Goal: Transaction & Acquisition: Book appointment/travel/reservation

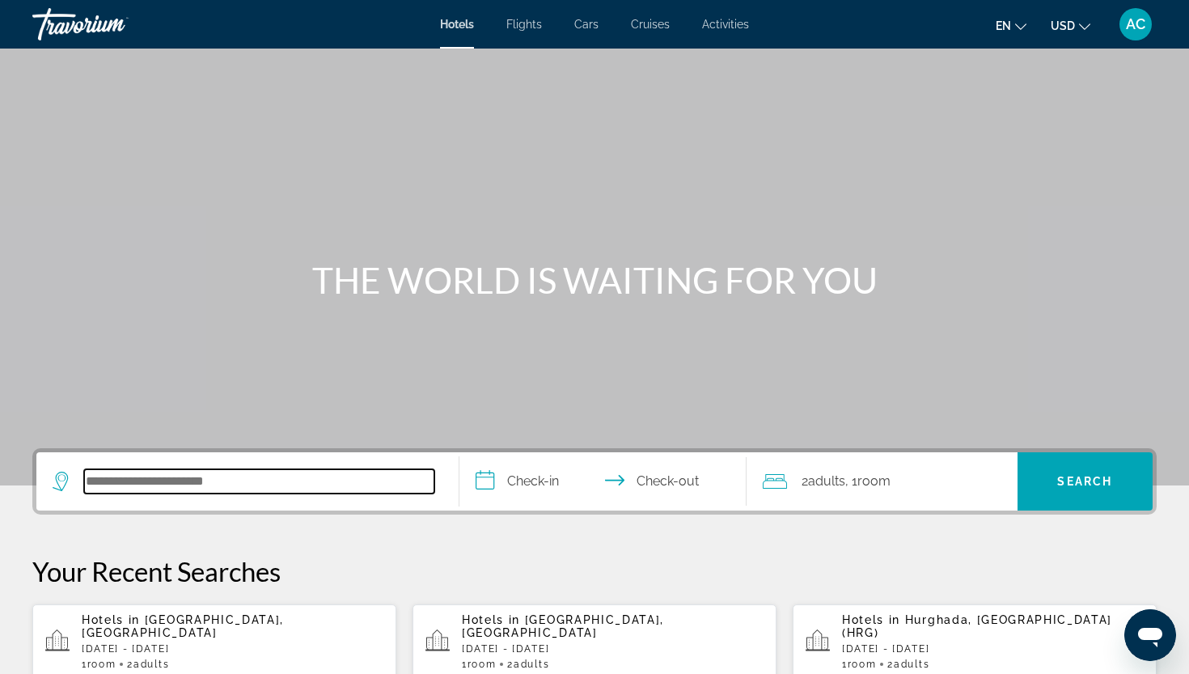
click at [250, 478] on input "Search hotel destination" at bounding box center [259, 481] width 350 height 24
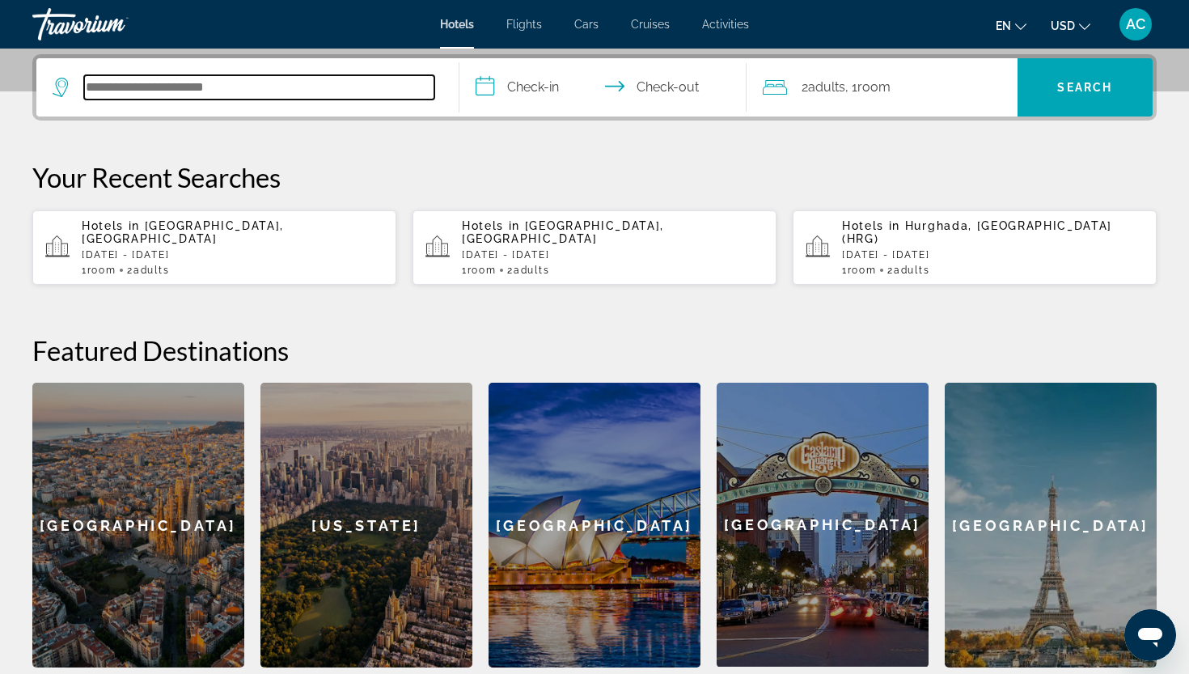
scroll to position [395, 0]
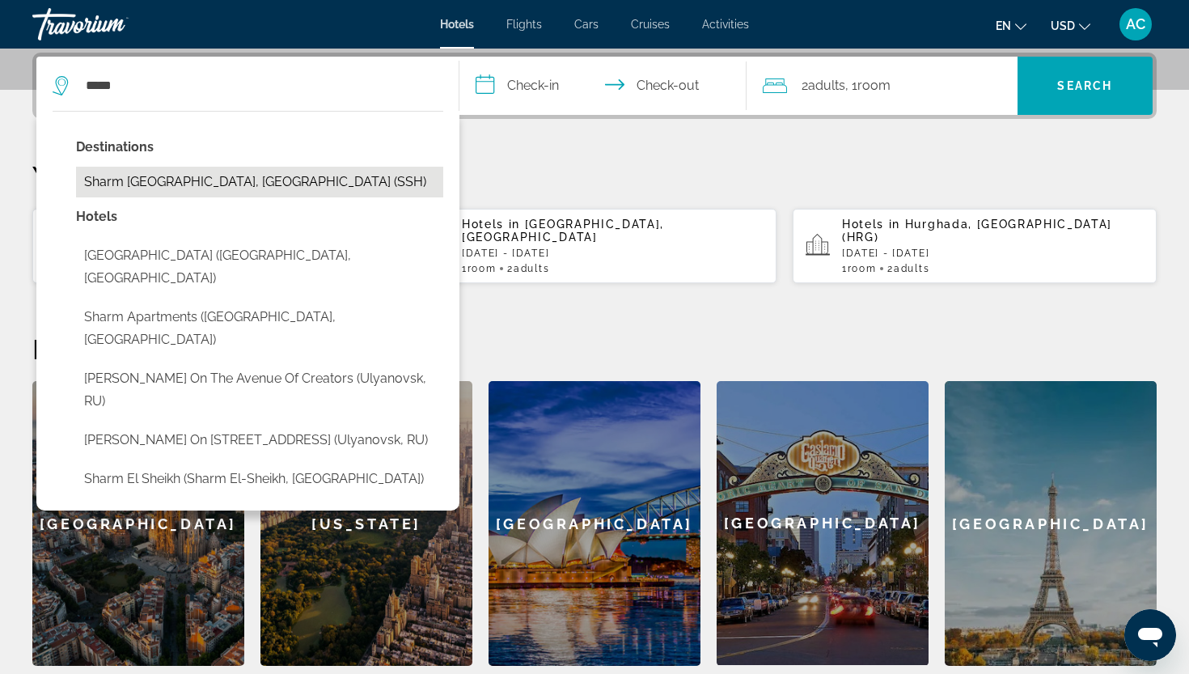
click at [248, 186] on button "Sharm El Sheikh, Egypt (SSH)" at bounding box center [259, 182] width 367 height 31
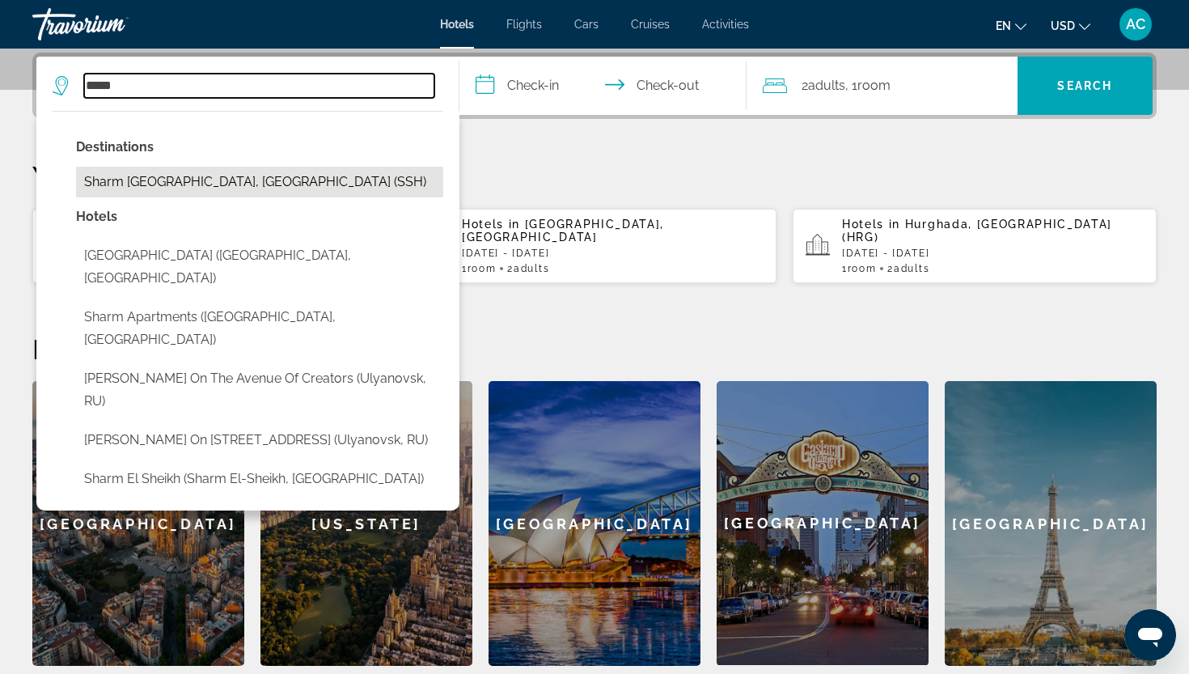
type input "**********"
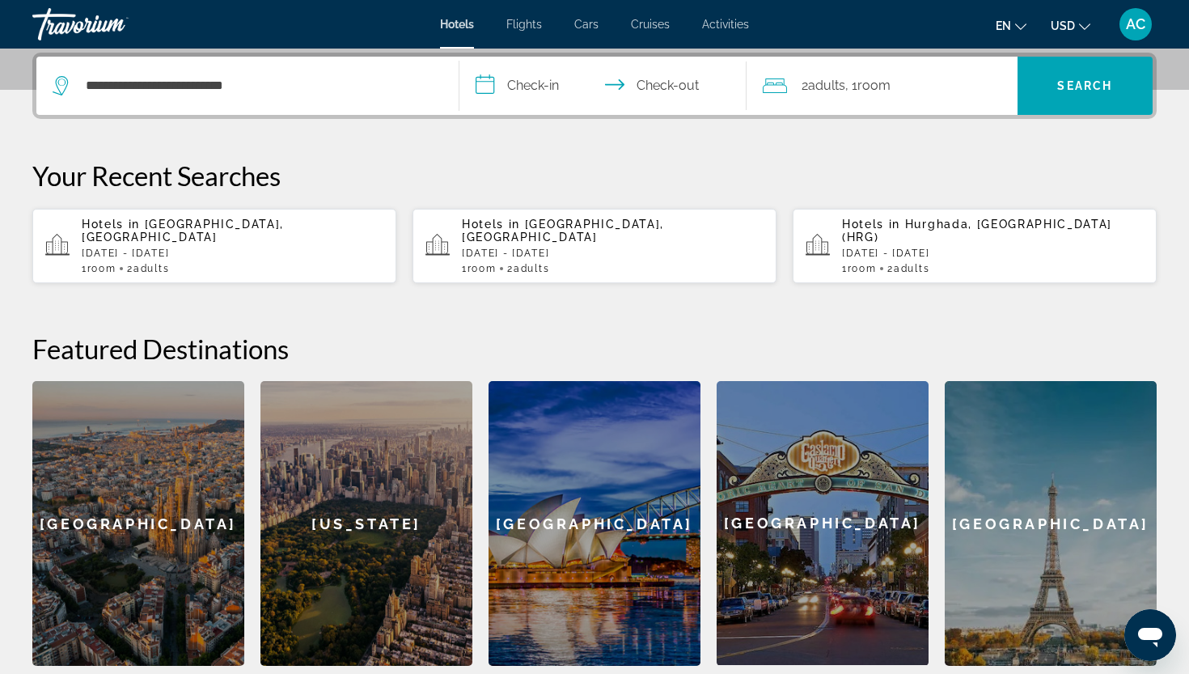
click at [581, 93] on input "**********" at bounding box center [606, 88] width 294 height 63
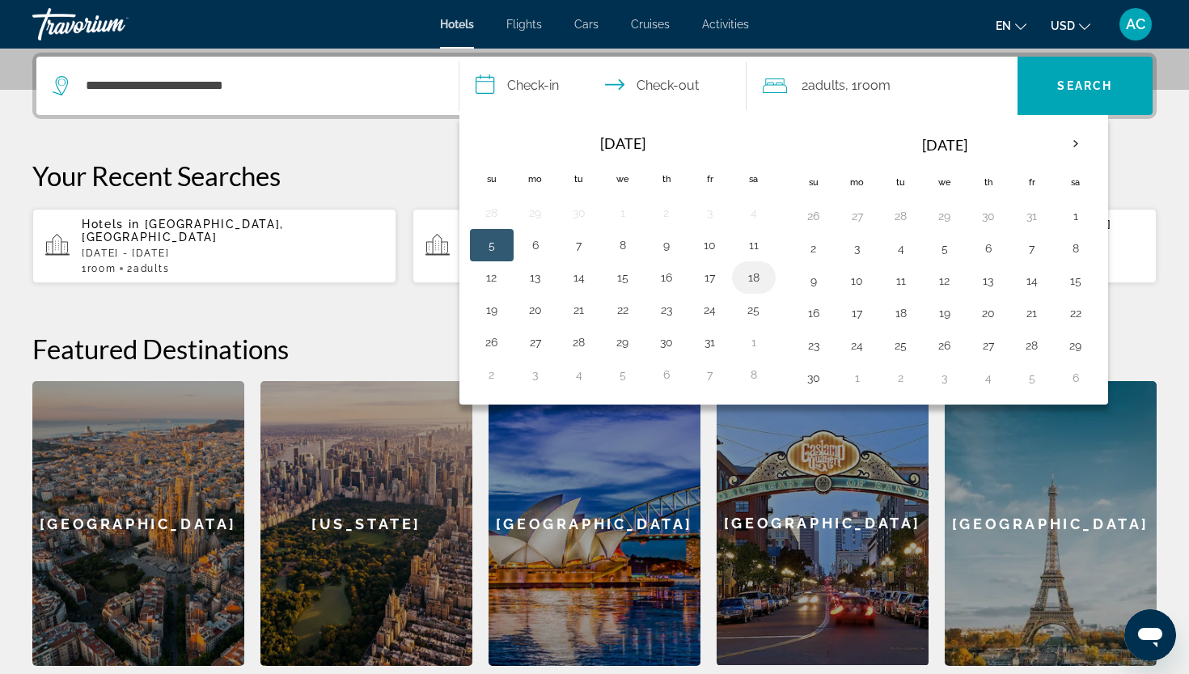
click at [750, 277] on button "18" at bounding box center [754, 277] width 26 height 23
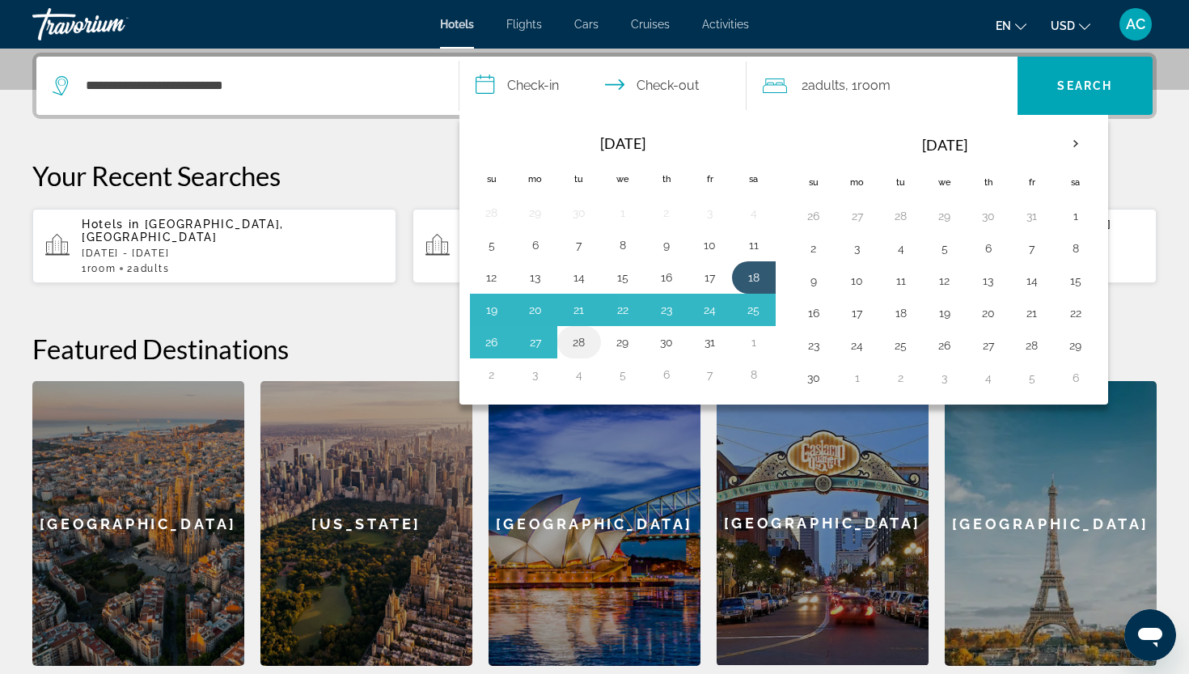
click at [576, 340] on button "28" at bounding box center [579, 342] width 26 height 23
type input "**********"
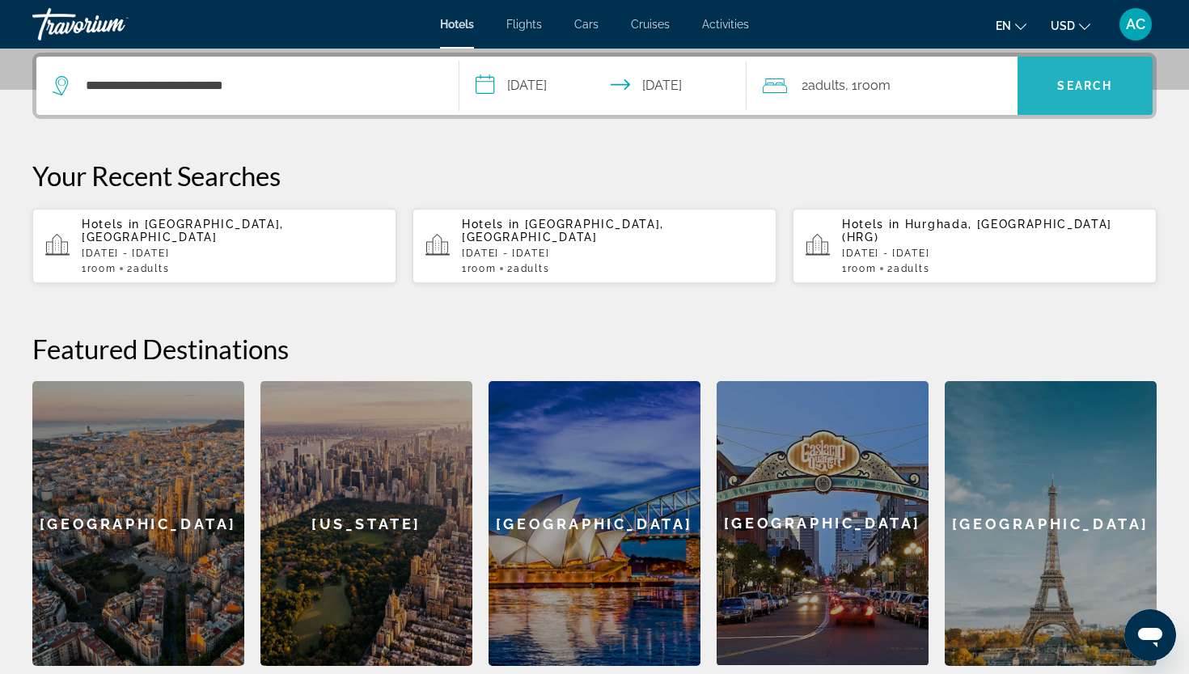
click at [1099, 76] on span "Search" at bounding box center [1085, 85] width 136 height 39
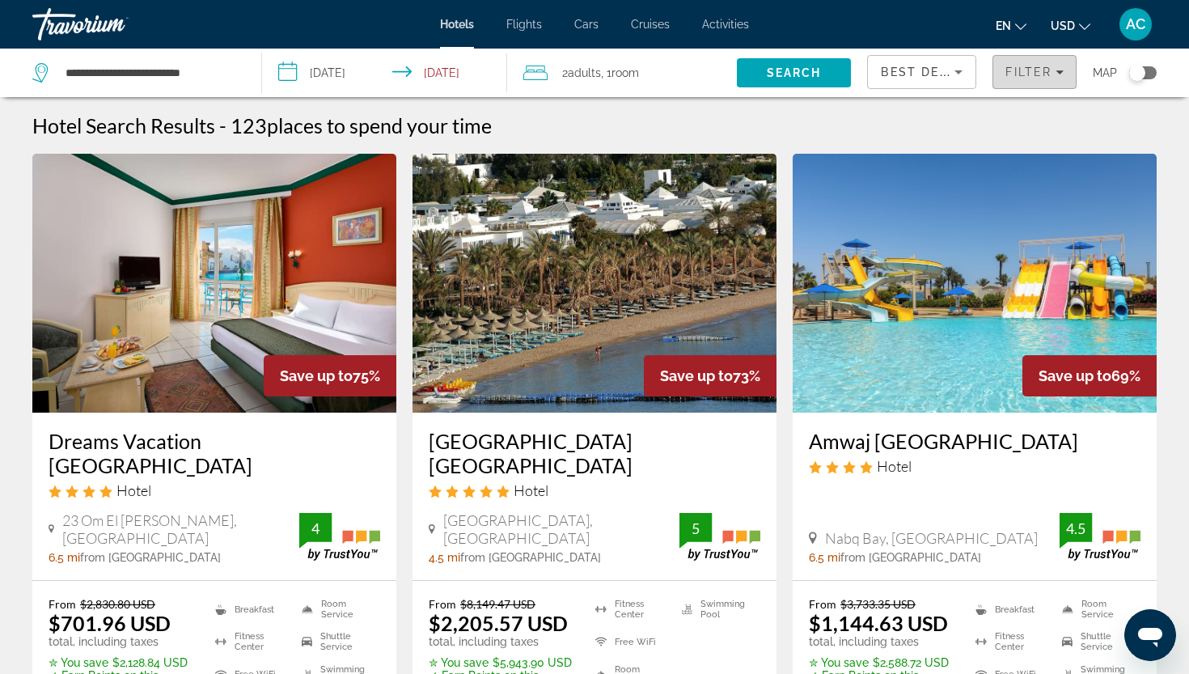
click at [1050, 65] on span "Filters" at bounding box center [1034, 72] width 82 height 39
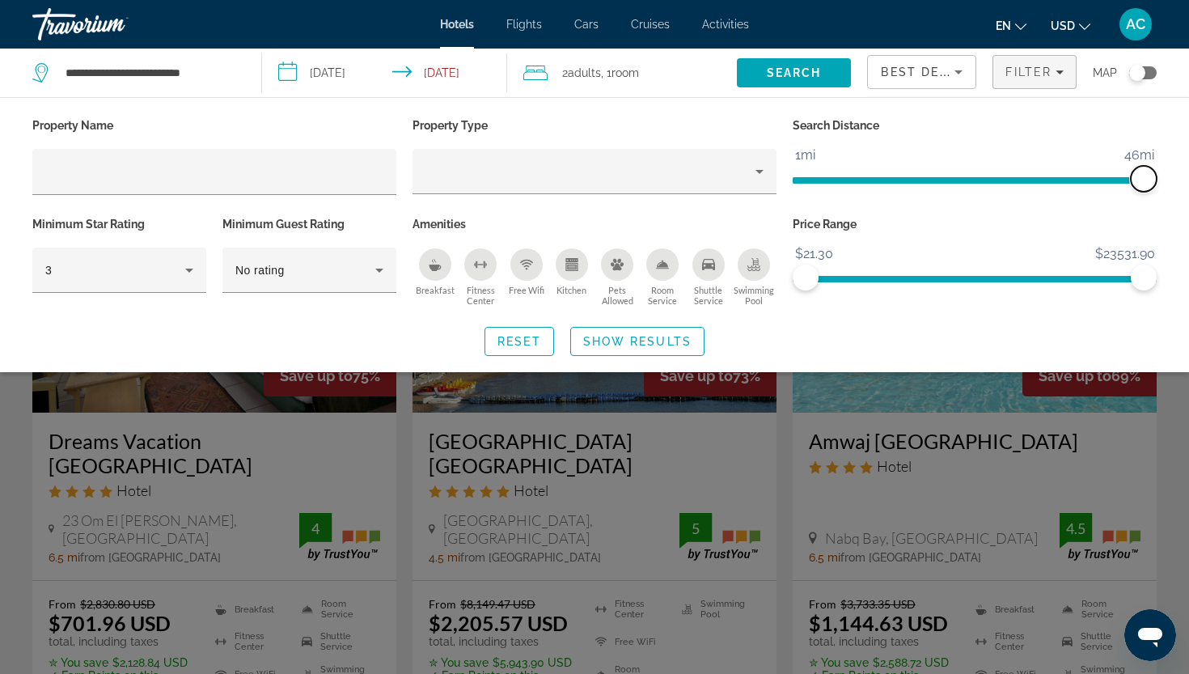
drag, startPoint x: 1025, startPoint y: 179, endPoint x: 1174, endPoint y: 195, distance: 149.7
click at [1174, 195] on div "Property Name Property Type Search Distance 1mi 46mi 46mi Minimum Star Rating 3…" at bounding box center [594, 235] width 1189 height 242
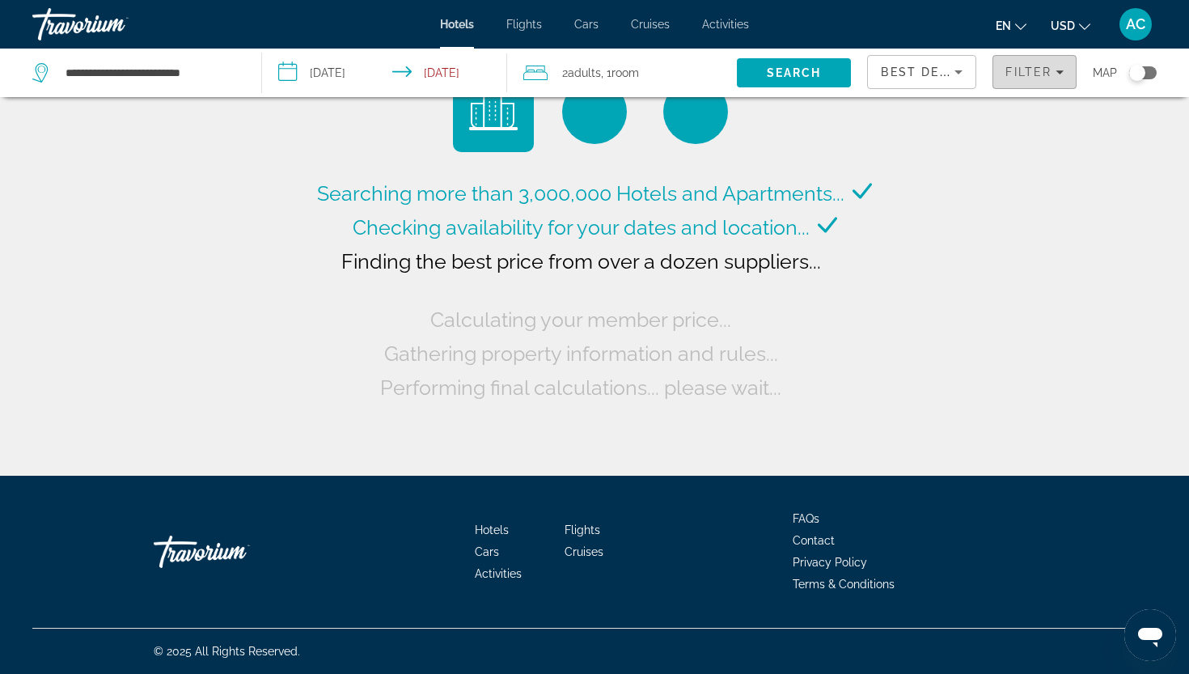
click at [997, 73] on span "Filters" at bounding box center [1034, 72] width 82 height 39
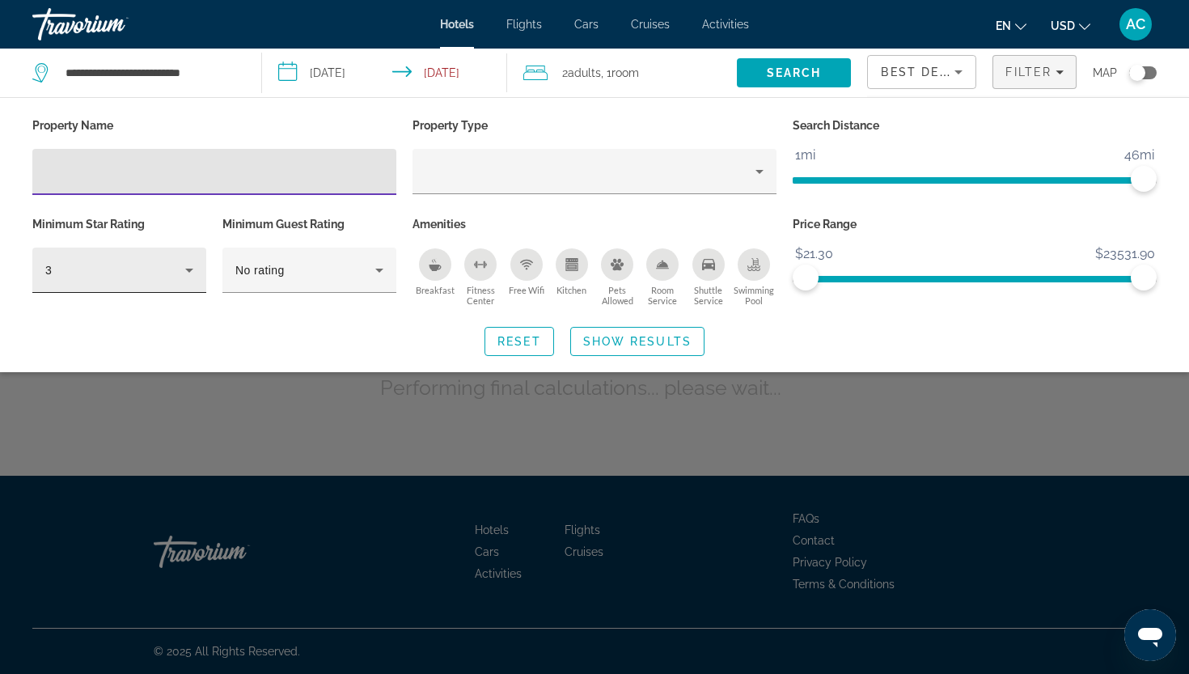
click at [129, 288] on div "3" at bounding box center [119, 269] width 148 height 45
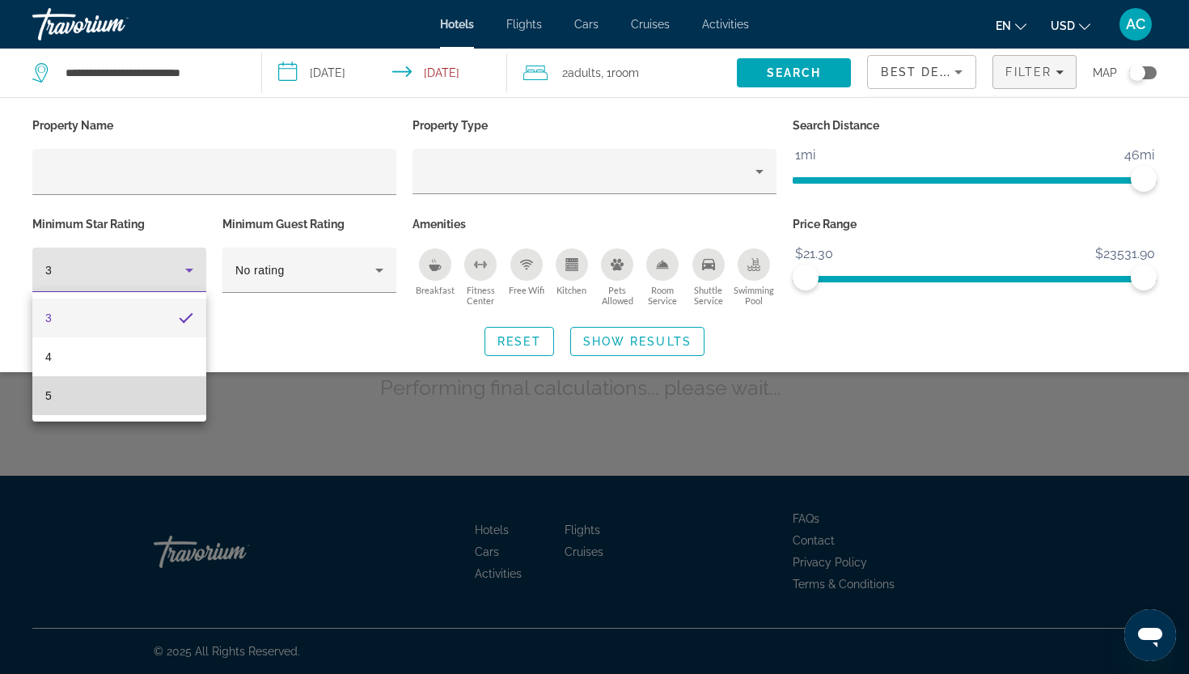
click at [134, 398] on mat-option "5" at bounding box center [119, 395] width 174 height 39
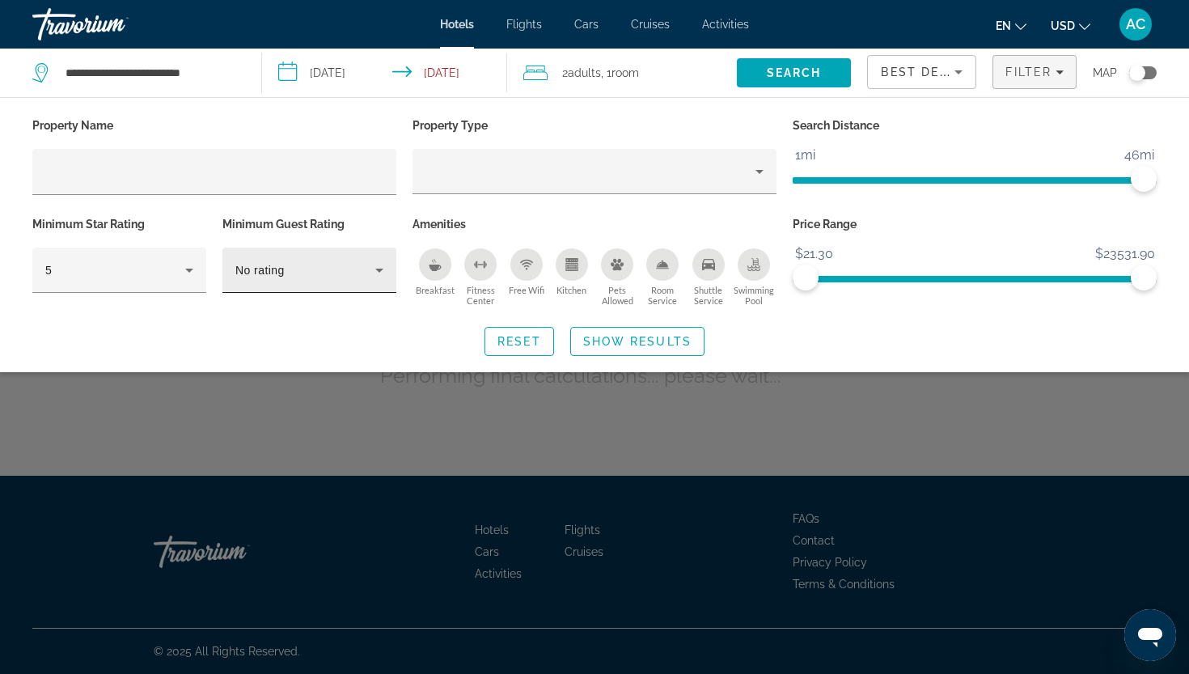
click at [264, 282] on div "No rating" at bounding box center [309, 269] width 148 height 45
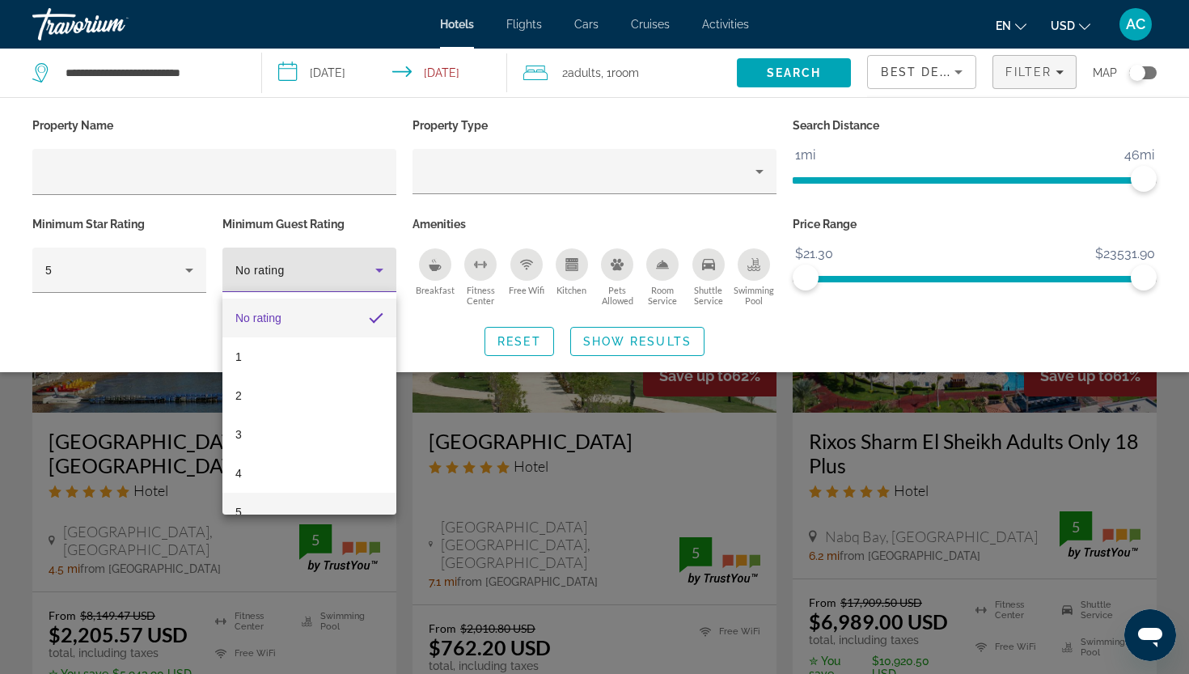
click at [260, 499] on mat-option "5" at bounding box center [309, 512] width 174 height 39
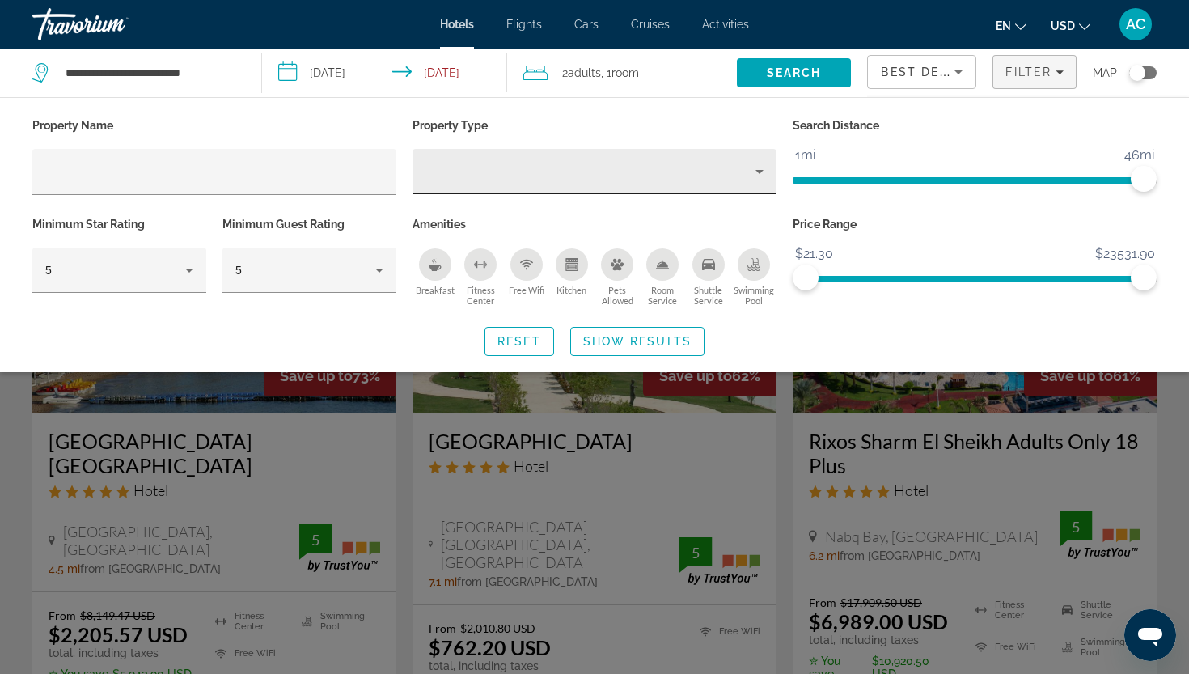
click at [522, 157] on div "Hotel Filters" at bounding box center [594, 171] width 338 height 45
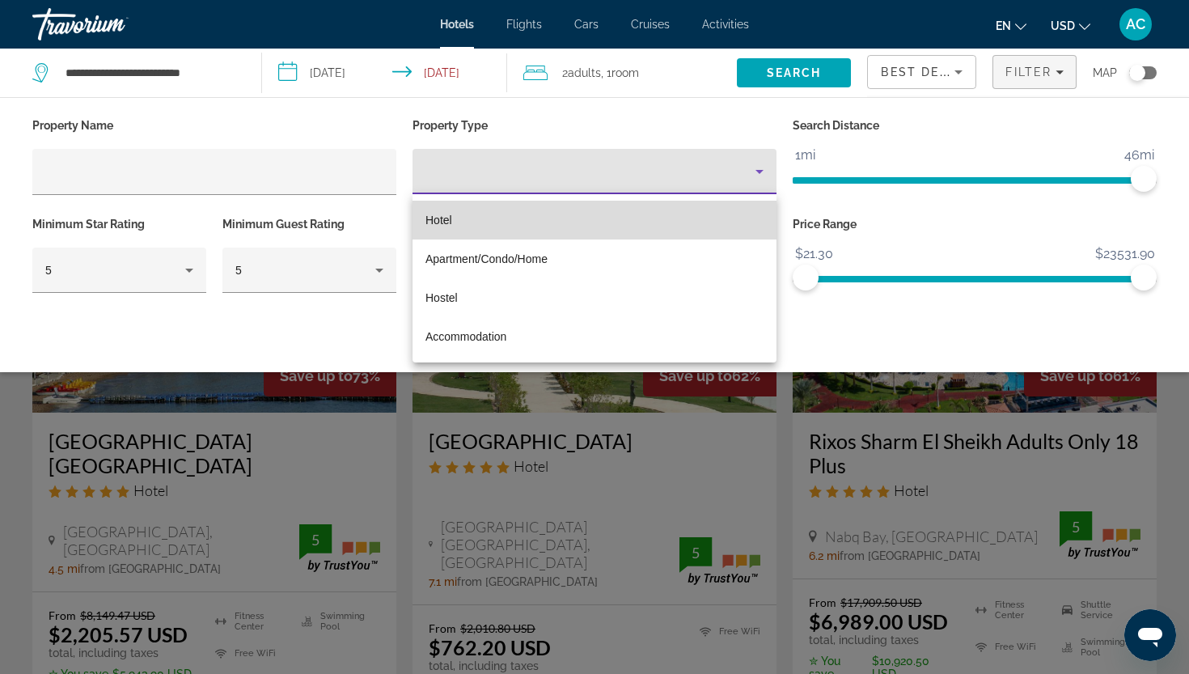
click at [503, 230] on mat-option "Hotel" at bounding box center [594, 220] width 364 height 39
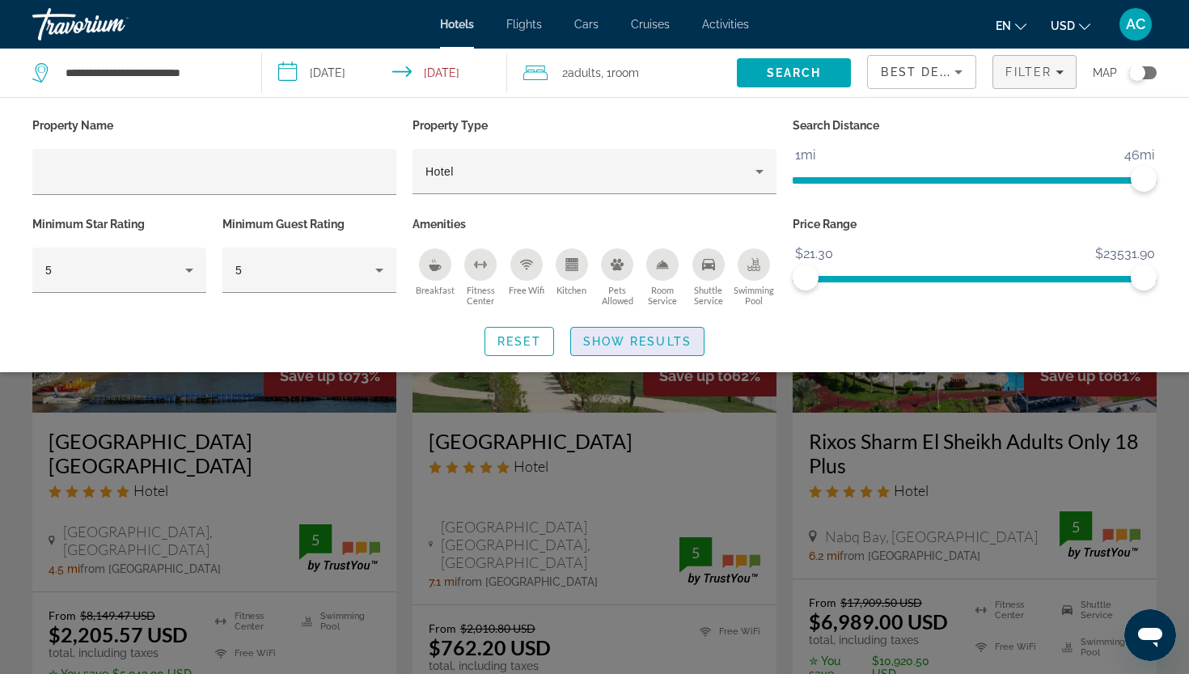
click at [607, 335] on span "Show Results" at bounding box center [637, 341] width 108 height 13
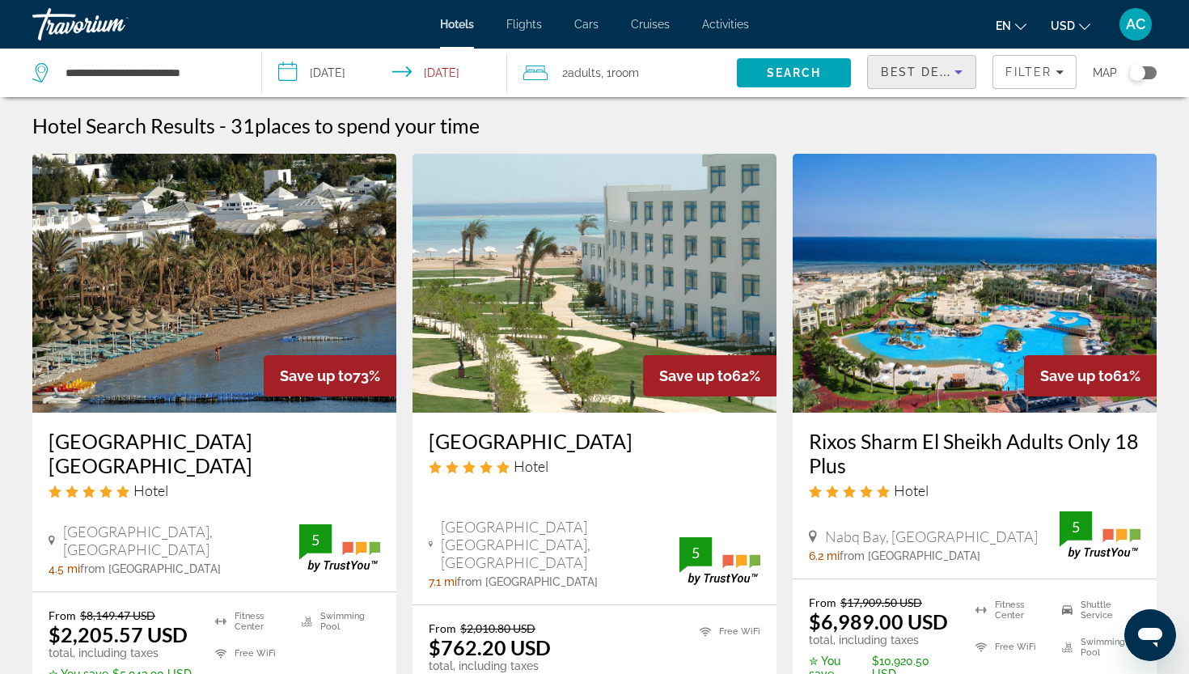
click at [941, 74] on span "Best Deals" at bounding box center [923, 72] width 84 height 13
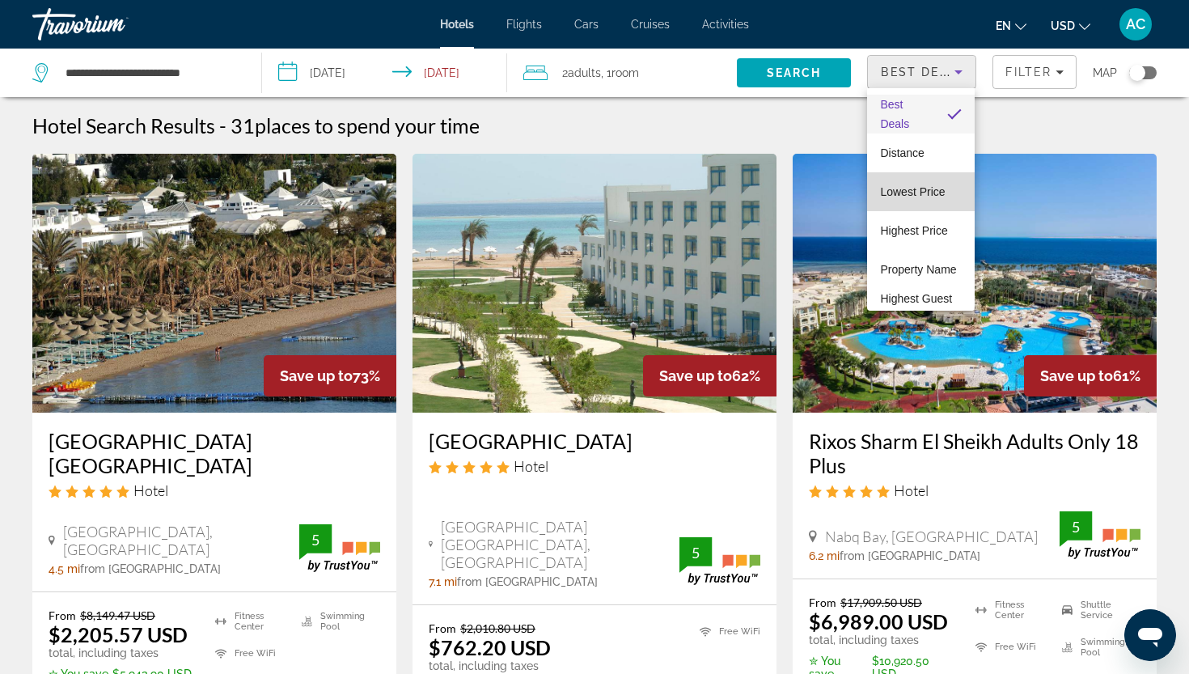
click at [911, 201] on mat-option "Lowest Price" at bounding box center [921, 191] width 108 height 39
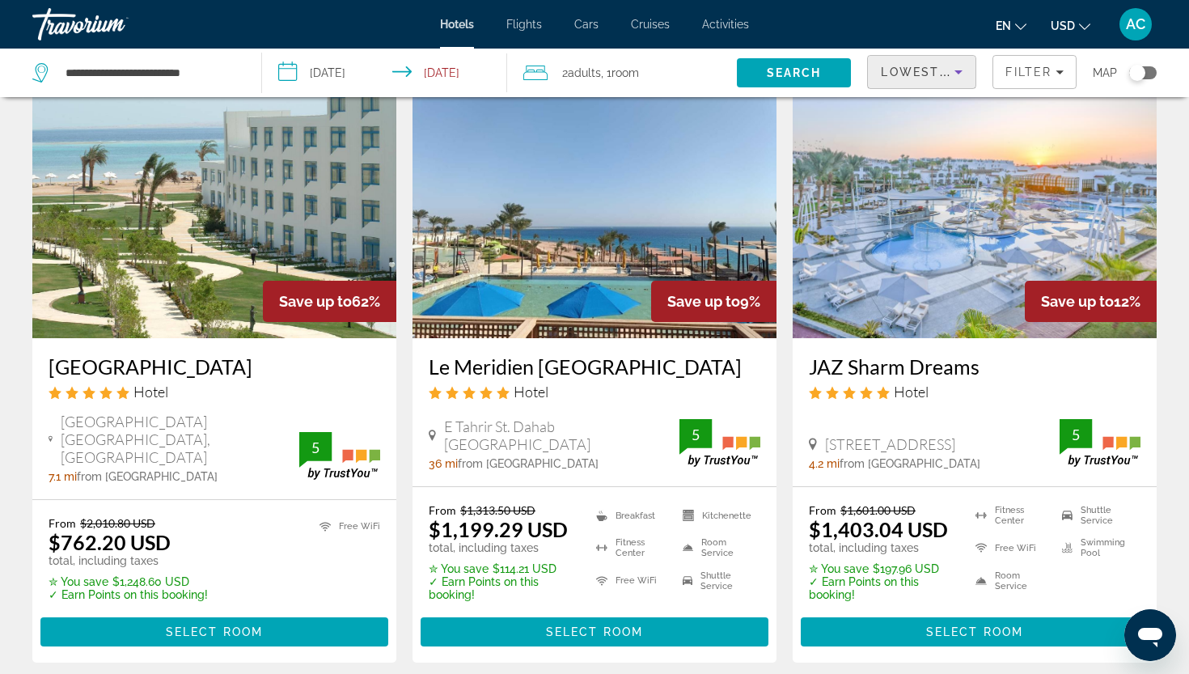
scroll to position [98, 0]
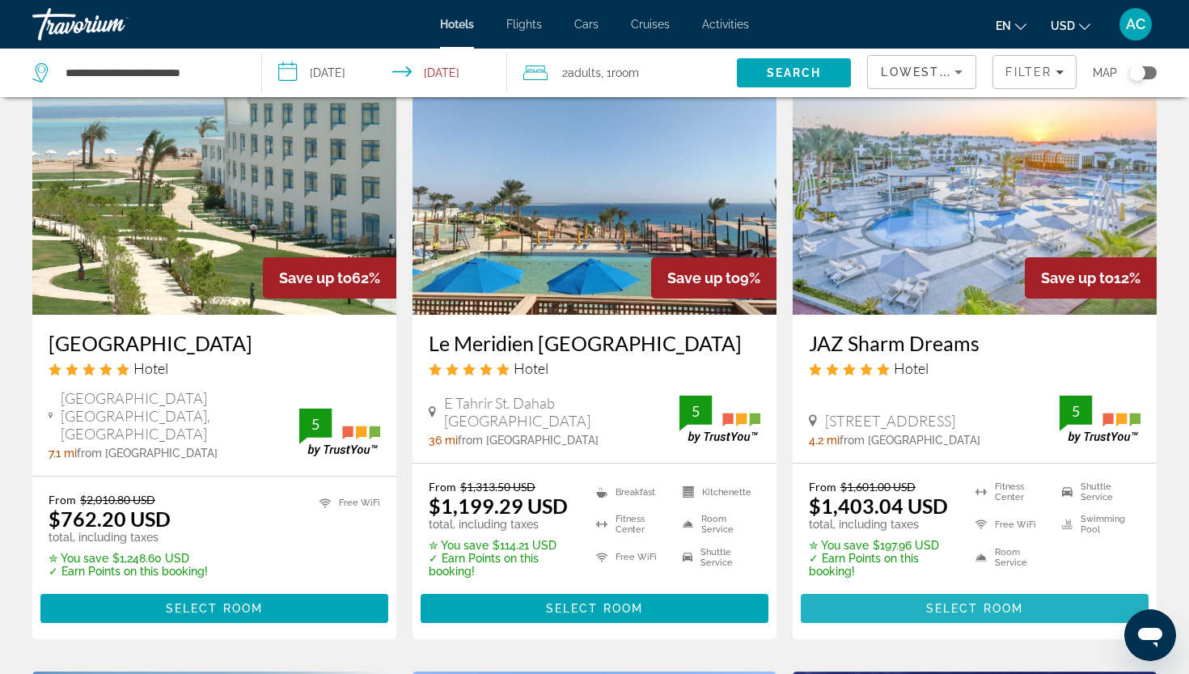
click at [926, 602] on span "Select Room" at bounding box center [974, 608] width 97 height 13
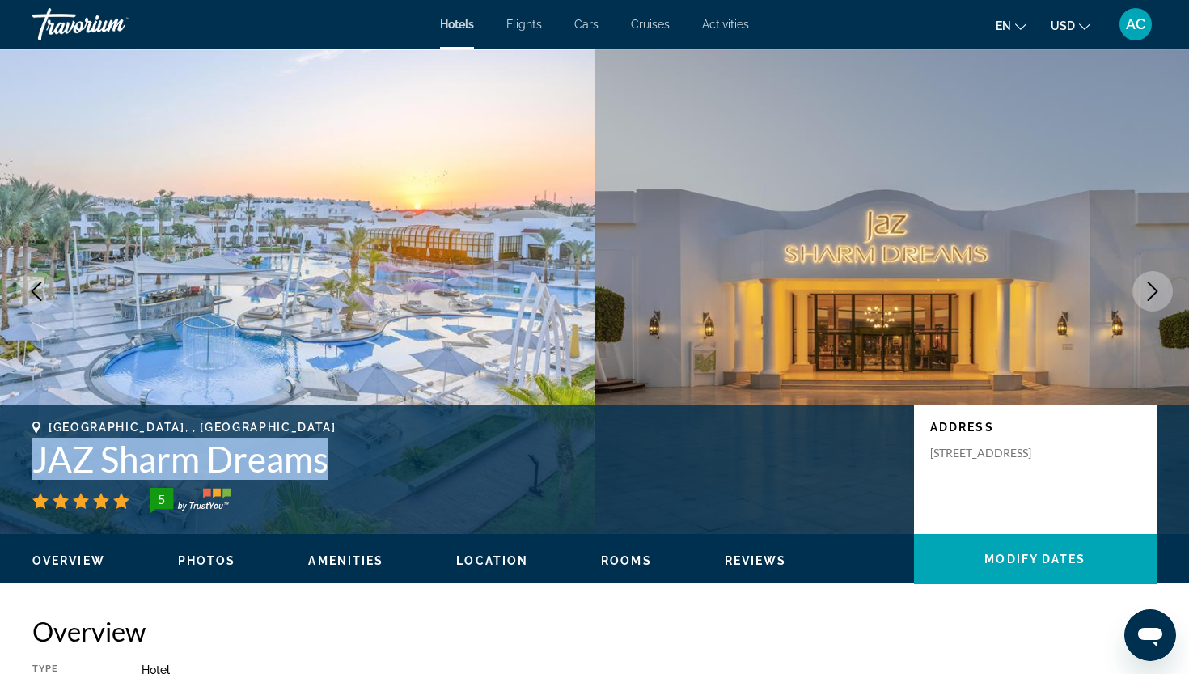
drag, startPoint x: 348, startPoint y: 462, endPoint x: 39, endPoint y: 450, distance: 309.2
click at [39, 450] on h1 "JAZ Sharm Dreams" at bounding box center [464, 459] width 865 height 42
drag, startPoint x: 39, startPoint y: 450, endPoint x: 332, endPoint y: 469, distance: 294.2
click at [332, 469] on h1 "JAZ Sharm Dreams" at bounding box center [464, 459] width 865 height 42
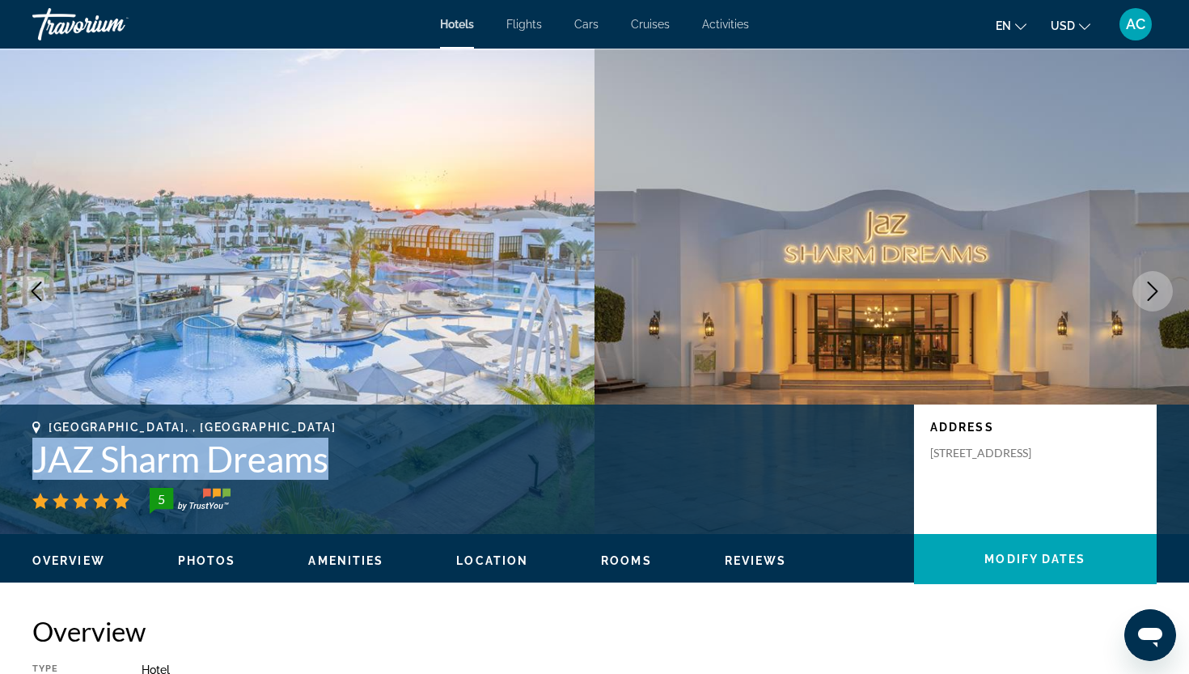
copy h1 "JAZ Sharm Dreams"
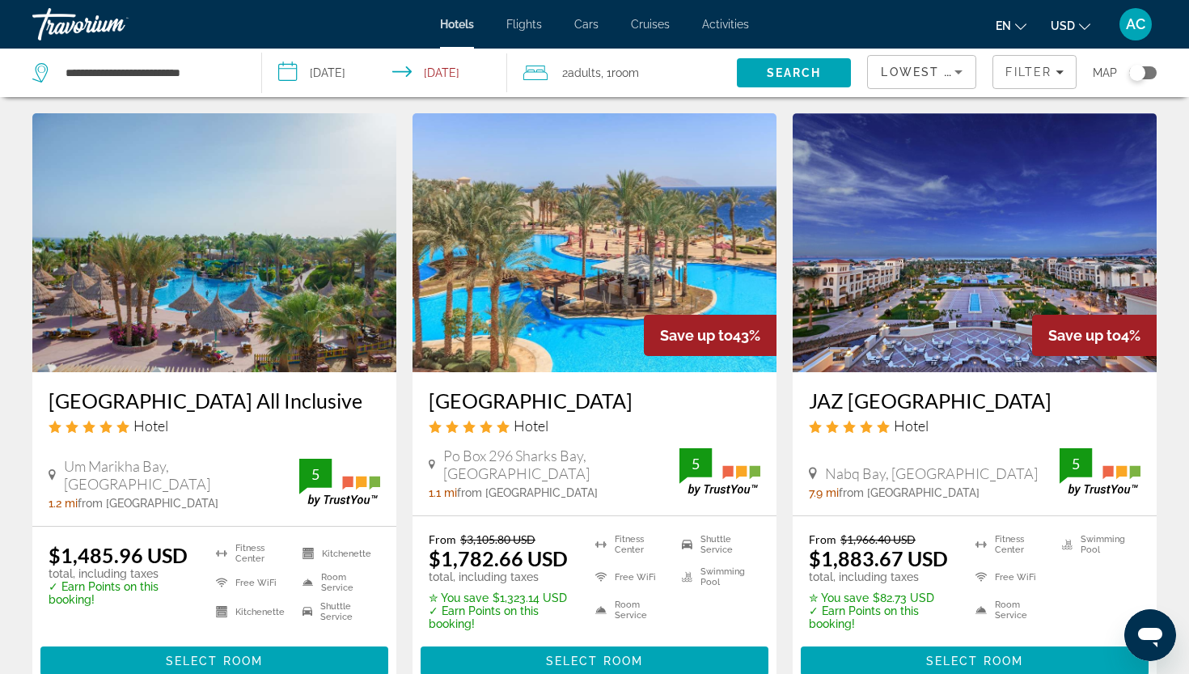
scroll to position [659, 0]
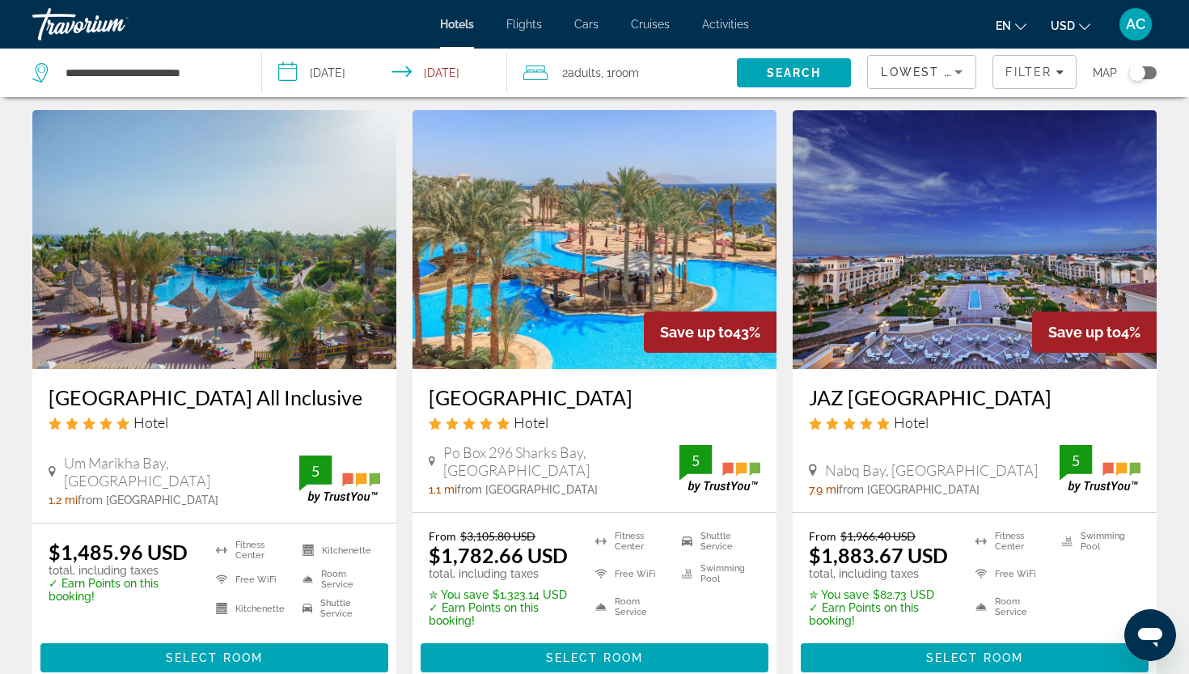
click at [529, 400] on h3 "Grand Rotana Resort & Spa" at bounding box center [595, 397] width 332 height 24
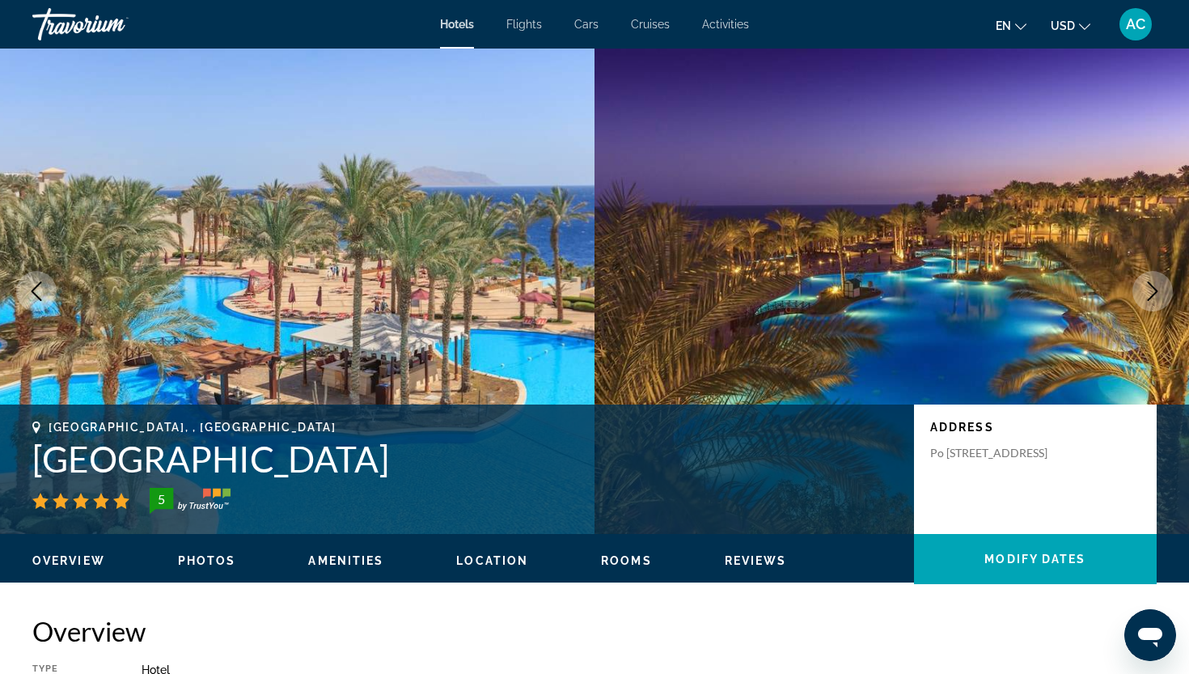
drag, startPoint x: 477, startPoint y: 466, endPoint x: 41, endPoint y: 454, distance: 436.0
click at [41, 454] on h1 "Grand Rotana Resort & Spa" at bounding box center [464, 459] width 865 height 42
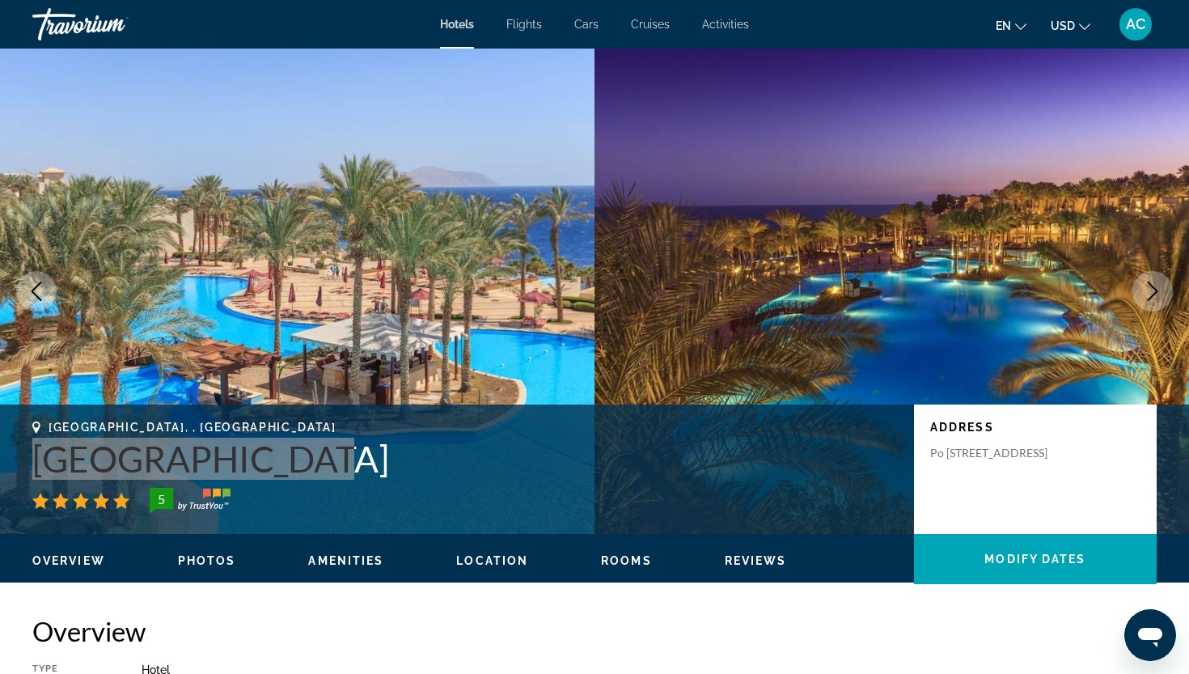
drag, startPoint x: 39, startPoint y: 461, endPoint x: 294, endPoint y: 469, distance: 255.7
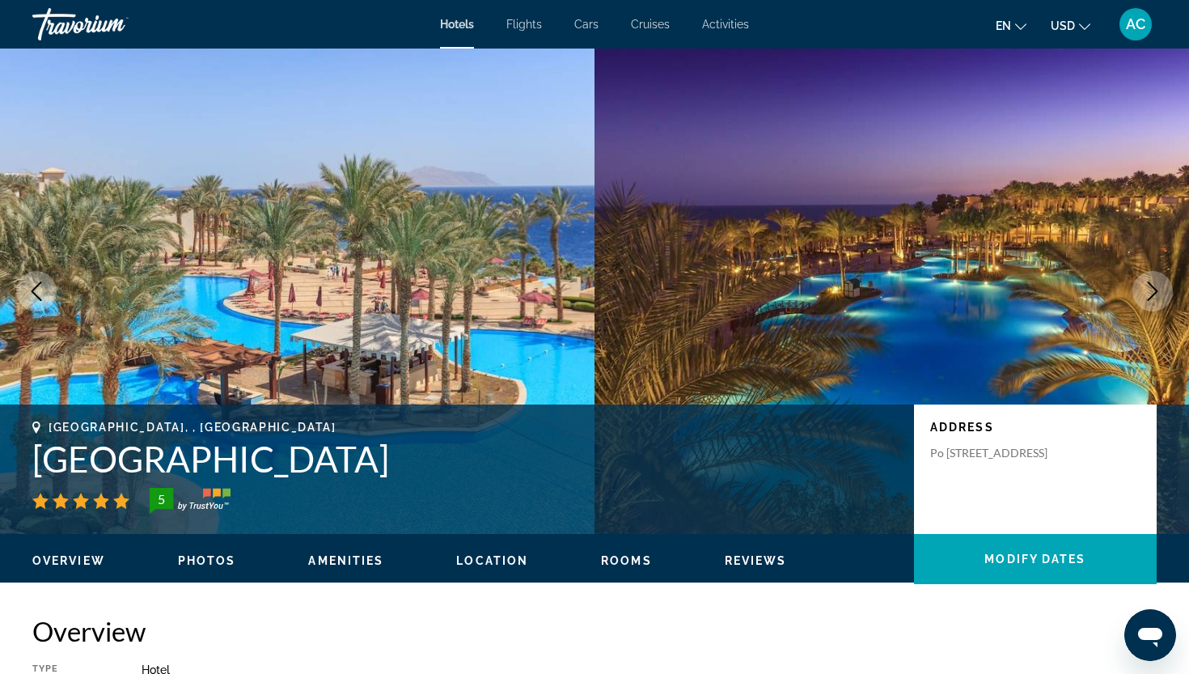
click at [451, 469] on h1 "Grand Rotana Resort & Spa" at bounding box center [464, 459] width 865 height 42
drag, startPoint x: 469, startPoint y: 467, endPoint x: 39, endPoint y: 456, distance: 430.4
click at [39, 456] on h1 "Grand Rotana Resort & Spa" at bounding box center [464, 459] width 865 height 42
click at [55, 456] on h1 "Grand Rotana Resort & Spa" at bounding box center [464, 459] width 865 height 42
drag, startPoint x: 36, startPoint y: 457, endPoint x: 457, endPoint y: 472, distance: 421.6
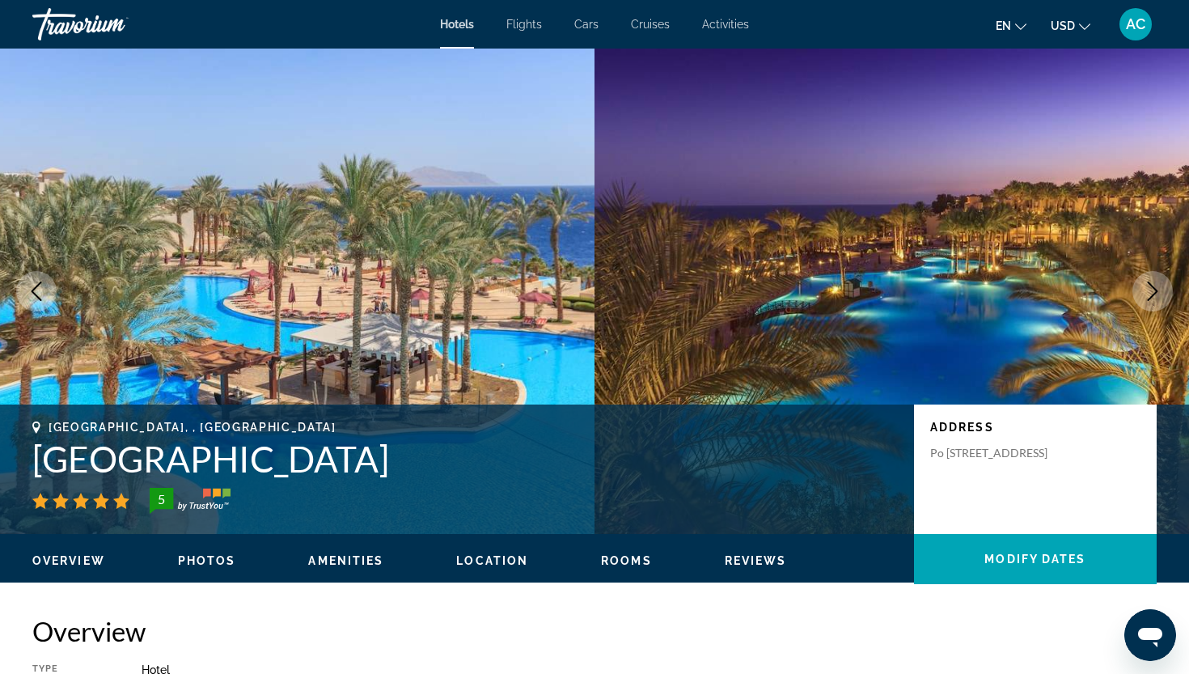
click at [431, 463] on h1 "Grand Rotana Resort & Spa" at bounding box center [464, 459] width 865 height 42
drag, startPoint x: 457, startPoint y: 463, endPoint x: 433, endPoint y: 463, distance: 24.3
click at [433, 463] on h1 "Grand Rotana Resort & Spa" at bounding box center [464, 459] width 865 height 42
click at [445, 463] on h1 "Grand Rotana Resort & Spa" at bounding box center [464, 459] width 865 height 42
drag, startPoint x: 453, startPoint y: 463, endPoint x: 40, endPoint y: 456, distance: 413.3
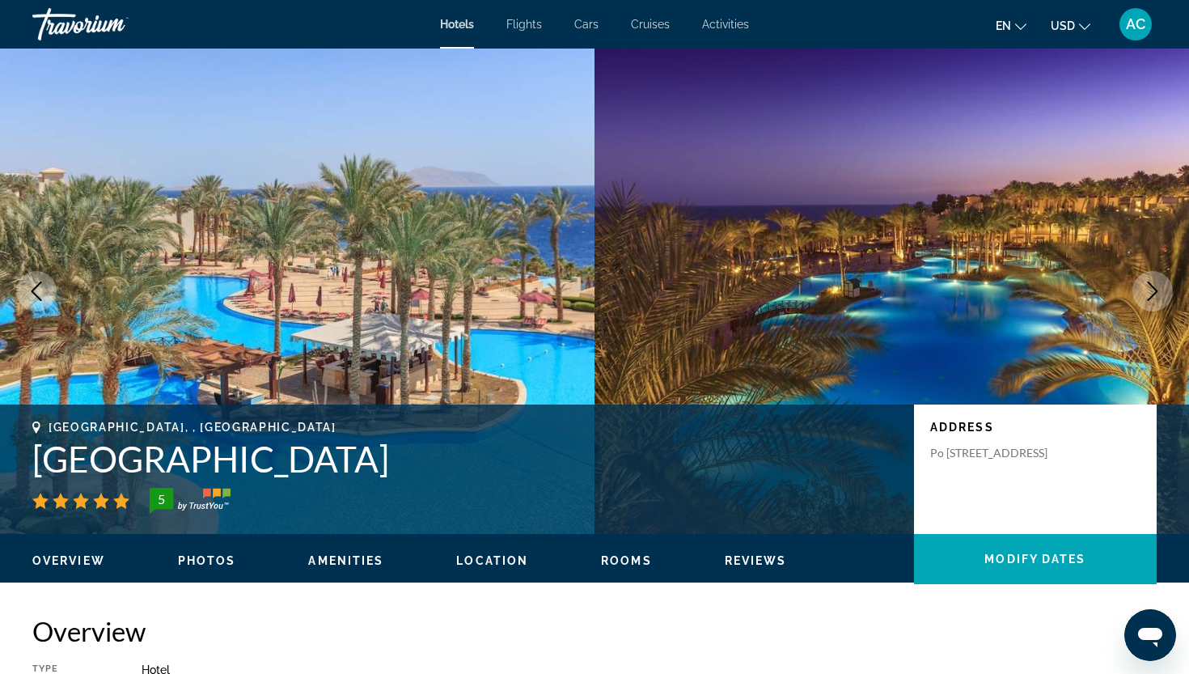
click at [40, 456] on h1 "Grand Rotana Resort & Spa" at bounding box center [464, 459] width 865 height 42
click at [59, 455] on h1 "Grand Rotana Resort & Spa" at bounding box center [464, 459] width 865 height 42
drag, startPoint x: 39, startPoint y: 457, endPoint x: 449, endPoint y: 469, distance: 410.2
copy h1 "Grand Rotana Resort & Spa"
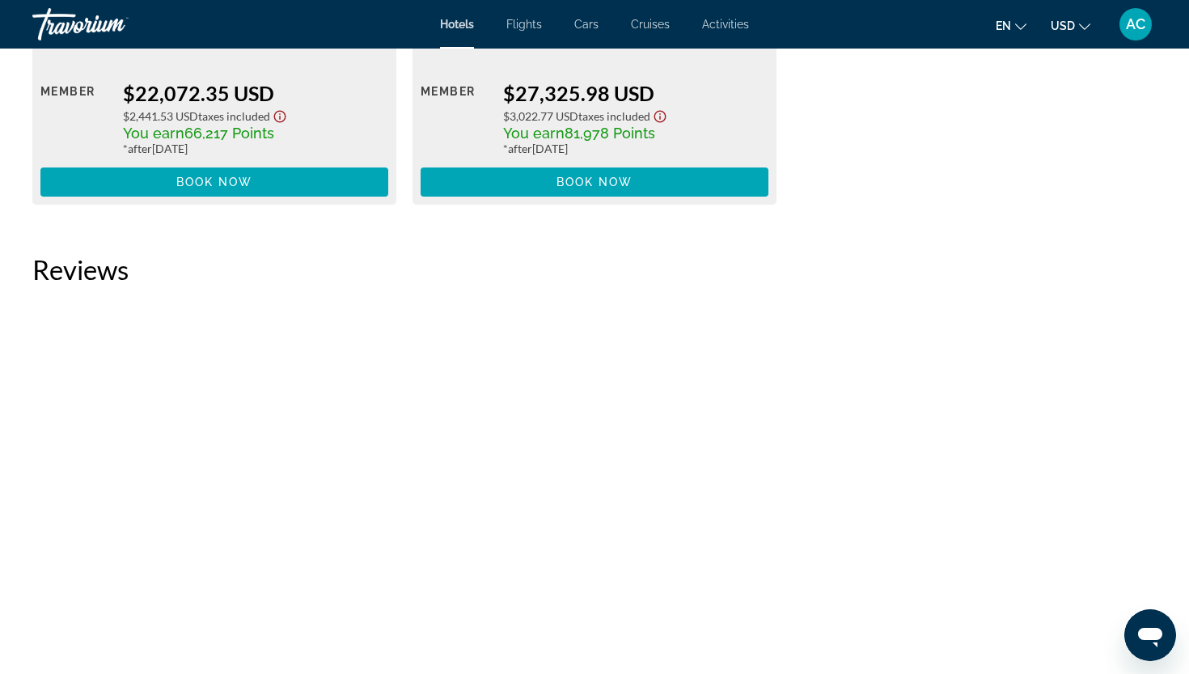
scroll to position [6631, 0]
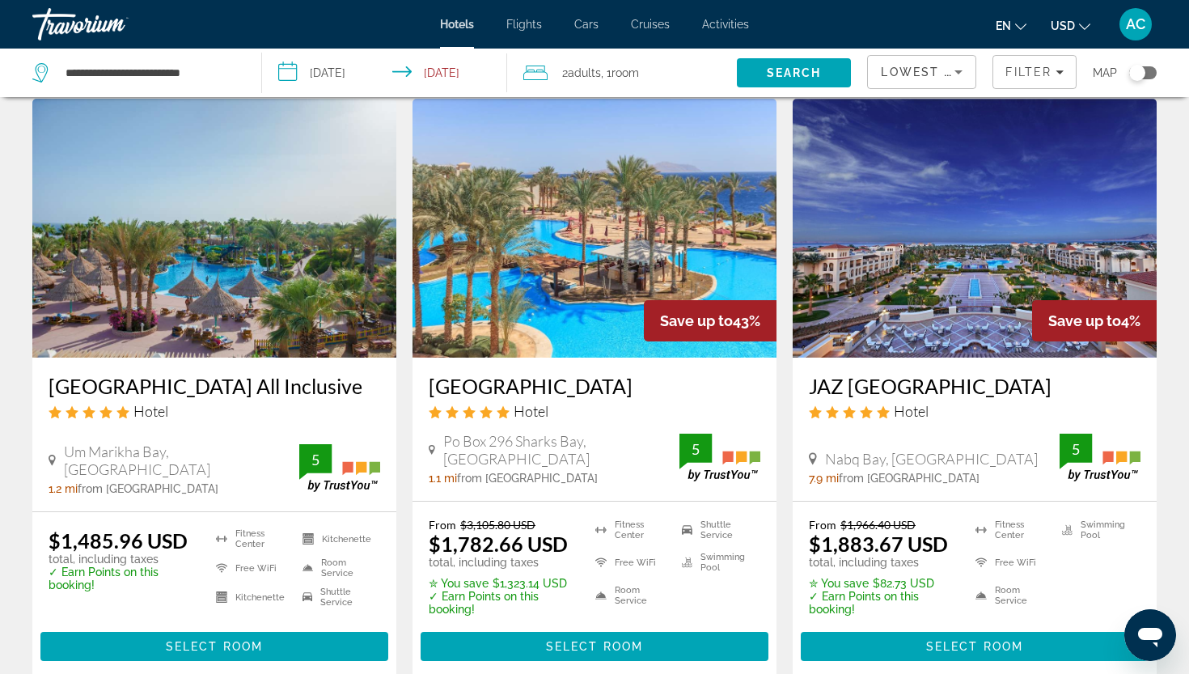
scroll to position [674, 0]
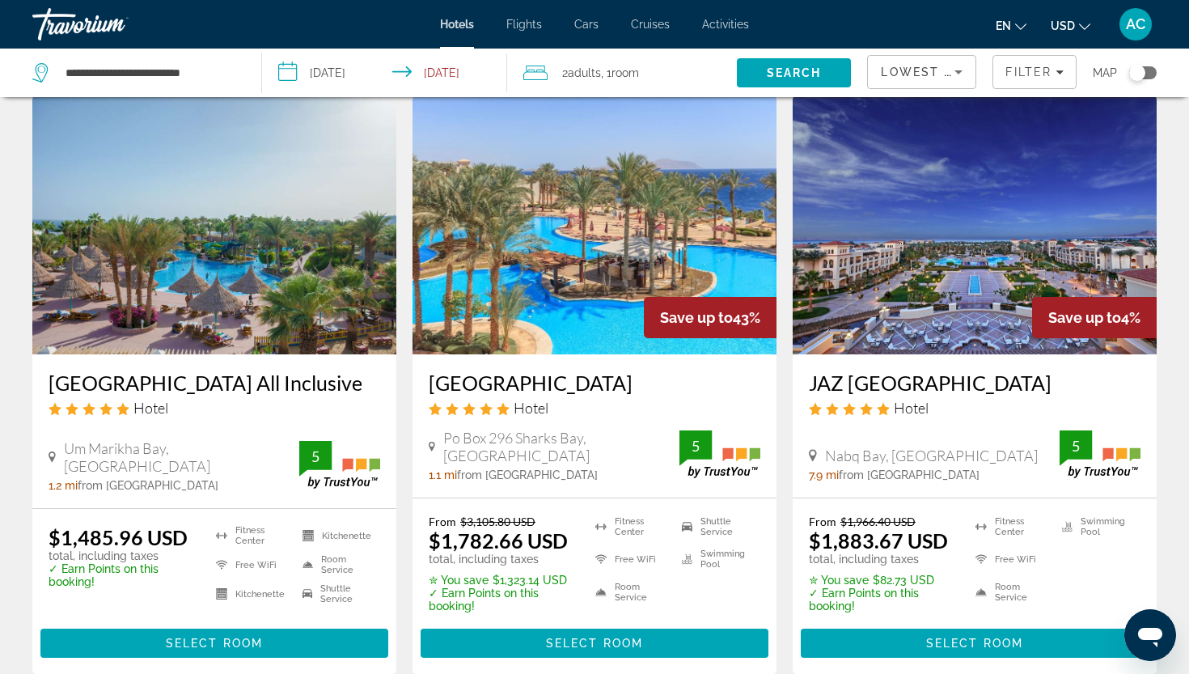
click at [877, 374] on h3 "JAZ Mirabel Resort" at bounding box center [975, 382] width 332 height 24
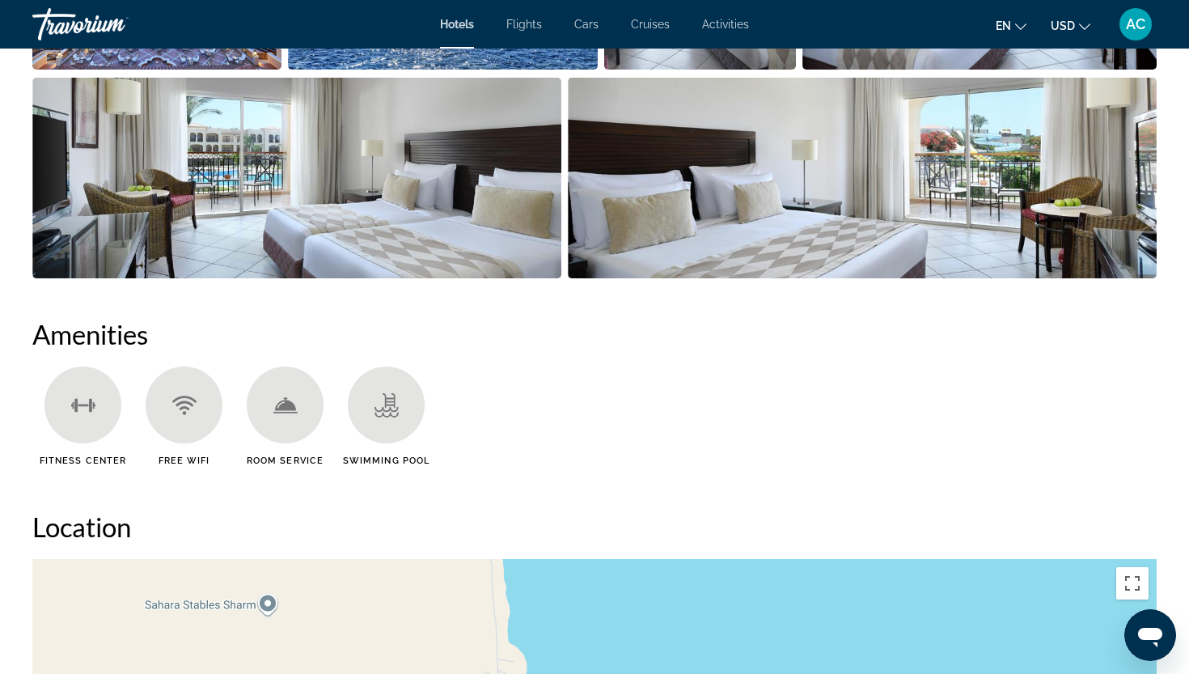
scroll to position [1068, 0]
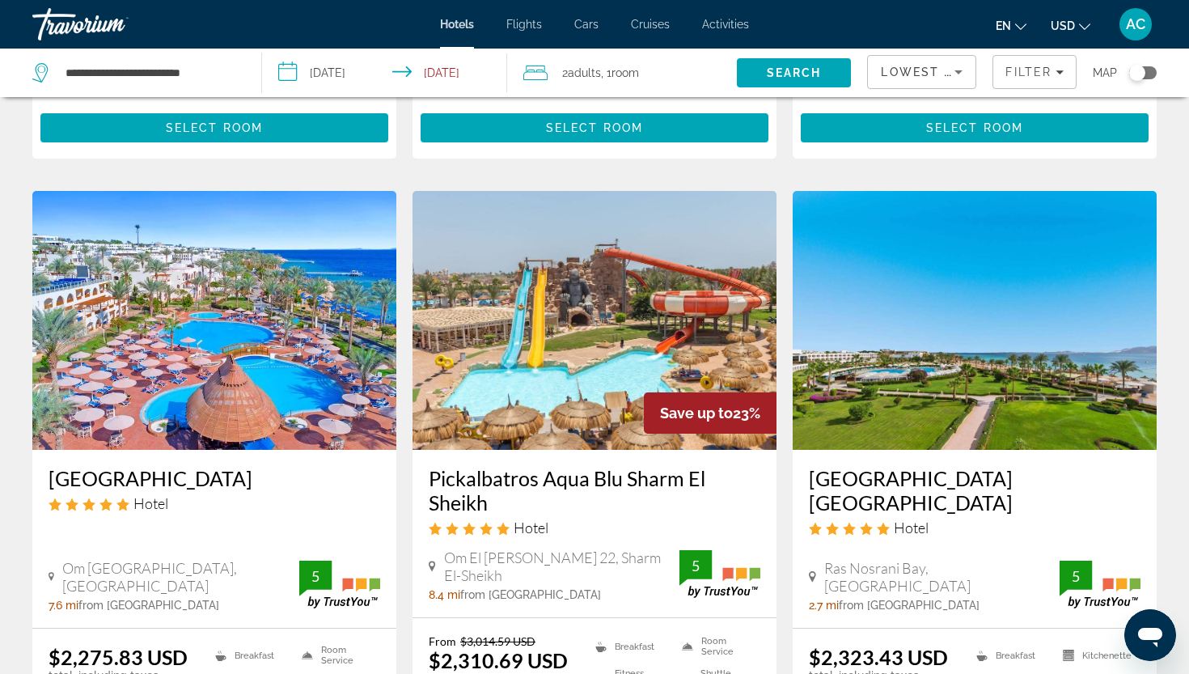
scroll to position [1876, 0]
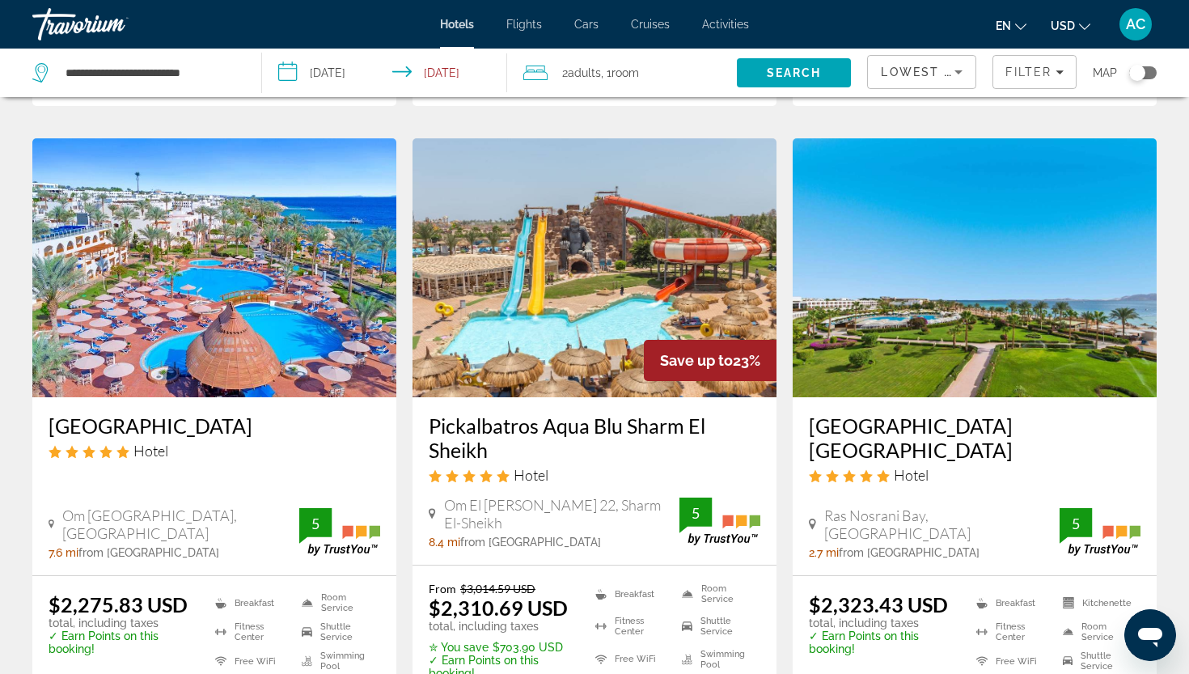
click at [915, 436] on h3 "Baron Resort Sharm El Sheikh" at bounding box center [975, 437] width 332 height 49
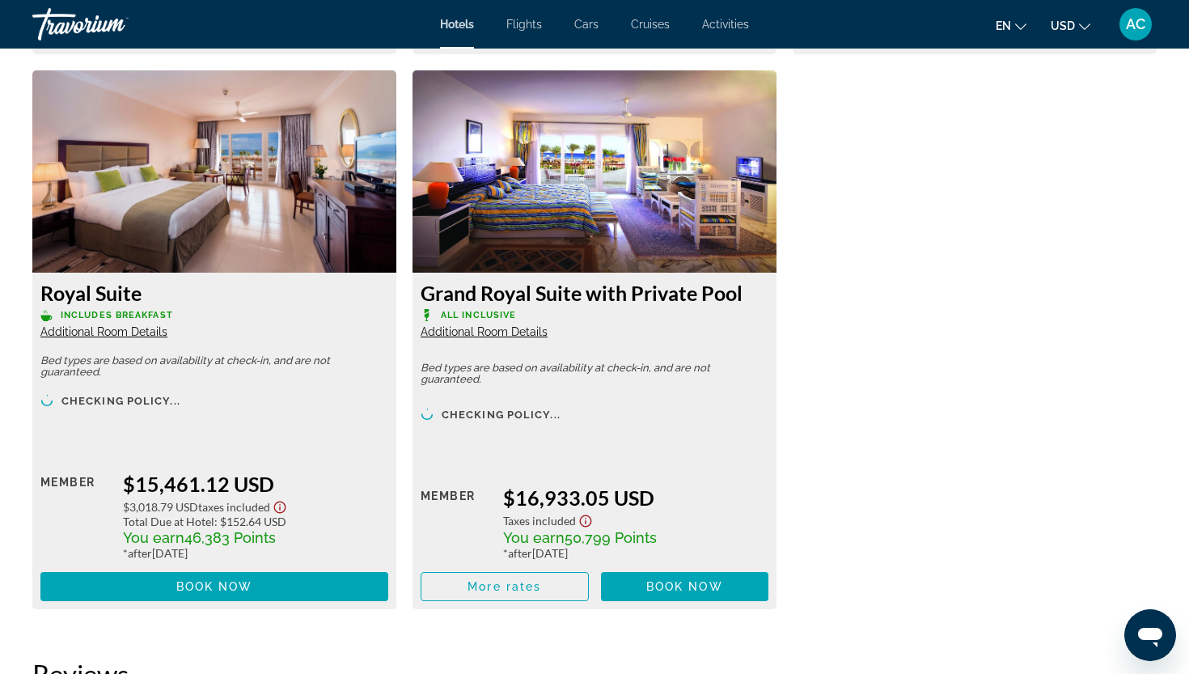
scroll to position [5063, 0]
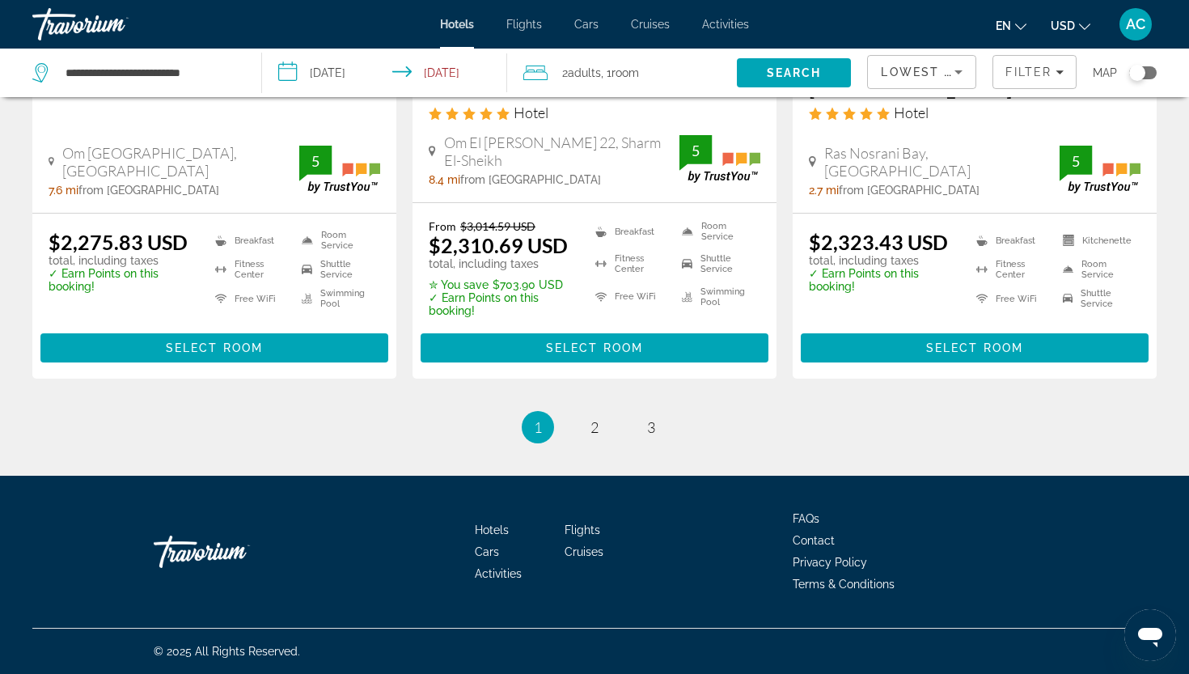
scroll to position [2243, 0]
click at [586, 431] on link "page 2" at bounding box center [595, 427] width 28 height 28
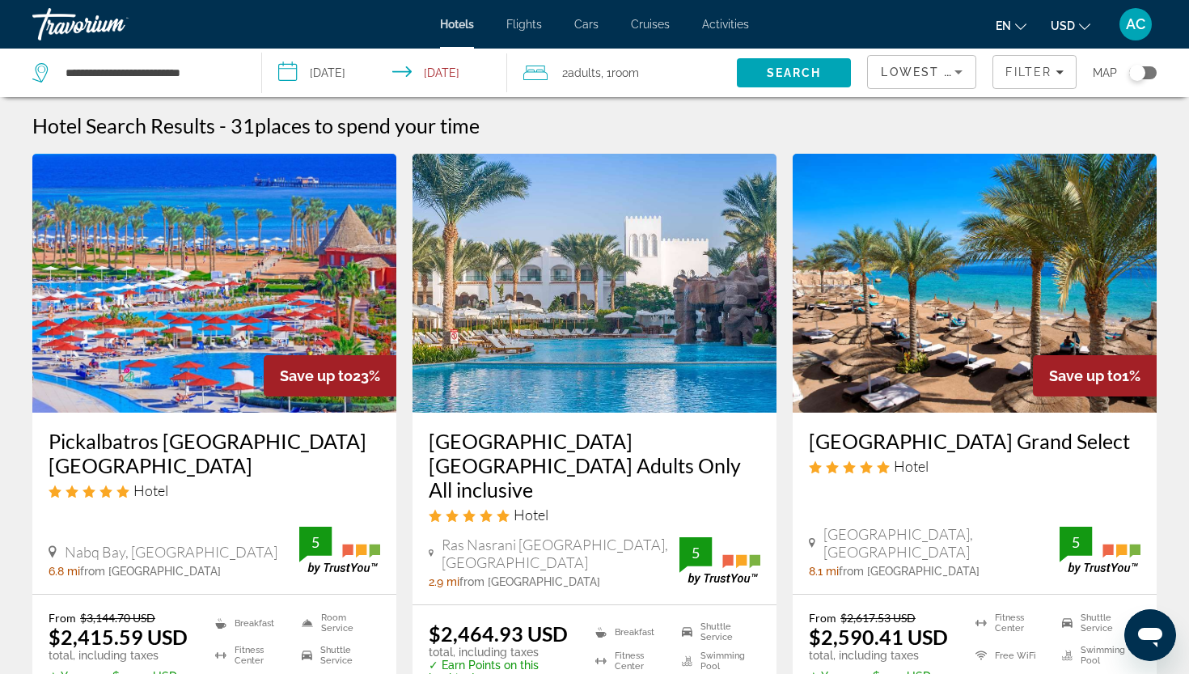
click at [571, 442] on h3 "Baron Palms Resort Sharm El Sheikh Adults Only All inclusive" at bounding box center [595, 465] width 332 height 73
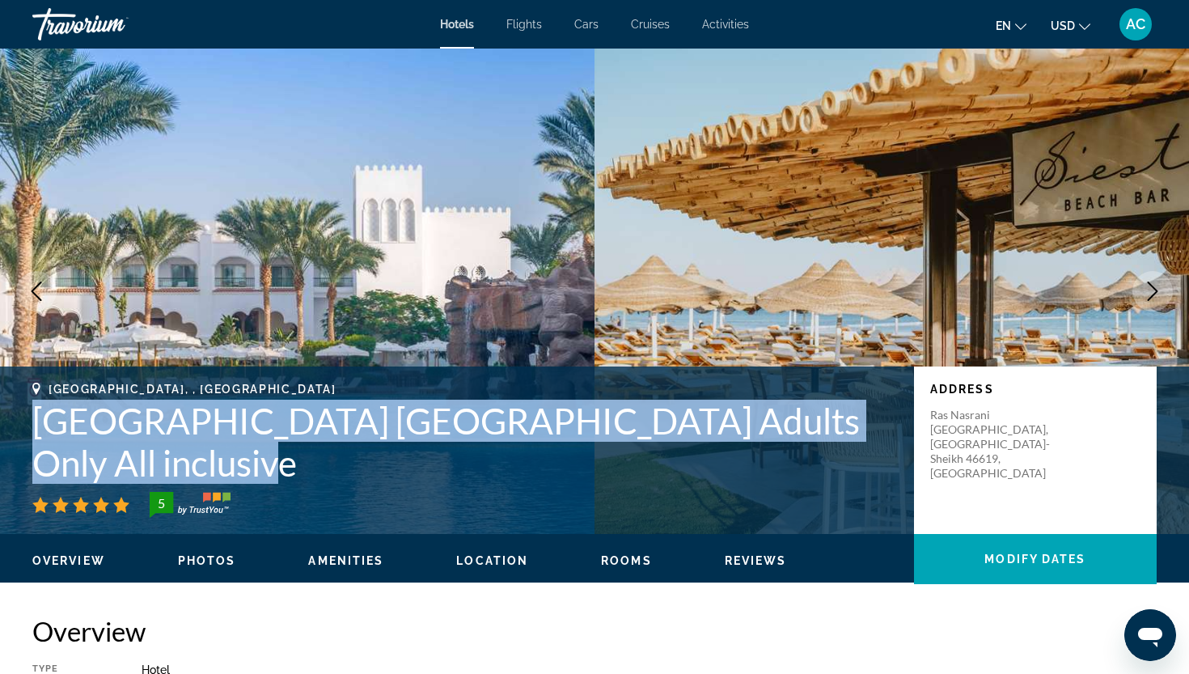
drag, startPoint x: 163, startPoint y: 465, endPoint x: 34, endPoint y: 426, distance: 134.3
click at [34, 426] on h1 "Baron Palms Resort Sharm El Sheikh Adults Only All inclusive" at bounding box center [464, 442] width 865 height 84
click at [67, 429] on h1 "Baron Palms Resort Sharm El Sheikh Adults Only All inclusive" at bounding box center [464, 442] width 865 height 84
drag, startPoint x: 163, startPoint y: 468, endPoint x: 41, endPoint y: 421, distance: 130.8
click at [41, 421] on h1 "Baron Palms Resort Sharm El Sheikh Adults Only All inclusive" at bounding box center [464, 442] width 865 height 84
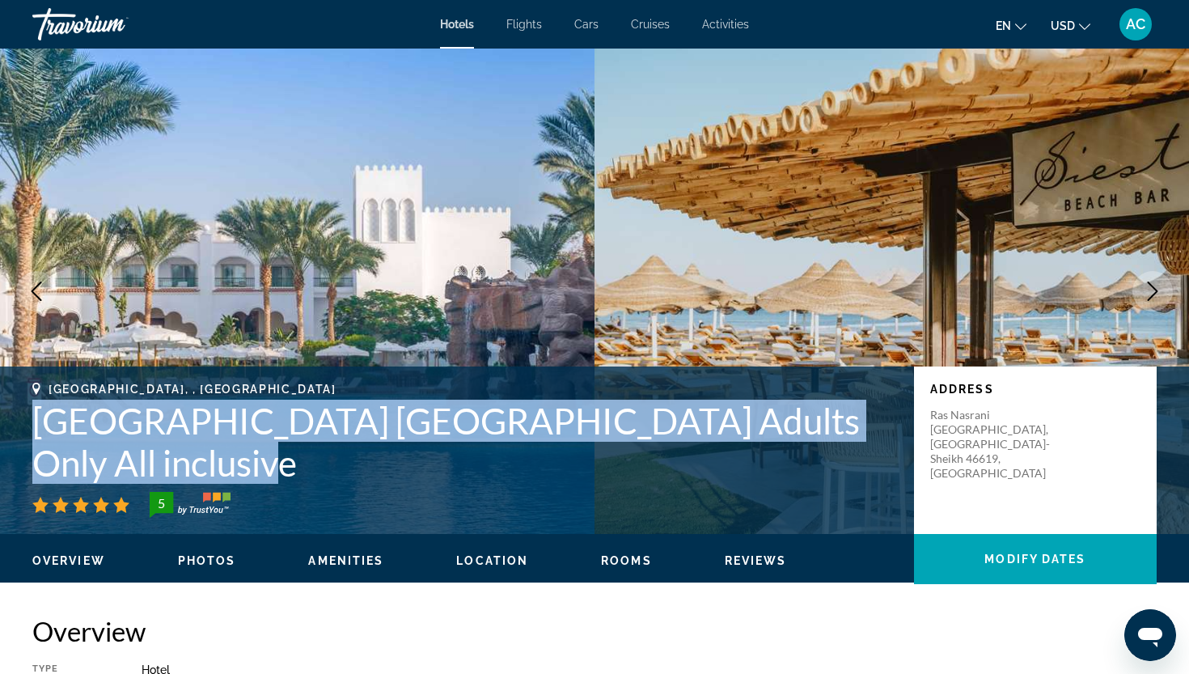
click at [61, 420] on h1 "Baron Palms Resort Sharm El Sheikh Adults Only All inclusive" at bounding box center [464, 442] width 865 height 84
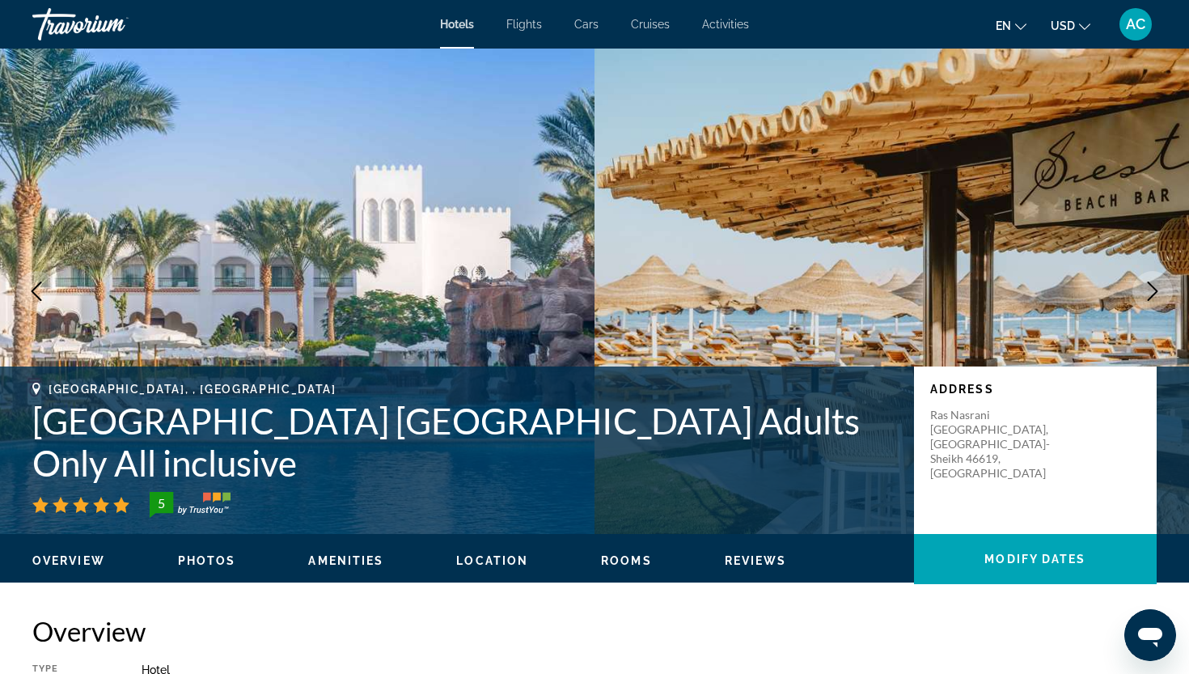
click at [169, 458] on h1 "Baron Palms Resort Sharm El Sheikh Adults Only All inclusive" at bounding box center [464, 442] width 865 height 84
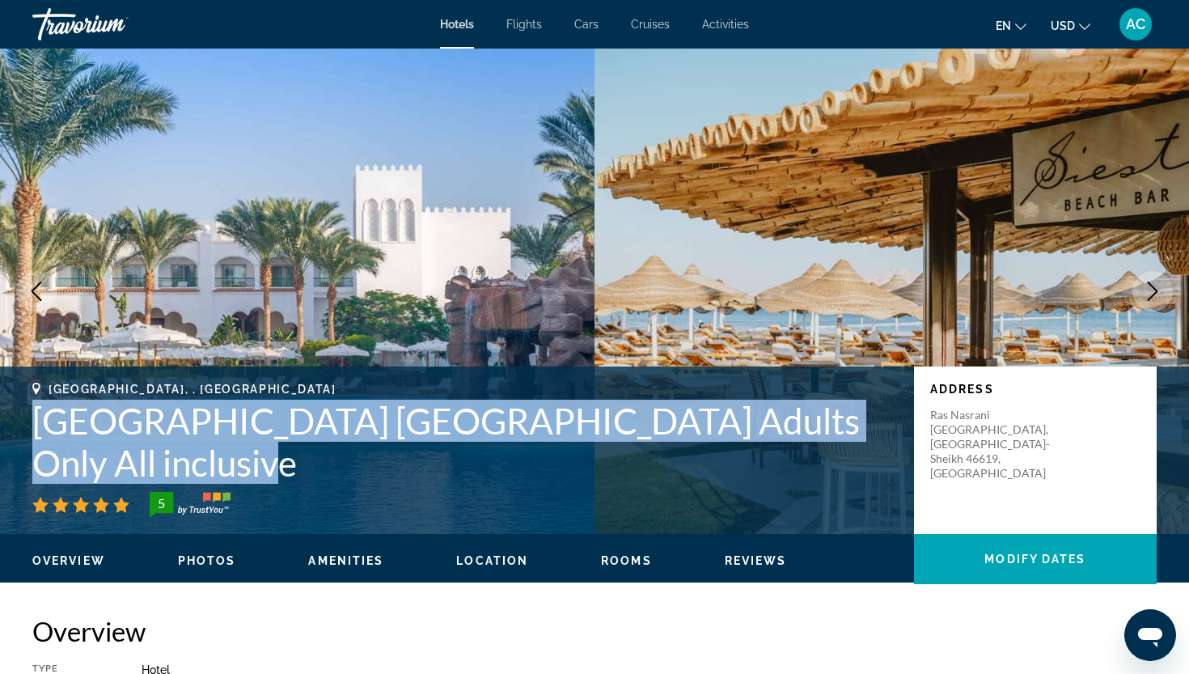
drag, startPoint x: 165, startPoint y: 465, endPoint x: 38, endPoint y: 426, distance: 132.8
click at [38, 426] on h1 "Baron Palms Resort Sharm El Sheikh Adults Only All inclusive" at bounding box center [464, 442] width 865 height 84
copy h1 "Baron Palms Resort Sharm El Sheikh Adults Only All inclusive"
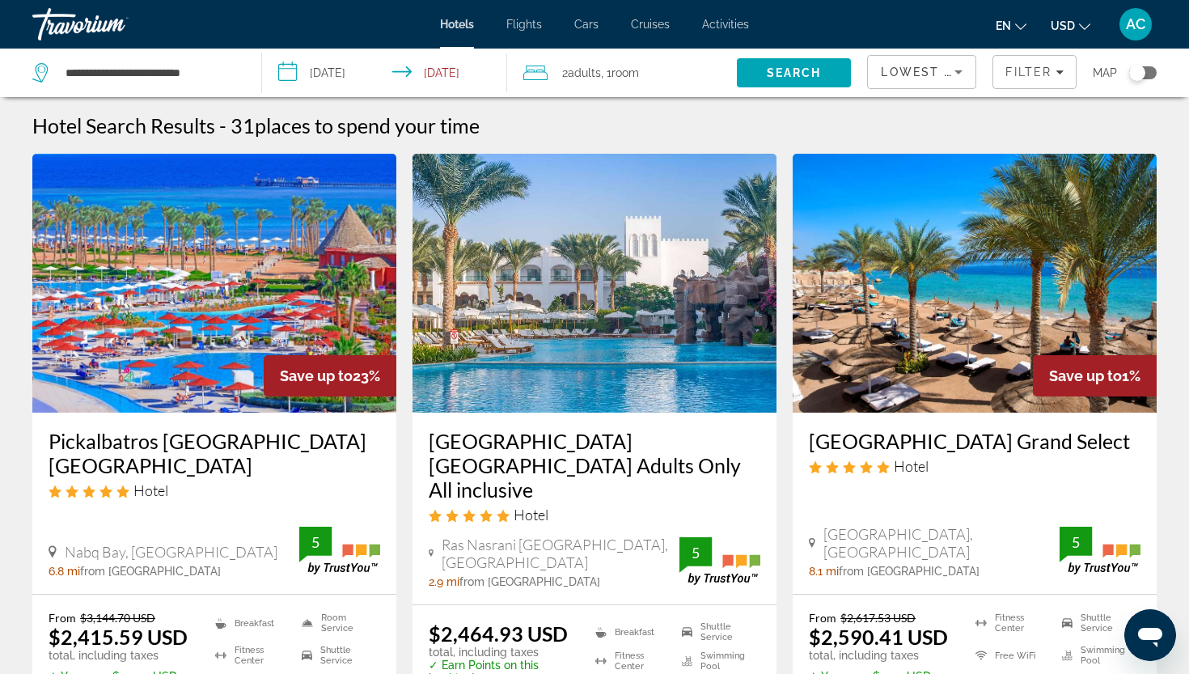
scroll to position [16, 0]
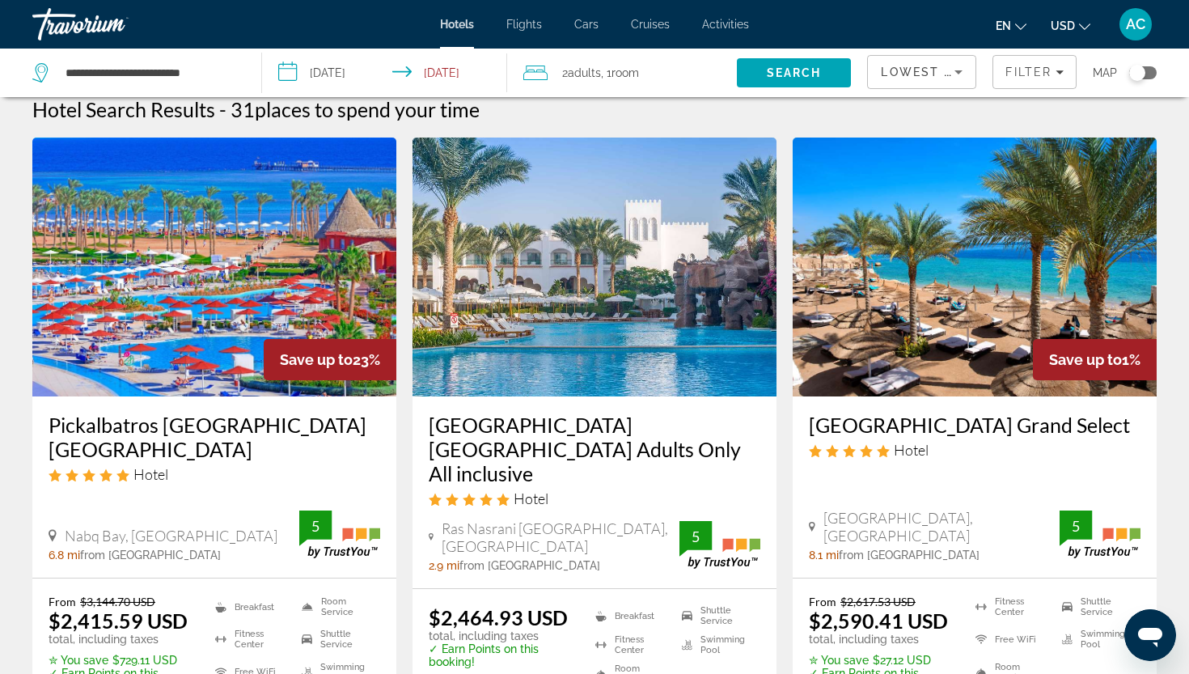
click at [901, 437] on h3 "SUNRISE Montemare Resort Grand Select" at bounding box center [975, 424] width 332 height 24
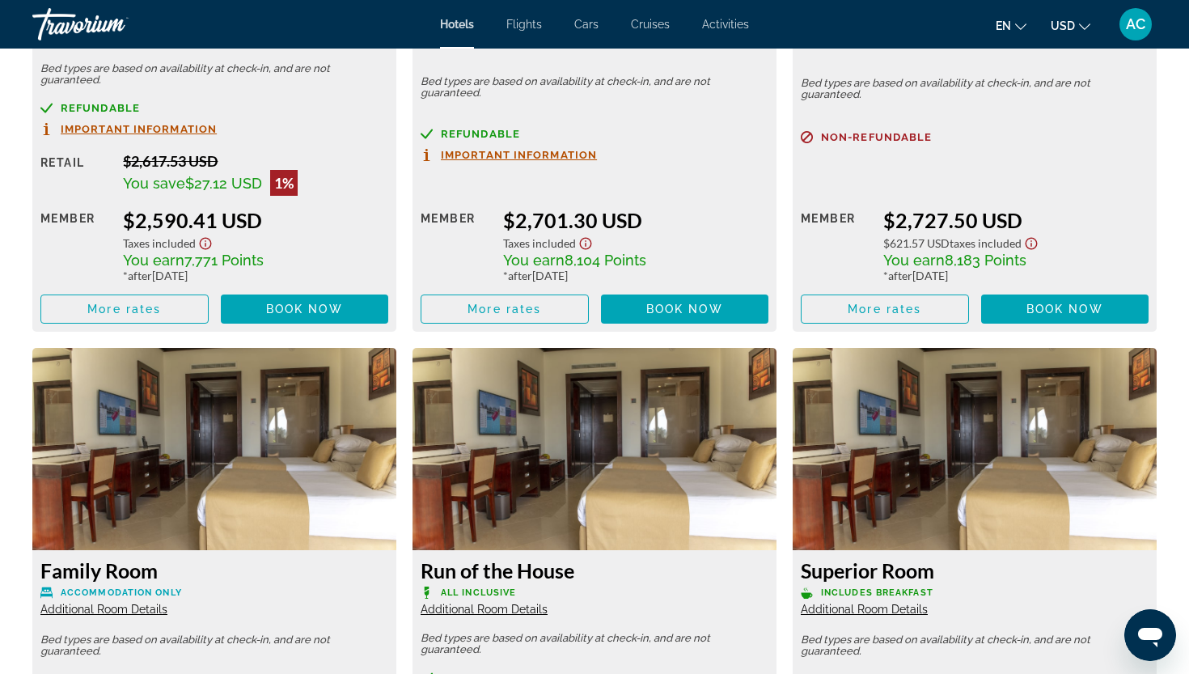
scroll to position [2480, 0]
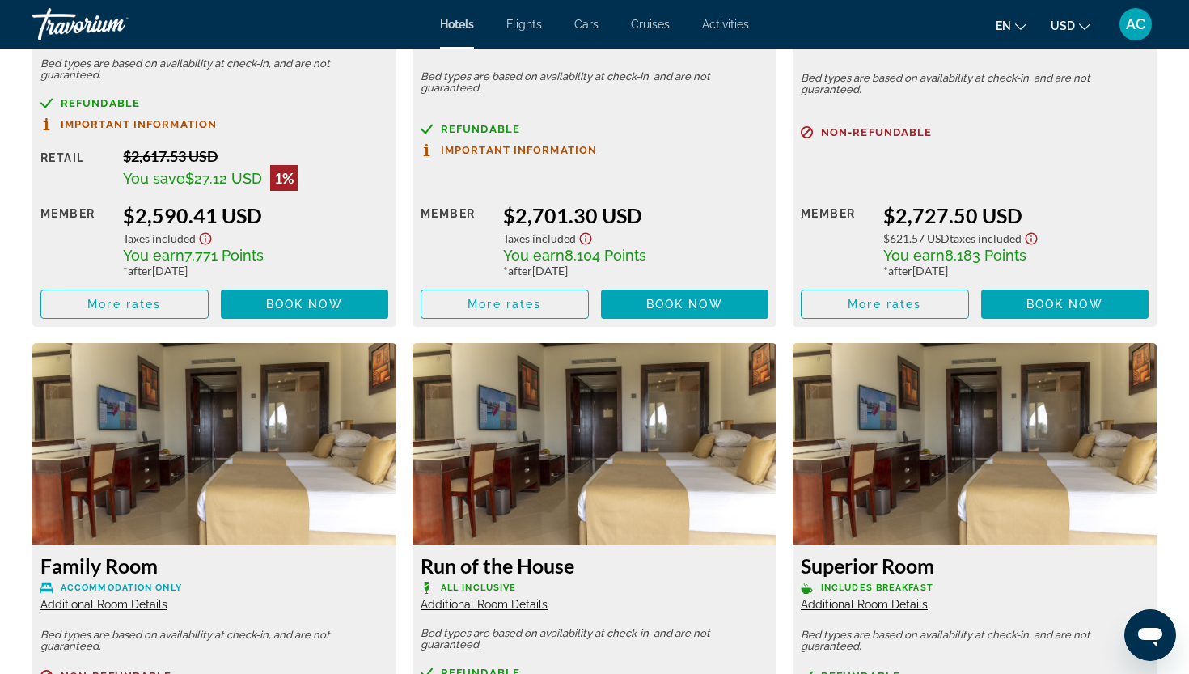
click at [1029, 23] on ul "en English Español Français Italiano Português русский USD USD ($) MXN (Mex$) C…" at bounding box center [1055, 24] width 119 height 26
click at [1069, 27] on span "USD" at bounding box center [1063, 25] width 24 height 13
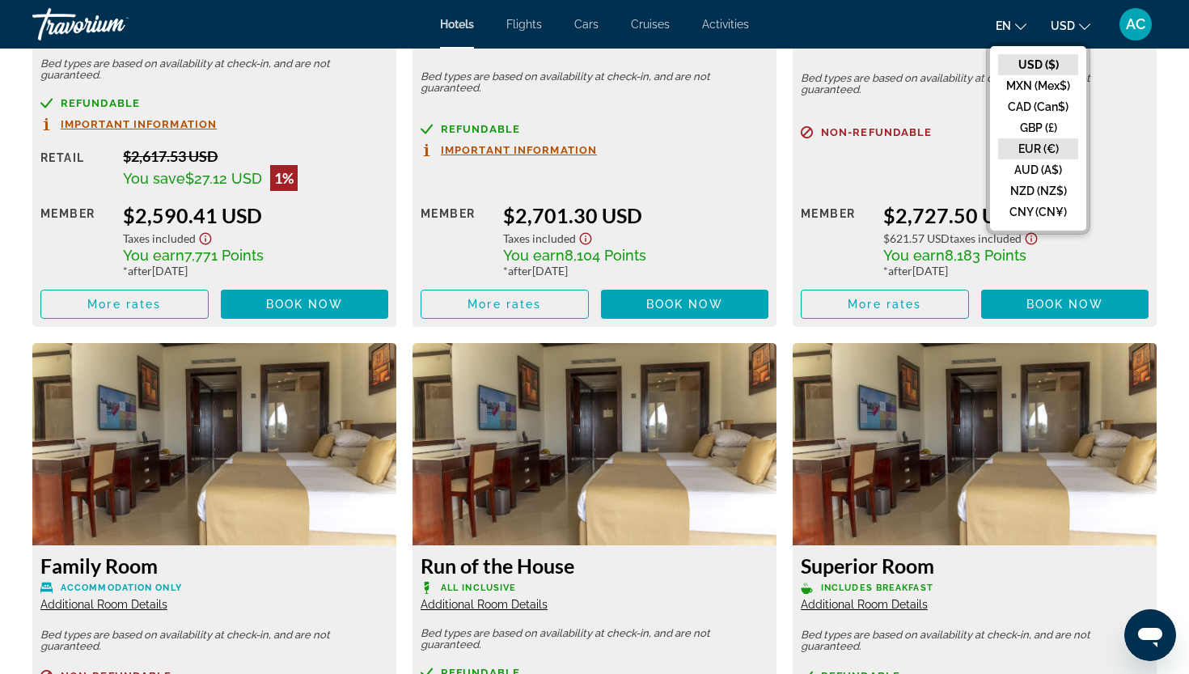
click at [1055, 154] on button "EUR (€)" at bounding box center [1038, 148] width 80 height 21
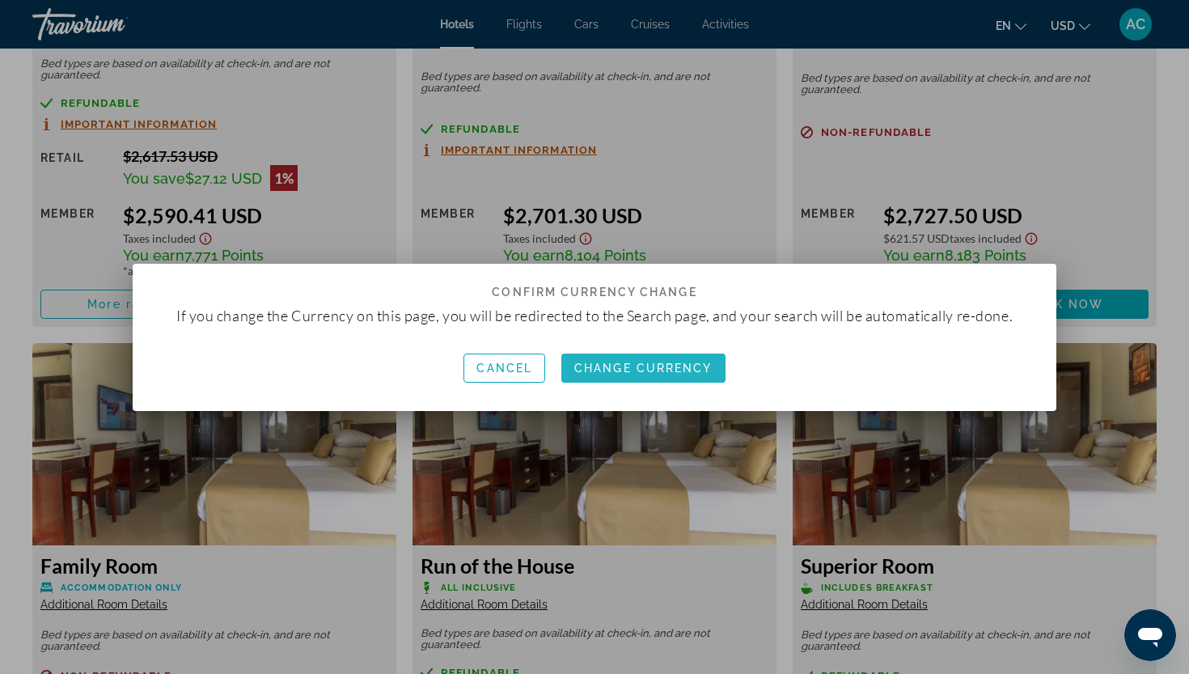
click at [641, 356] on span "button" at bounding box center [643, 368] width 164 height 39
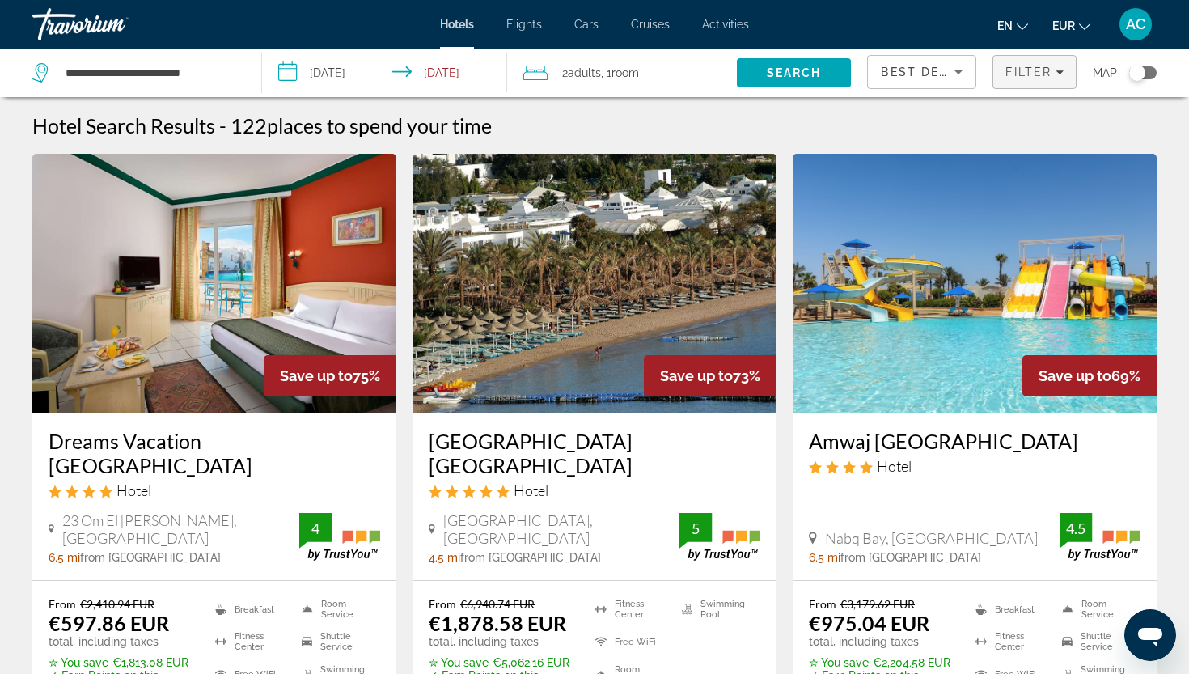
click at [995, 82] on span "Filters" at bounding box center [1034, 72] width 82 height 39
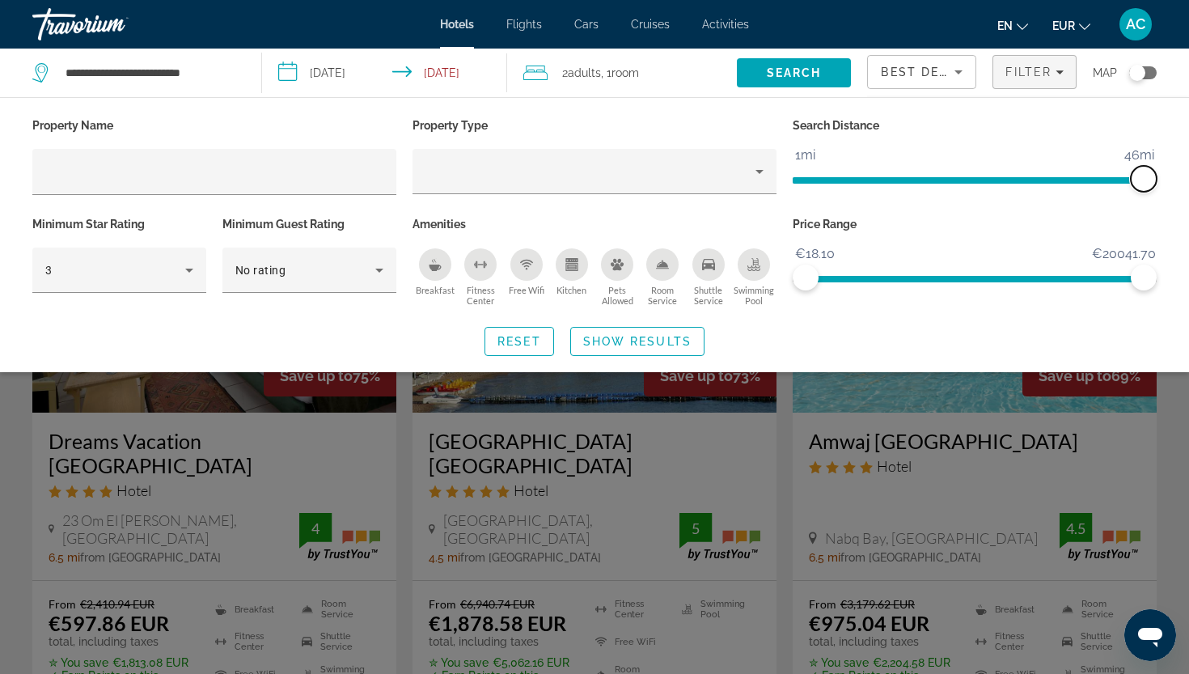
drag, startPoint x: 1027, startPoint y: 179, endPoint x: 1188, endPoint y: 175, distance: 161.0
click at [1188, 175] on div "Property Name Property Type Search Distance 1mi 46mi 46mi Minimum Star Rating 3…" at bounding box center [594, 235] width 1189 height 242
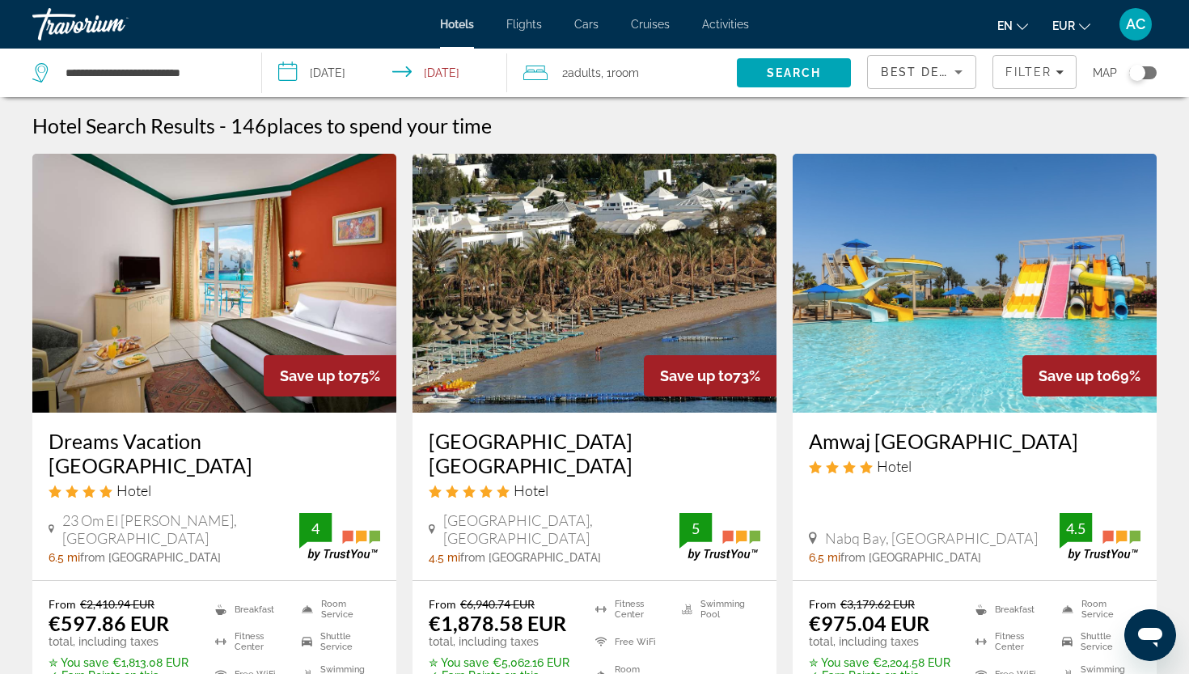
click at [1032, 78] on div "**********" at bounding box center [594, 337] width 1189 height 674
click at [1032, 78] on span "Filter" at bounding box center [1028, 72] width 46 height 13
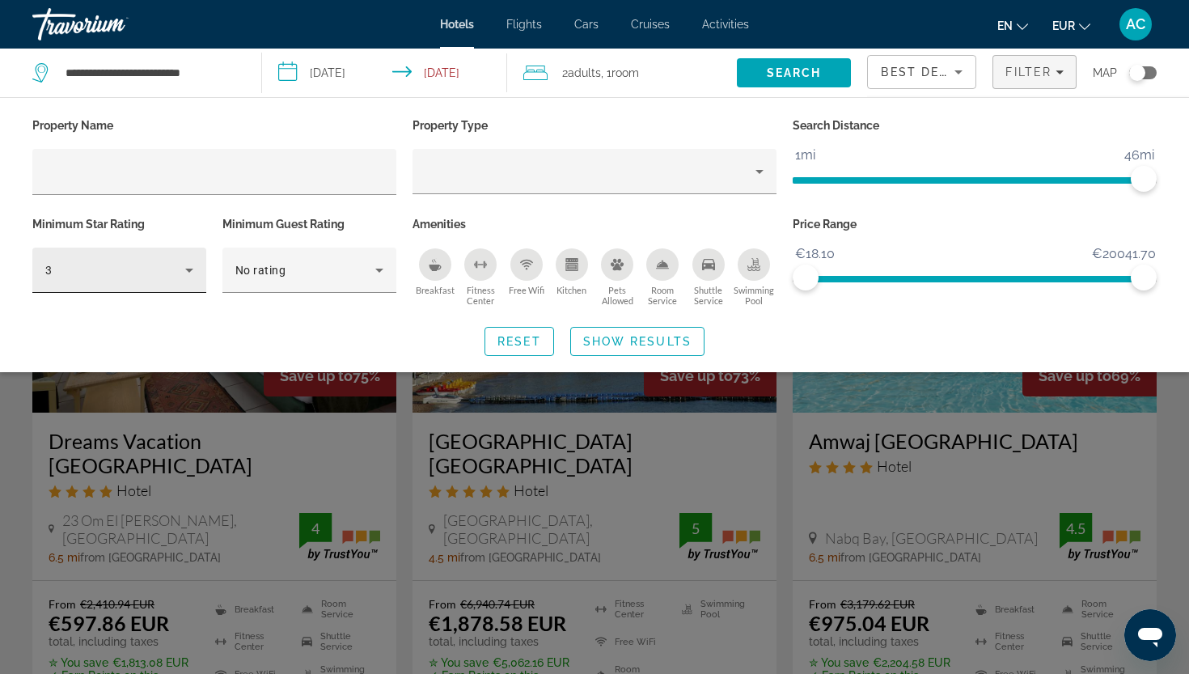
click at [202, 273] on div "3" at bounding box center [119, 269] width 174 height 45
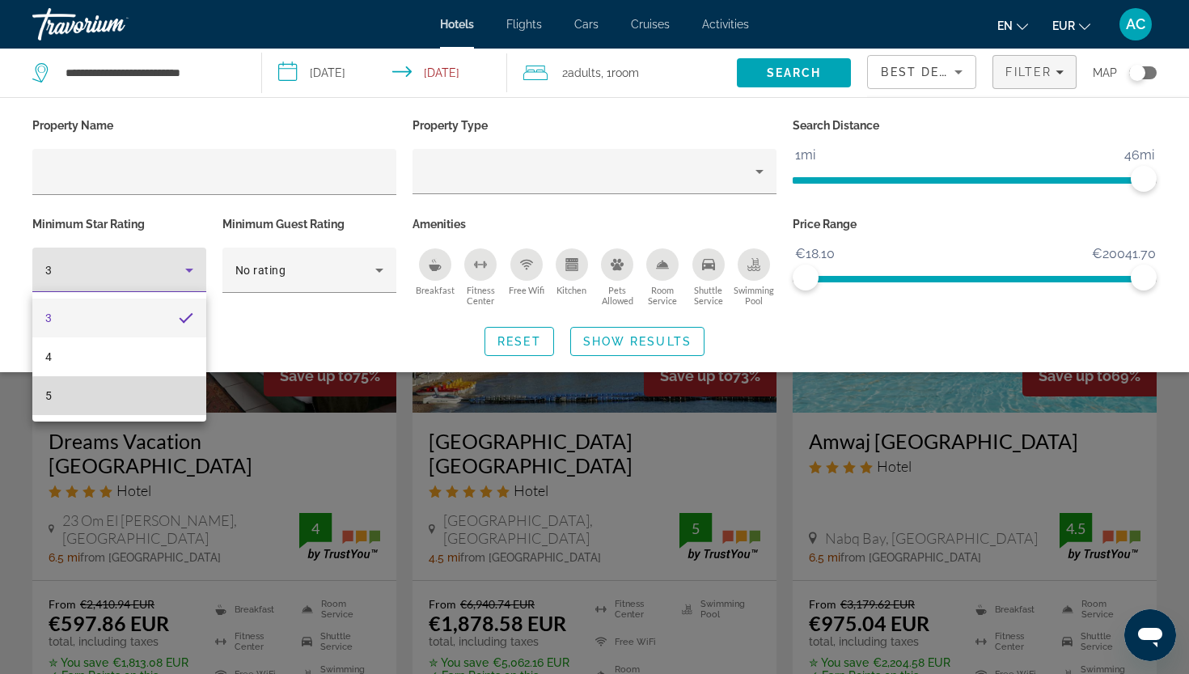
click at [154, 408] on mat-option "5" at bounding box center [119, 395] width 174 height 39
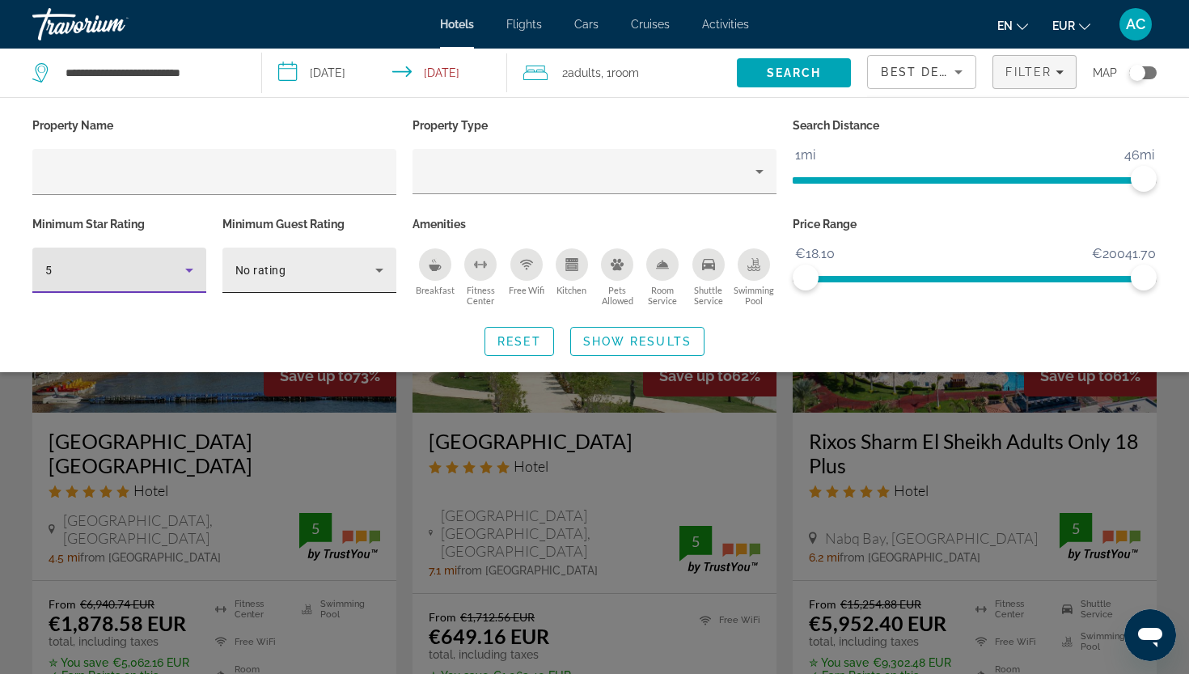
click at [284, 282] on div "No rating" at bounding box center [309, 269] width 148 height 45
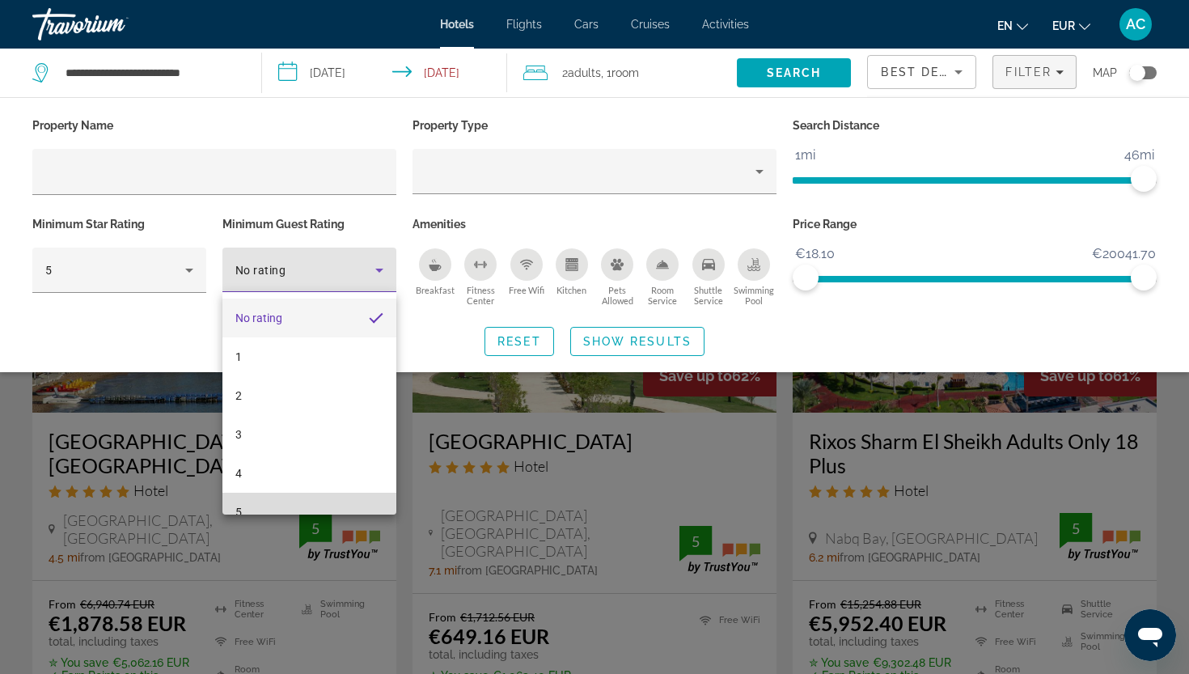
click at [288, 502] on mat-option "5" at bounding box center [309, 512] width 174 height 39
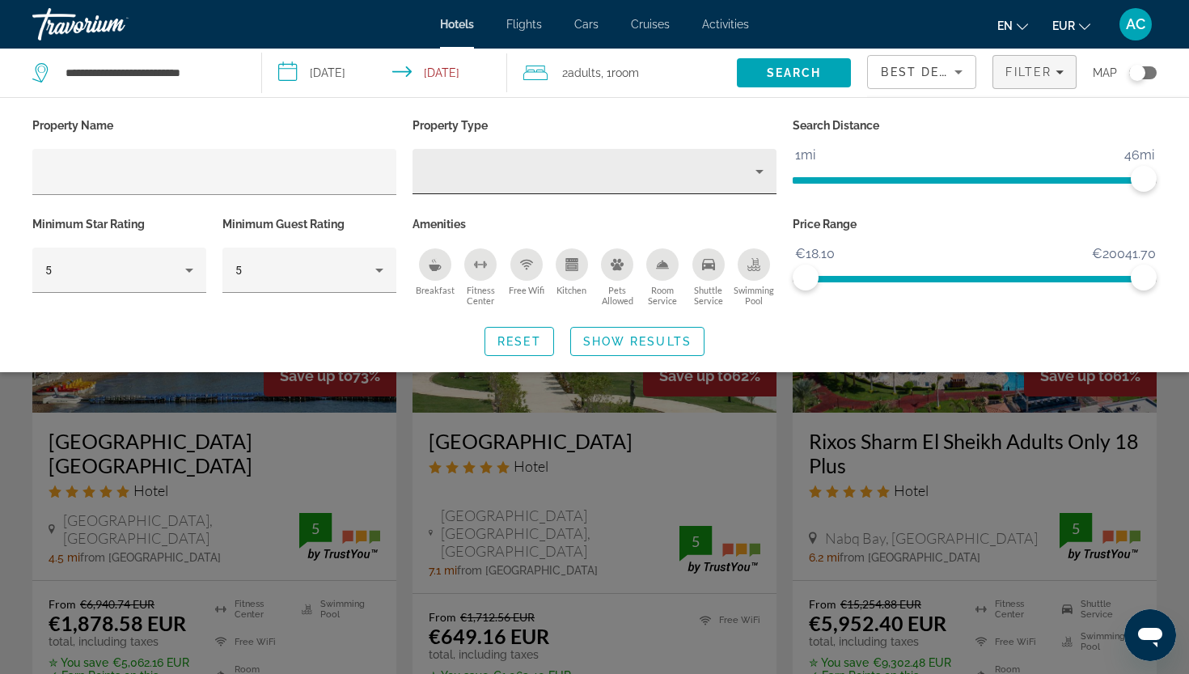
click at [601, 154] on div "Hotel Filters" at bounding box center [594, 171] width 338 height 45
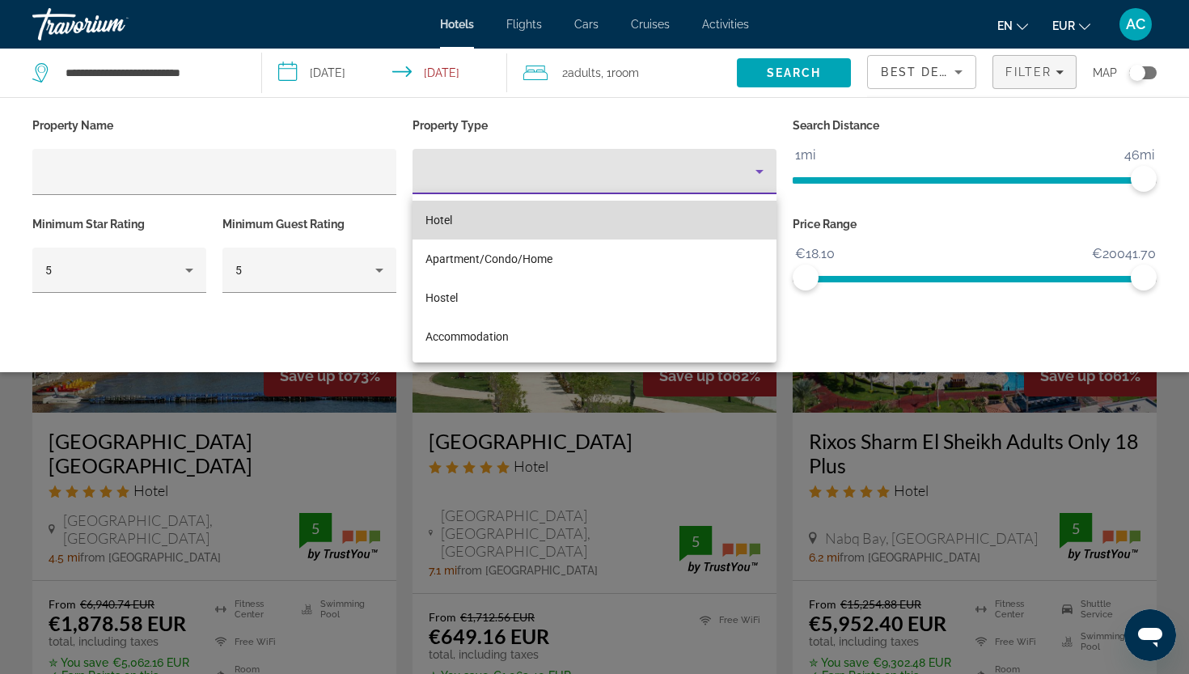
click at [579, 216] on mat-option "Hotel" at bounding box center [594, 220] width 364 height 39
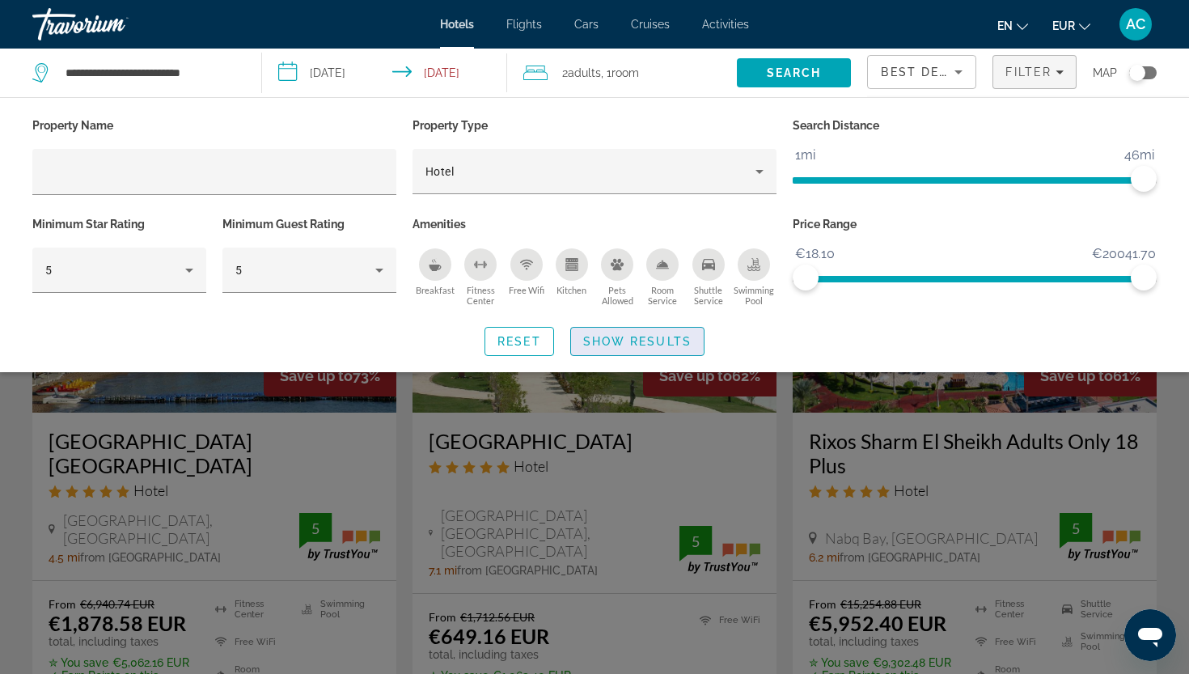
click at [602, 336] on span "Show Results" at bounding box center [637, 341] width 108 height 13
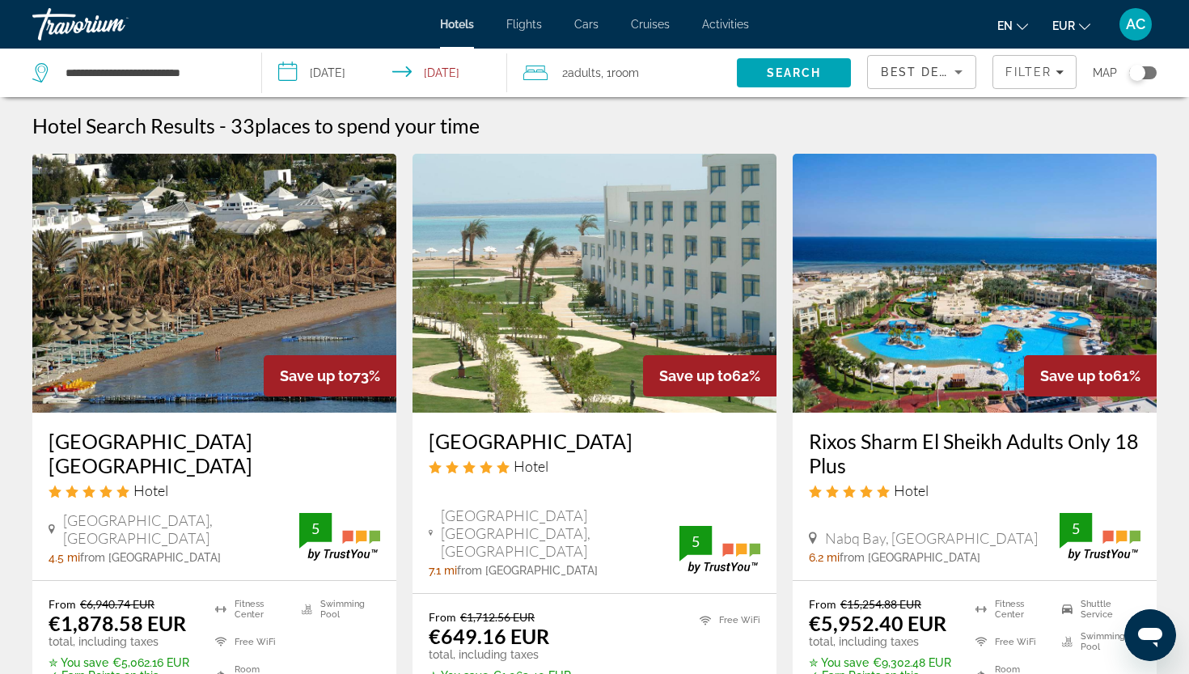
click at [909, 61] on div "Best Deals" at bounding box center [922, 78] width 82 height 45
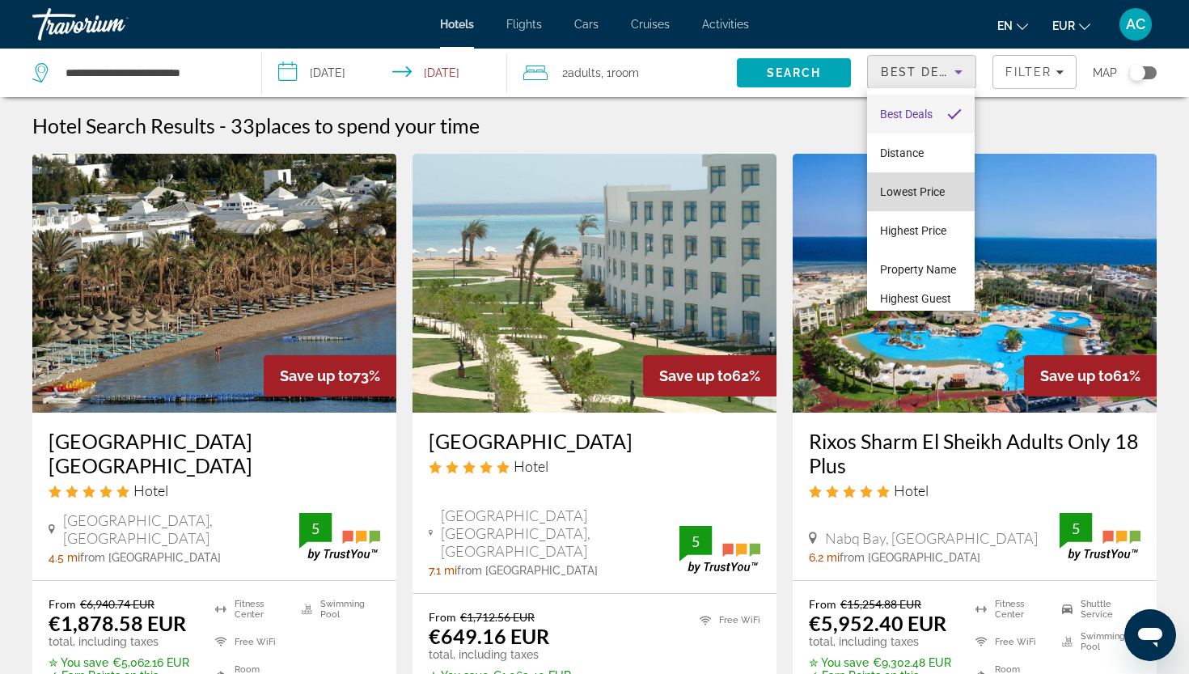
click at [907, 184] on span "Lowest Price" at bounding box center [912, 191] width 65 height 19
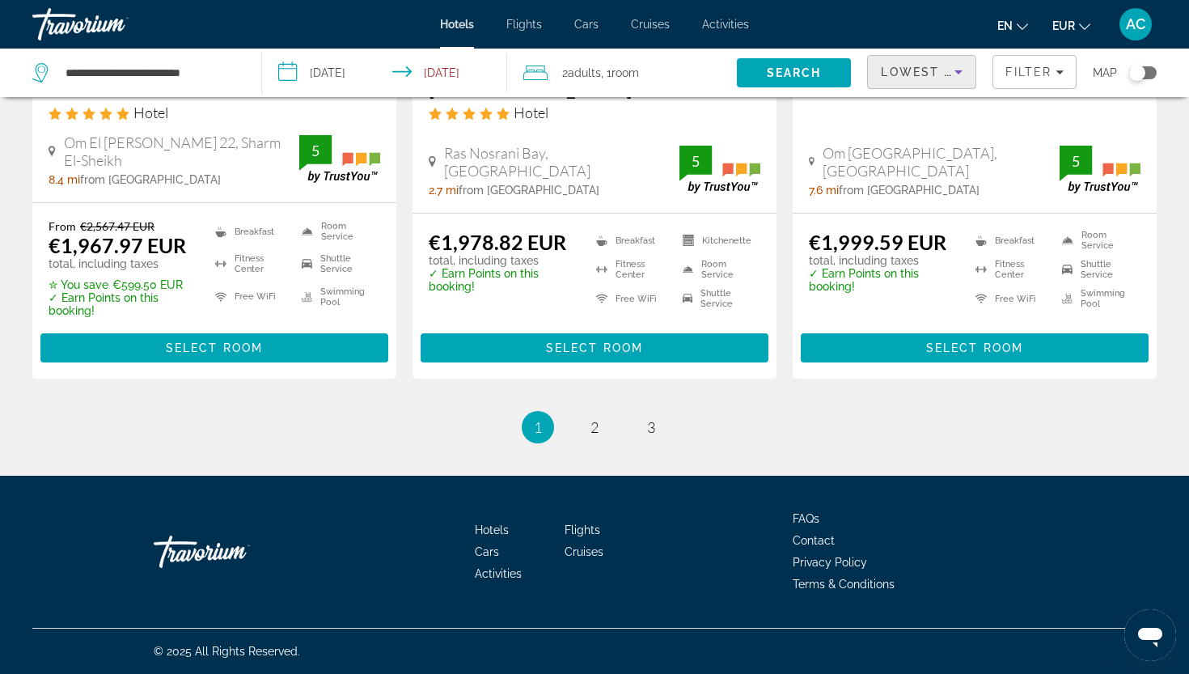
scroll to position [2243, 0]
click at [595, 419] on span "2" at bounding box center [594, 427] width 8 height 18
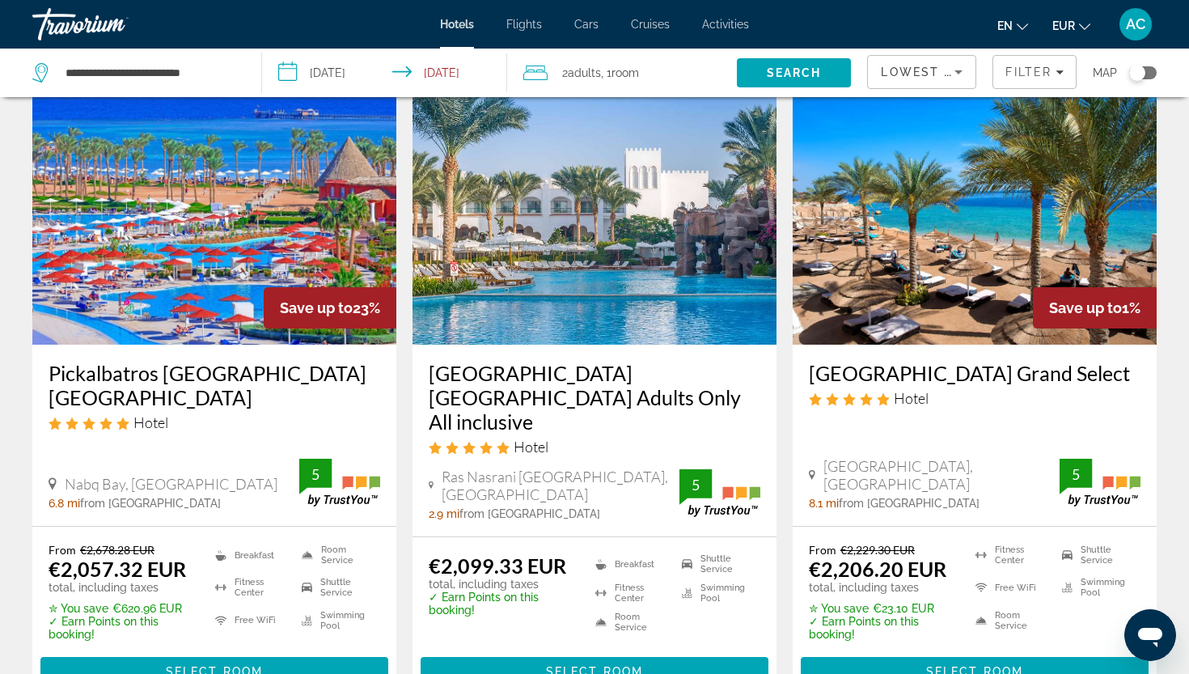
scroll to position [74, 0]
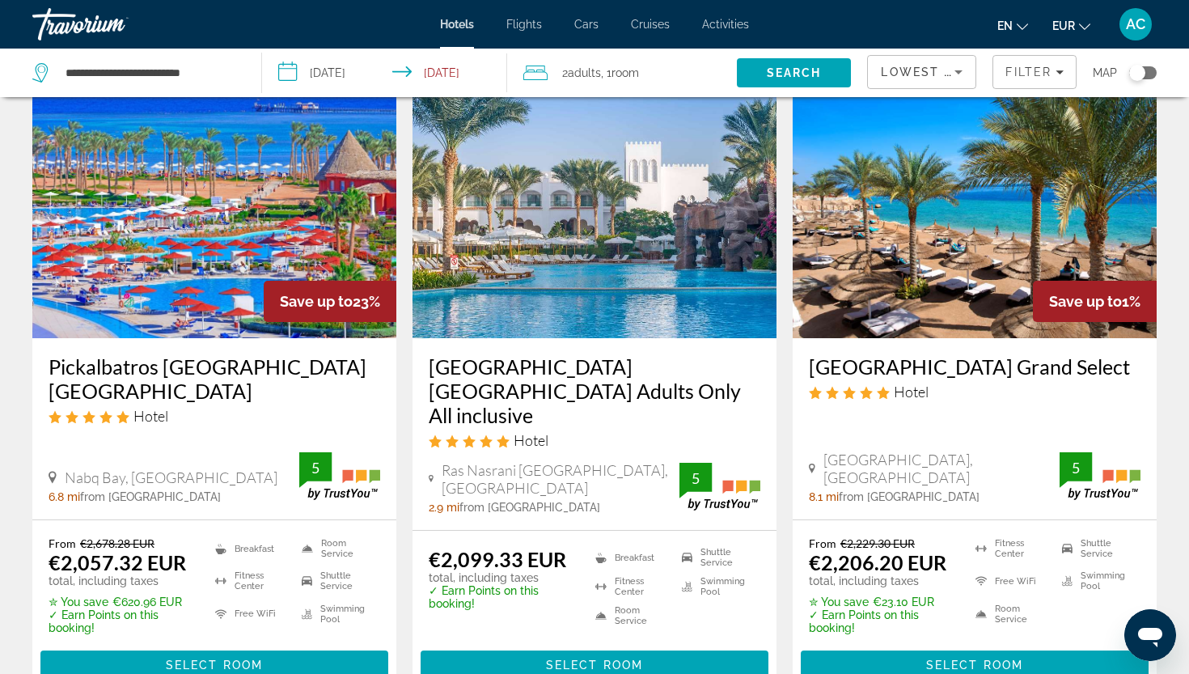
click at [894, 374] on h3 "SUNRISE Montemare Resort Grand Select" at bounding box center [975, 366] width 332 height 24
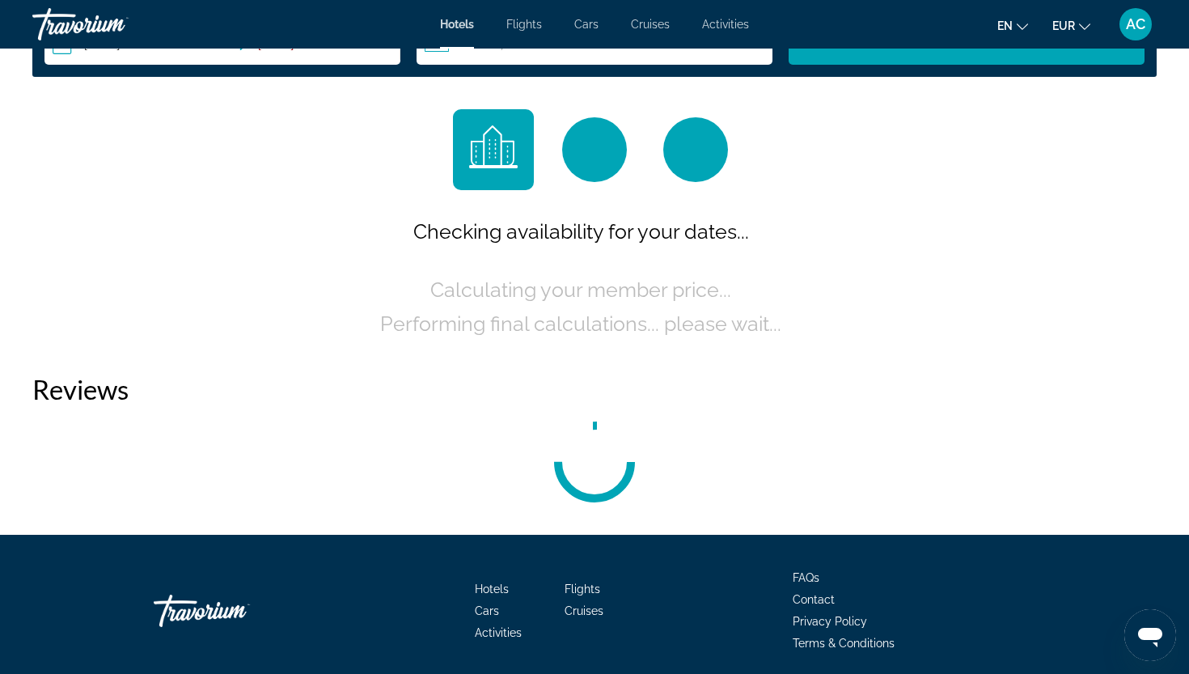
scroll to position [2133, 0]
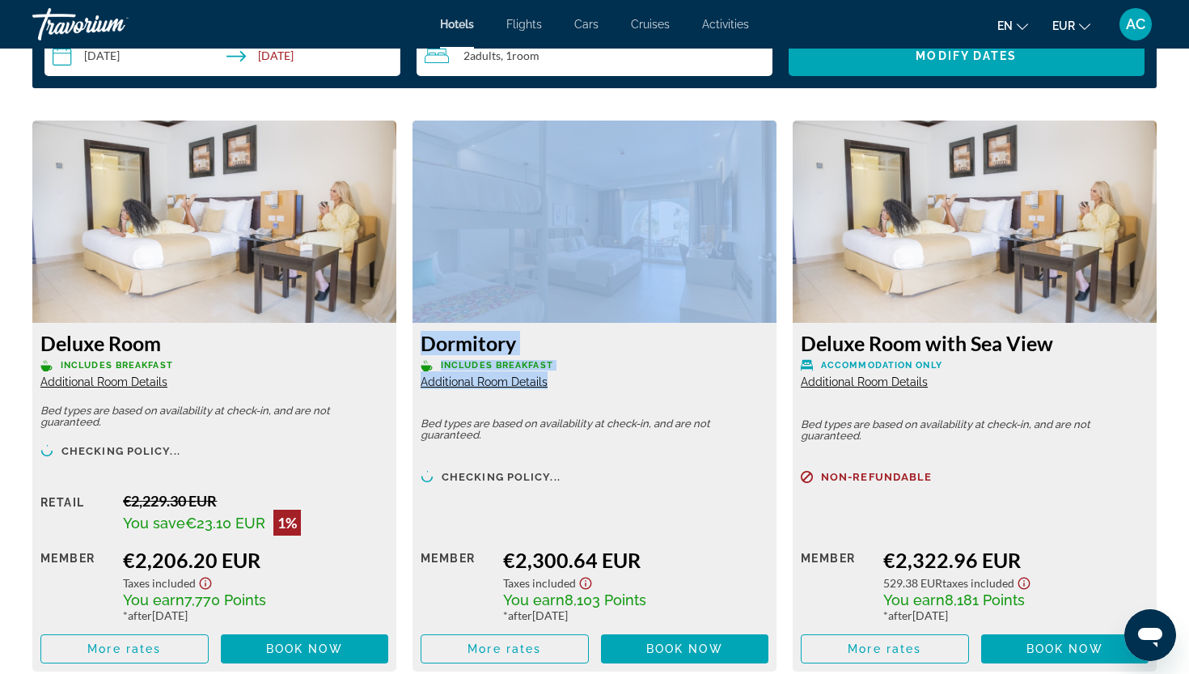
drag, startPoint x: 732, startPoint y: 288, endPoint x: 732, endPoint y: 276, distance: 12.1
click at [732, 276] on div "Dormitory Includes Breakfast Additional Room Details Bed types are based on ava…" at bounding box center [594, 395] width 364 height 551
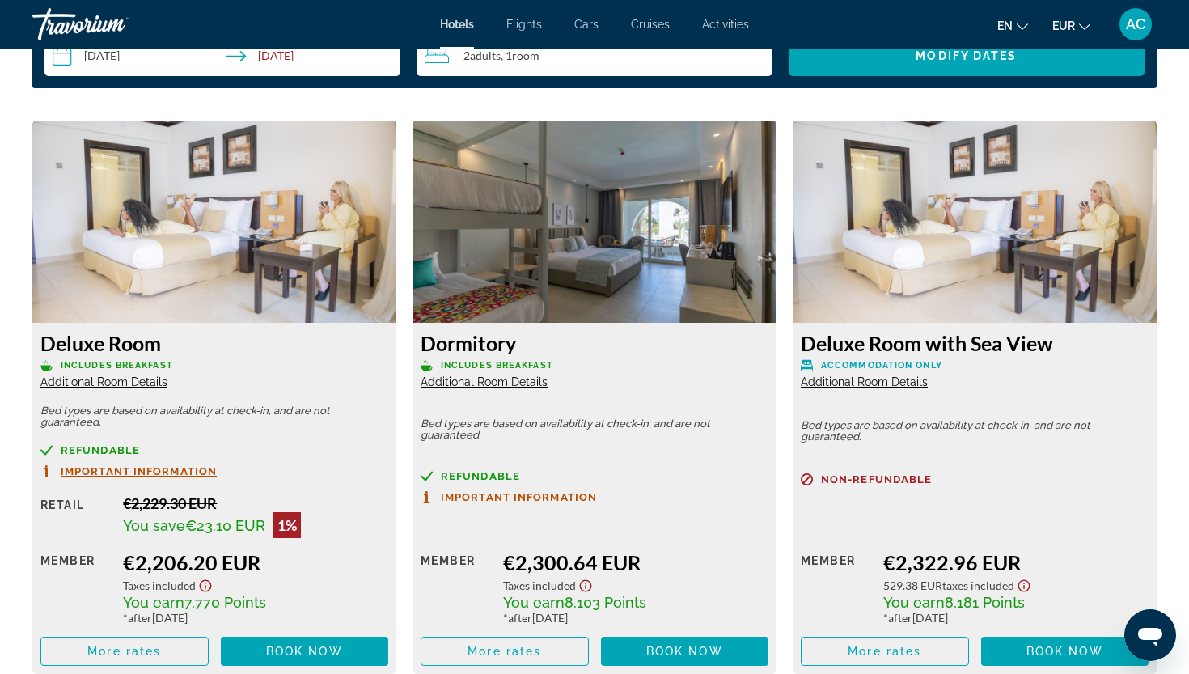
click at [700, 446] on div "Dormitory Includes Breakfast Additional Room Details Bed types are based on ava…" at bounding box center [594, 498] width 364 height 351
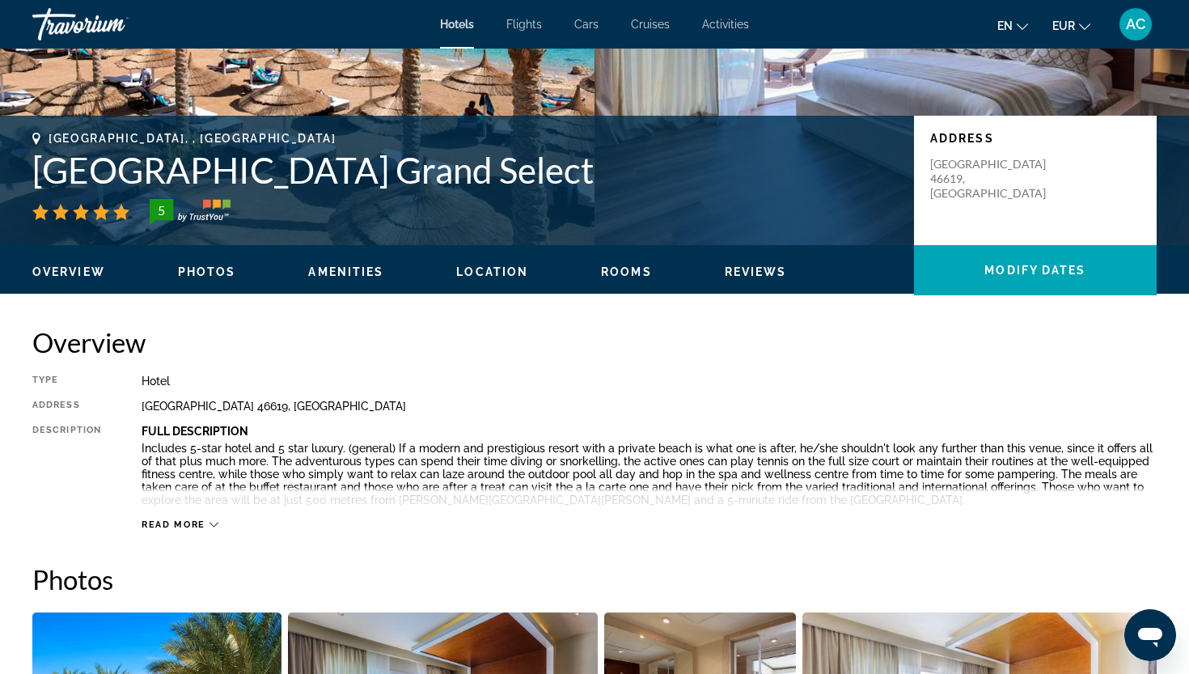
scroll to position [282, 0]
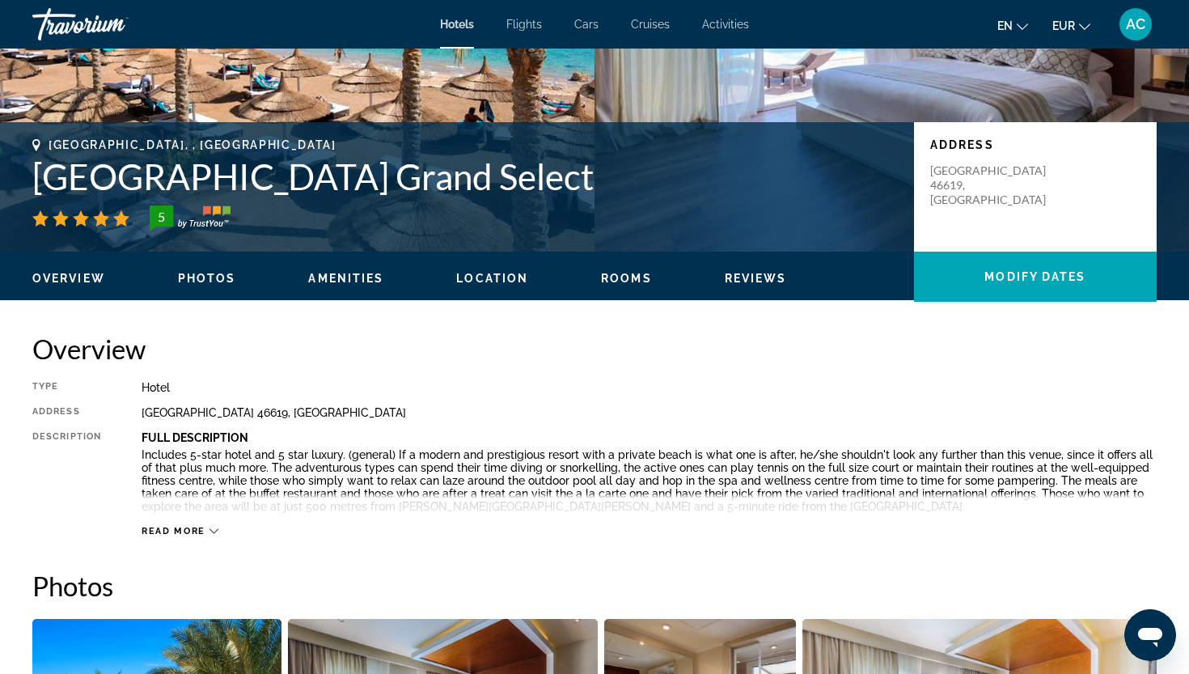
drag, startPoint x: 682, startPoint y: 183, endPoint x: 30, endPoint y: 175, distance: 651.9
click at [30, 175] on div "Sharm El-Sheikh, , Egypt SUNRISE Montemare Resort Grand Select 5 Address El Fan…" at bounding box center [594, 186] width 1189 height 97
copy h1 "SUNRISE Montemare Resort Grand Select"
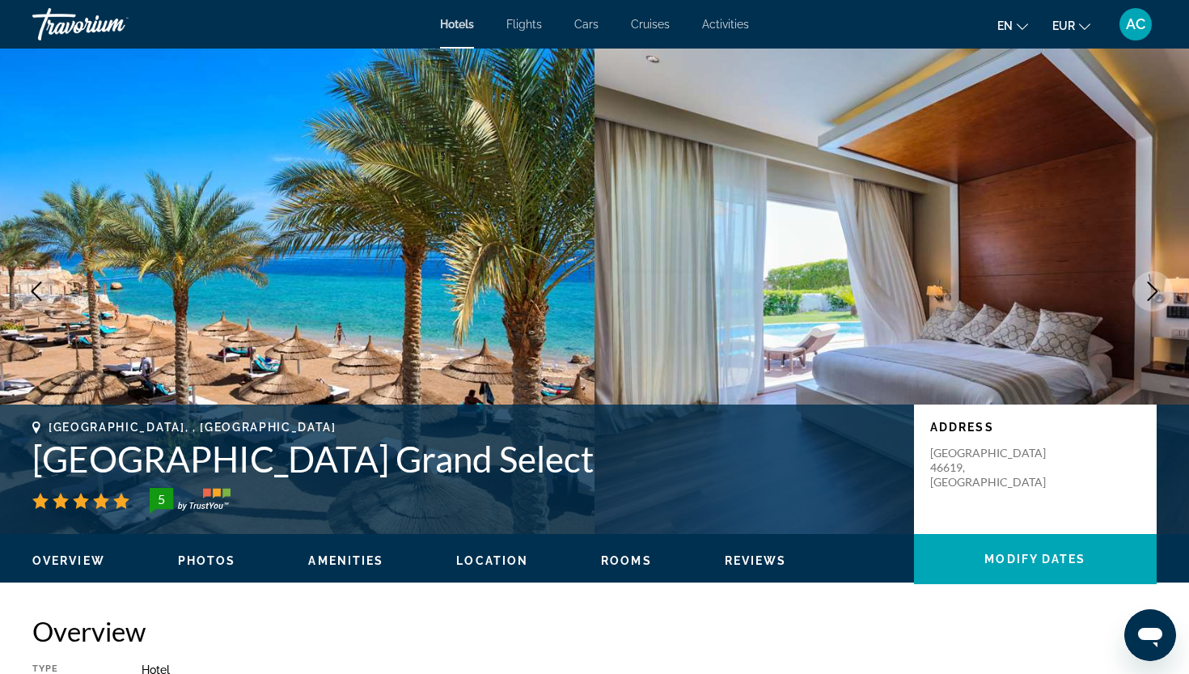
scroll to position [0, 0]
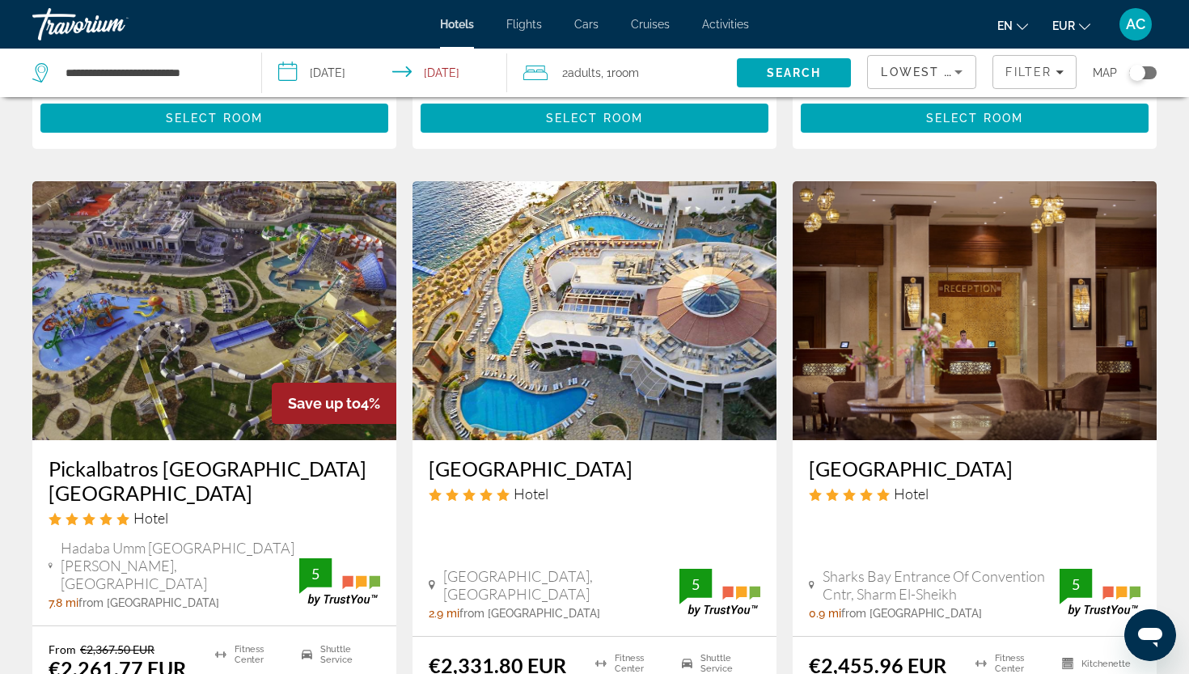
scroll to position [622, 0]
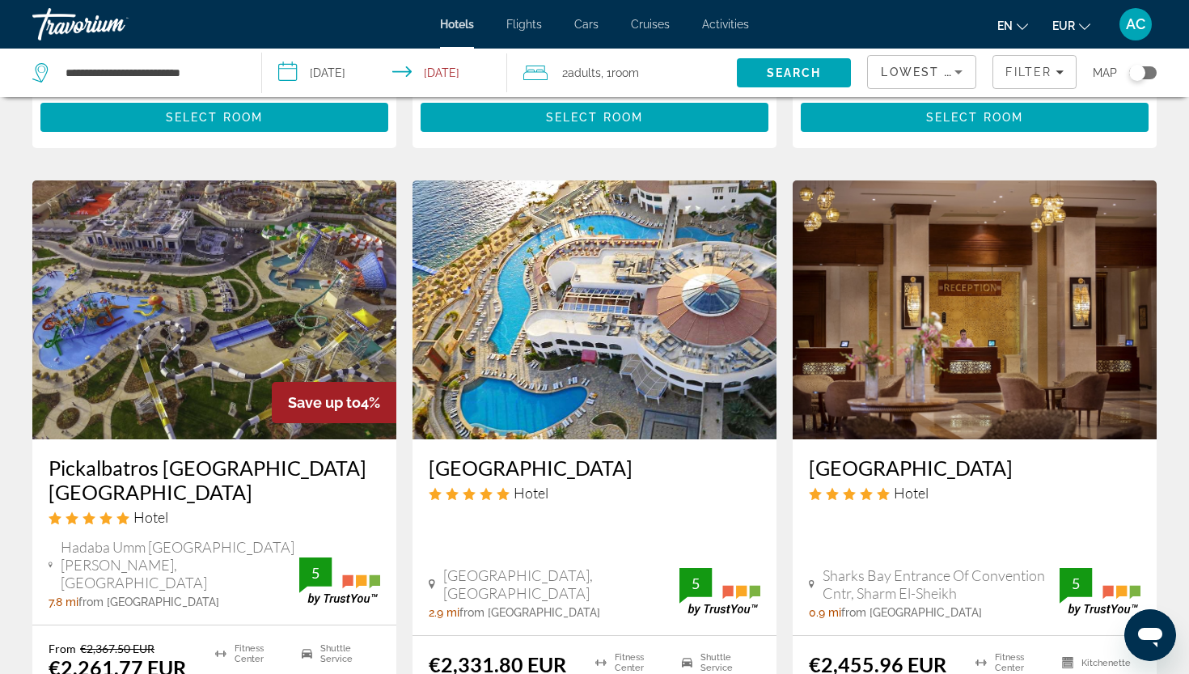
click at [852, 463] on h3 "Sunrise Arabian Beach Resort" at bounding box center [975, 467] width 332 height 24
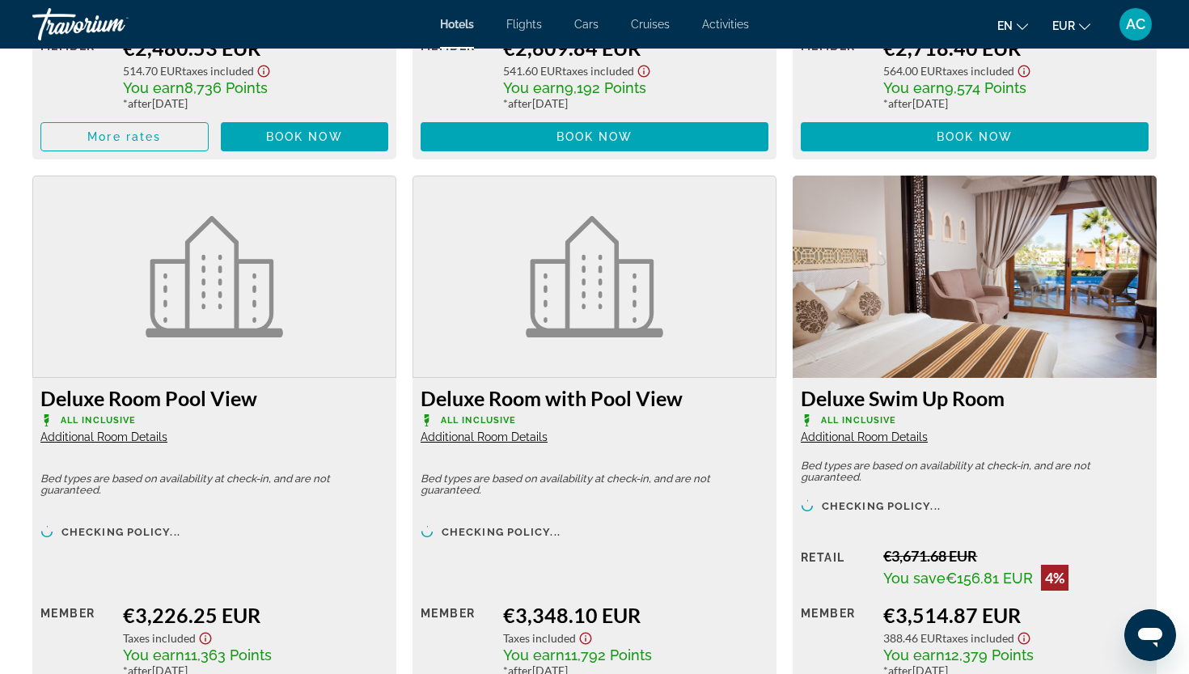
scroll to position [3196, 0]
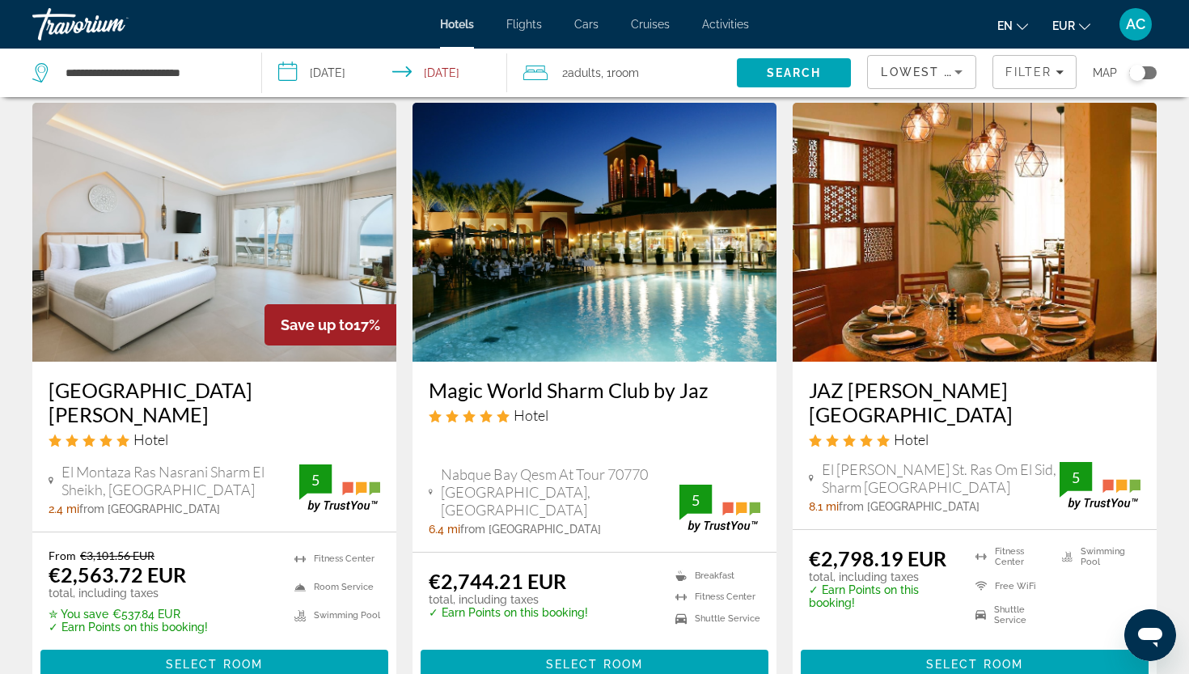
scroll to position [1364, 0]
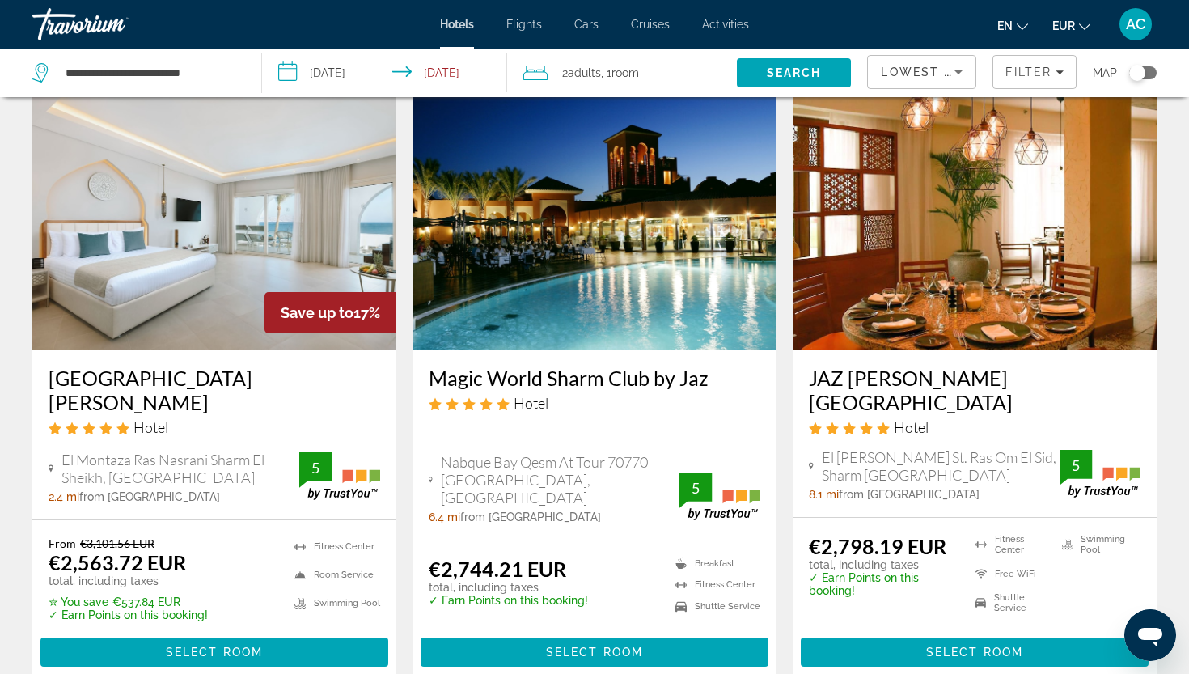
click at [278, 366] on h3 "Sunrise Remal Beach Resort" at bounding box center [215, 390] width 332 height 49
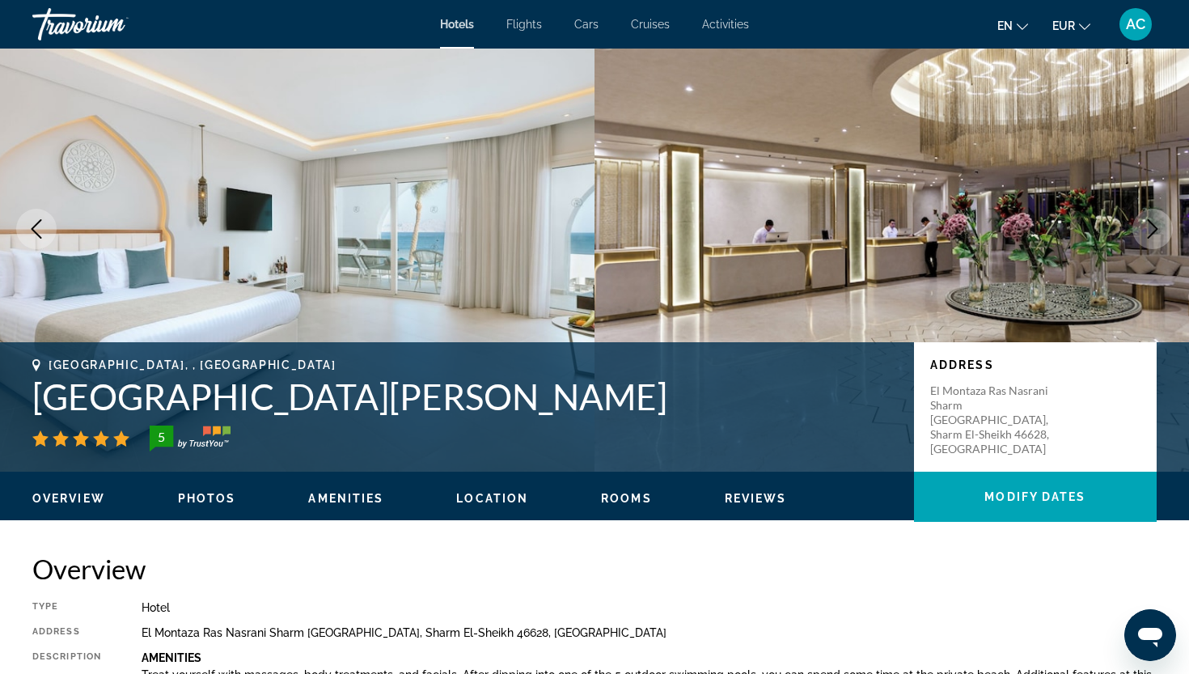
scroll to position [49, 0]
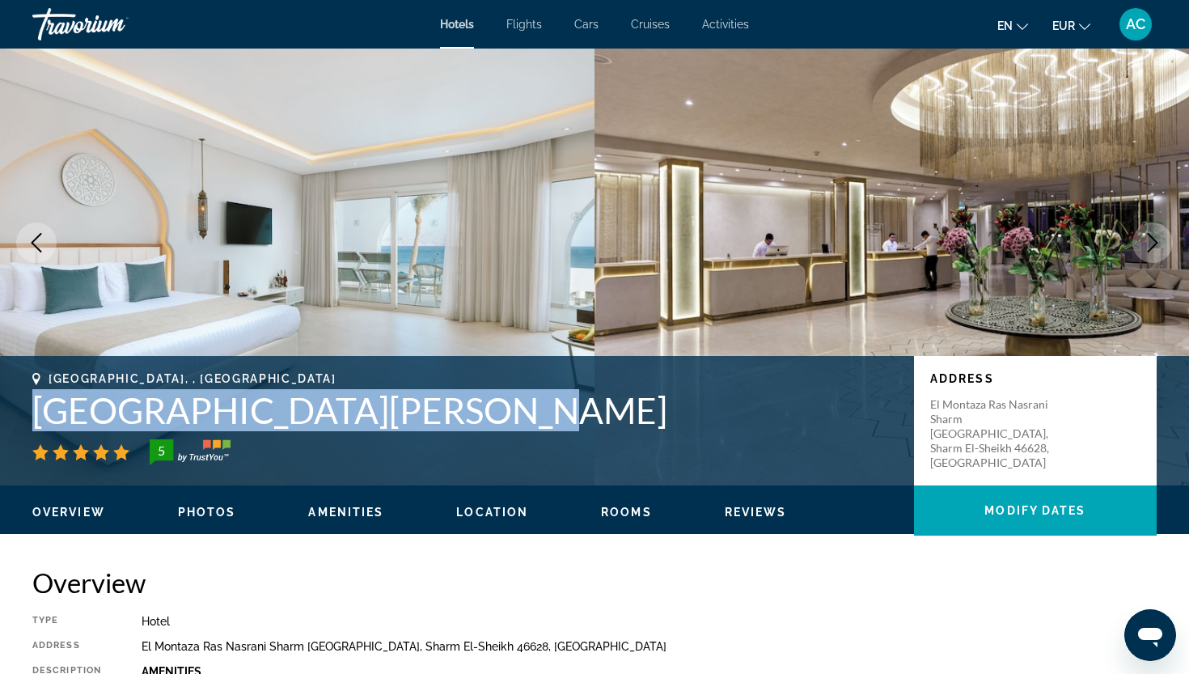
drag, startPoint x: 467, startPoint y: 407, endPoint x: 31, endPoint y: 417, distance: 436.8
click at [31, 417] on div "Sharm El-Sheikh, , Egypt Sunrise Remal Beach Resort 5 Address El Montaza Ras Na…" at bounding box center [594, 420] width 1189 height 97
copy h1 "Sunrise Remal Beach Resort"
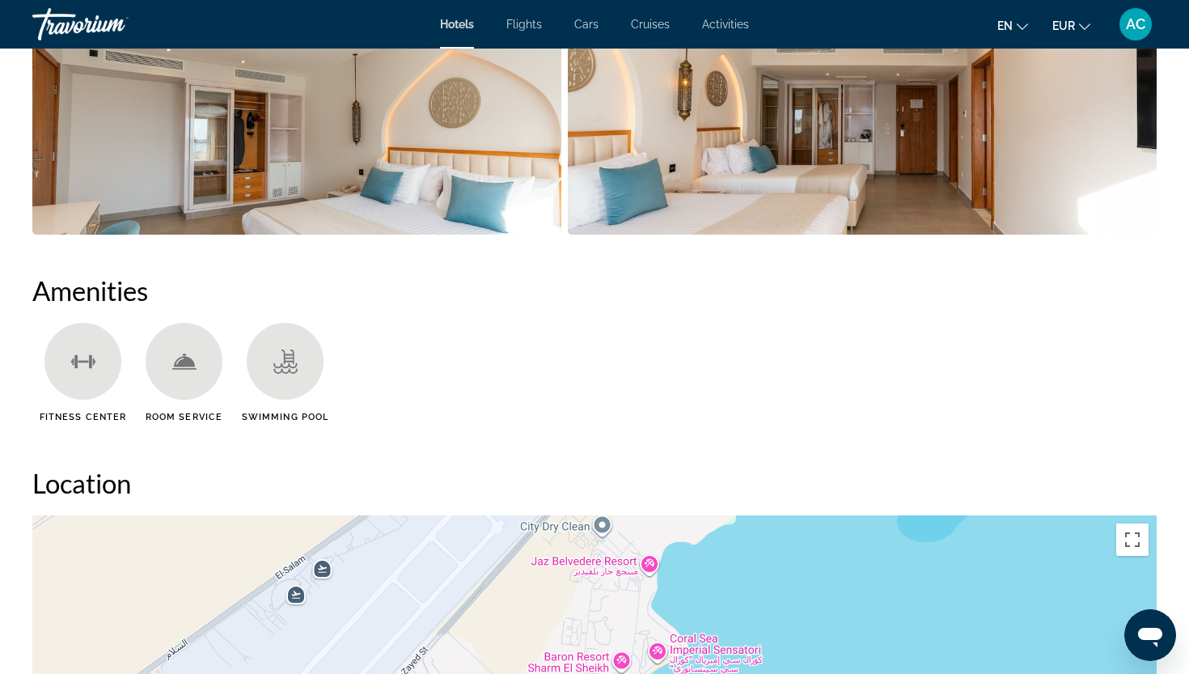
scroll to position [1113, 0]
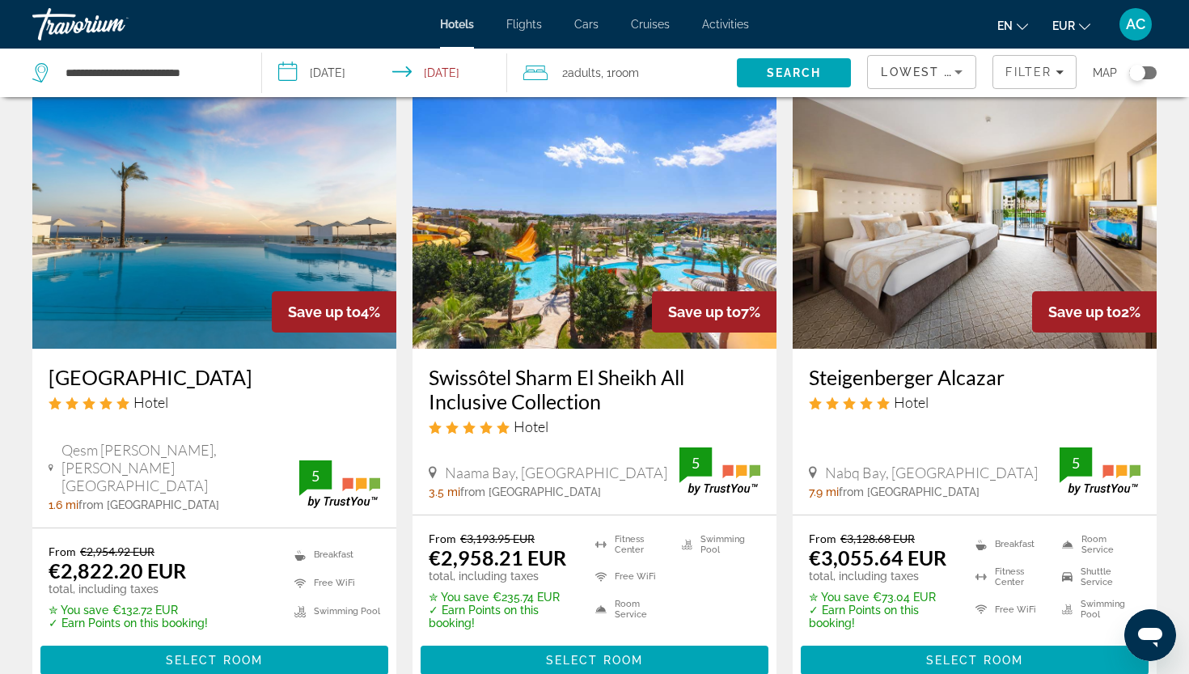
scroll to position [1990, 0]
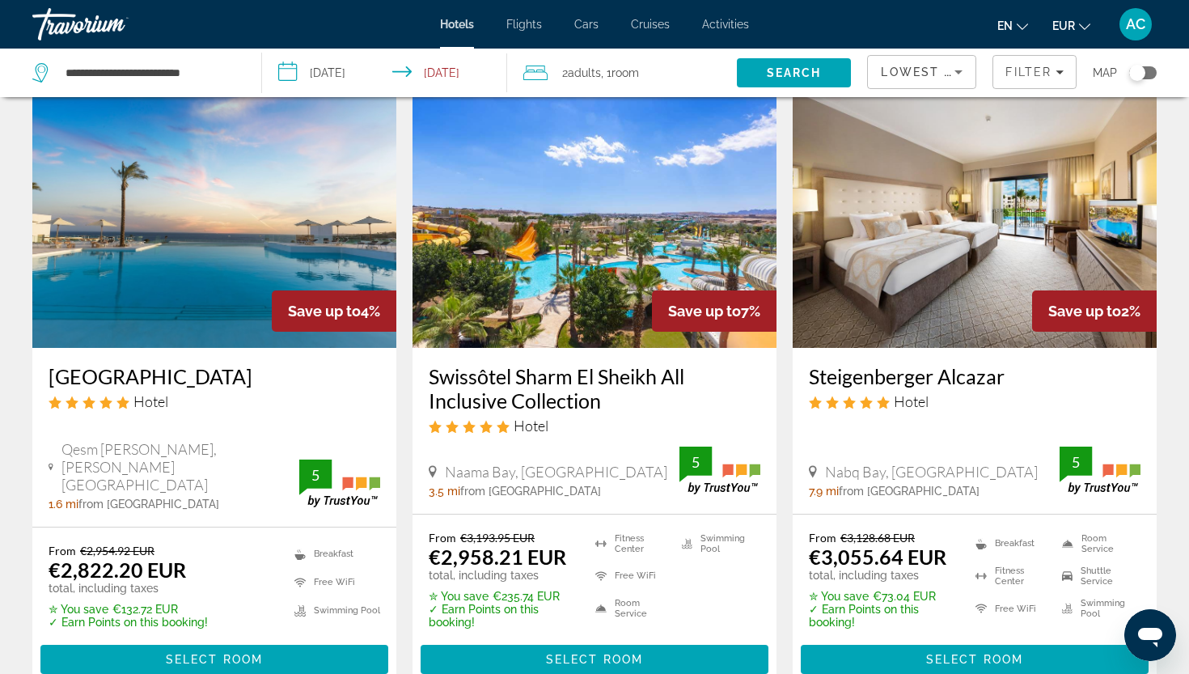
click at [165, 364] on h3 "White Hills Resort" at bounding box center [215, 376] width 332 height 24
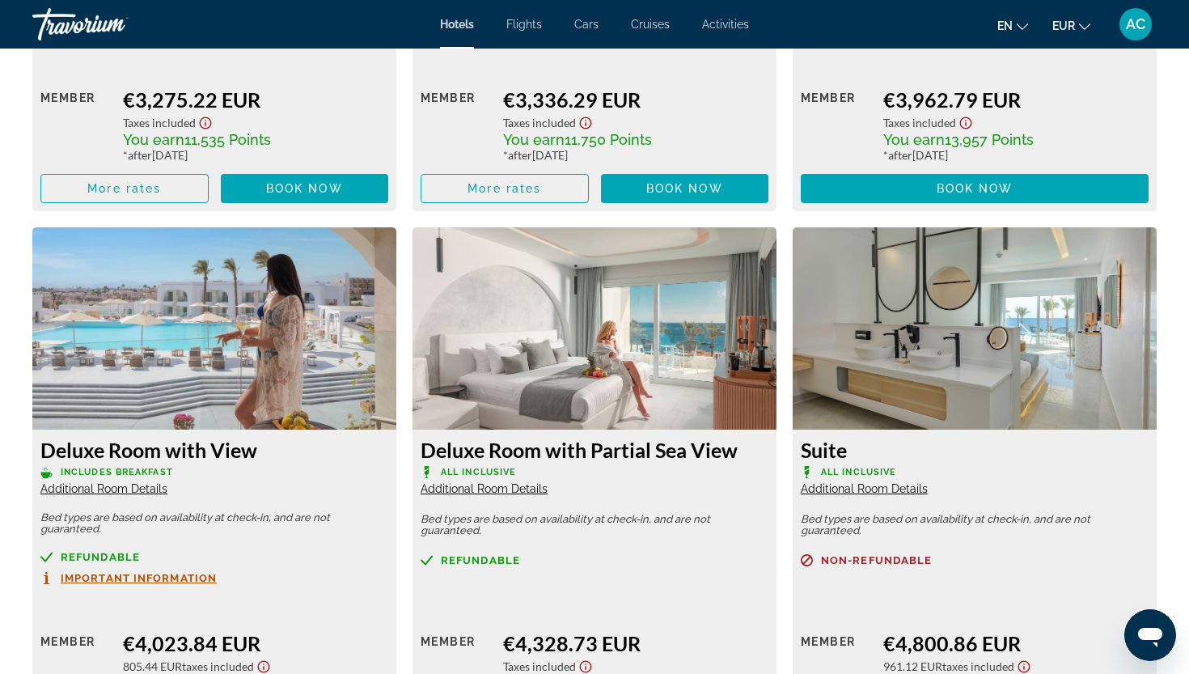
scroll to position [3140, 0]
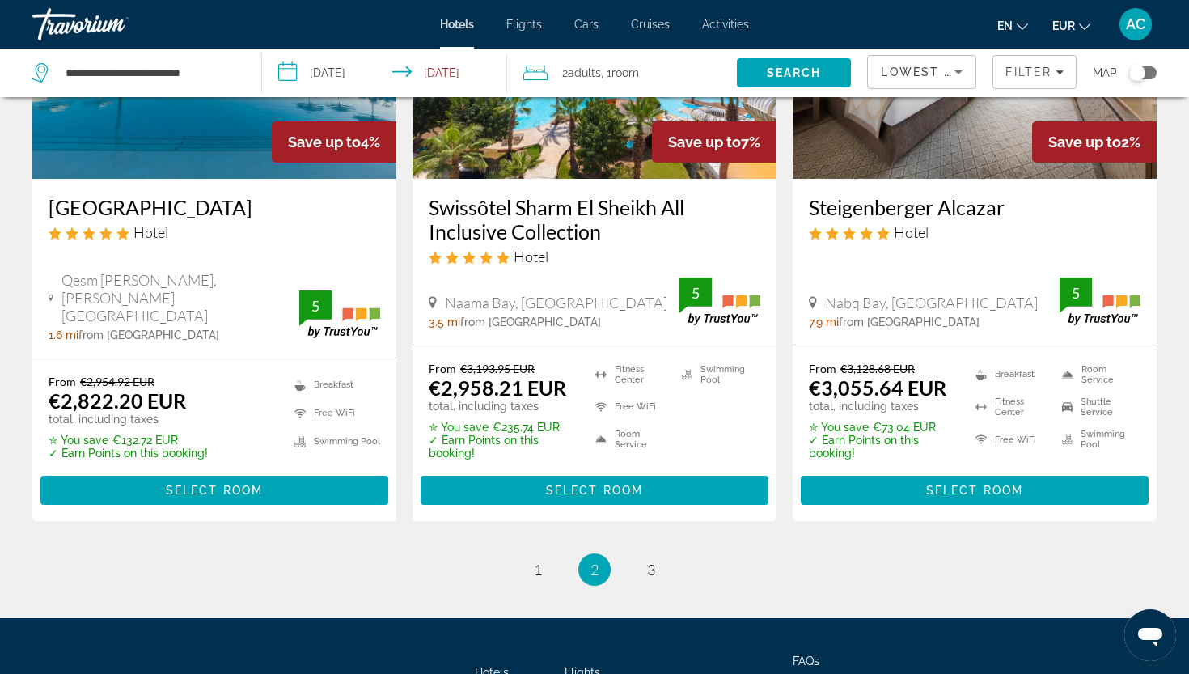
scroll to position [2161, 0]
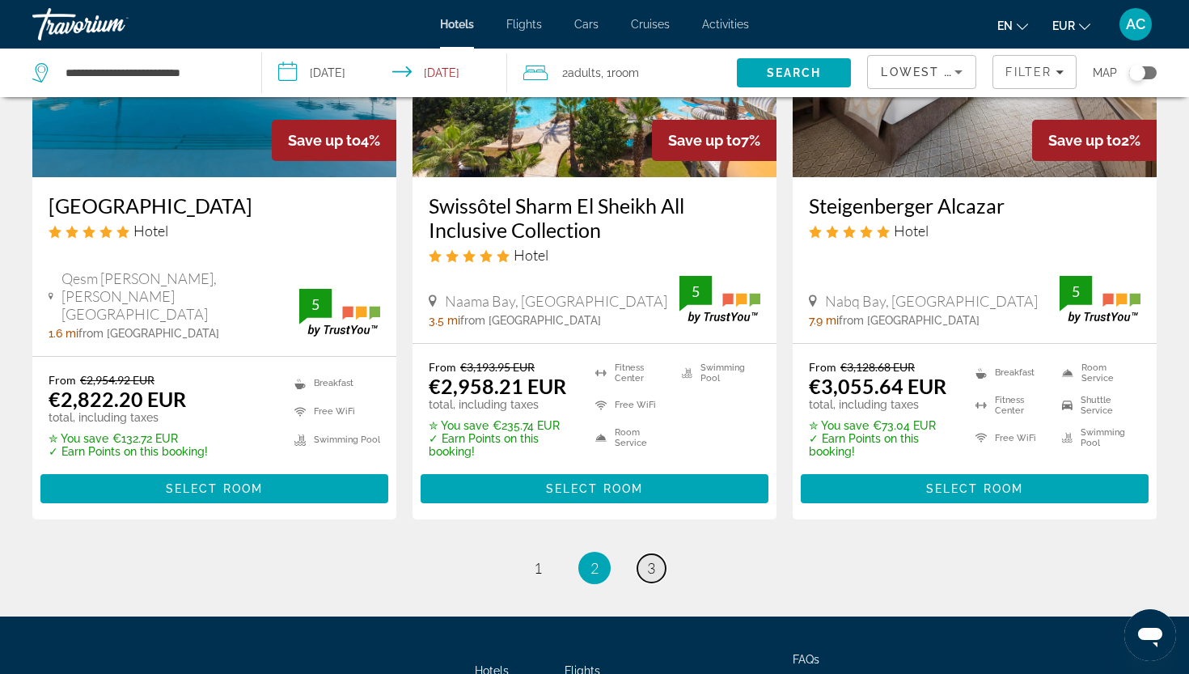
click at [657, 554] on link "page 3" at bounding box center [651, 568] width 28 height 28
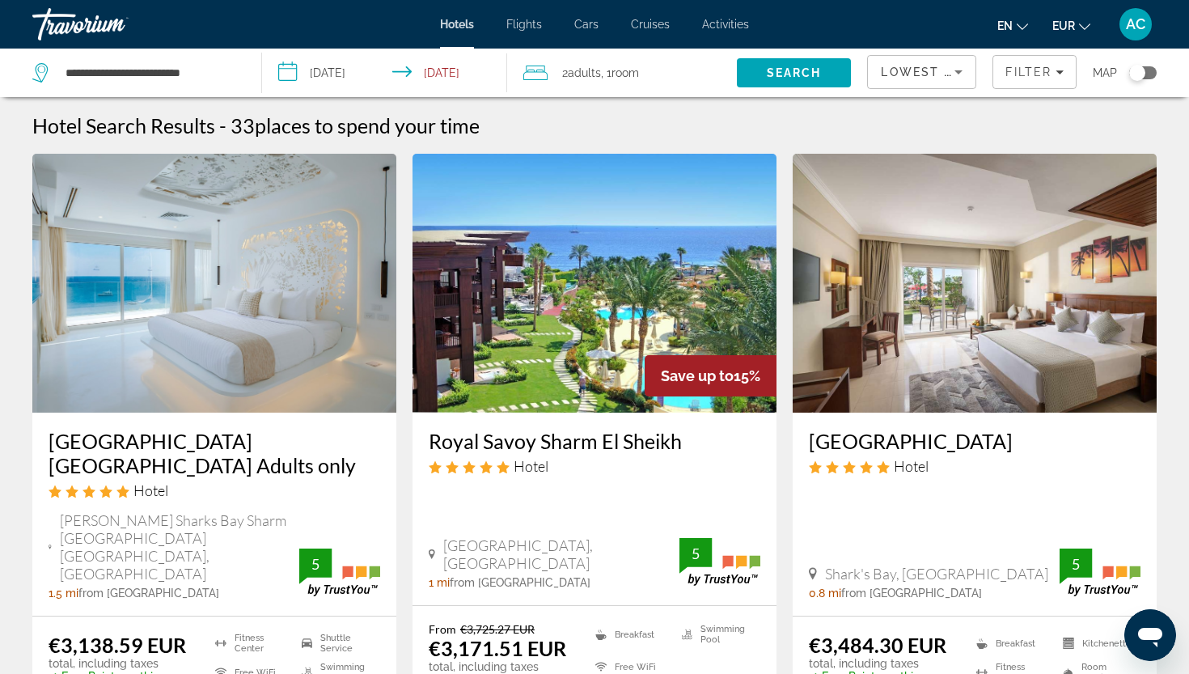
click at [180, 443] on h3 "Meraki Resort Sharm El Sheikh Adults only" at bounding box center [215, 453] width 332 height 49
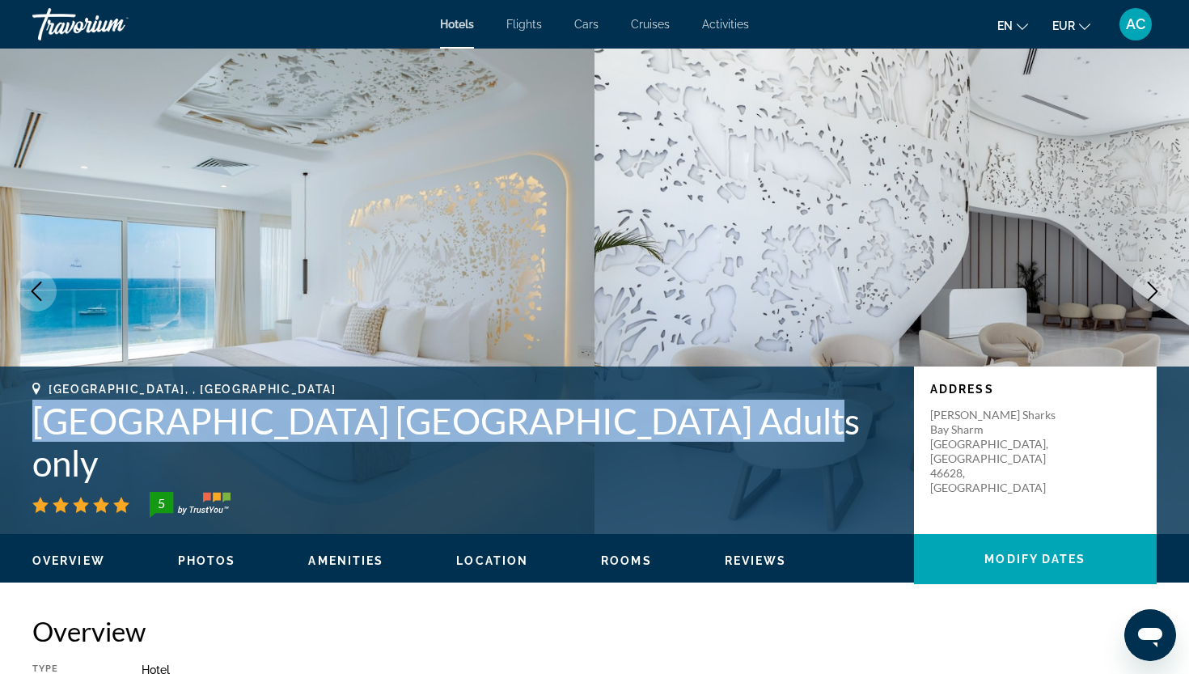
drag, startPoint x: 697, startPoint y: 465, endPoint x: 28, endPoint y: 454, distance: 668.9
click at [28, 454] on div "Sharm El-Sheikh, , Egypt Meraki Resort Sharm El Sheikh Adults only 5 Address Ra…" at bounding box center [594, 450] width 1189 height 135
copy h1 "Meraki Resort Sharm El Sheikh Adults only"
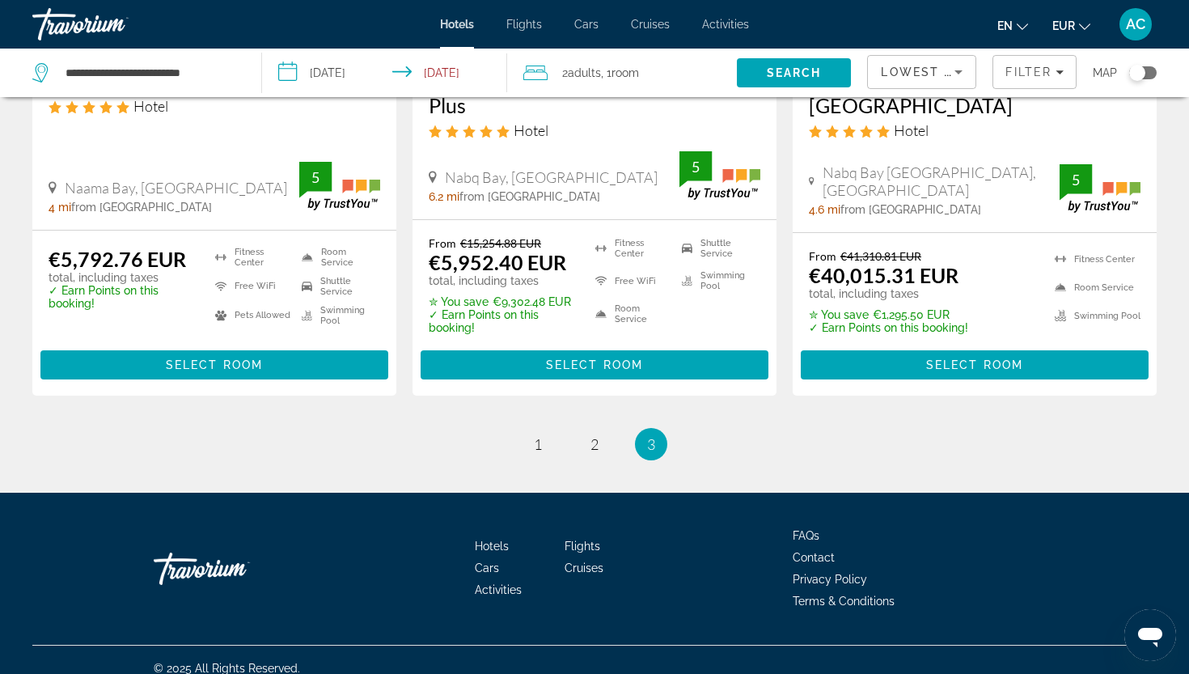
scroll to position [1642, 0]
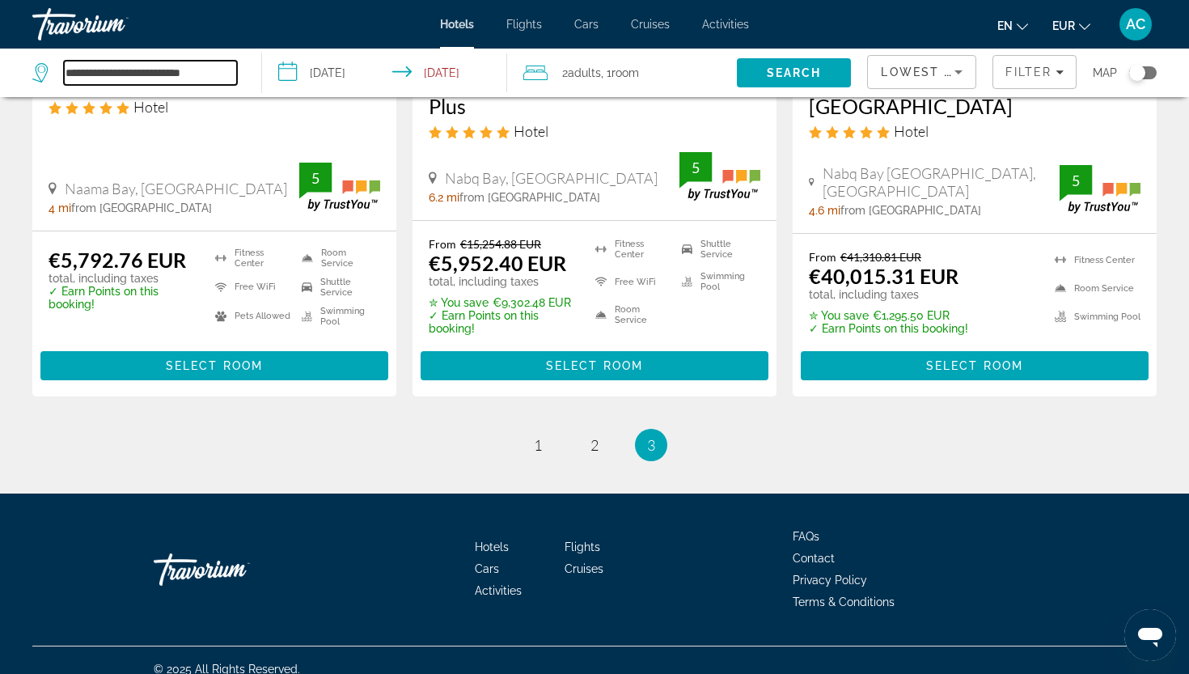
click at [211, 71] on input "**********" at bounding box center [150, 73] width 173 height 24
drag, startPoint x: 220, startPoint y: 74, endPoint x: 101, endPoint y: 65, distance: 119.3
click at [101, 65] on input "**********" at bounding box center [150, 73] width 173 height 24
click at [230, 68] on input "**********" at bounding box center [150, 73] width 173 height 24
drag, startPoint x: 230, startPoint y: 68, endPoint x: 53, endPoint y: 69, distance: 177.1
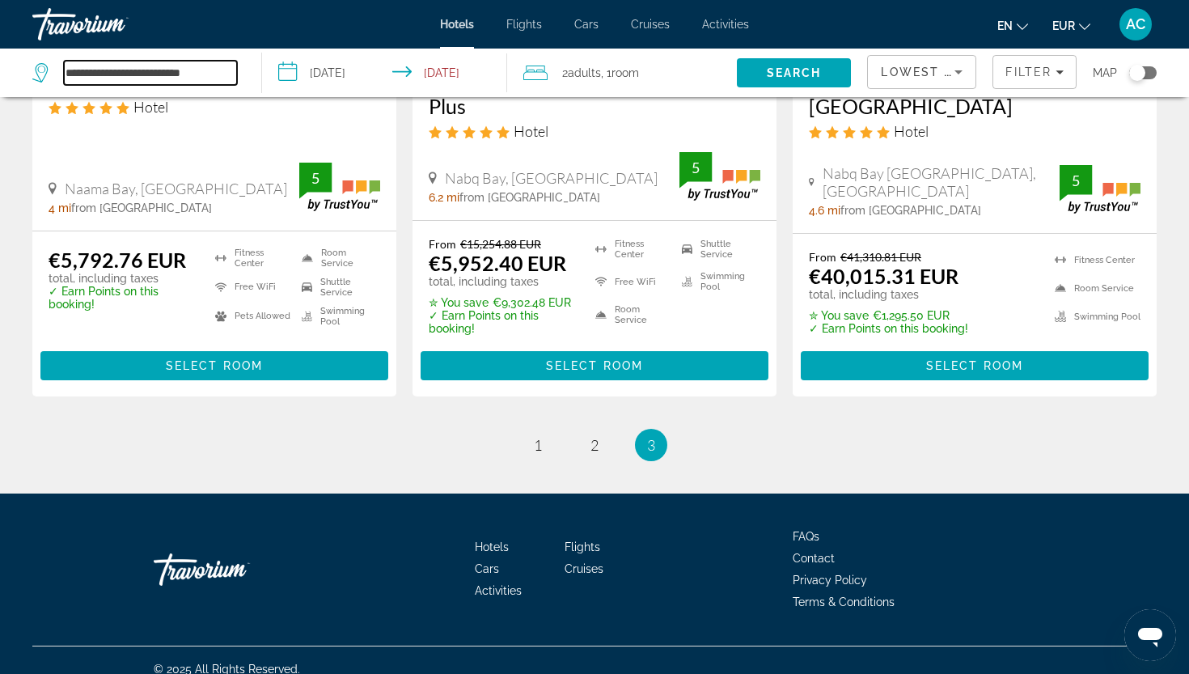
click at [53, 69] on div "**********" at bounding box center [134, 73] width 205 height 24
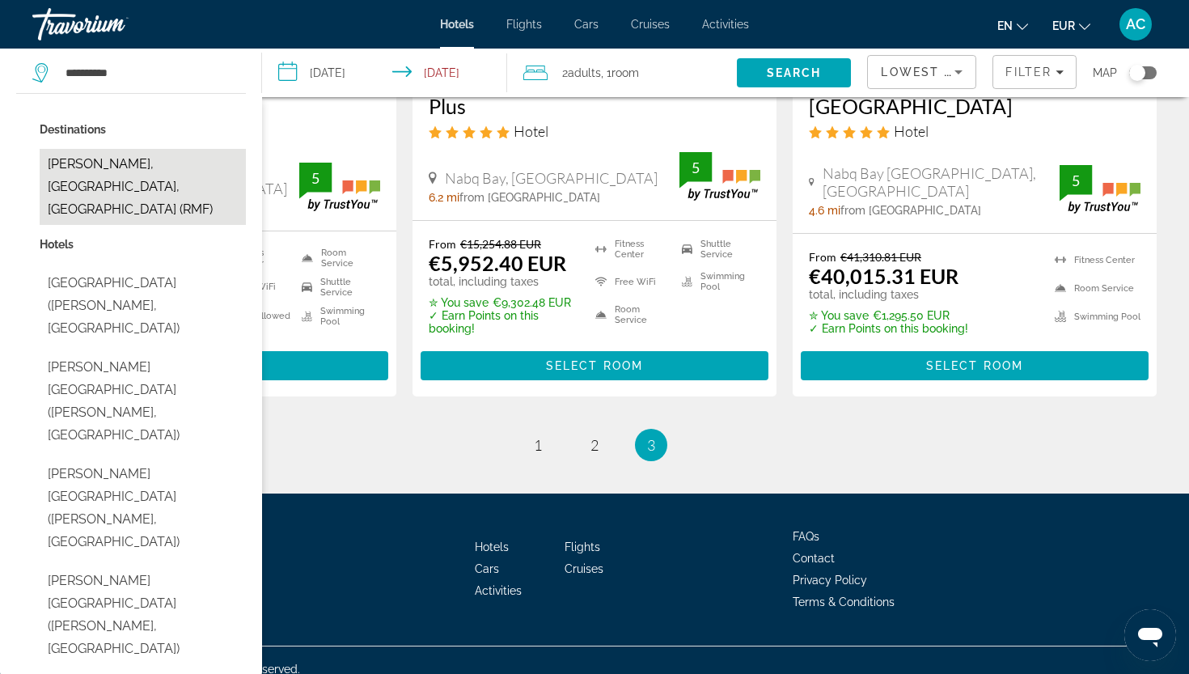
click at [98, 182] on button "Marsa Alam, Red Sea Coast, Egypt (RMF)" at bounding box center [143, 187] width 206 height 76
type input "**********"
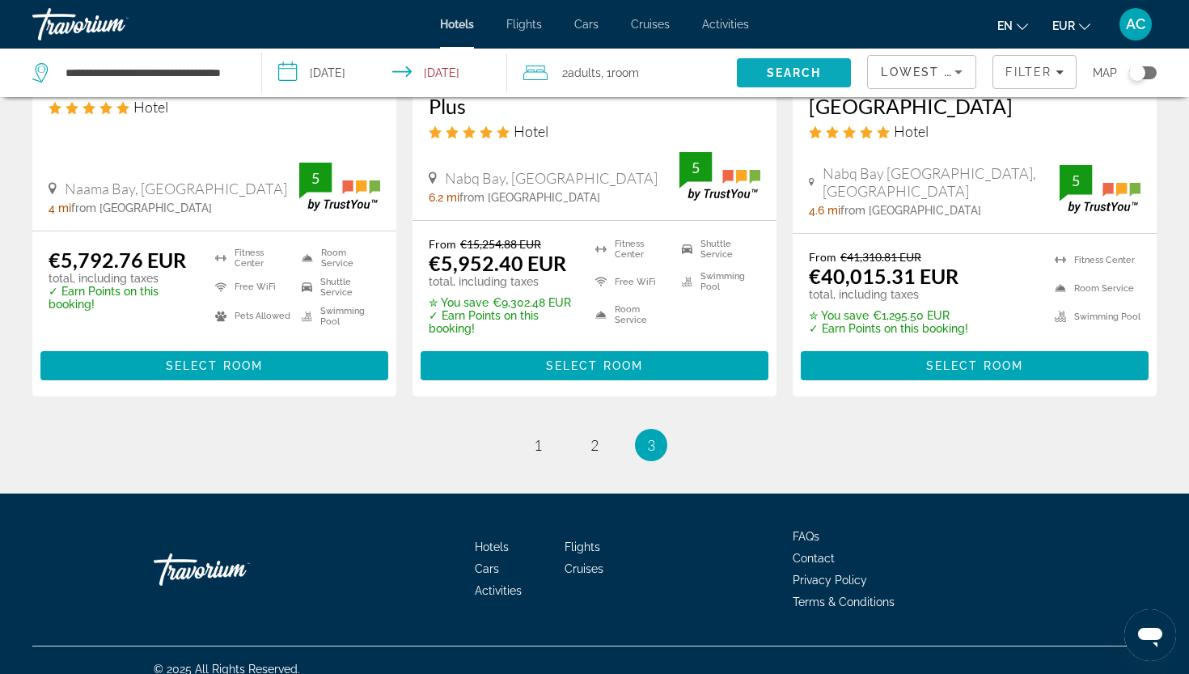
click at [781, 70] on span "Search" at bounding box center [794, 72] width 55 height 13
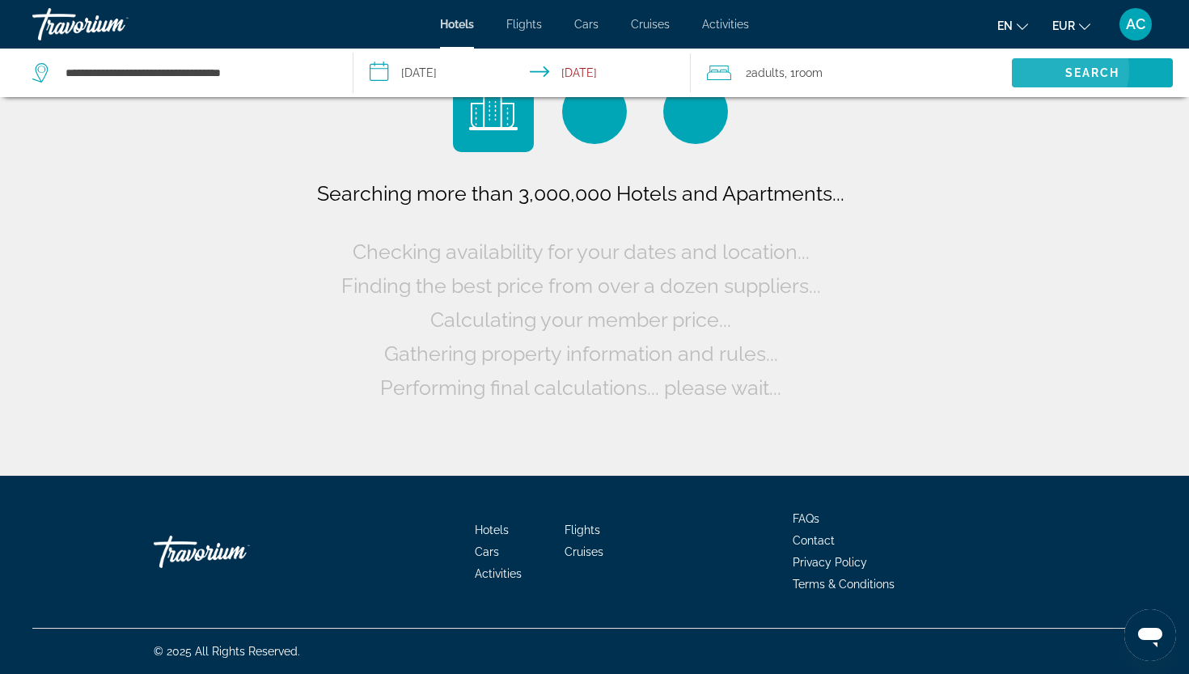
scroll to position [0, 0]
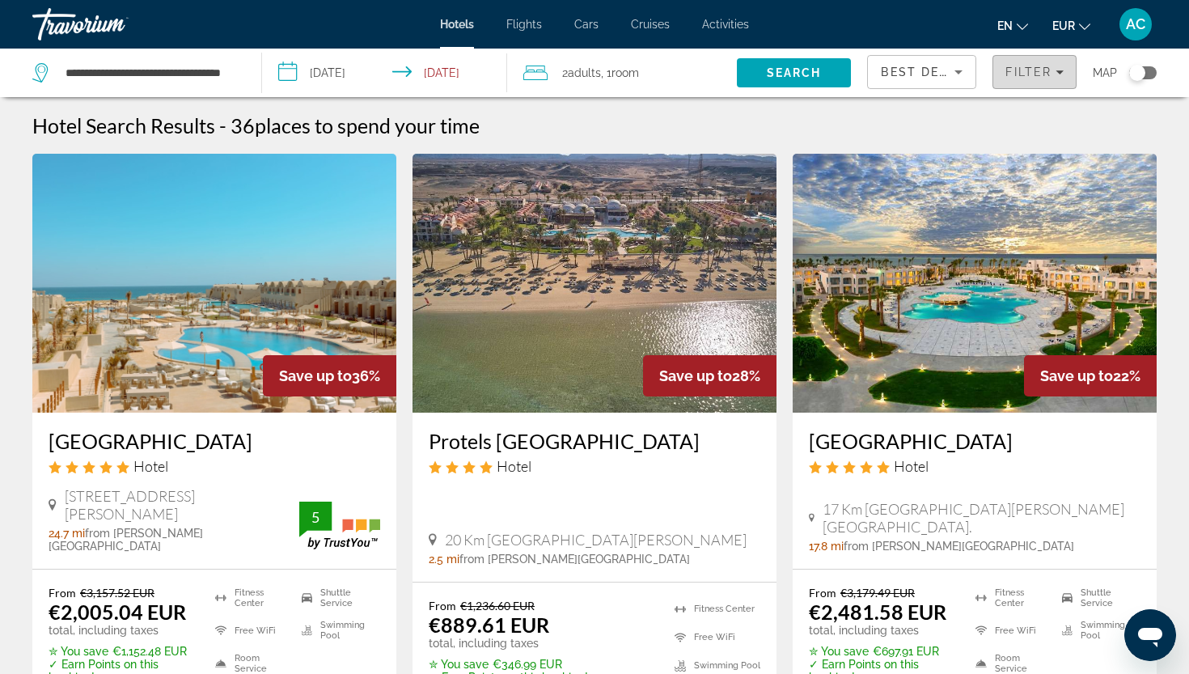
click at [1017, 82] on span "Filters" at bounding box center [1034, 72] width 82 height 39
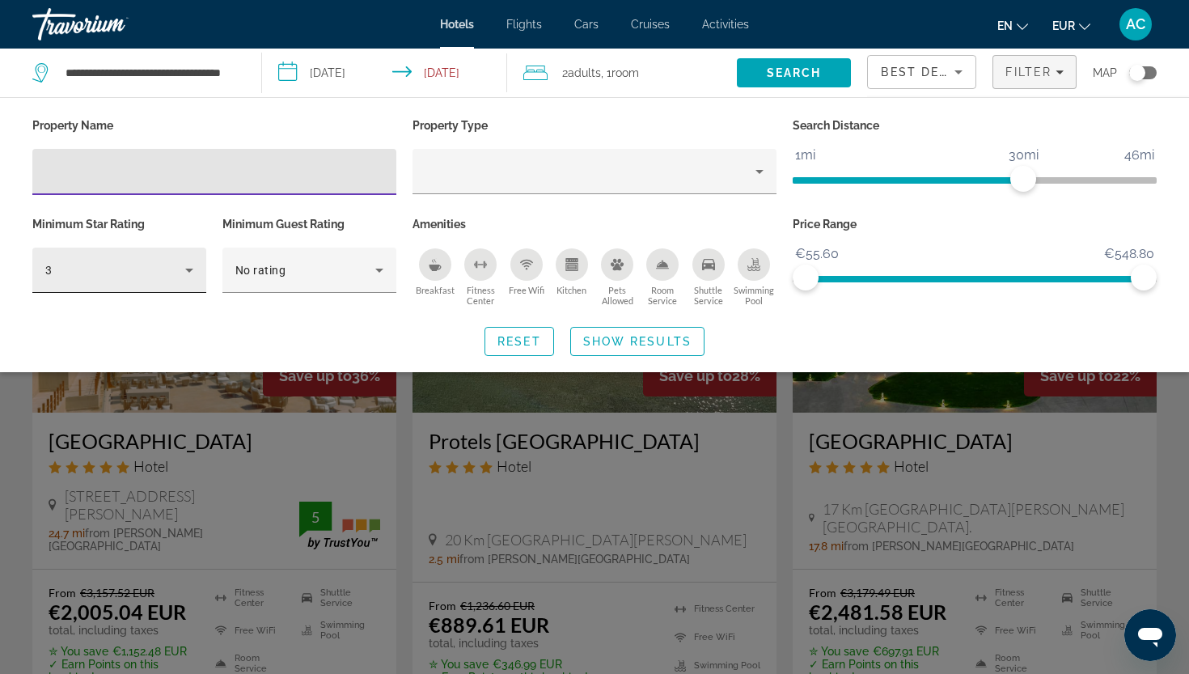
click at [188, 267] on icon "Hotel Filters" at bounding box center [189, 269] width 19 height 19
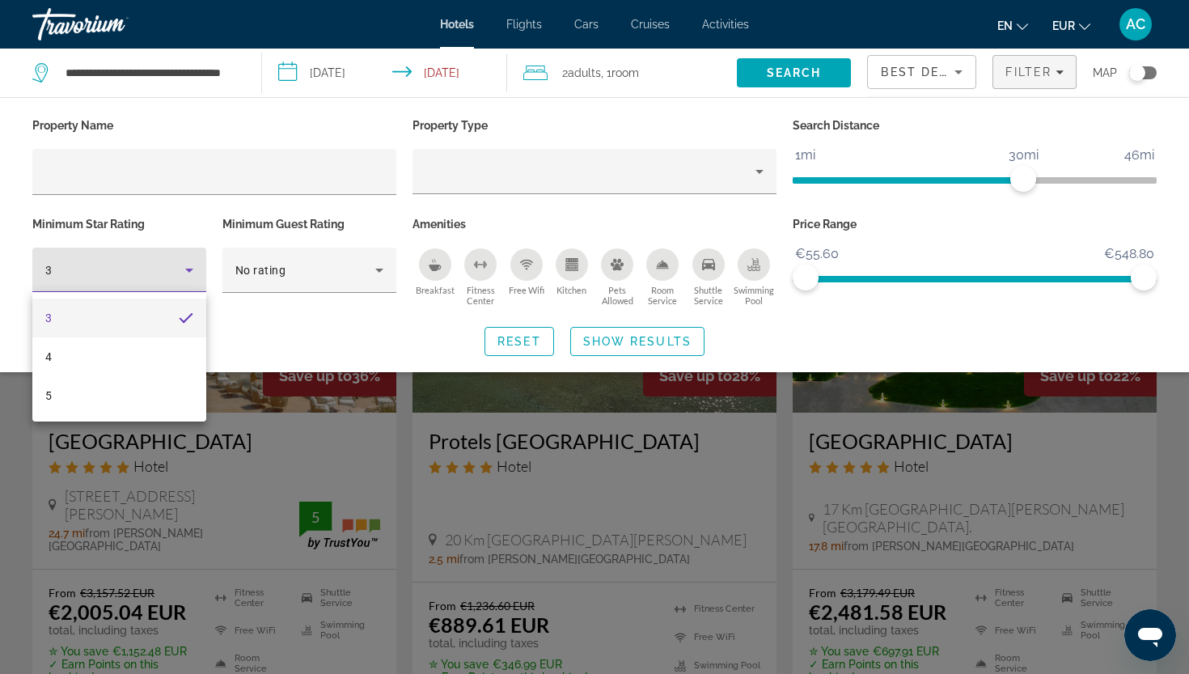
click at [112, 416] on div "3 4 5" at bounding box center [119, 356] width 174 height 129
click at [120, 400] on mat-option "5" at bounding box center [119, 395] width 174 height 39
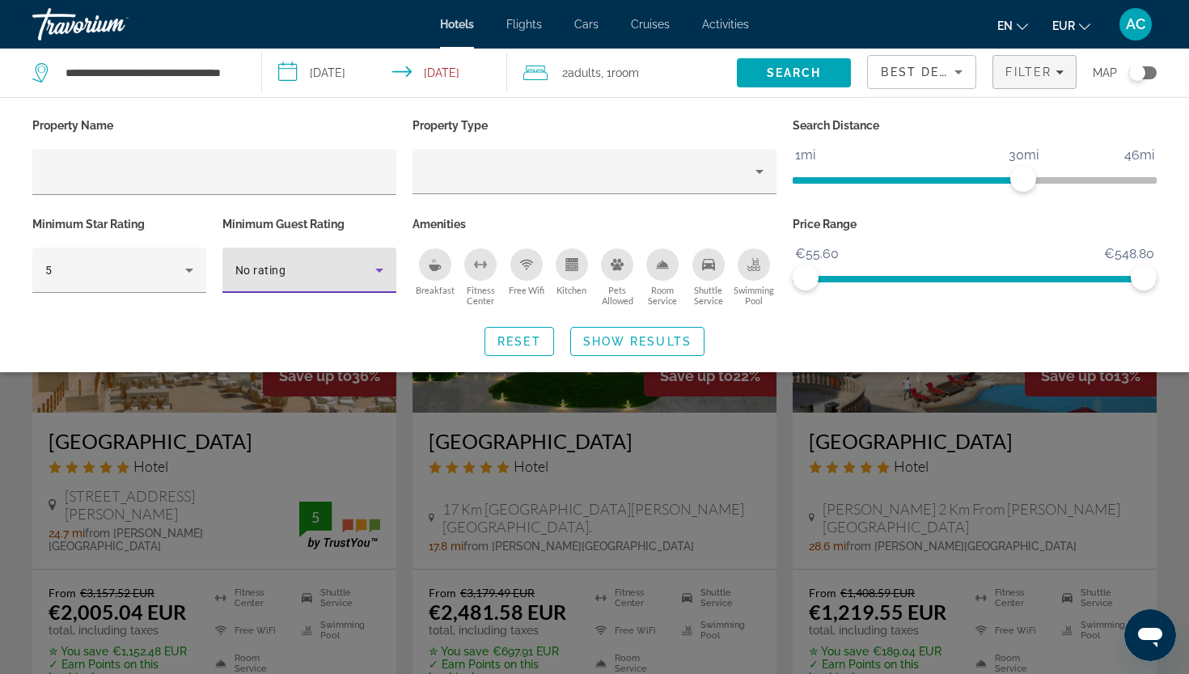
click at [264, 260] on div "No rating" at bounding box center [305, 269] width 140 height 19
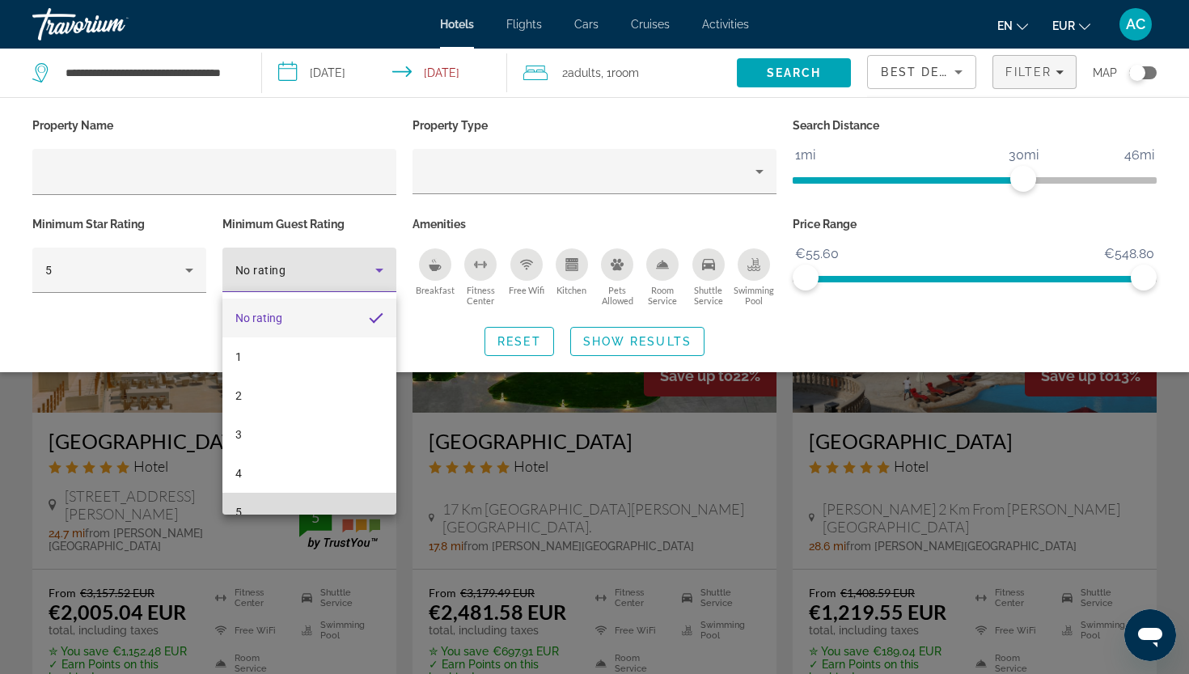
click at [243, 509] on mat-option "5" at bounding box center [309, 512] width 174 height 39
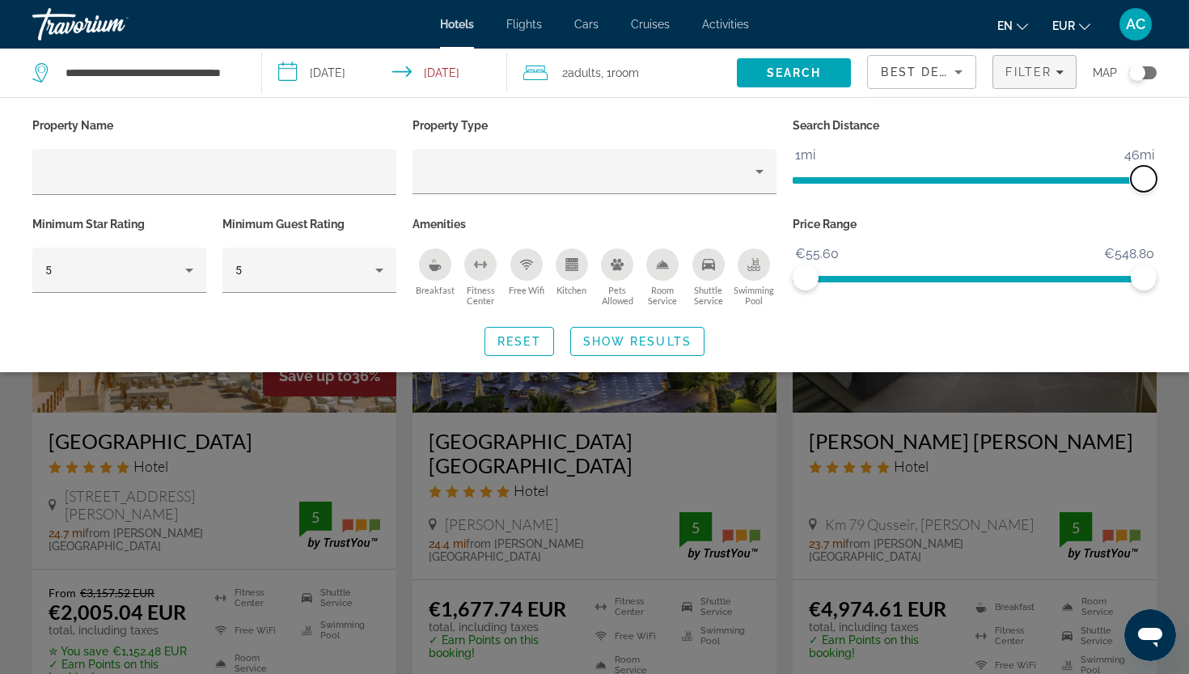
drag, startPoint x: 1026, startPoint y: 175, endPoint x: 1188, endPoint y: 168, distance: 161.9
click at [1188, 168] on div "Property Name Property Type Search Distance 1mi 46mi 46mi Minimum Star Rating 5…" at bounding box center [594, 235] width 1189 height 242
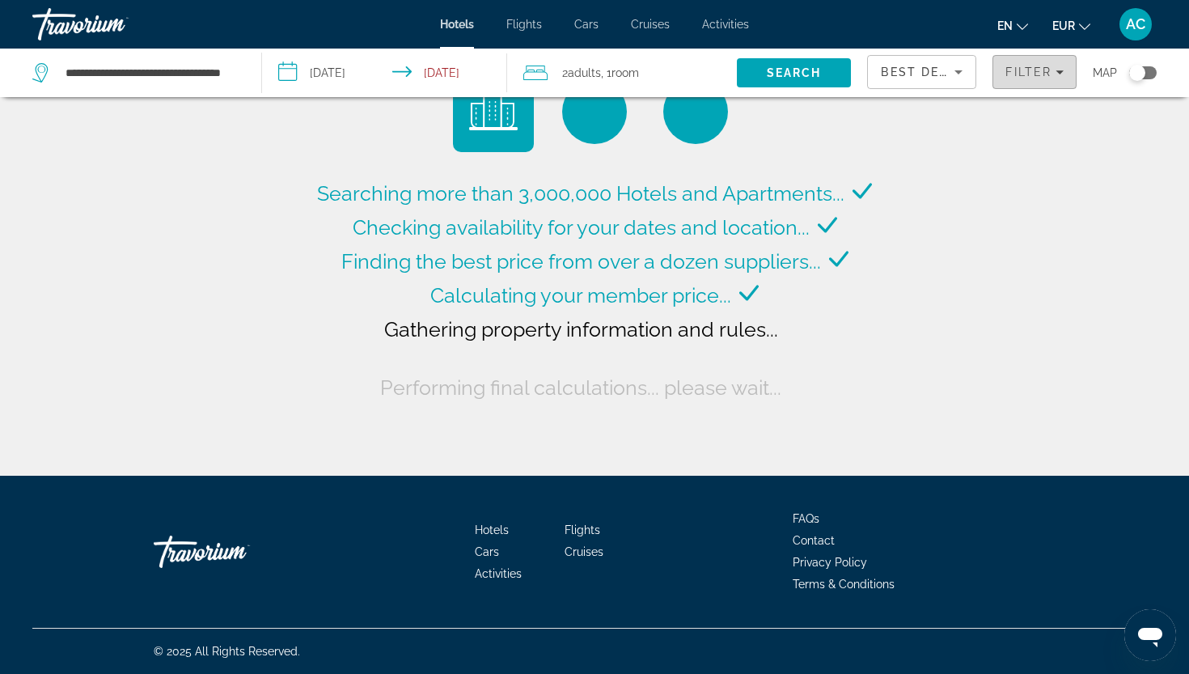
click at [1055, 81] on span "Filters" at bounding box center [1034, 72] width 82 height 39
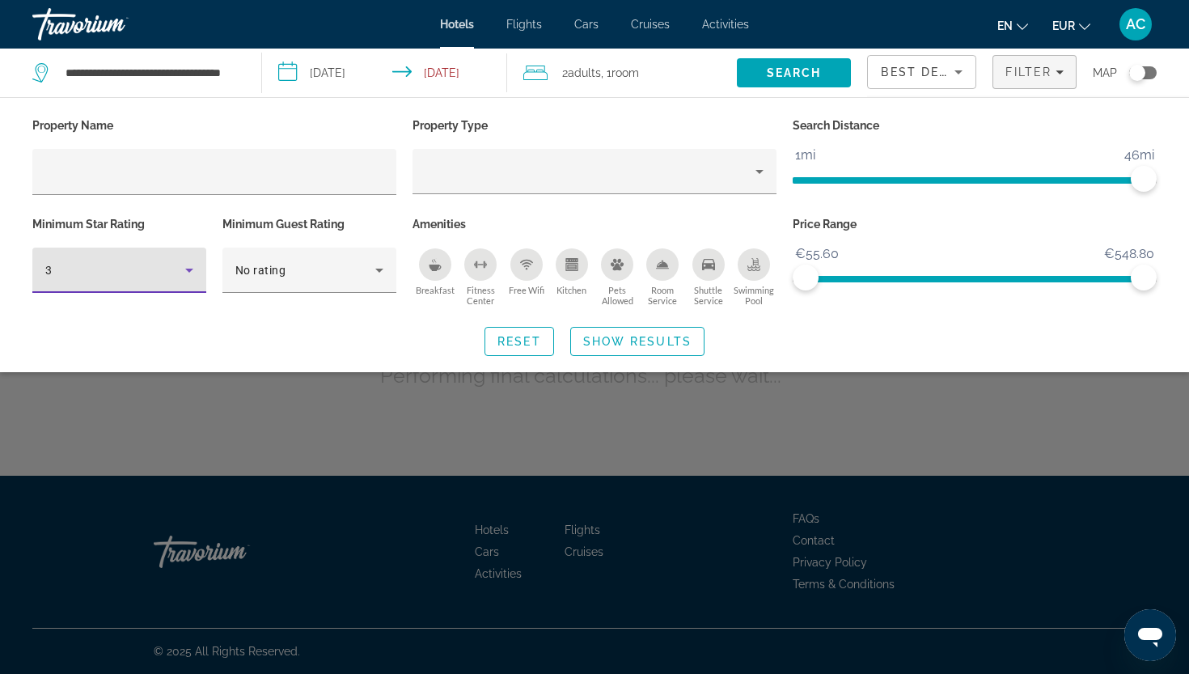
click at [120, 268] on div "3" at bounding box center [115, 269] width 140 height 19
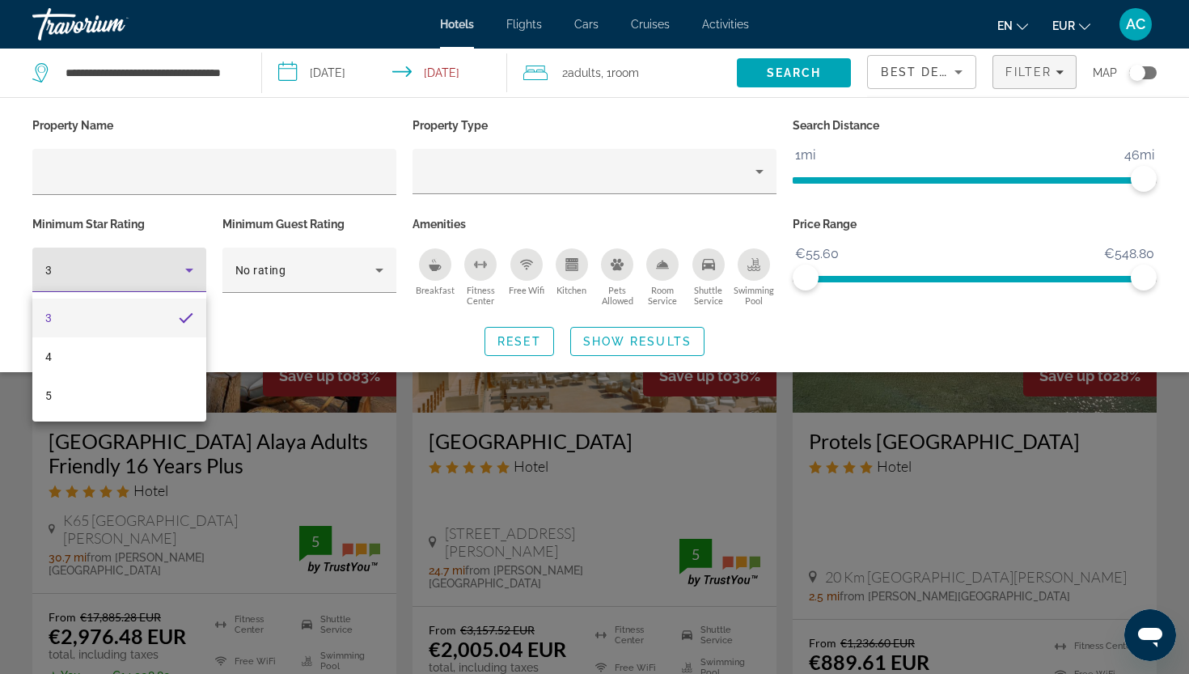
click at [109, 396] on body "**********" at bounding box center [594, 337] width 1189 height 674
click at [116, 406] on mat-option "5" at bounding box center [119, 395] width 174 height 39
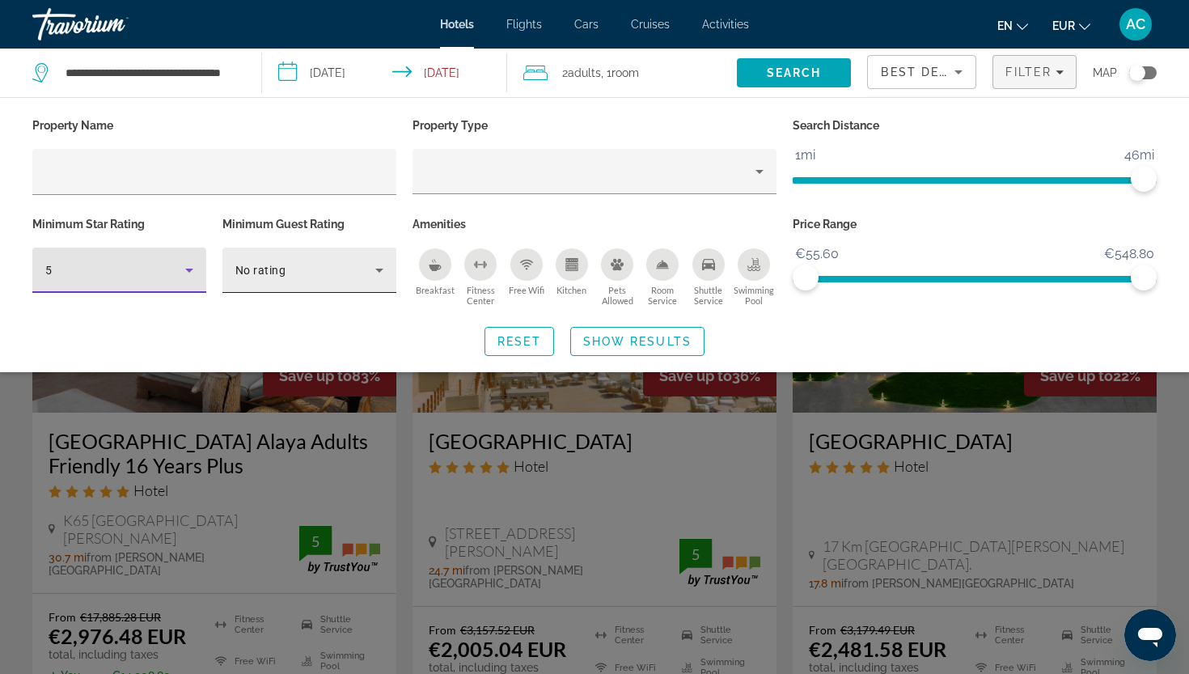
click at [281, 267] on span "No rating" at bounding box center [260, 270] width 50 height 13
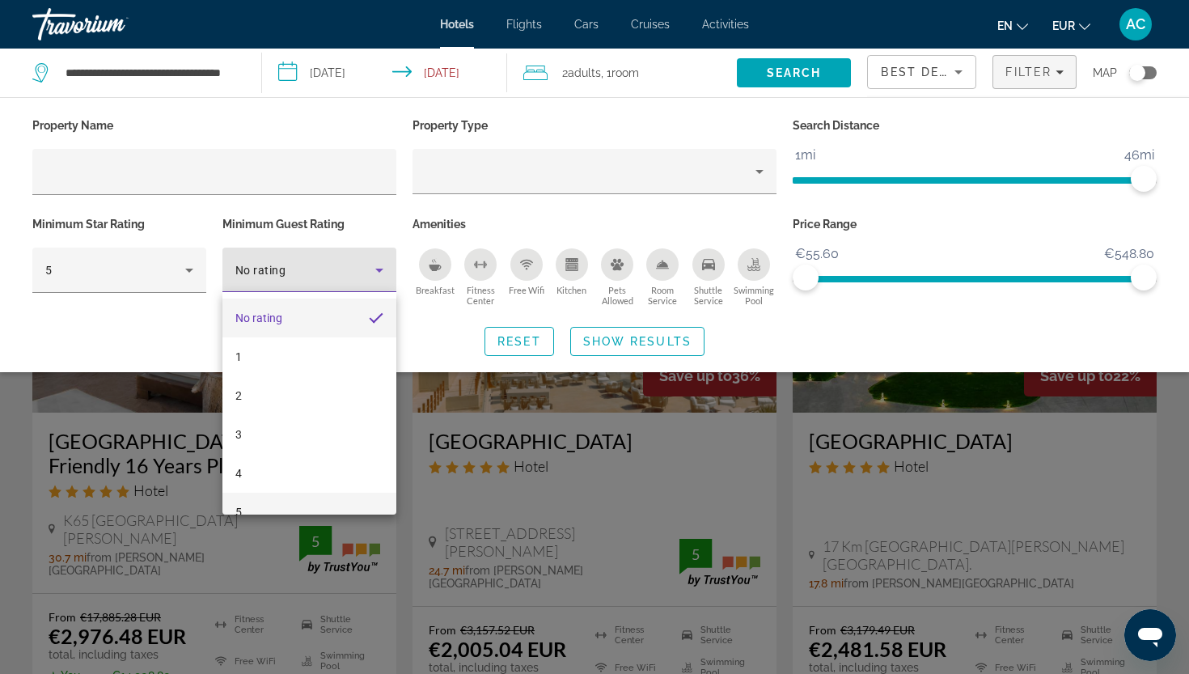
click at [263, 501] on mat-option "5" at bounding box center [309, 512] width 174 height 39
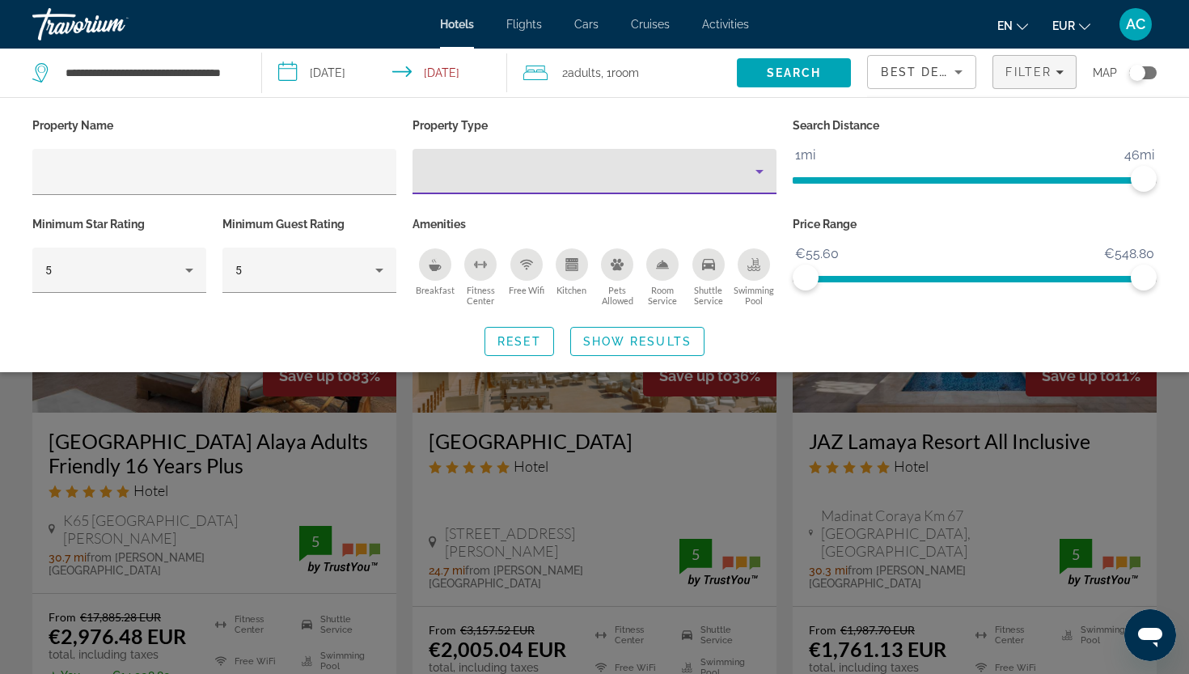
click at [549, 172] on div "Property type" at bounding box center [590, 171] width 330 height 19
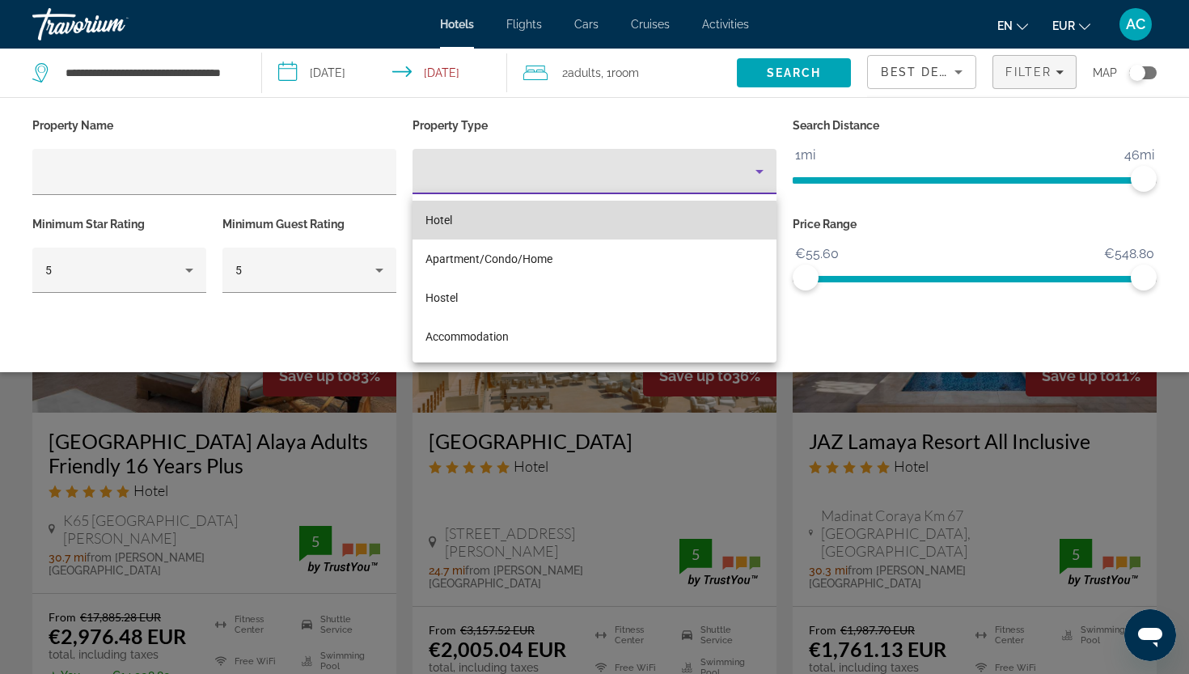
click at [543, 222] on mat-option "Hotel" at bounding box center [594, 220] width 364 height 39
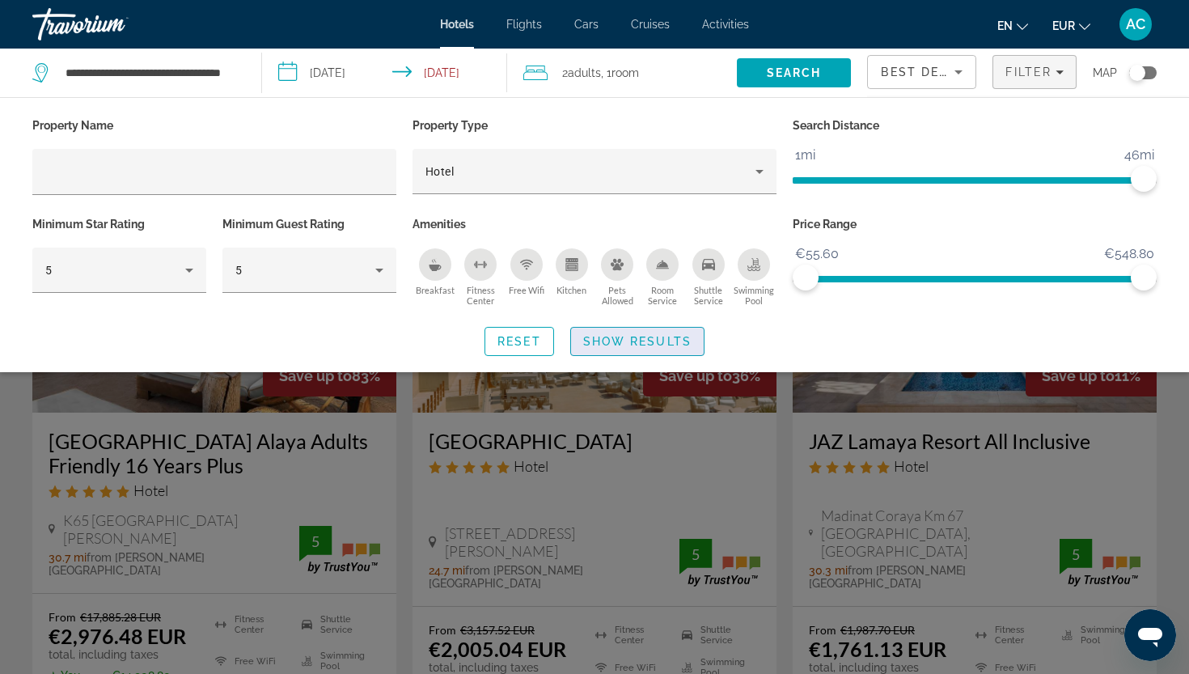
click at [662, 337] on span "Show Results" at bounding box center [637, 341] width 108 height 13
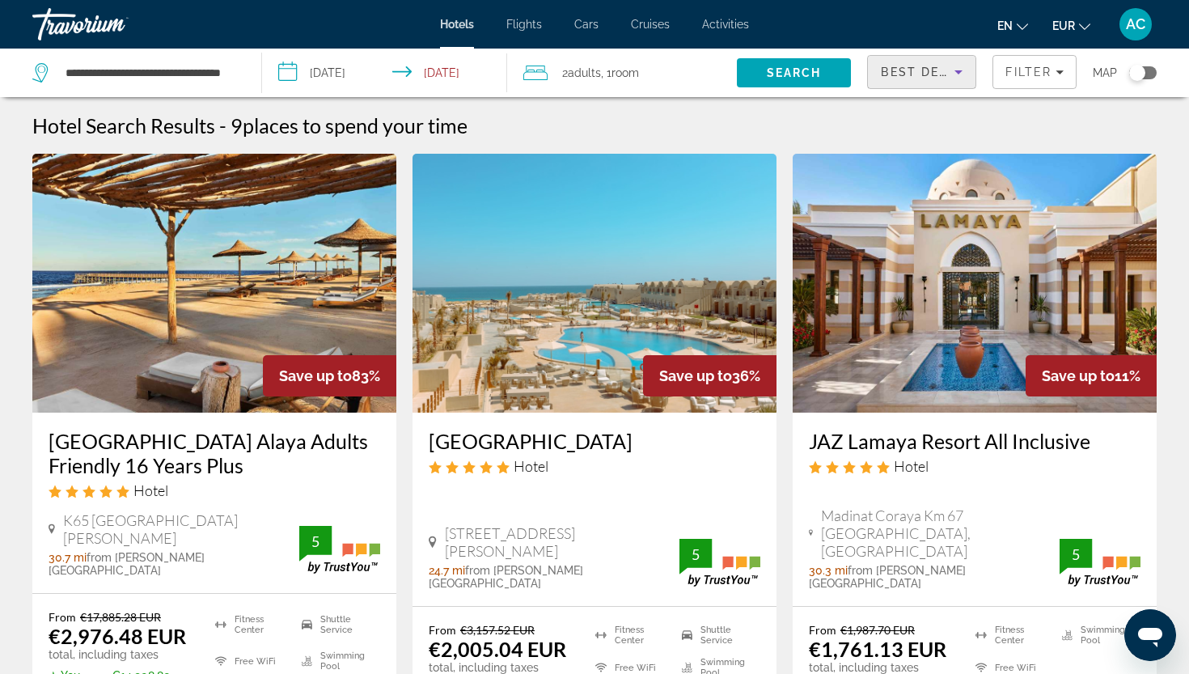
click at [906, 66] on span "Best Deals" at bounding box center [923, 72] width 84 height 13
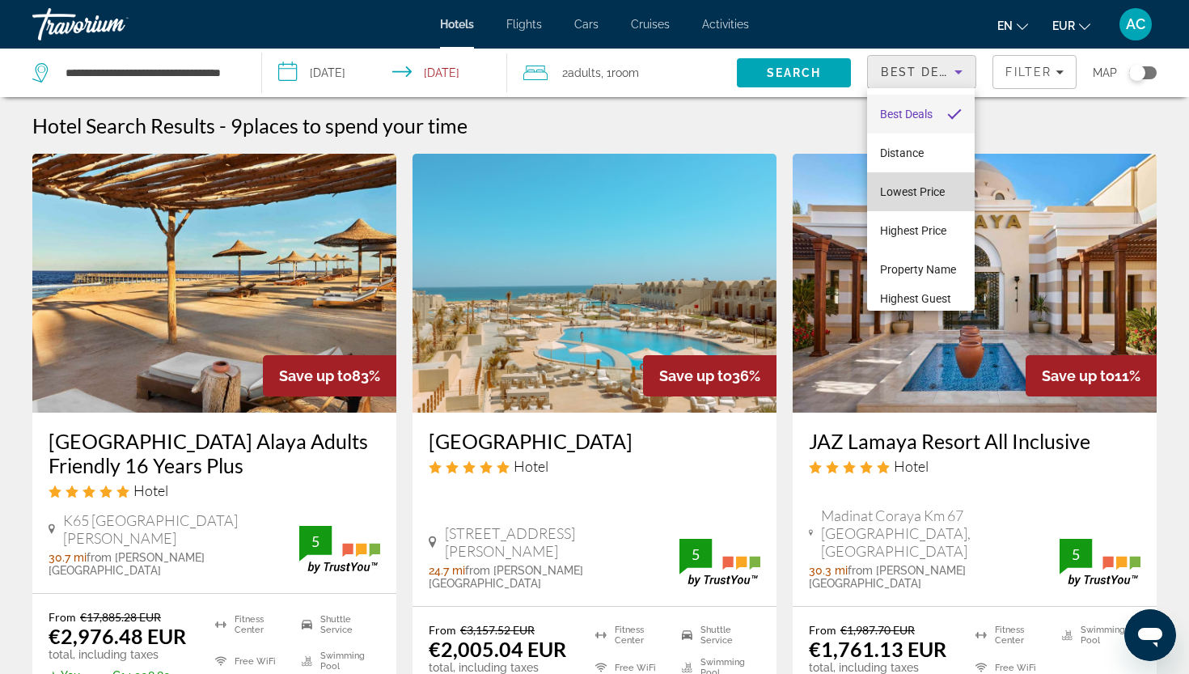
click at [903, 192] on span "Lowest Price" at bounding box center [912, 191] width 65 height 13
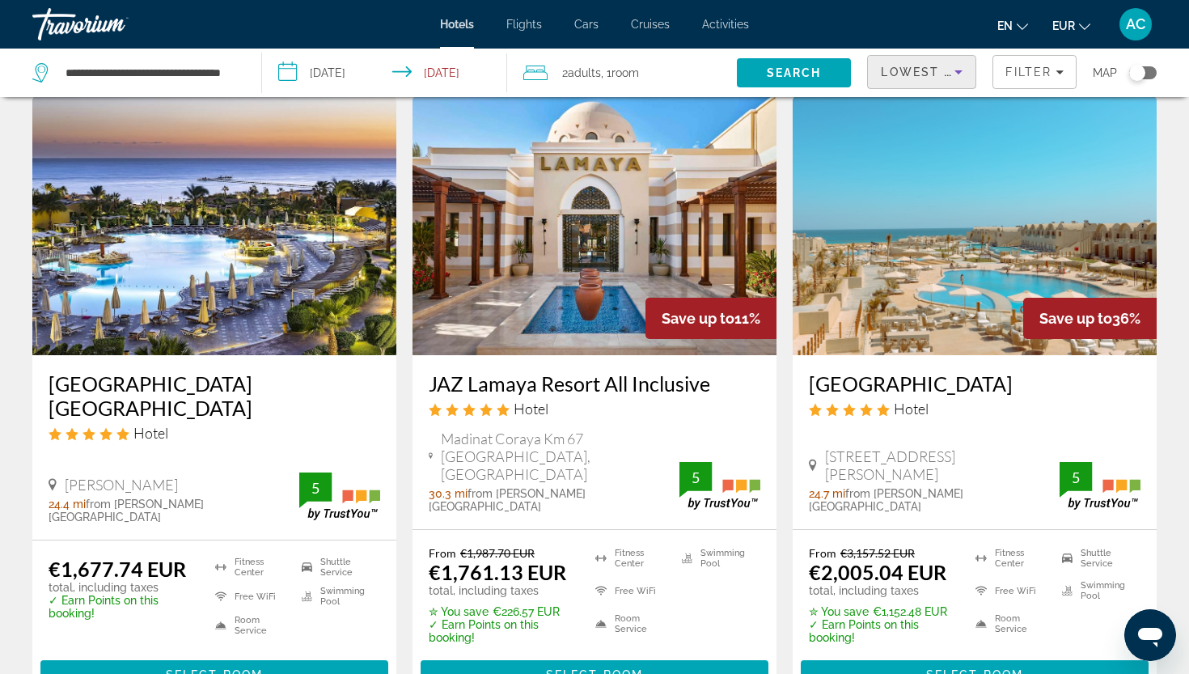
scroll to position [72, 0]
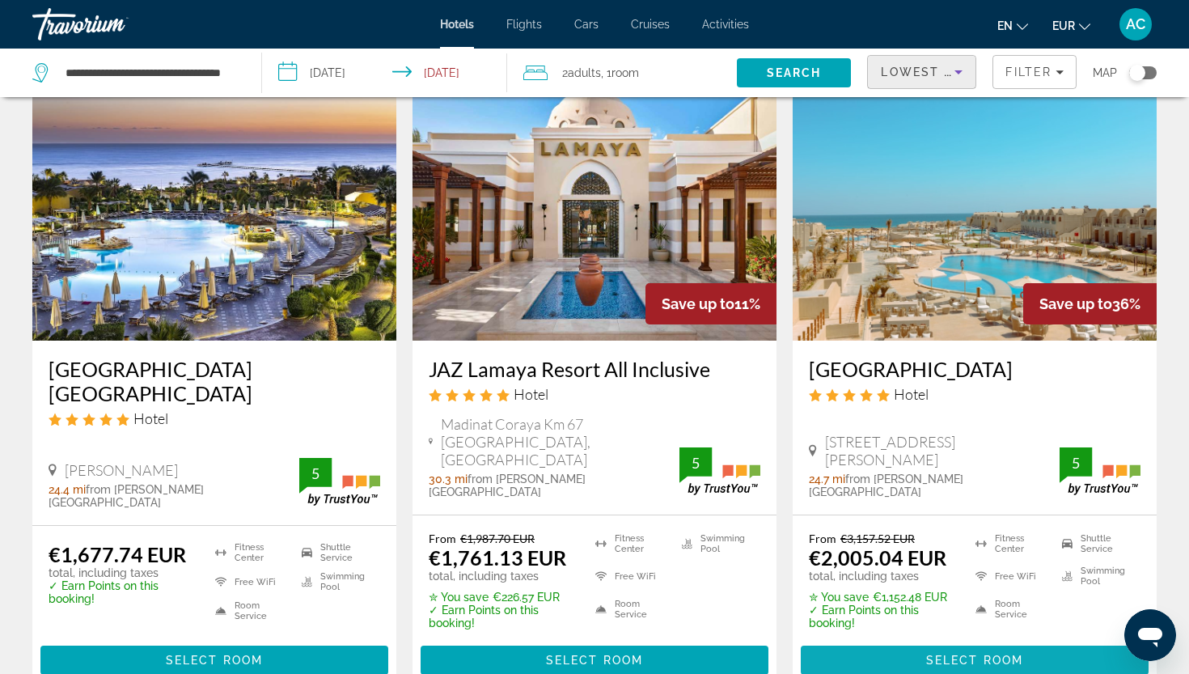
click at [911, 649] on span "Main content" at bounding box center [975, 659] width 348 height 39
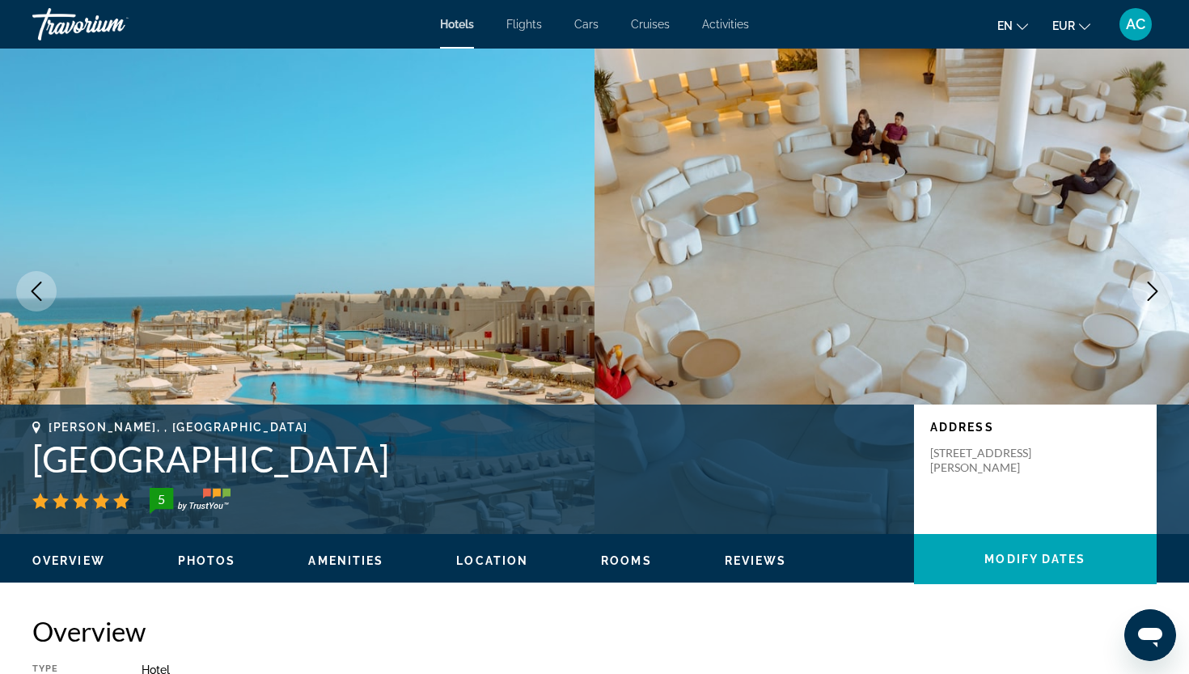
drag, startPoint x: 378, startPoint y: 468, endPoint x: 27, endPoint y: 460, distance: 351.1
click at [27, 460] on div "Marsa Alam, , Egypt Sunrise Anjum Resort 5 Address 203 Ras Dory, Marsa Alam 847…" at bounding box center [594, 469] width 1189 height 97
copy h1 "Sunrise Anjum Resort"
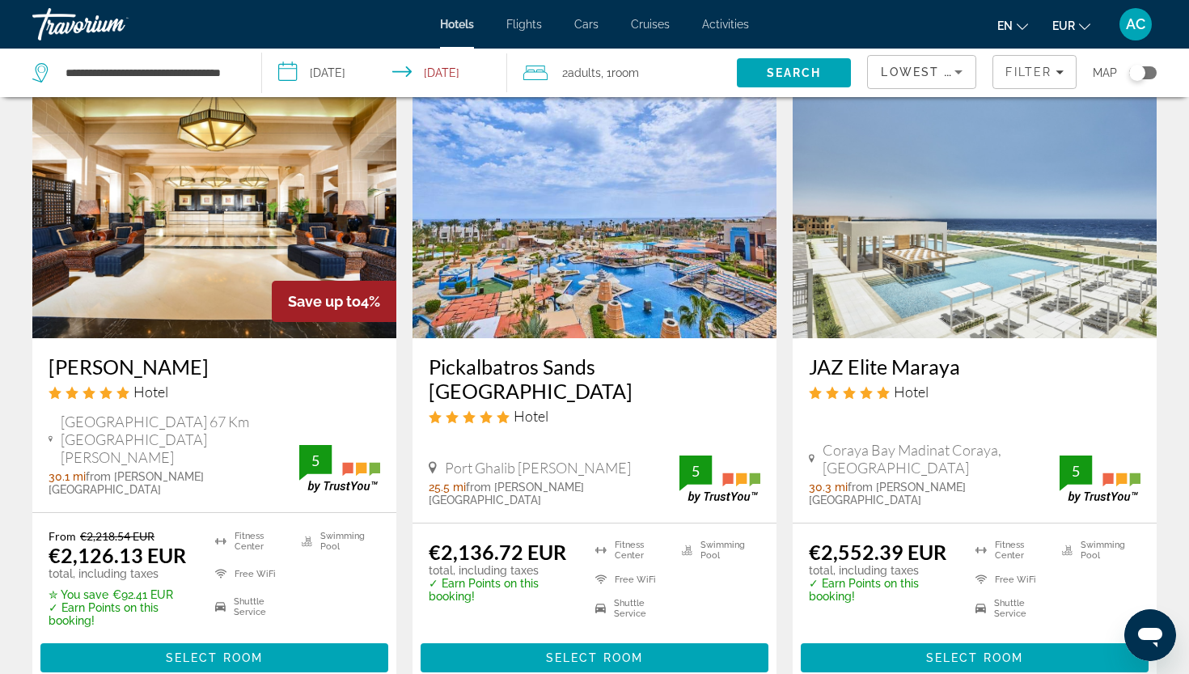
scroll to position [724, 0]
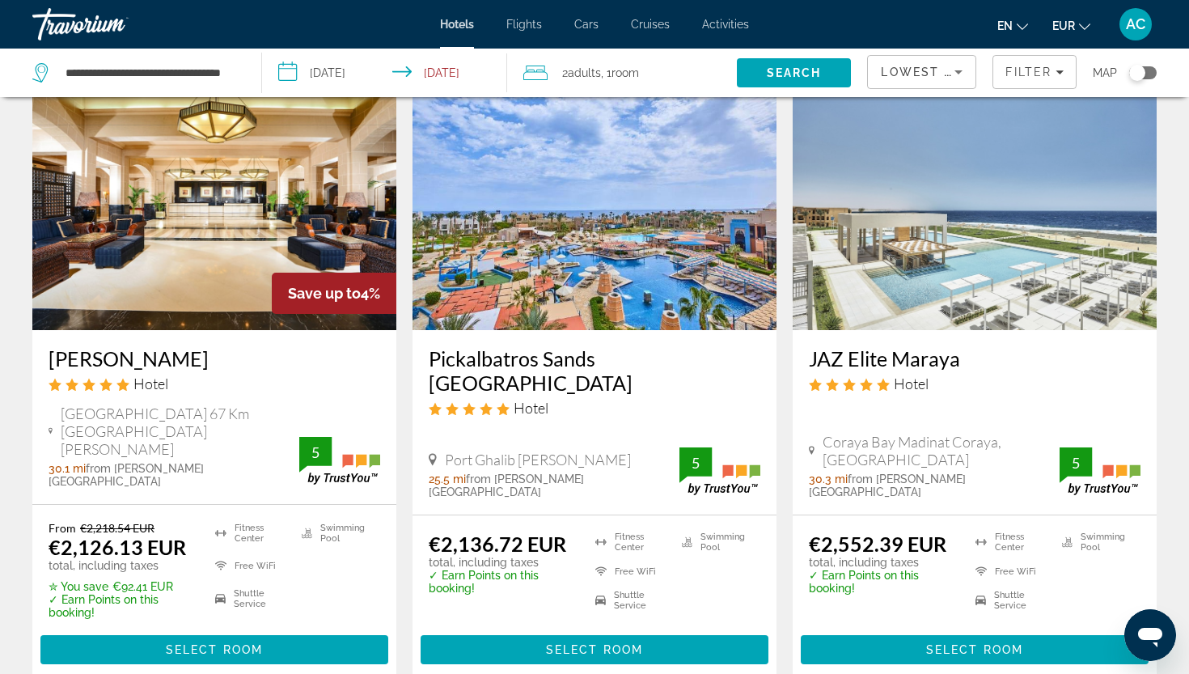
click at [887, 346] on h3 "JAZ Elite Maraya" at bounding box center [975, 358] width 332 height 24
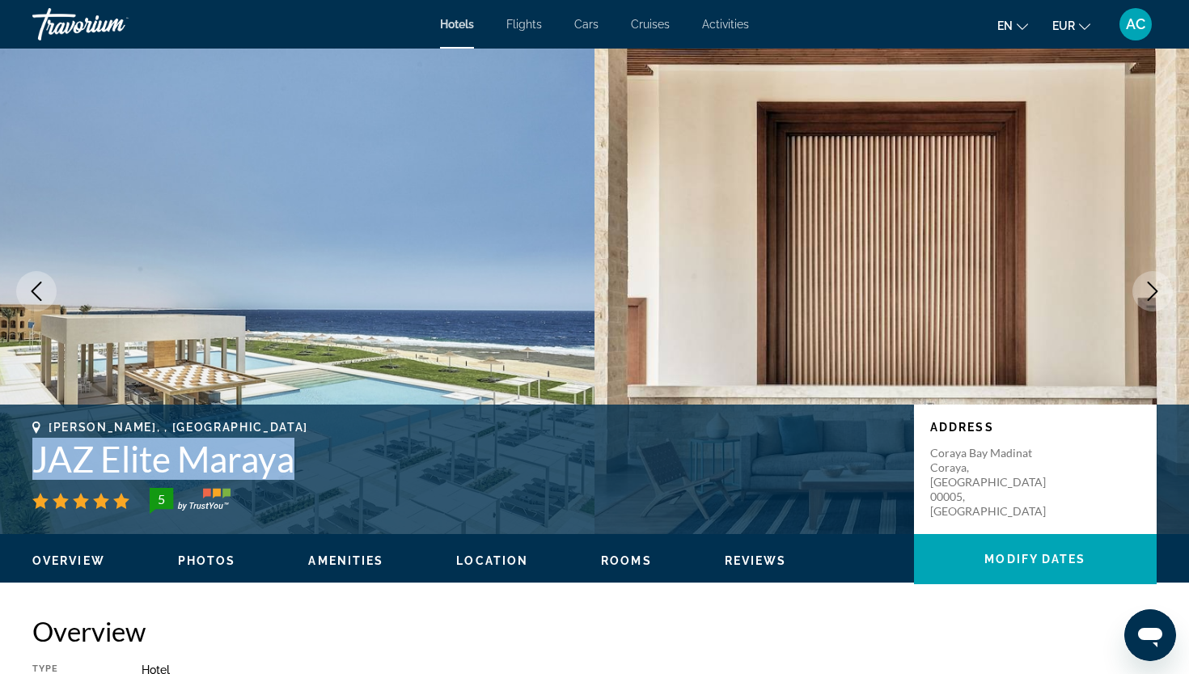
drag, startPoint x: 297, startPoint y: 462, endPoint x: 34, endPoint y: 448, distance: 263.2
click at [34, 448] on h1 "JAZ Elite Maraya" at bounding box center [464, 459] width 865 height 42
copy h1 "JAZ Elite Maraya"
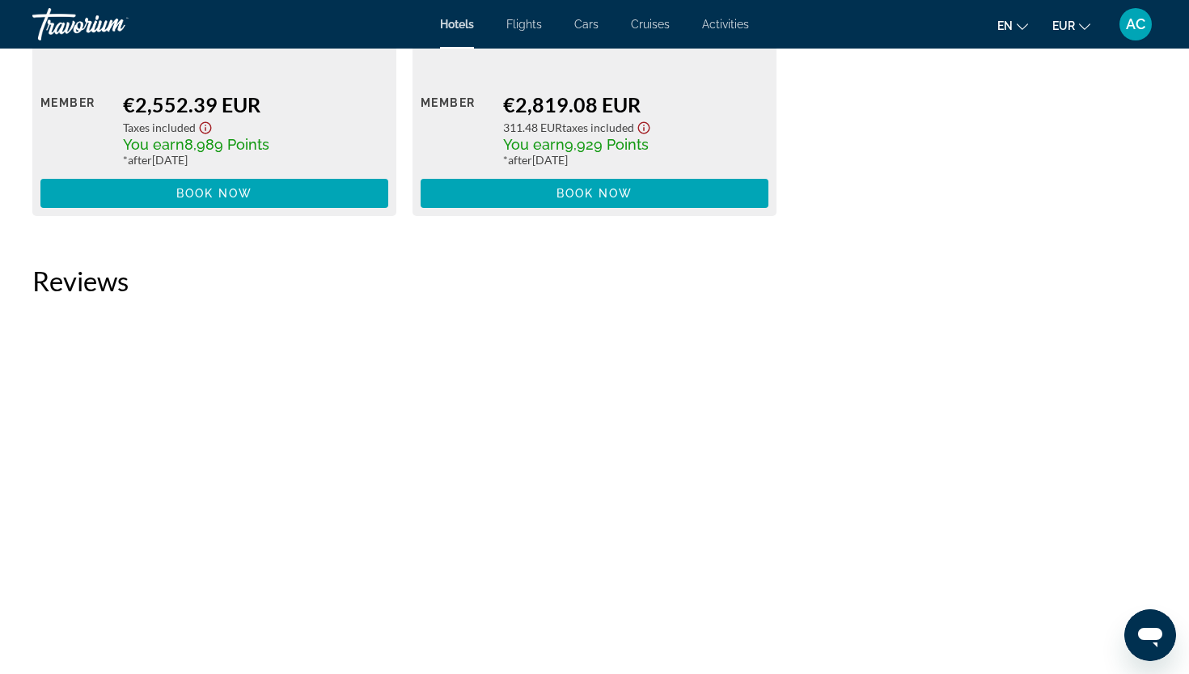
scroll to position [2616, 0]
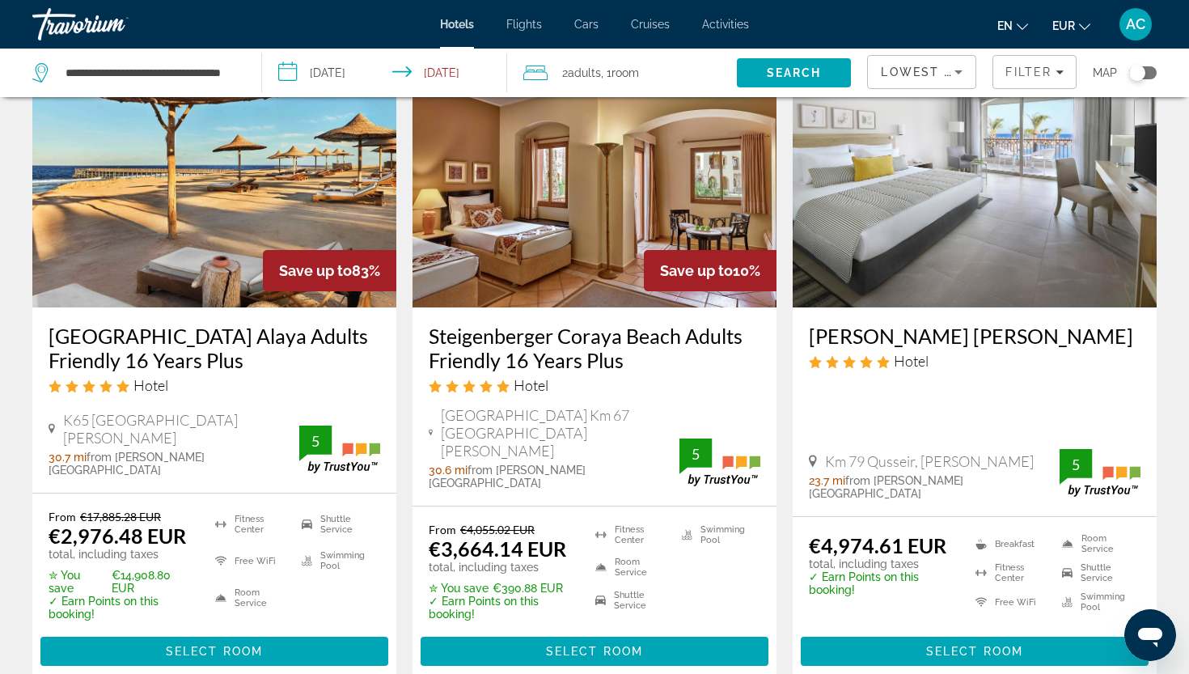
scroll to position [1390, 0]
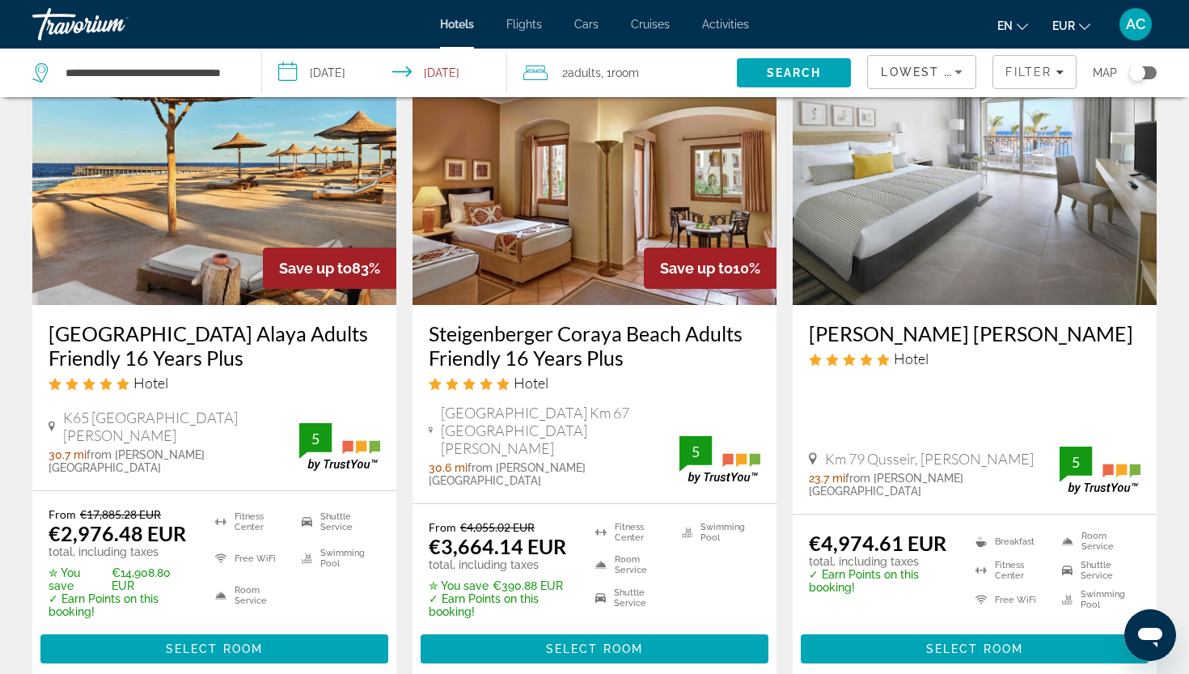
click at [218, 321] on h3 "Steigenberger Resort Alaya Adults Friendly 16 Years Plus" at bounding box center [215, 345] width 332 height 49
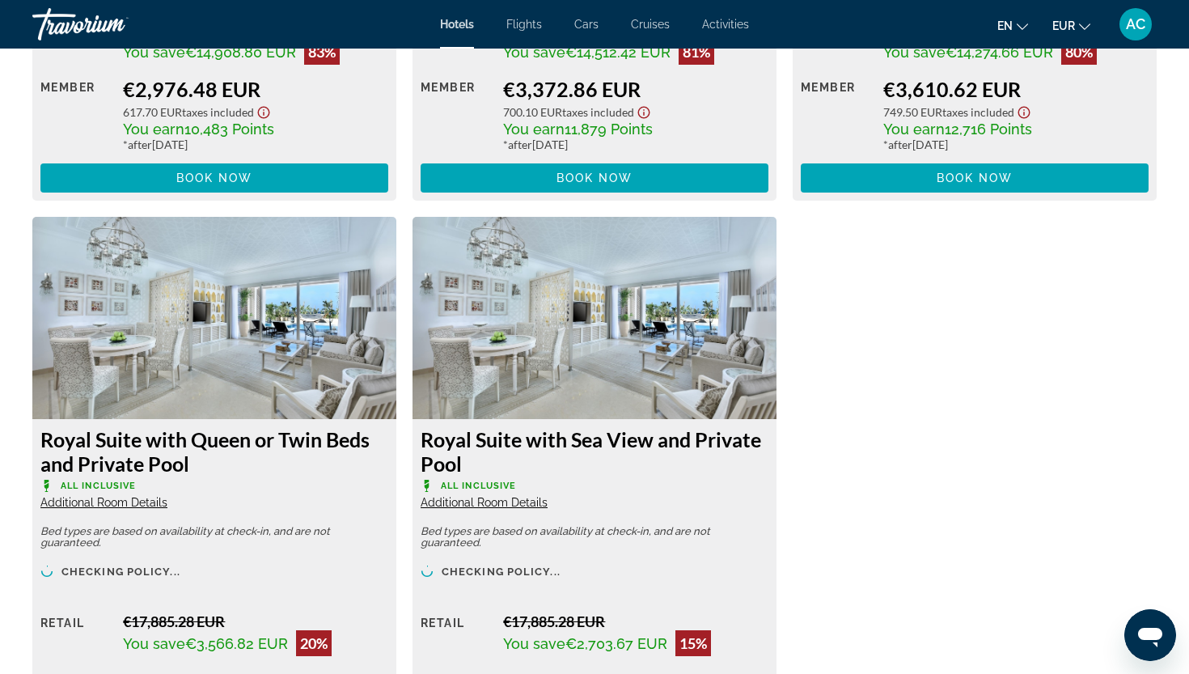
scroll to position [2652, 0]
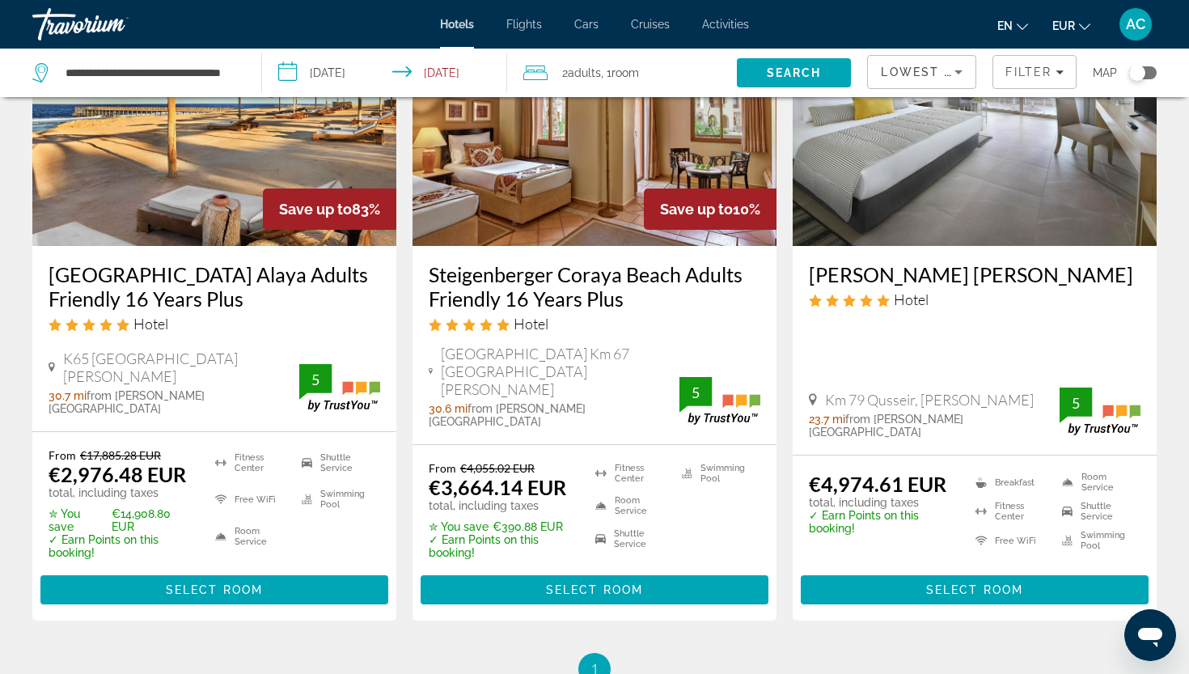
scroll to position [1431, 0]
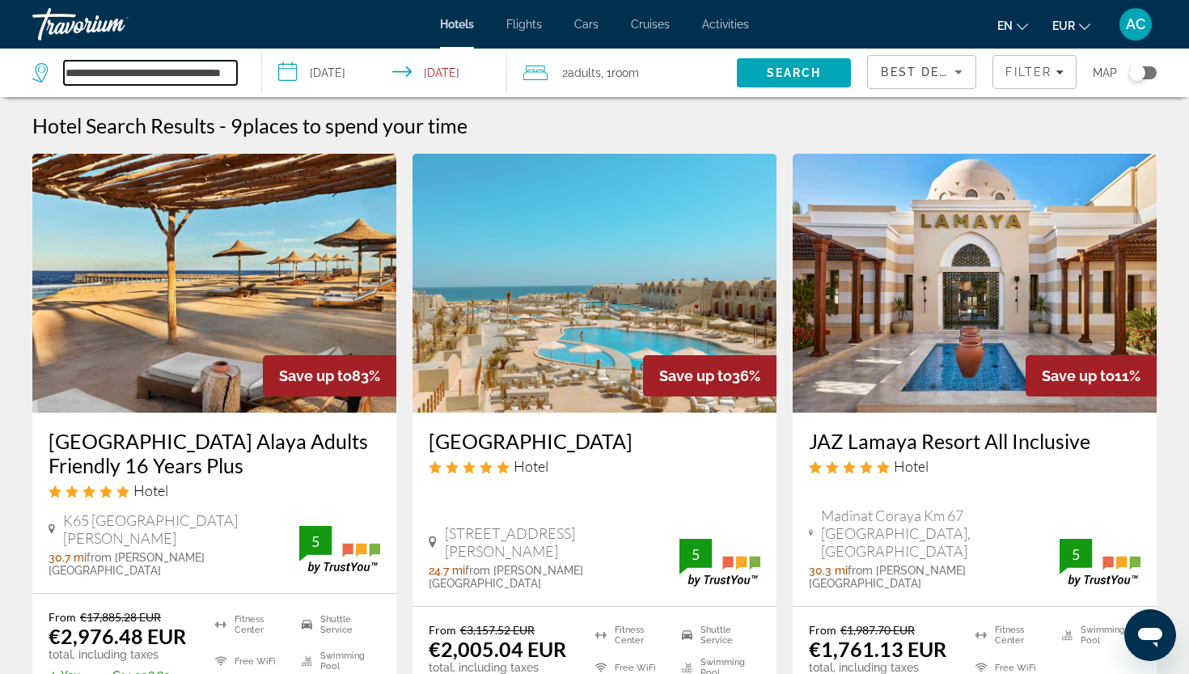
click at [99, 81] on input "**********" at bounding box center [150, 73] width 173 height 24
click at [70, 72] on input "**********" at bounding box center [150, 73] width 173 height 24
drag, startPoint x: 69, startPoint y: 72, endPoint x: 328, endPoint y: 95, distance: 259.8
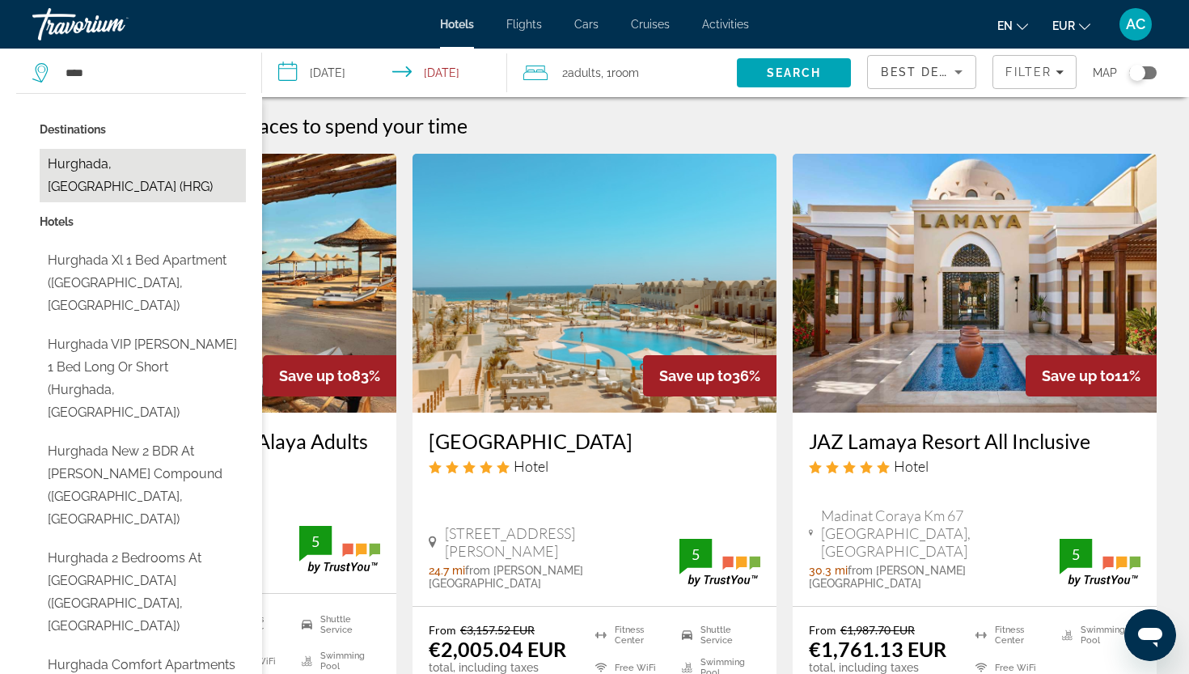
drag, startPoint x: 88, startPoint y: 99, endPoint x: 106, endPoint y: 169, distance: 72.6
click at [106, 169] on button "Hurghada, [GEOGRAPHIC_DATA] (HRG)" at bounding box center [143, 175] width 206 height 53
type input "**********"
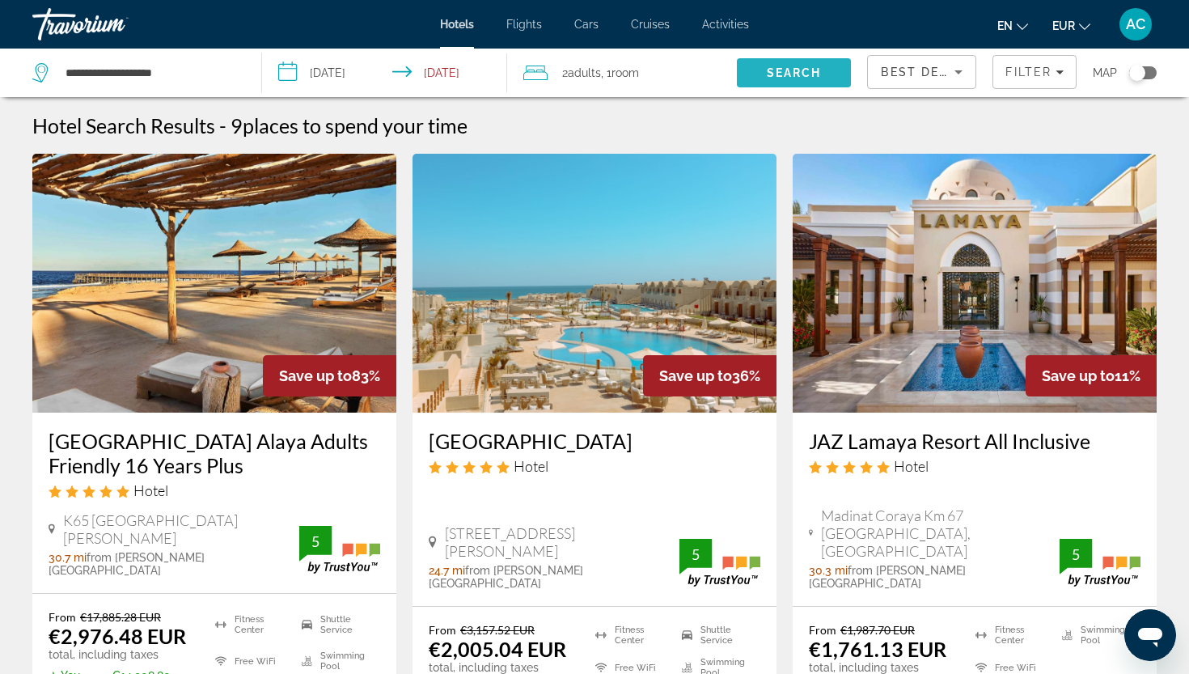
click at [776, 78] on span "Search" at bounding box center [794, 72] width 55 height 13
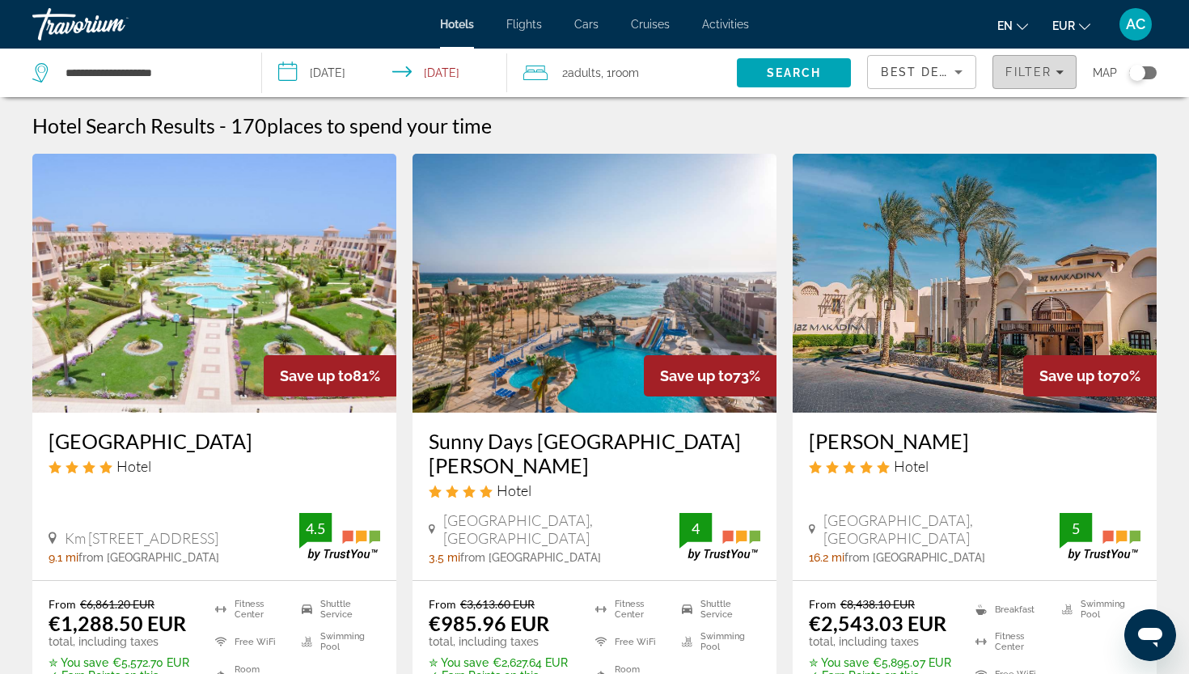
click at [1014, 74] on span "Filter" at bounding box center [1028, 72] width 46 height 13
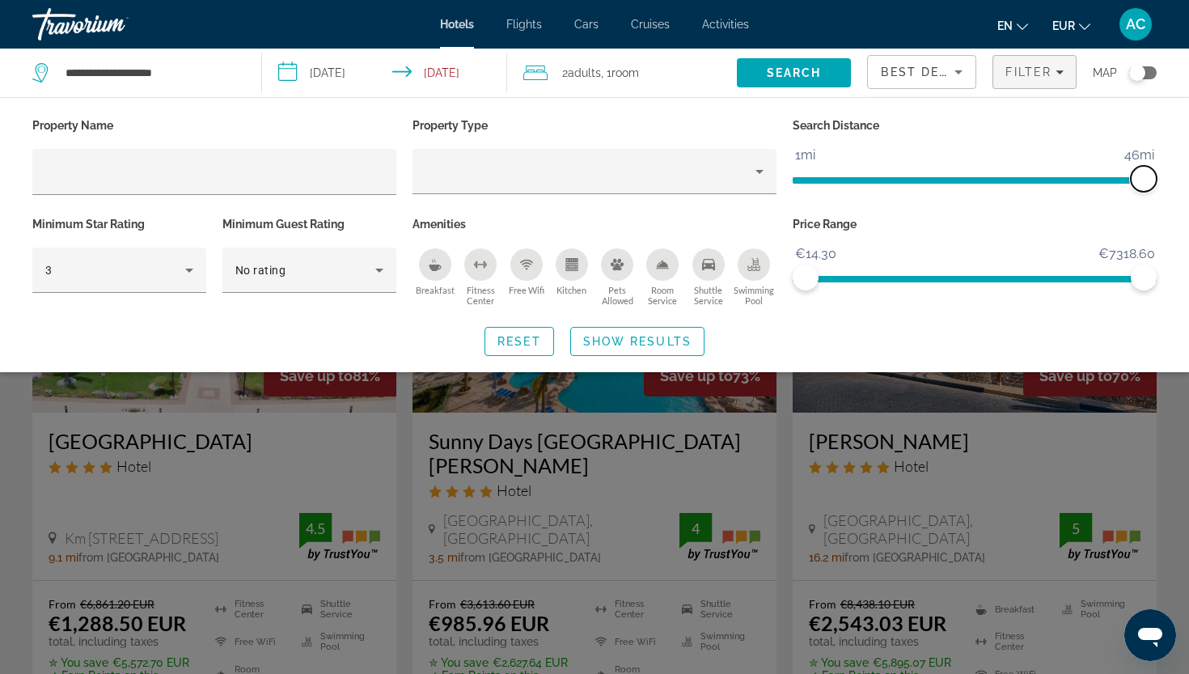
drag, startPoint x: 1030, startPoint y: 185, endPoint x: 1188, endPoint y: 185, distance: 157.7
click at [1188, 185] on div "Property Name Property Type Search Distance 1mi 46mi 46mi Minimum Star Rating 3…" at bounding box center [594, 235] width 1189 height 242
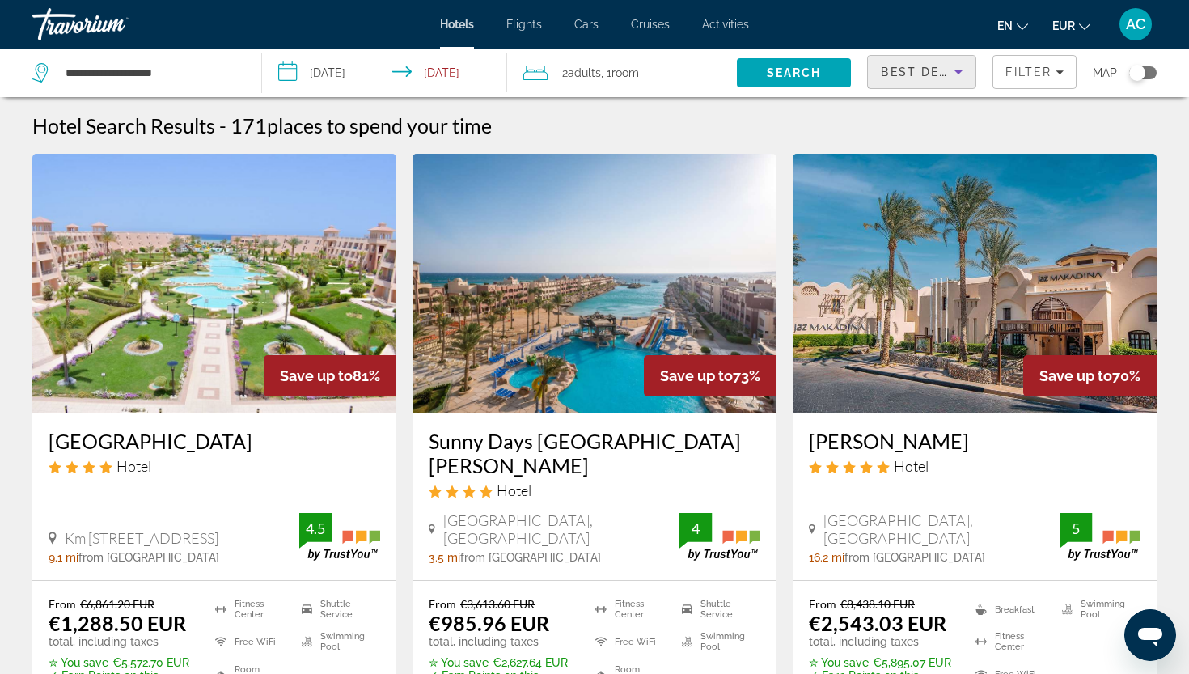
click at [934, 71] on span "Best Deals" at bounding box center [923, 72] width 84 height 13
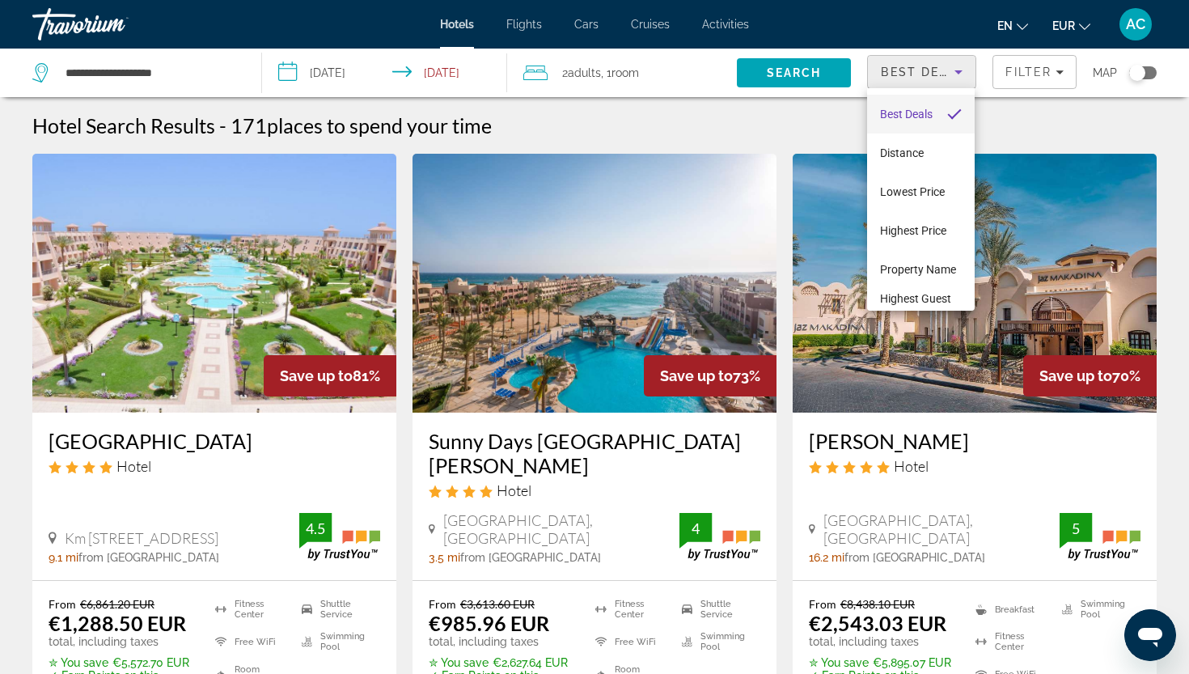
click at [1017, 77] on div at bounding box center [594, 337] width 1189 height 674
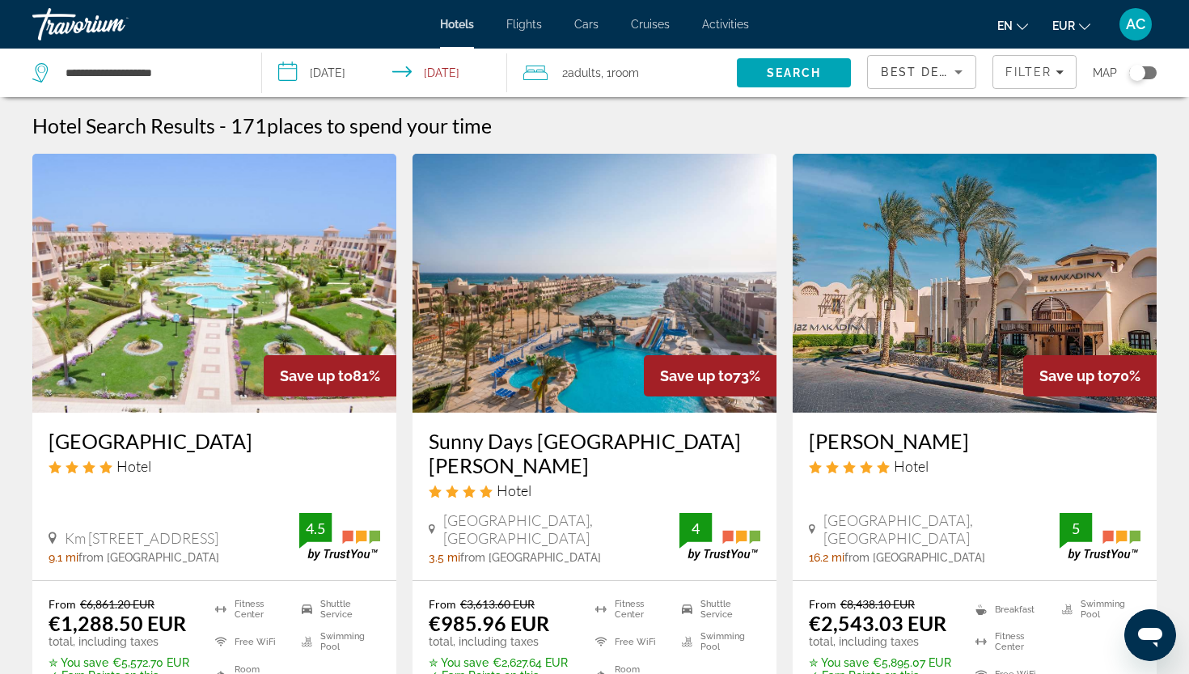
click at [1017, 77] on span "Filter" at bounding box center [1028, 72] width 46 height 13
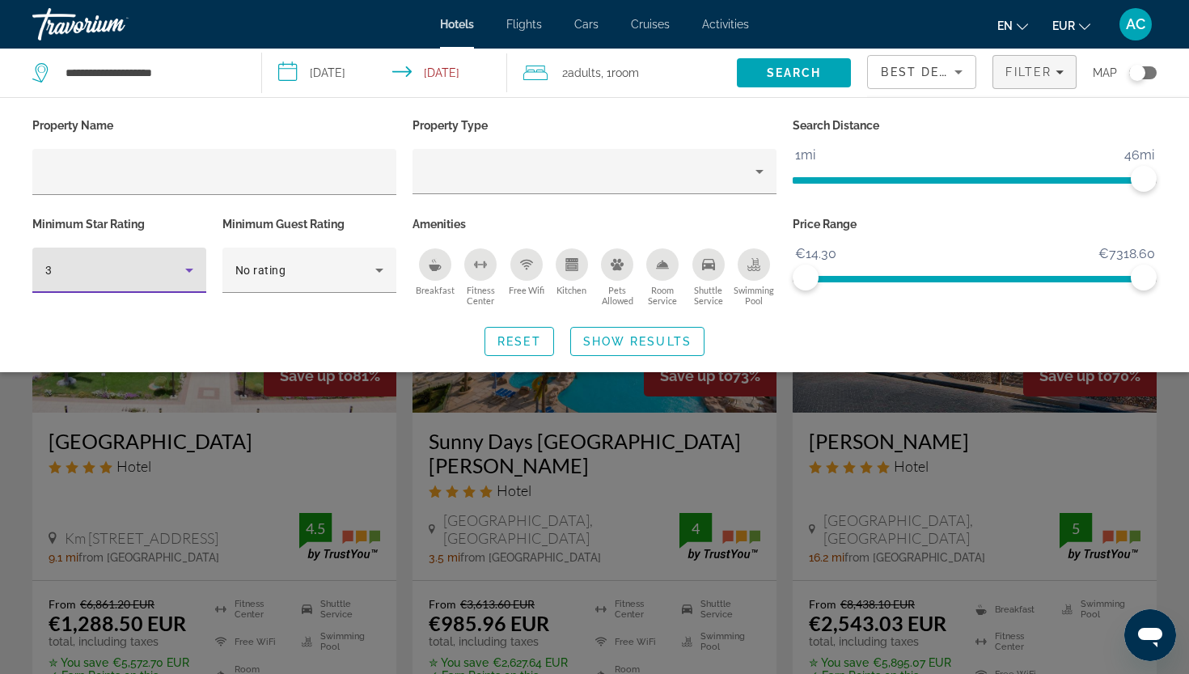
click at [132, 274] on div "3" at bounding box center [115, 269] width 140 height 19
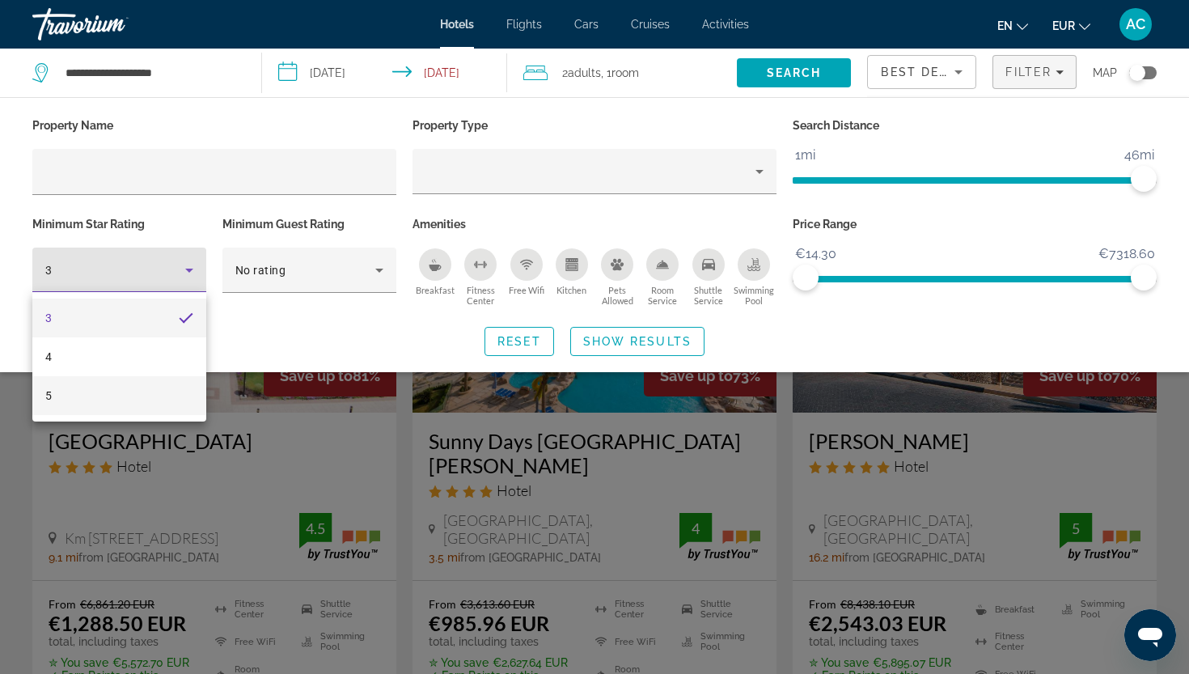
click at [135, 409] on mat-option "5" at bounding box center [119, 395] width 174 height 39
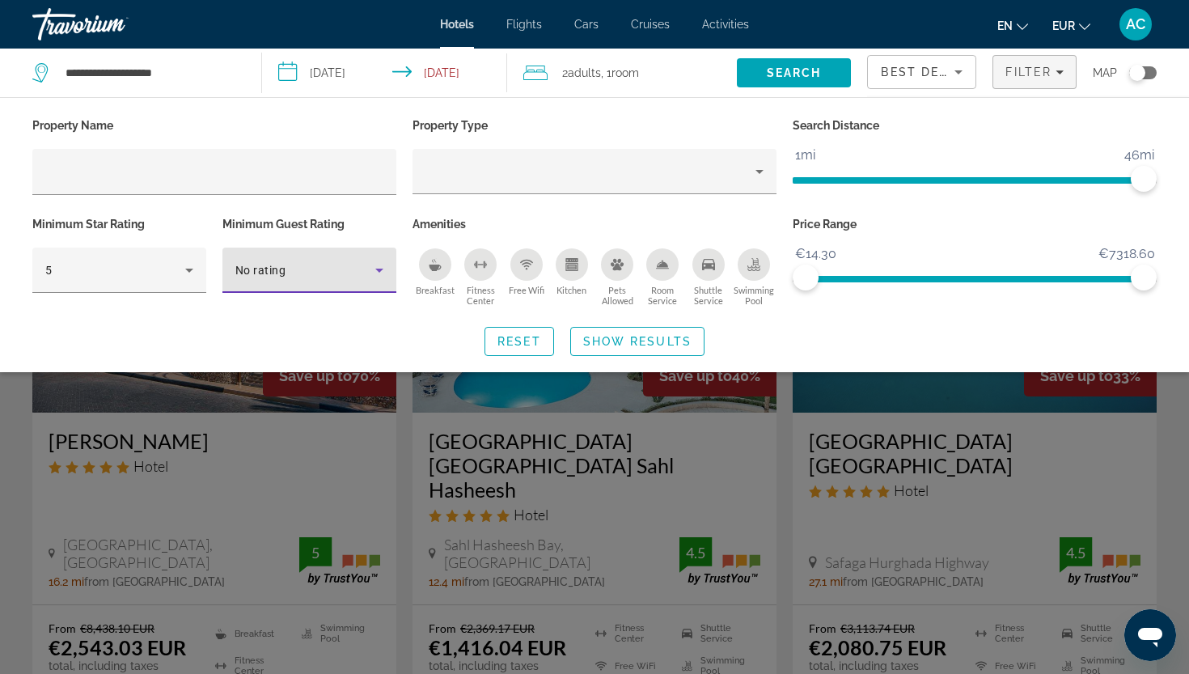
click at [264, 275] on span "No rating" at bounding box center [260, 270] width 50 height 13
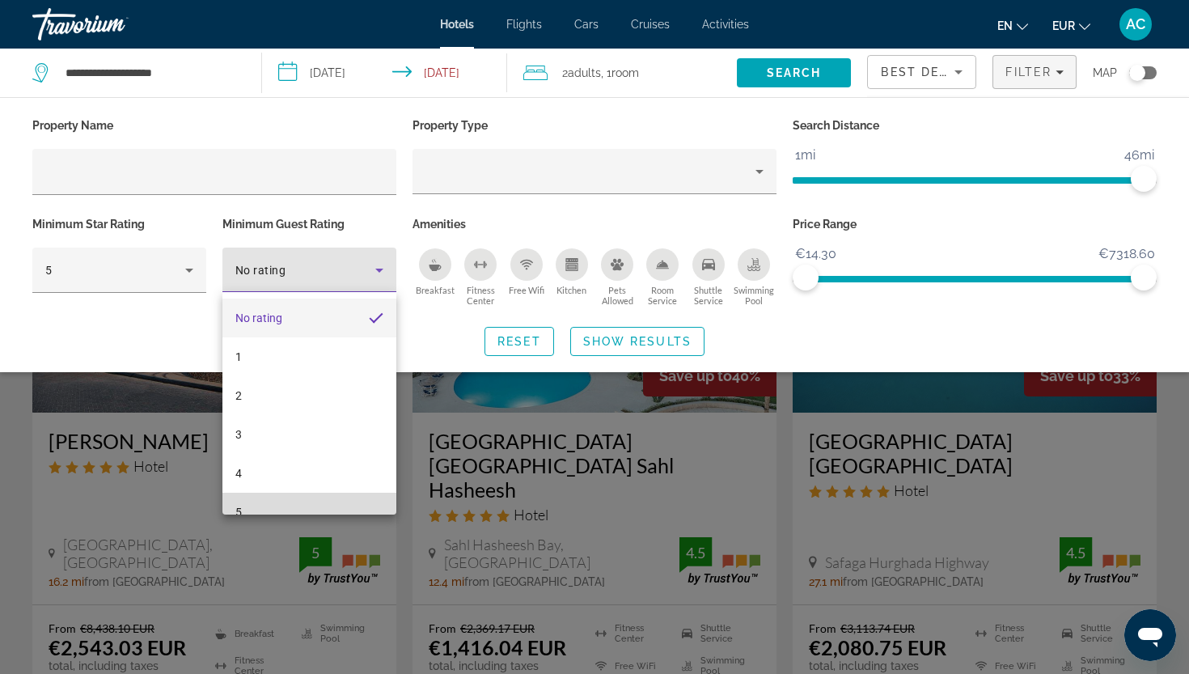
click at [250, 501] on mat-option "5" at bounding box center [309, 512] width 174 height 39
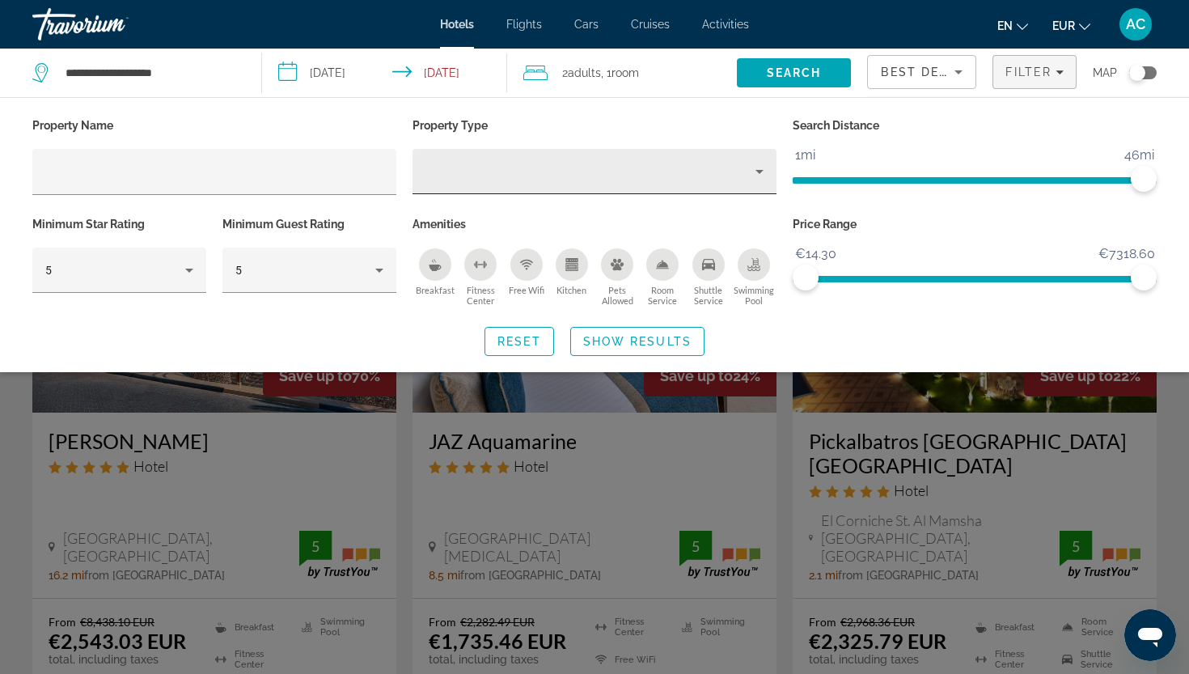
click at [639, 185] on div "Hotel Filters" at bounding box center [594, 171] width 338 height 45
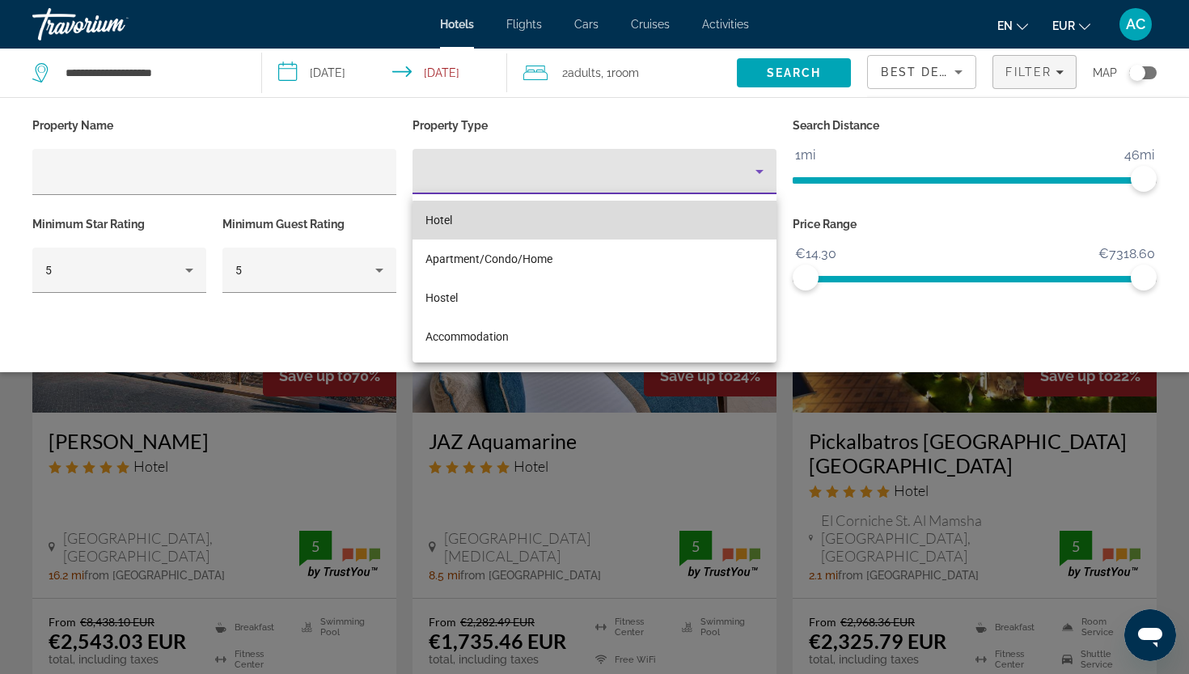
click at [608, 222] on mat-option "Hotel" at bounding box center [594, 220] width 364 height 39
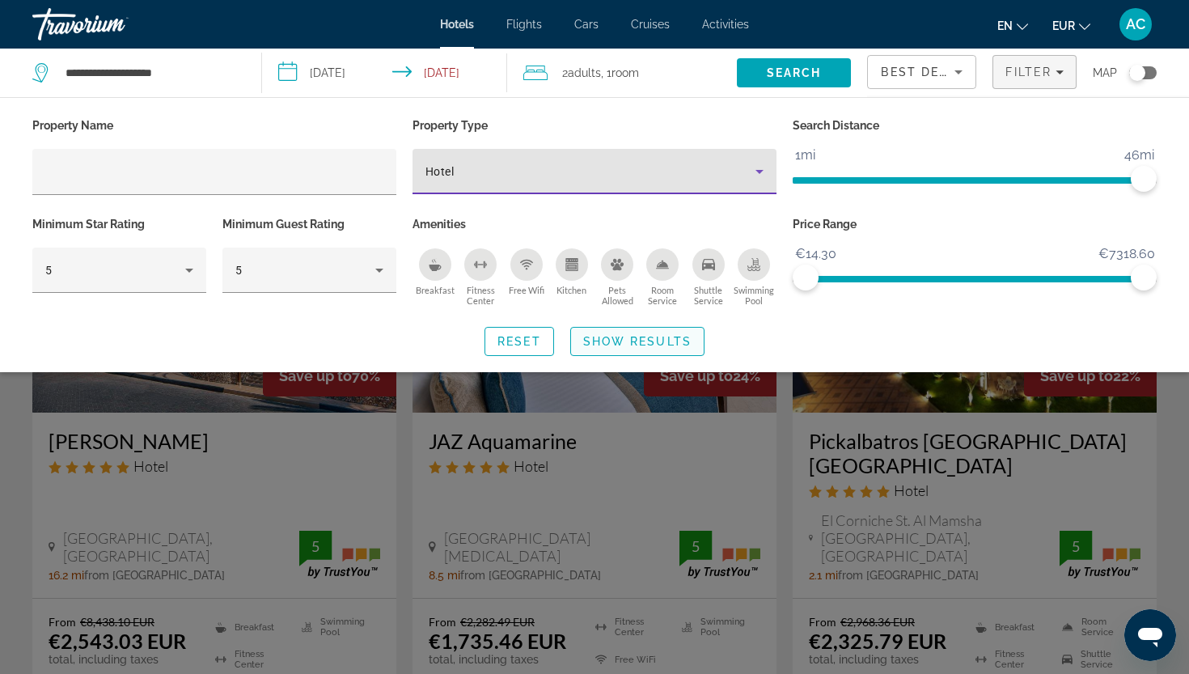
click at [617, 345] on span "Show Results" at bounding box center [637, 341] width 108 height 13
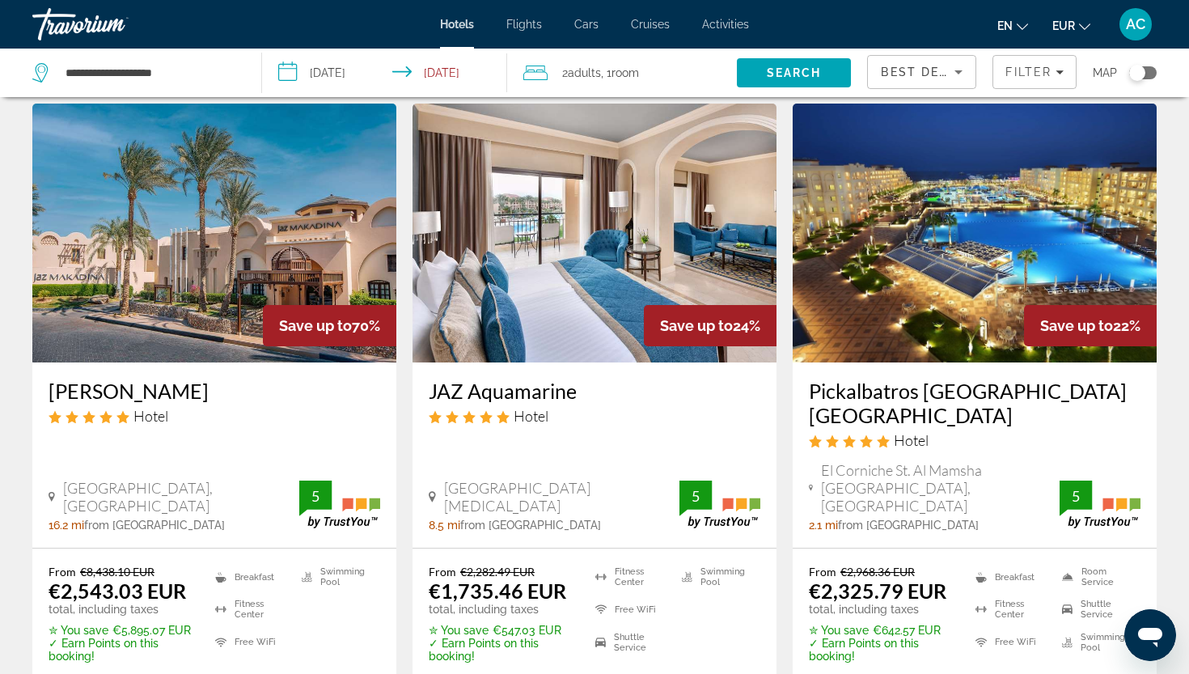
scroll to position [55, 0]
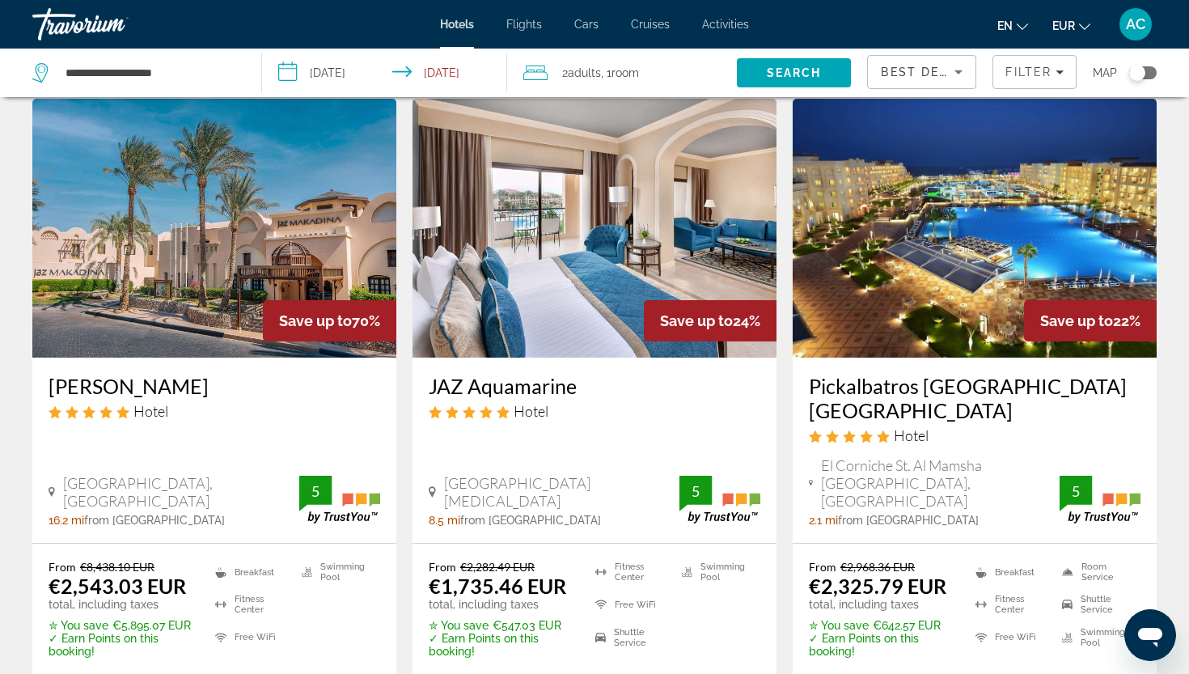
click at [531, 383] on h3 "JAZ Aquamarine" at bounding box center [595, 386] width 332 height 24
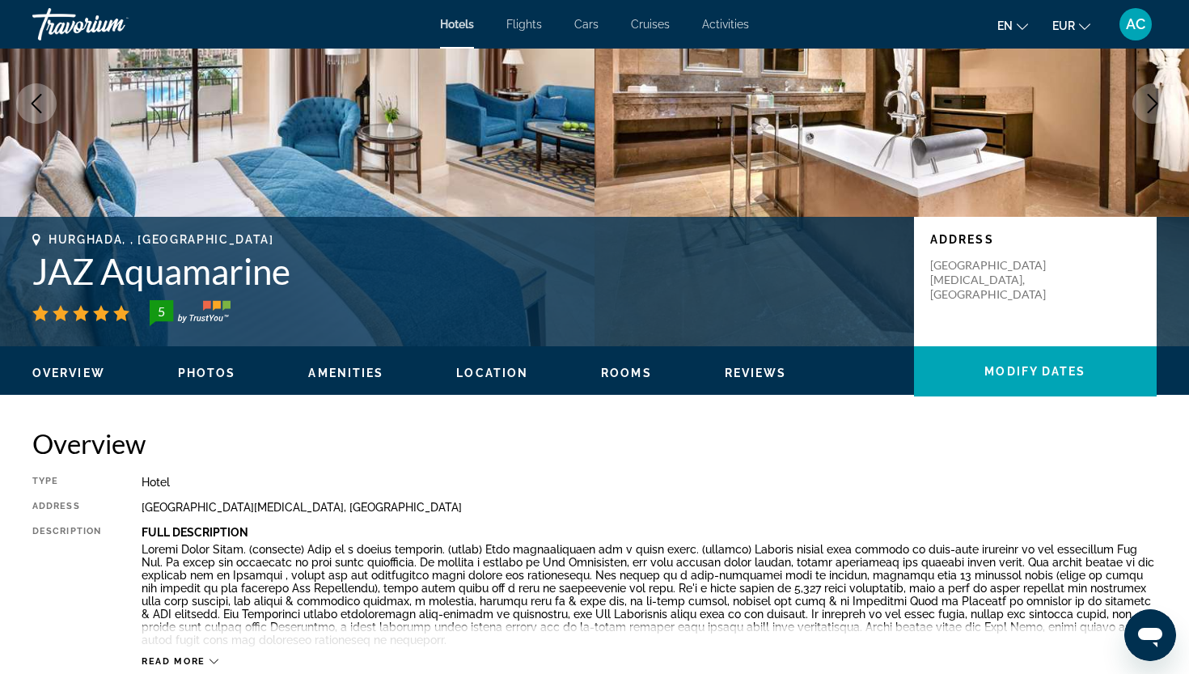
scroll to position [187, 0]
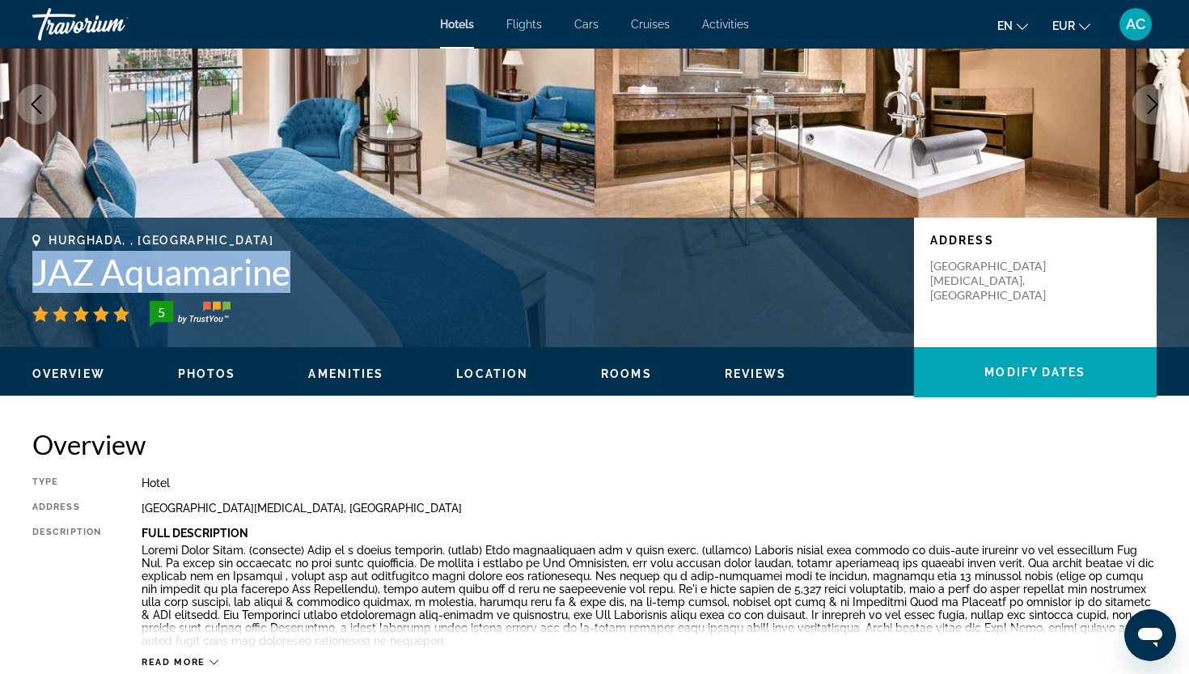
drag, startPoint x: 294, startPoint y: 282, endPoint x: 35, endPoint y: 273, distance: 259.7
click at [35, 273] on h1 "JAZ Aquamarine" at bounding box center [464, 272] width 865 height 42
copy h1 "JAZ Aquamarine"
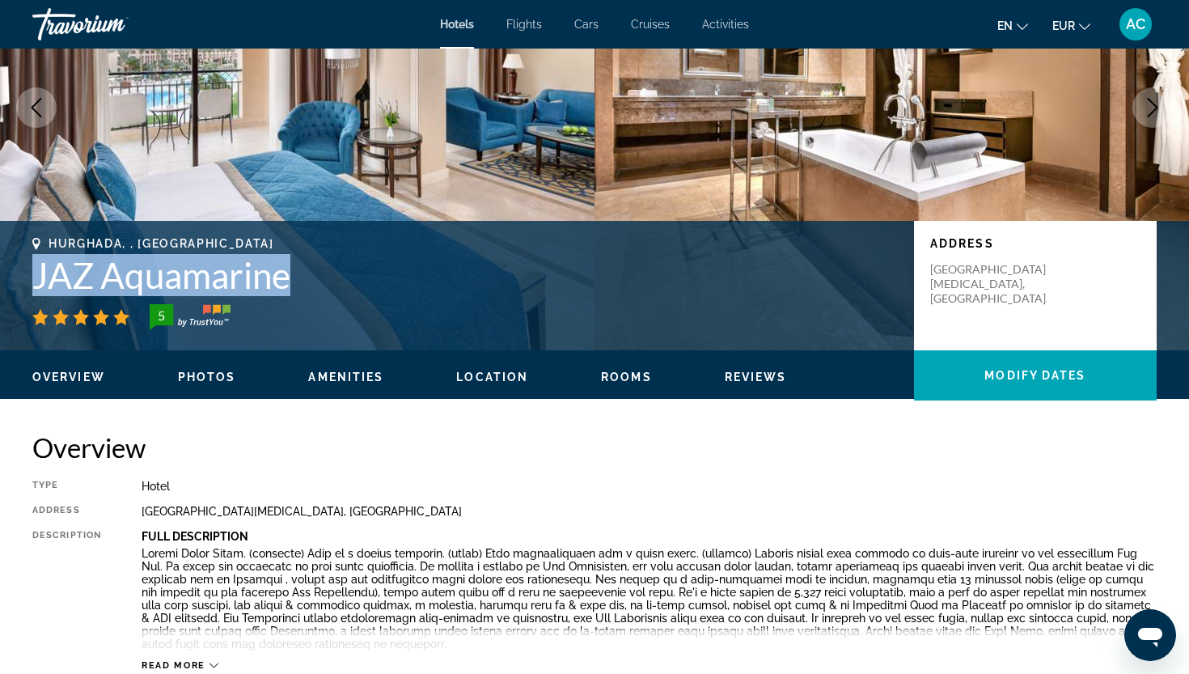
scroll to position [182, 0]
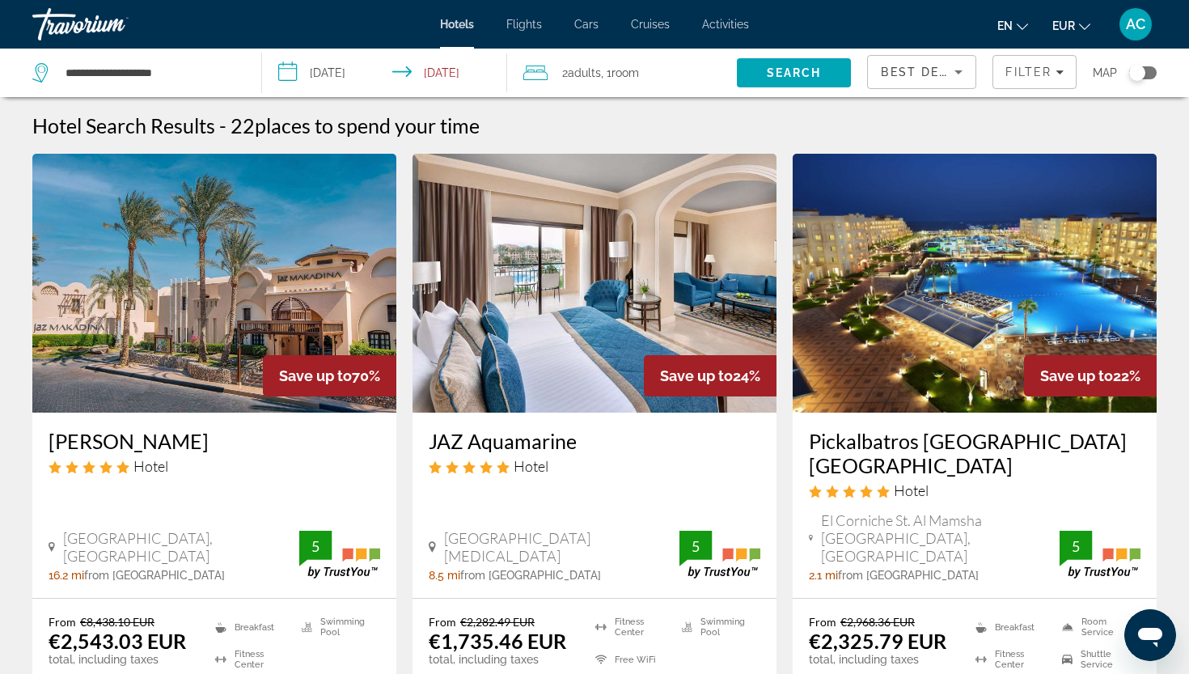
click at [946, 73] on div "Best Deals" at bounding box center [918, 71] width 74 height 19
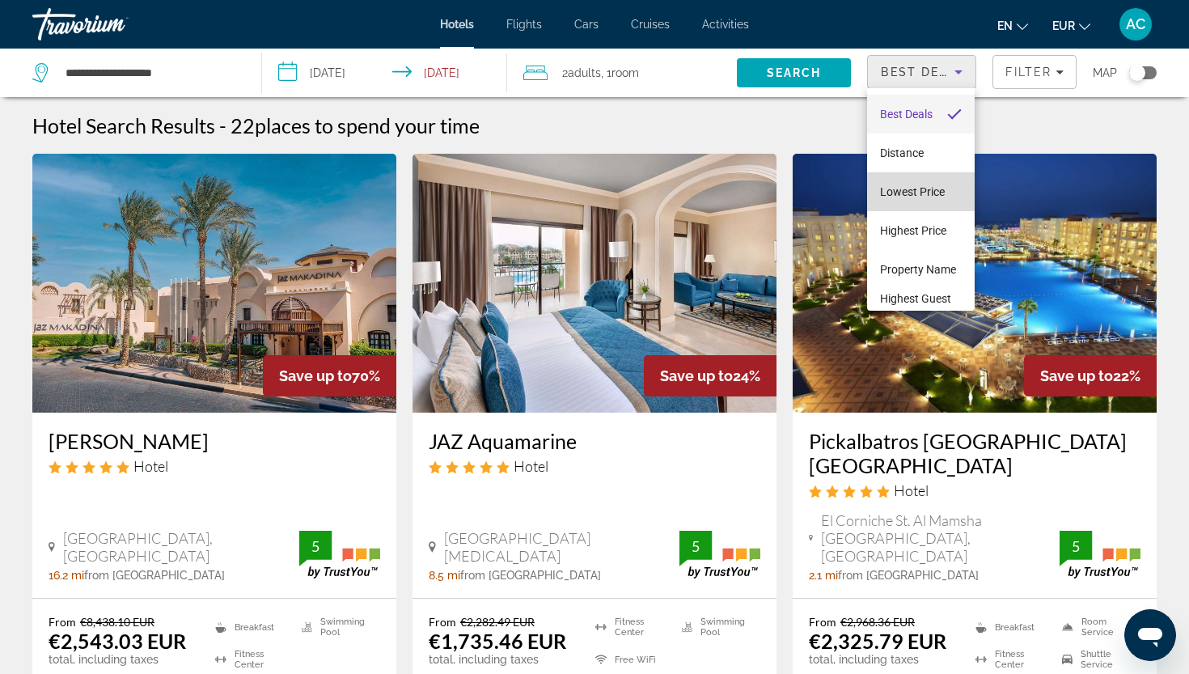
click at [894, 186] on span "Lowest Price" at bounding box center [912, 191] width 65 height 13
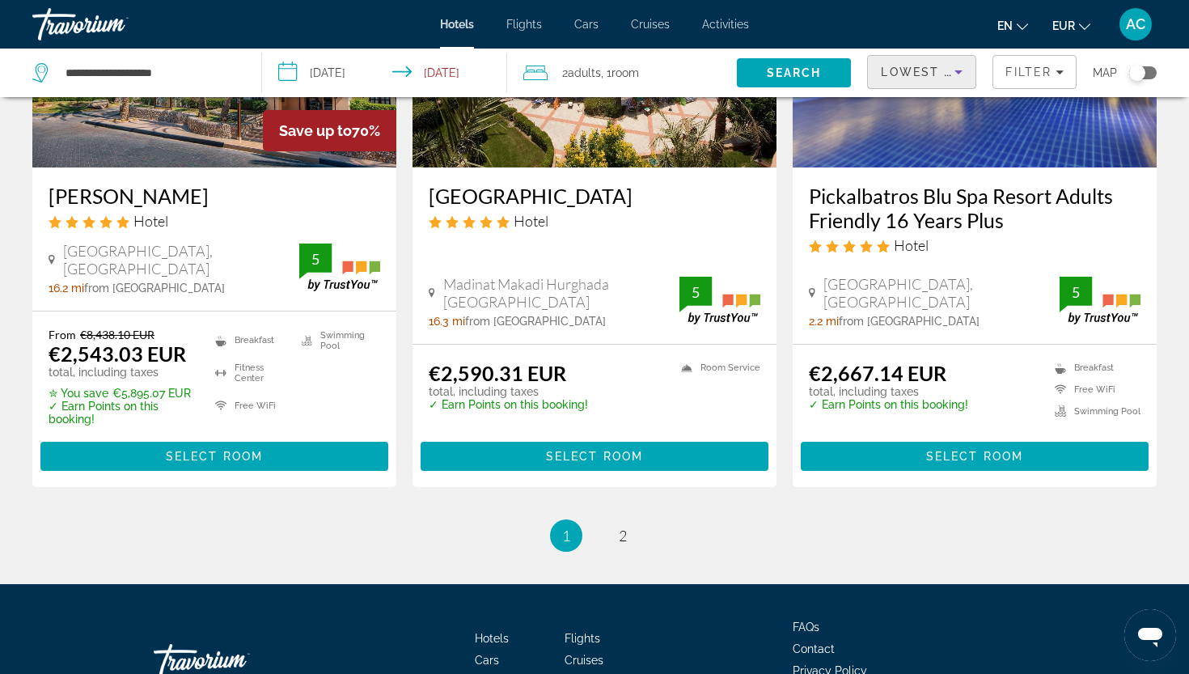
scroll to position [2141, 0]
click at [626, 539] on span "2" at bounding box center [623, 535] width 8 height 18
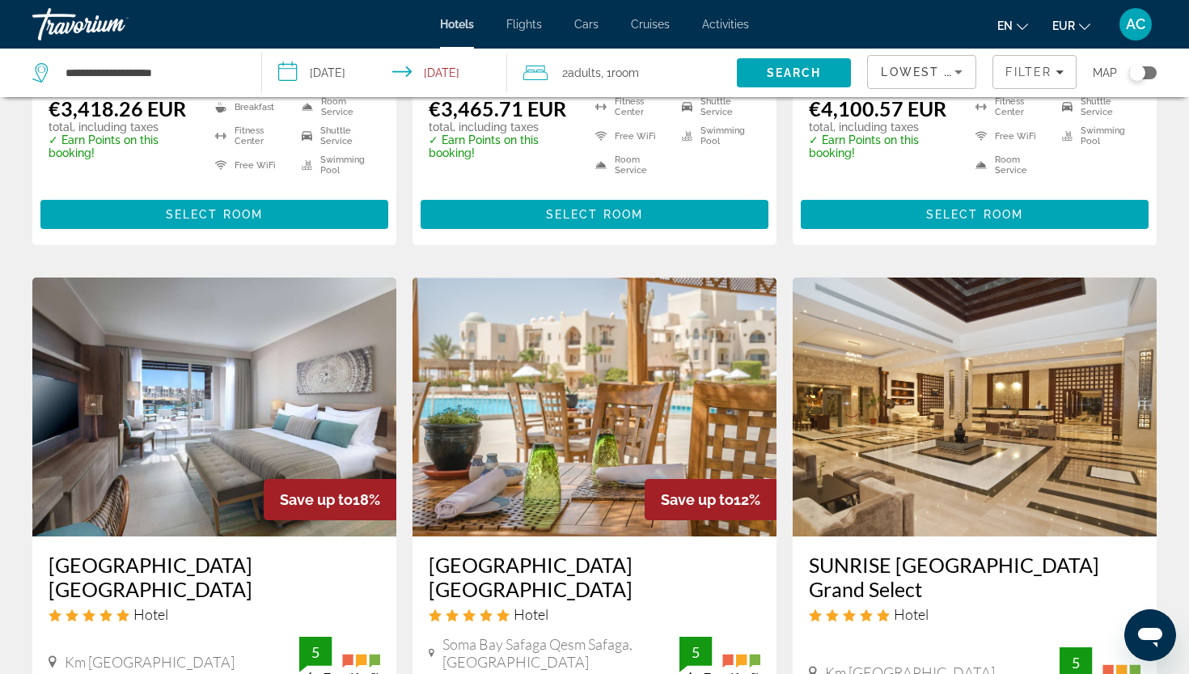
scroll to position [1231, 0]
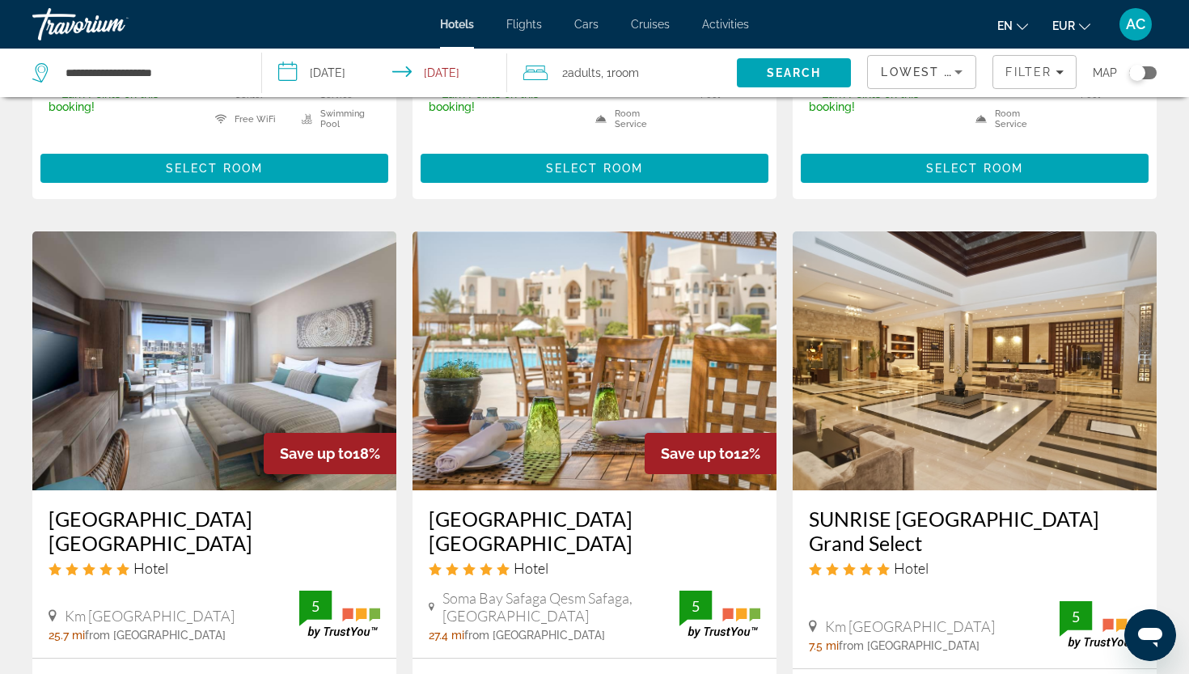
click at [527, 30] on span "Flights" at bounding box center [524, 24] width 36 height 13
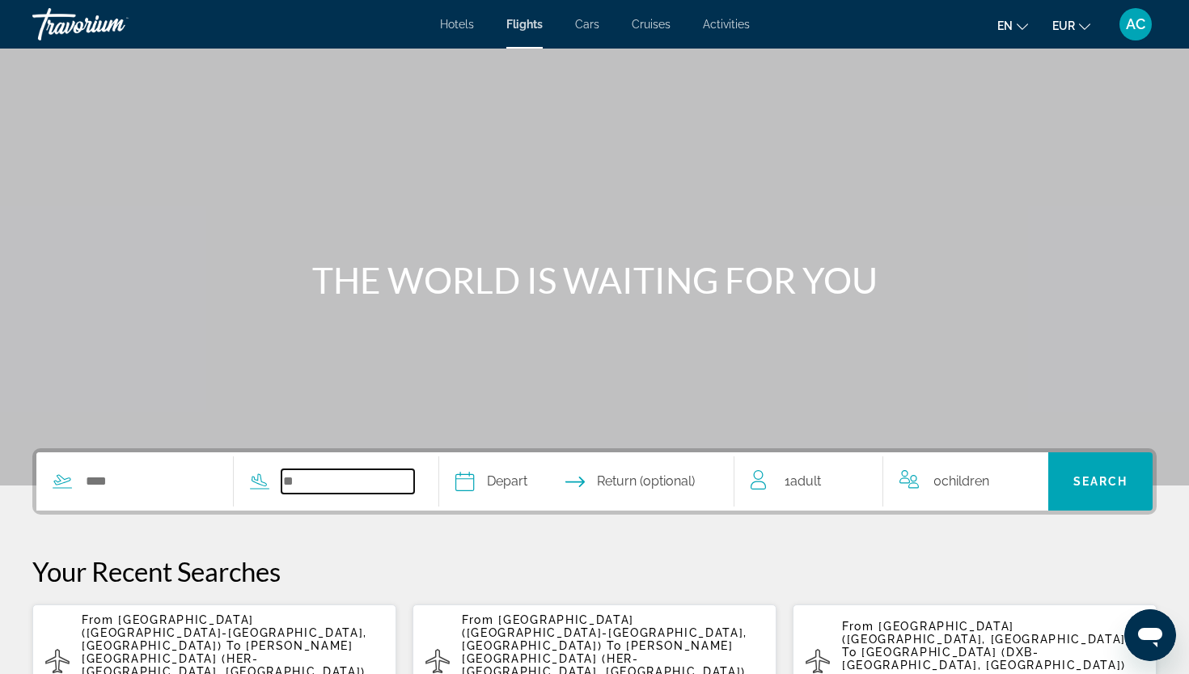
click at [332, 486] on input "Search widget" at bounding box center [347, 481] width 133 height 24
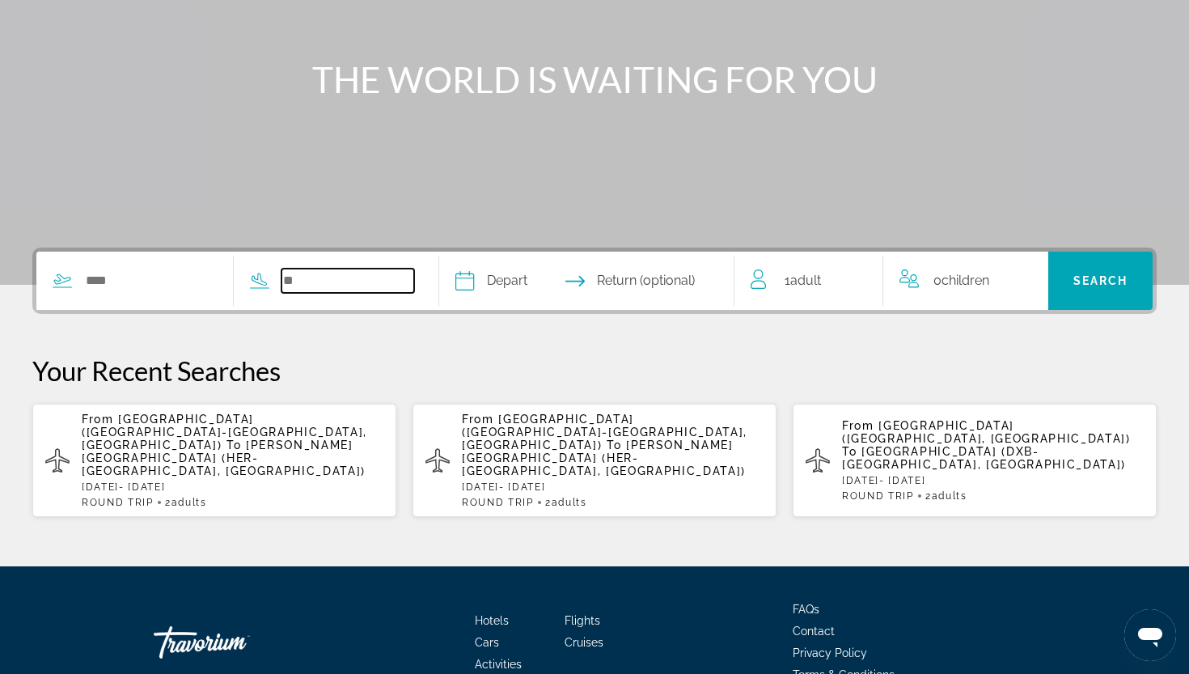
scroll to position [268, 0]
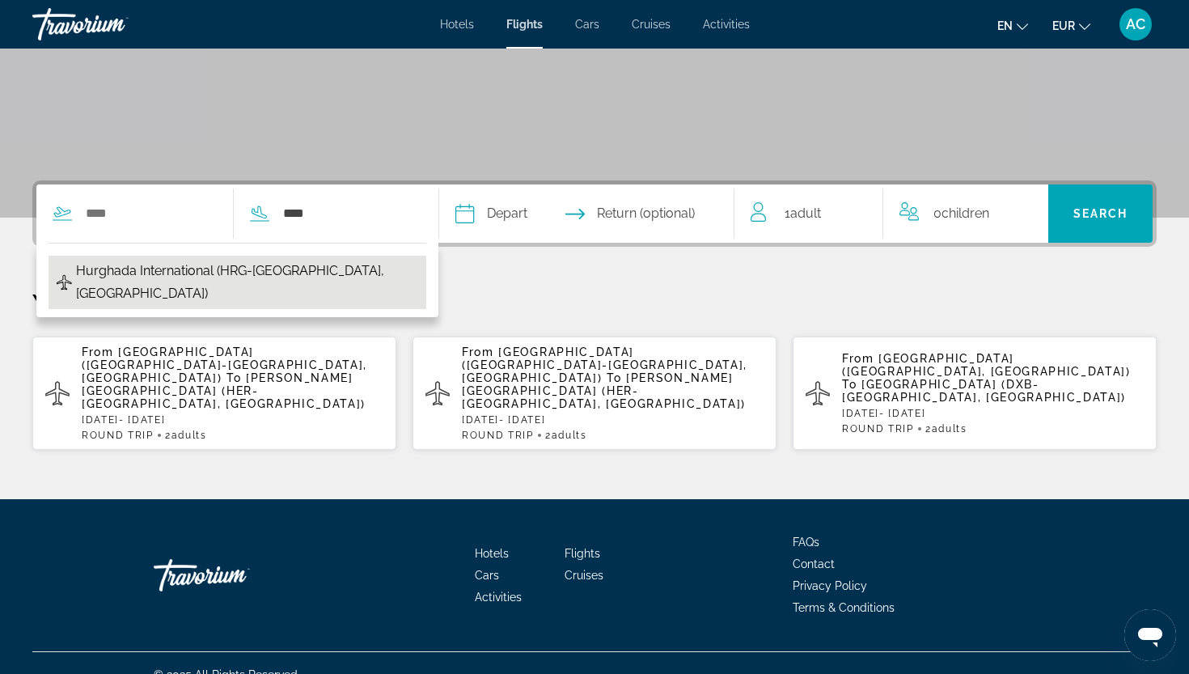
click at [199, 268] on span "Hurghada International (HRG-Hurghada, Egypt)" at bounding box center [247, 282] width 342 height 45
type input "**********"
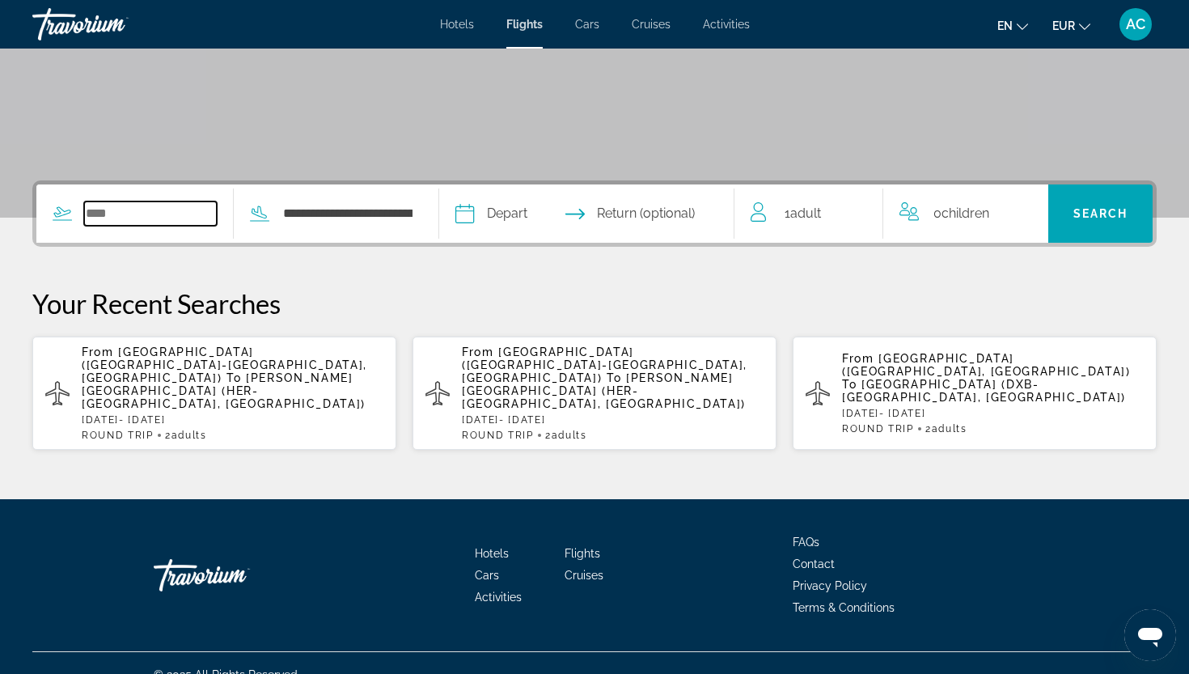
click at [177, 215] on input "Search widget" at bounding box center [150, 213] width 133 height 24
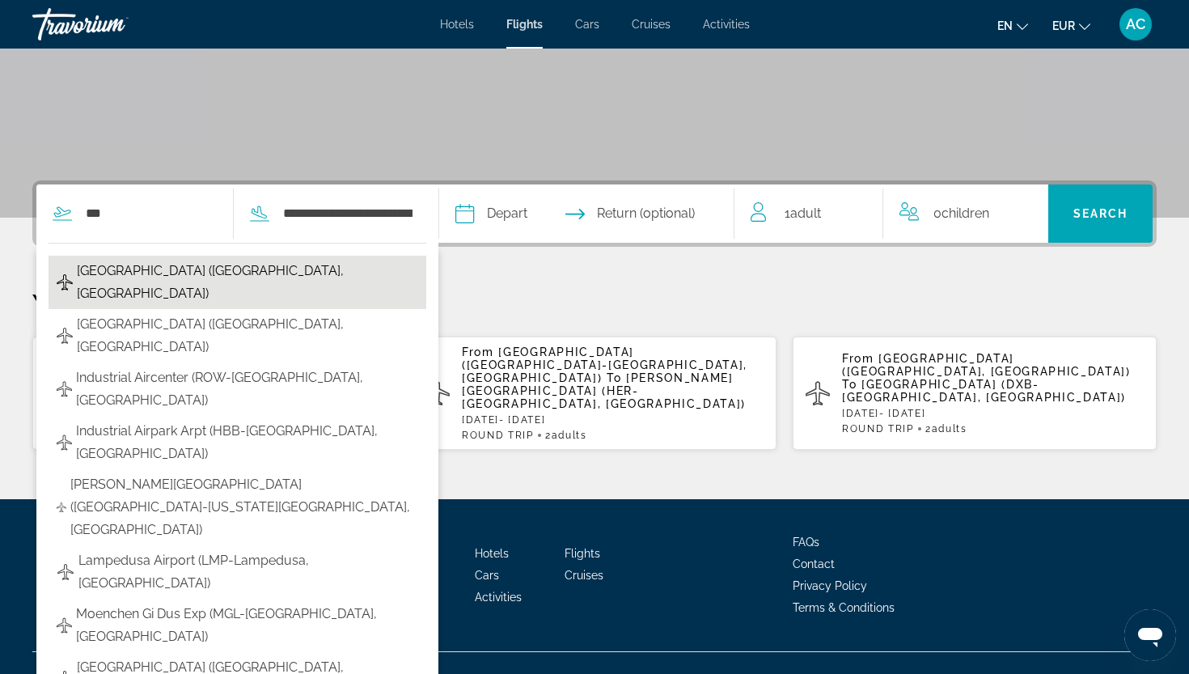
click at [155, 265] on span "Dusseldorf Airport (DUS-Dusseldorf, DE)" at bounding box center [247, 282] width 341 height 45
type input "**********"
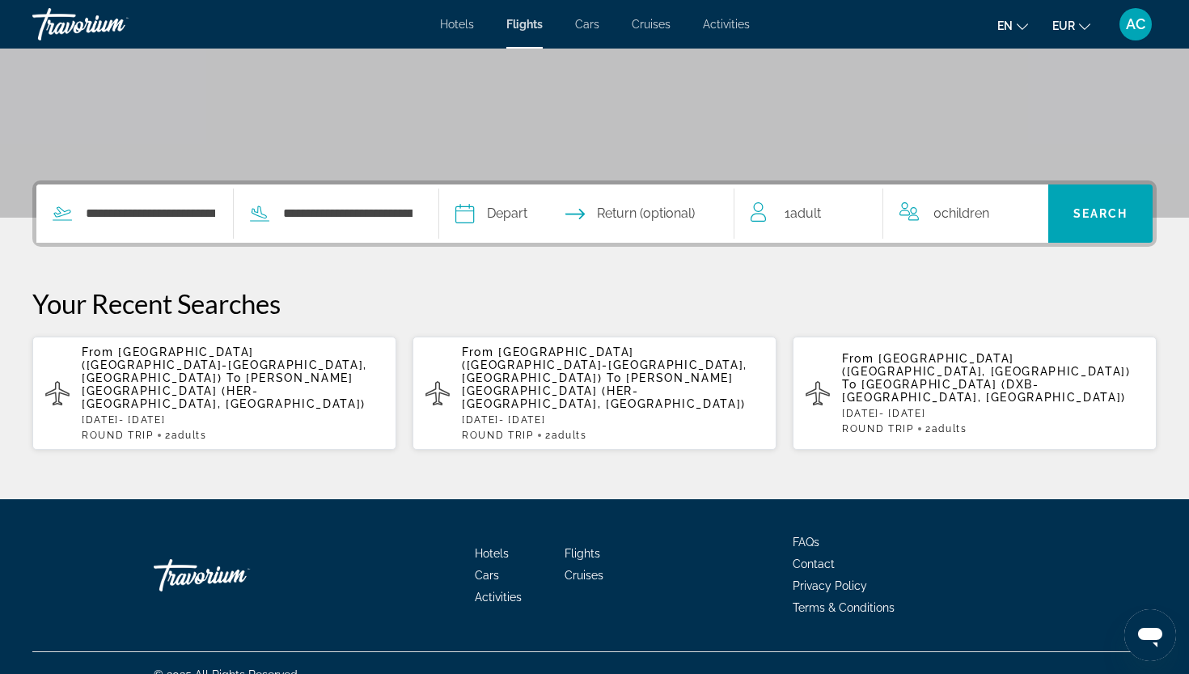
click at [594, 211] on input "Depart date" at bounding box center [524, 215] width 146 height 63
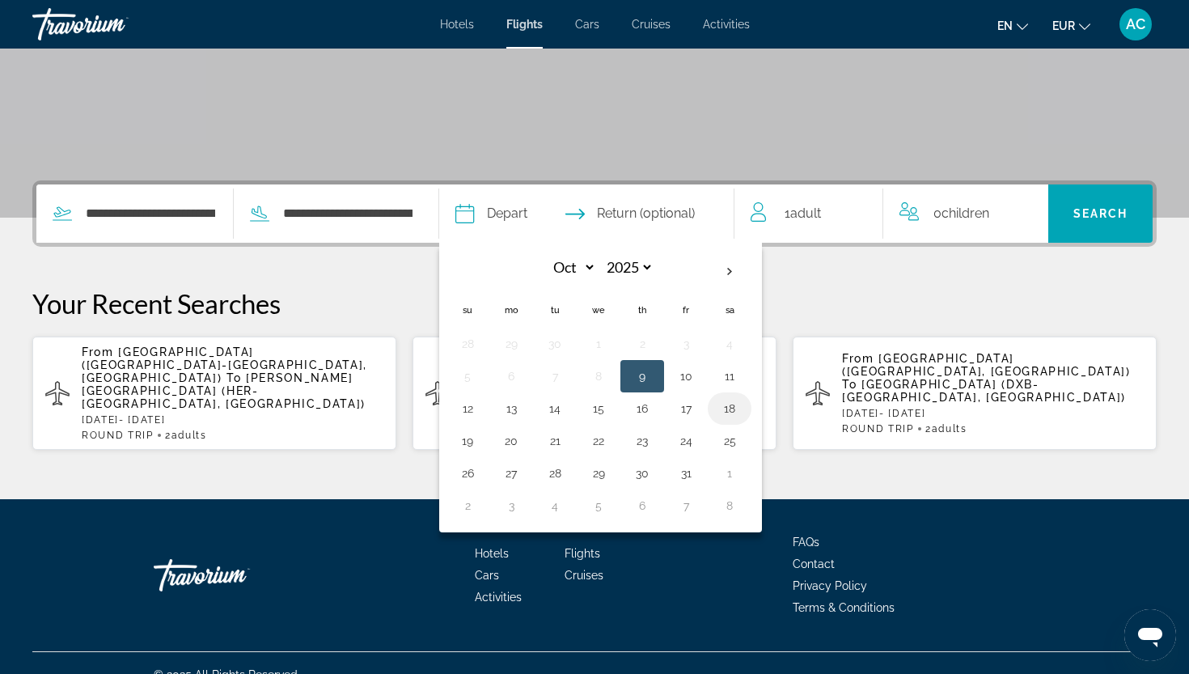
click at [742, 416] on button "18" at bounding box center [730, 408] width 26 height 23
type input "**********"
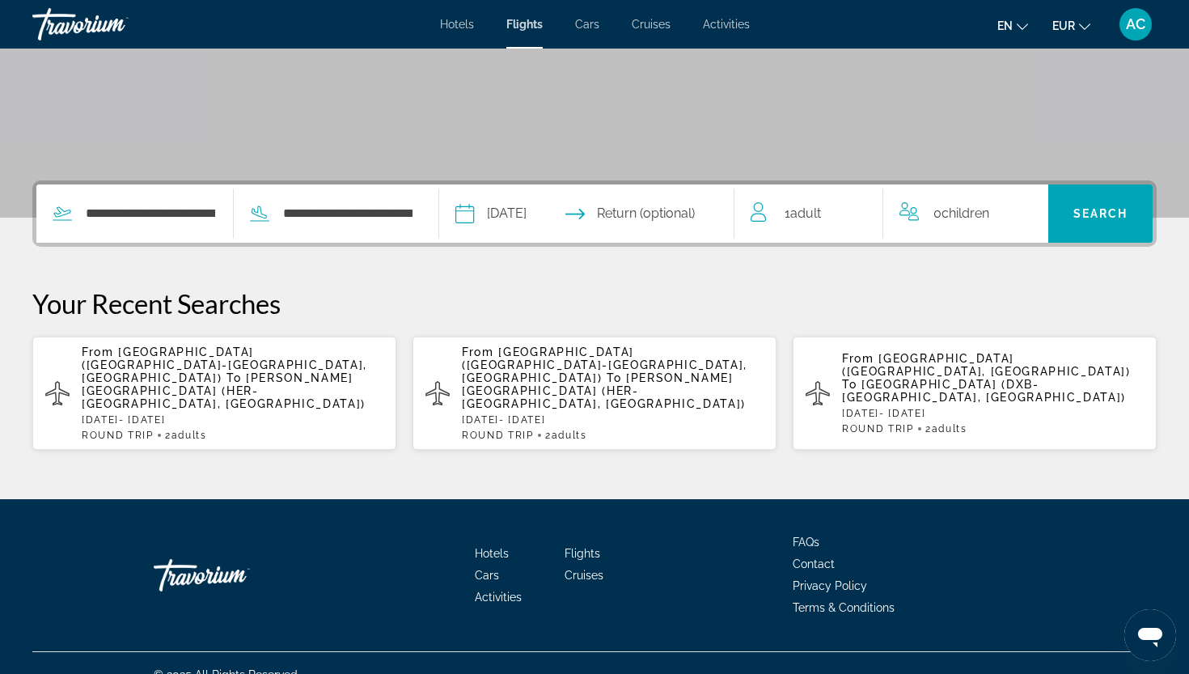
click at [677, 224] on input "Return date" at bounding box center [667, 215] width 146 height 63
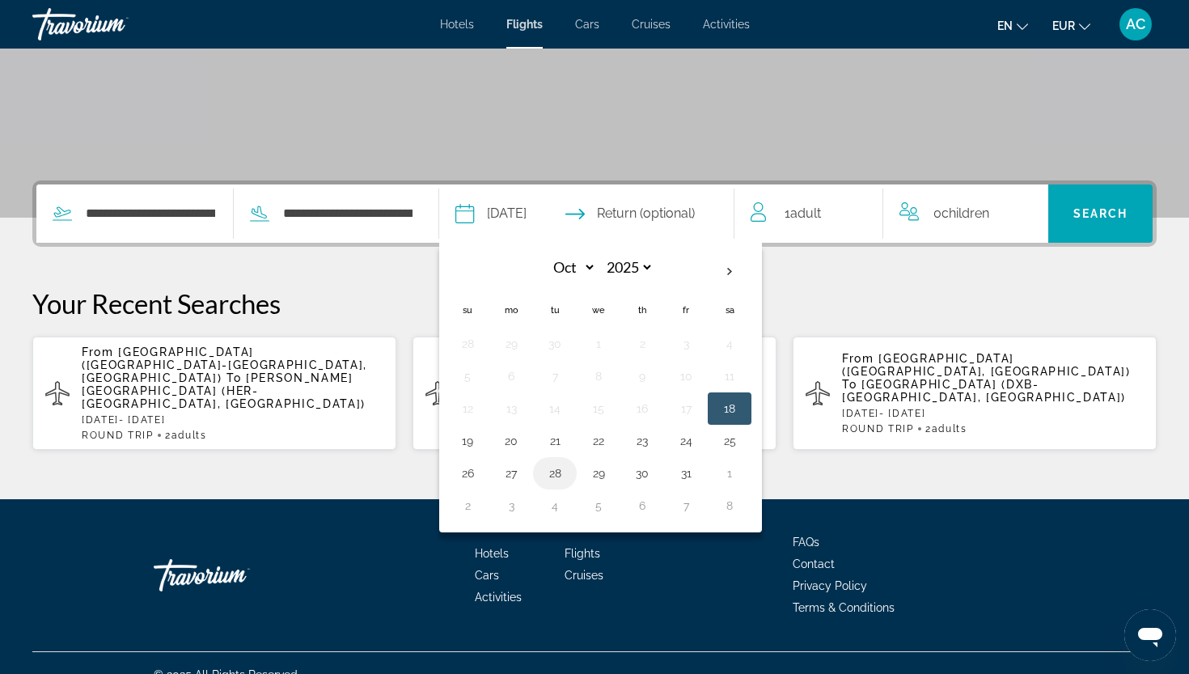
click at [568, 467] on button "28" at bounding box center [555, 473] width 26 height 23
type input "**********"
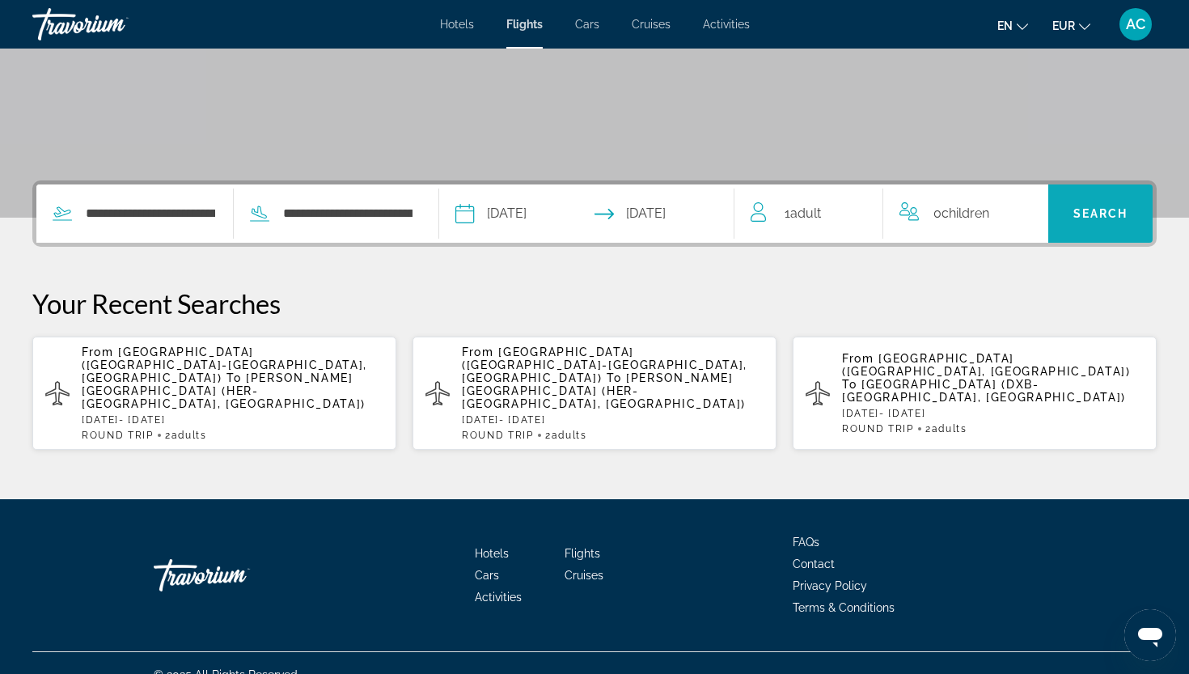
click at [1063, 218] on span "Search" at bounding box center [1100, 213] width 104 height 39
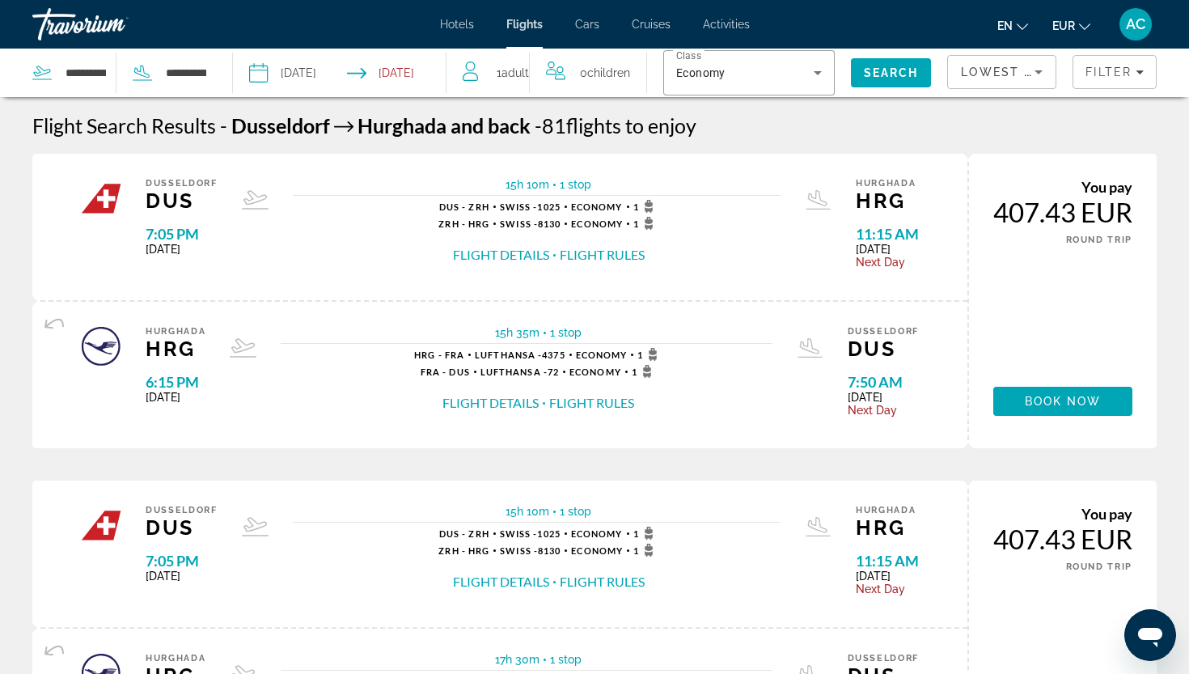
click at [512, 78] on span "Adult" at bounding box center [514, 72] width 27 height 13
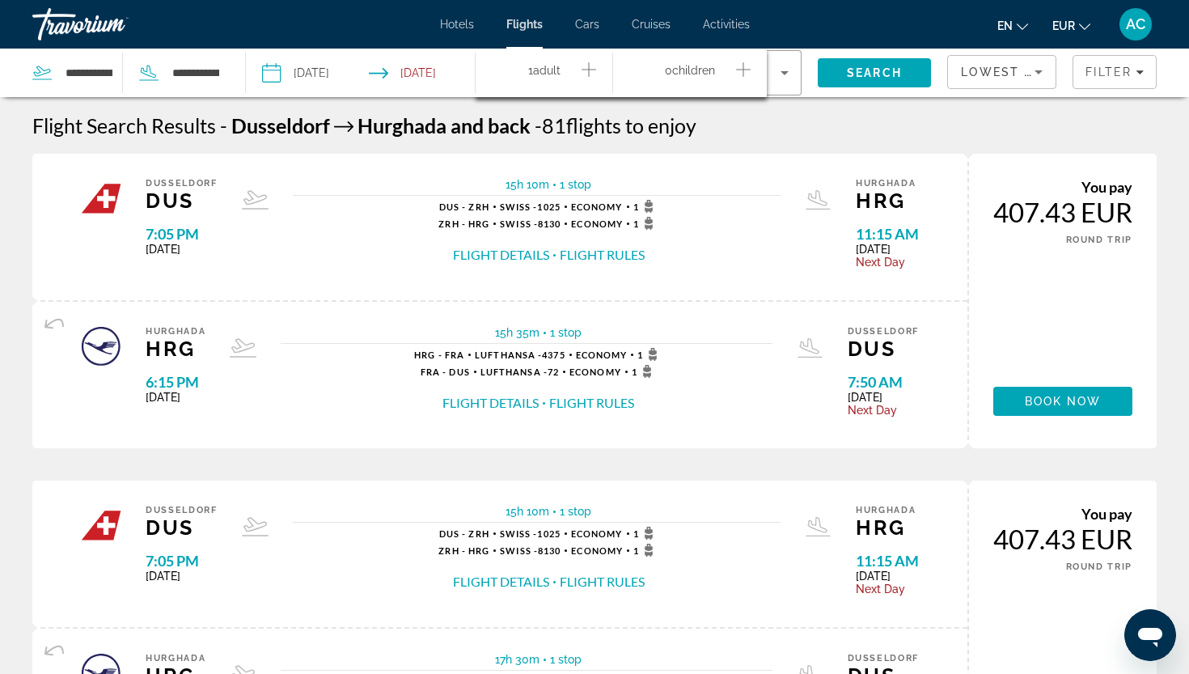
click at [581, 70] on icon "Increment adults" at bounding box center [588, 69] width 15 height 19
click at [858, 66] on span "Search" at bounding box center [875, 72] width 114 height 39
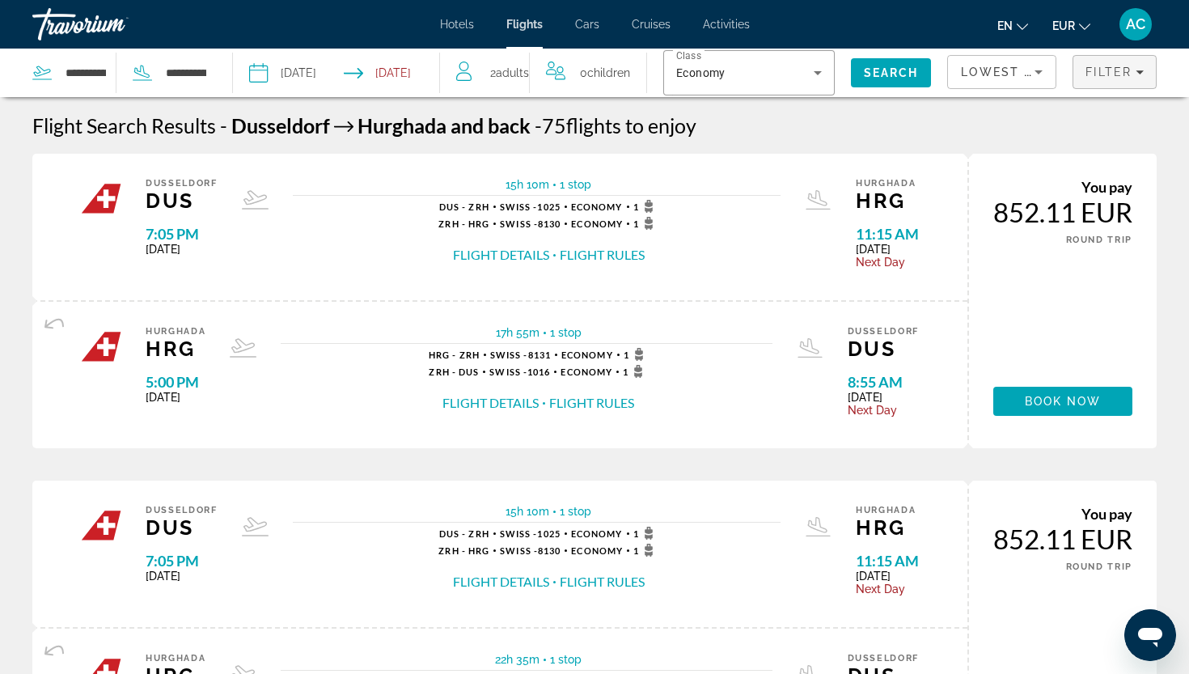
click at [1097, 68] on span "Filter" at bounding box center [1108, 72] width 46 height 13
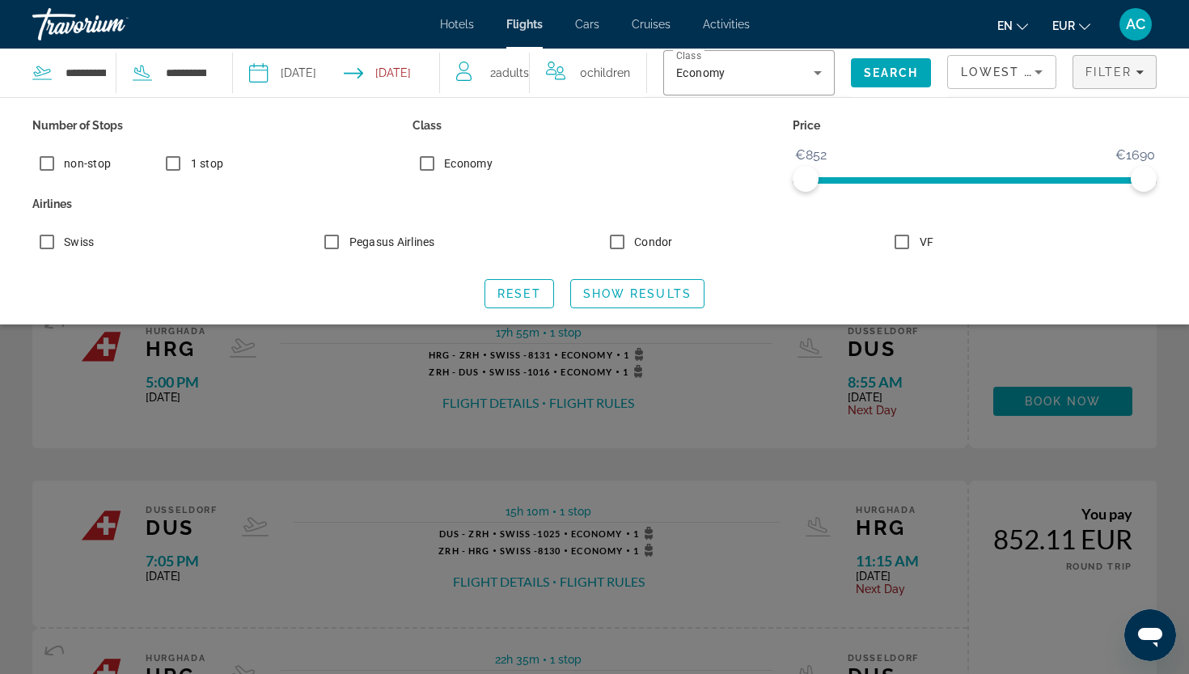
click at [87, 161] on span "non-stop" at bounding box center [87, 163] width 47 height 13
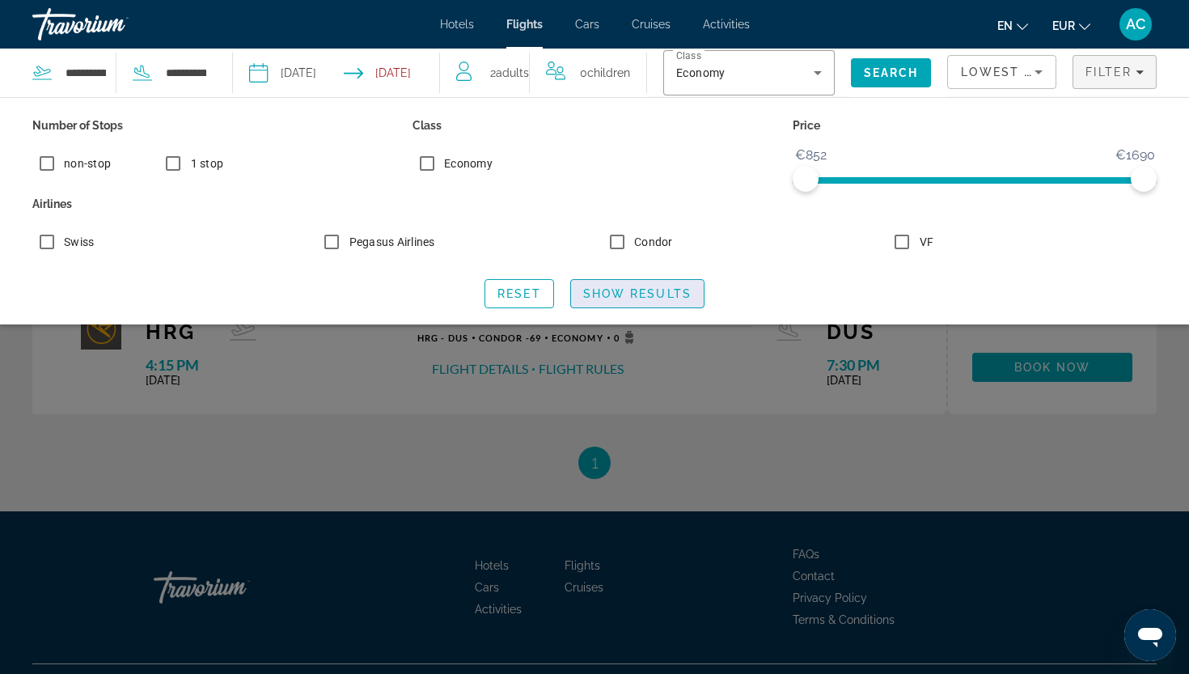
click at [602, 297] on span "Show Results" at bounding box center [637, 293] width 108 height 13
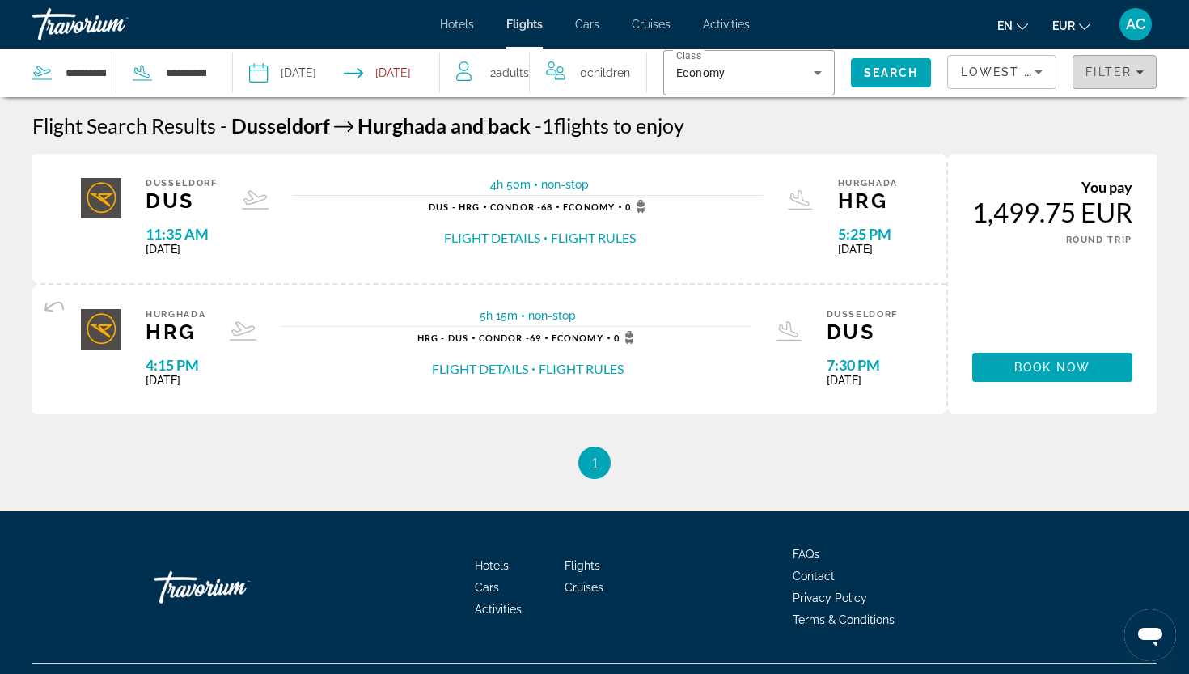
click at [1123, 71] on span "Filter" at bounding box center [1108, 72] width 46 height 13
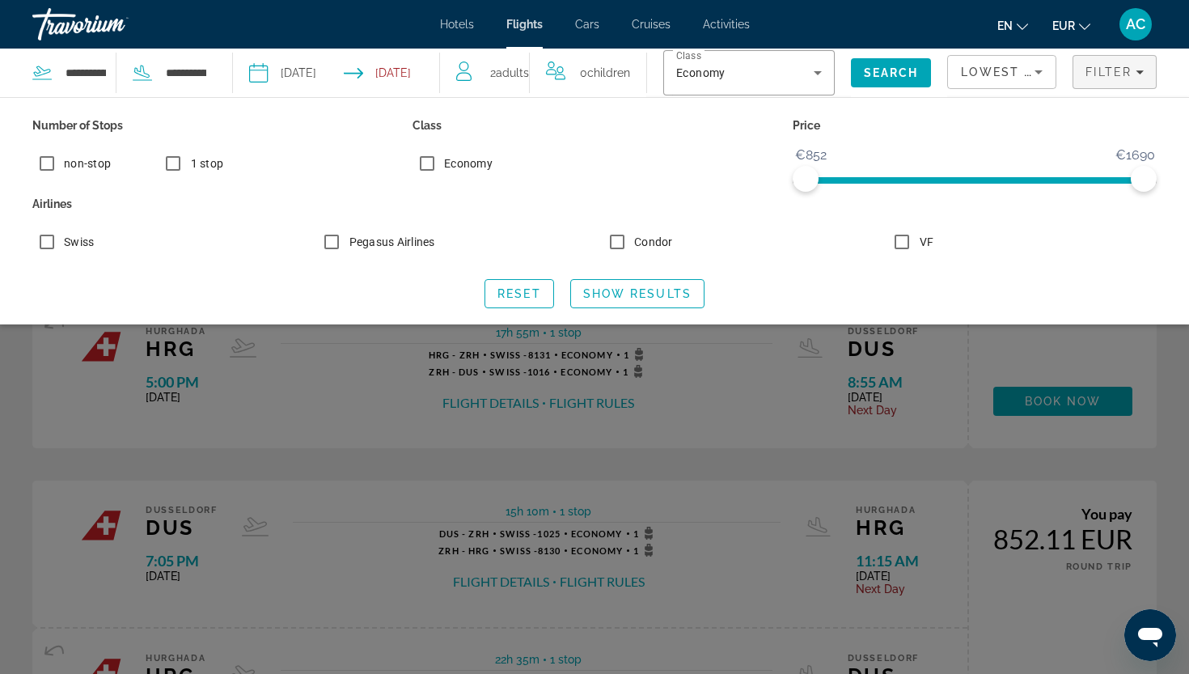
click at [77, 172] on div "non-stop" at bounding box center [71, 163] width 78 height 28
click at [634, 246] on label "Condor" at bounding box center [652, 242] width 42 height 16
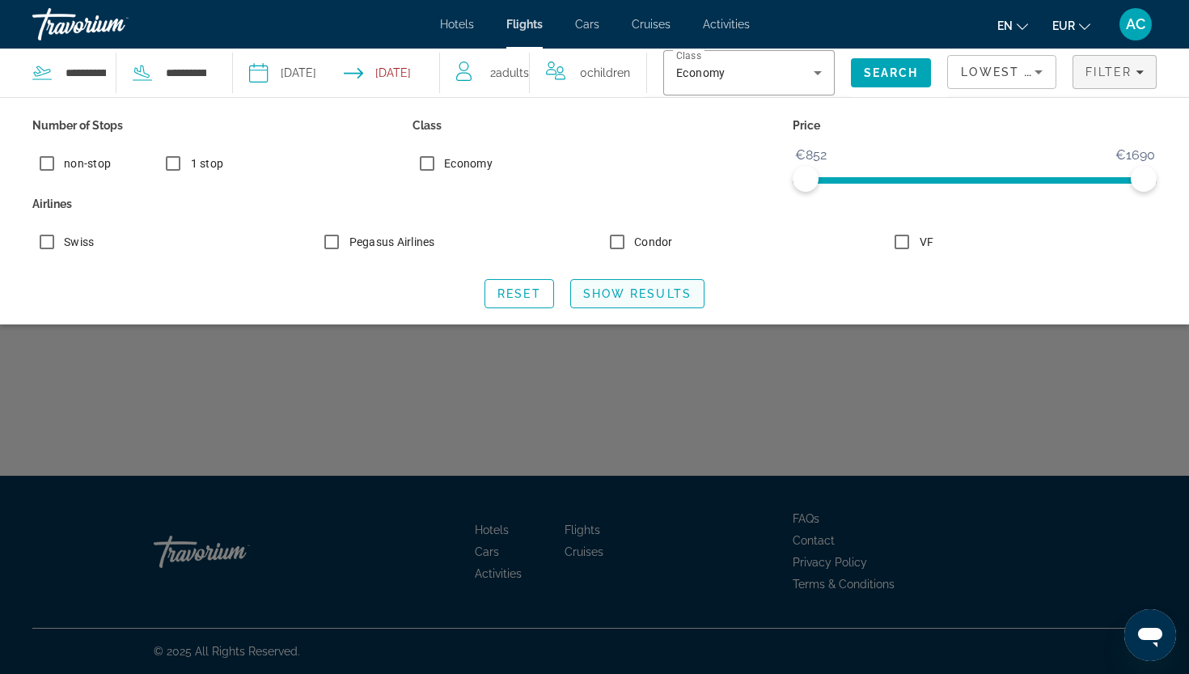
click at [653, 293] on span "Show Results" at bounding box center [637, 293] width 108 height 13
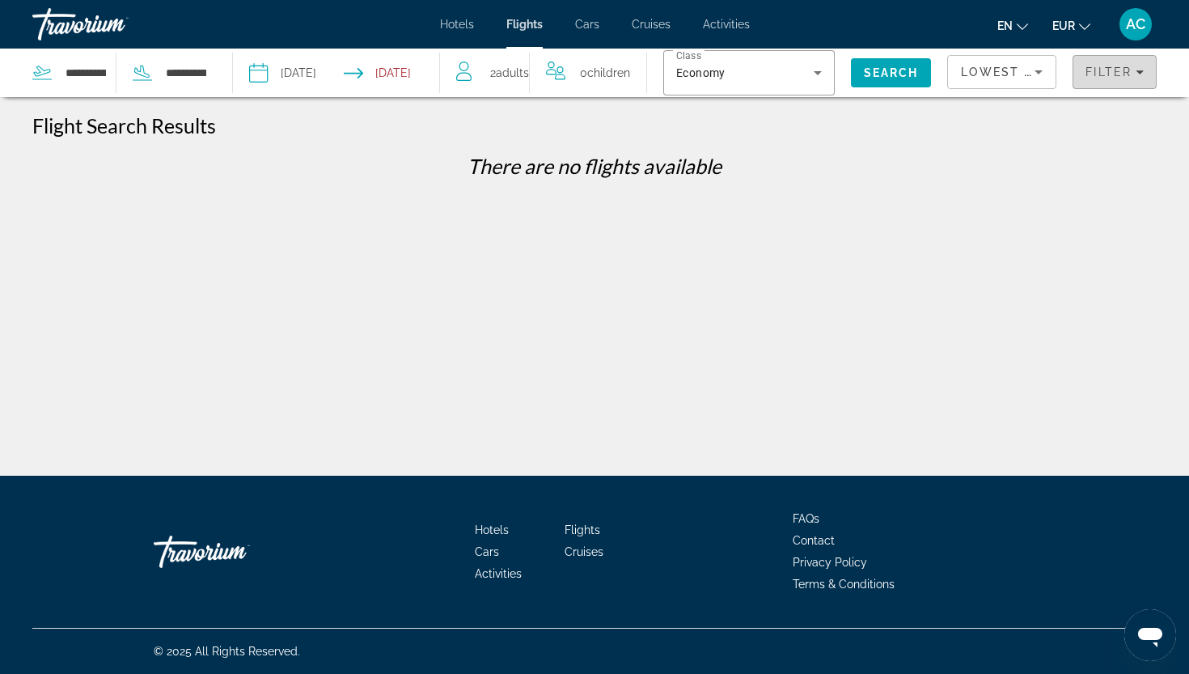
click at [1094, 71] on span "Filter" at bounding box center [1108, 72] width 46 height 13
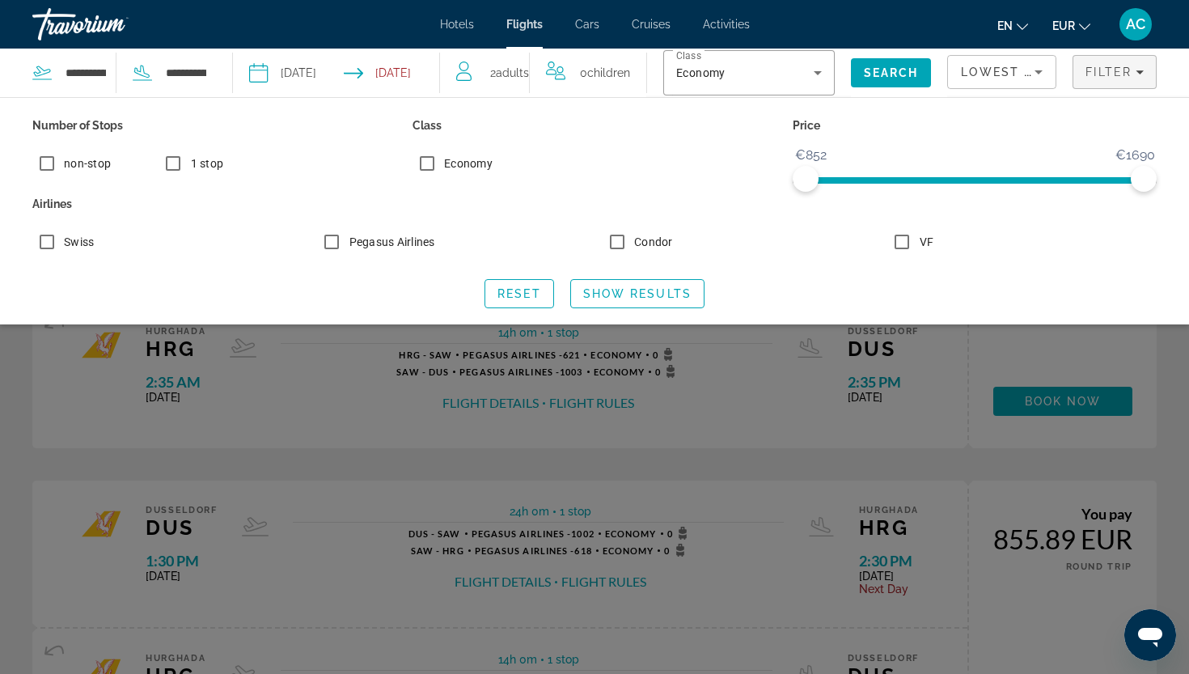
click at [363, 248] on label "Pegasus Airlines" at bounding box center [390, 242] width 89 height 16
click at [611, 294] on span "Show Results" at bounding box center [637, 293] width 108 height 13
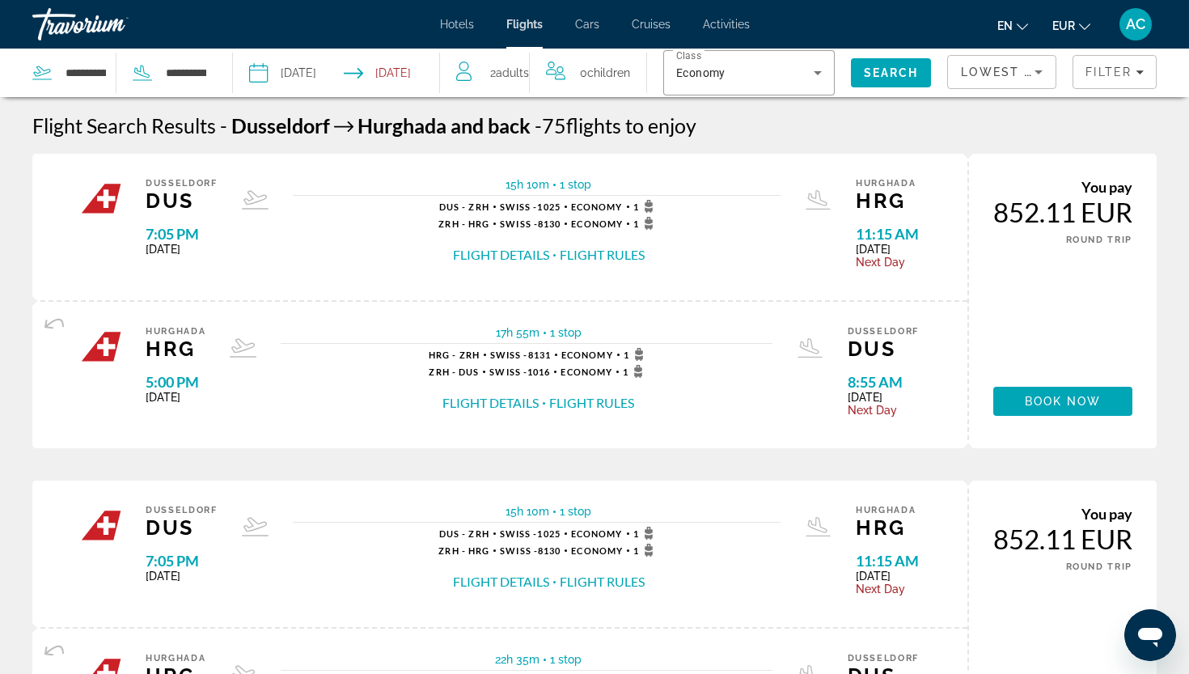
click at [1016, 70] on span "Lowest Price" at bounding box center [1013, 72] width 104 height 13
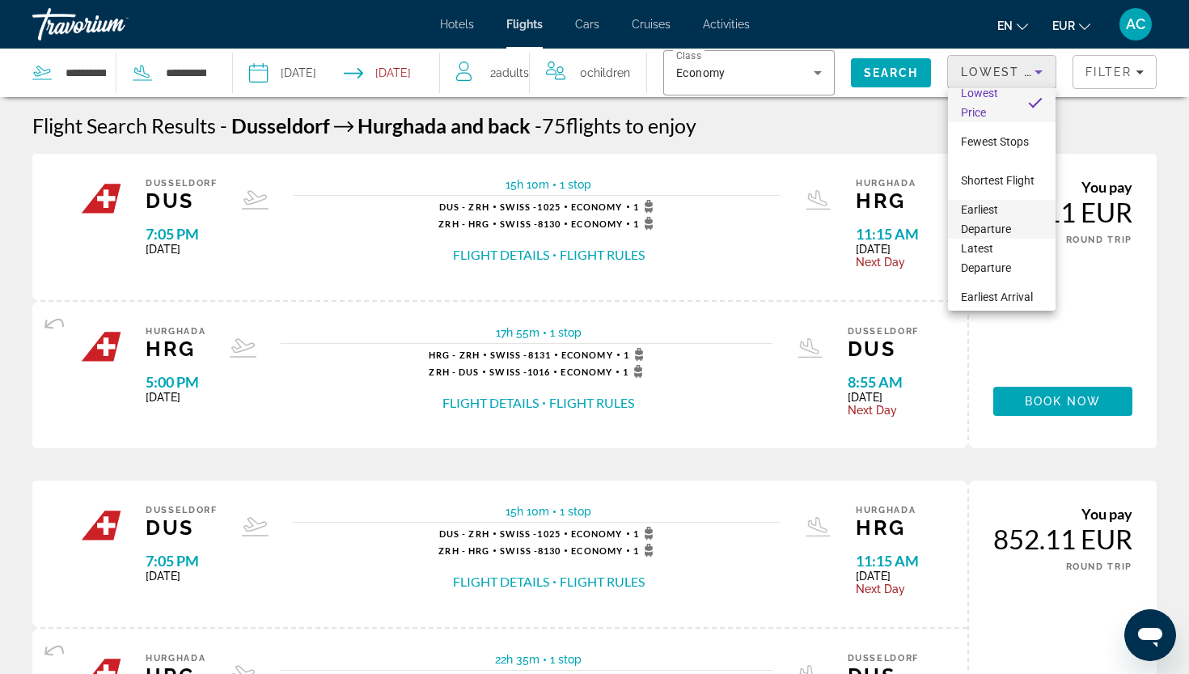
scroll to position [6, 0]
click at [1001, 192] on span "Shortest Flight" at bounding box center [998, 185] width 74 height 19
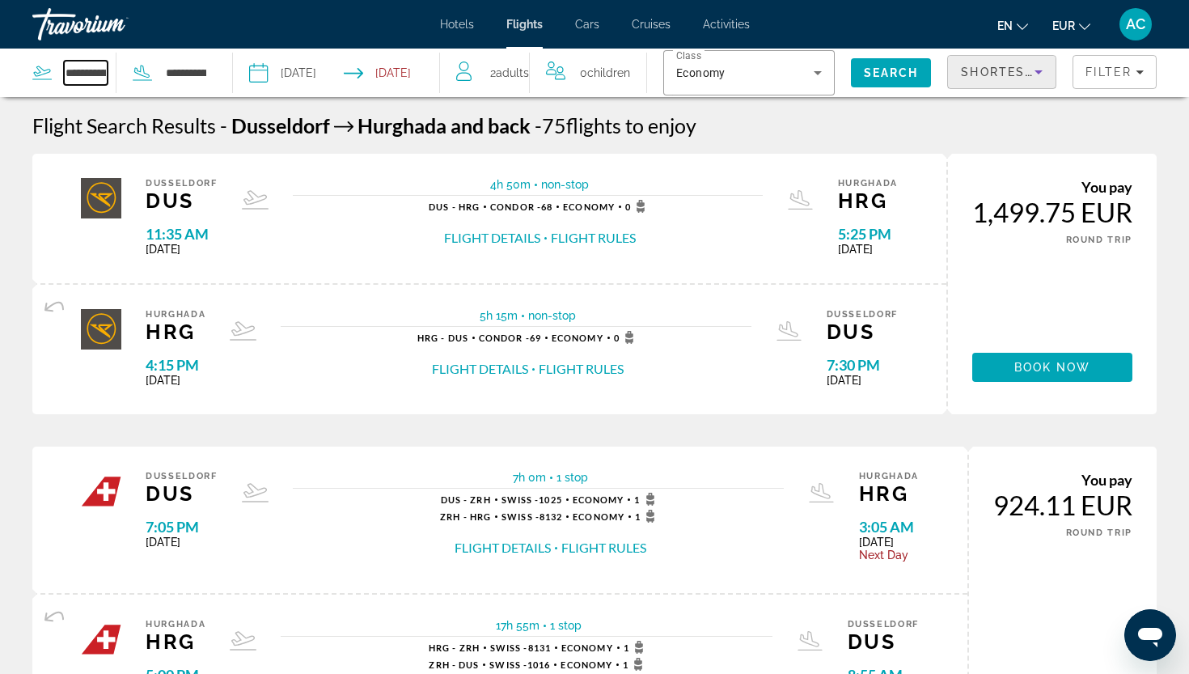
click at [78, 77] on input "**********" at bounding box center [86, 73] width 44 height 24
drag, startPoint x: 69, startPoint y: 75, endPoint x: 185, endPoint y: 87, distance: 117.0
click at [185, 87] on div "**********" at bounding box center [119, 73] width 175 height 49
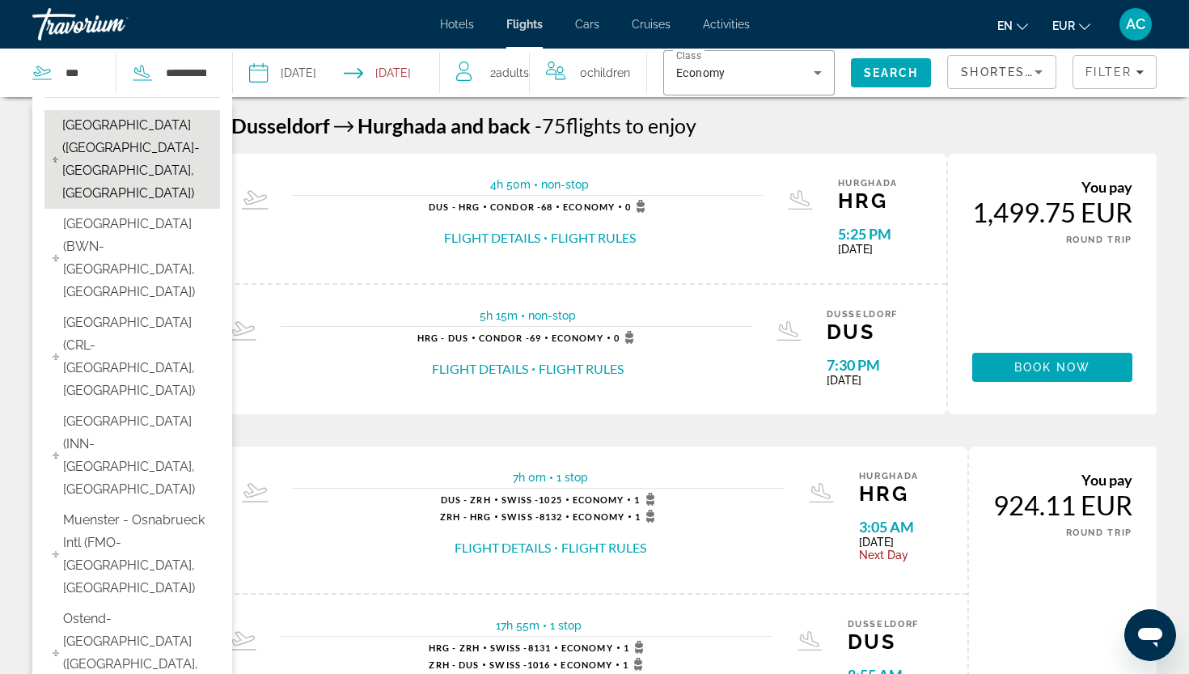
click at [96, 134] on span "Brussels Airport (BRU-Brussels, BE)" at bounding box center [137, 159] width 150 height 91
type input "**********"
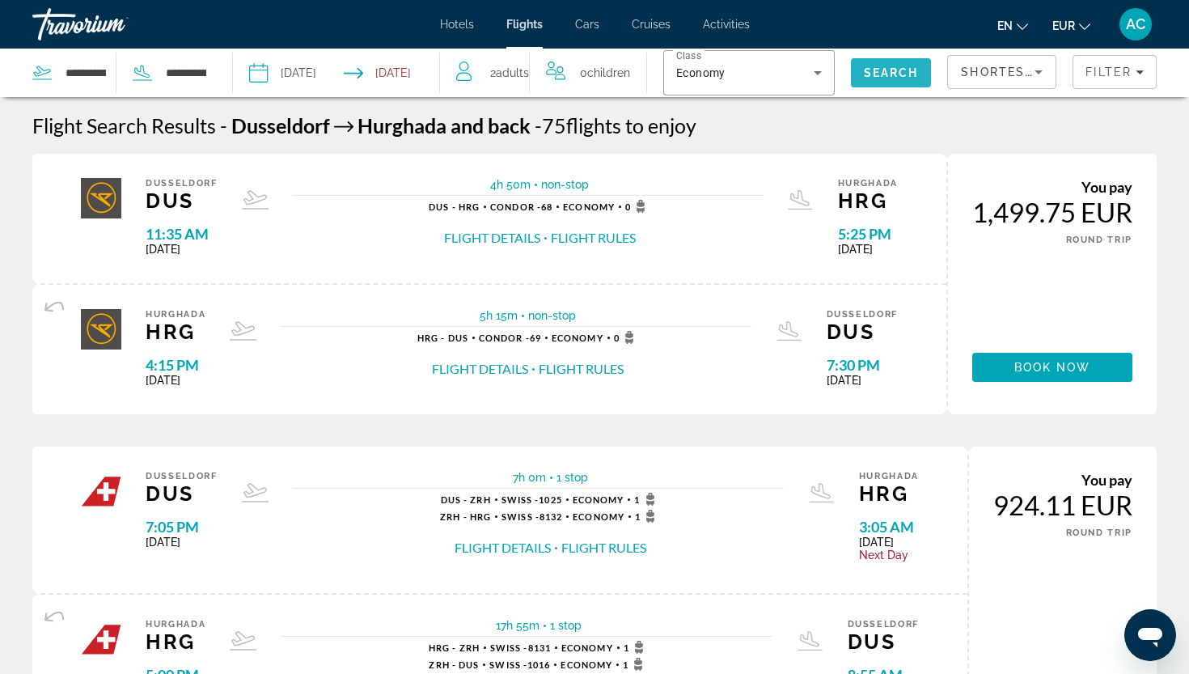
click at [891, 78] on span "Search" at bounding box center [891, 72] width 55 height 13
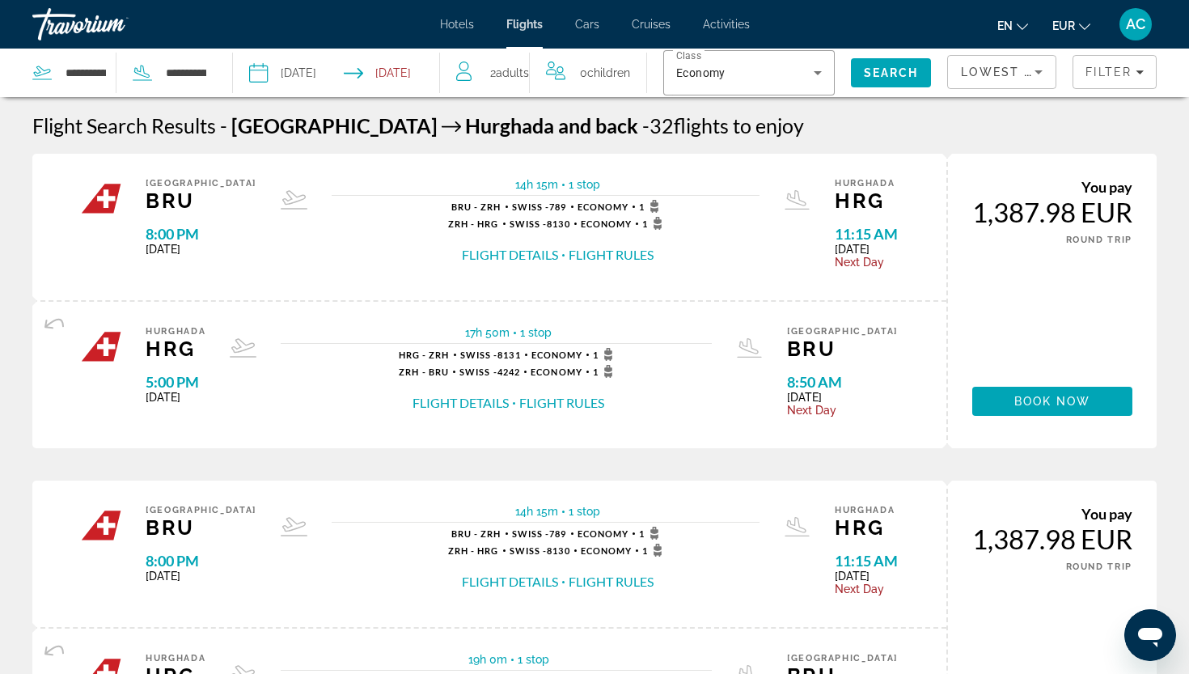
click at [979, 69] on span "Lowest Price" at bounding box center [1013, 72] width 104 height 13
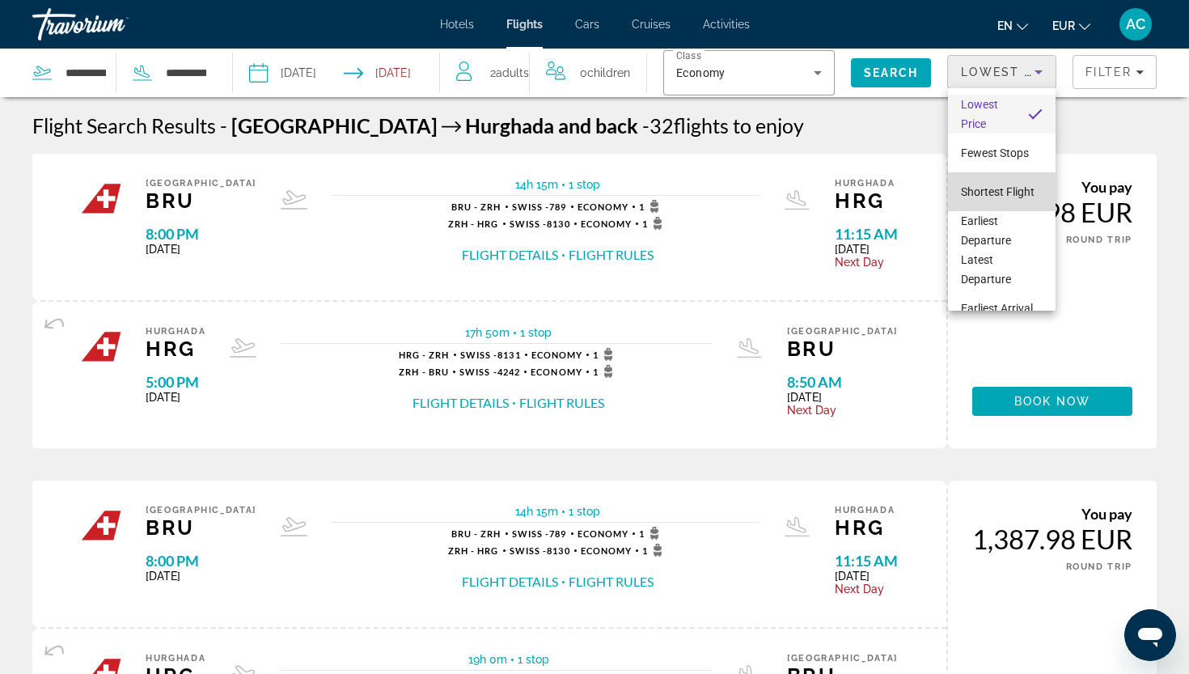
click at [983, 192] on span "Shortest Flight" at bounding box center [998, 191] width 74 height 13
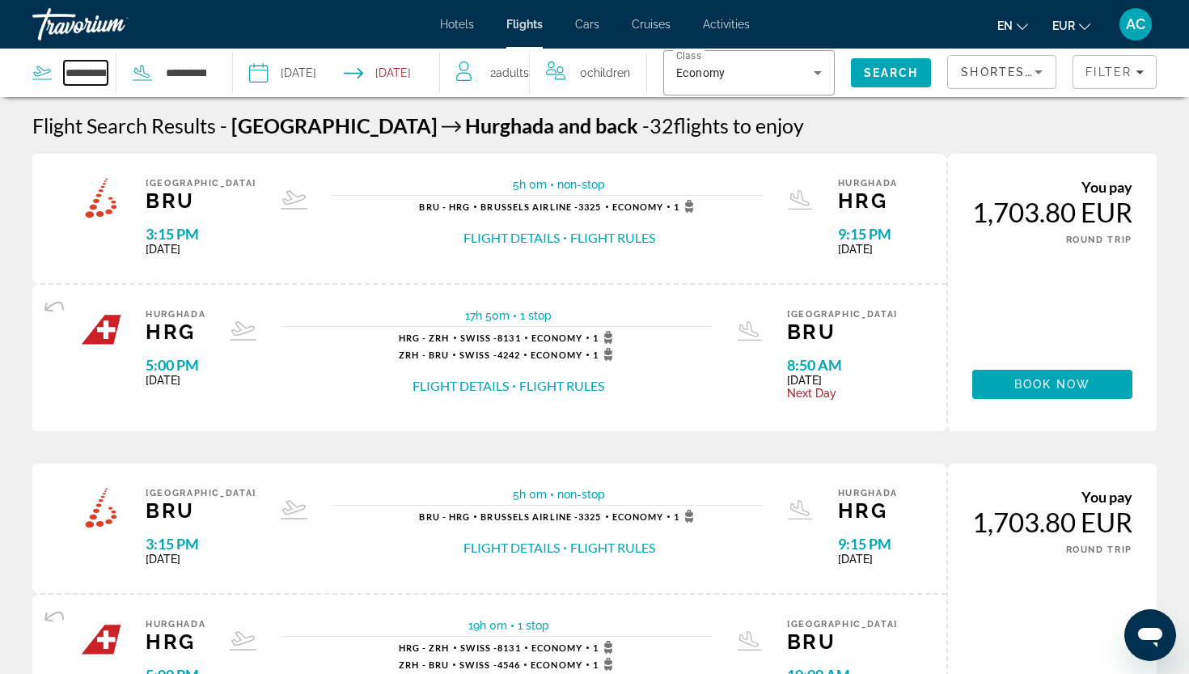
click at [98, 80] on input "**********" at bounding box center [86, 73] width 44 height 24
drag, startPoint x: 68, startPoint y: 76, endPoint x: 154, endPoint y: 74, distance: 85.7
click at [154, 74] on div "**********" at bounding box center [119, 73] width 175 height 49
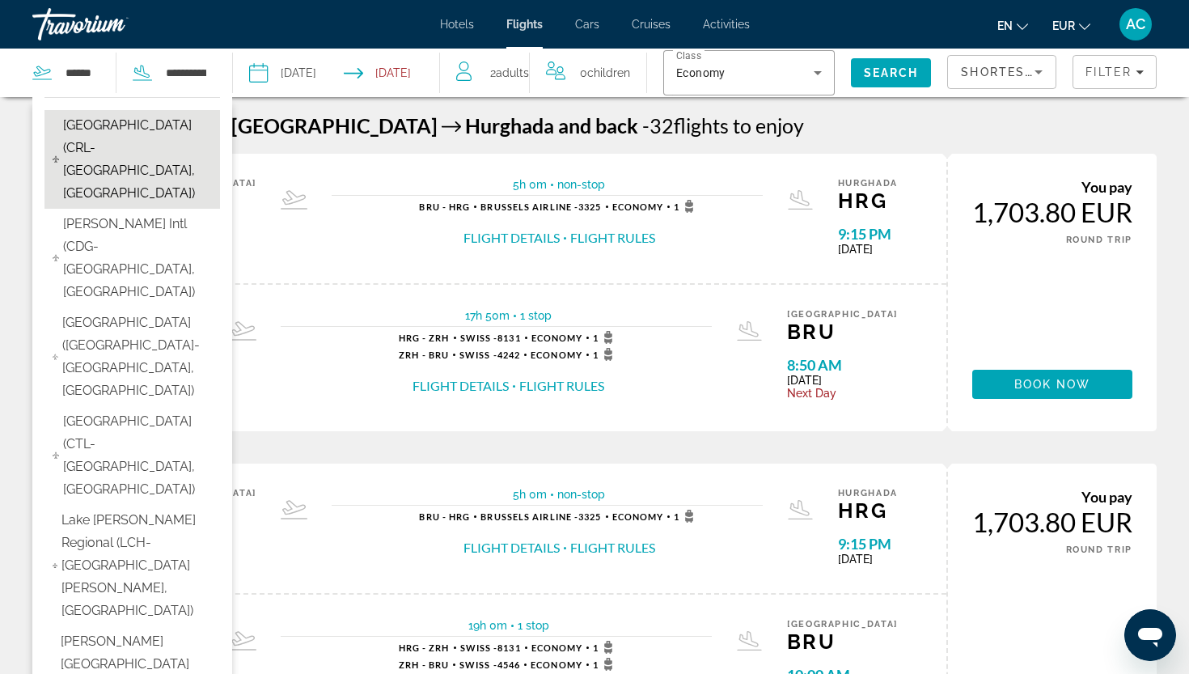
click at [154, 120] on span "Brussels South Charleroi Airport (CRL-Brussels, Belgium)" at bounding box center [137, 159] width 149 height 91
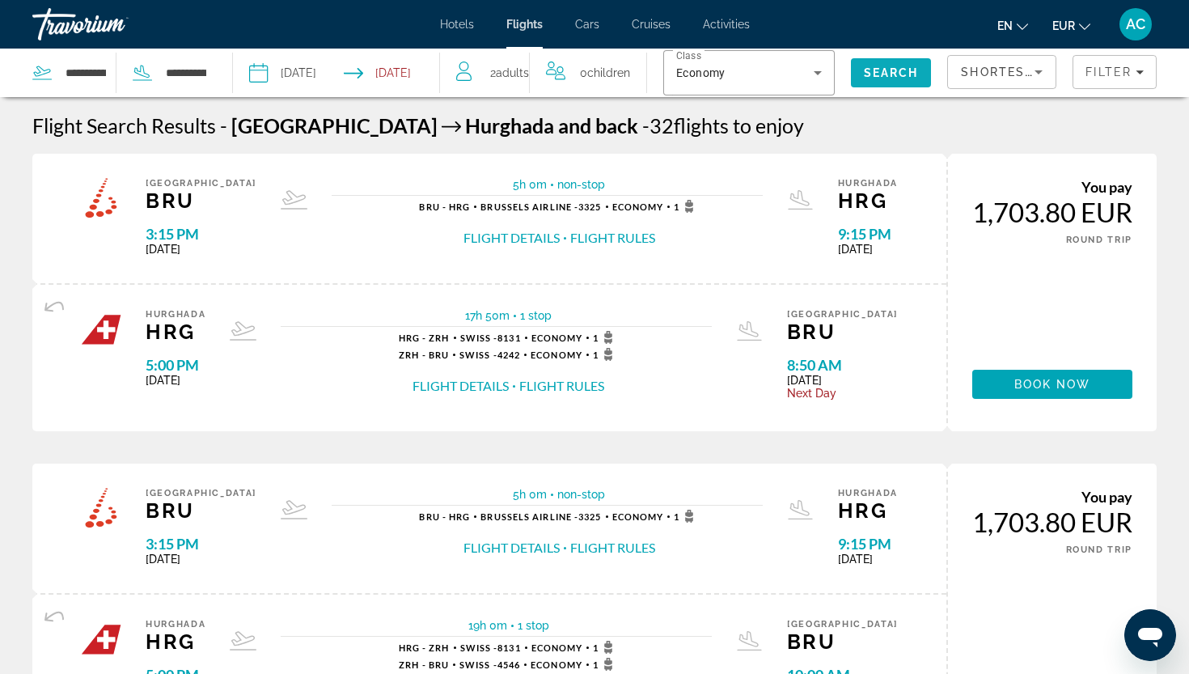
click at [895, 70] on span "Search" at bounding box center [891, 72] width 55 height 13
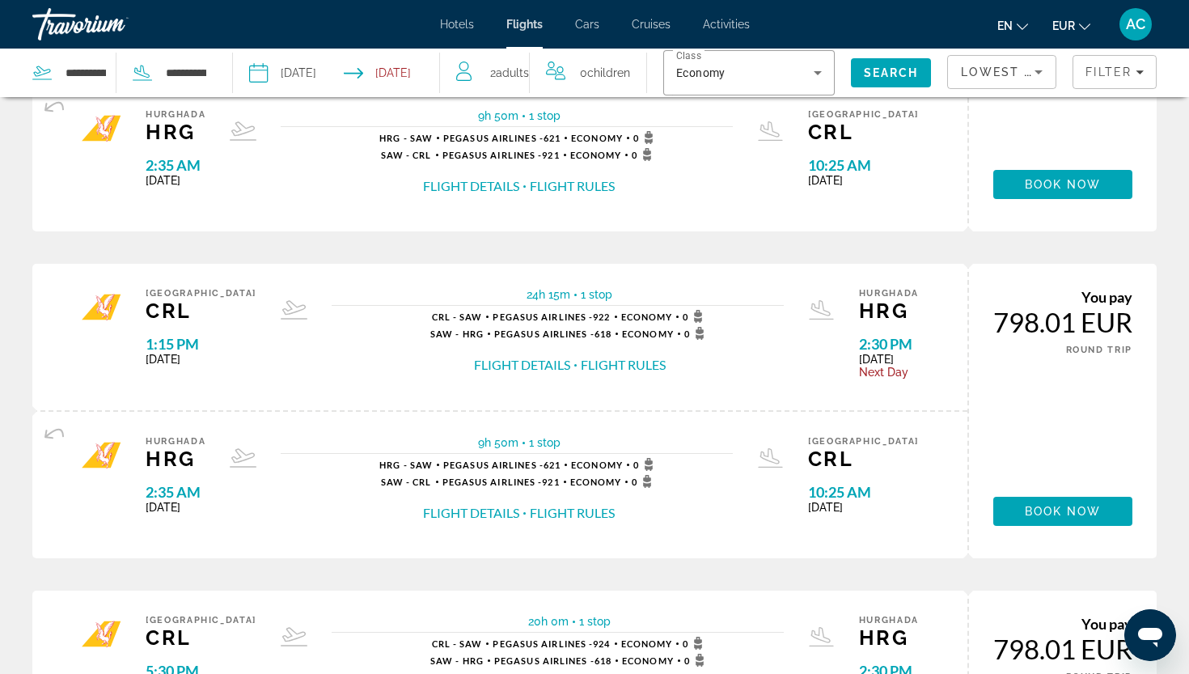
scroll to position [216, 0]
click at [996, 69] on span "Lowest Price" at bounding box center [1013, 72] width 104 height 13
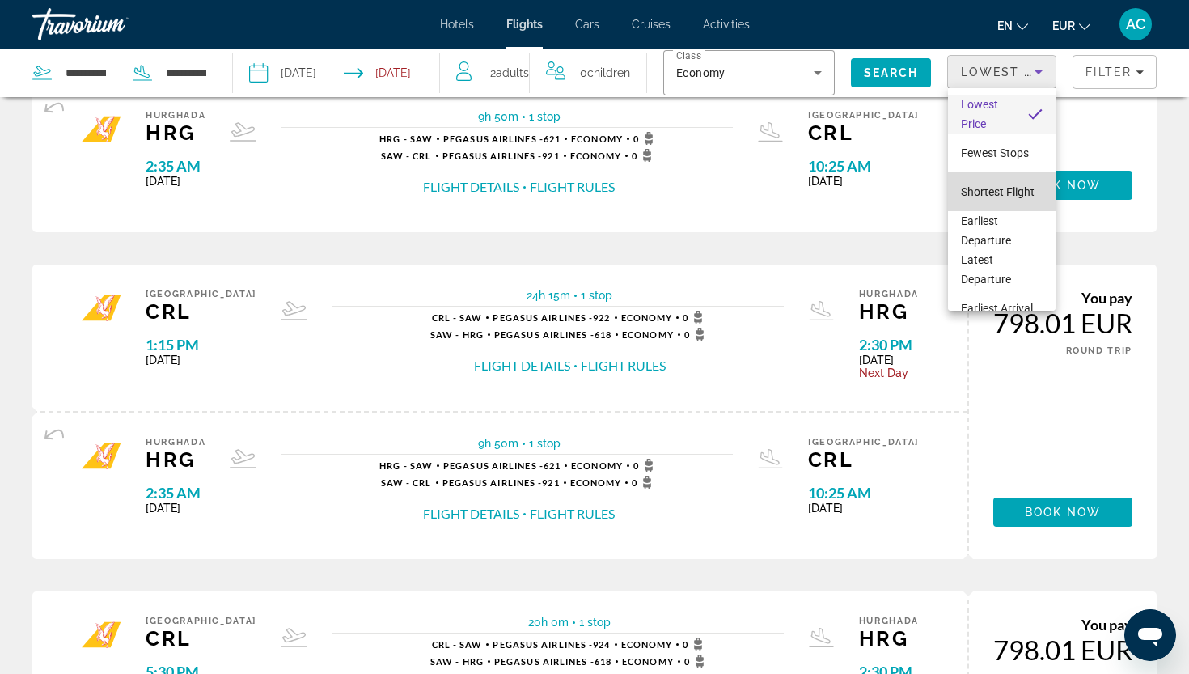
click at [981, 200] on span "Shortest Flight" at bounding box center [998, 191] width 74 height 19
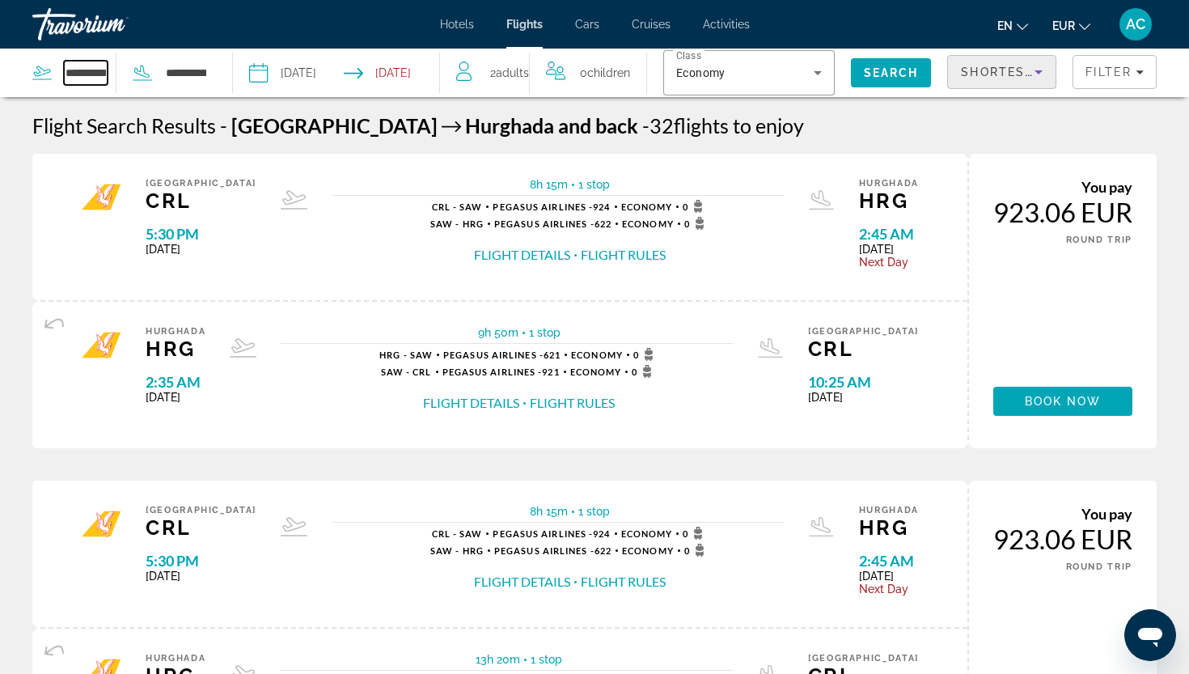
click at [104, 77] on input "**********" at bounding box center [86, 73] width 44 height 24
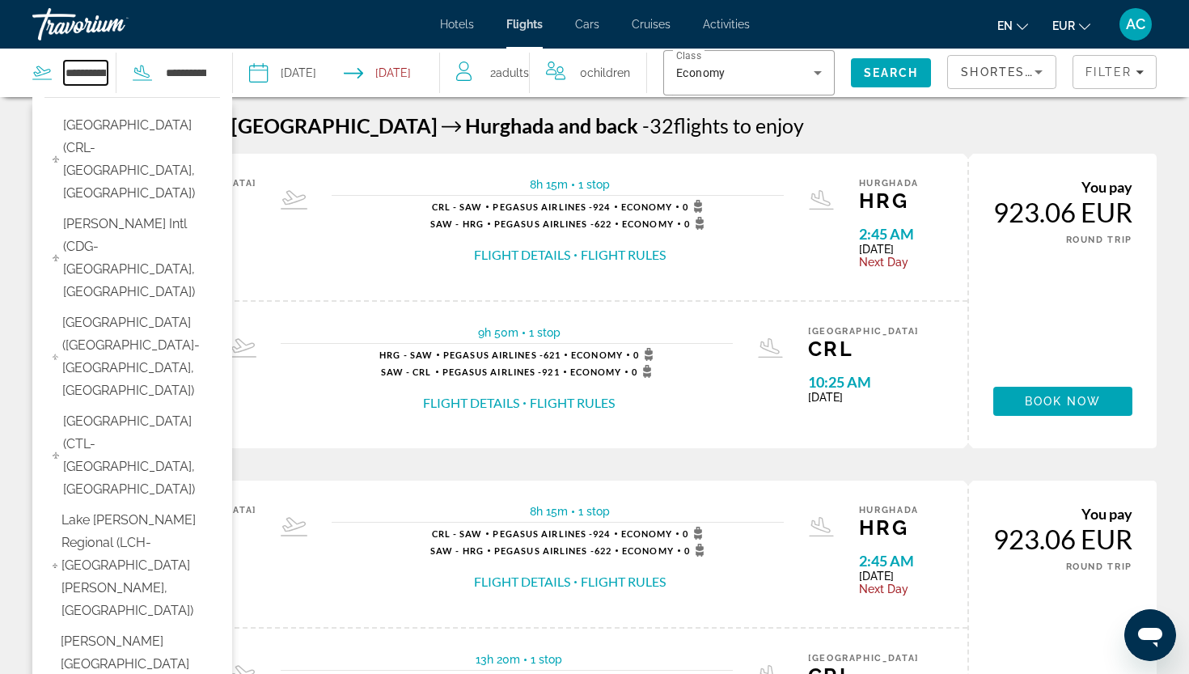
click at [69, 74] on input "**********" at bounding box center [86, 73] width 44 height 24
drag, startPoint x: 66, startPoint y: 72, endPoint x: 77, endPoint y: 74, distance: 10.8
click at [70, 74] on input "**********" at bounding box center [86, 73] width 44 height 24
click at [74, 74] on input "**********" at bounding box center [86, 73] width 44 height 24
drag, startPoint x: 74, startPoint y: 74, endPoint x: 129, endPoint y: 74, distance: 55.0
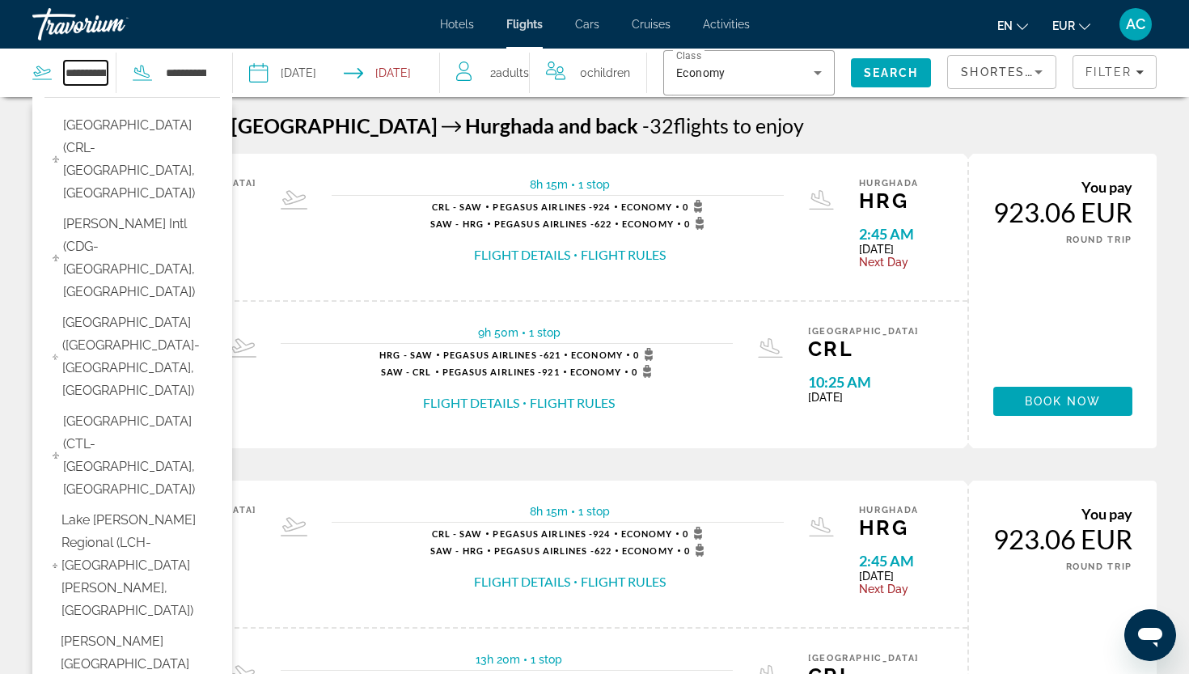
click at [129, 74] on div "**********" at bounding box center [119, 73] width 175 height 49
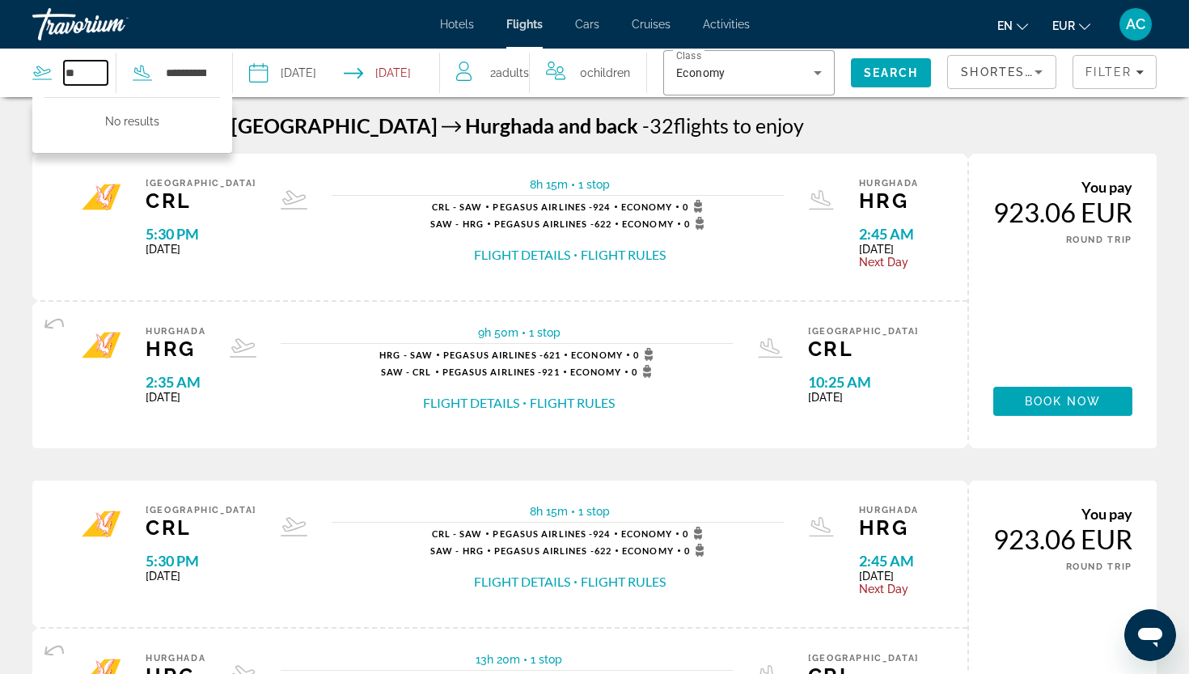
type input "*"
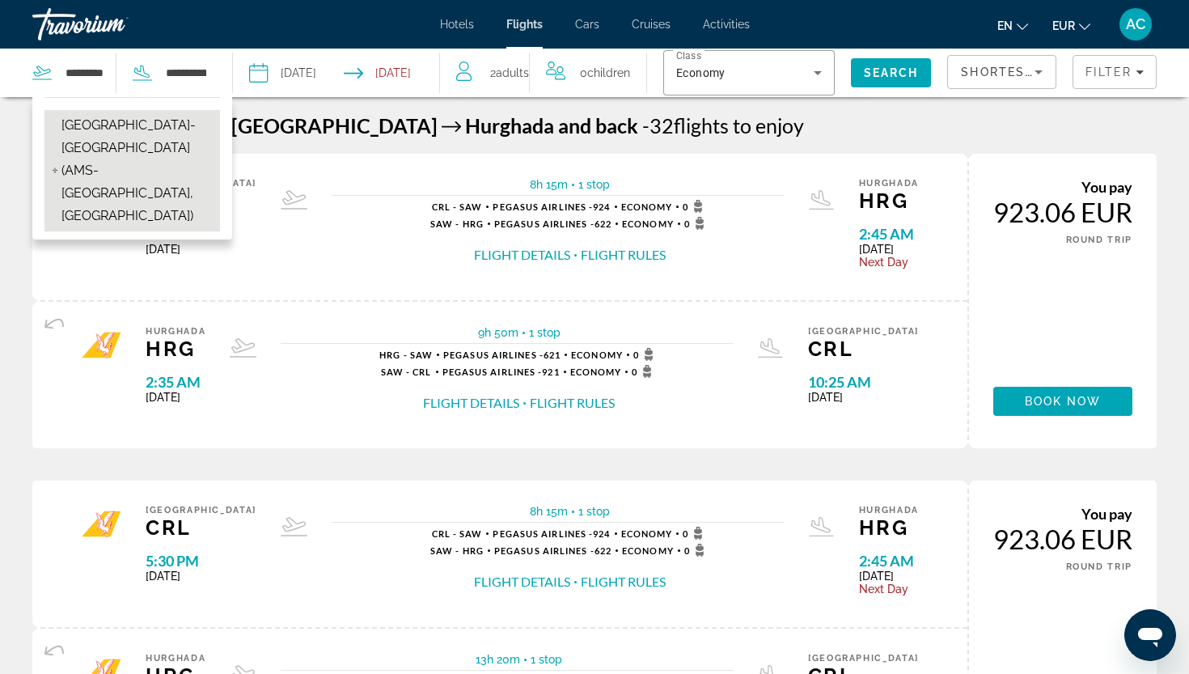
drag, startPoint x: 129, startPoint y: 74, endPoint x: 141, endPoint y: 134, distance: 61.1
click at [141, 134] on span "Amsterdam-Schiphol Airport (AMS-Amsterdam, Netherlands)" at bounding box center [136, 170] width 150 height 113
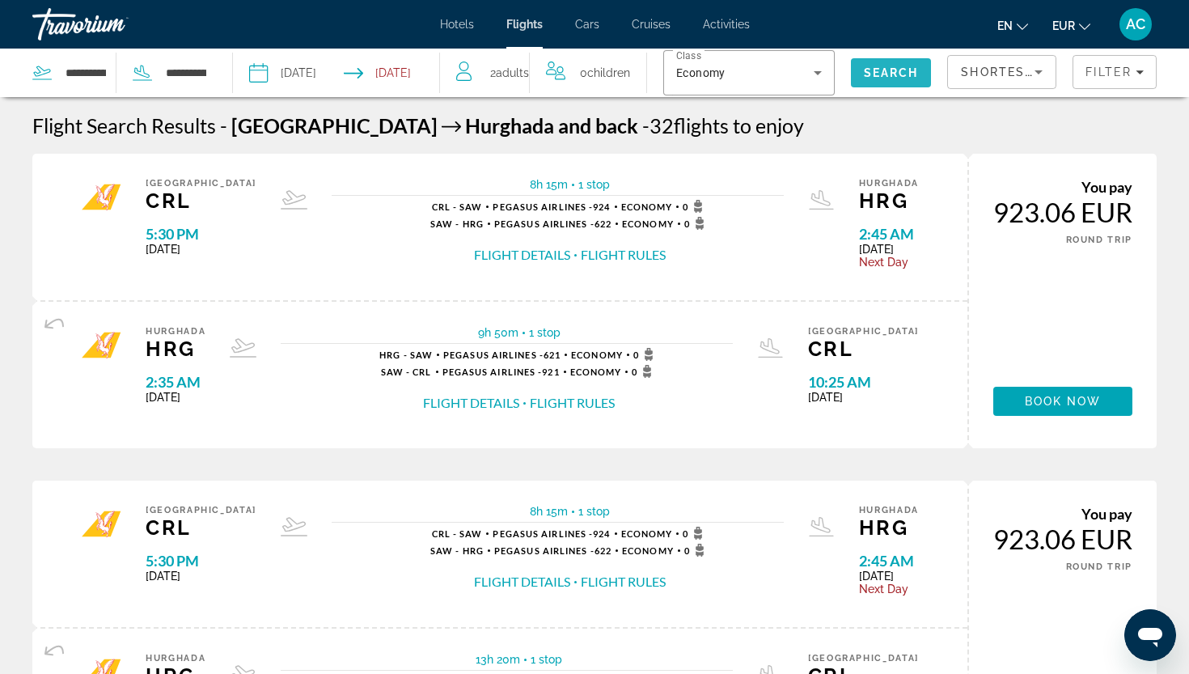
click at [873, 74] on span "Search" at bounding box center [891, 72] width 55 height 13
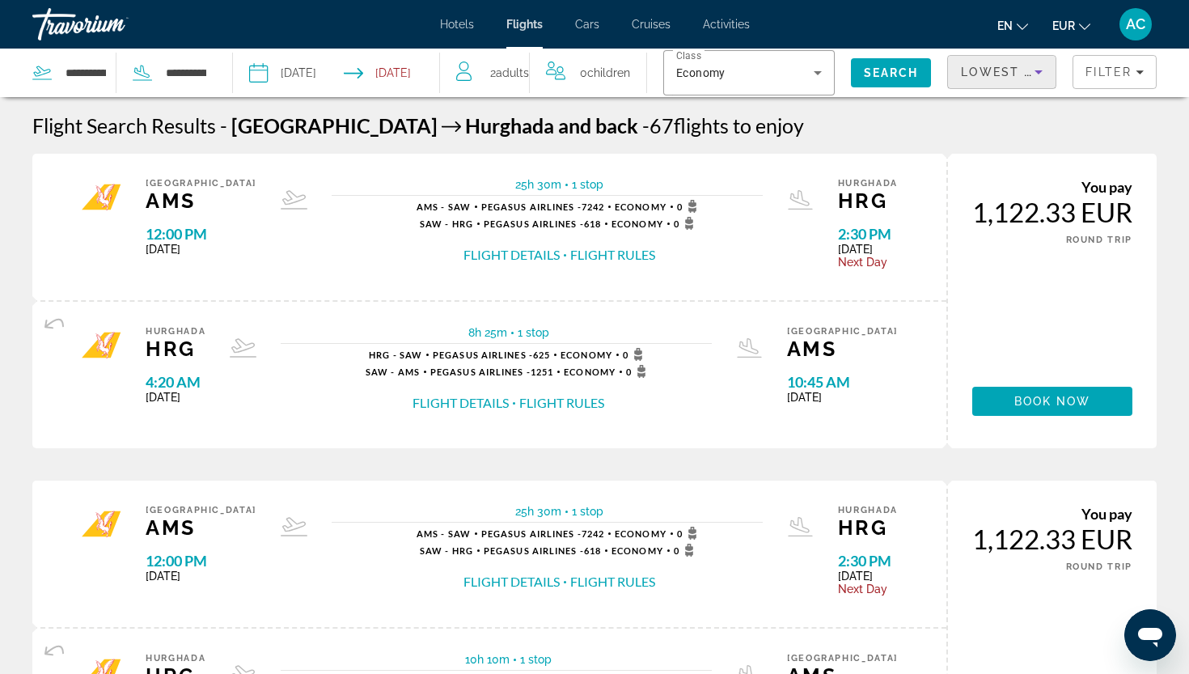
click at [999, 70] on span "Lowest Price" at bounding box center [1013, 72] width 104 height 13
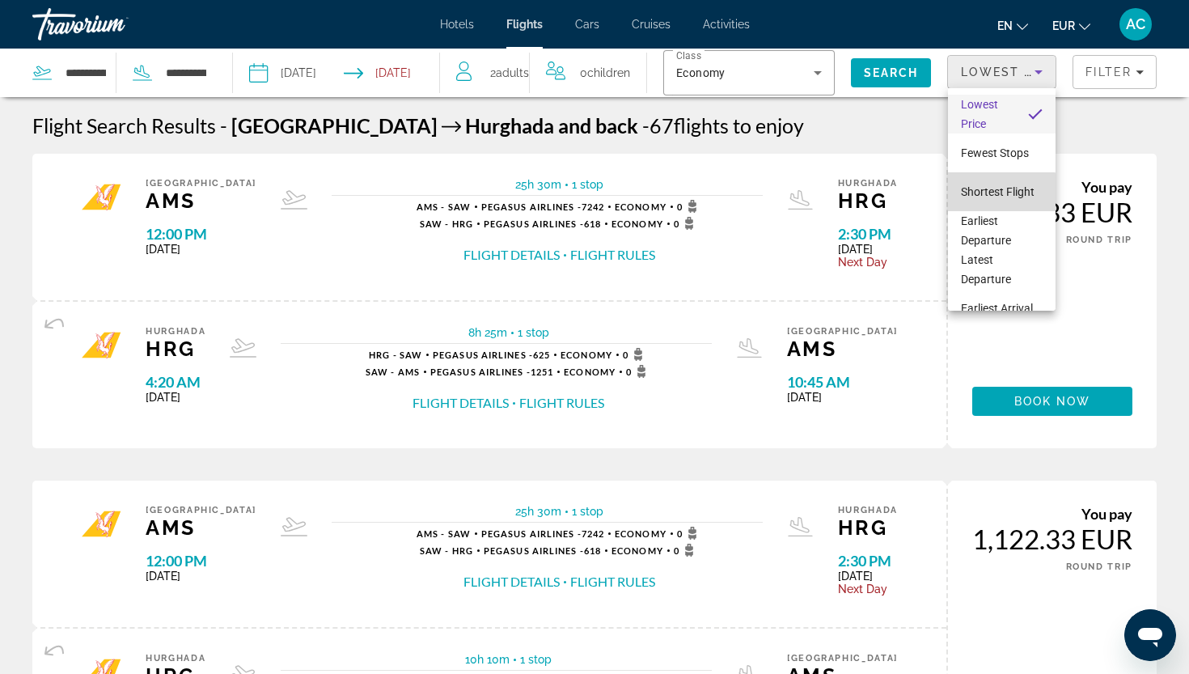
click at [995, 193] on span "Shortest Flight" at bounding box center [998, 191] width 74 height 13
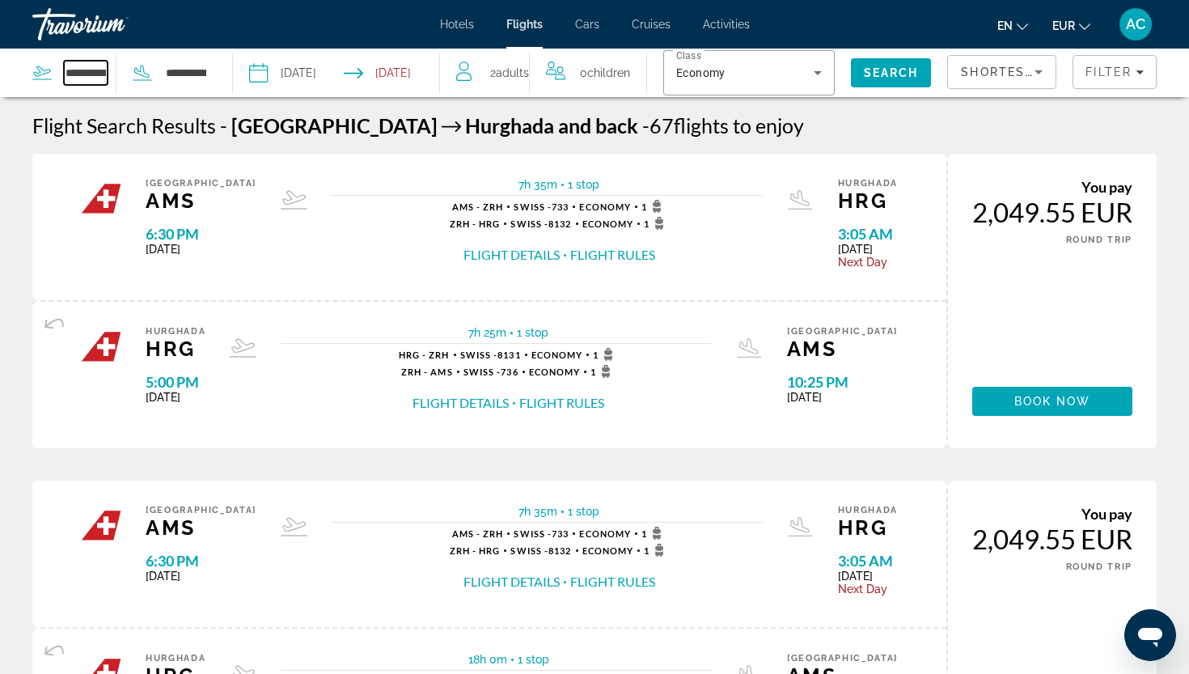
click at [76, 66] on input "**********" at bounding box center [86, 73] width 44 height 24
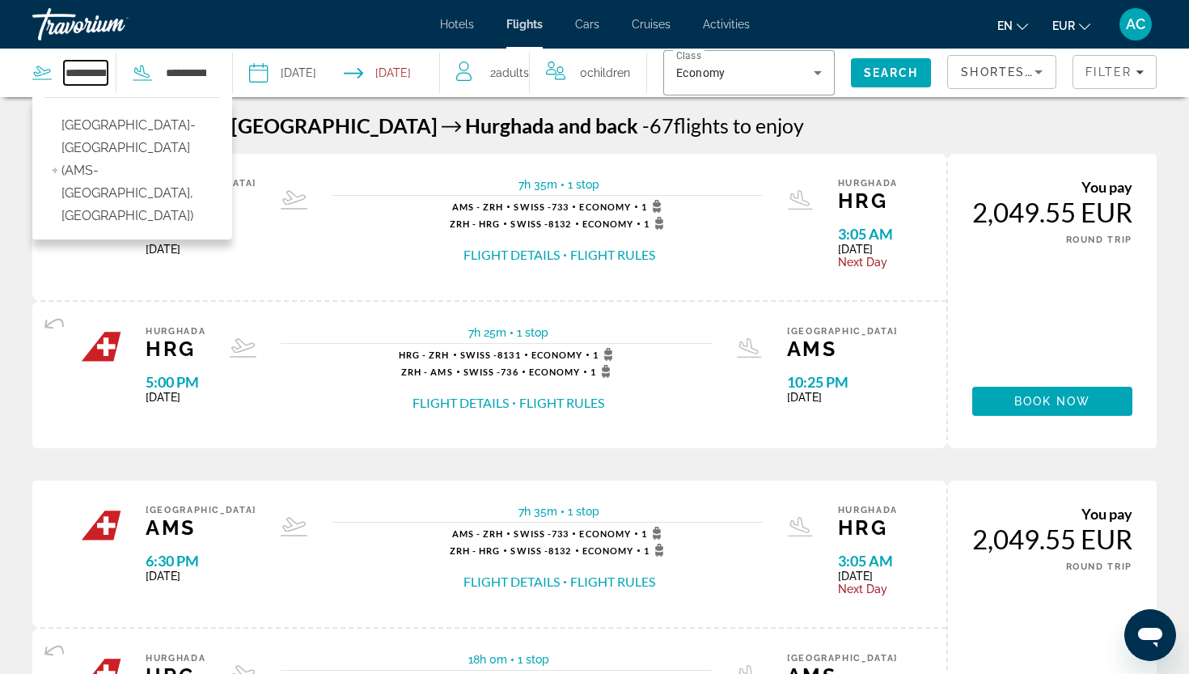
click at [69, 70] on input "**********" at bounding box center [86, 73] width 44 height 24
drag, startPoint x: 66, startPoint y: 74, endPoint x: 170, endPoint y: 78, distance: 104.4
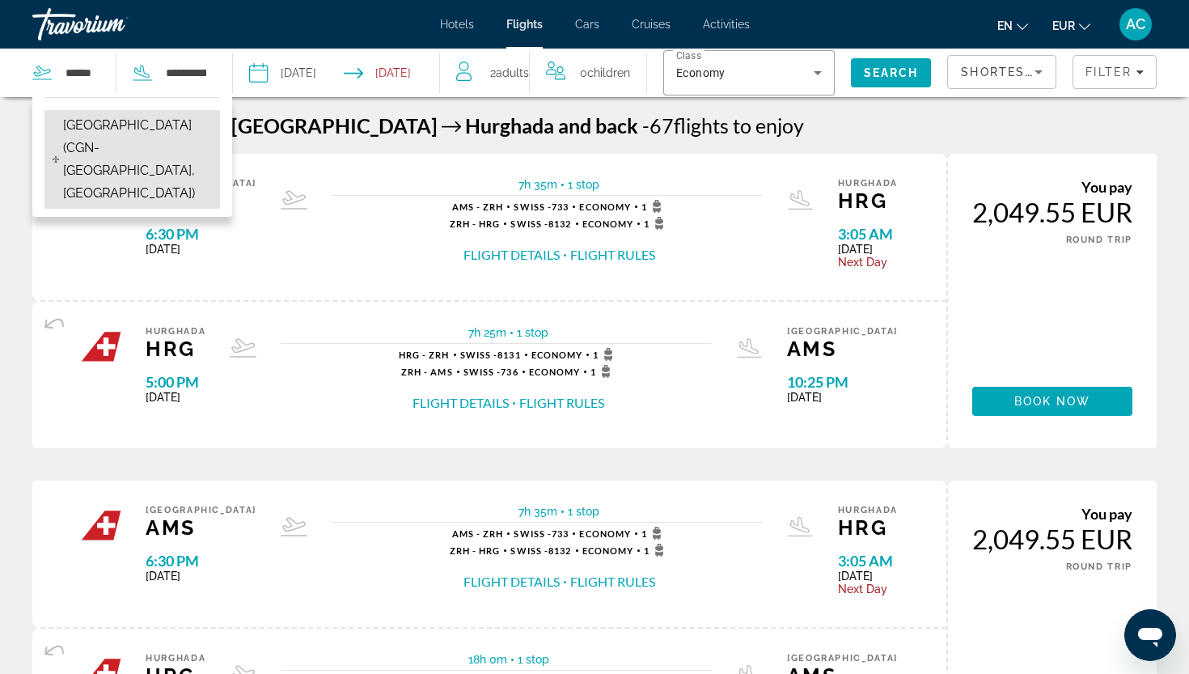
click at [103, 159] on span "Cologne-Bonn Airport (CGN-Cologne, Germany)" at bounding box center [137, 159] width 149 height 91
type input "**********"
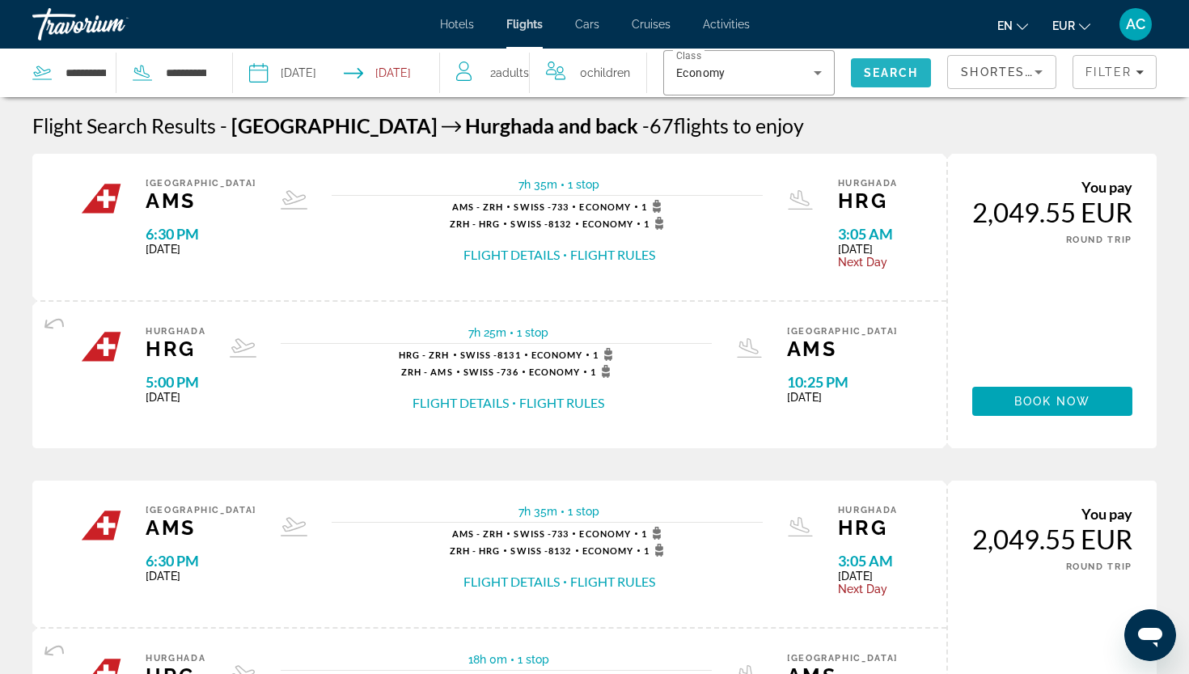
click at [904, 74] on span "Search" at bounding box center [891, 72] width 55 height 13
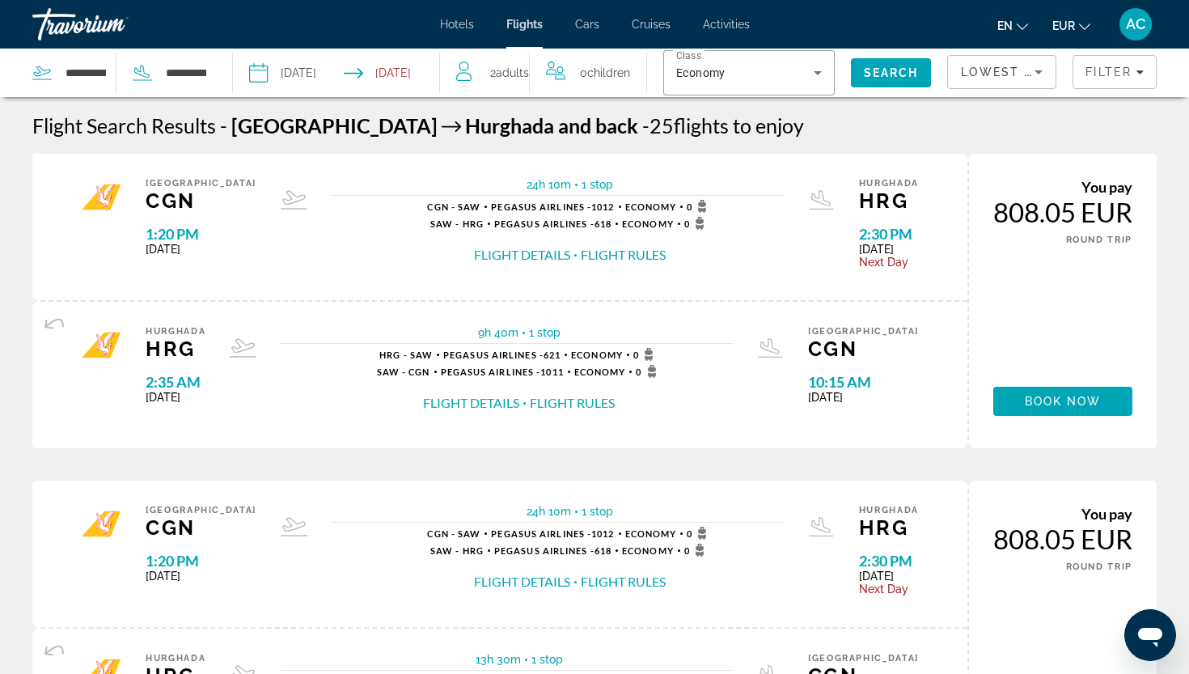
click at [1000, 87] on div "Lowest Price" at bounding box center [1002, 78] width 82 height 45
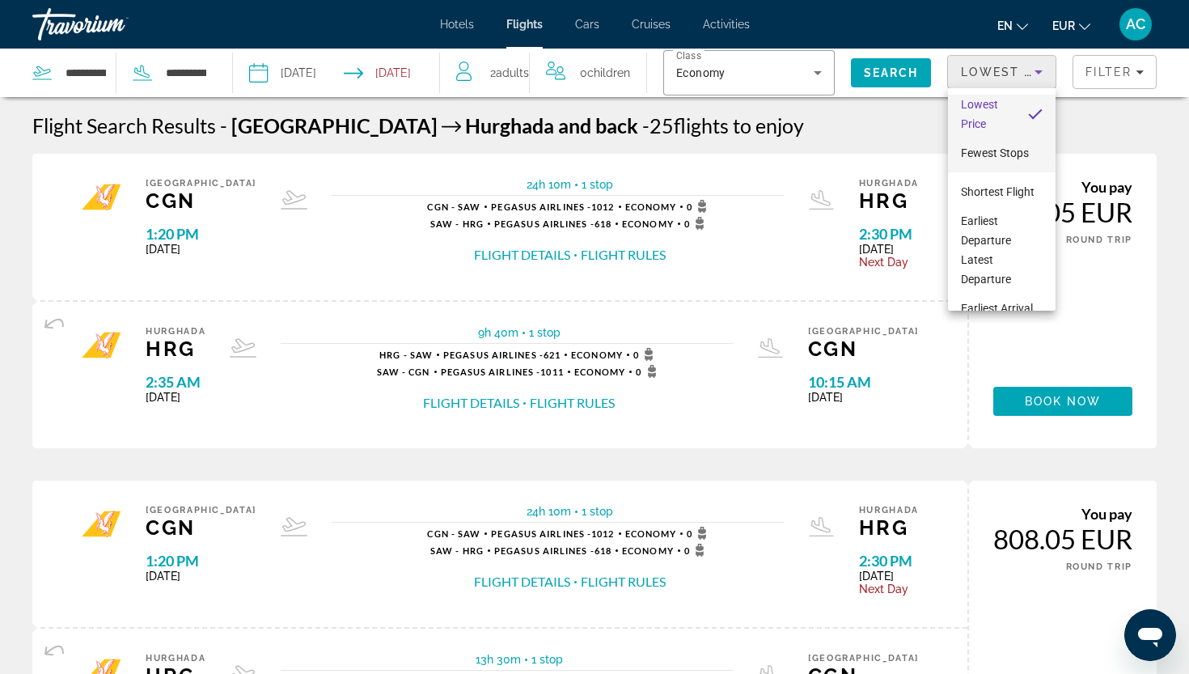
click at [982, 166] on mat-option "Fewest Stops" at bounding box center [1002, 152] width 108 height 39
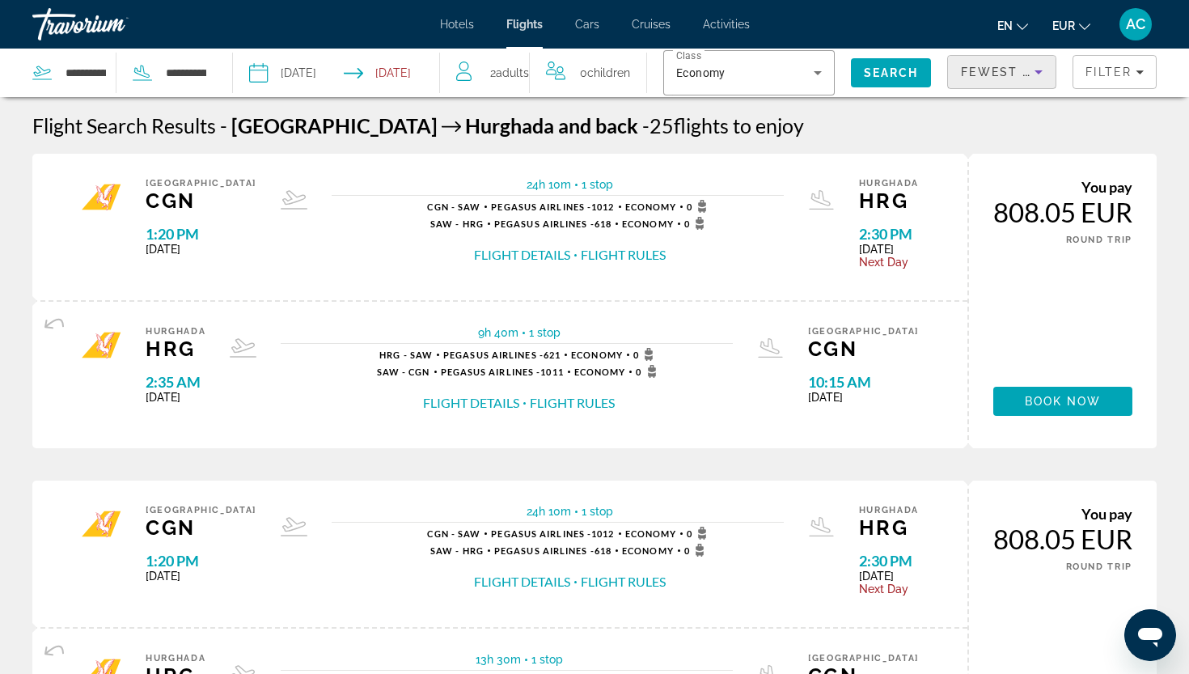
click at [988, 76] on span "Fewest Stops" at bounding box center [1014, 72] width 107 height 13
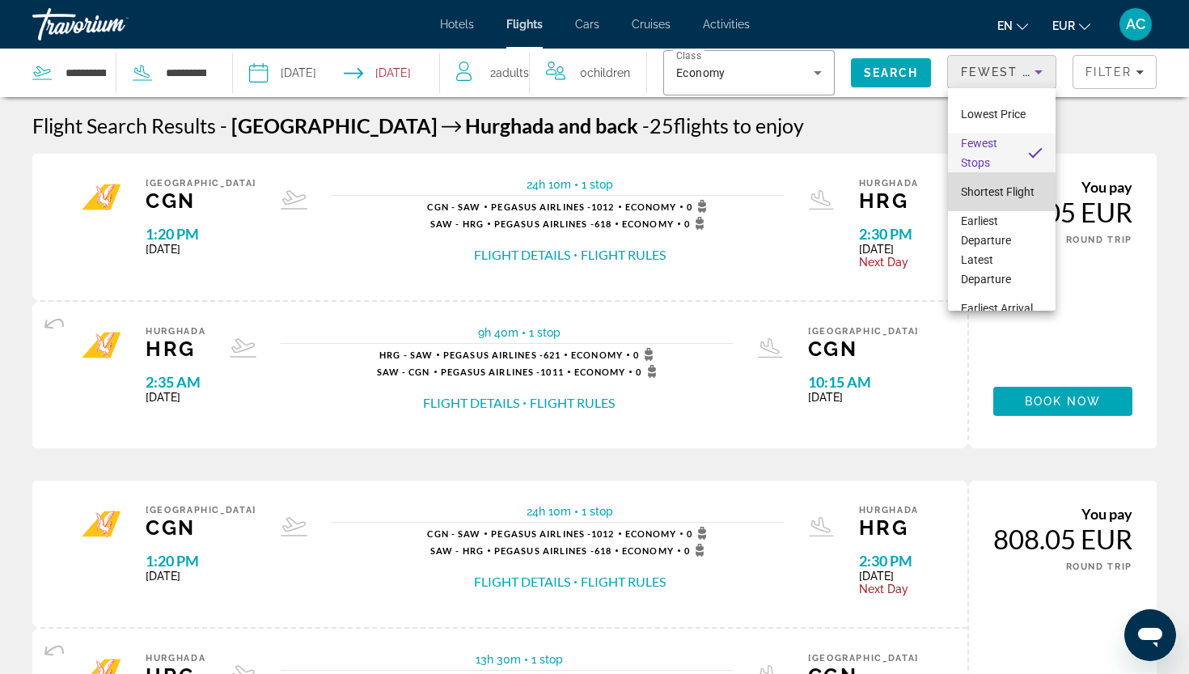
click at [987, 184] on span "Shortest Flight" at bounding box center [998, 191] width 74 height 19
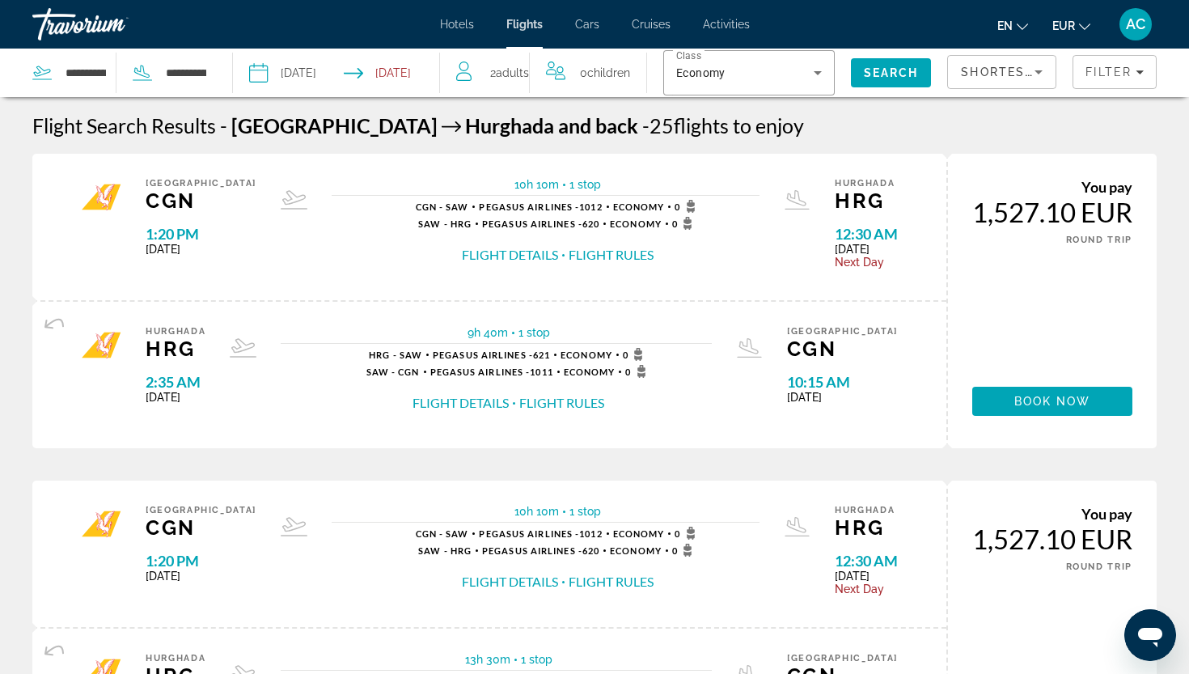
click at [376, 74] on input "Return date: Oct 28, 2025" at bounding box center [396, 75] width 102 height 53
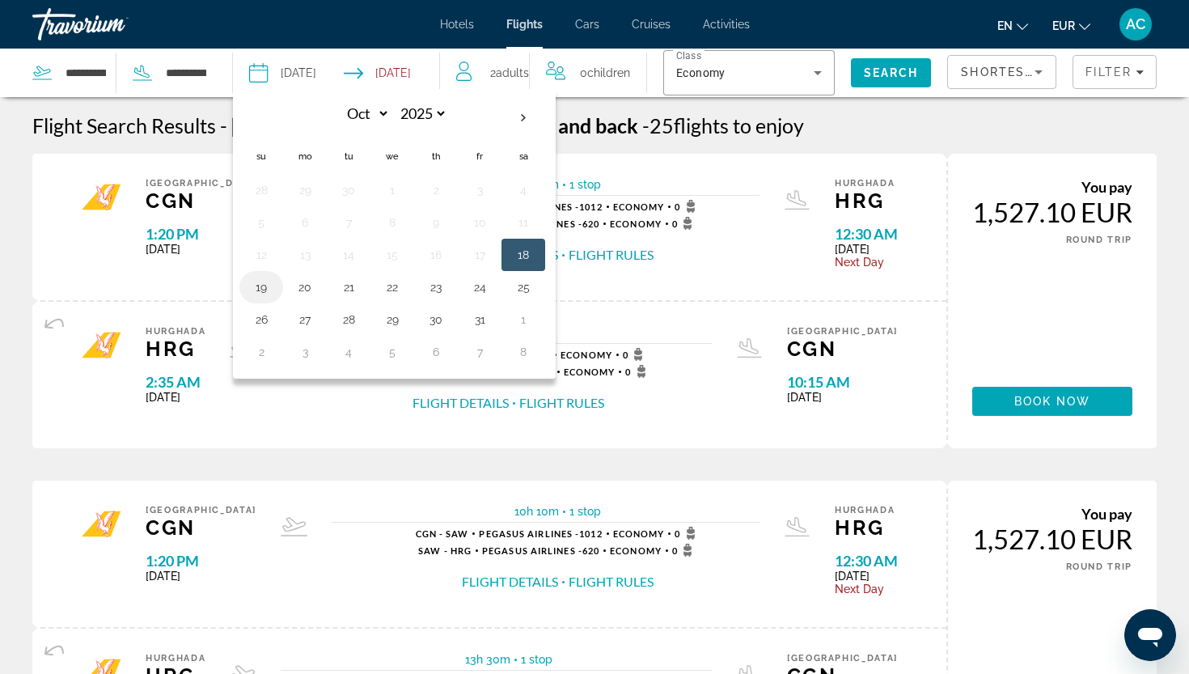
click at [259, 290] on button "19" at bounding box center [261, 287] width 26 height 23
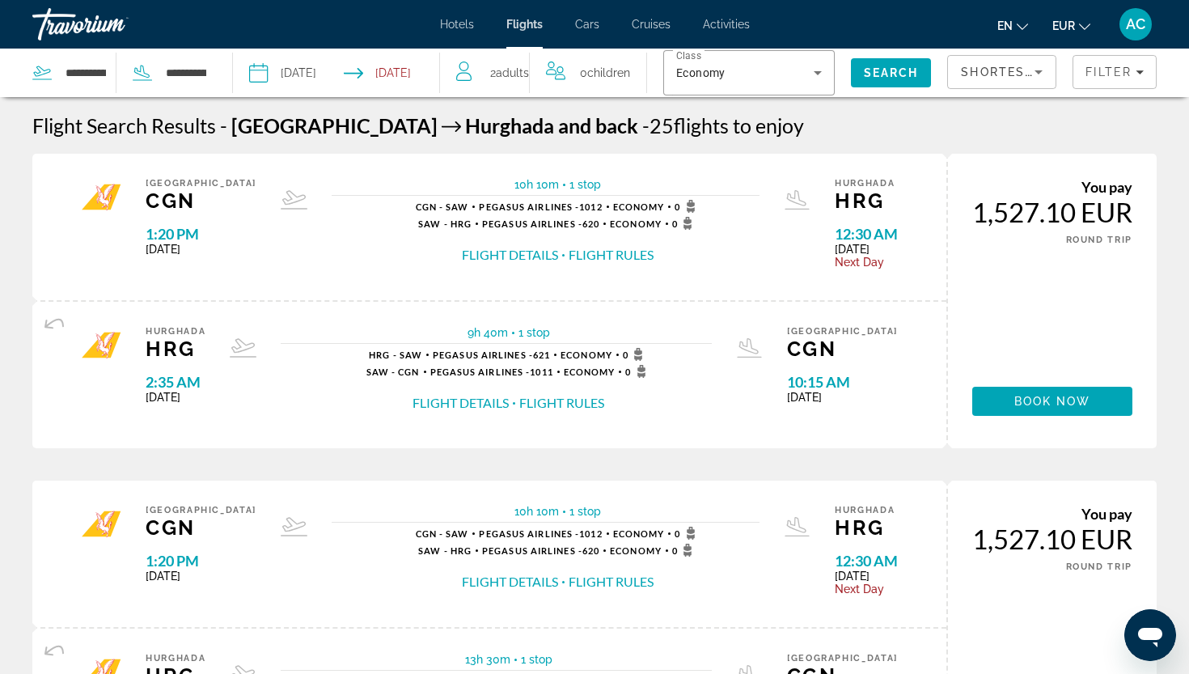
click at [405, 69] on input "**********" at bounding box center [396, 75] width 102 height 53
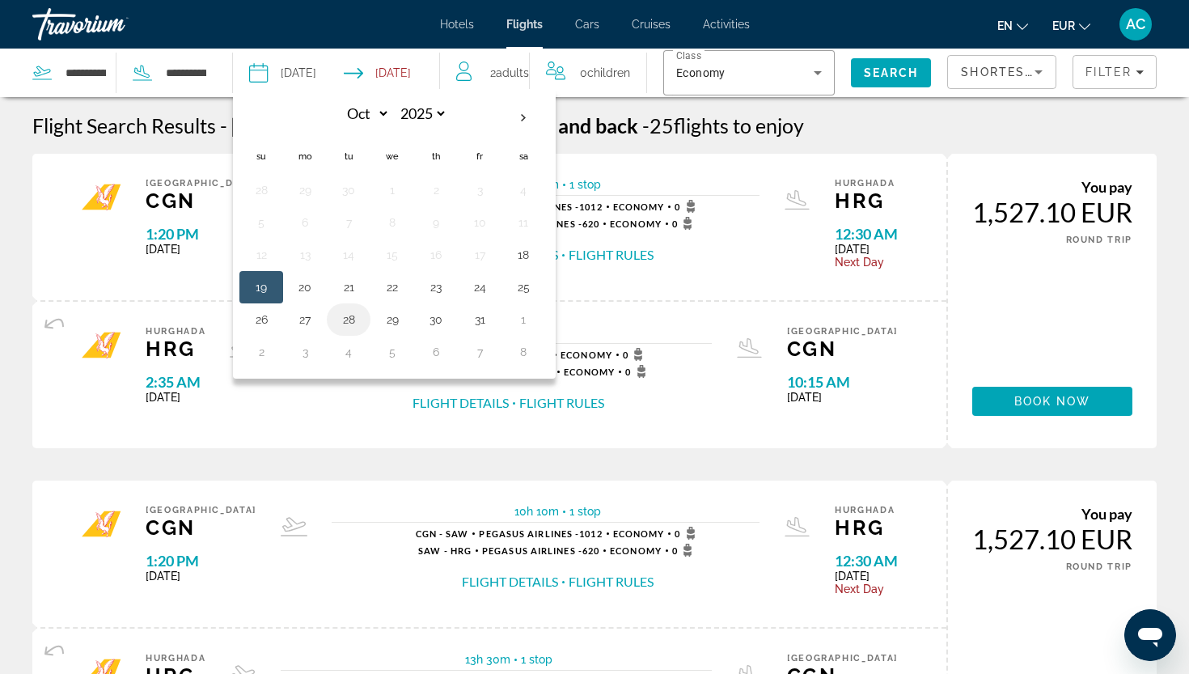
click at [350, 319] on button "28" at bounding box center [349, 319] width 26 height 23
type input "**********"
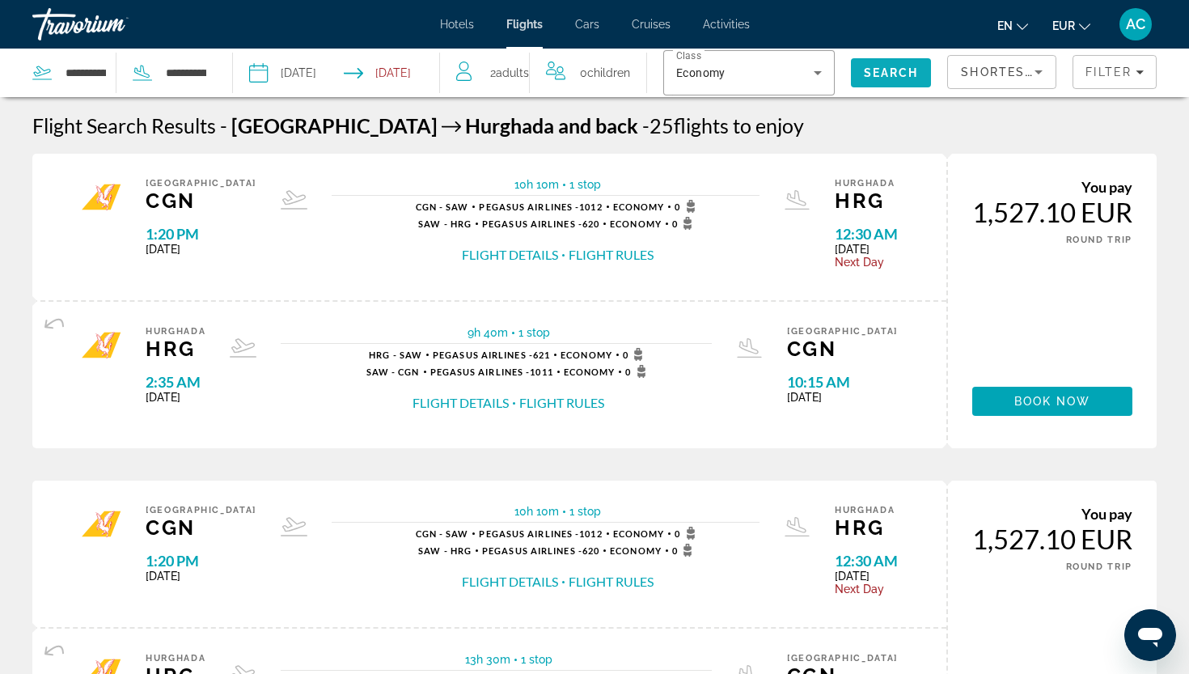
click at [907, 74] on span "Search" at bounding box center [891, 72] width 55 height 13
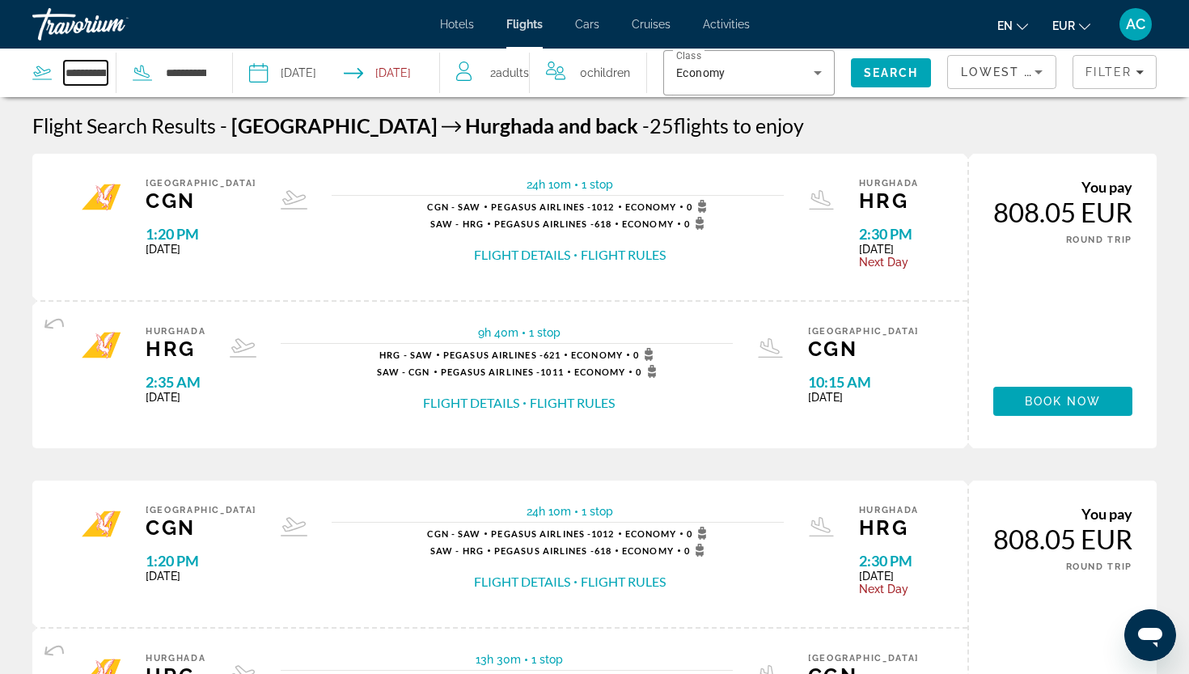
click at [72, 78] on input "**********" at bounding box center [86, 73] width 44 height 24
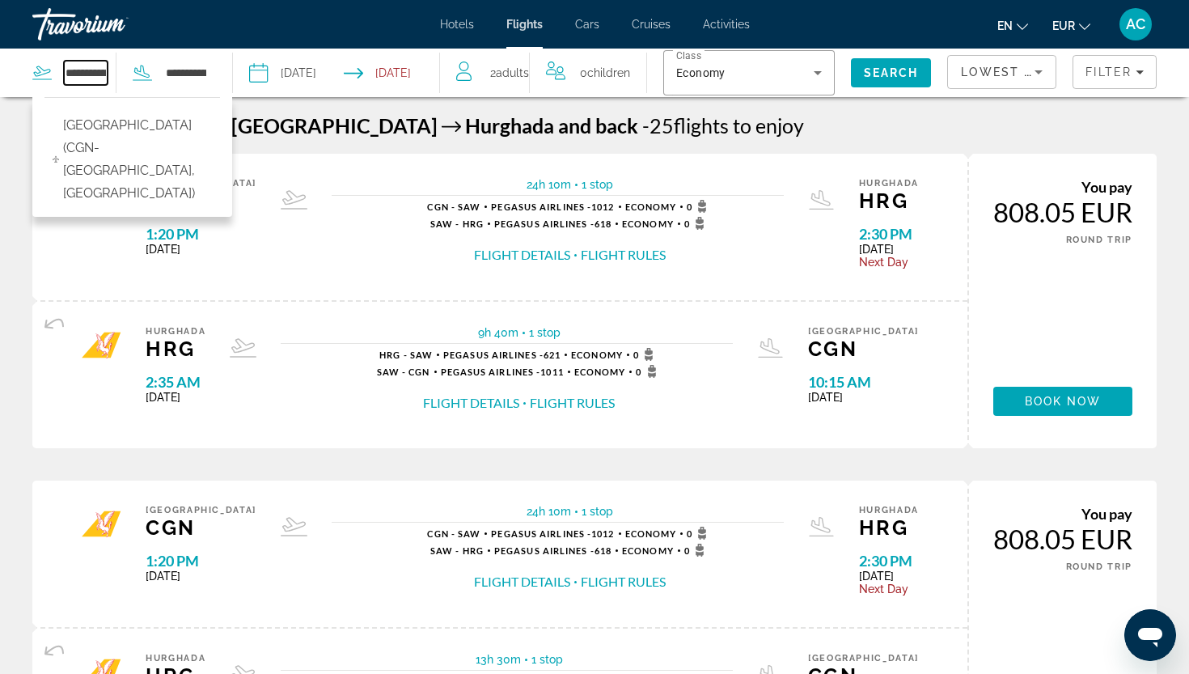
drag, startPoint x: 66, startPoint y: 77, endPoint x: 117, endPoint y: 72, distance: 51.2
click at [117, 72] on div "**********" at bounding box center [119, 73] width 175 height 49
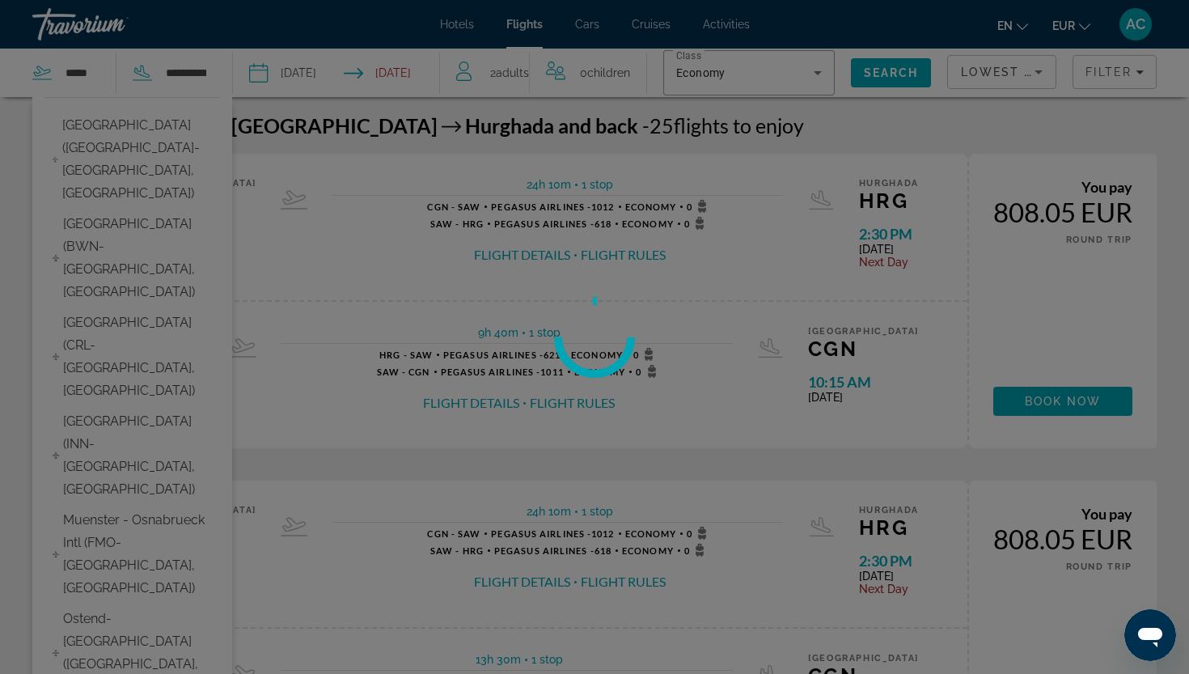
drag, startPoint x: 51, startPoint y: 85, endPoint x: 91, endPoint y: 138, distance: 66.5
click at [91, 138] on div at bounding box center [594, 337] width 1189 height 674
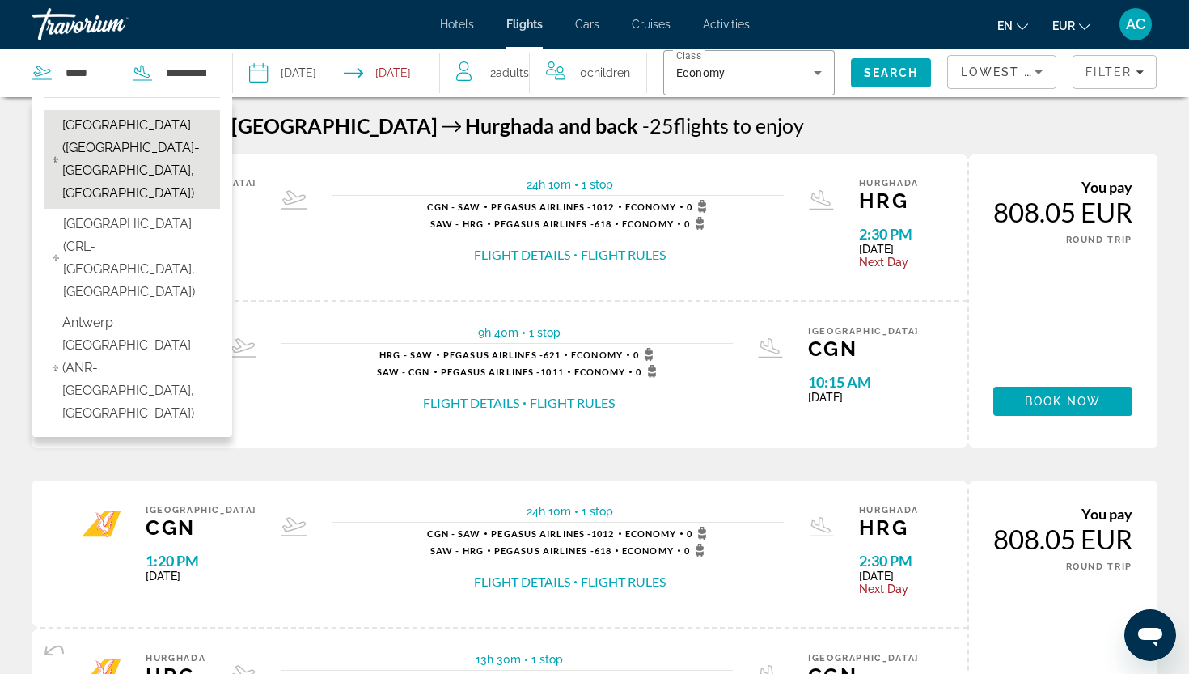
click at [91, 138] on span "Brussels Airport (BRU-Brussels, Belgium)" at bounding box center [137, 159] width 150 height 91
type input "**********"
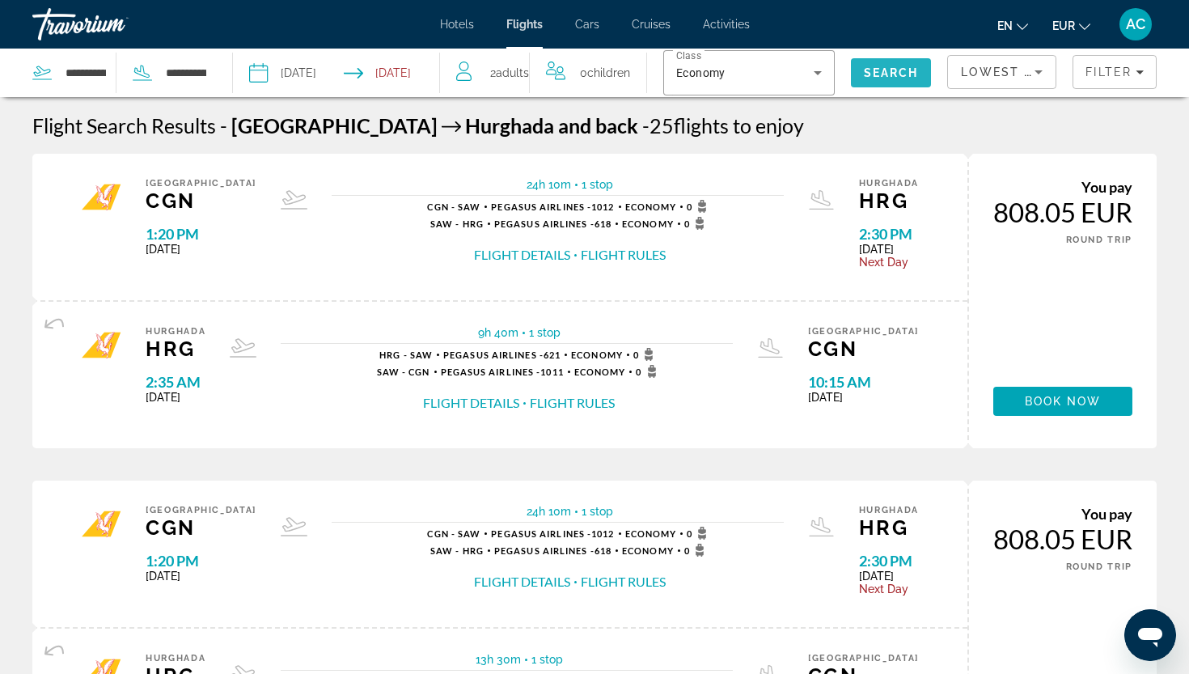
click at [860, 70] on span "Search" at bounding box center [891, 72] width 81 height 39
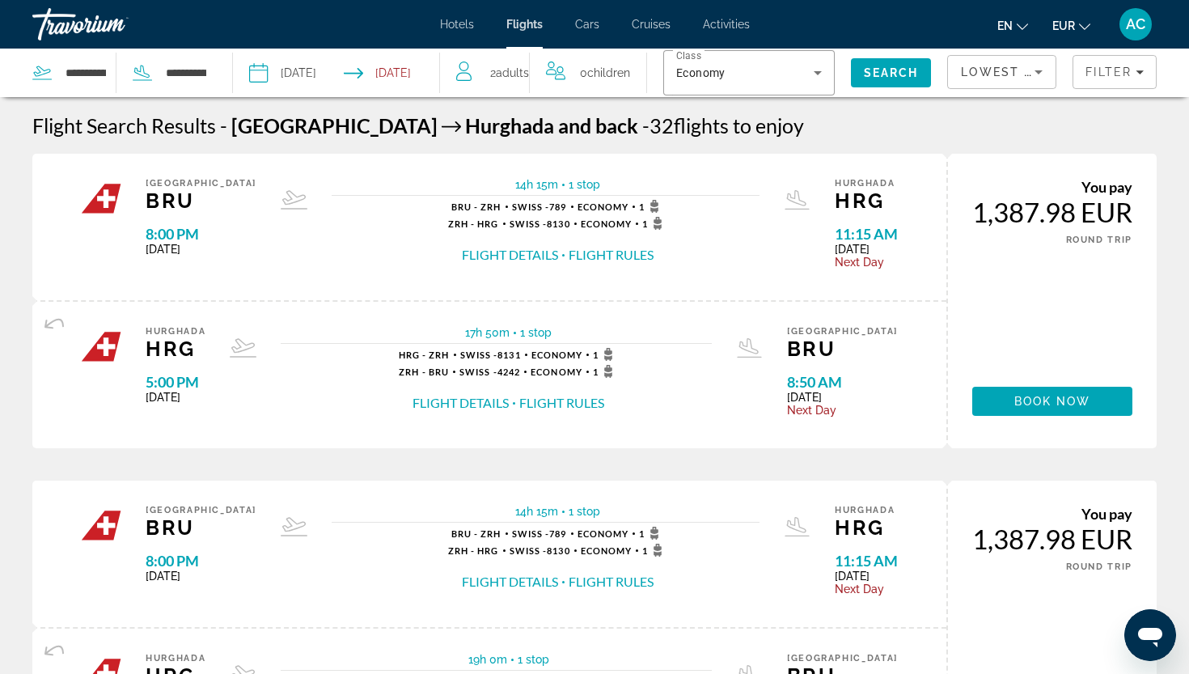
click at [322, 70] on input "Depart date: Oct 18, 2025" at bounding box center [296, 75] width 102 height 53
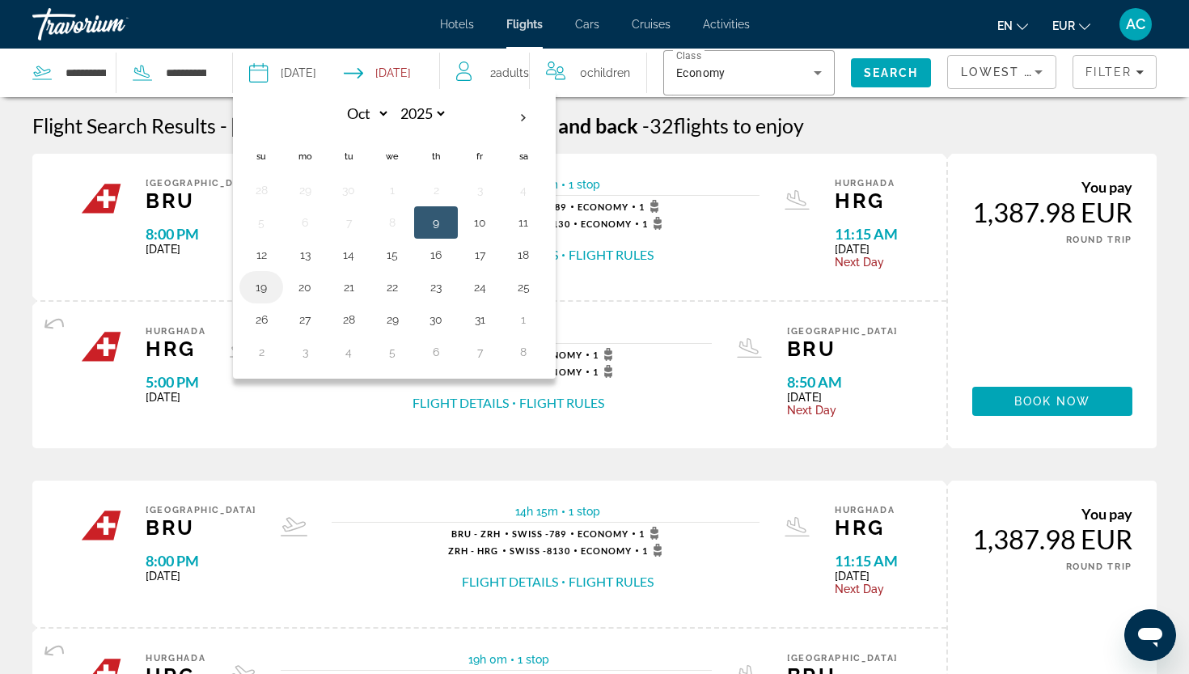
drag, startPoint x: 519, startPoint y: 260, endPoint x: 262, endPoint y: 281, distance: 258.0
click at [262, 281] on tbody "28 29 30 1 2 3 4 5 6 7 8 9 10 11 12 13 14 15 16 17 18 19 20 21 22 23 24 25 26 2…" at bounding box center [392, 271] width 306 height 194
click at [265, 287] on button "19" at bounding box center [261, 287] width 26 height 23
type input "**********"
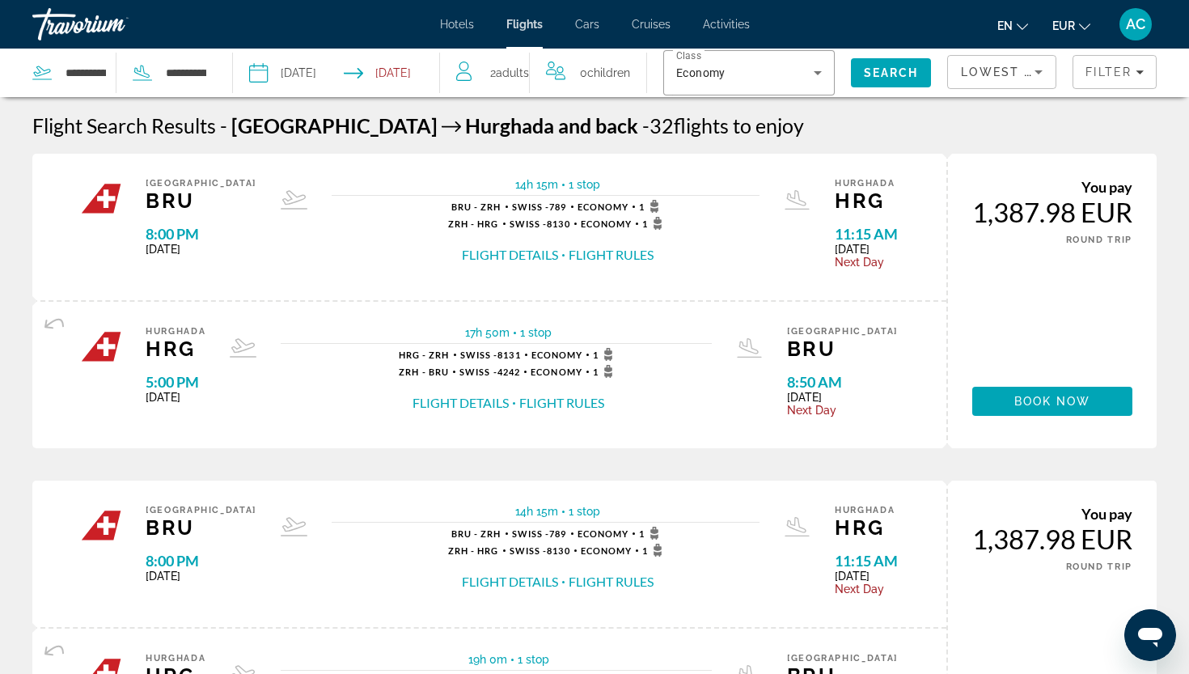
click at [400, 74] on input "Return date: Oct 28, 2025" at bounding box center [396, 75] width 102 height 53
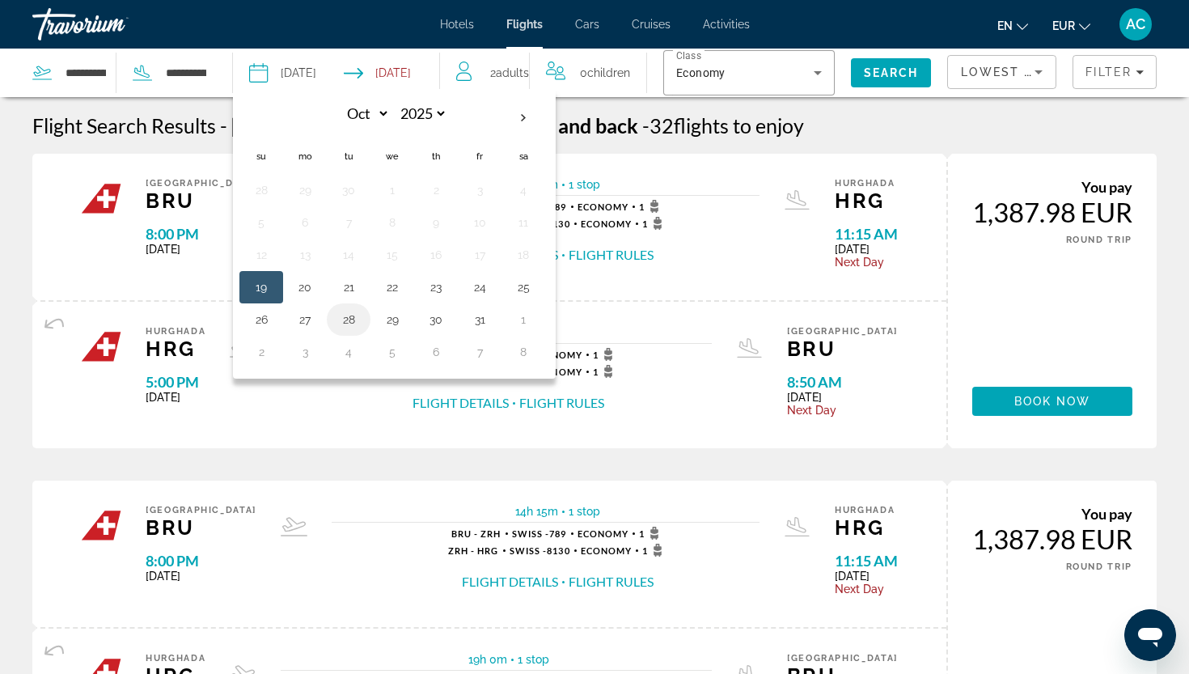
click at [348, 313] on button "28" at bounding box center [349, 319] width 26 height 23
type input "**********"
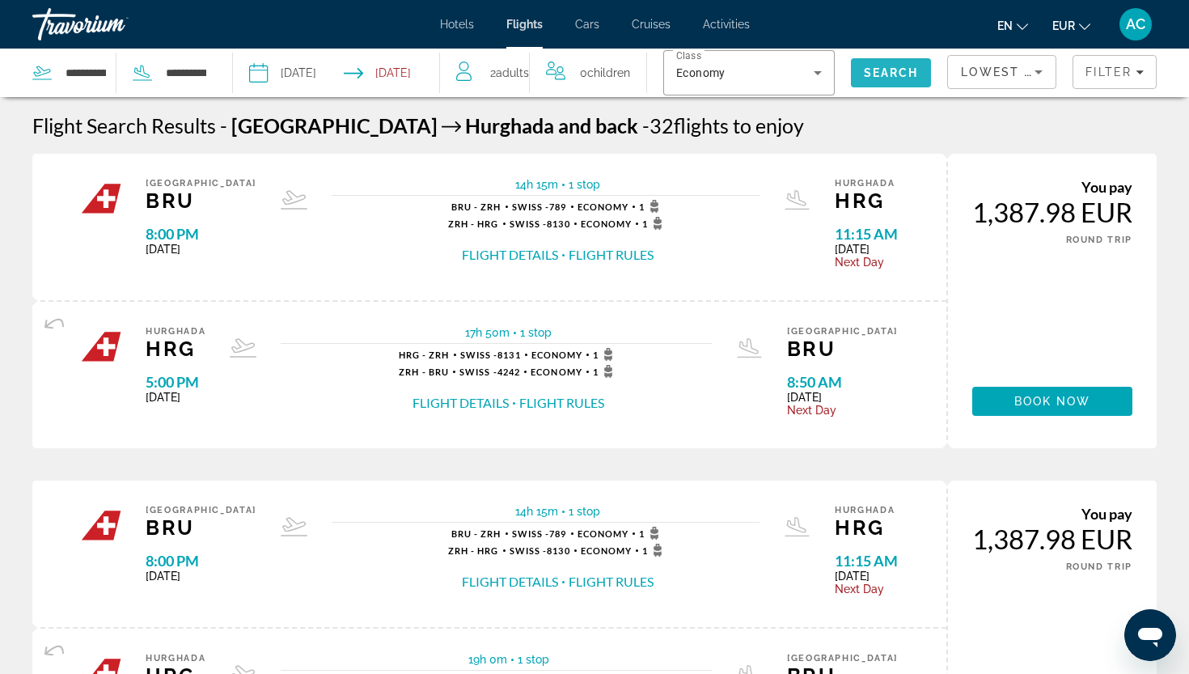
click at [911, 73] on span "Search" at bounding box center [891, 72] width 55 height 13
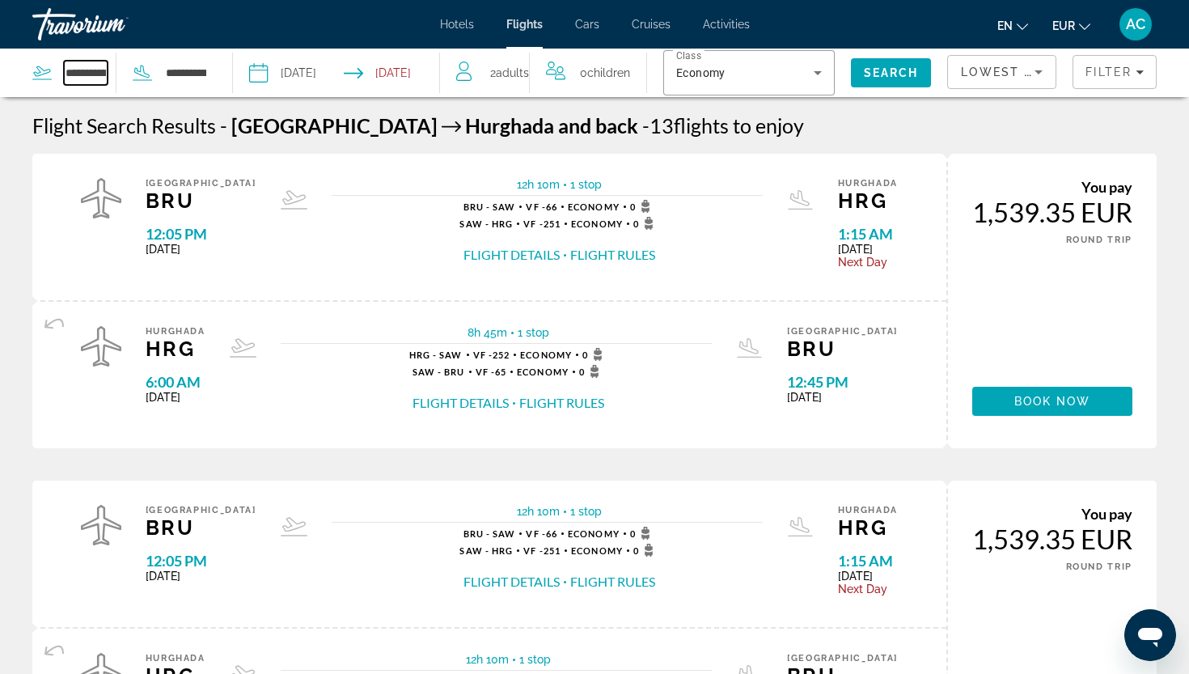
click at [95, 65] on input "**********" at bounding box center [86, 73] width 44 height 24
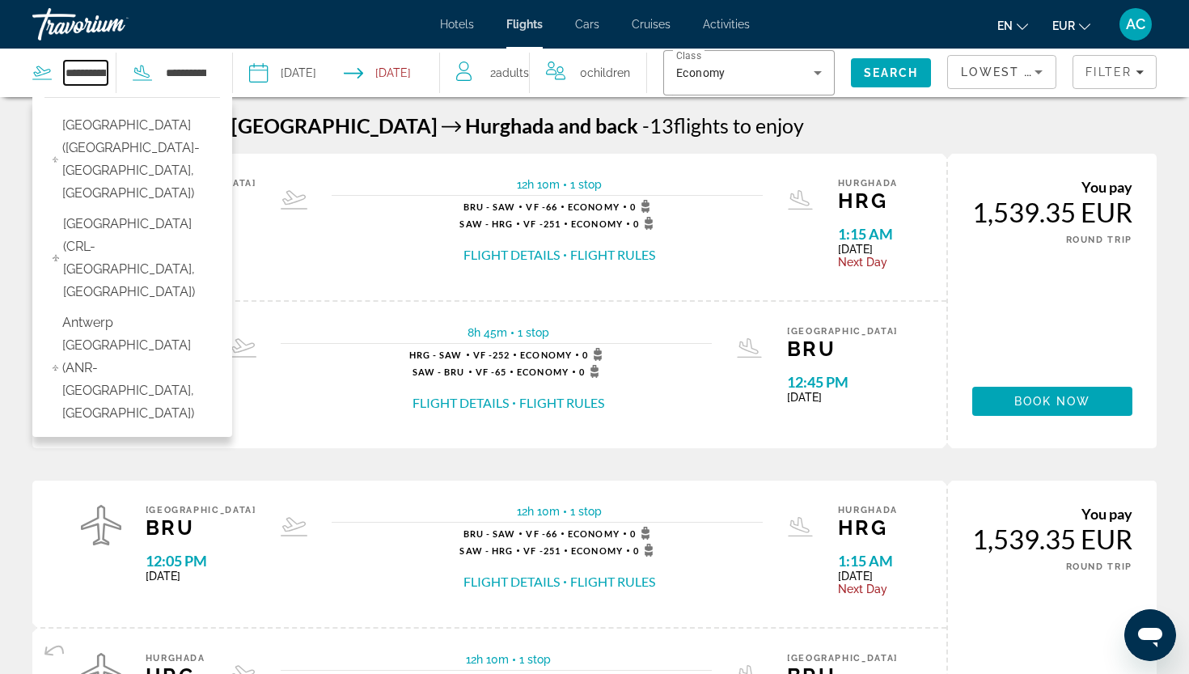
drag, startPoint x: 67, startPoint y: 74, endPoint x: 105, endPoint y: 70, distance: 38.1
click at [105, 70] on input "**********" at bounding box center [86, 73] width 44 height 24
drag, startPoint x: 68, startPoint y: 73, endPoint x: 141, endPoint y: 82, distance: 73.3
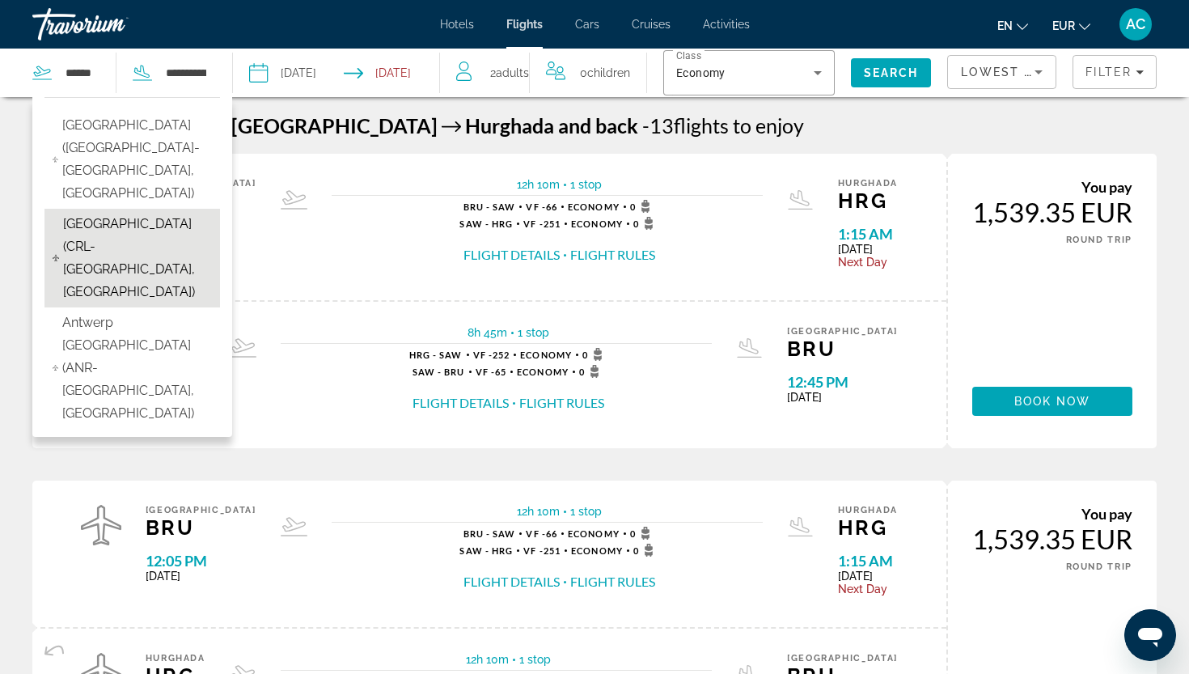
click at [94, 213] on span "Brussels South Charleroi Airport (CRL-Brussels, Belgium)" at bounding box center [137, 258] width 149 height 91
type input "**********"
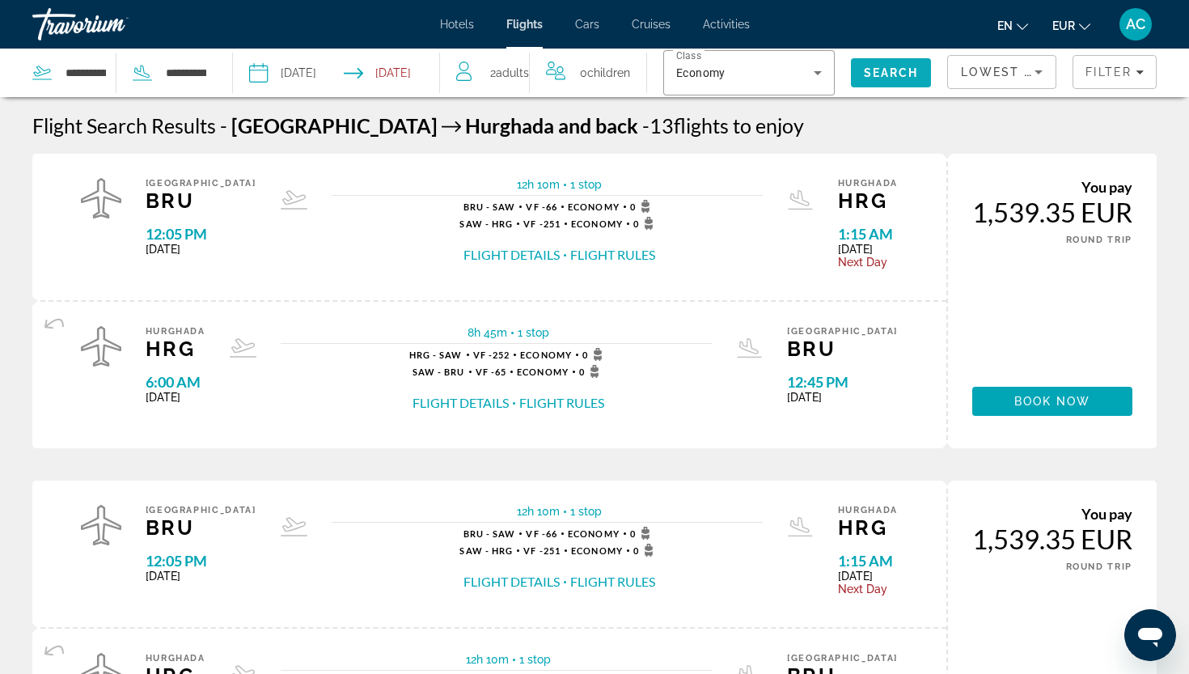
click at [920, 68] on span "Search" at bounding box center [891, 72] width 81 height 39
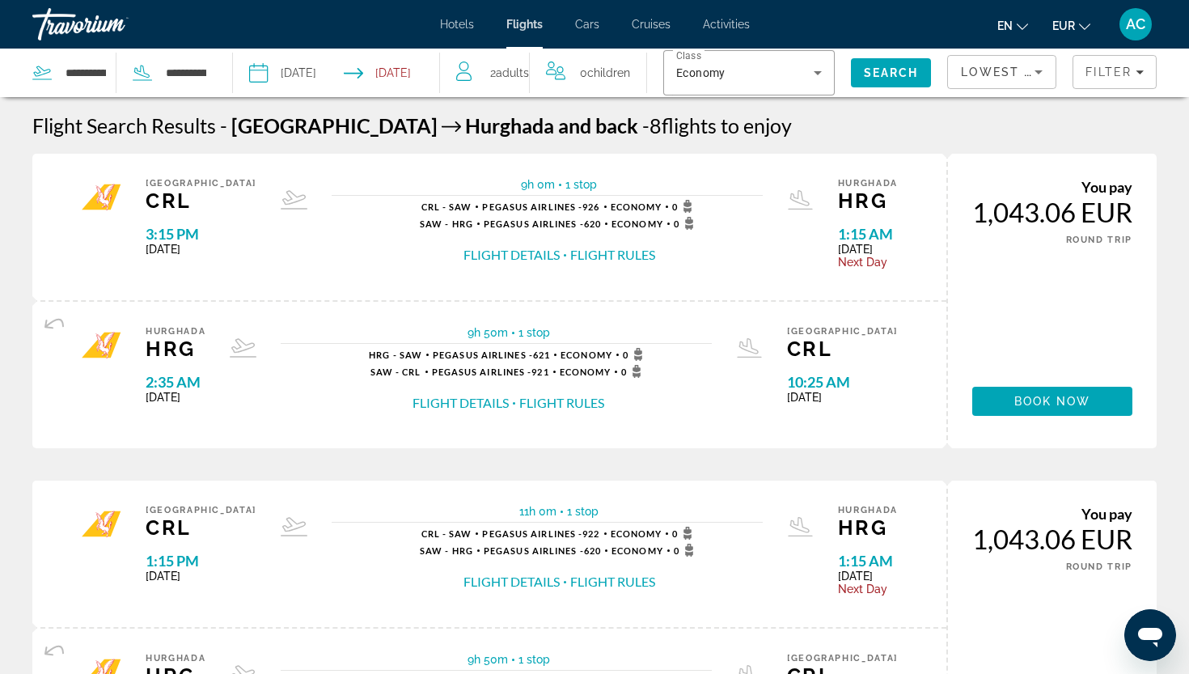
click at [458, 27] on span "Hotels" at bounding box center [457, 24] width 34 height 13
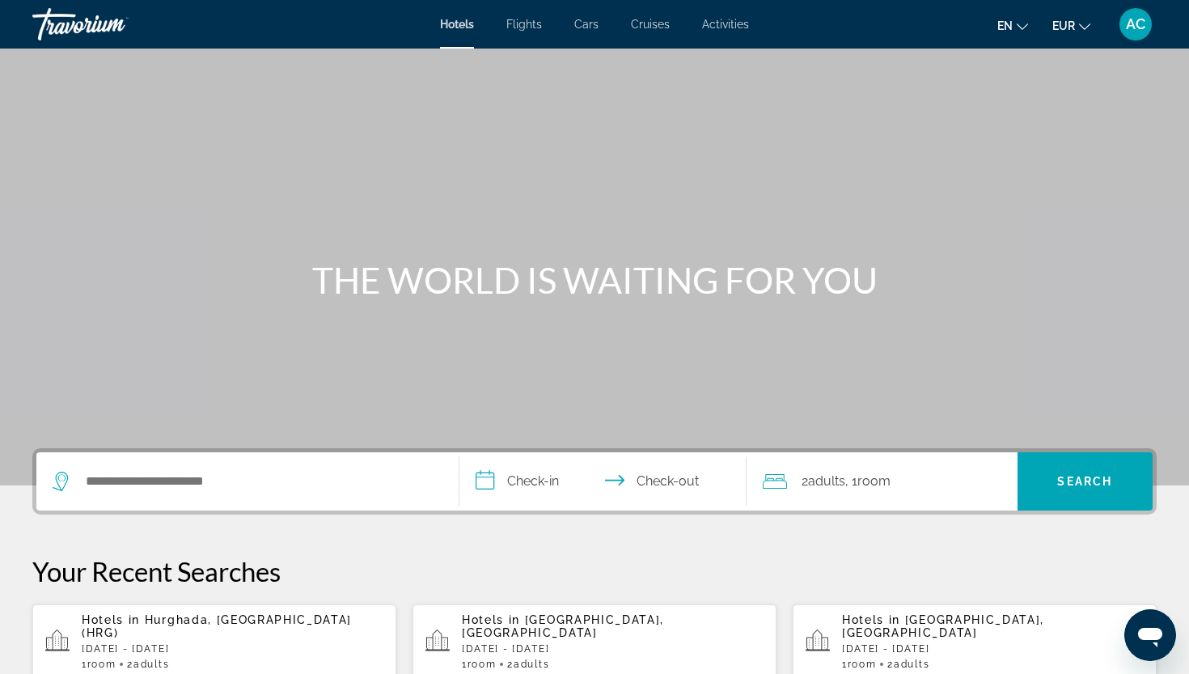
click at [508, 18] on span "Flights" at bounding box center [524, 24] width 36 height 13
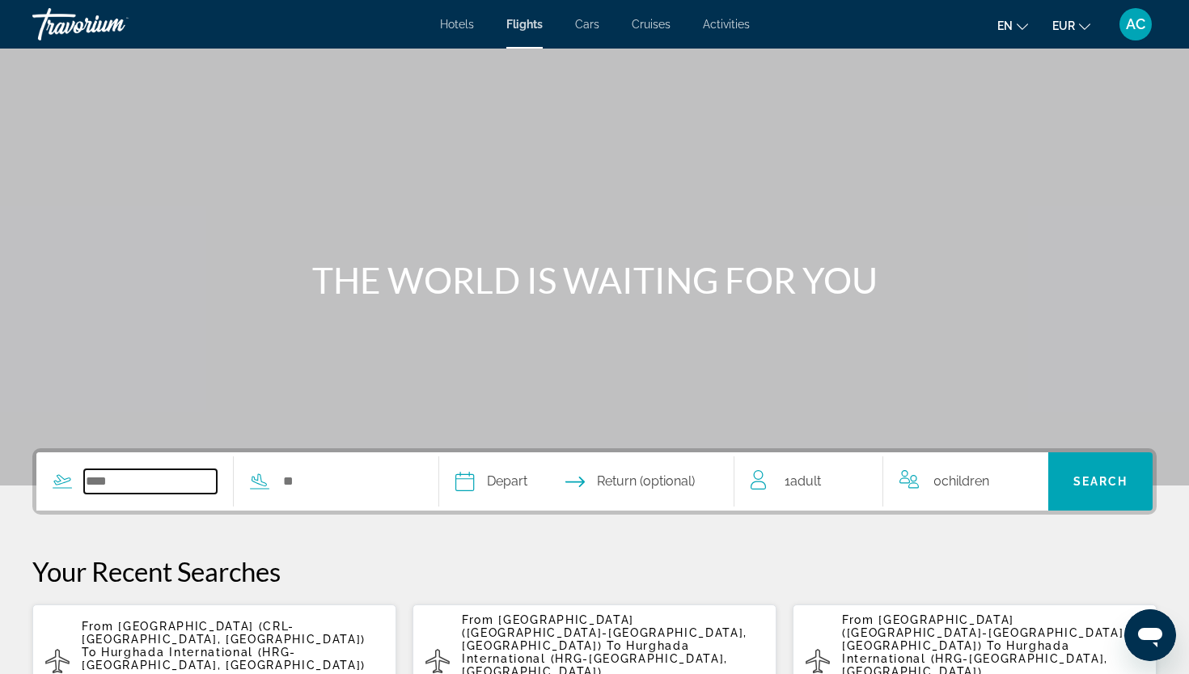
click at [181, 484] on input "Search widget" at bounding box center [150, 481] width 133 height 24
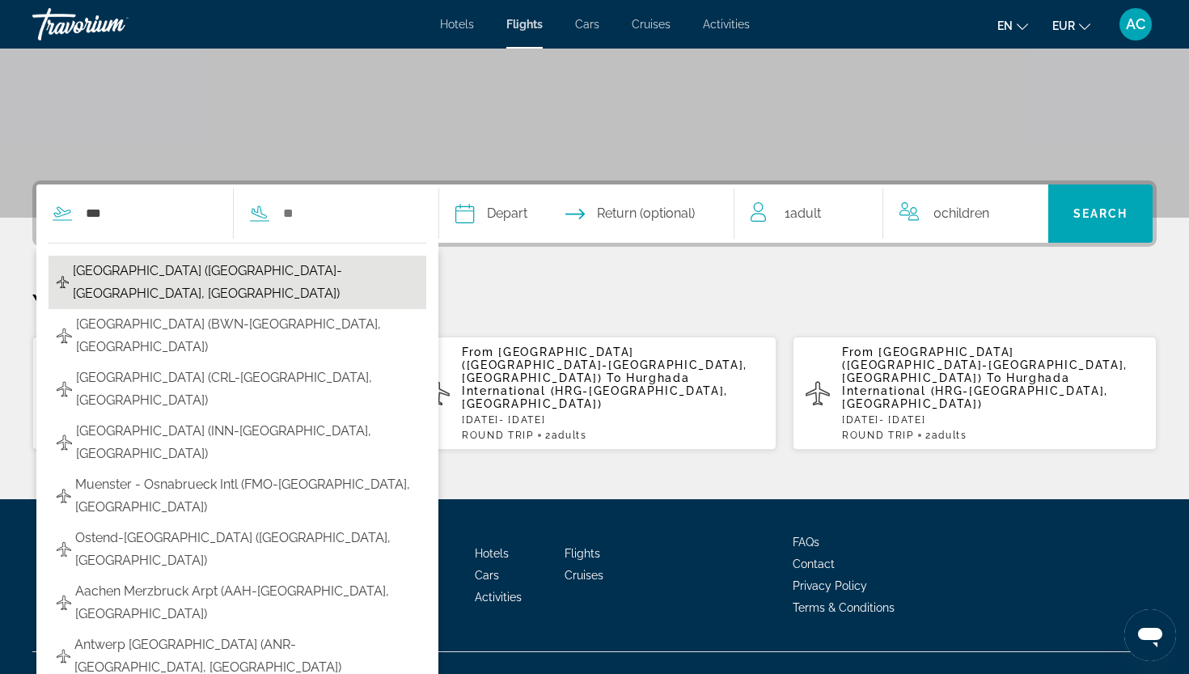
click at [167, 260] on span "Brussels Airport (BRU-Brussels, BE)" at bounding box center [245, 282] width 345 height 45
type input "**********"
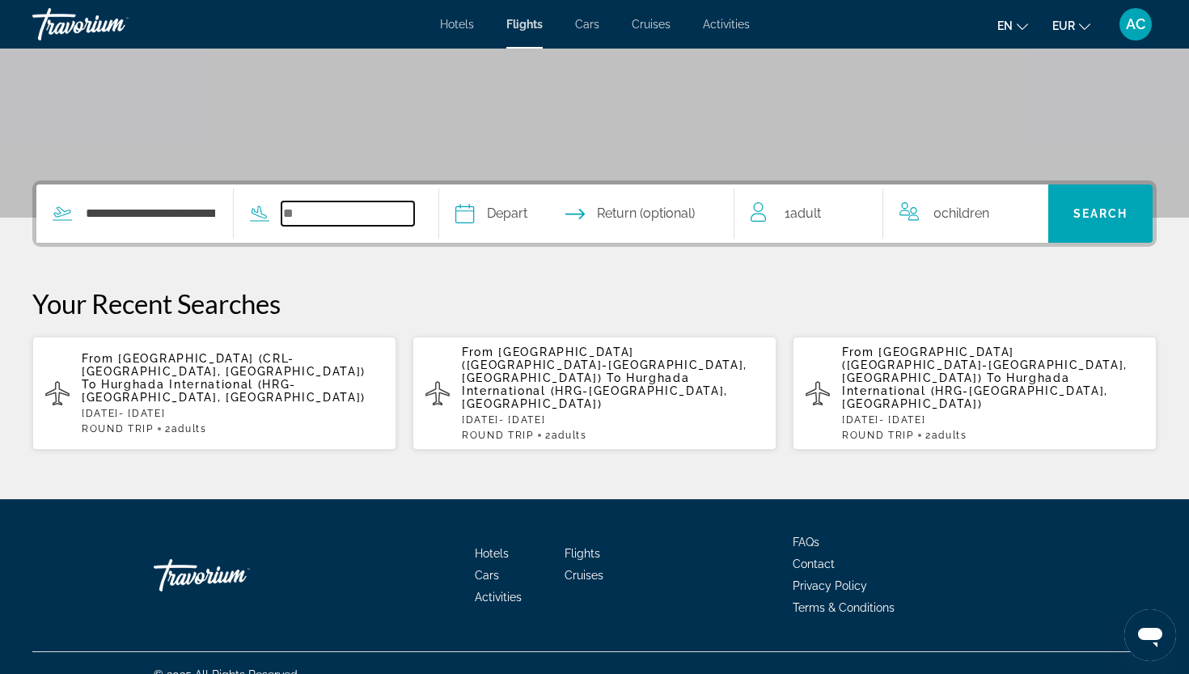
click at [326, 205] on input "Search widget" at bounding box center [347, 213] width 133 height 24
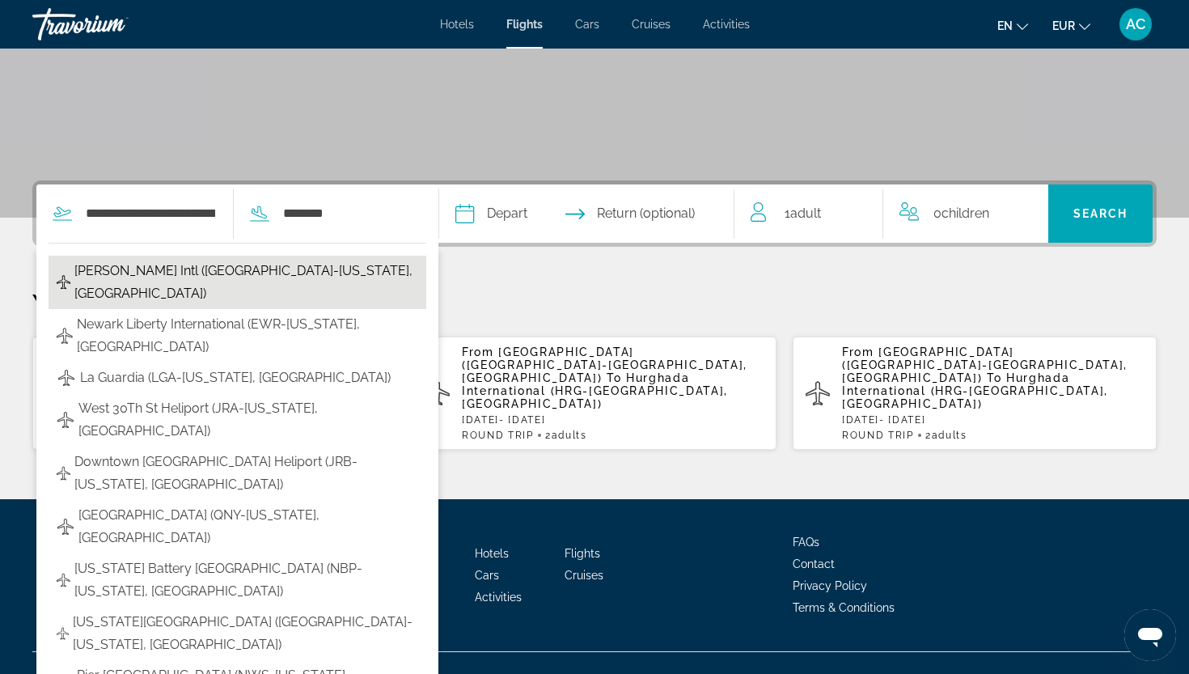
drag, startPoint x: 261, startPoint y: 279, endPoint x: 252, endPoint y: 273, distance: 10.5
click at [252, 273] on span "John F Kennedy Intl (JFK-New York, United States of America)" at bounding box center [246, 282] width 344 height 45
type input "**********"
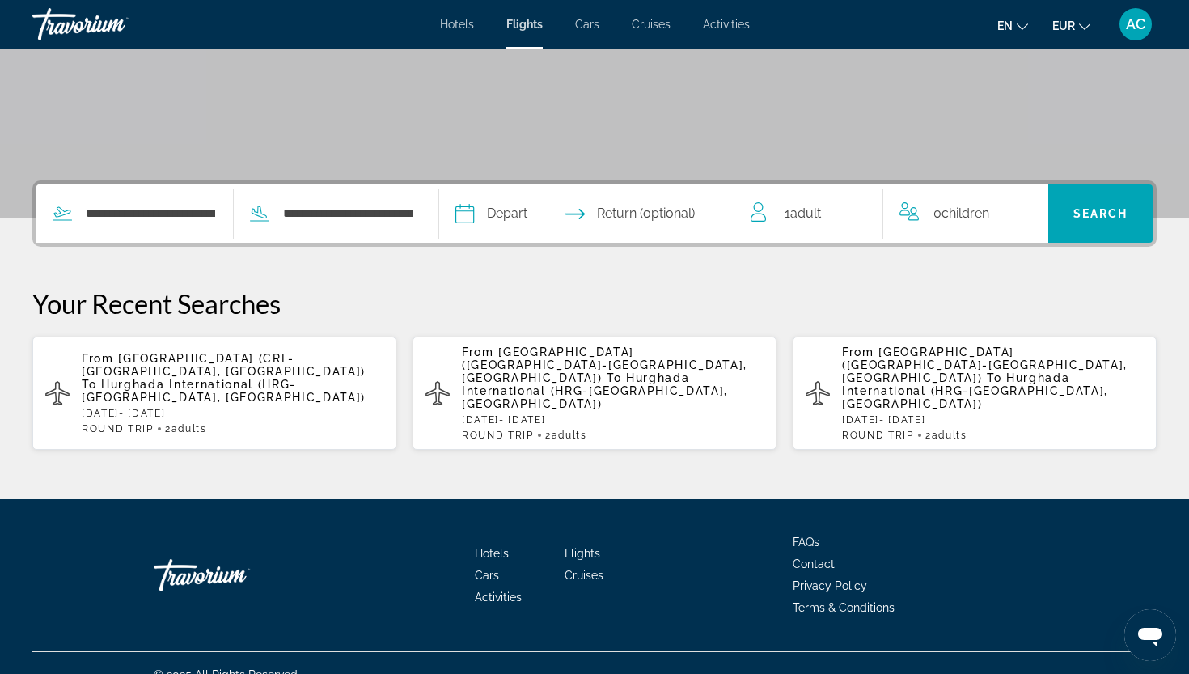
click at [550, 209] on input "Depart date" at bounding box center [524, 215] width 146 height 63
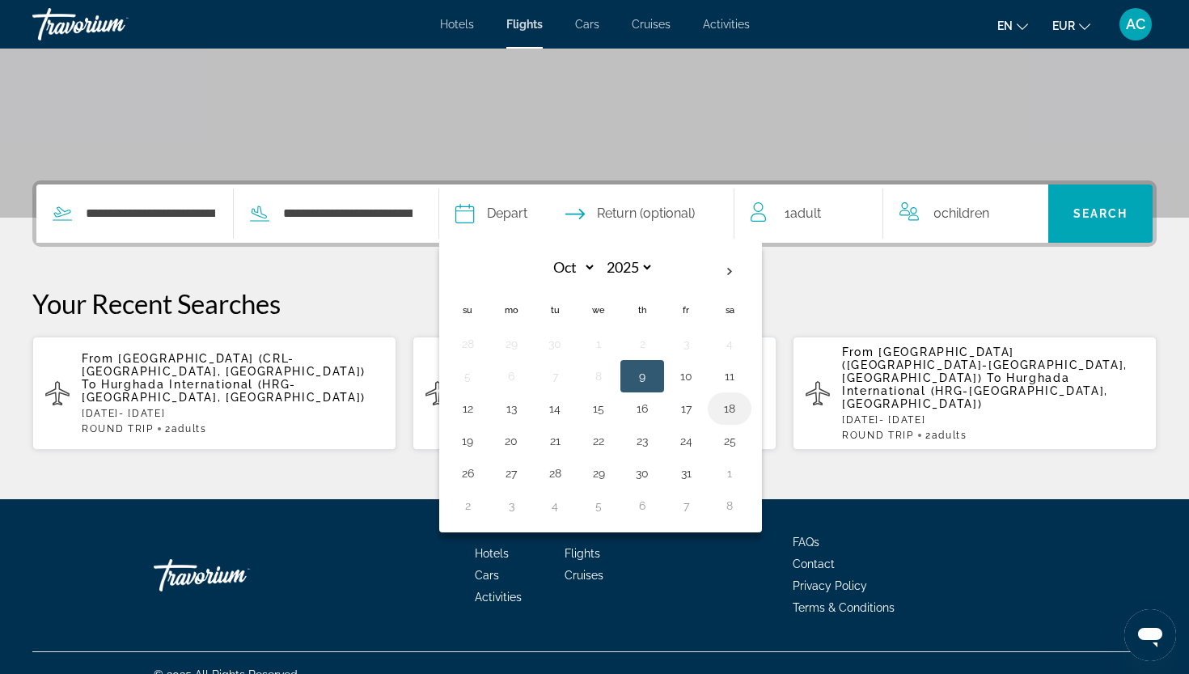
click at [742, 413] on button "18" at bounding box center [730, 408] width 26 height 23
type input "**********"
select select "*"
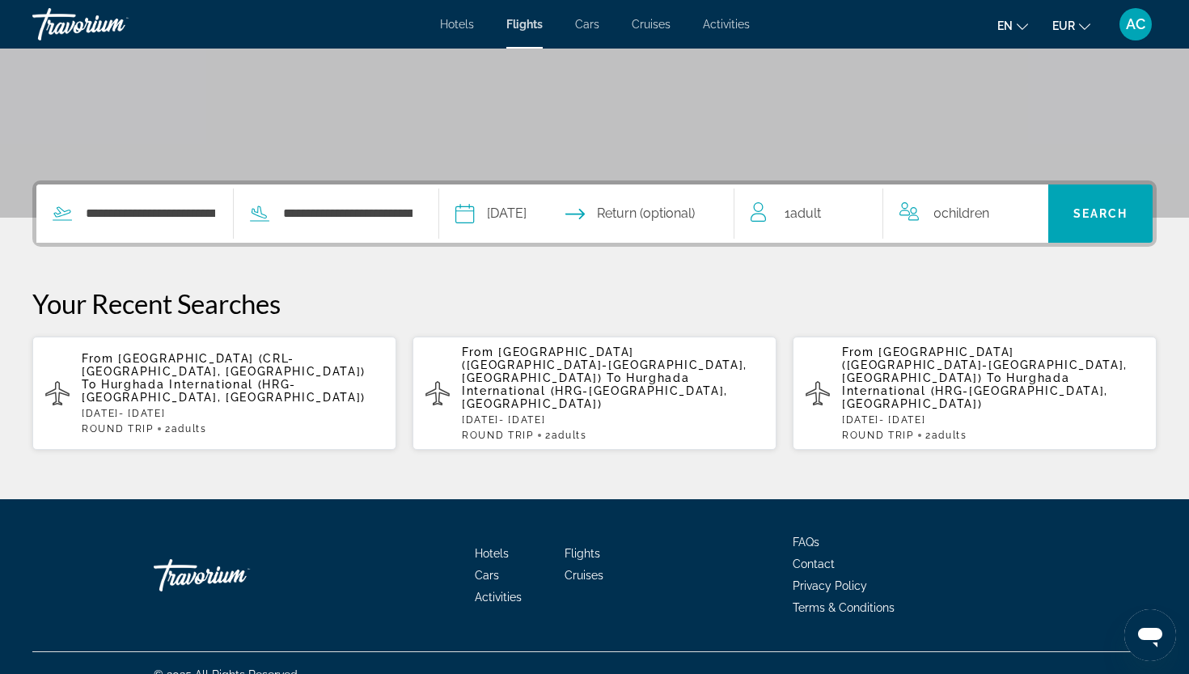
click at [699, 201] on input "Return date" at bounding box center [667, 215] width 146 height 63
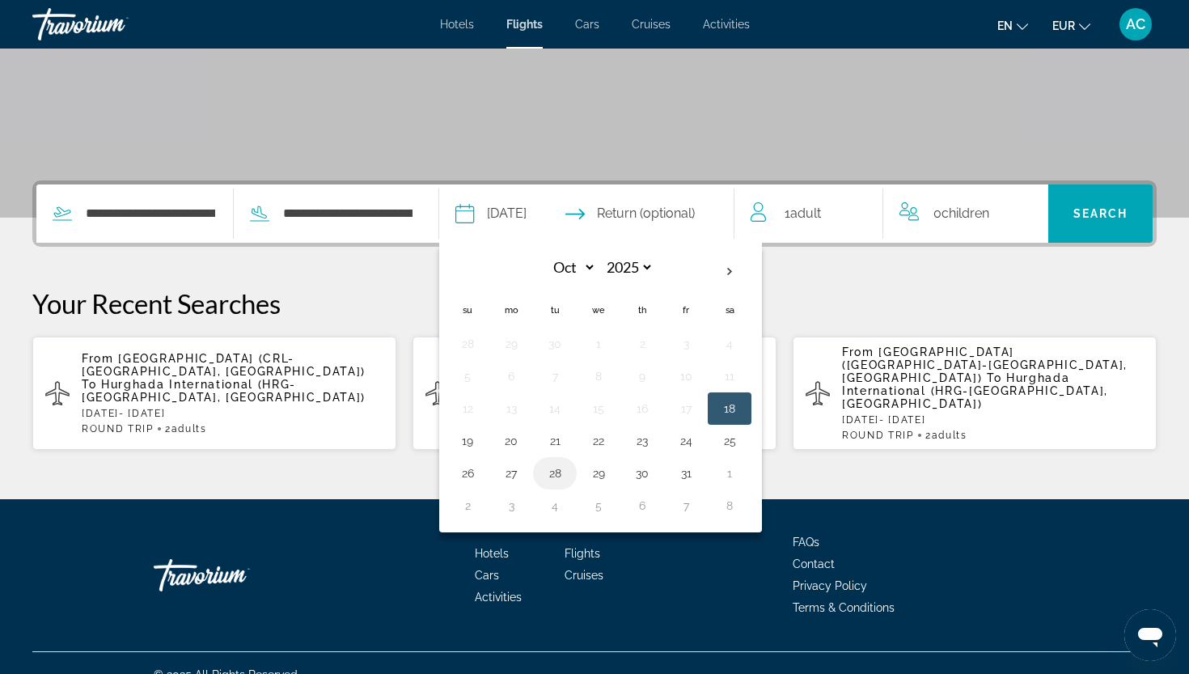
click at [568, 468] on button "28" at bounding box center [555, 473] width 26 height 23
type input "**********"
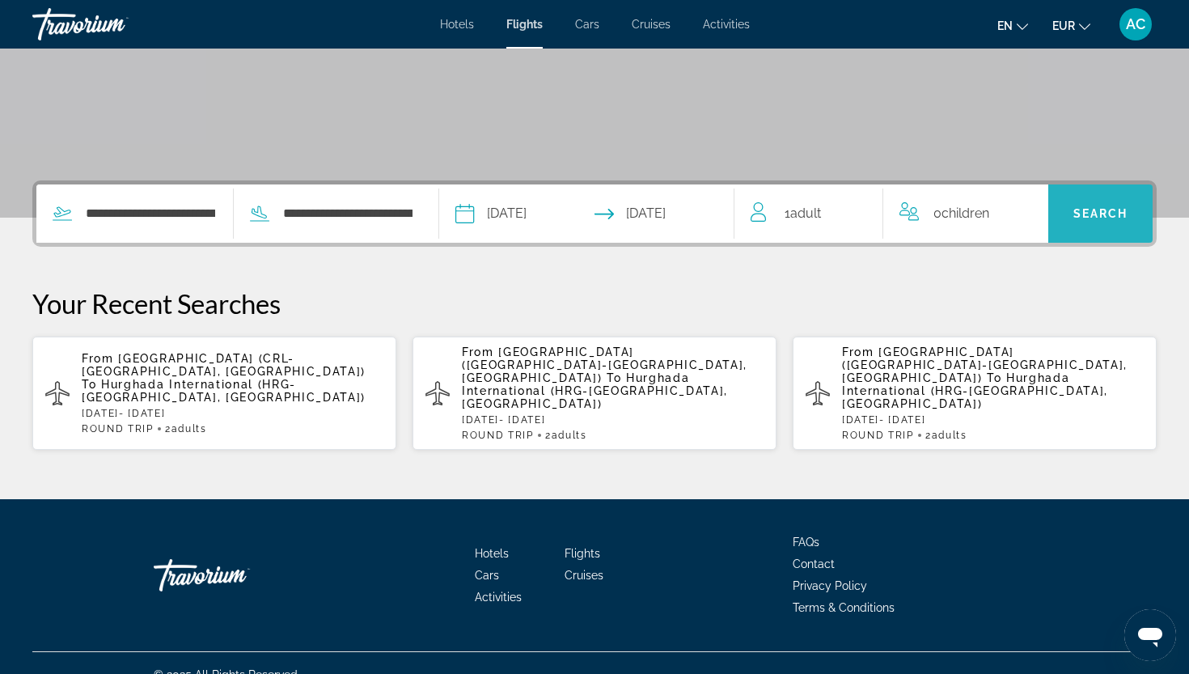
click at [1112, 218] on span "Search" at bounding box center [1100, 213] width 55 height 13
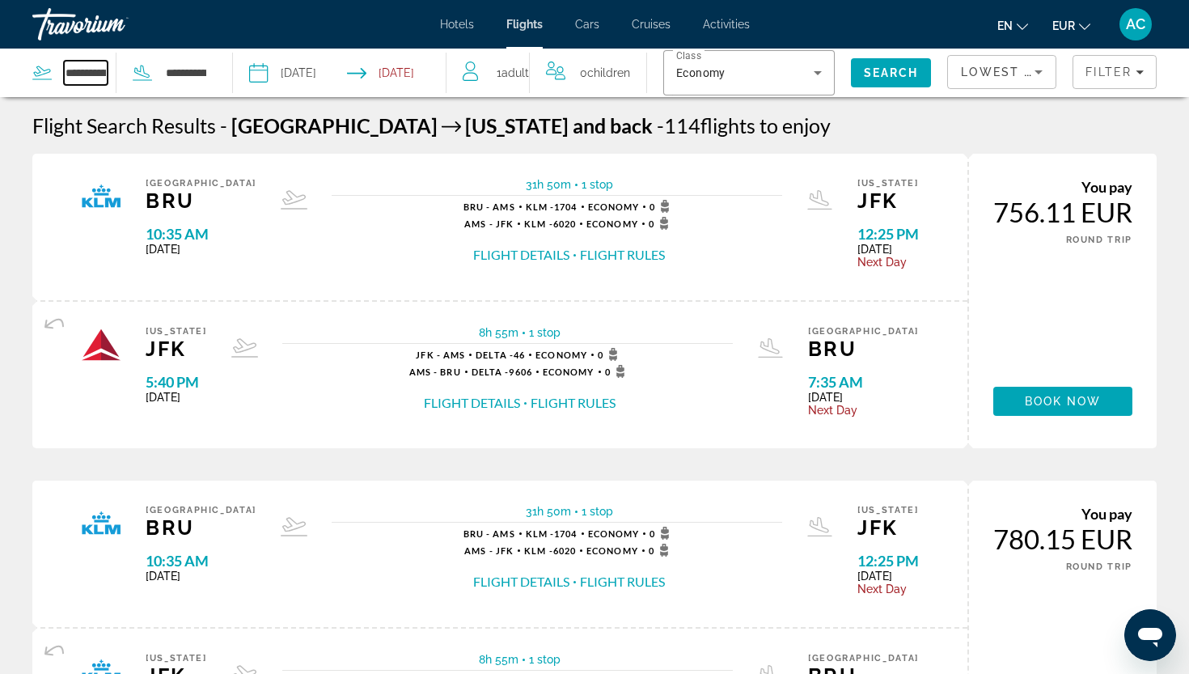
click at [78, 74] on input "**********" at bounding box center [86, 73] width 44 height 24
drag, startPoint x: 66, startPoint y: 74, endPoint x: 151, endPoint y: 74, distance: 84.9
click at [151, 74] on div "**********" at bounding box center [119, 73] width 175 height 49
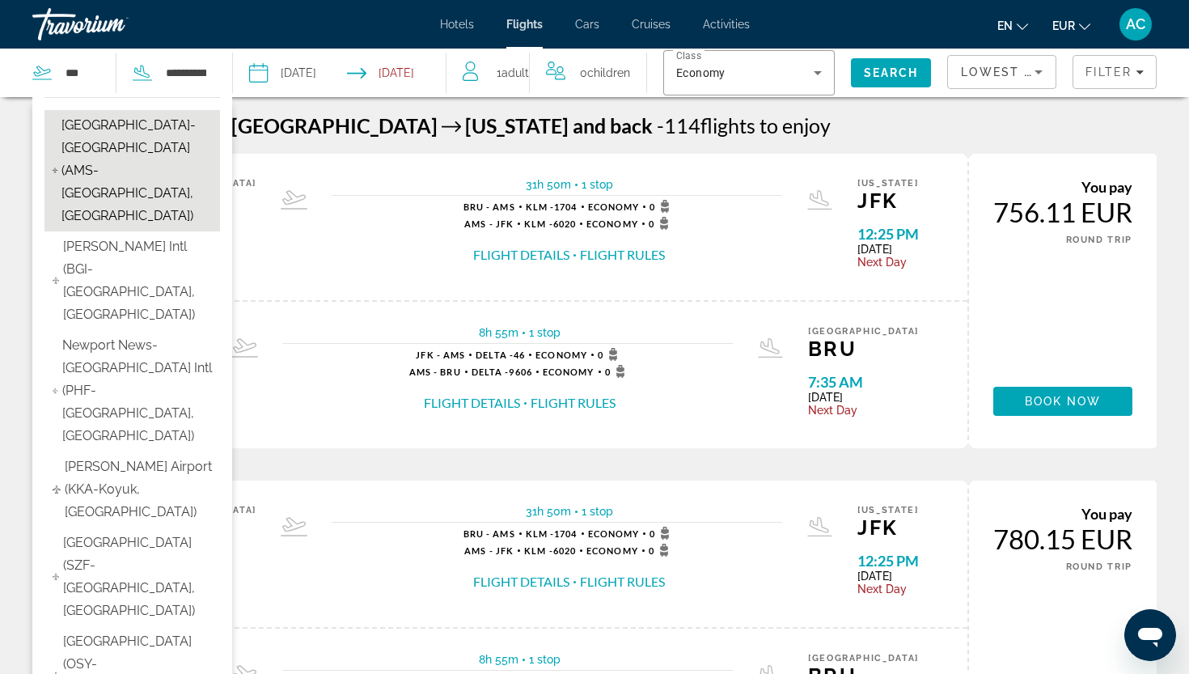
click at [118, 124] on span "Amsterdam-Schiphol Airport (AMS-Amsterdam, NL)" at bounding box center [136, 170] width 150 height 113
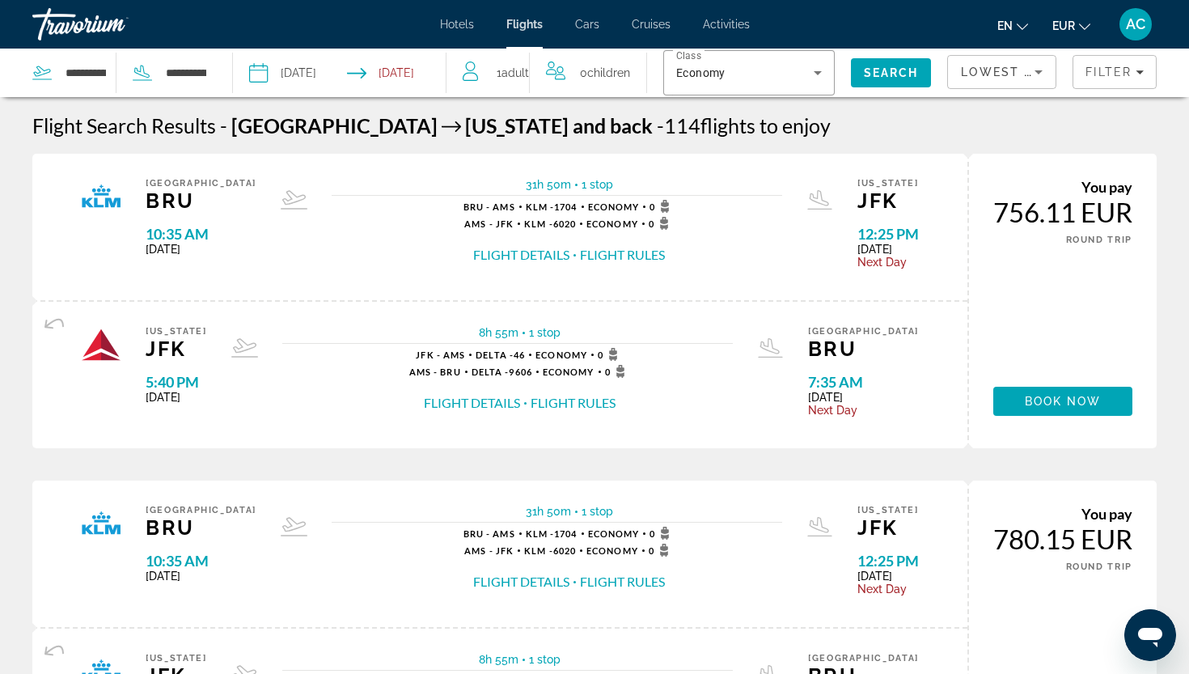
click at [512, 79] on span "Adult" at bounding box center [514, 72] width 27 height 13
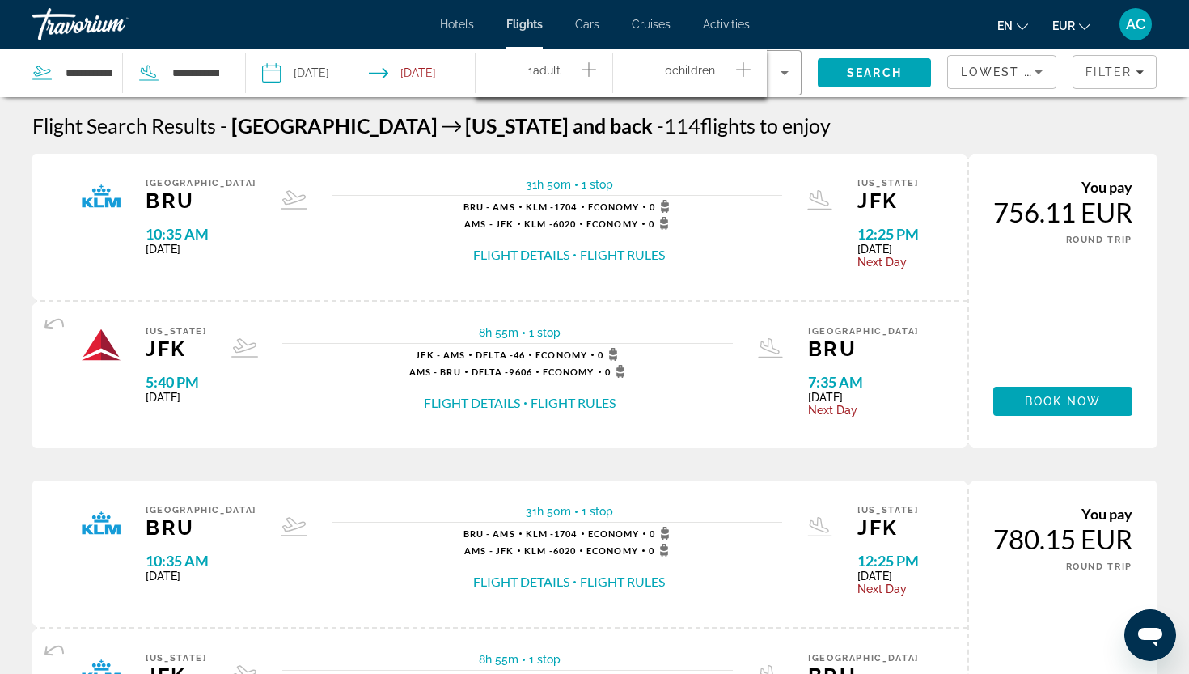
click at [582, 73] on icon "Increment adults" at bounding box center [588, 69] width 15 height 19
click at [865, 70] on span "Search" at bounding box center [874, 72] width 55 height 13
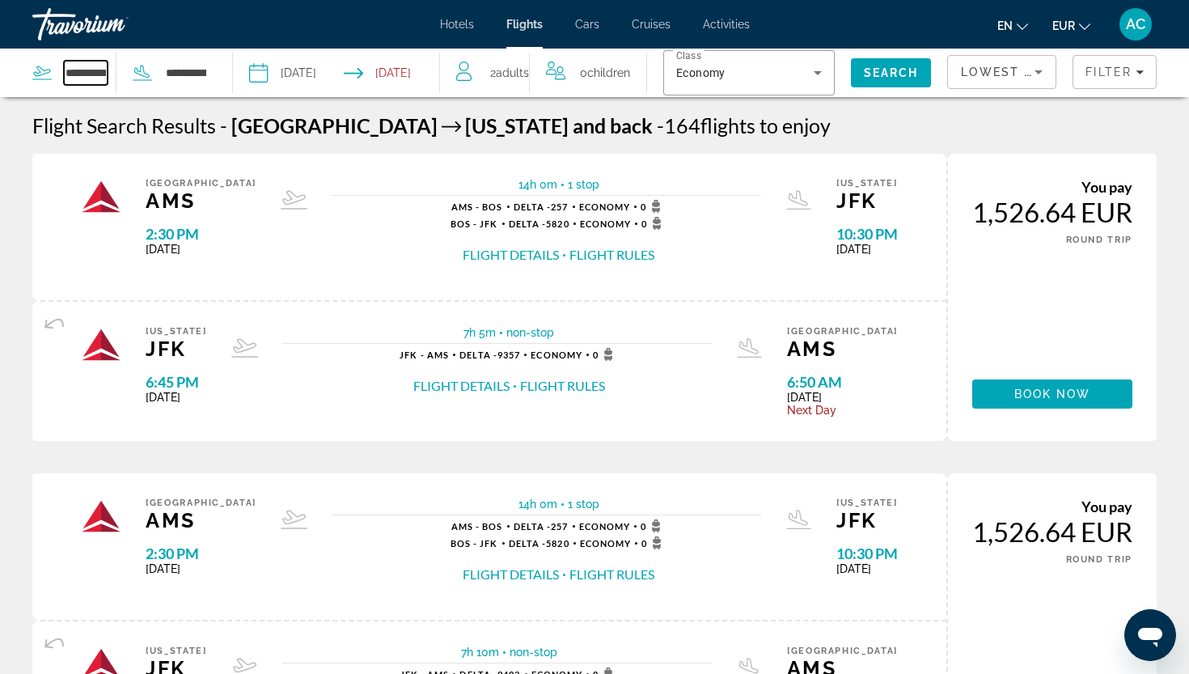
click at [89, 72] on input "**********" at bounding box center [86, 73] width 44 height 24
drag, startPoint x: 66, startPoint y: 76, endPoint x: 149, endPoint y: 79, distance: 82.6
click at [149, 79] on div "**********" at bounding box center [119, 73] width 175 height 49
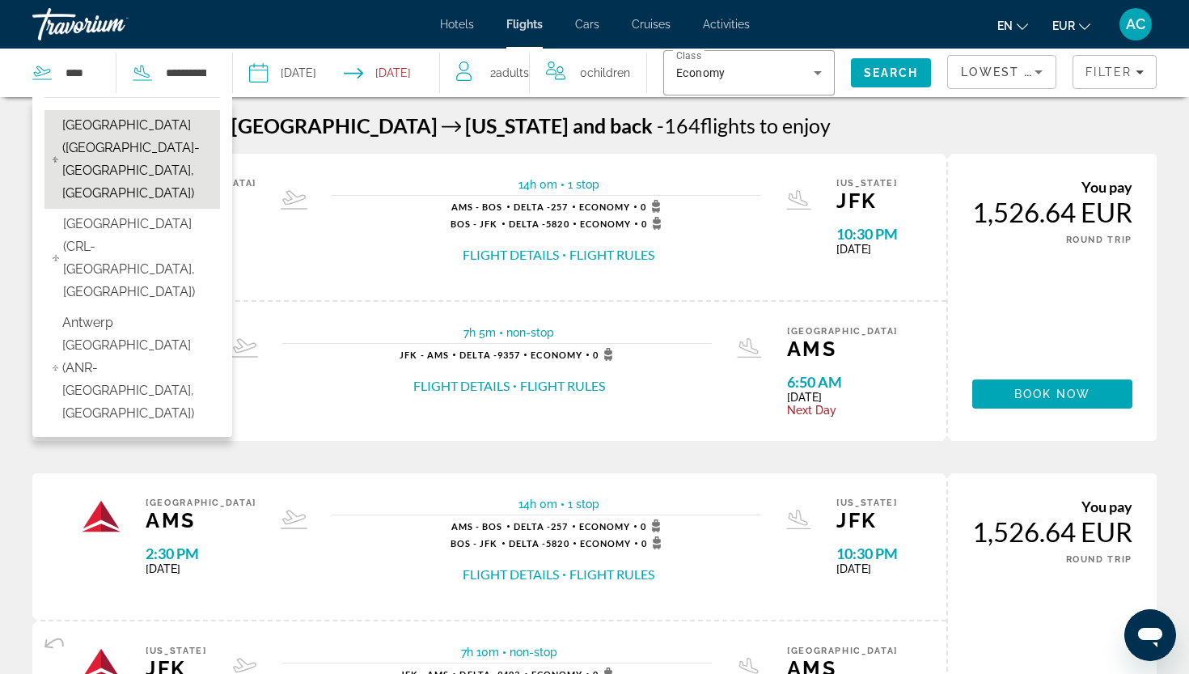
click at [92, 132] on span "Brussels Airport (BRU-Brussels, Belgium)" at bounding box center [137, 159] width 150 height 91
type input "**********"
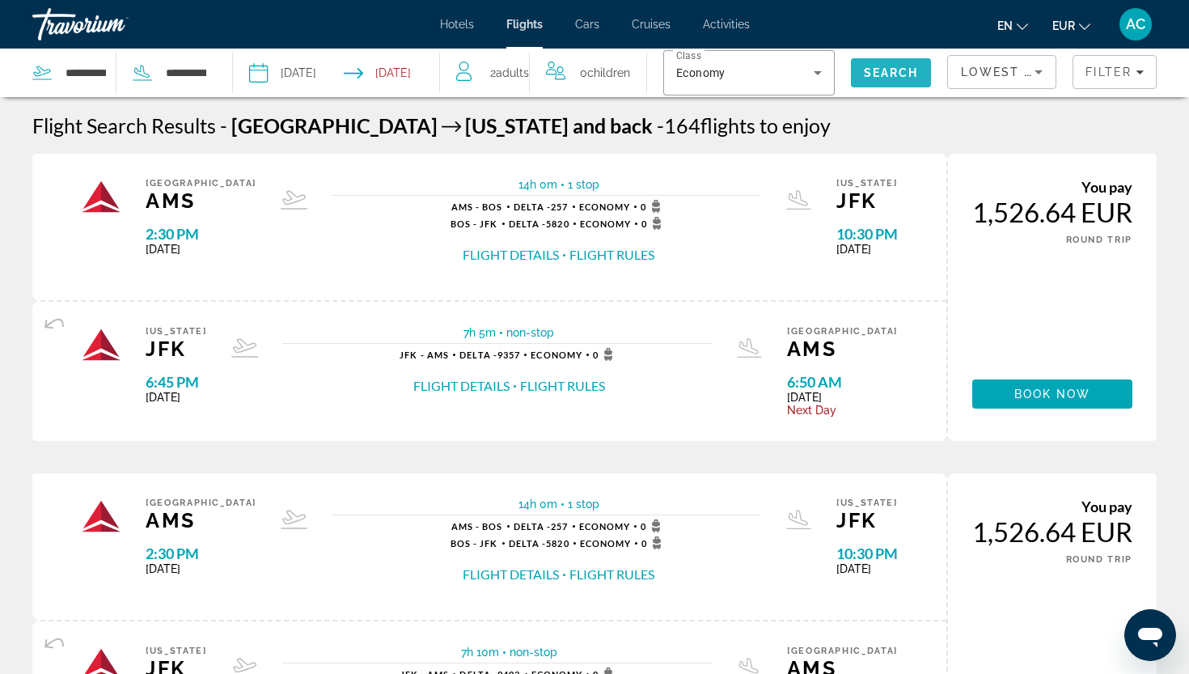
click at [886, 75] on span "Search" at bounding box center [891, 72] width 55 height 13
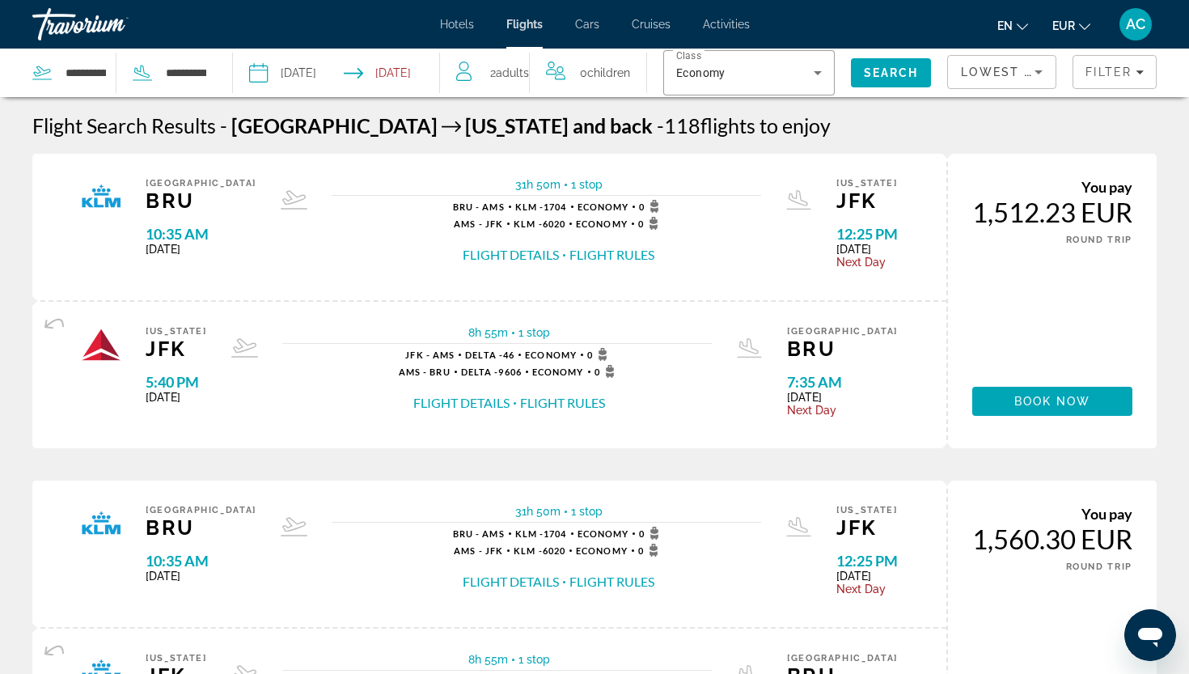
click at [413, 69] on input "Return date: Oct 28, 2025" at bounding box center [396, 75] width 102 height 53
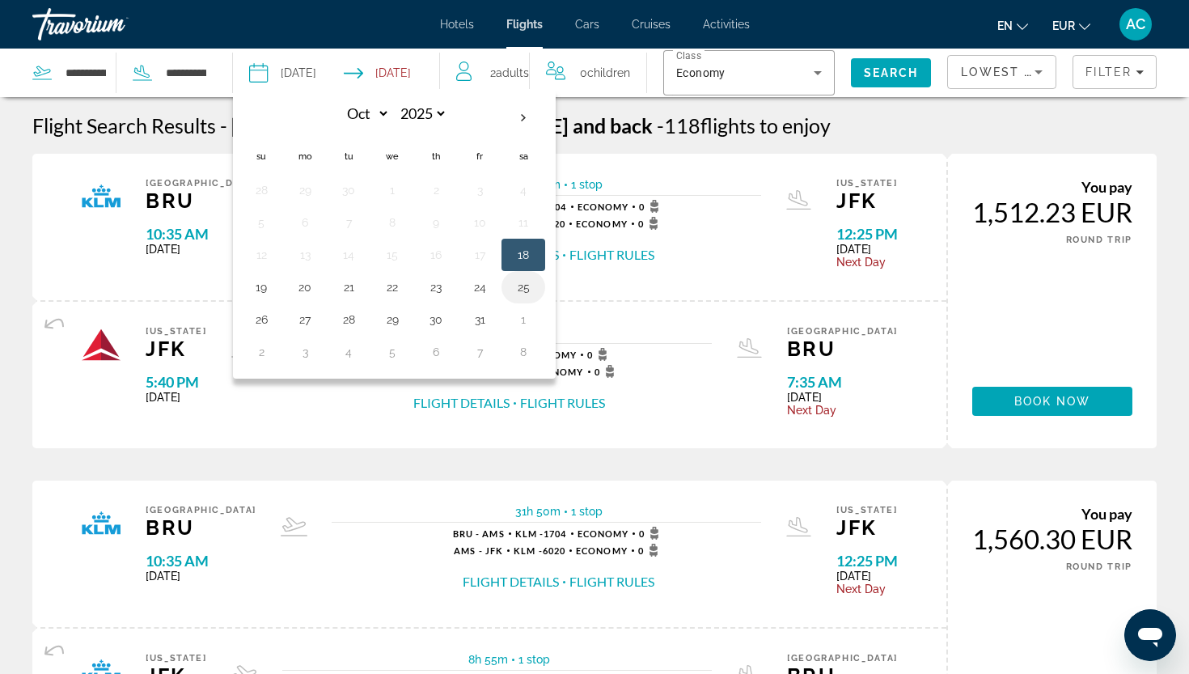
click at [530, 292] on button "25" at bounding box center [523, 287] width 26 height 23
type input "**********"
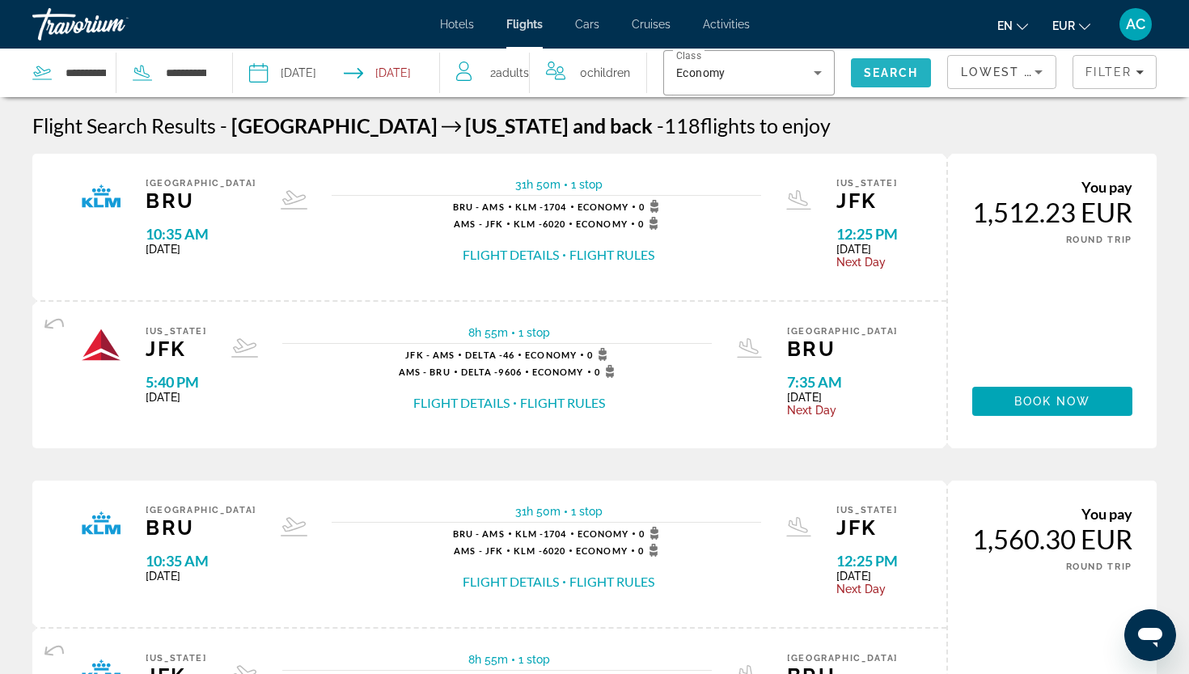
click at [899, 75] on span "Search" at bounding box center [891, 72] width 55 height 13
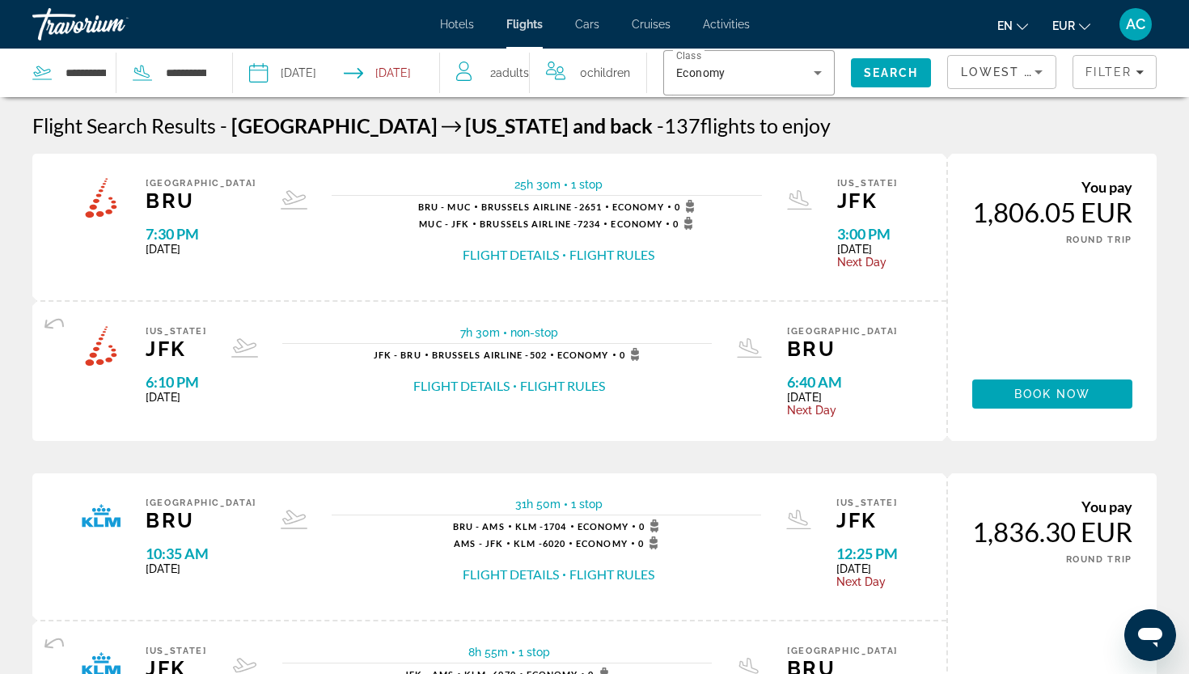
click at [318, 72] on input "Depart date: Oct 18, 2025" at bounding box center [296, 75] width 102 height 53
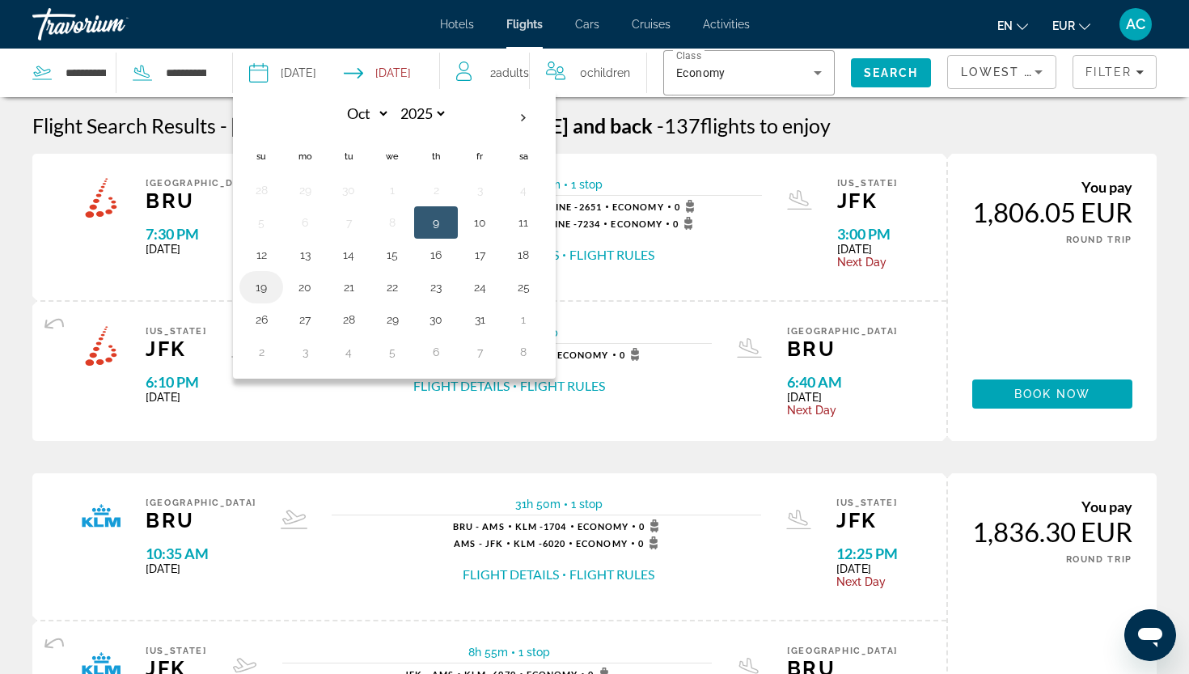
click at [266, 282] on button "19" at bounding box center [261, 287] width 26 height 23
type input "**********"
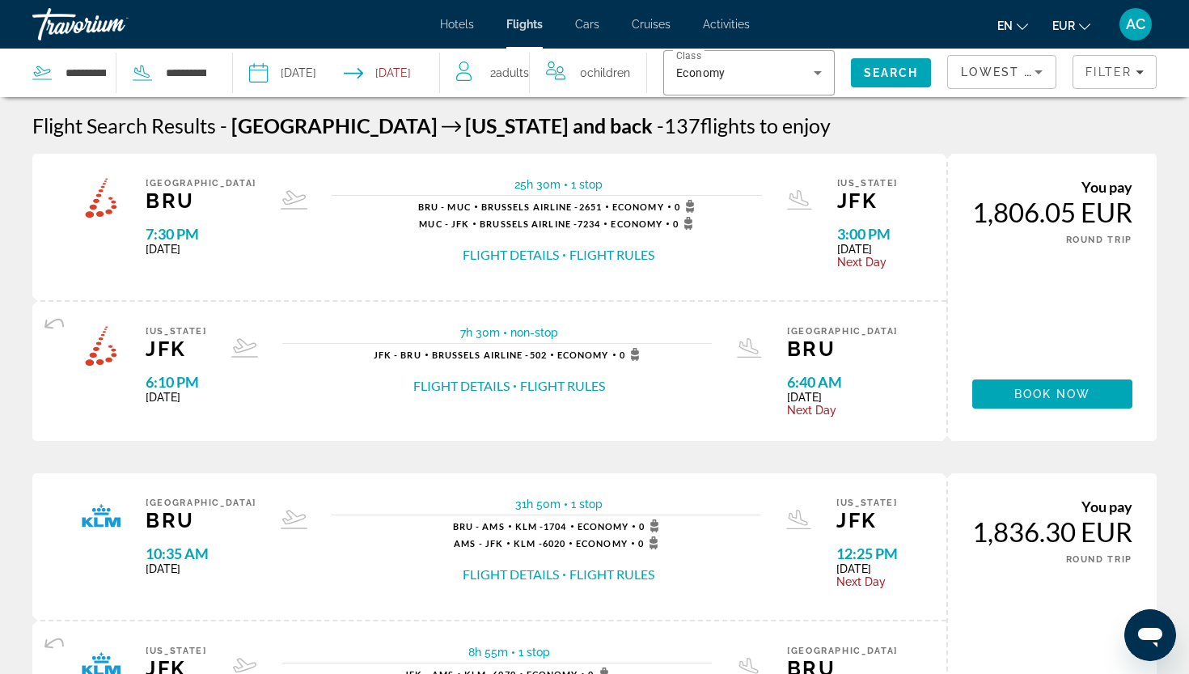
click at [392, 75] on input "Return date: Oct 25, 2025" at bounding box center [396, 75] width 102 height 53
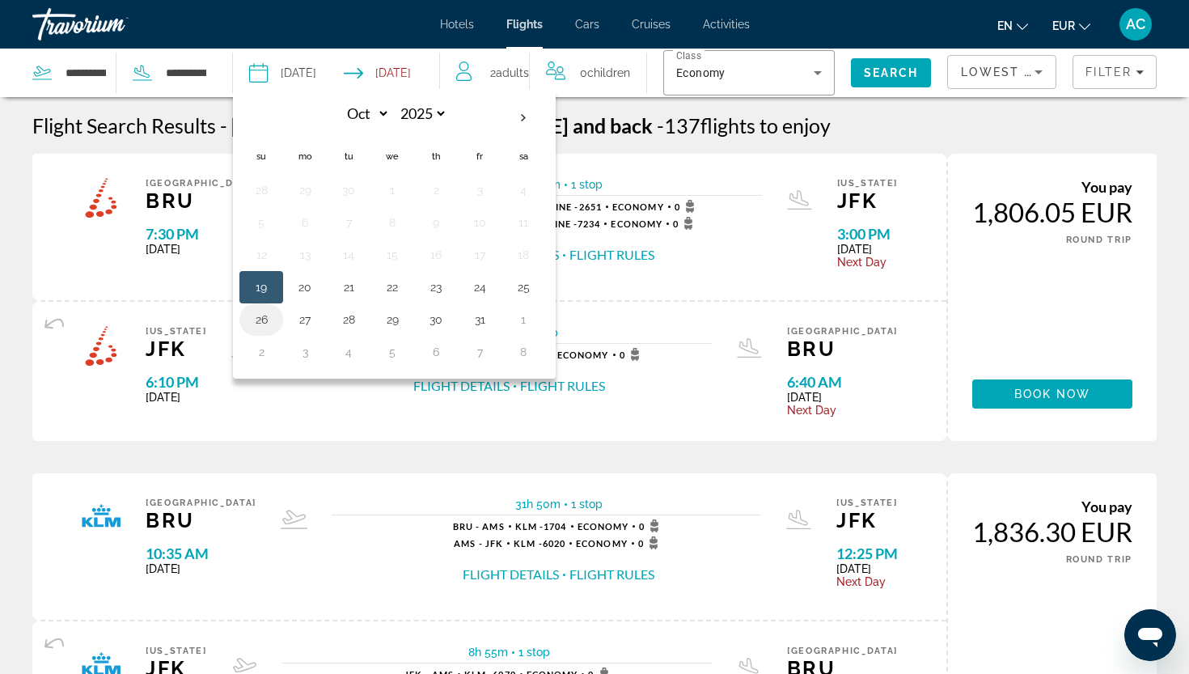
click at [265, 322] on button "26" at bounding box center [261, 319] width 26 height 23
type input "**********"
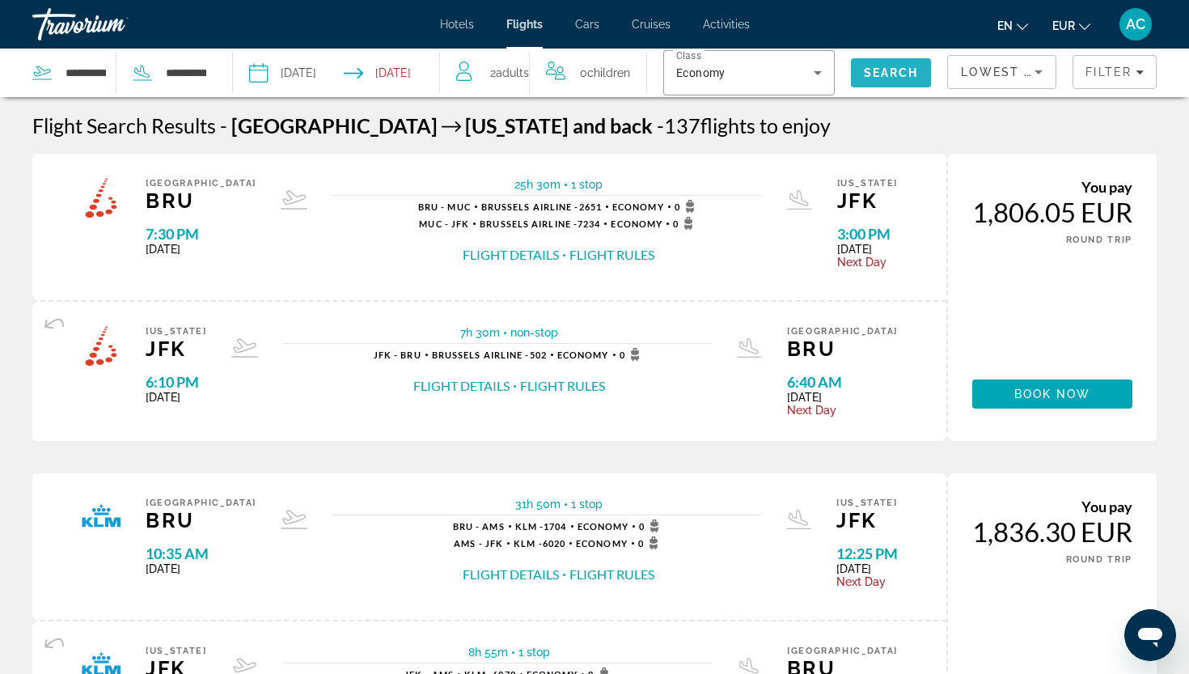
click at [892, 78] on span "Search" at bounding box center [891, 72] width 55 height 13
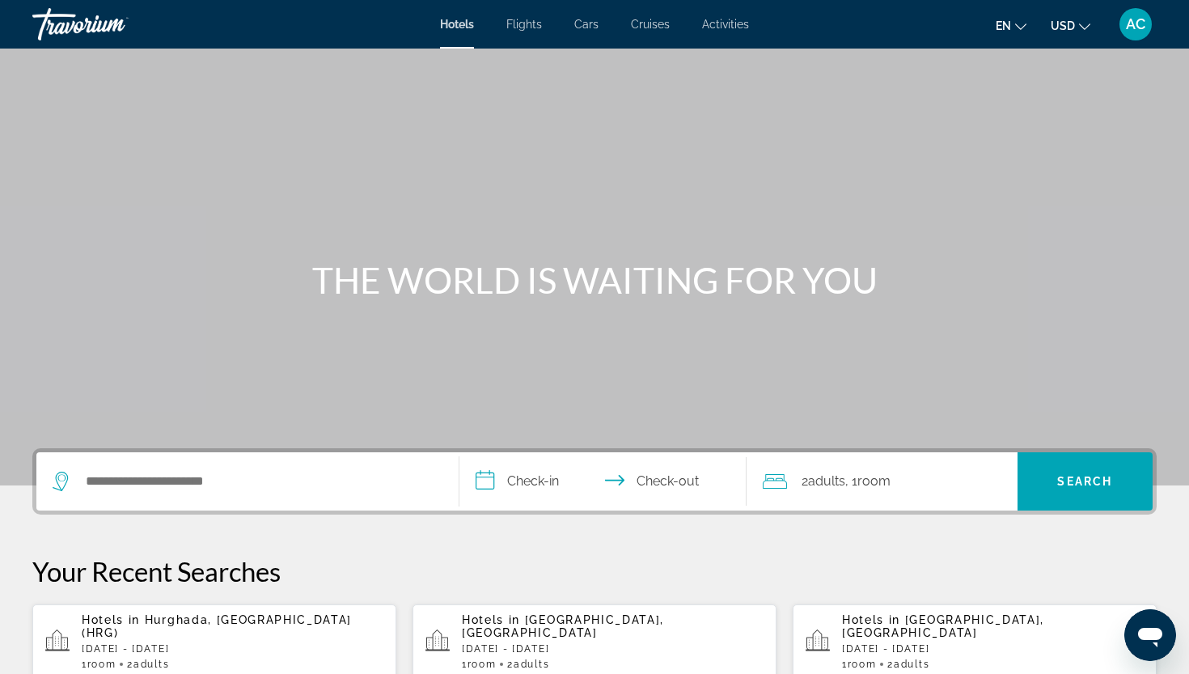
click at [730, 23] on span "Activities" at bounding box center [725, 24] width 47 height 13
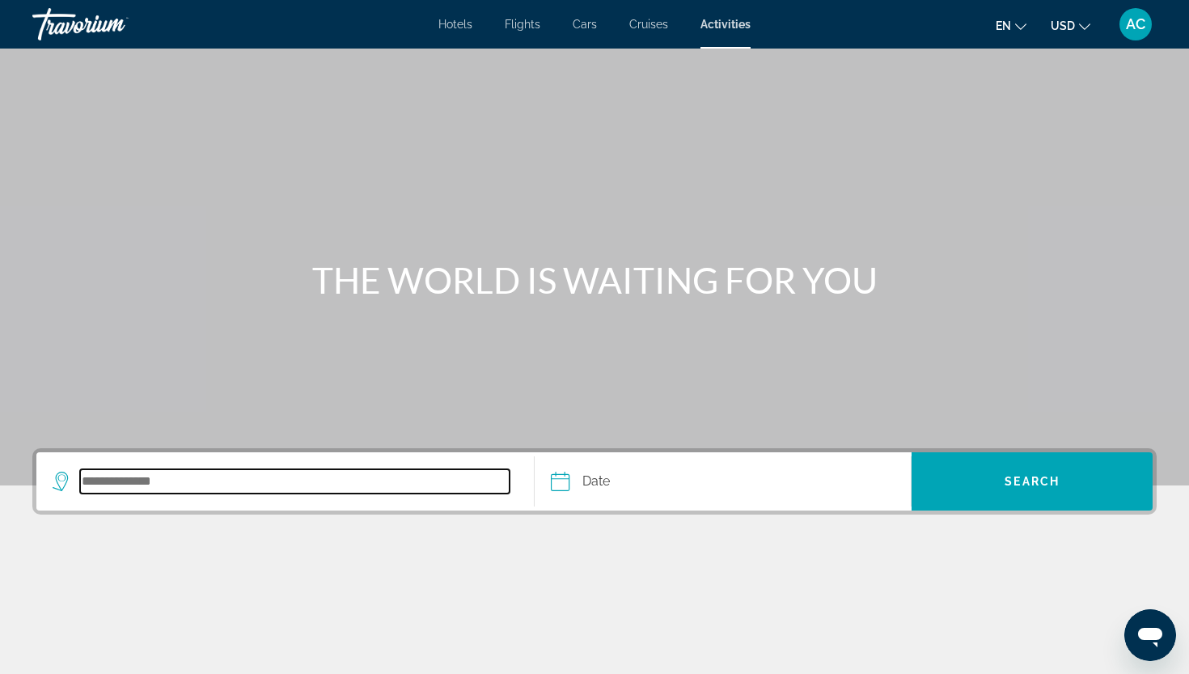
click at [256, 479] on input "Search destination" at bounding box center [294, 481] width 429 height 24
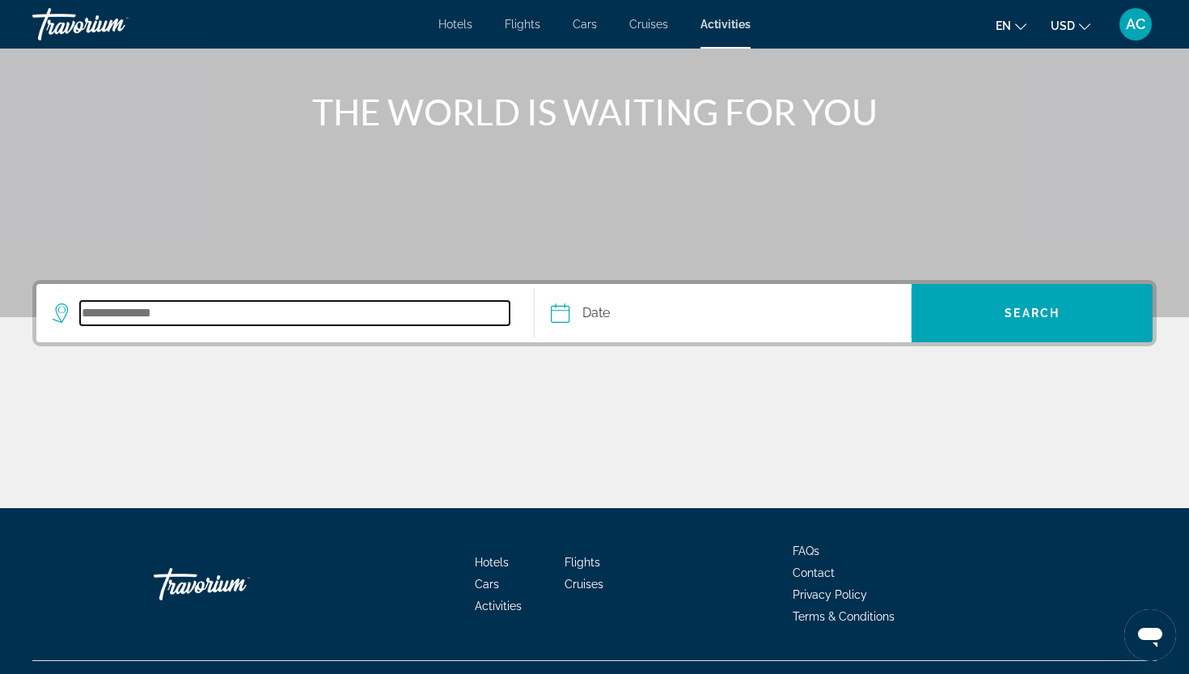
scroll to position [201, 0]
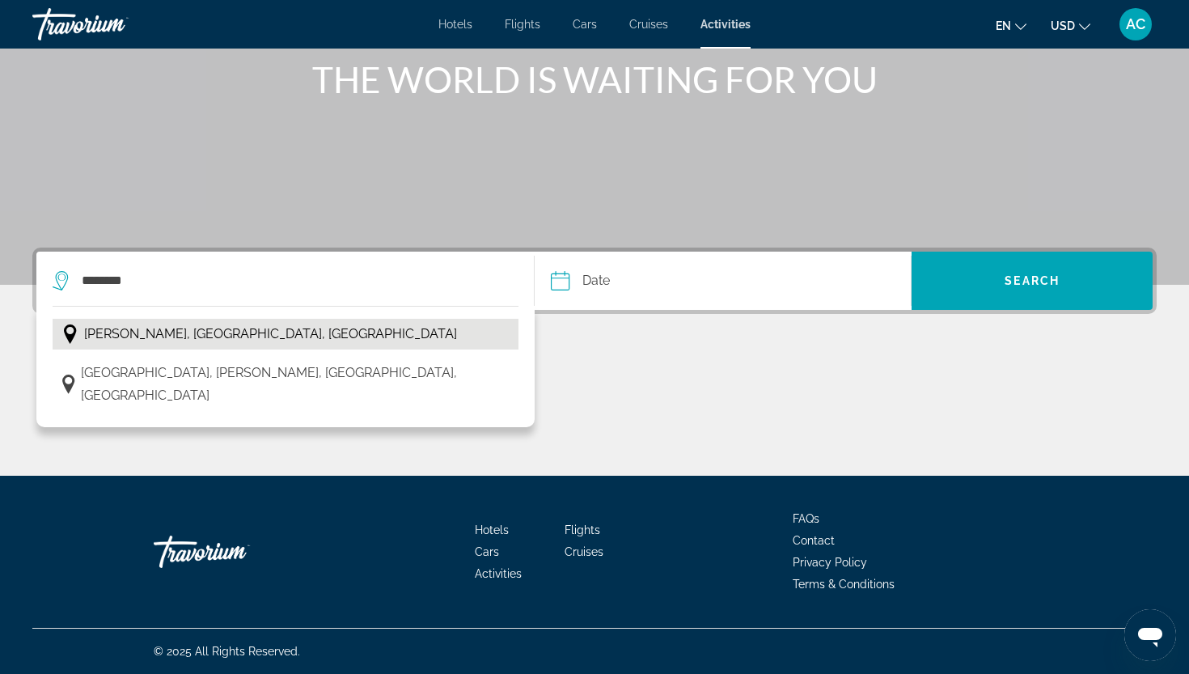
click at [171, 337] on span "[PERSON_NAME], [GEOGRAPHIC_DATA], [GEOGRAPHIC_DATA]" at bounding box center [270, 334] width 373 height 23
type input "**********"
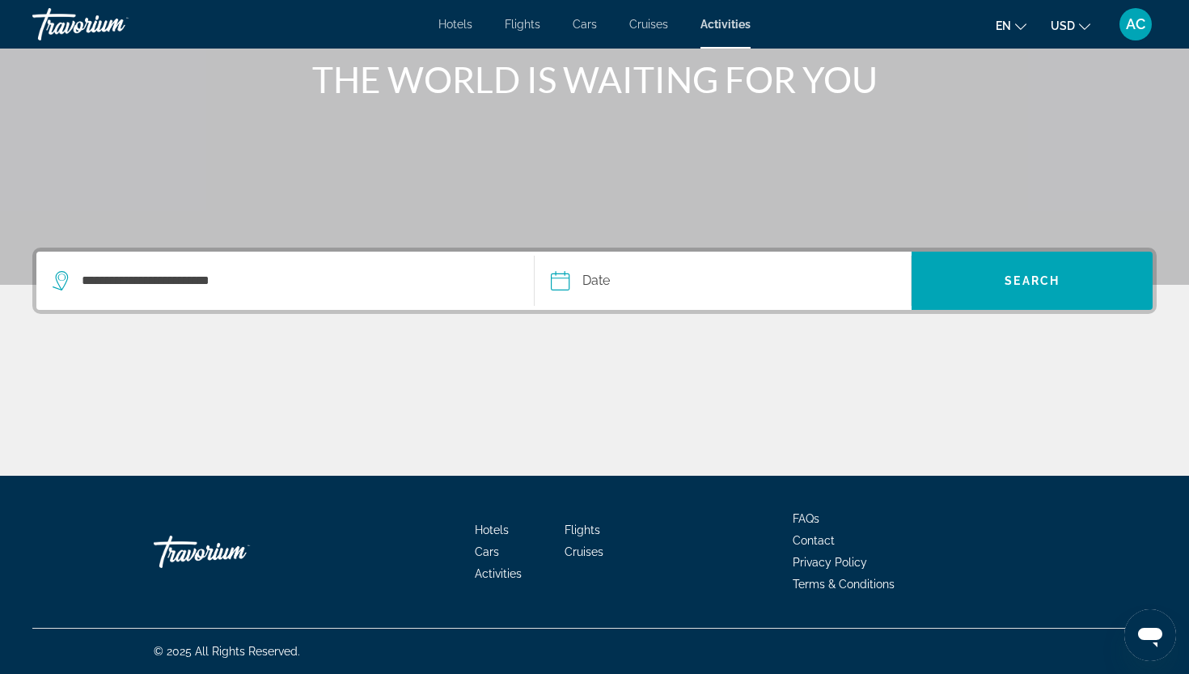
click at [653, 290] on input "Date" at bounding box center [640, 283] width 187 height 63
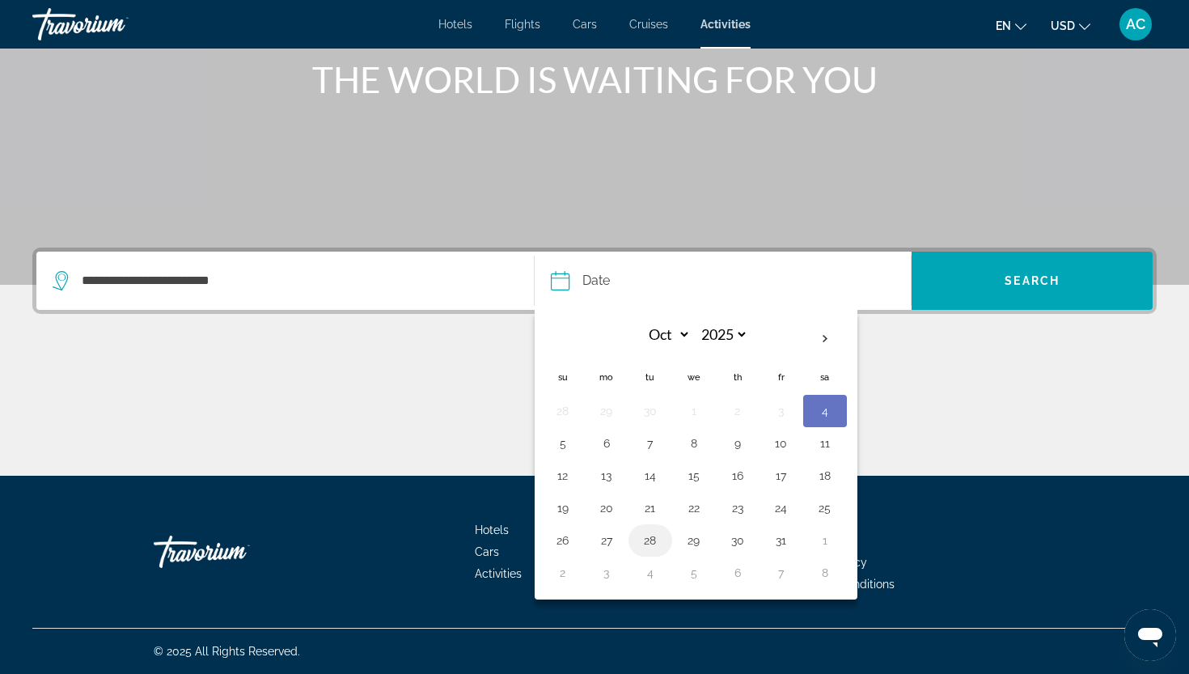
click at [655, 530] on button "28" at bounding box center [650, 540] width 26 height 23
type input "**********"
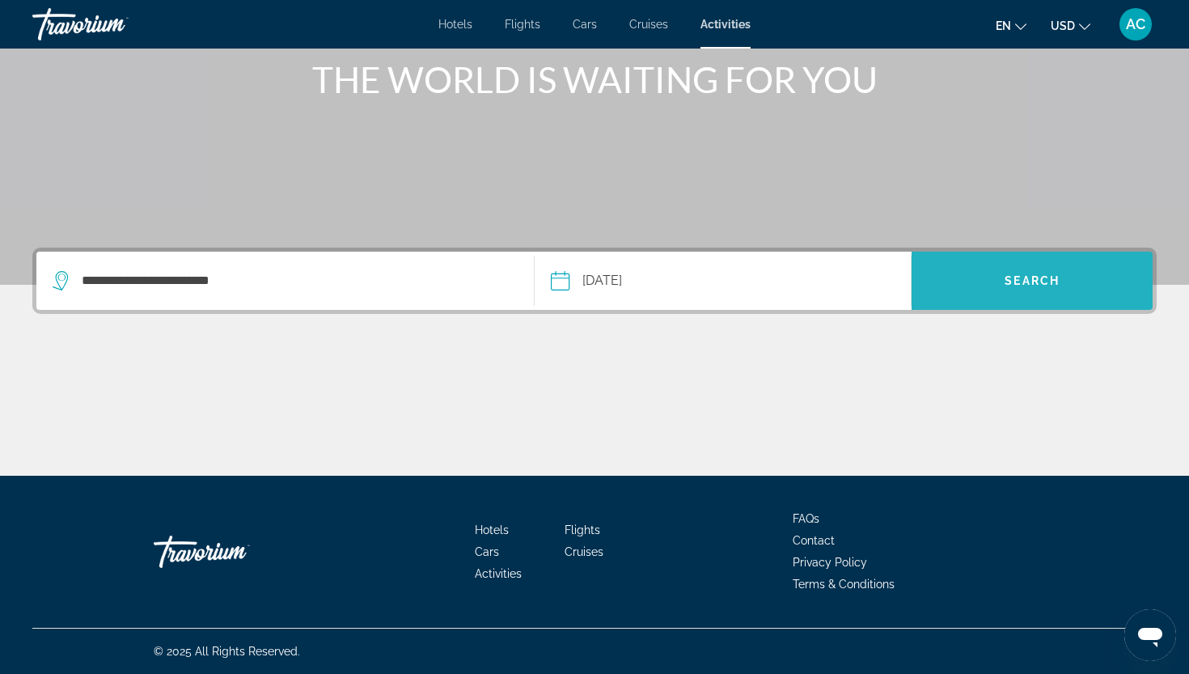
click at [1016, 277] on span "Search" at bounding box center [1031, 280] width 55 height 13
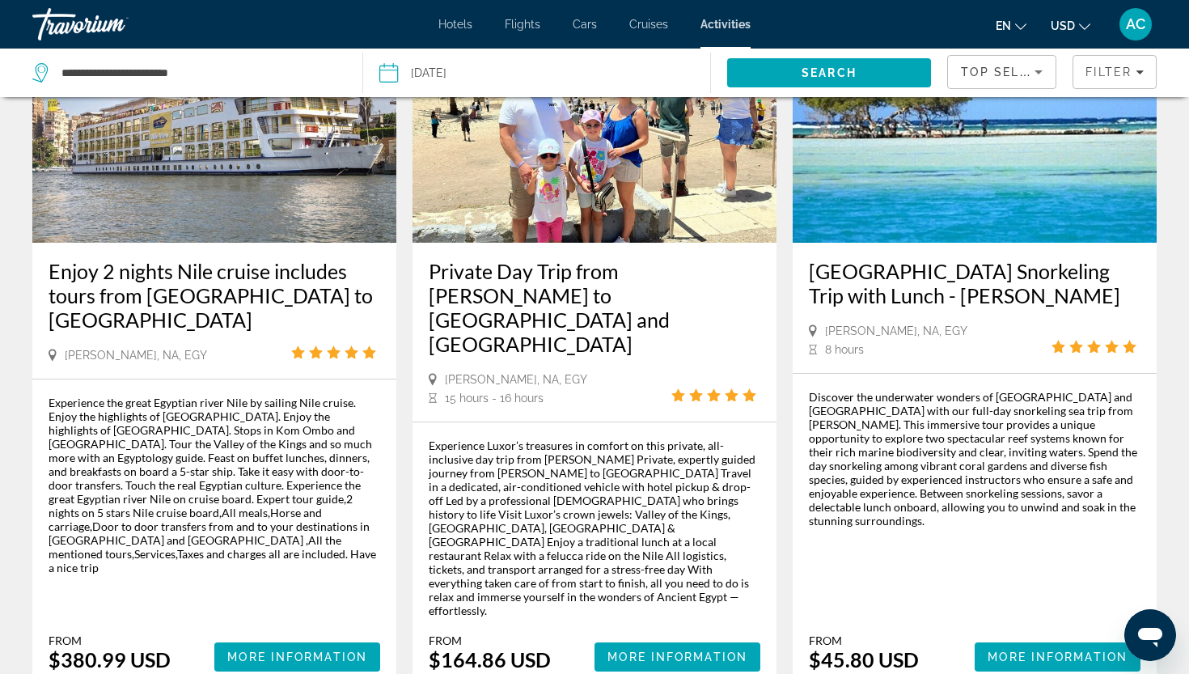
scroll to position [2560, 0]
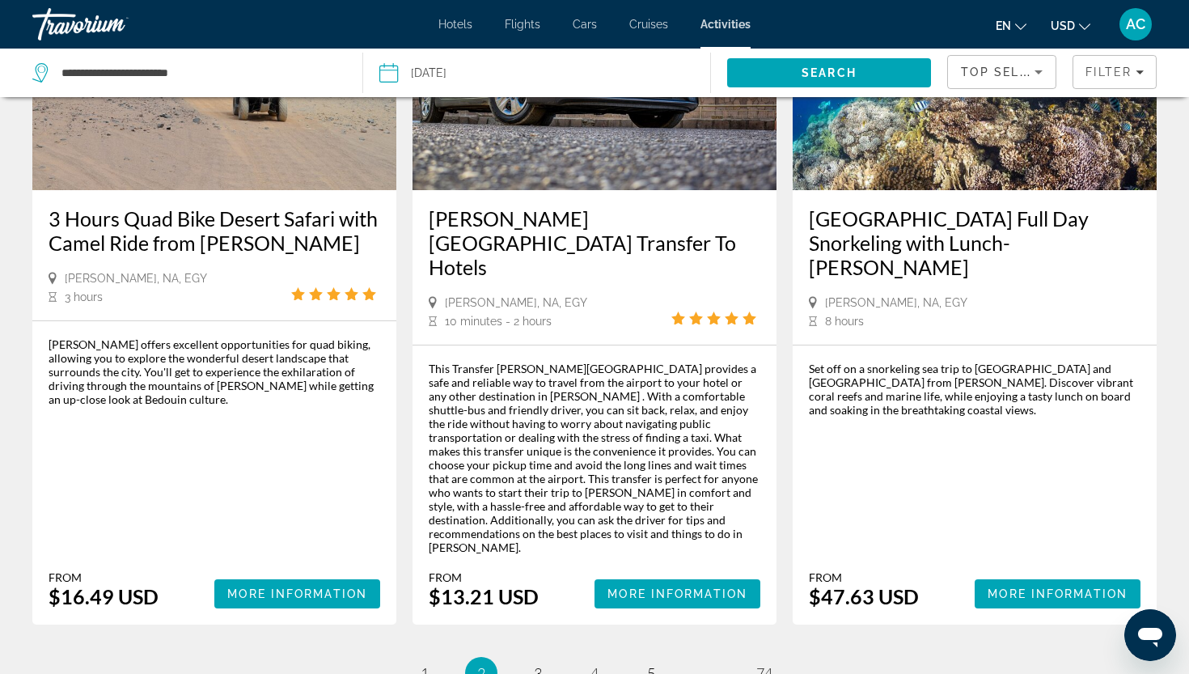
scroll to position [2444, 0]
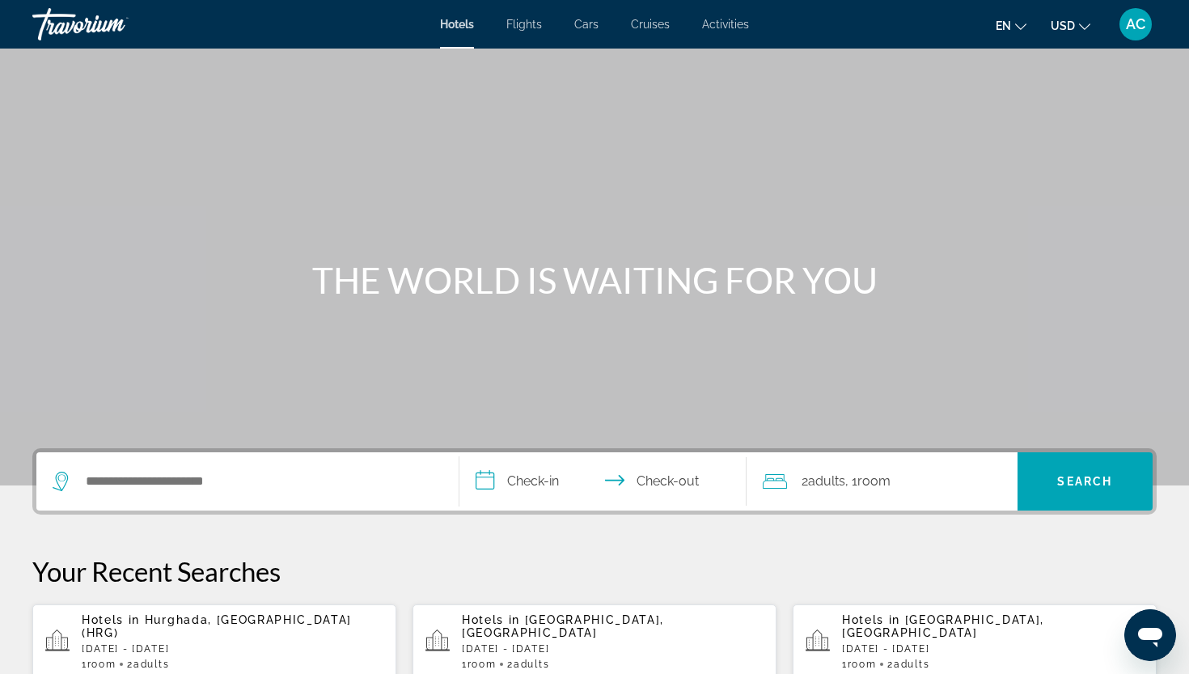
click at [533, 31] on div "Hotels Flights Cars Cruises Activities Hotels Flights Cars Cruises Activities e…" at bounding box center [594, 24] width 1189 height 42
click at [533, 23] on span "Flights" at bounding box center [524, 24] width 36 height 13
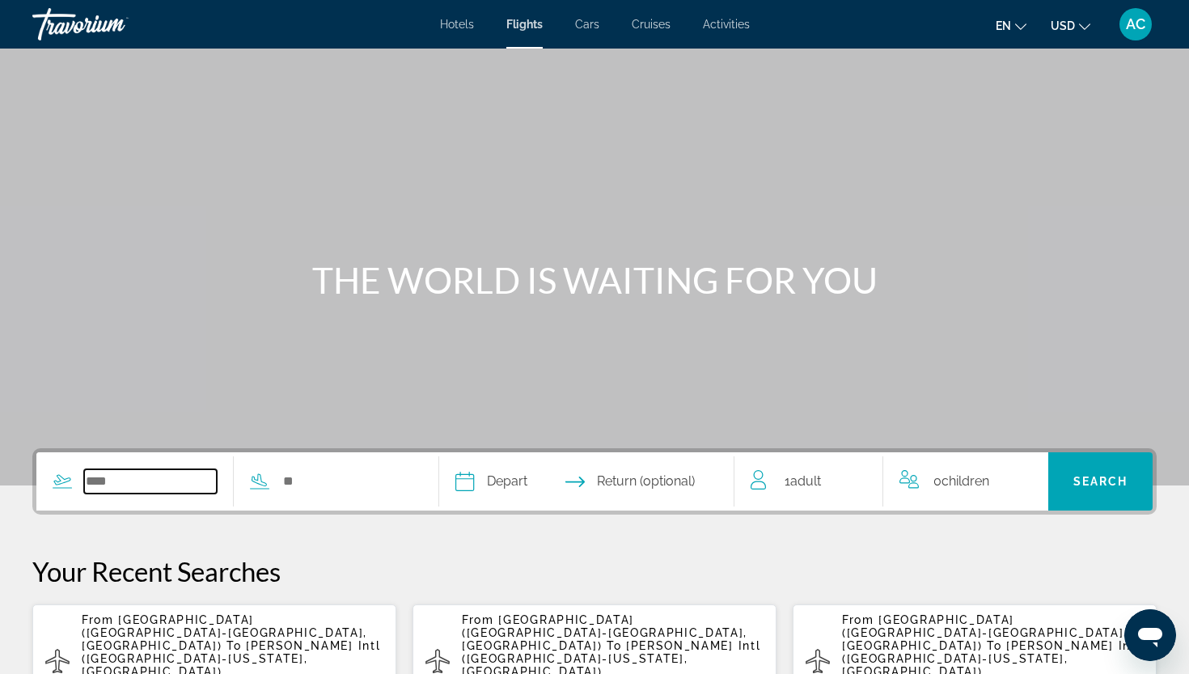
click at [166, 484] on input "Search widget" at bounding box center [150, 481] width 133 height 24
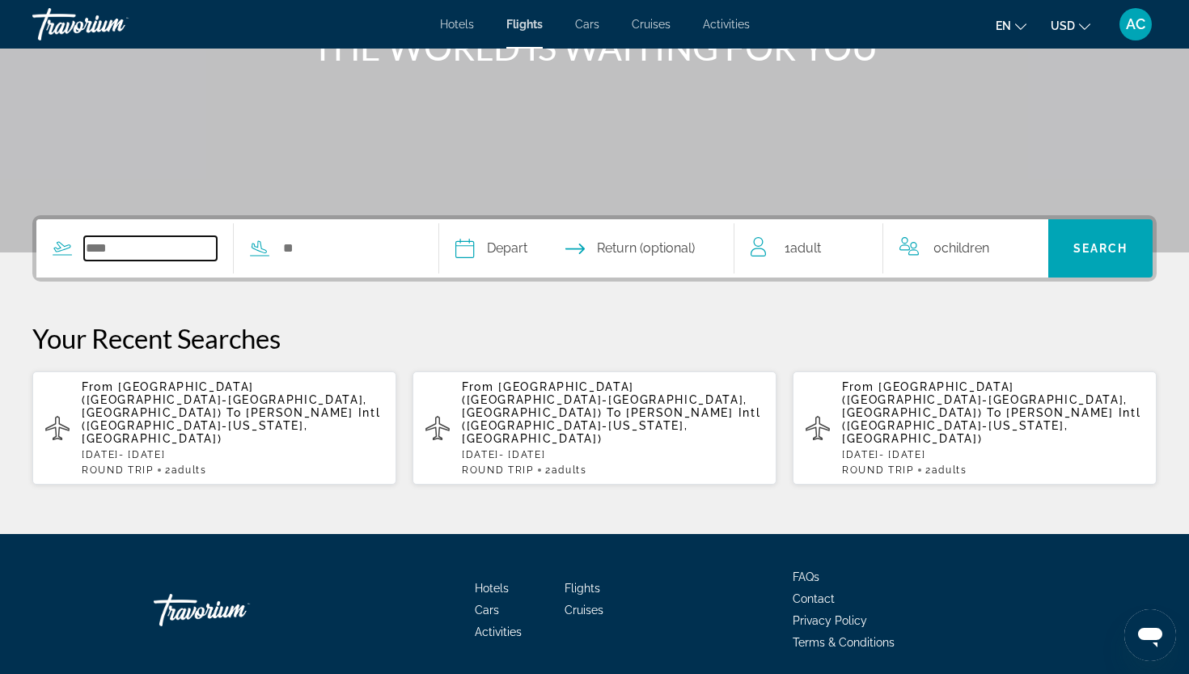
scroll to position [268, 0]
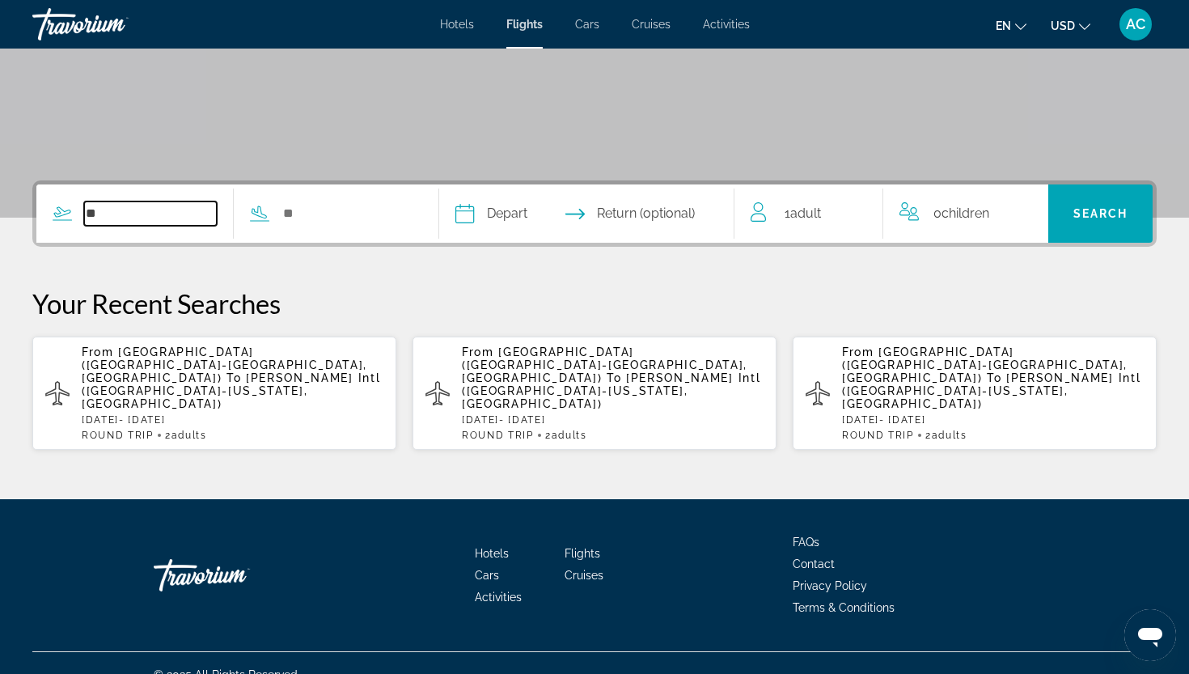
type input "*"
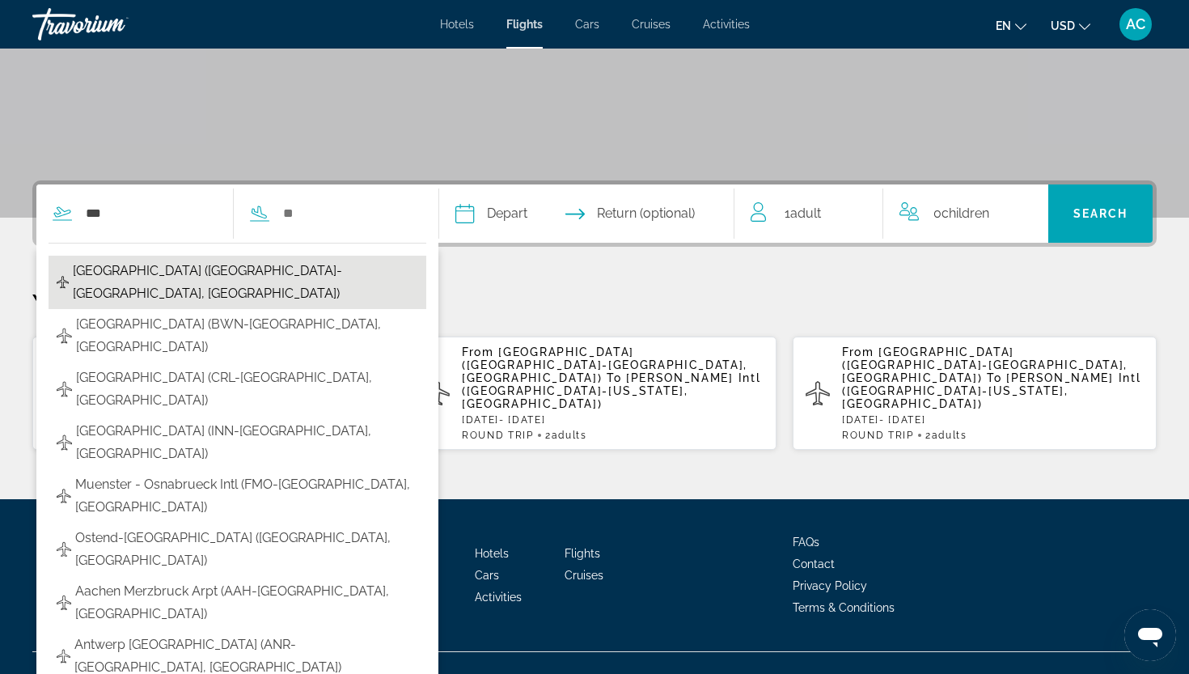
click at [141, 261] on span "[GEOGRAPHIC_DATA] ([GEOGRAPHIC_DATA]-[GEOGRAPHIC_DATA], [GEOGRAPHIC_DATA])" at bounding box center [245, 282] width 345 height 45
type input "**********"
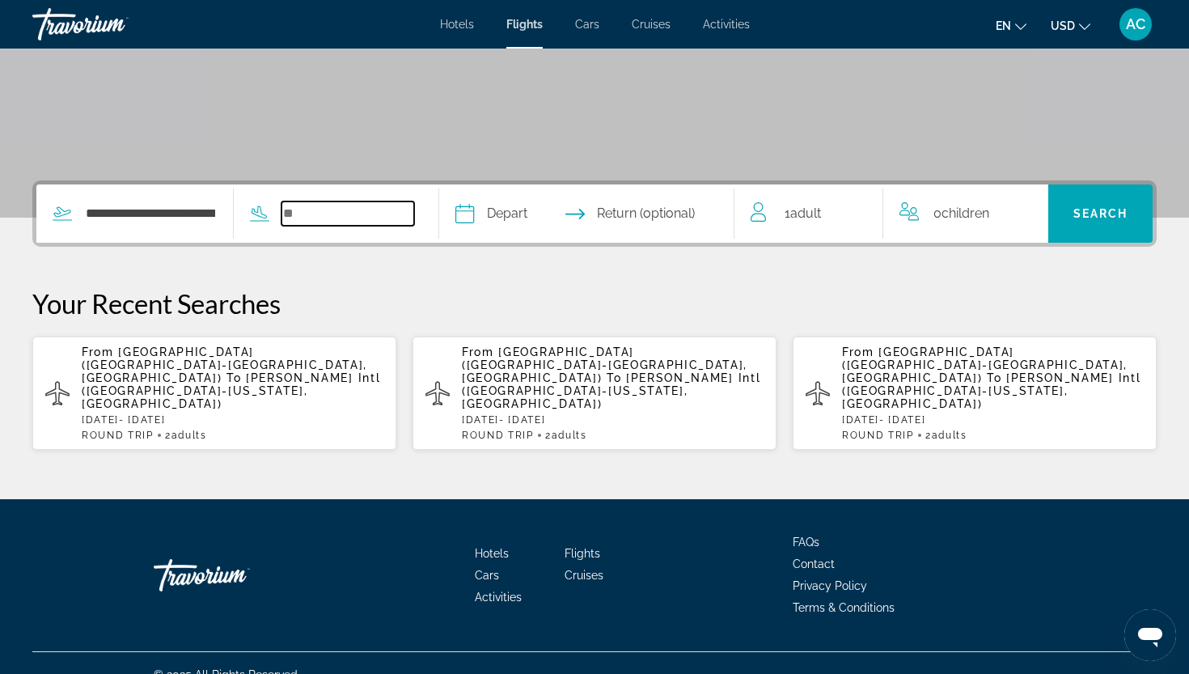
click at [326, 202] on input "Search widget" at bounding box center [347, 213] width 133 height 24
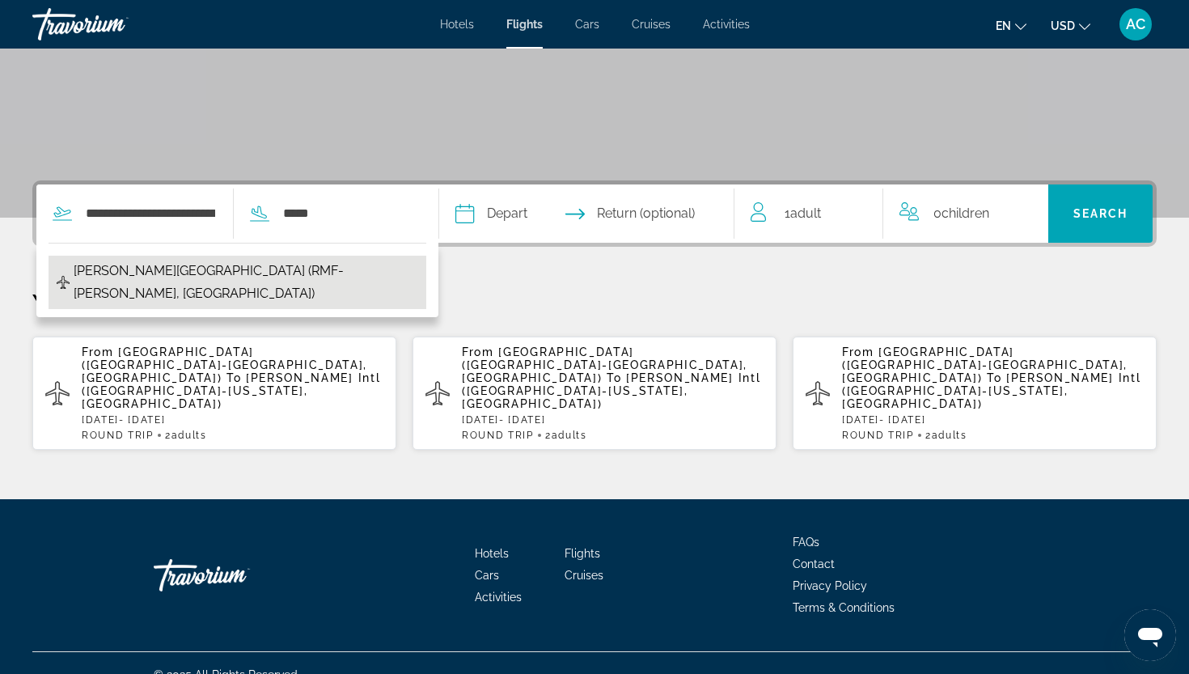
click at [145, 268] on span "Marsa Alam Intl Airport (RMF-Marsa Alam, Egypt)" at bounding box center [246, 282] width 345 height 45
type input "**********"
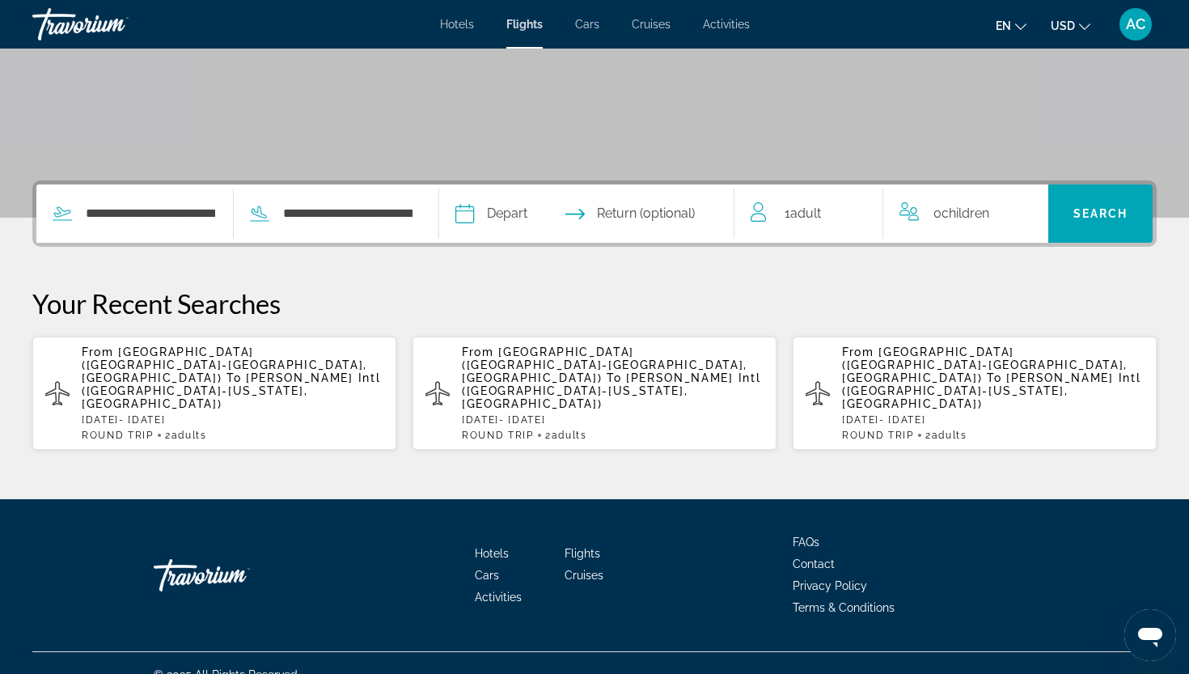
click at [548, 205] on input "Depart date" at bounding box center [524, 215] width 146 height 63
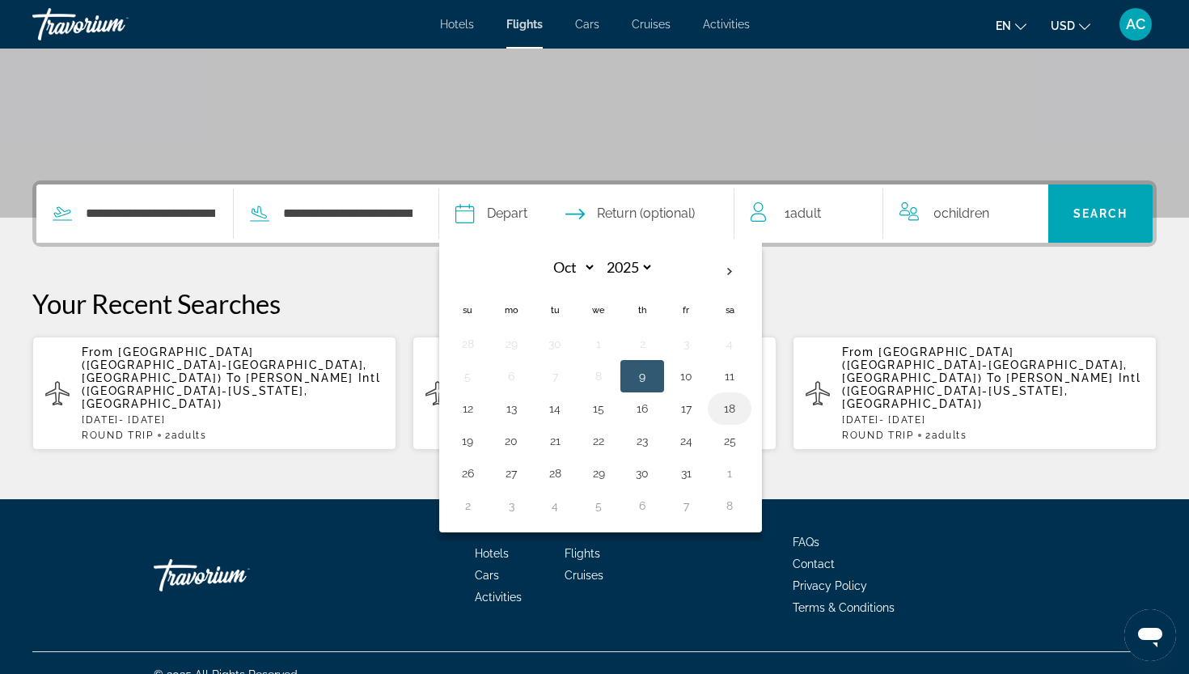
click at [742, 405] on button "18" at bounding box center [730, 408] width 26 height 23
type input "**********"
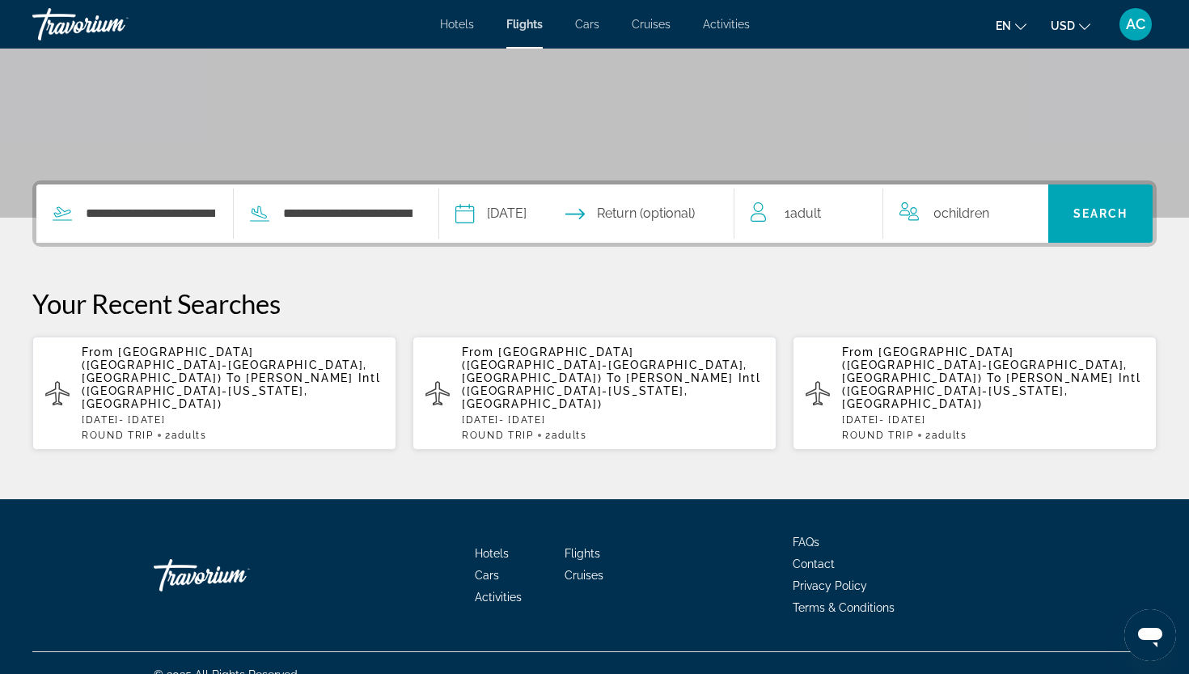
click at [683, 207] on input "Return date" at bounding box center [667, 215] width 146 height 63
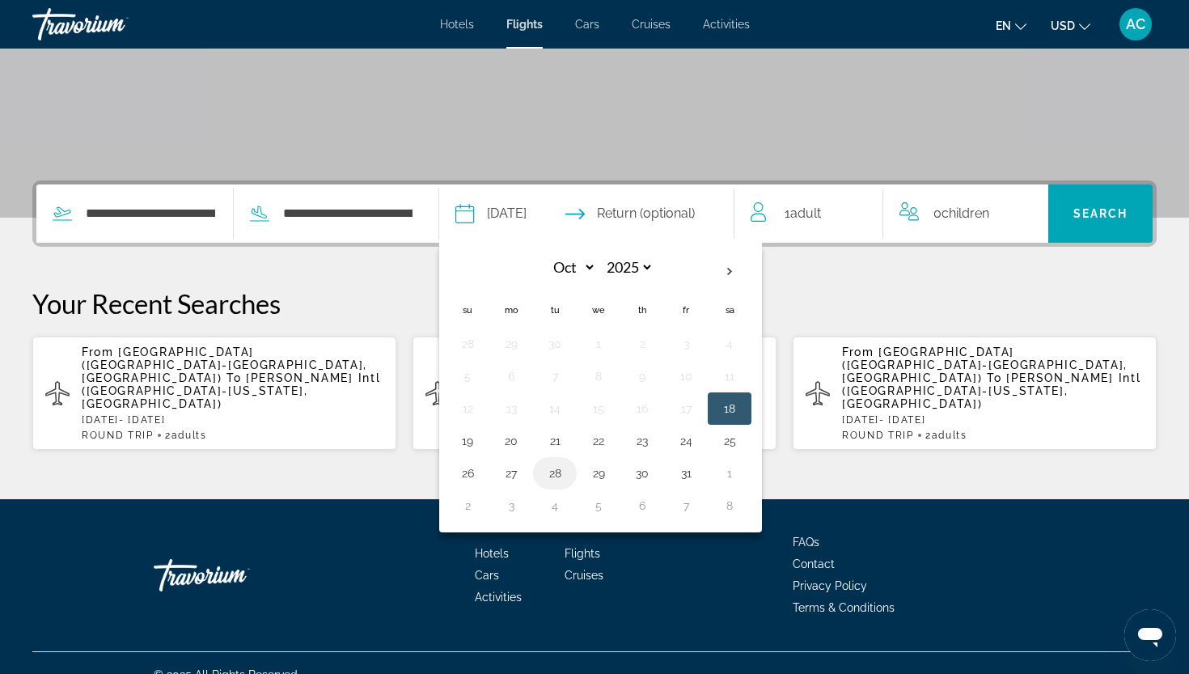
click at [568, 471] on button "28" at bounding box center [555, 473] width 26 height 23
type input "**********"
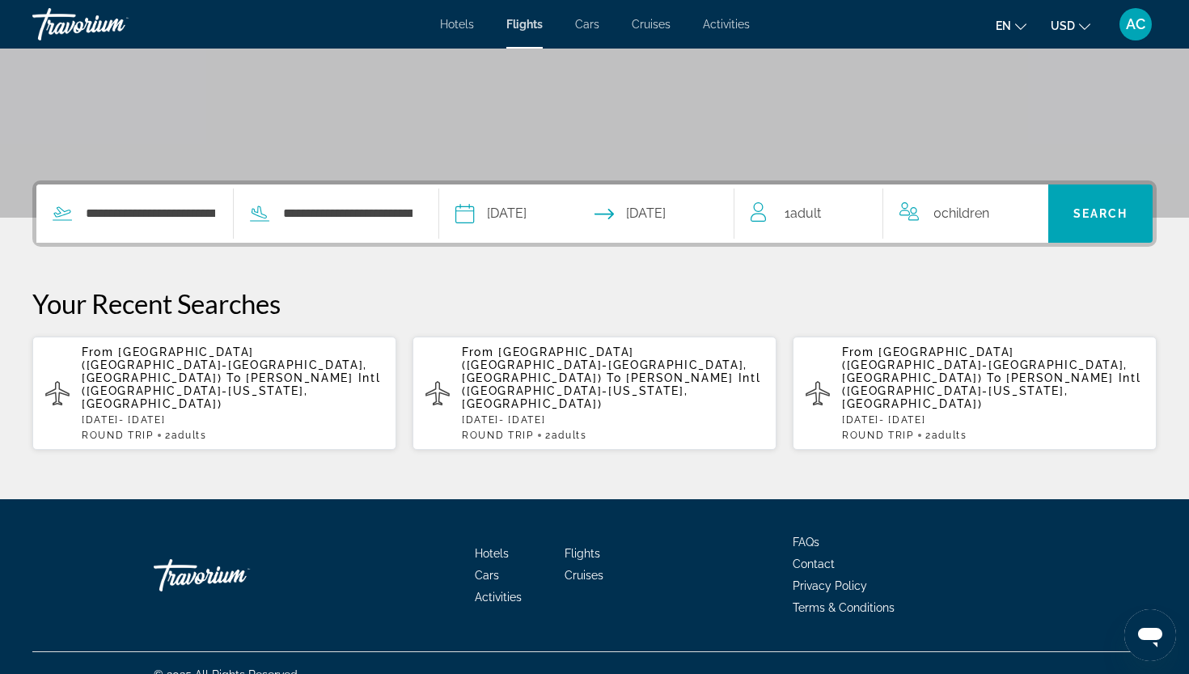
click at [806, 219] on span "Adult" at bounding box center [805, 212] width 31 height 15
click at [855, 202] on icon "Increment adults" at bounding box center [859, 210] width 15 height 19
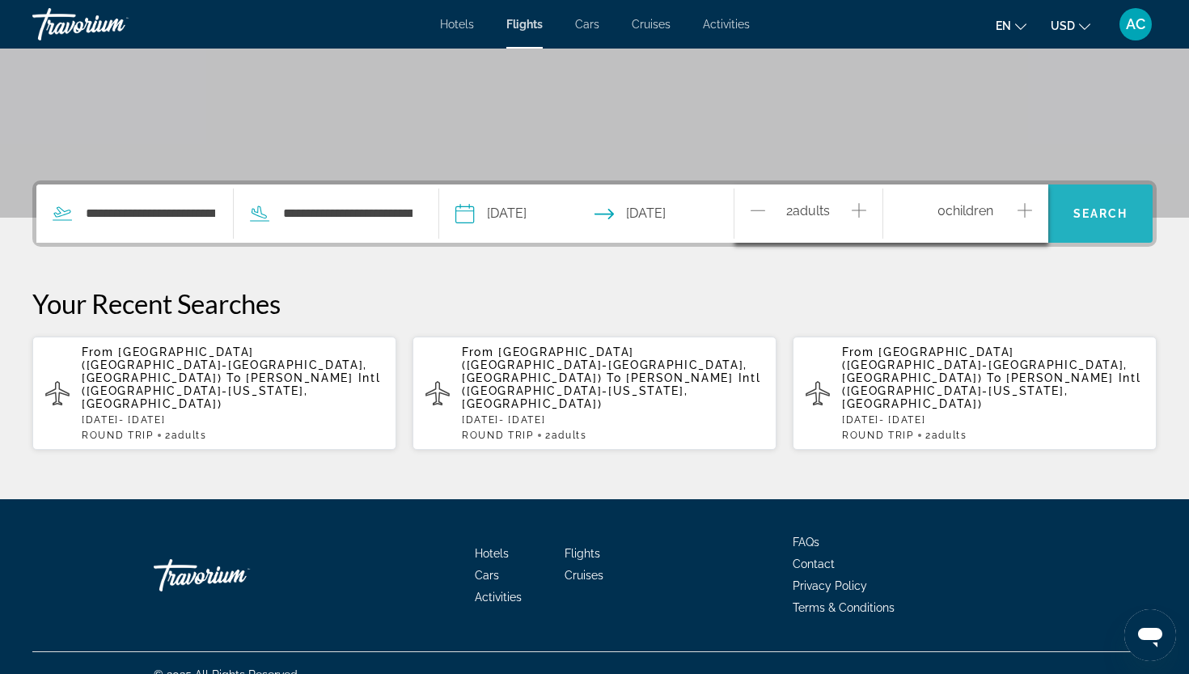
click at [1054, 209] on span "Search" at bounding box center [1100, 213] width 55 height 13
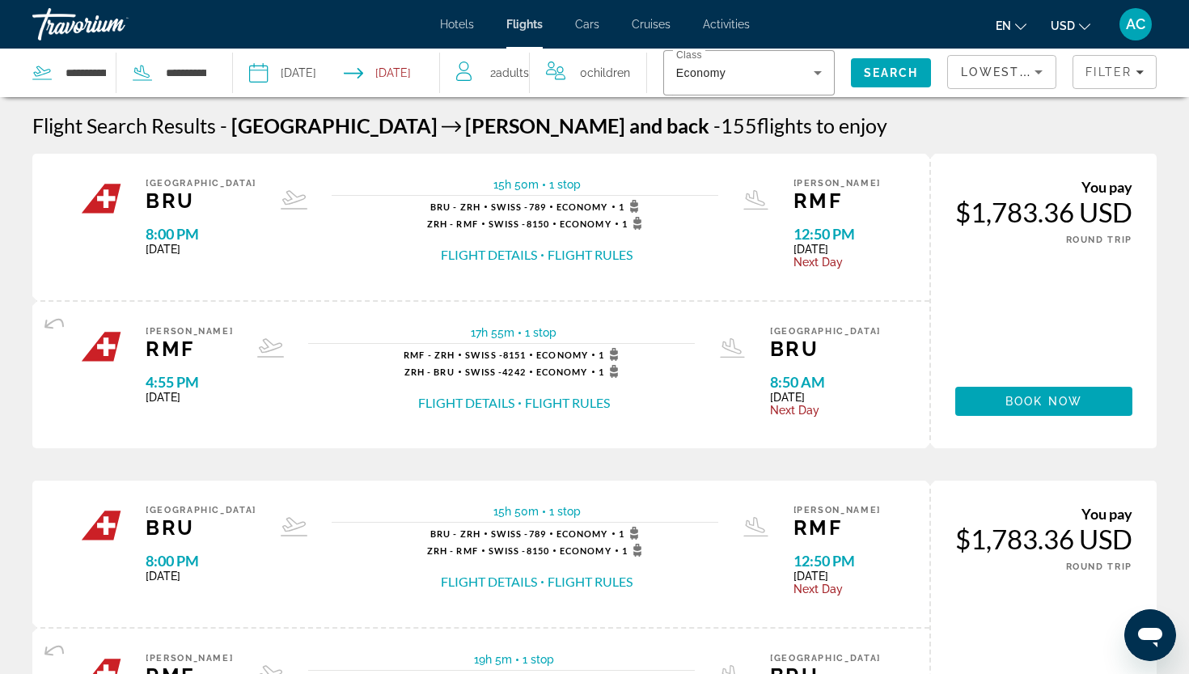
click at [1054, 29] on span "USD" at bounding box center [1063, 25] width 24 height 13
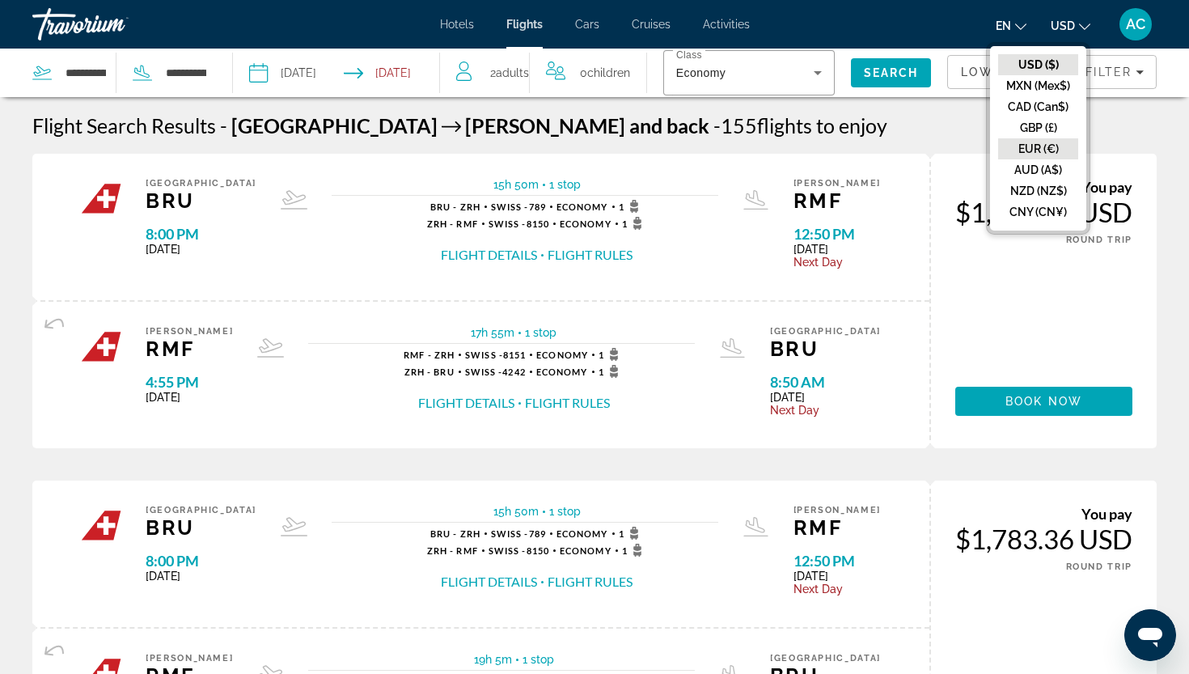
click at [1033, 141] on button "EUR (€)" at bounding box center [1038, 148] width 80 height 21
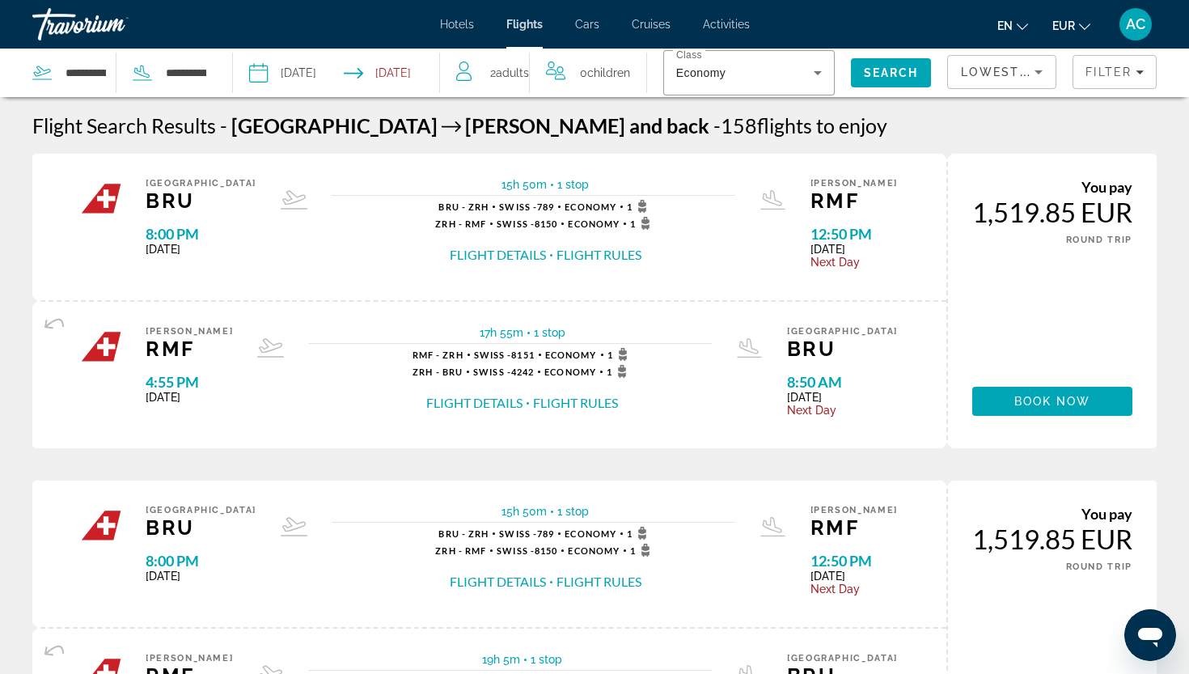
click at [298, 76] on input "Depart date: Oct 18, 2025" at bounding box center [296, 75] width 102 height 53
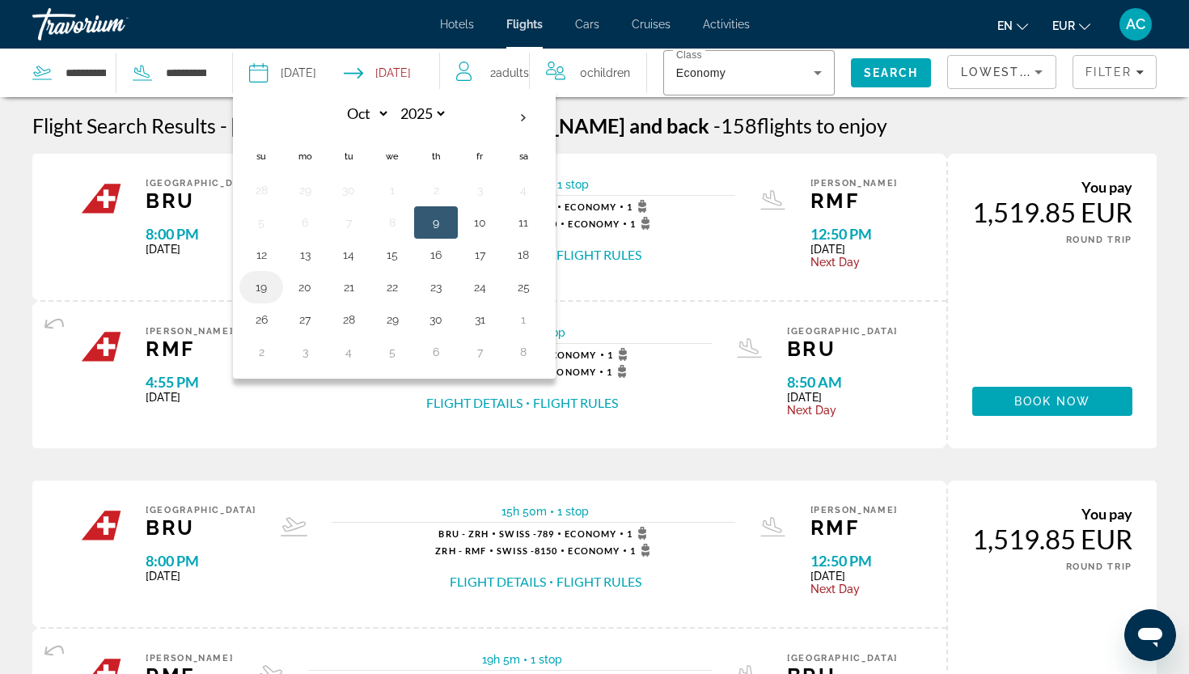
click at [254, 293] on button "19" at bounding box center [261, 287] width 26 height 23
type input "**********"
select select "*"
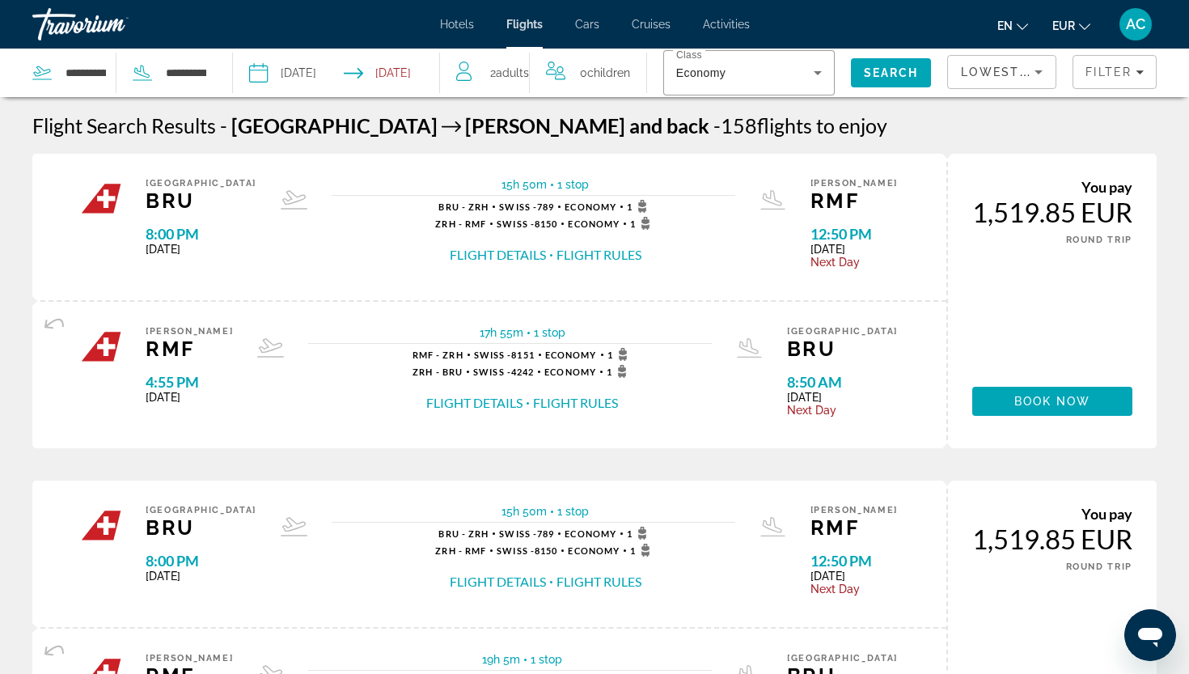
click at [401, 84] on input "Return date: Oct 28, 2025" at bounding box center [396, 75] width 102 height 53
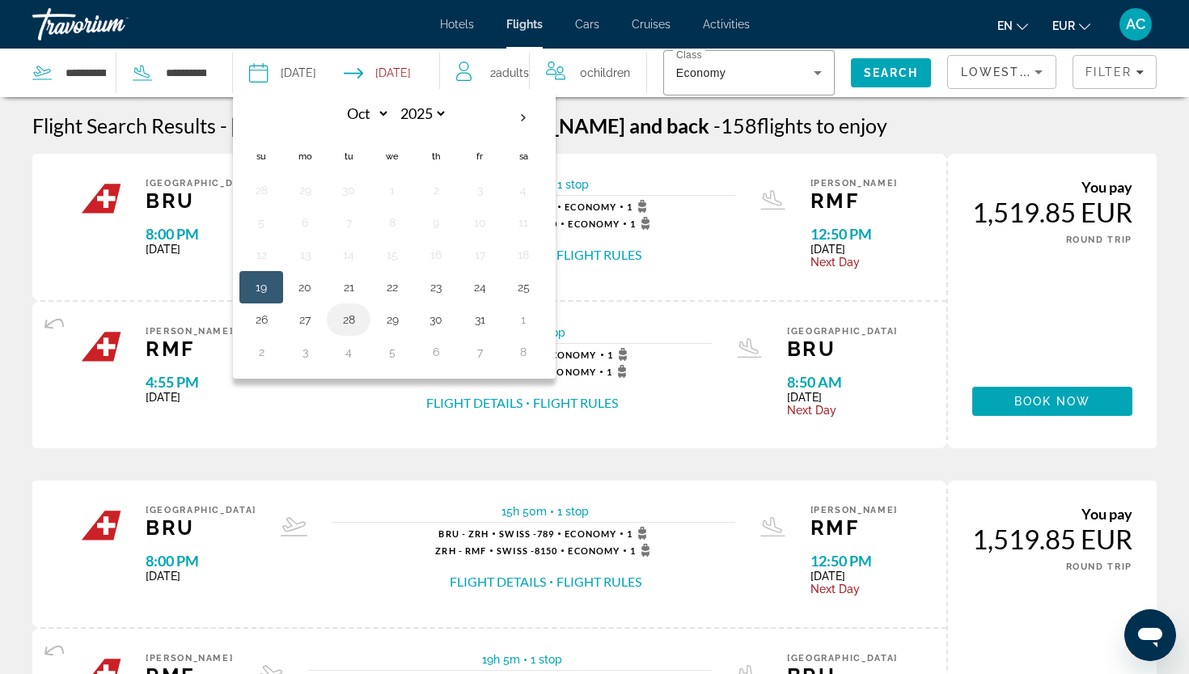
click at [350, 327] on button "28" at bounding box center [349, 319] width 26 height 23
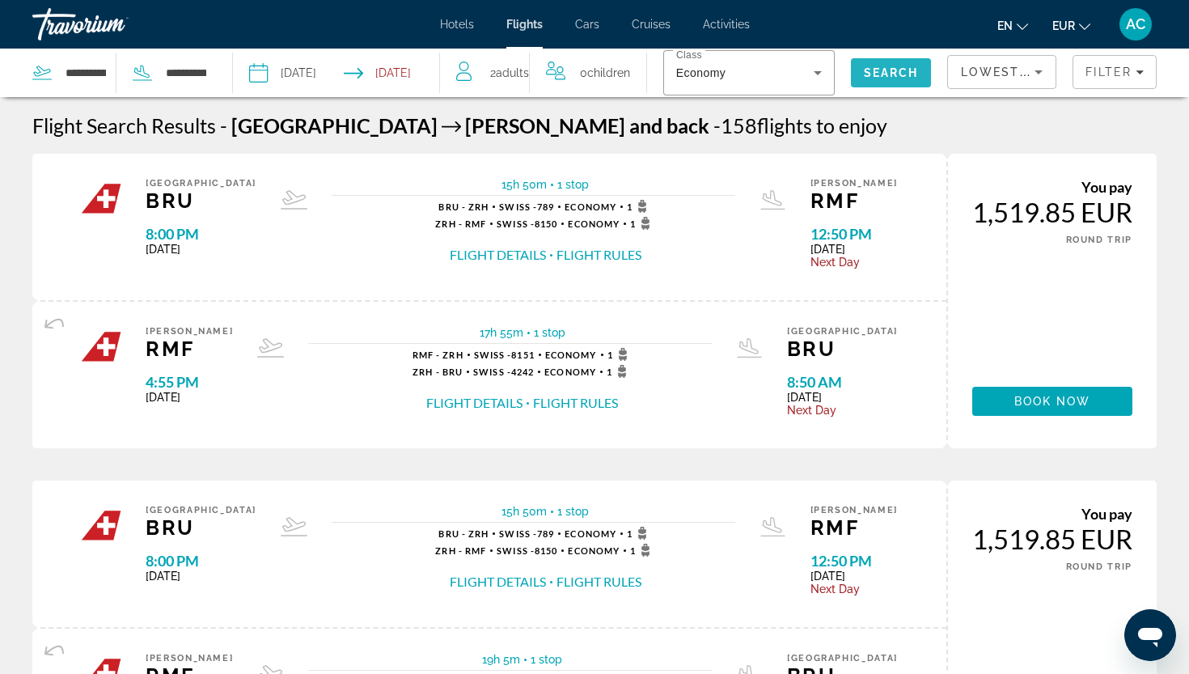
click at [909, 85] on span "Search" at bounding box center [891, 72] width 81 height 39
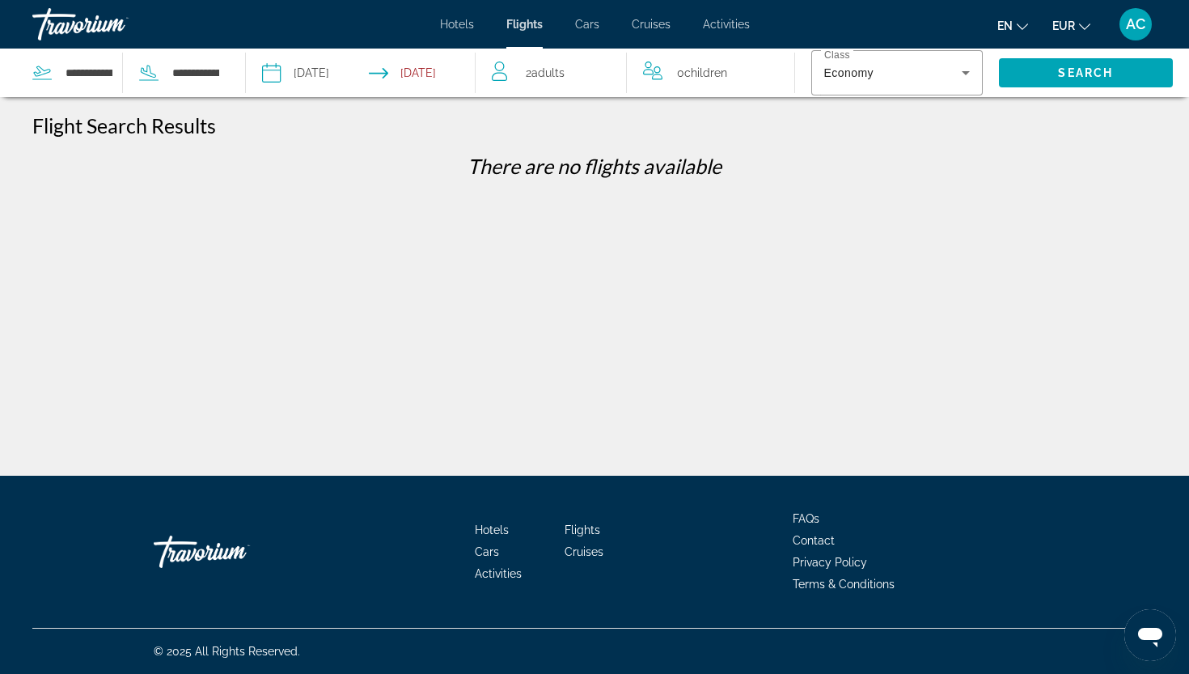
click at [404, 69] on input "**********" at bounding box center [425, 75] width 113 height 53
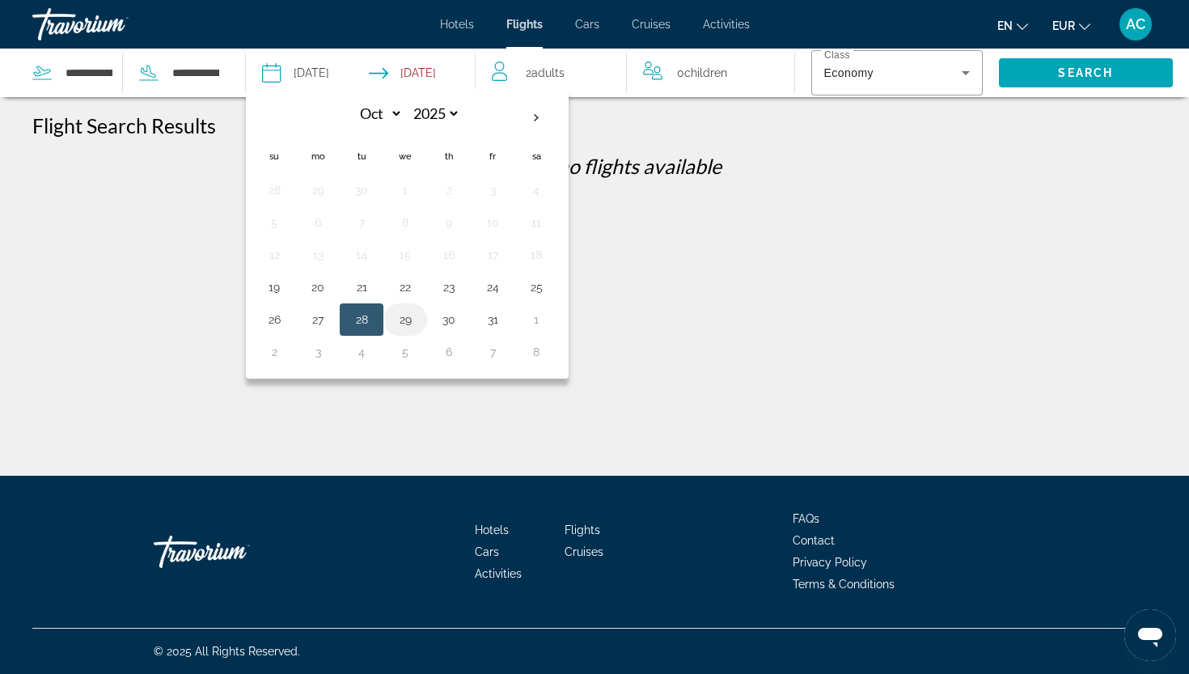
click at [399, 326] on button "29" at bounding box center [405, 319] width 26 height 23
type input "**********"
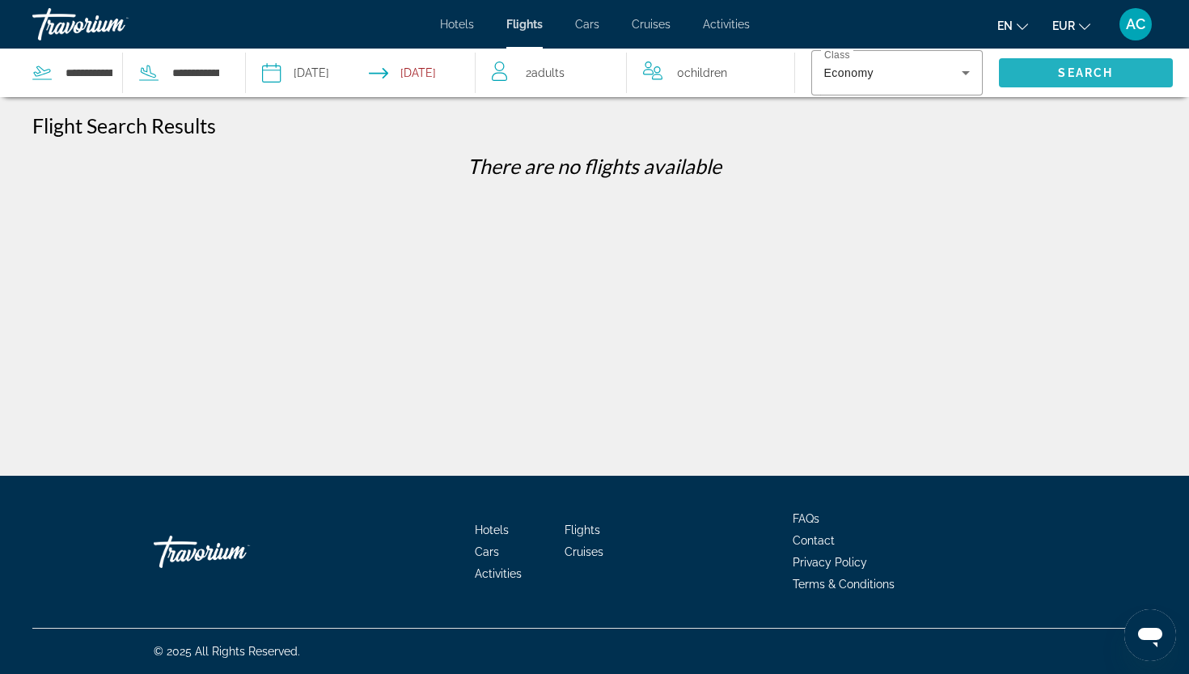
click at [1031, 66] on span "Search" at bounding box center [1086, 72] width 175 height 39
click at [294, 76] on input "**********" at bounding box center [314, 75] width 113 height 53
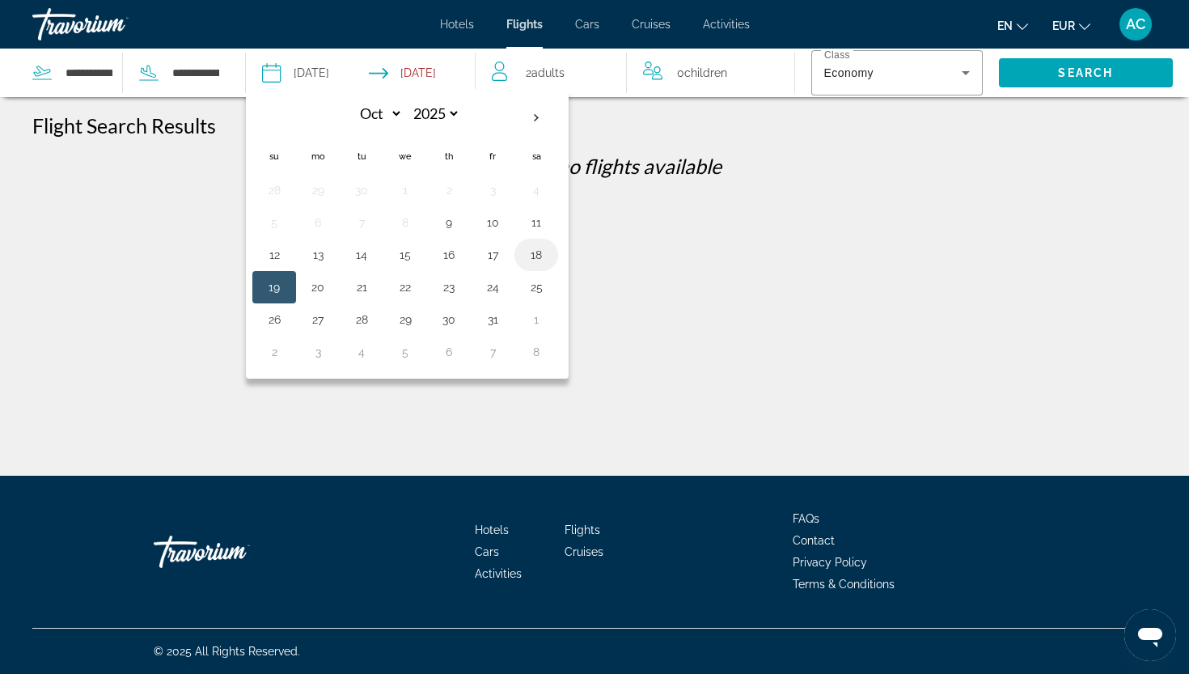
click at [524, 252] on button "18" at bounding box center [536, 254] width 26 height 23
type input "**********"
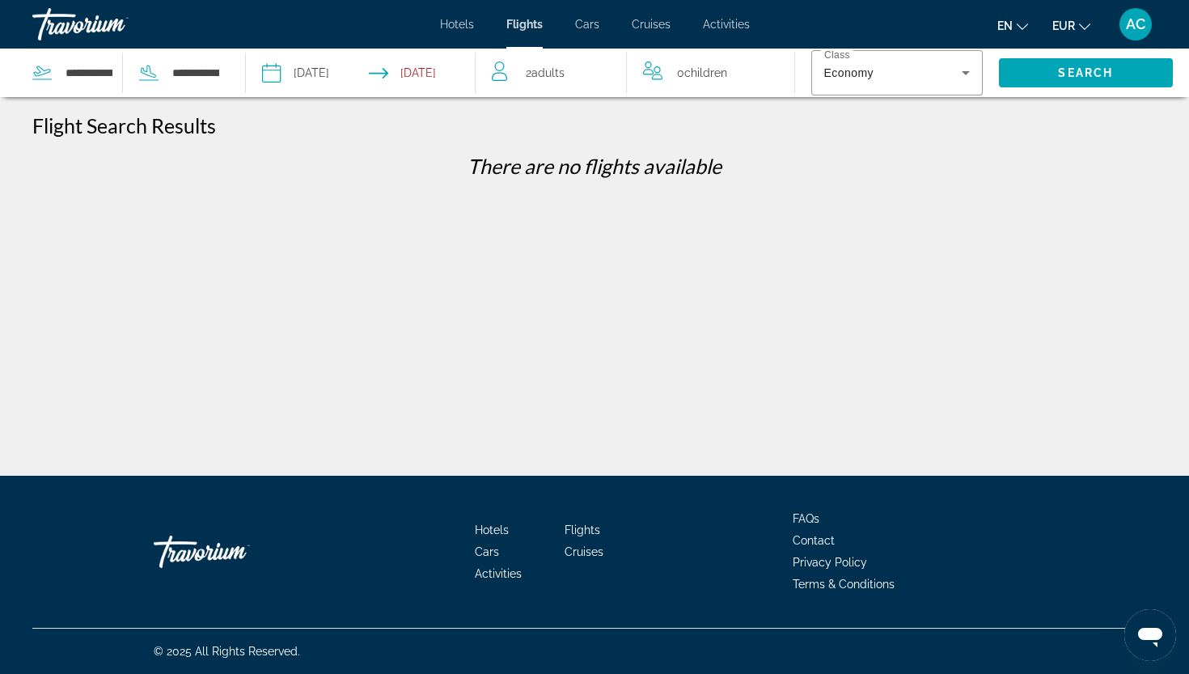
click at [418, 69] on input "Return date: Oct 29, 2025" at bounding box center [425, 75] width 113 height 53
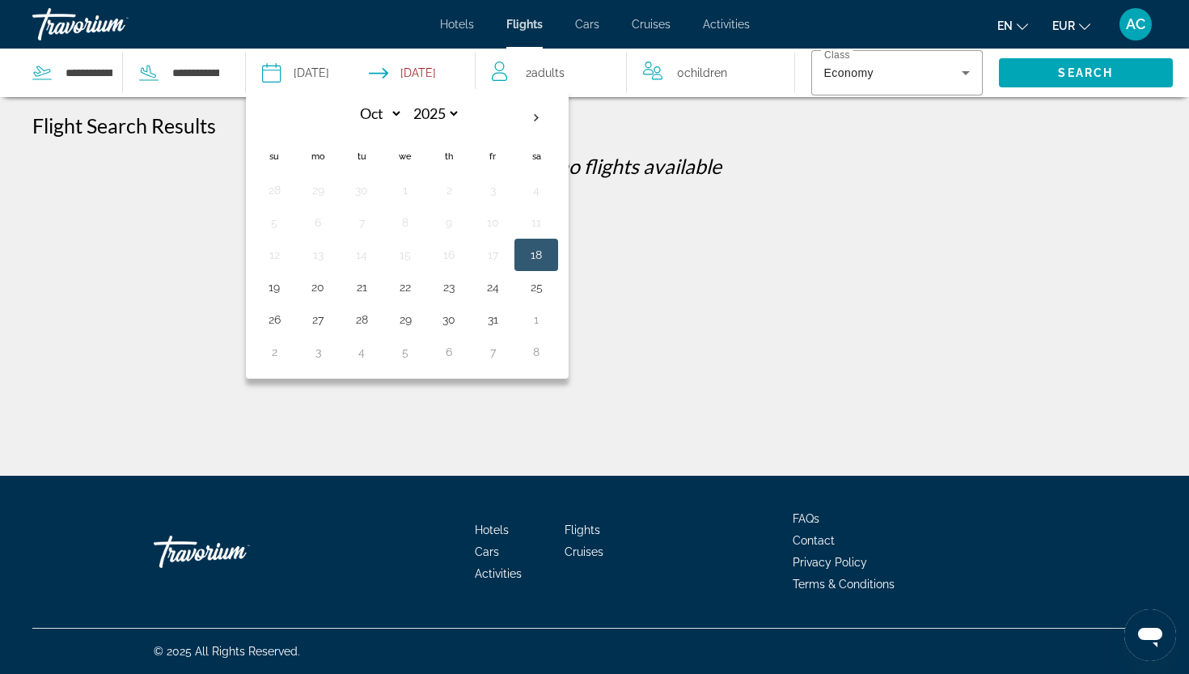
click at [418, 69] on input "Return date: Oct 29, 2025" at bounding box center [425, 75] width 113 height 53
click at [359, 324] on button "28" at bounding box center [362, 319] width 26 height 23
type input "**********"
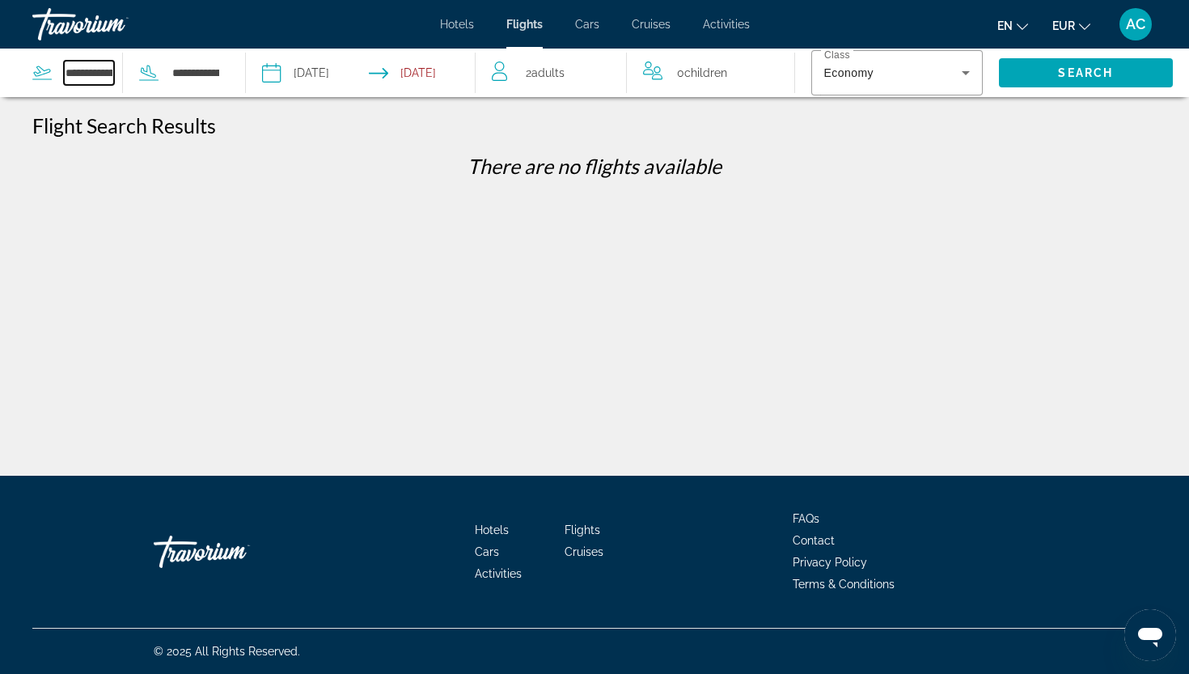
click at [97, 62] on input "**********" at bounding box center [89, 73] width 50 height 24
click at [69, 73] on input "**********" at bounding box center [89, 73] width 50 height 24
click at [68, 73] on input "**********" at bounding box center [89, 73] width 50 height 24
drag, startPoint x: 68, startPoint y: 73, endPoint x: 162, endPoint y: 80, distance: 94.1
click at [162, 80] on div "**********" at bounding box center [126, 73] width 188 height 49
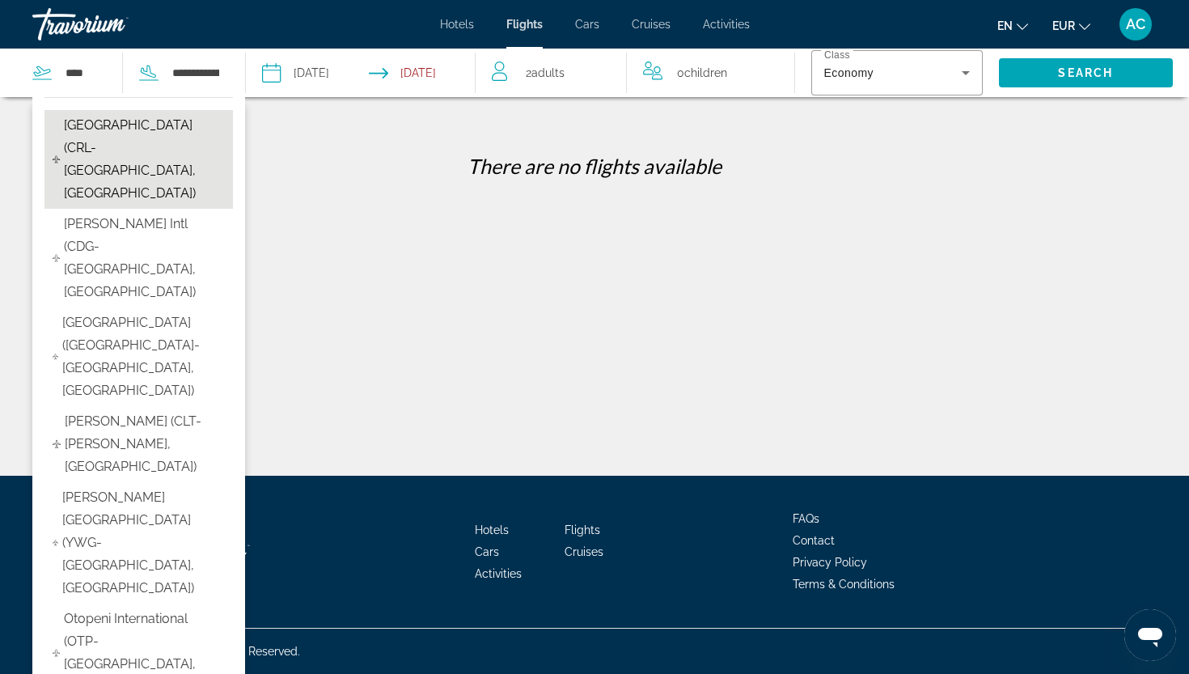
click at [149, 150] on span "Brussels South Charleroi Airport (CRL-Brussels, Belgium)" at bounding box center [144, 159] width 161 height 91
type input "**********"
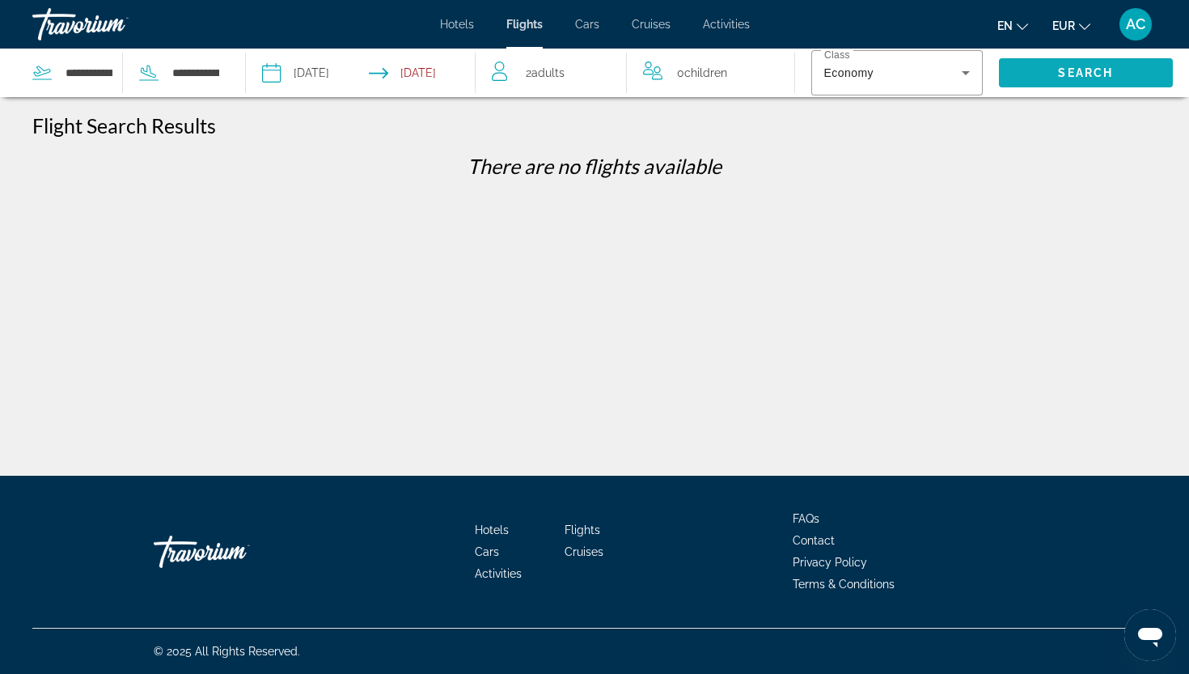
click at [1052, 67] on span "Search" at bounding box center [1086, 72] width 175 height 39
click at [348, 73] on input "**********" at bounding box center [314, 75] width 113 height 53
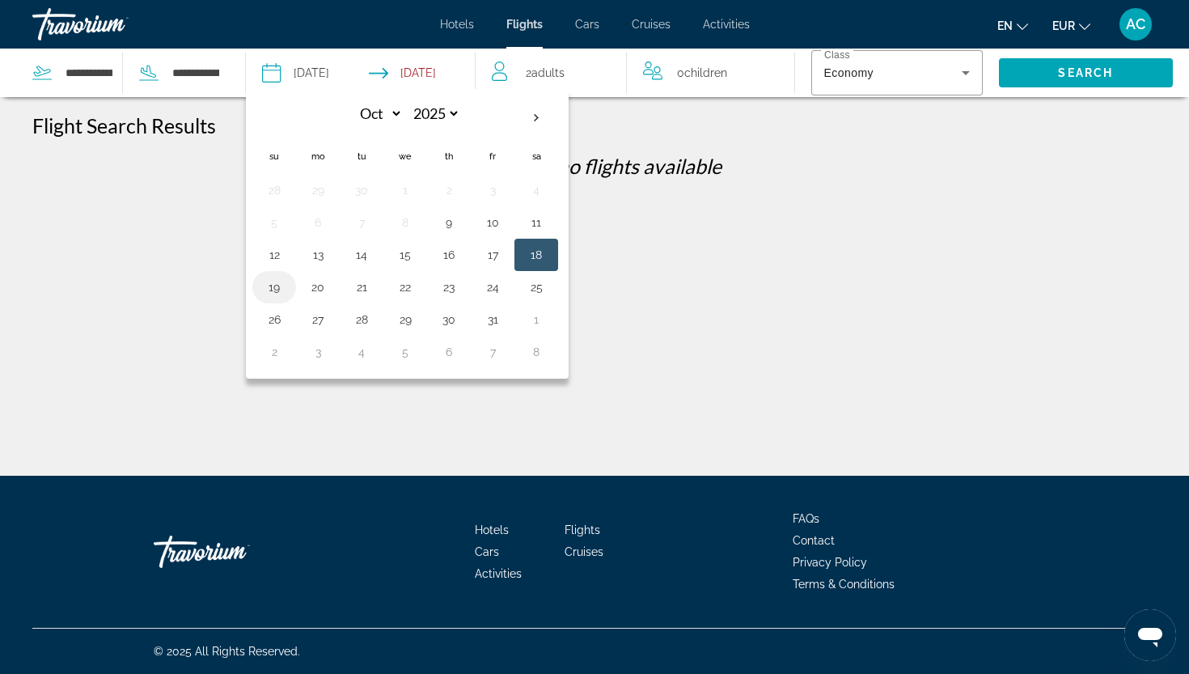
click at [255, 289] on td "19" at bounding box center [274, 287] width 44 height 32
click at [270, 288] on button "19" at bounding box center [274, 287] width 26 height 23
type input "**********"
select select "*"
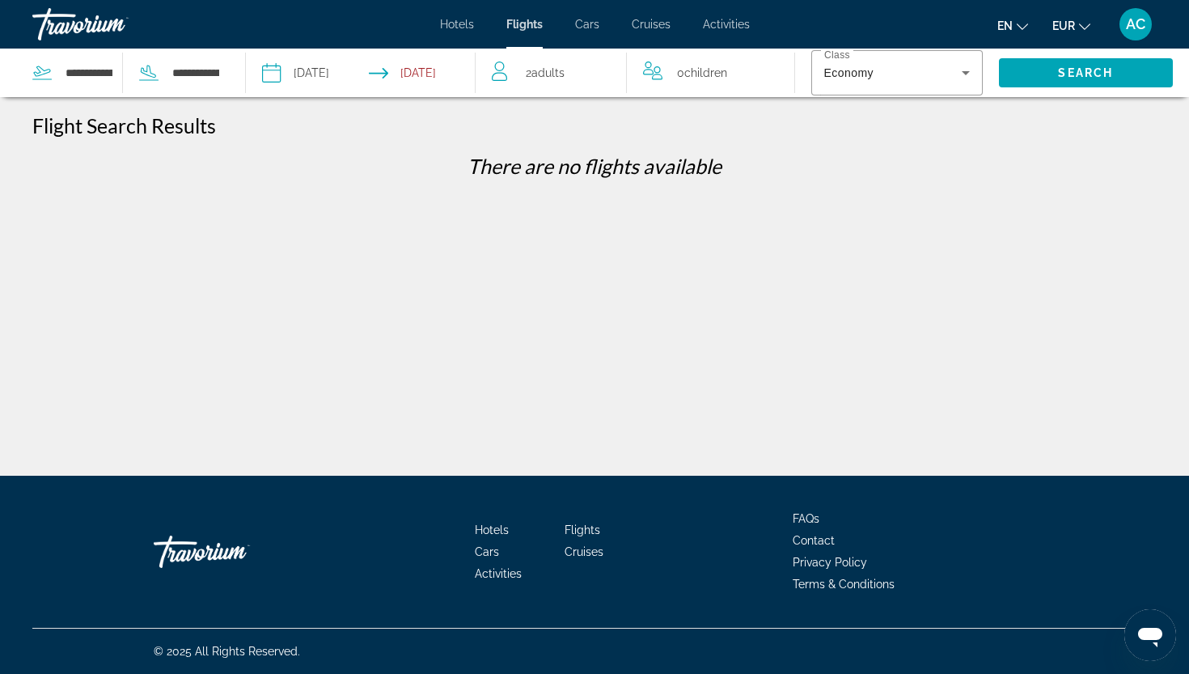
click at [429, 66] on input "Return date: Oct 28, 2025" at bounding box center [425, 75] width 113 height 53
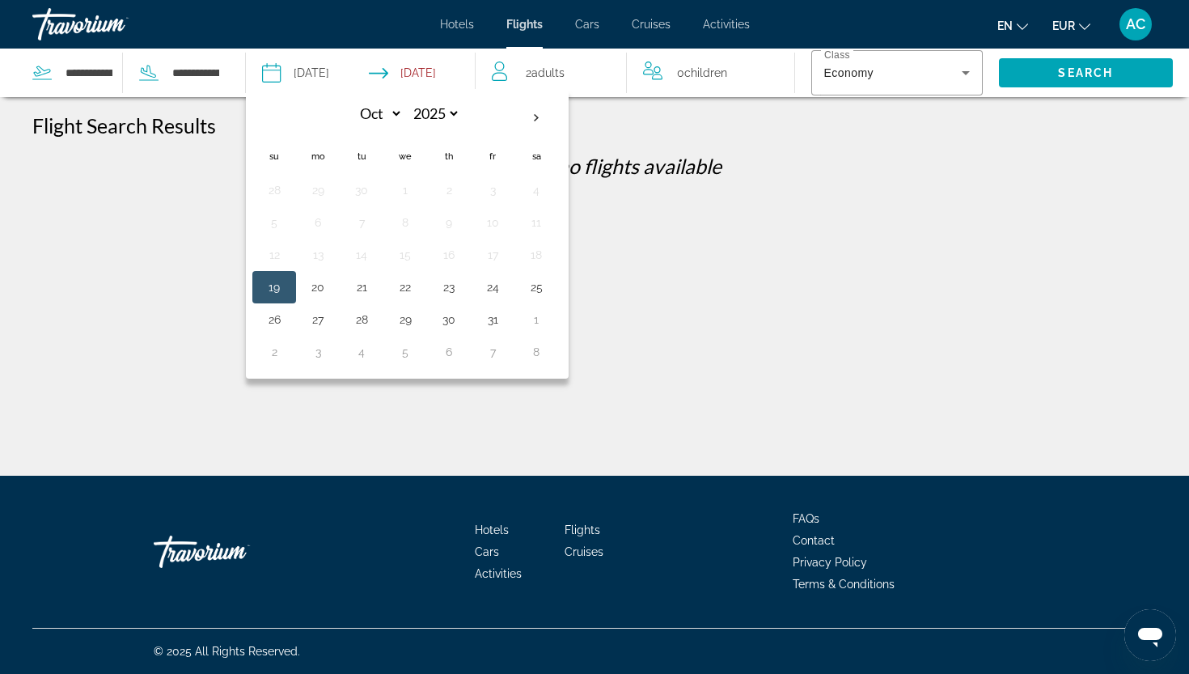
click at [429, 66] on input "Return date: Oct 28, 2025" at bounding box center [425, 75] width 113 height 53
click at [387, 322] on td "29" at bounding box center [405, 319] width 44 height 32
click at [415, 324] on button "29" at bounding box center [405, 319] width 26 height 23
type input "**********"
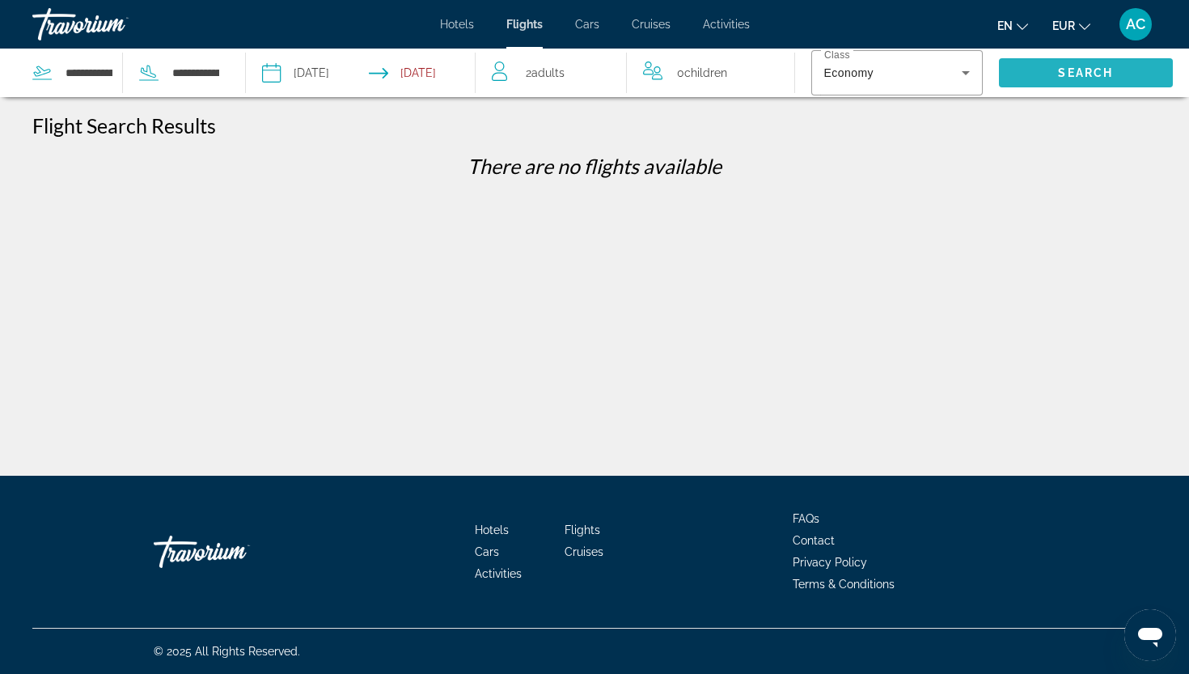
click at [1051, 75] on span "Search" at bounding box center [1086, 72] width 175 height 39
click at [74, 74] on input "**********" at bounding box center [89, 73] width 50 height 24
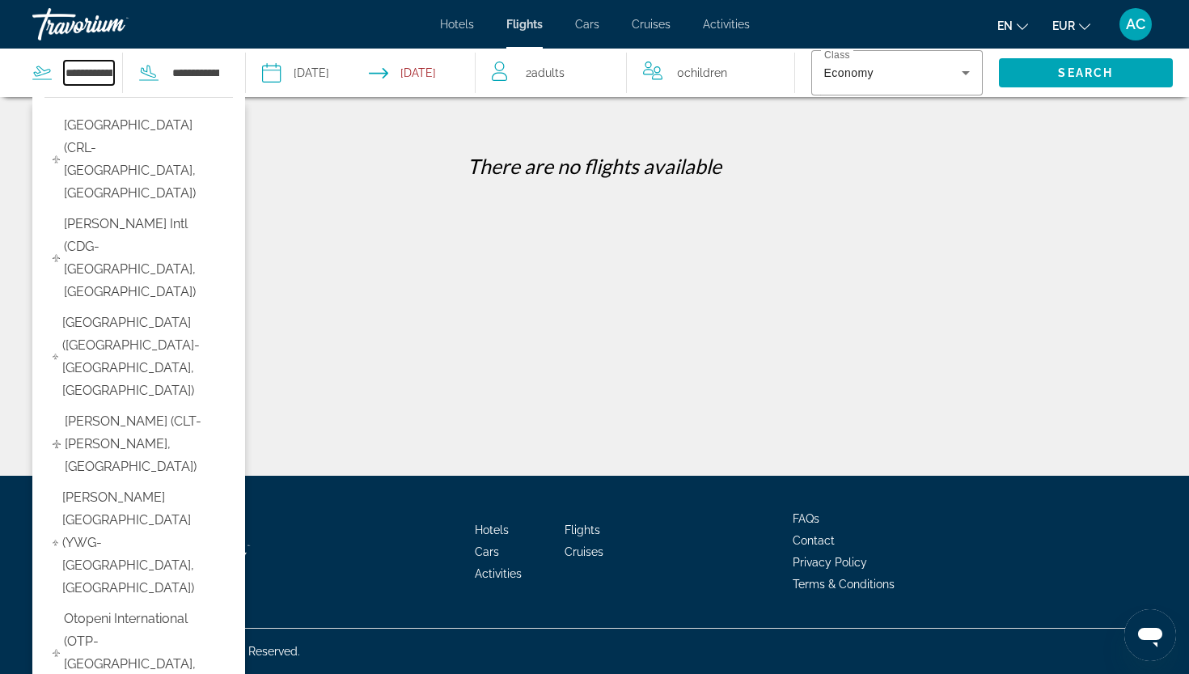
drag, startPoint x: 66, startPoint y: 74, endPoint x: 165, endPoint y: 80, distance: 98.8
click at [165, 80] on div "**********" at bounding box center [126, 73] width 188 height 49
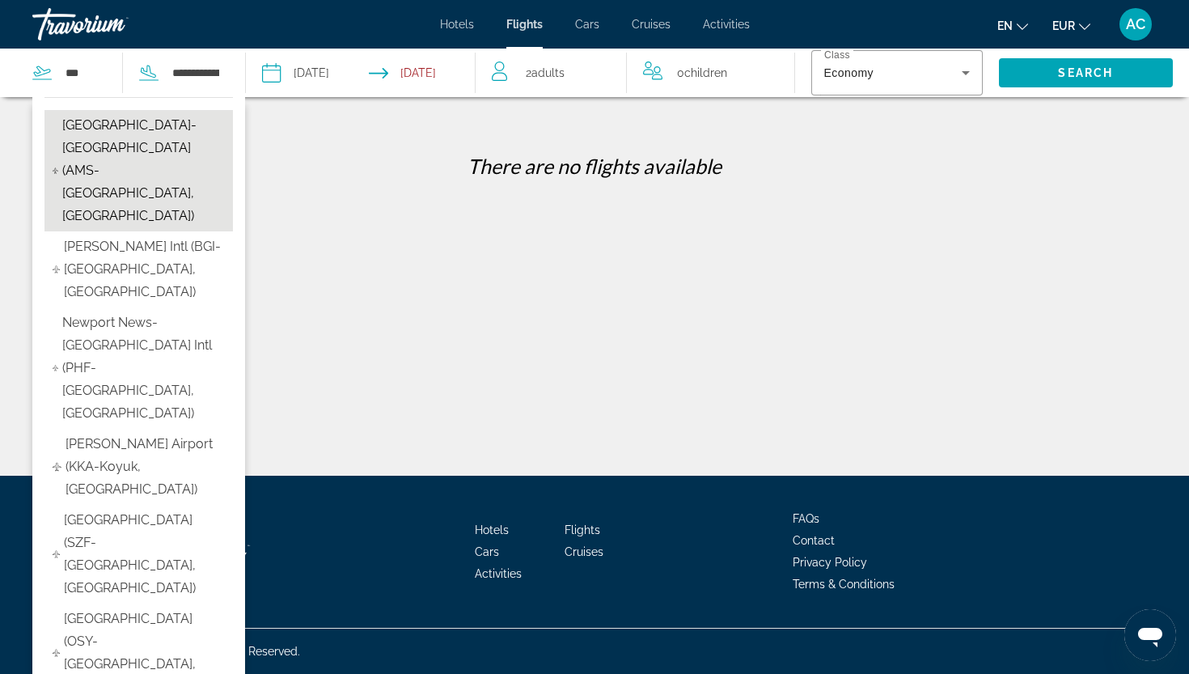
click at [116, 133] on span "Amsterdam-Schiphol Airport (AMS-Amsterdam, NL)" at bounding box center [143, 170] width 163 height 113
type input "**********"
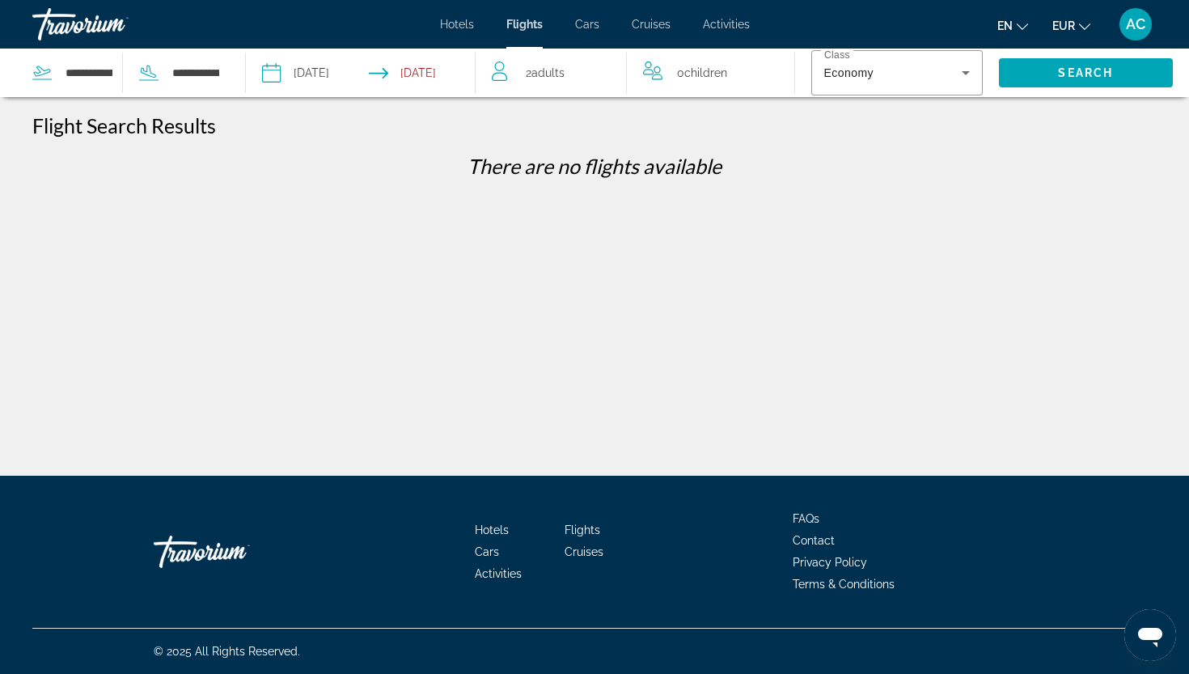
click at [328, 78] on input "**********" at bounding box center [314, 75] width 113 height 53
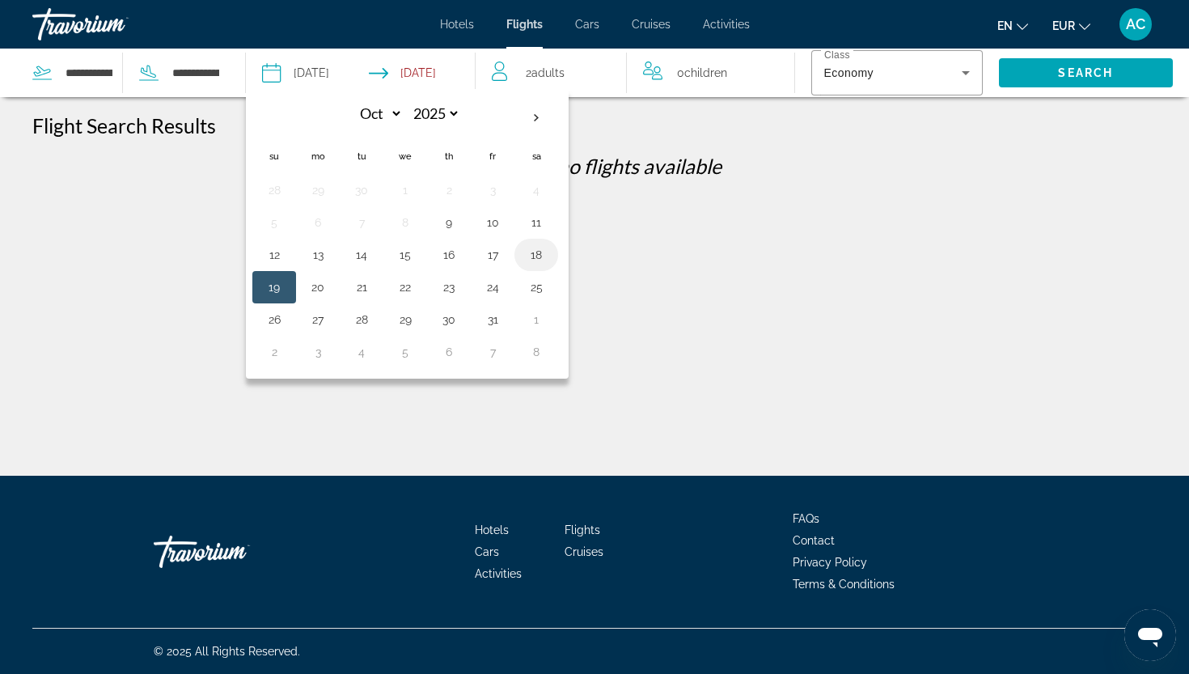
click at [543, 251] on button "18" at bounding box center [536, 254] width 26 height 23
type input "**********"
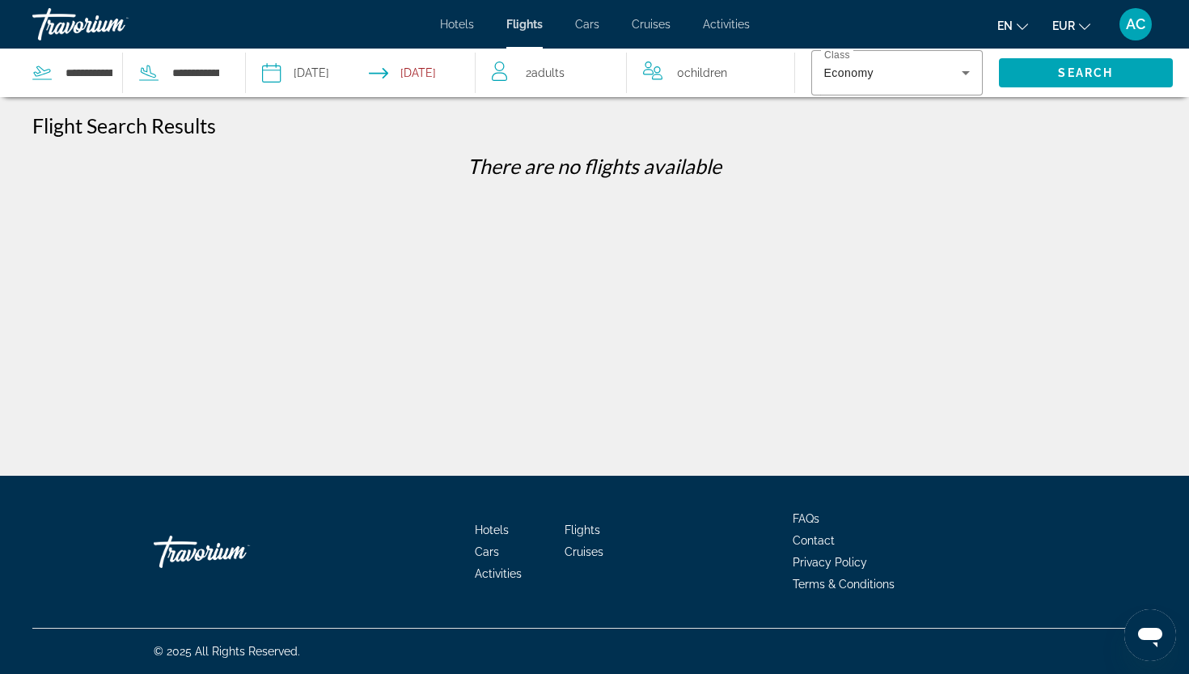
click at [408, 71] on input "Return date: Oct 29, 2025" at bounding box center [425, 75] width 113 height 53
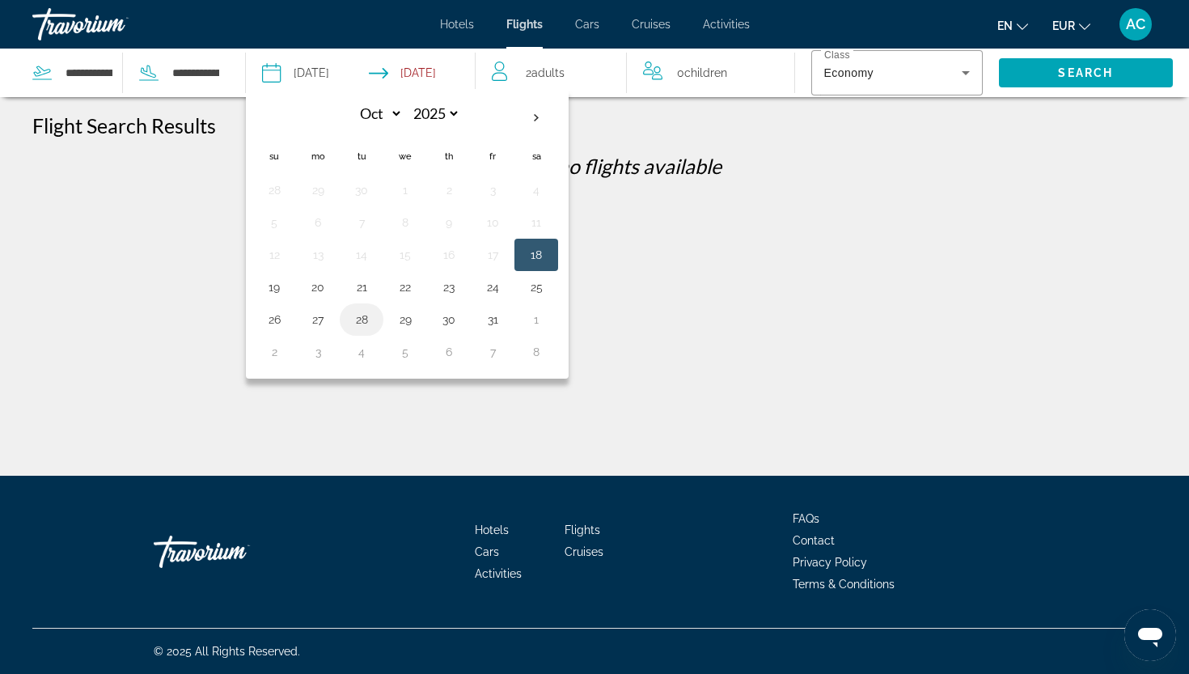
click at [355, 321] on button "28" at bounding box center [362, 319] width 26 height 23
type input "**********"
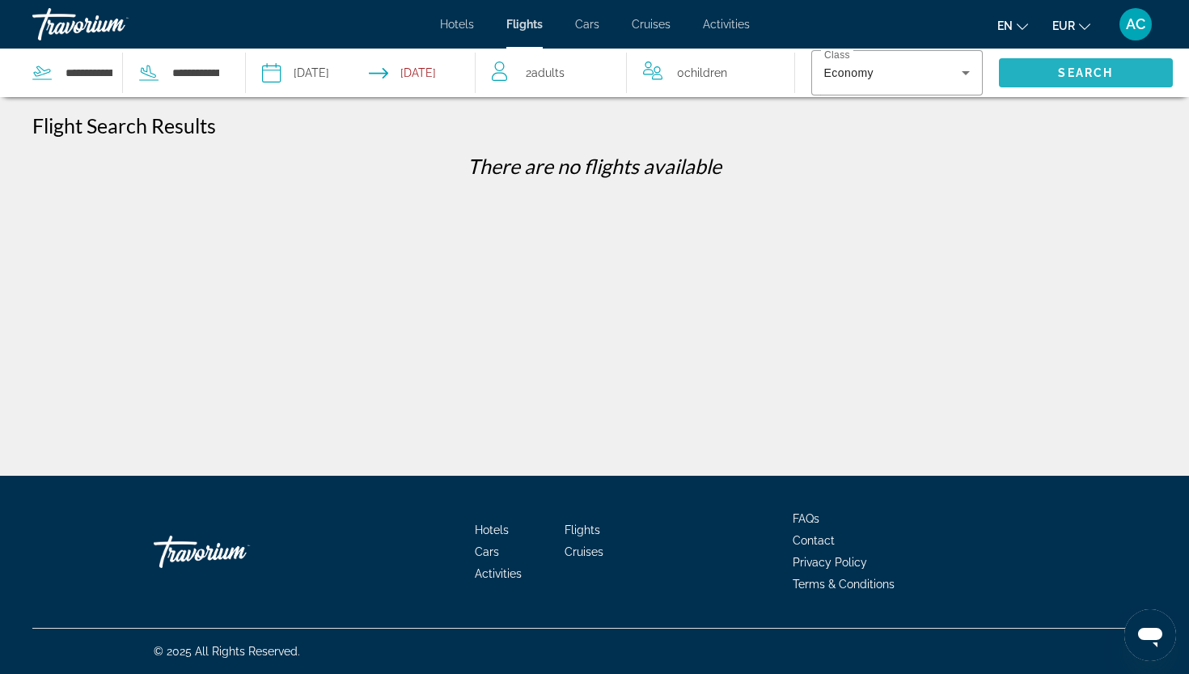
click at [1054, 68] on span "Search" at bounding box center [1085, 72] width 55 height 13
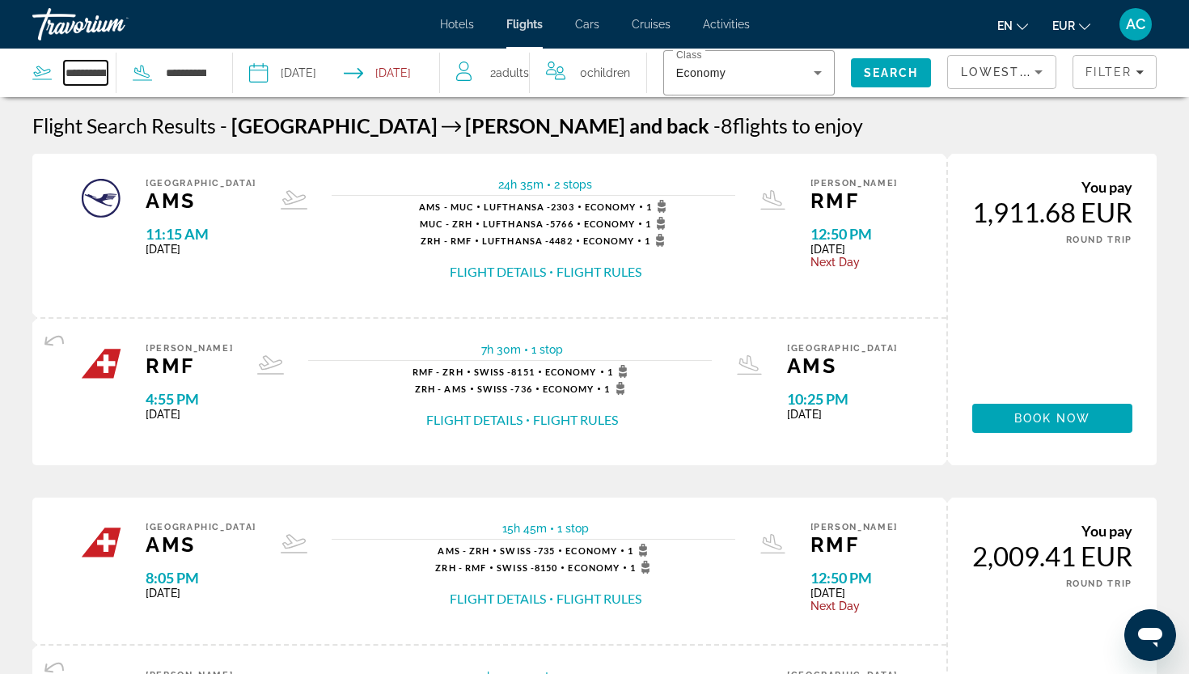
click at [70, 73] on input "**********" at bounding box center [86, 73] width 44 height 24
drag, startPoint x: 68, startPoint y: 73, endPoint x: 129, endPoint y: 74, distance: 61.5
click at [129, 74] on div "**********" at bounding box center [119, 73] width 175 height 49
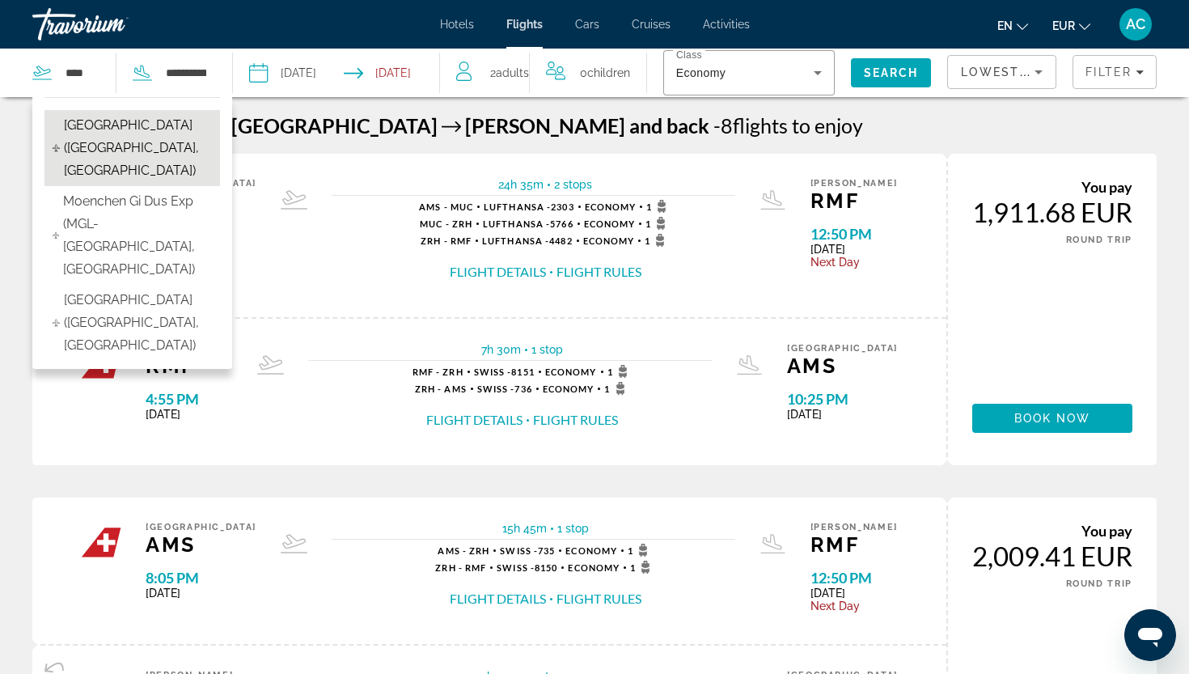
click at [120, 133] on span "Dusseldorf Airport (DUS-Dusseldorf, Germany)" at bounding box center [138, 148] width 148 height 68
type input "**********"
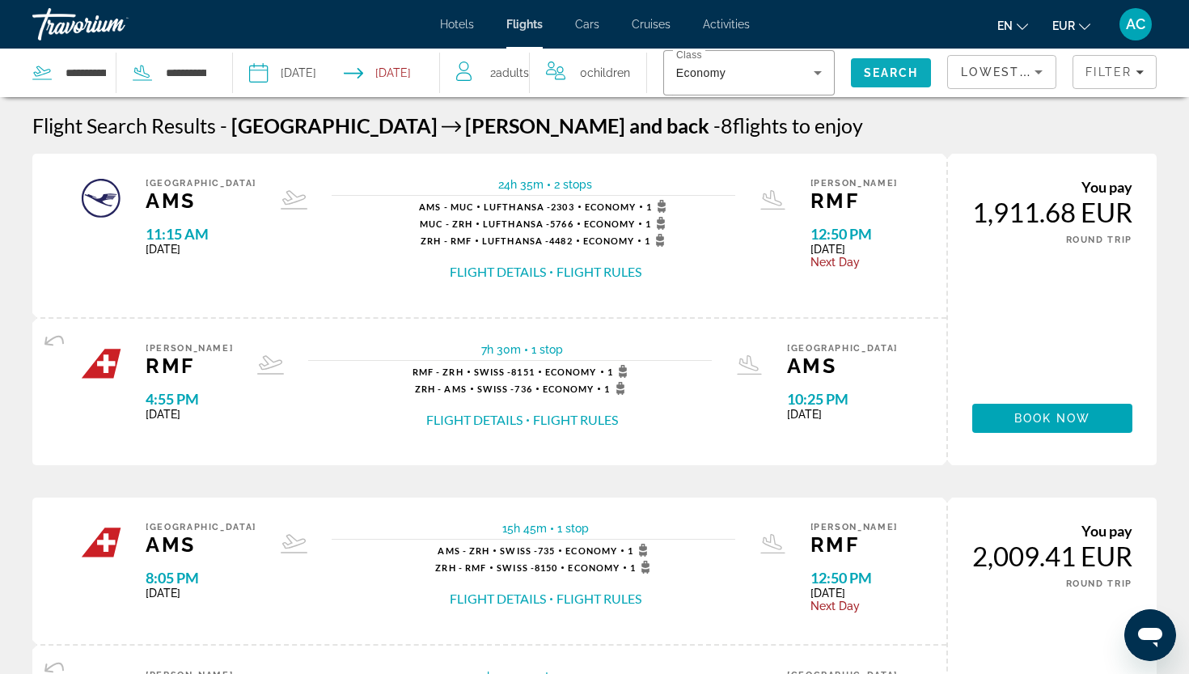
click at [869, 79] on span "Search" at bounding box center [891, 72] width 81 height 39
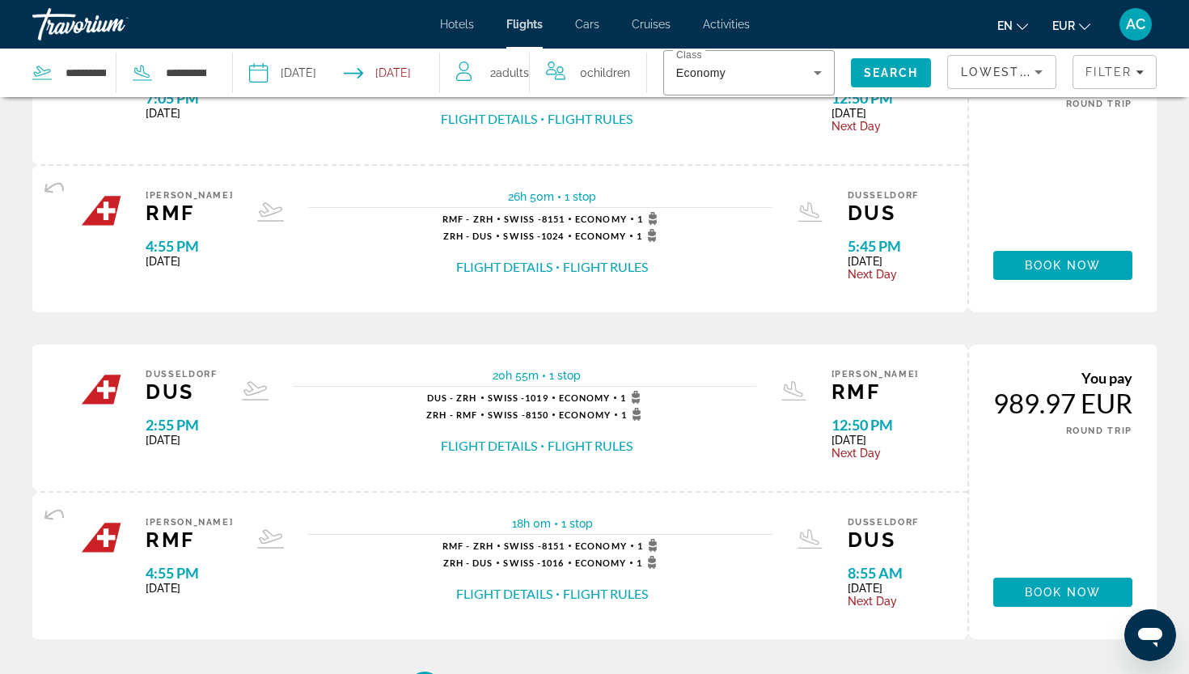
scroll to position [1434, 0]
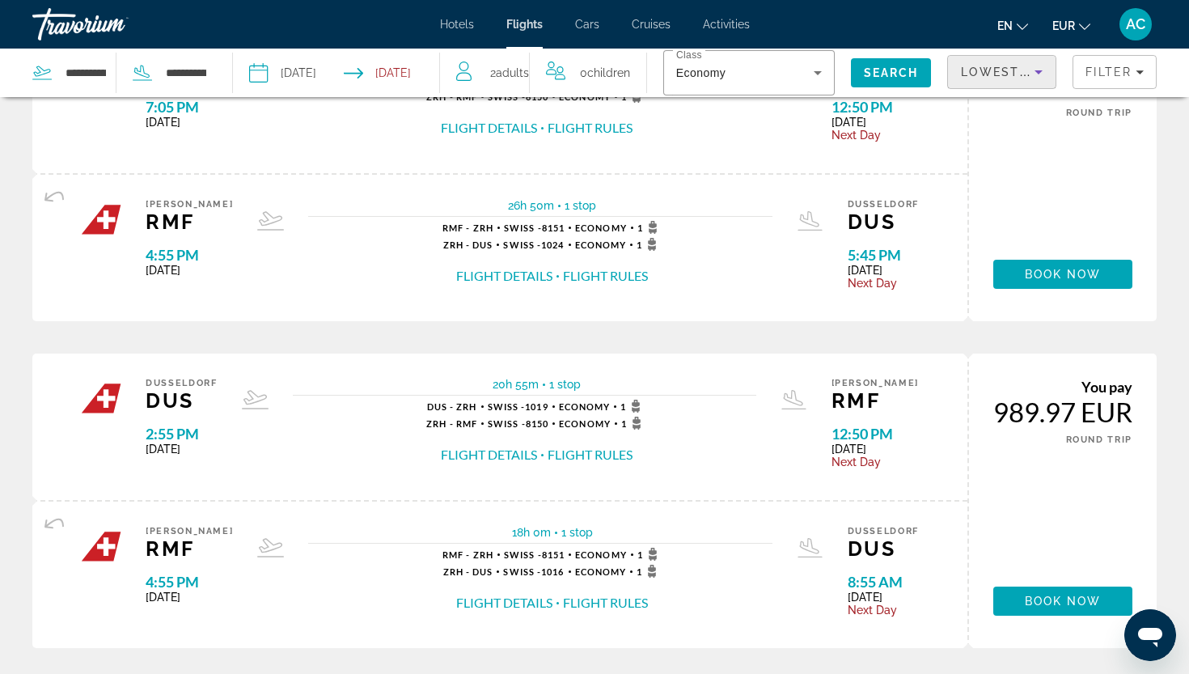
click at [995, 69] on span "Lowest Price" at bounding box center [1013, 72] width 104 height 13
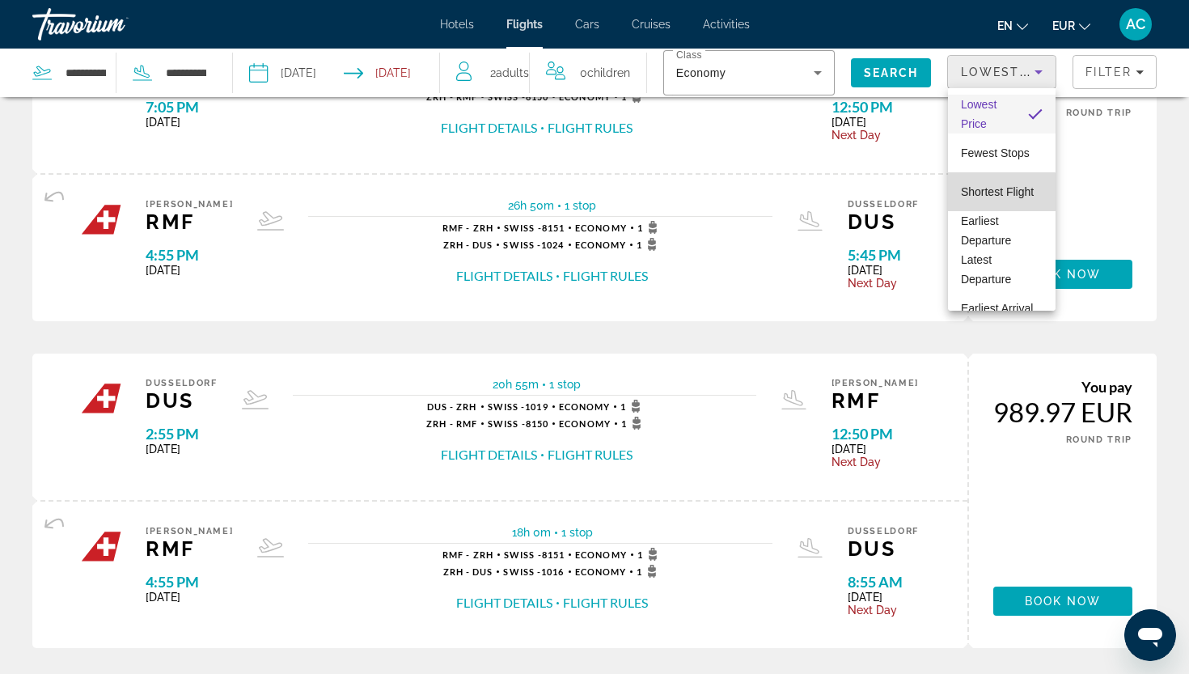
click at [995, 200] on span "Shortest Flight" at bounding box center [997, 191] width 73 height 19
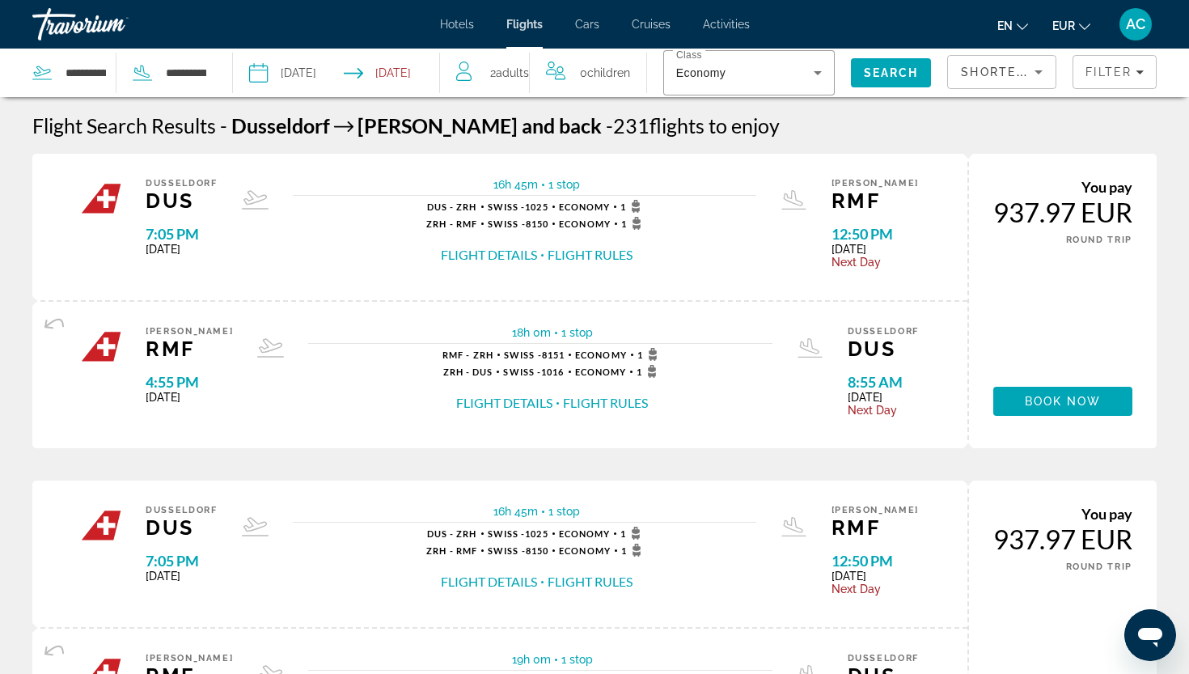
click at [343, 74] on input "**********" at bounding box center [296, 75] width 102 height 53
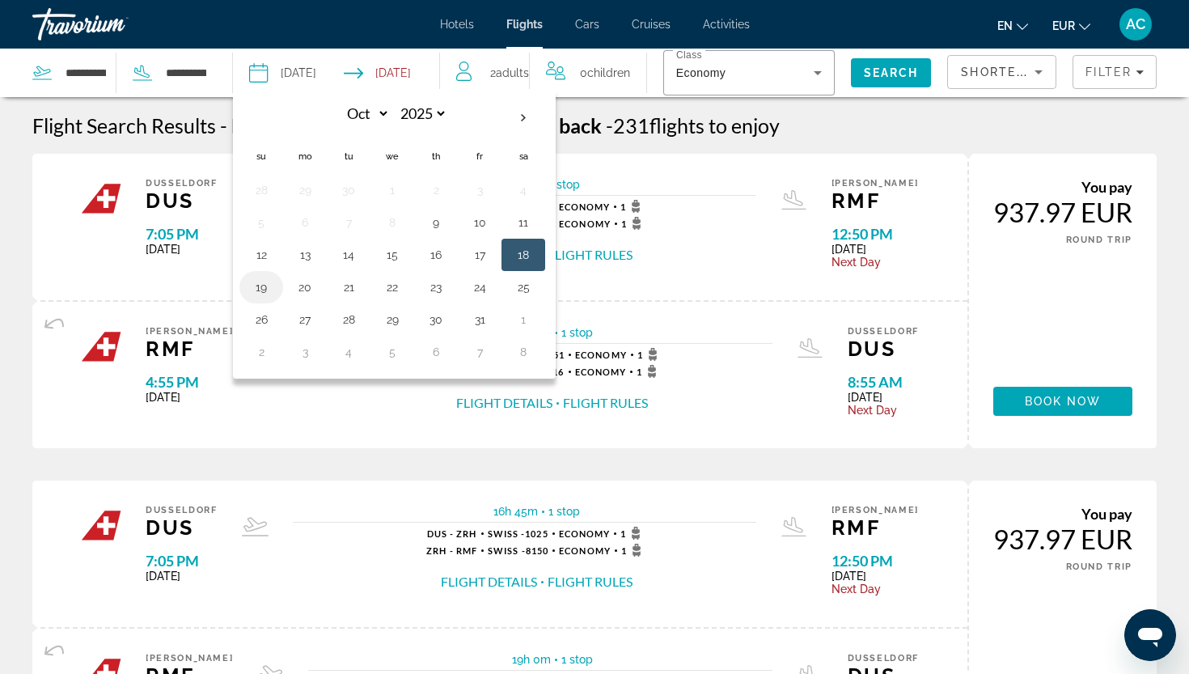
click at [274, 290] on button "19" at bounding box center [261, 287] width 26 height 23
type input "**********"
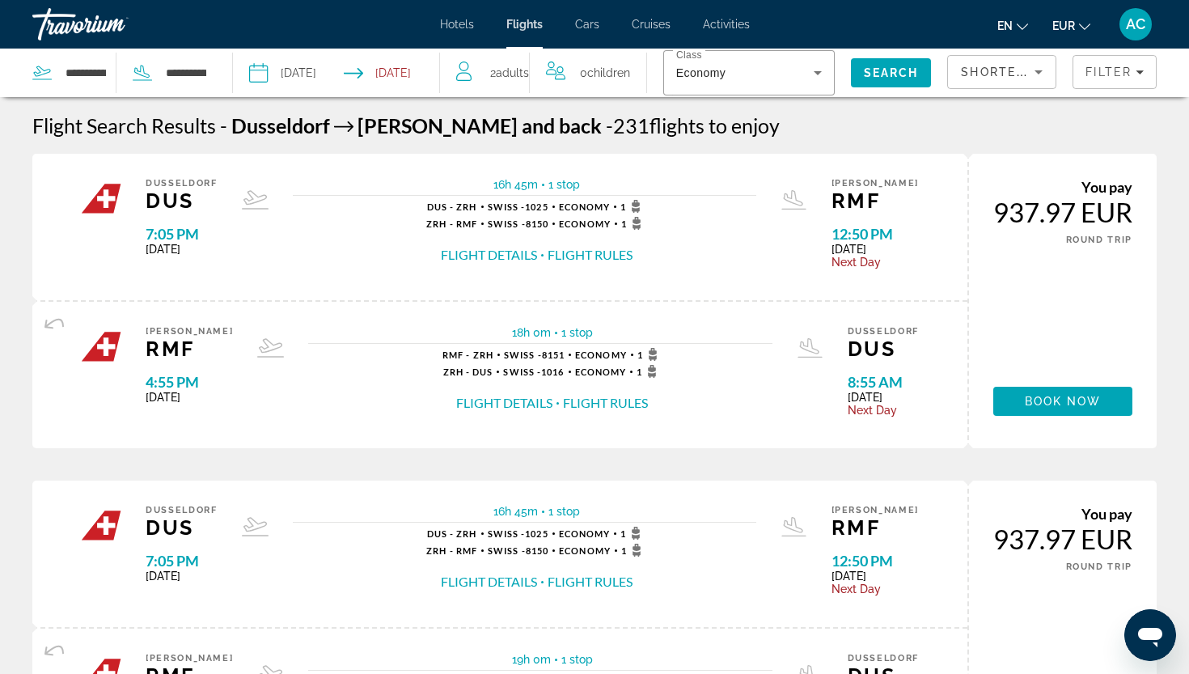
click at [404, 79] on input "Return date: Oct 28, 2025" at bounding box center [396, 75] width 102 height 53
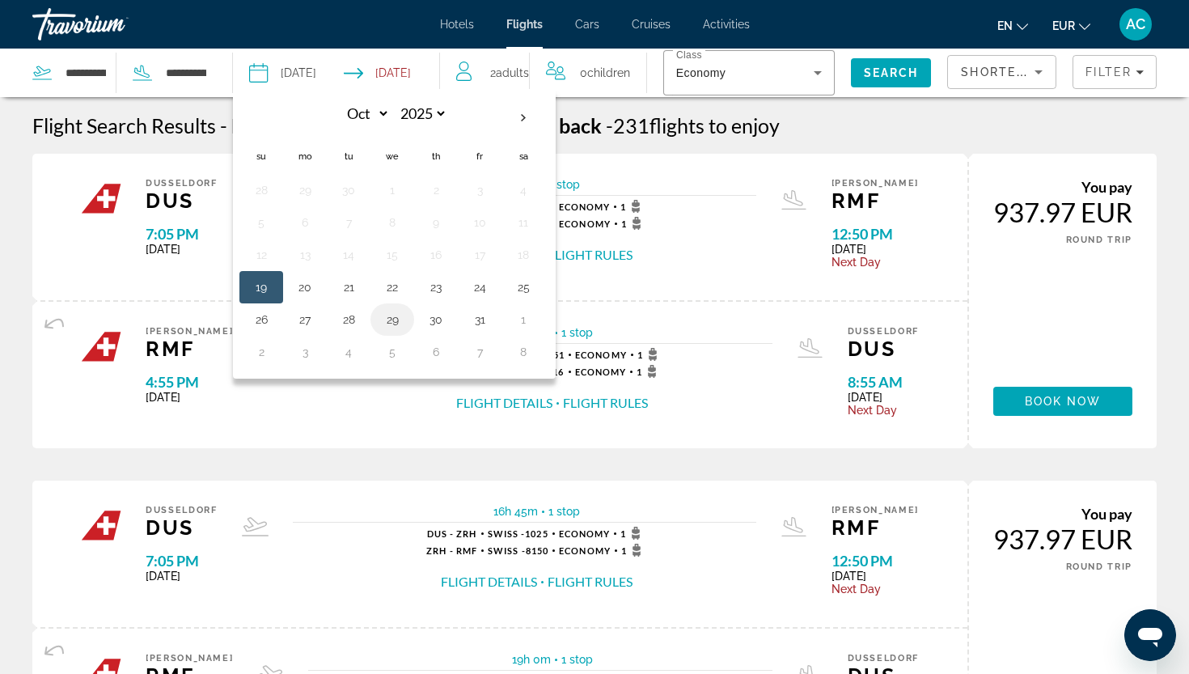
click at [387, 314] on button "29" at bounding box center [392, 319] width 26 height 23
type input "**********"
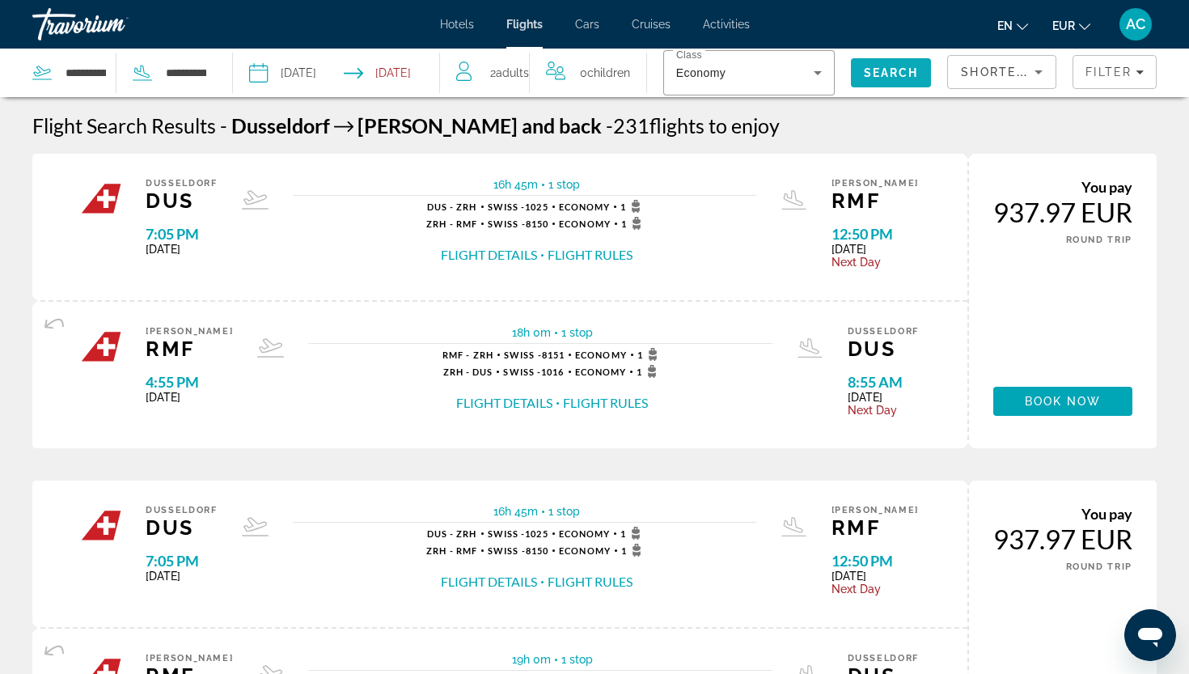
click at [864, 69] on span "Search" at bounding box center [891, 72] width 55 height 13
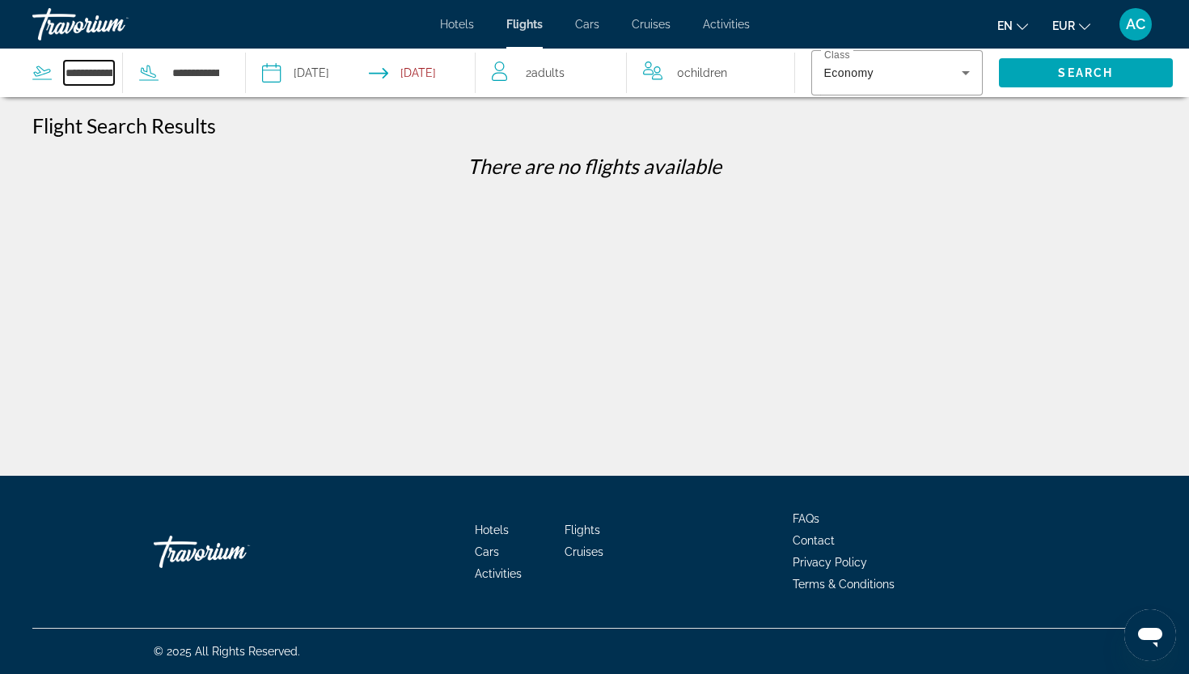
click at [68, 80] on input "**********" at bounding box center [89, 73] width 50 height 24
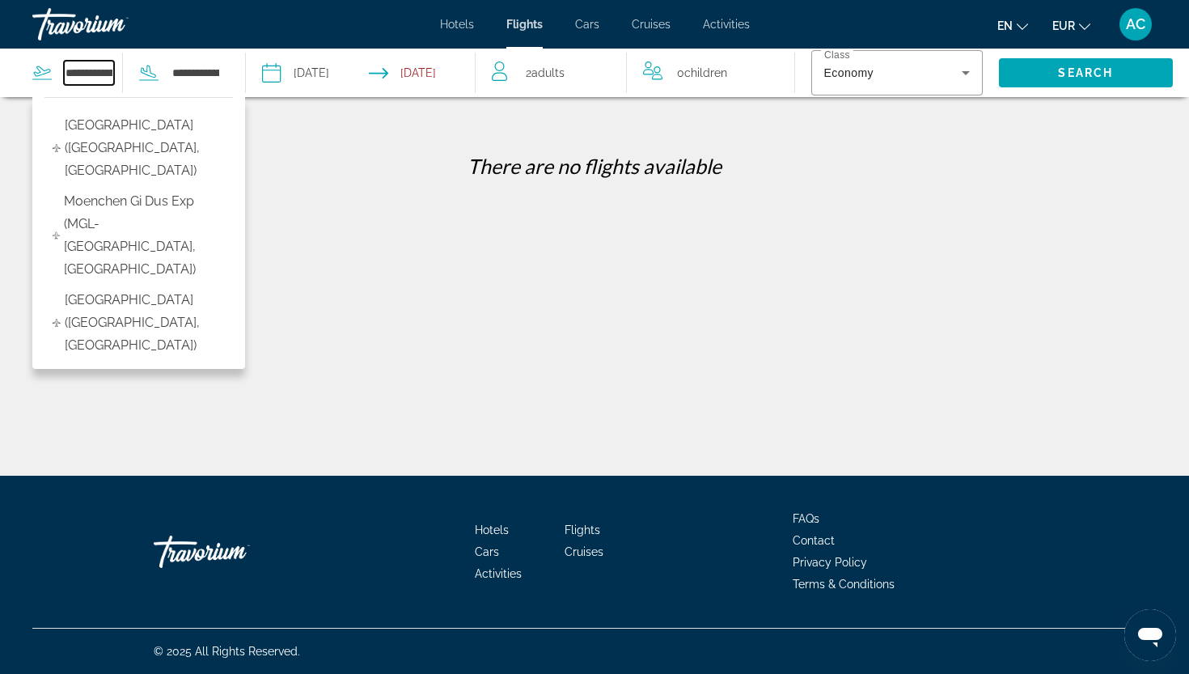
drag, startPoint x: 68, startPoint y: 80, endPoint x: 154, endPoint y: 77, distance: 85.8
click at [154, 77] on div "**********" at bounding box center [126, 73] width 188 height 49
drag, startPoint x: 113, startPoint y: 73, endPoint x: 8, endPoint y: 72, distance: 105.1
click at [8, 72] on app-airports-search "**********" at bounding box center [123, 73] width 246 height 49
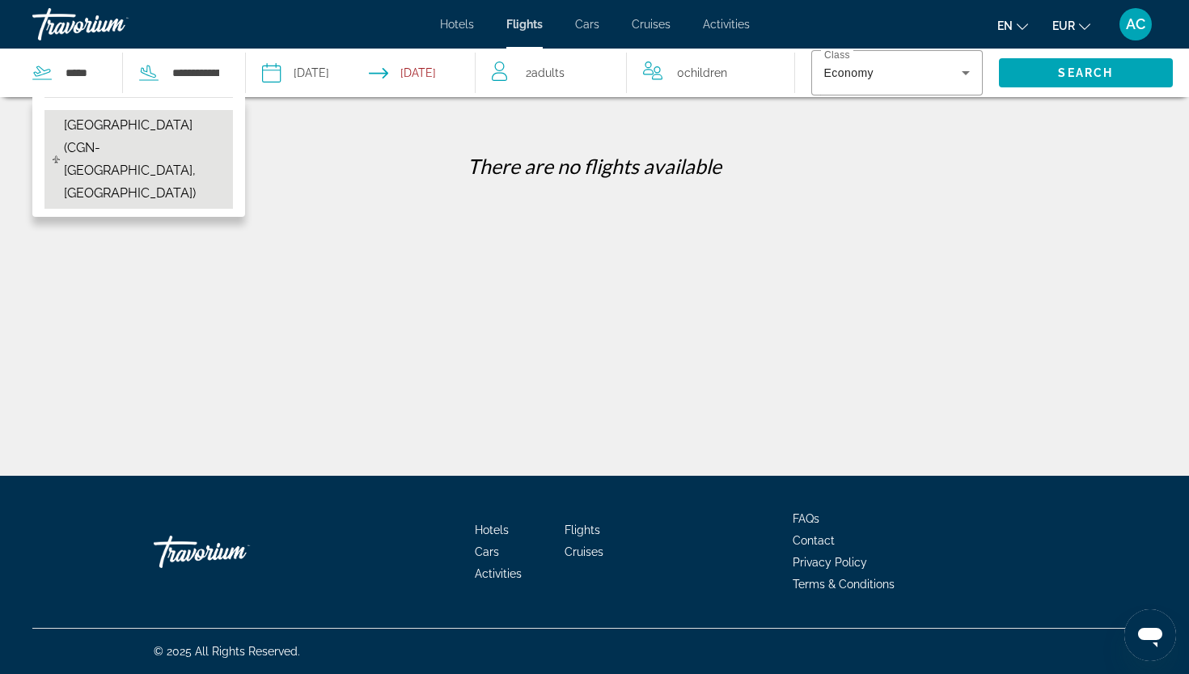
click at [132, 140] on span "Cologne-Bonn Airport (CGN-Cologne, Germany)" at bounding box center [144, 159] width 161 height 91
type input "**********"
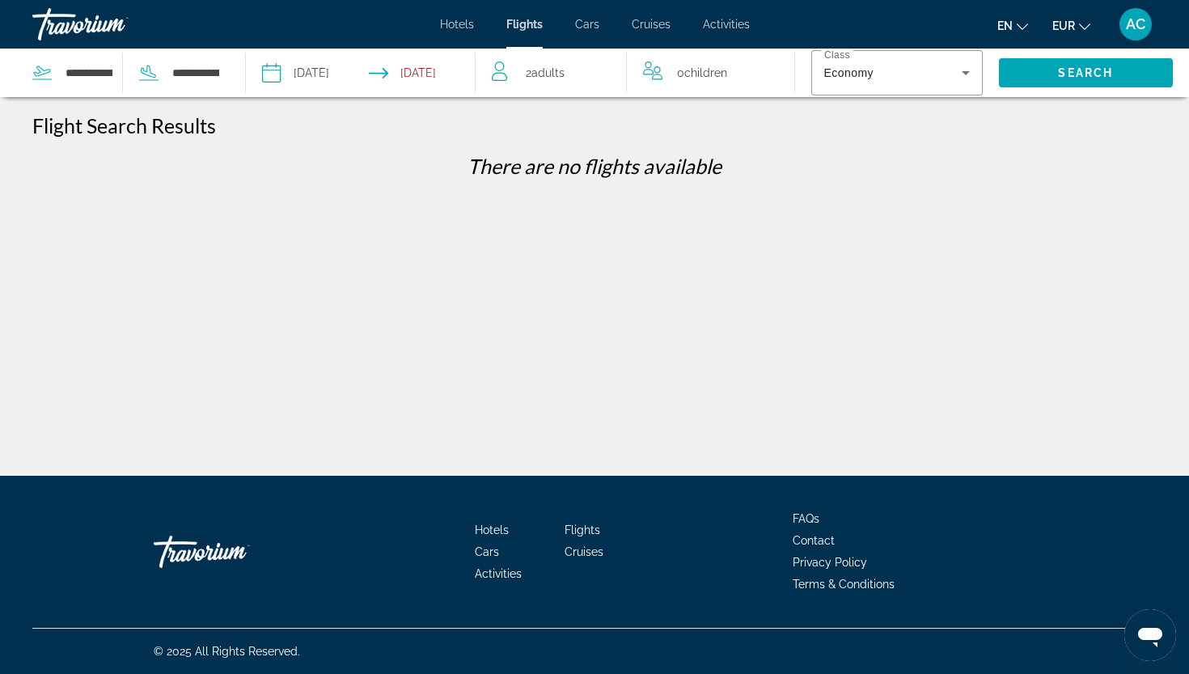
click at [347, 85] on input "**********" at bounding box center [314, 75] width 113 height 53
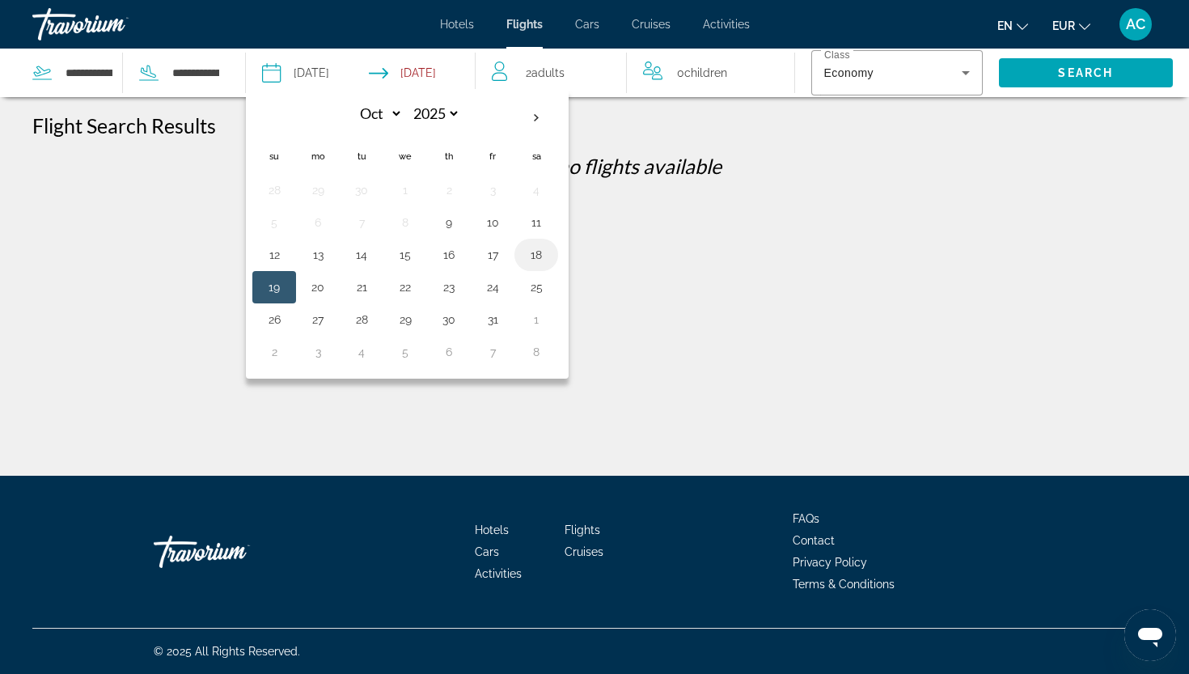
click at [527, 254] on button "18" at bounding box center [536, 254] width 26 height 23
type input "**********"
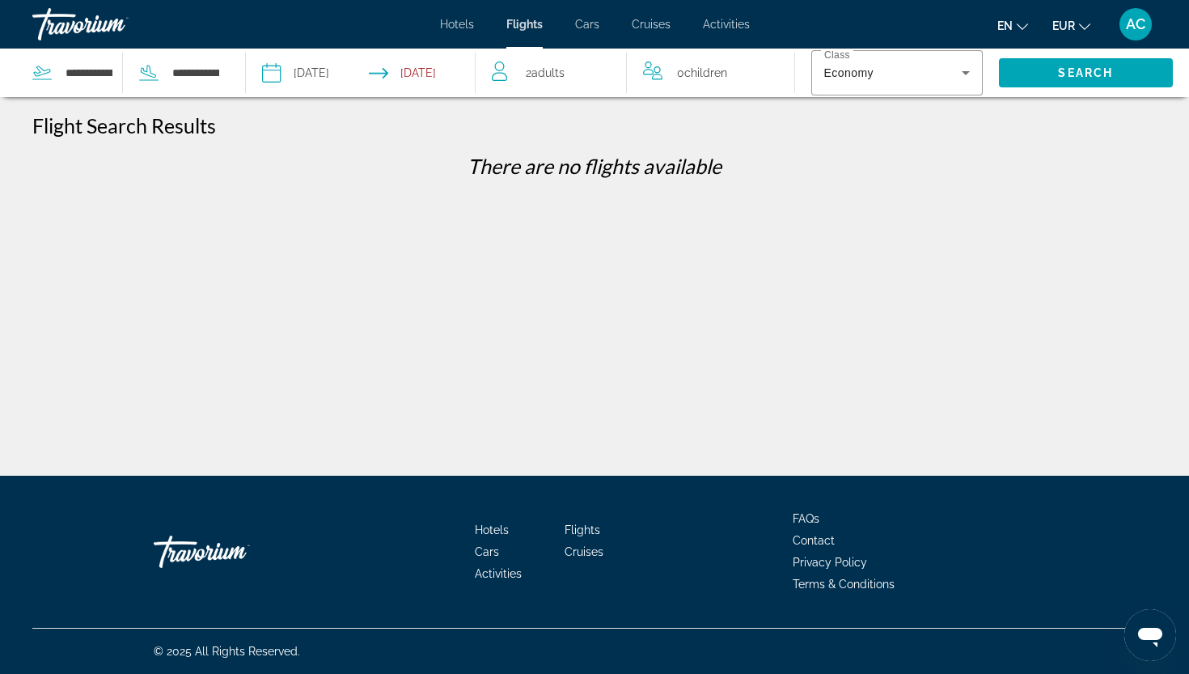
click at [422, 69] on input "Return date: Oct 29, 2025" at bounding box center [425, 75] width 113 height 53
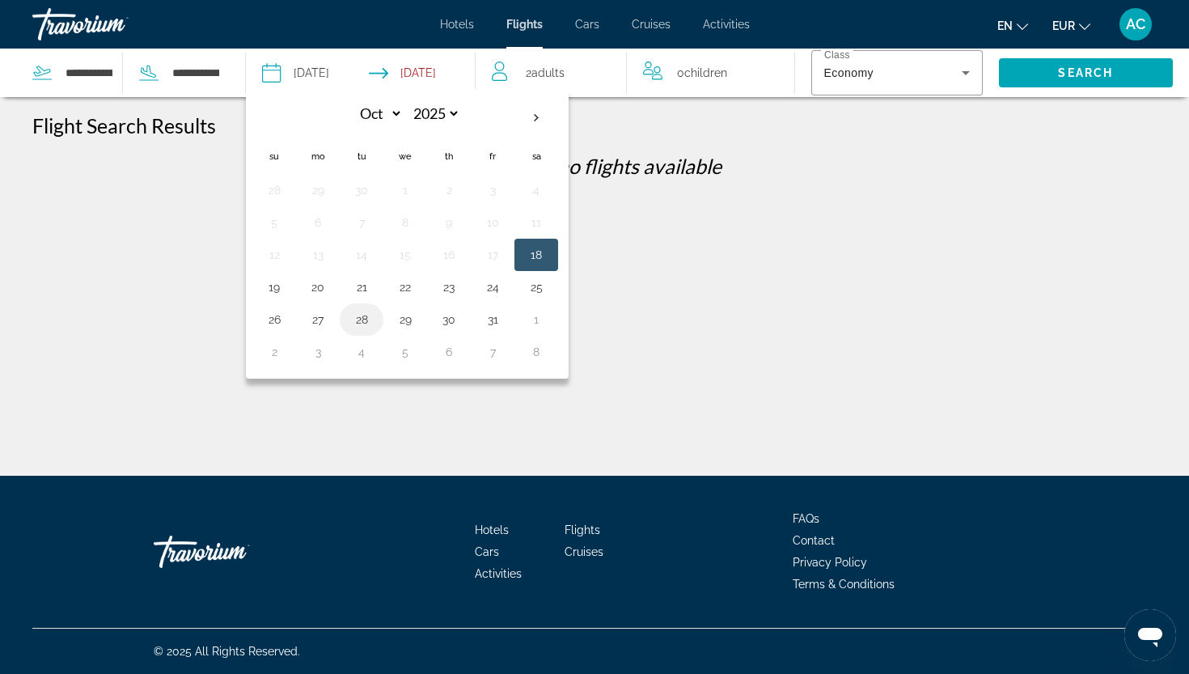
click at [358, 316] on button "28" at bounding box center [362, 319] width 26 height 23
type input "**********"
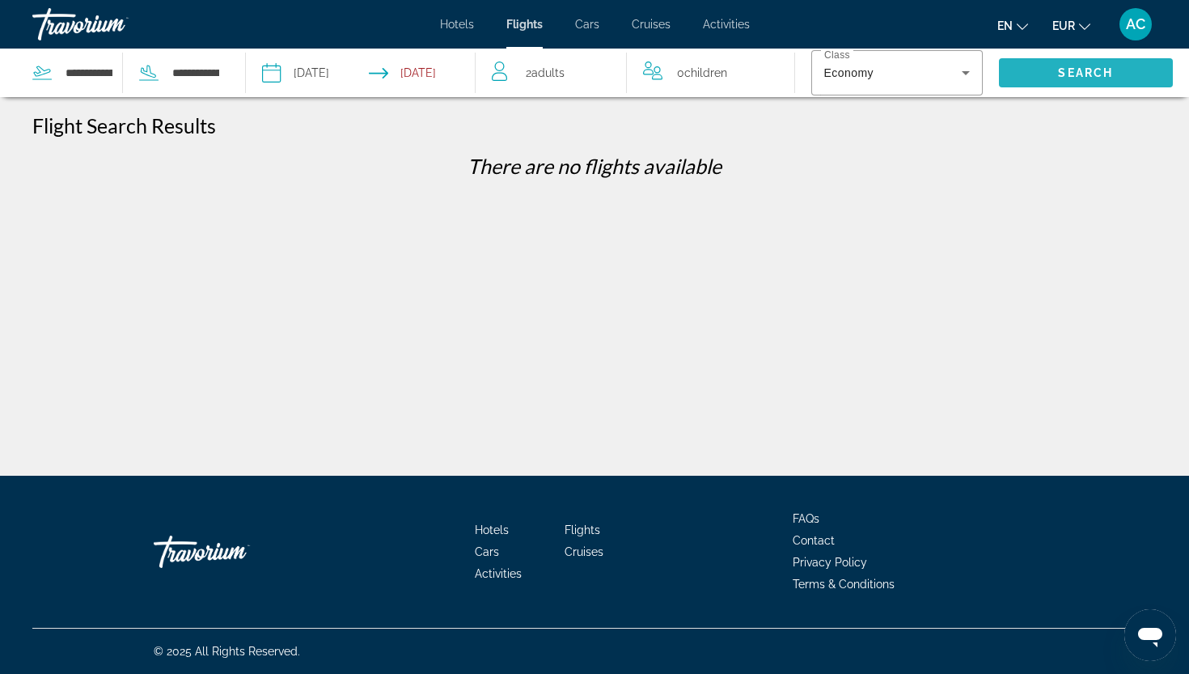
click at [1054, 65] on span "Search" at bounding box center [1086, 72] width 175 height 39
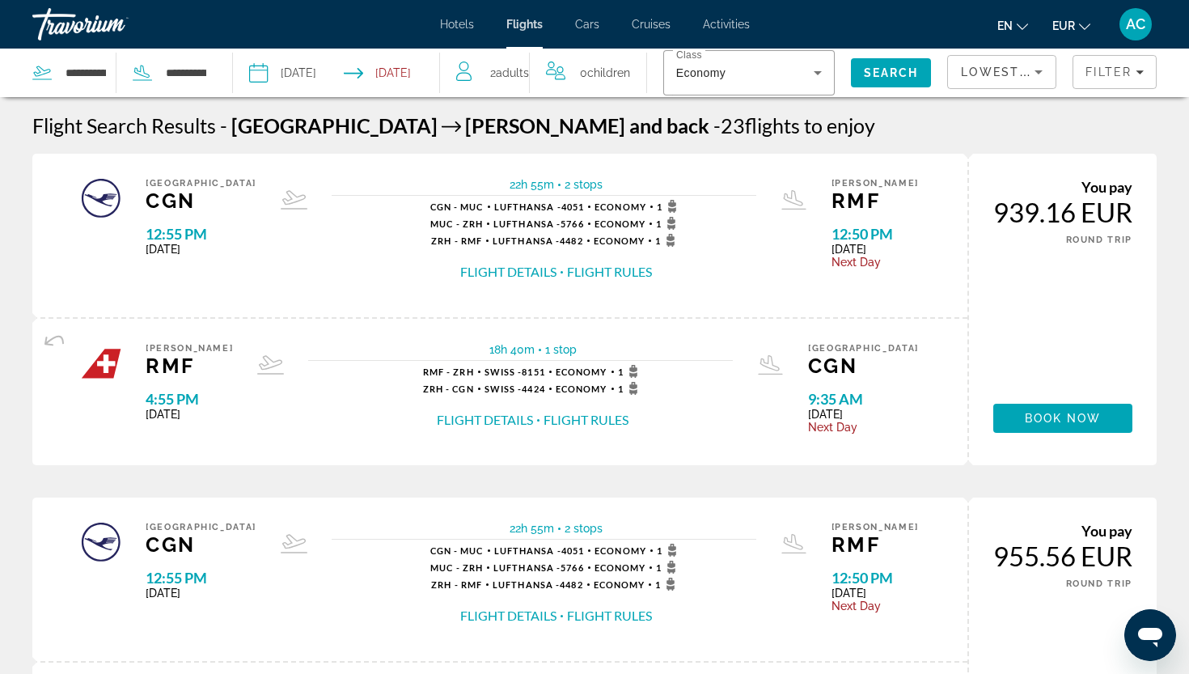
click at [323, 70] on input "**********" at bounding box center [296, 75] width 102 height 53
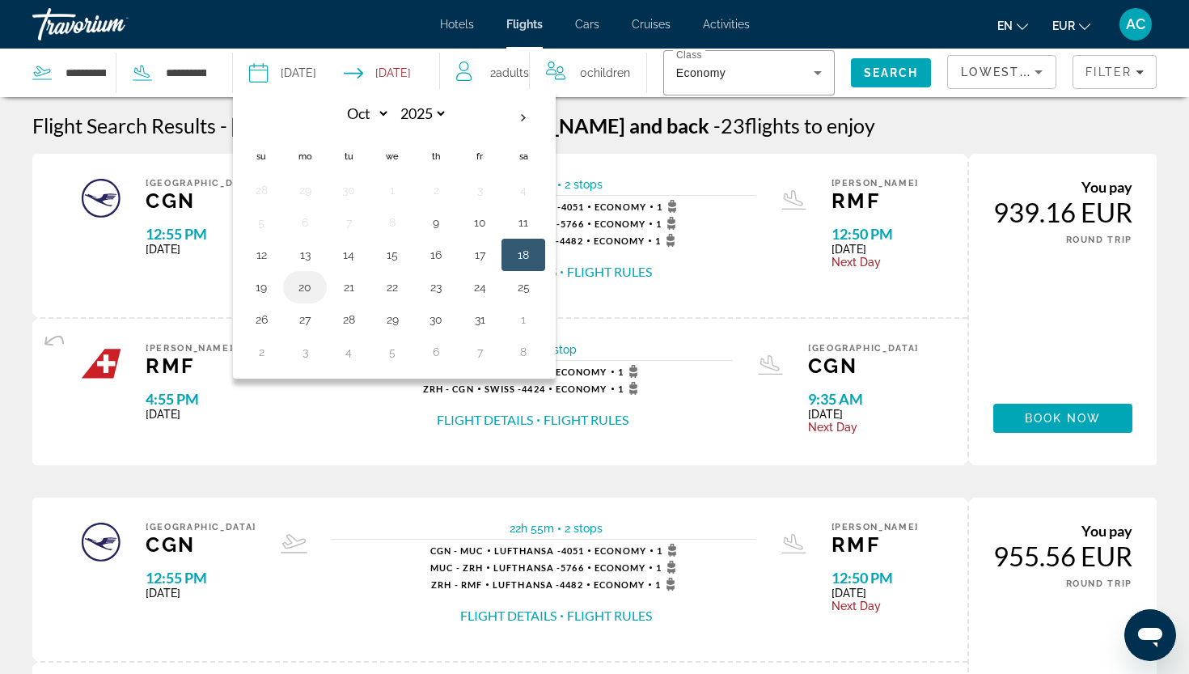
click at [297, 293] on button "20" at bounding box center [305, 287] width 26 height 23
type input "**********"
select select "*"
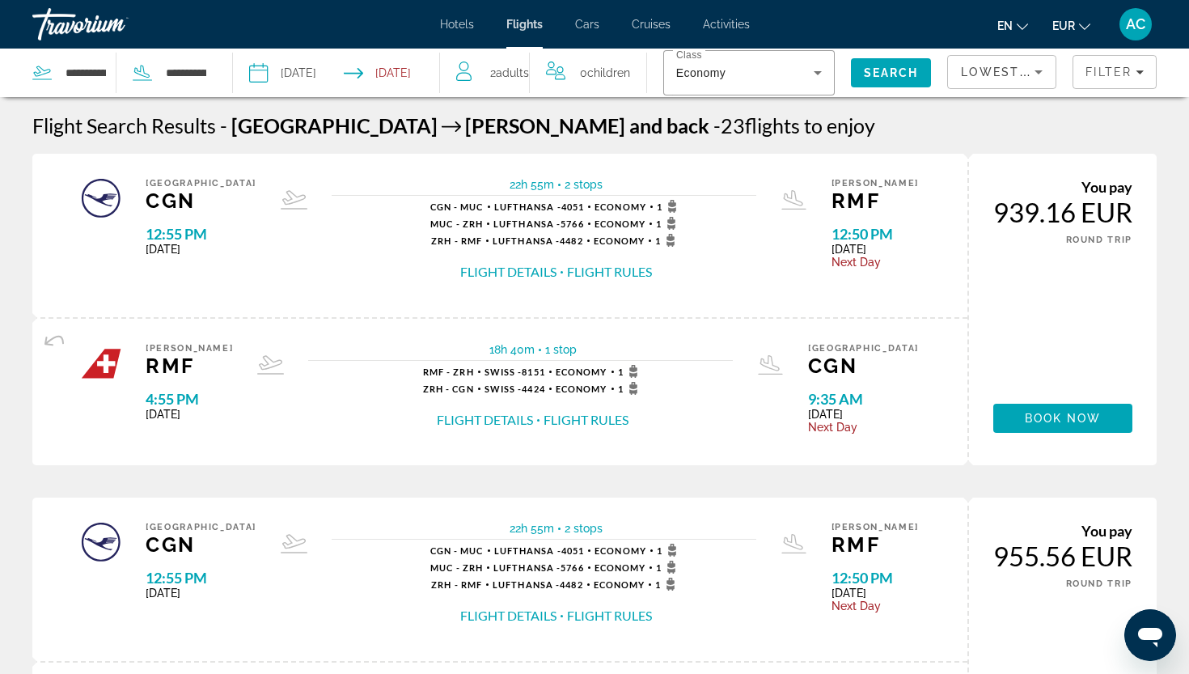
click at [392, 66] on input "Return date: Oct 28, 2025" at bounding box center [396, 75] width 102 height 53
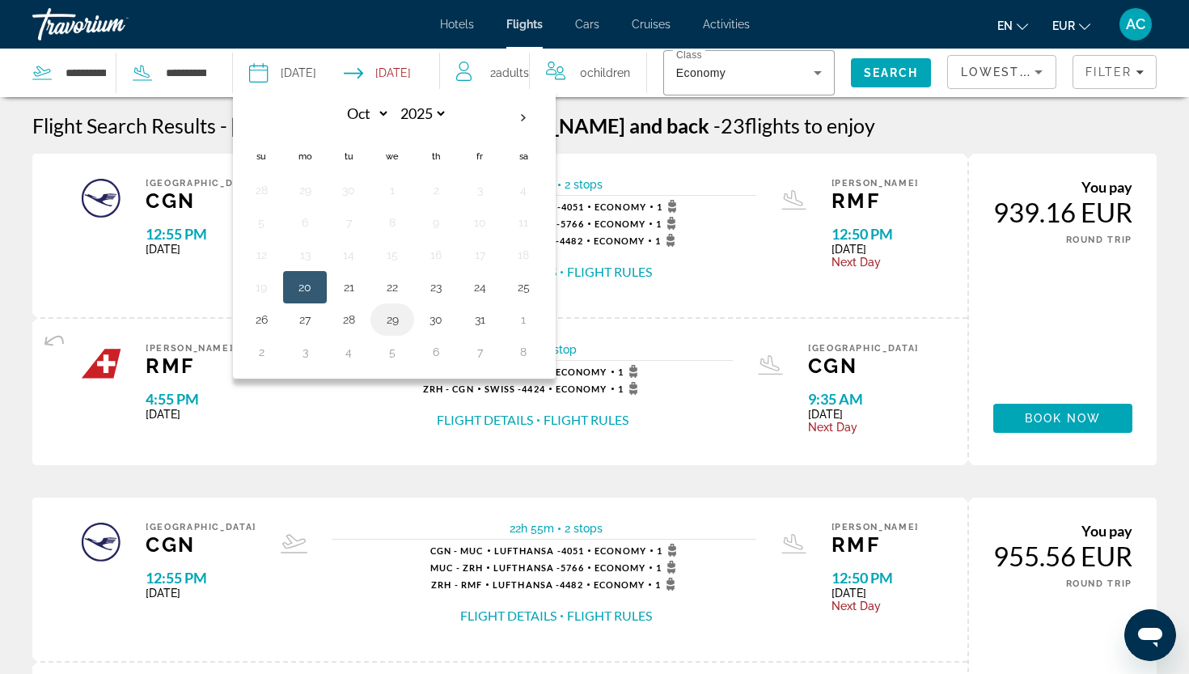
click at [387, 323] on button "29" at bounding box center [392, 319] width 26 height 23
type input "**********"
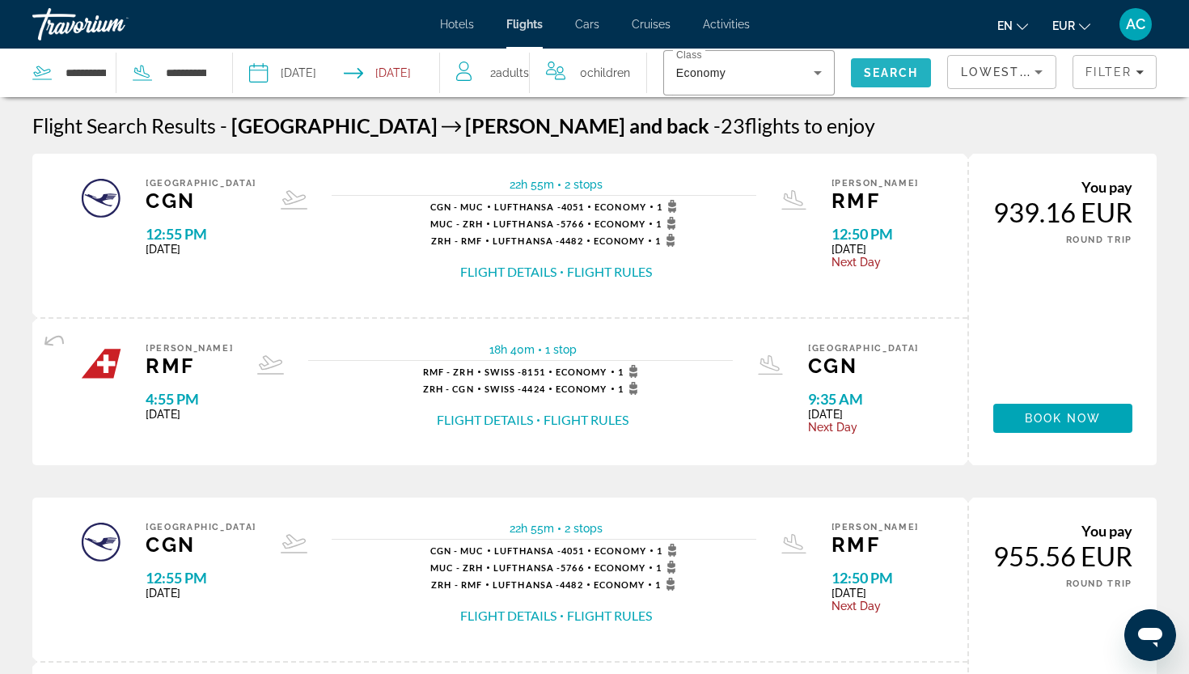
click at [906, 69] on span "Search" at bounding box center [891, 72] width 55 height 13
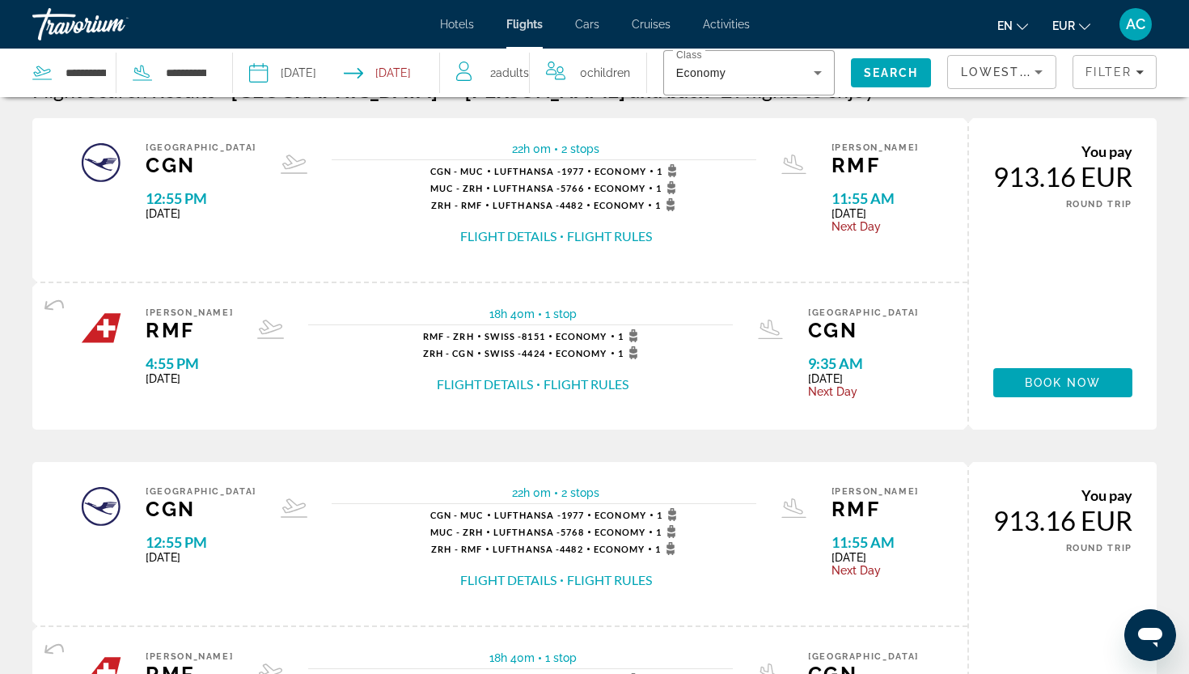
scroll to position [33, 0]
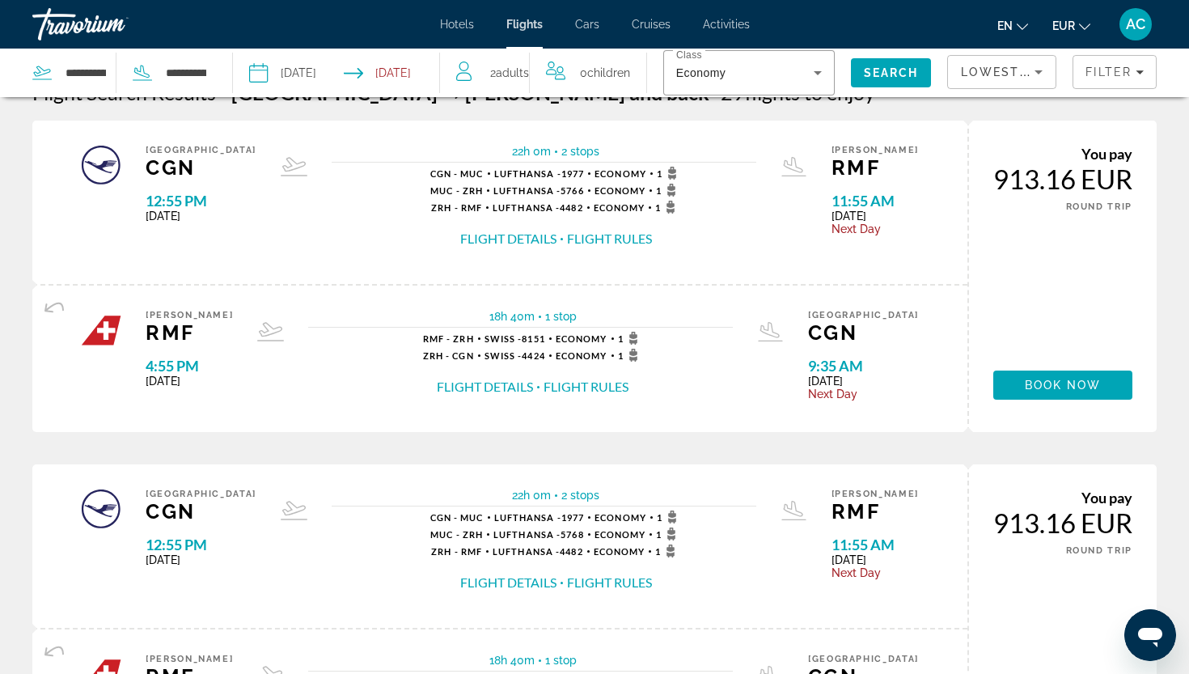
click at [981, 84] on div "Lowest Price" at bounding box center [1002, 78] width 82 height 45
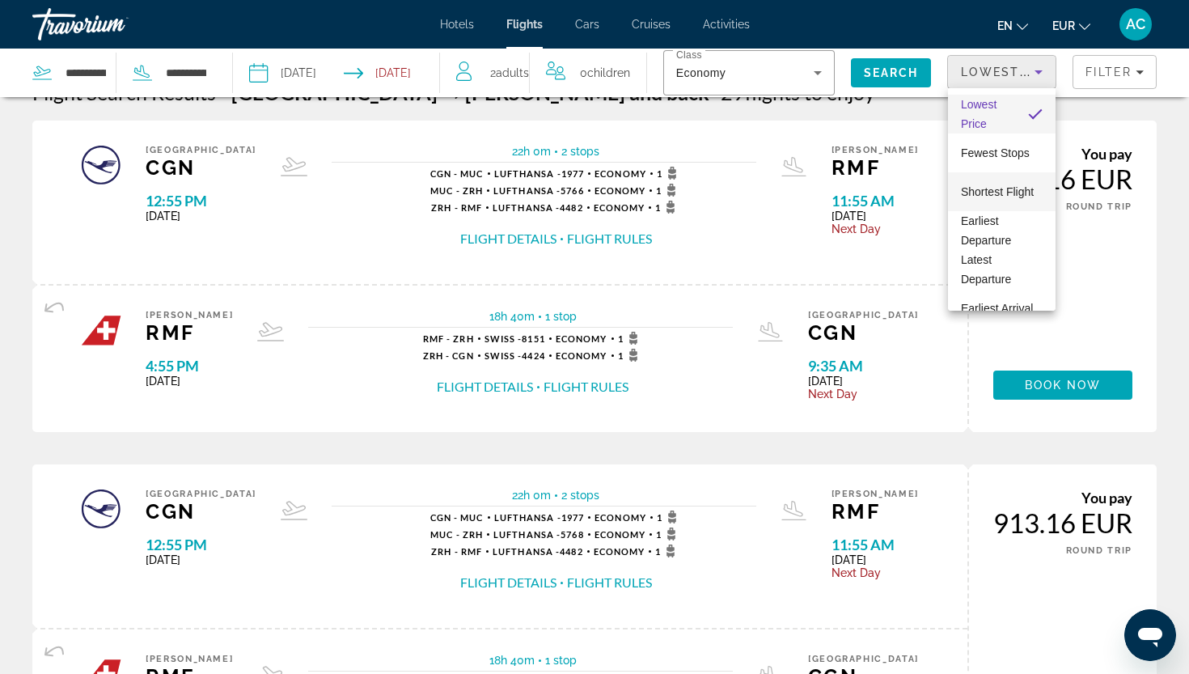
click at [974, 198] on span "Shortest Flight" at bounding box center [997, 191] width 73 height 19
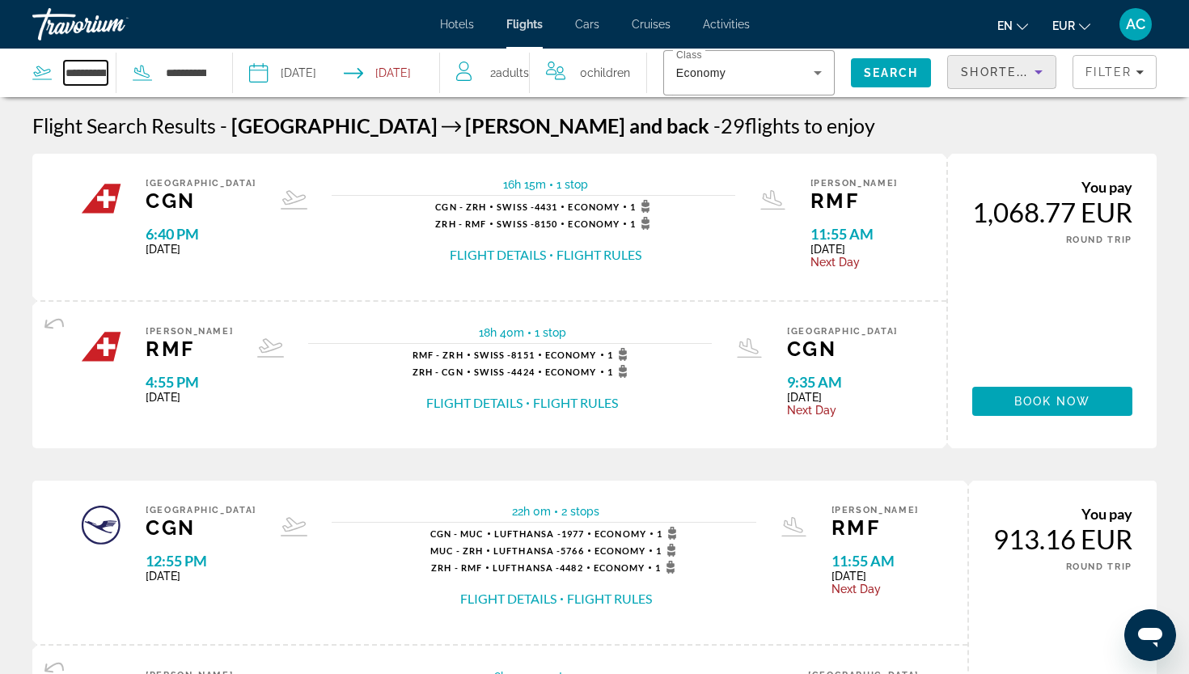
click at [81, 79] on input "**********" at bounding box center [86, 73] width 44 height 24
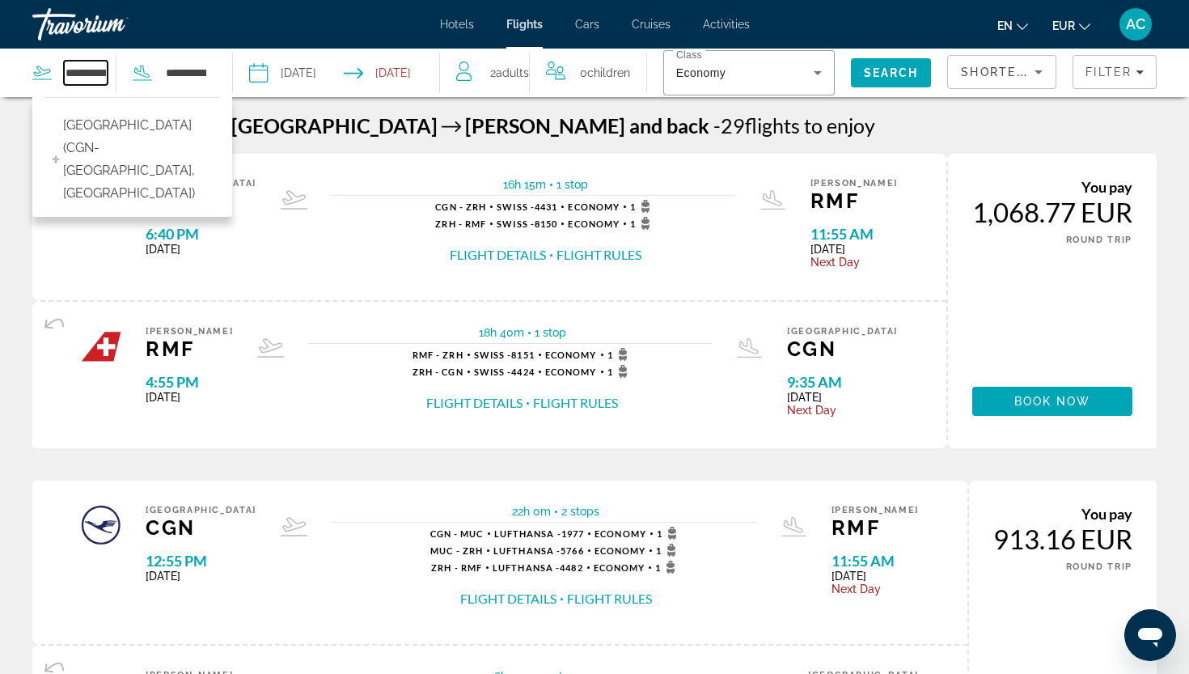
click at [69, 76] on input "**********" at bounding box center [86, 73] width 44 height 24
drag, startPoint x: 65, startPoint y: 74, endPoint x: 196, endPoint y: 90, distance: 132.0
click at [196, 90] on div "**********" at bounding box center [119, 73] width 175 height 49
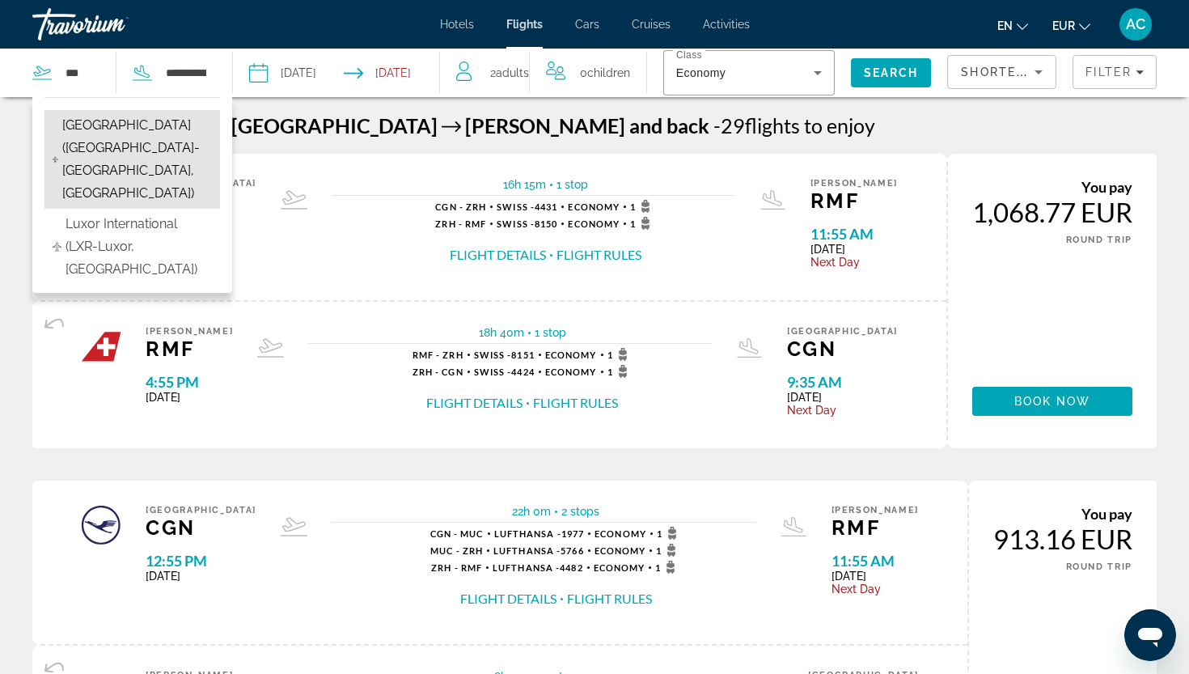
click at [110, 154] on span "Luxembourg Airport (LUX-Luxembourg, LU)" at bounding box center [137, 159] width 150 height 91
type input "**********"
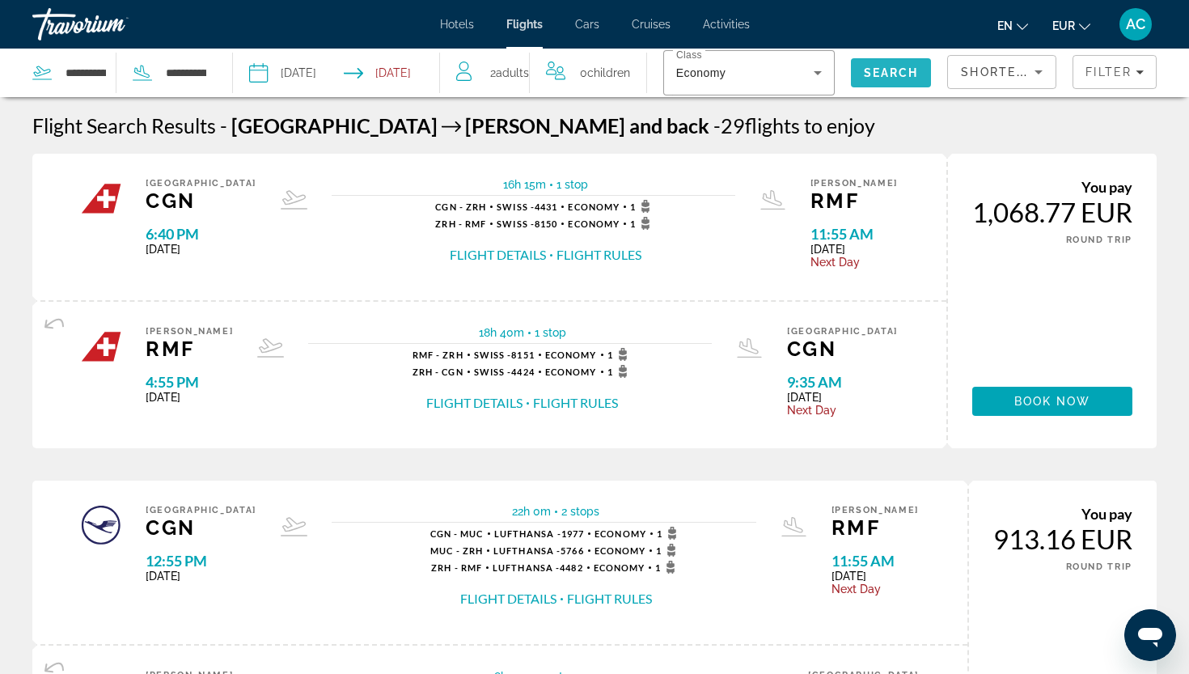
click at [904, 78] on span "Search" at bounding box center [891, 72] width 55 height 13
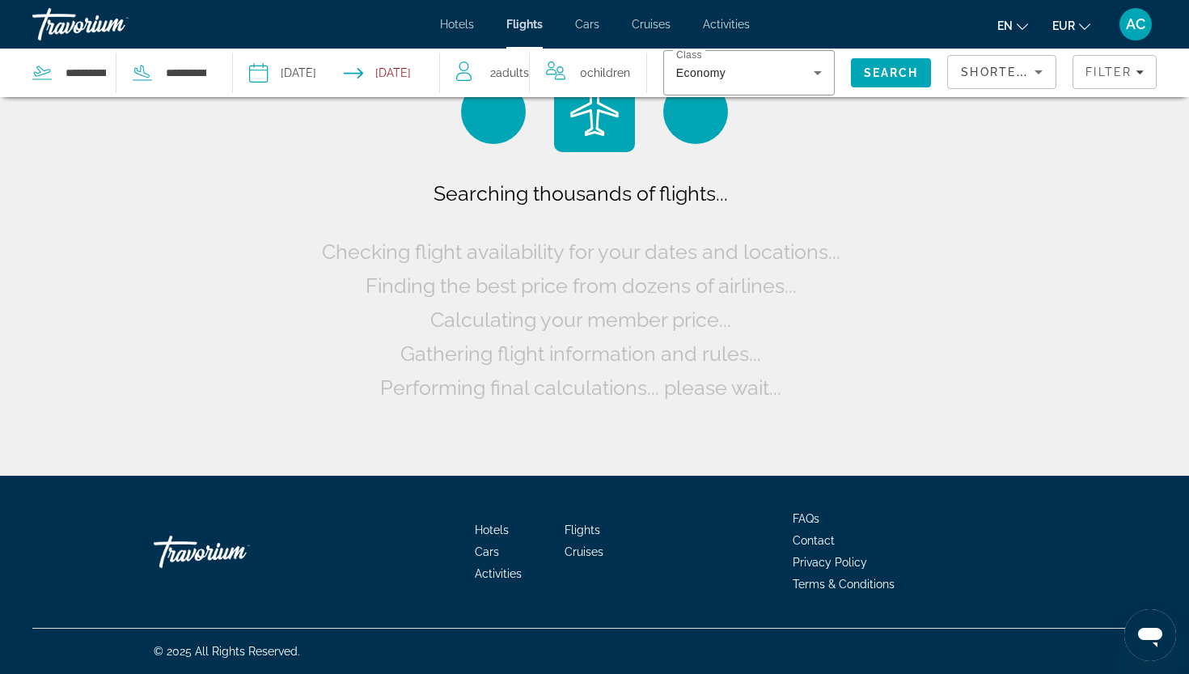
click at [310, 70] on input "**********" at bounding box center [296, 75] width 102 height 53
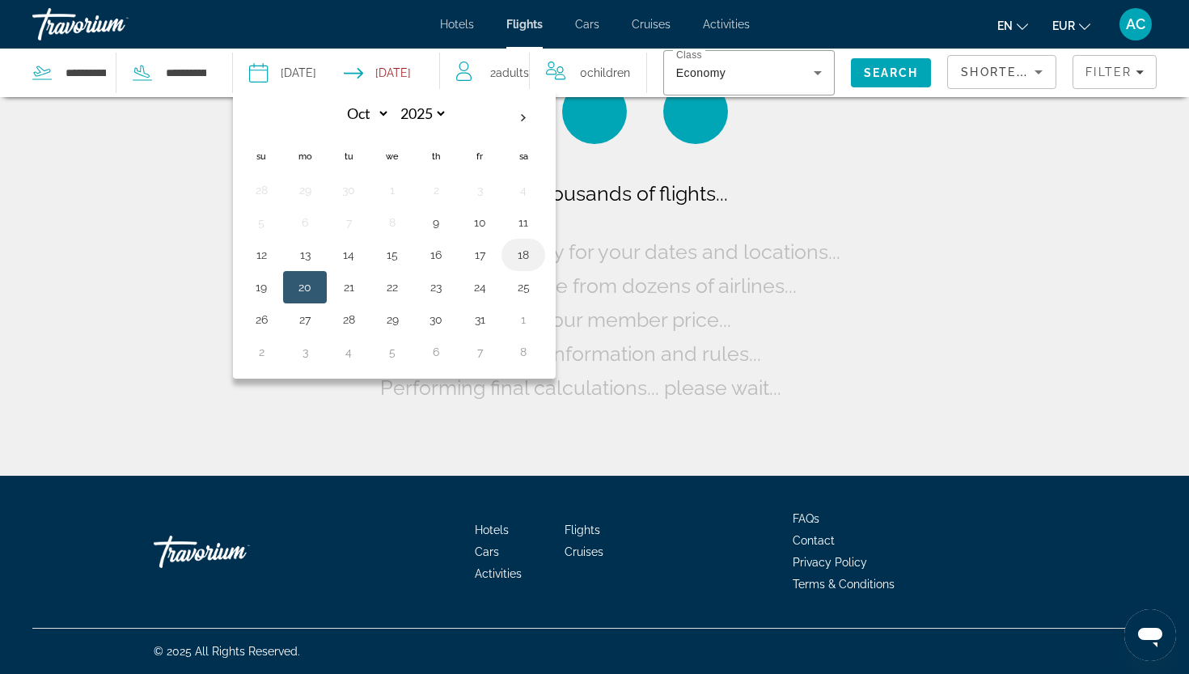
click at [520, 260] on button "18" at bounding box center [523, 254] width 26 height 23
type input "**********"
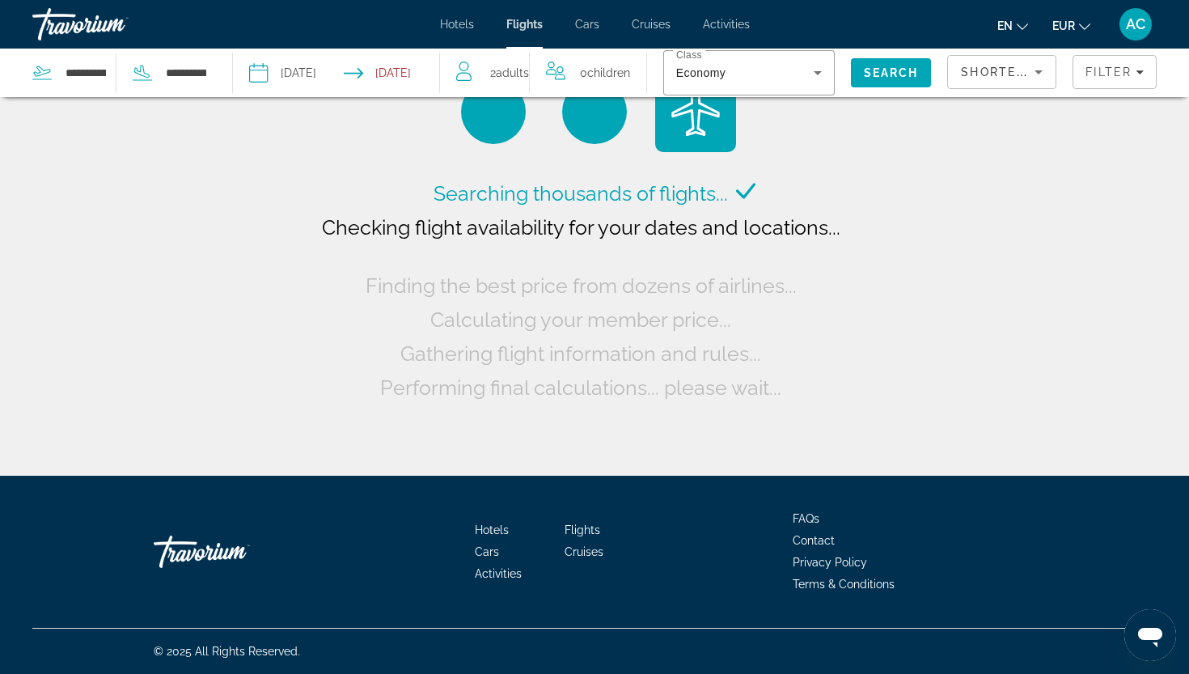
click at [387, 75] on input "Return date: Oct 29, 2025" at bounding box center [396, 75] width 102 height 53
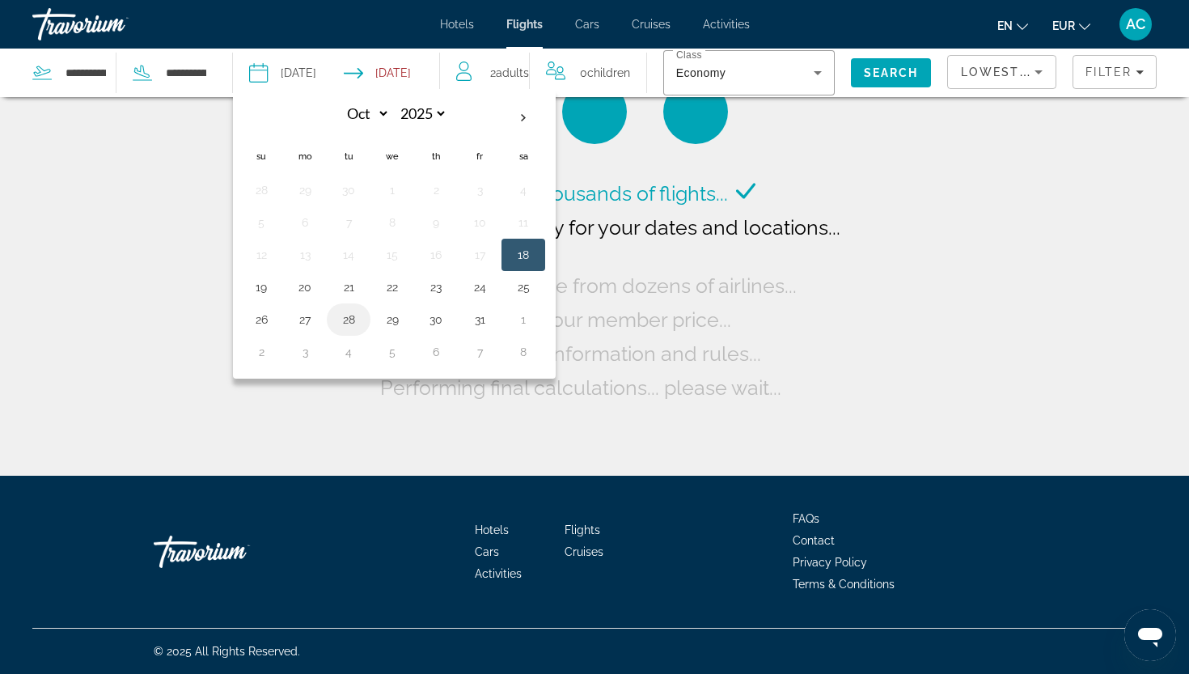
click at [342, 321] on button "28" at bounding box center [349, 319] width 26 height 23
type input "**********"
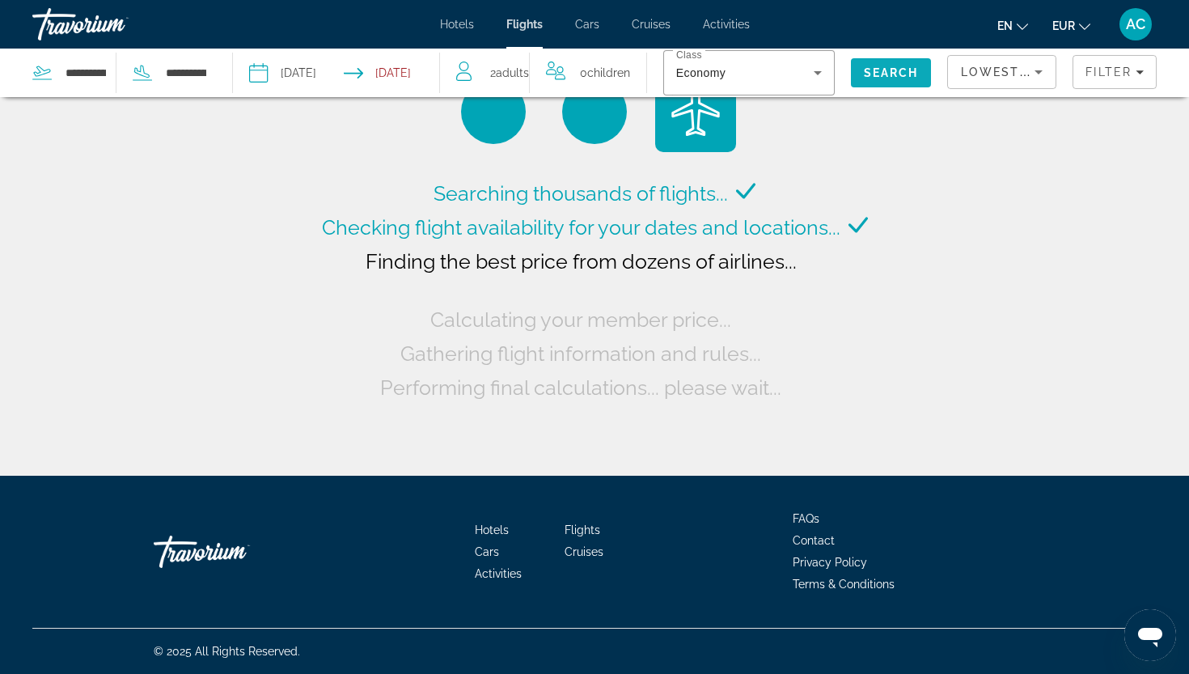
click at [861, 79] on span "Search" at bounding box center [891, 72] width 81 height 39
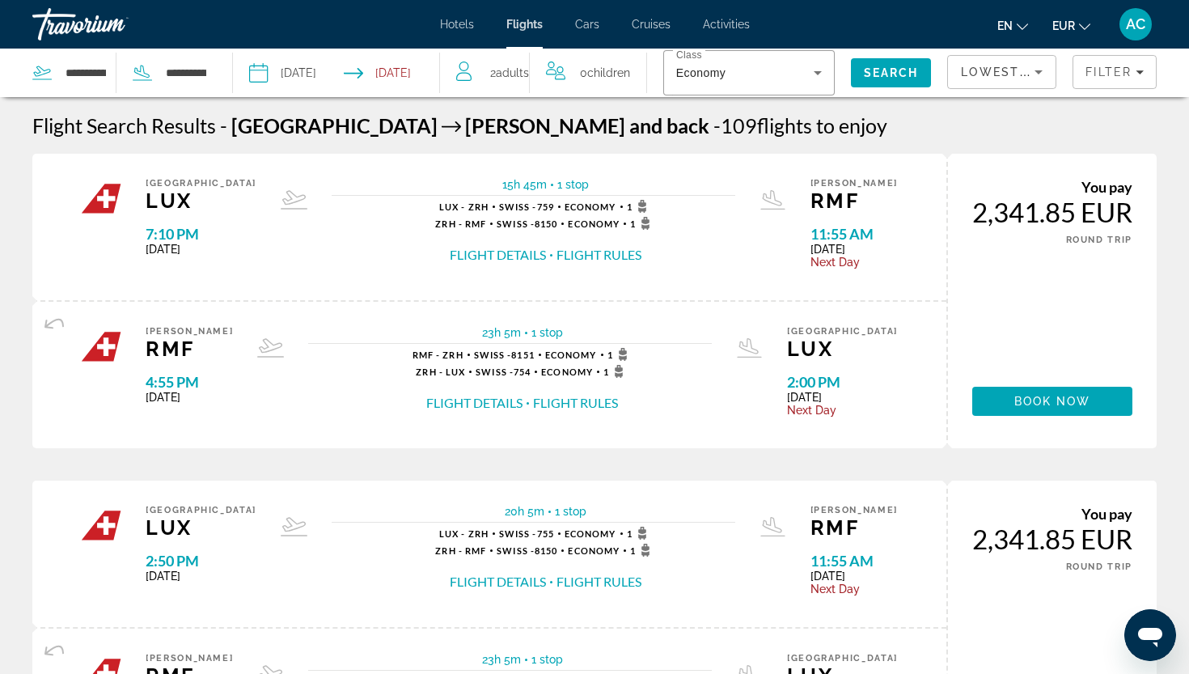
click at [312, 72] on input "**********" at bounding box center [296, 75] width 102 height 53
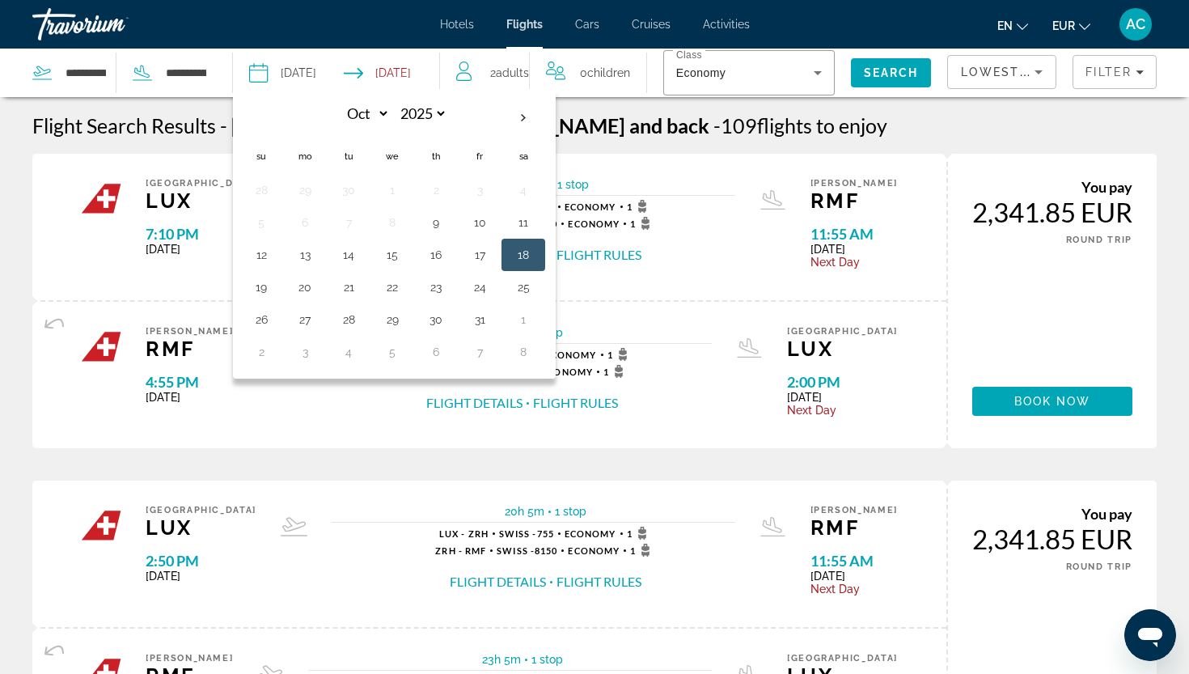
click at [523, 254] on button "18" at bounding box center [523, 254] width 26 height 23
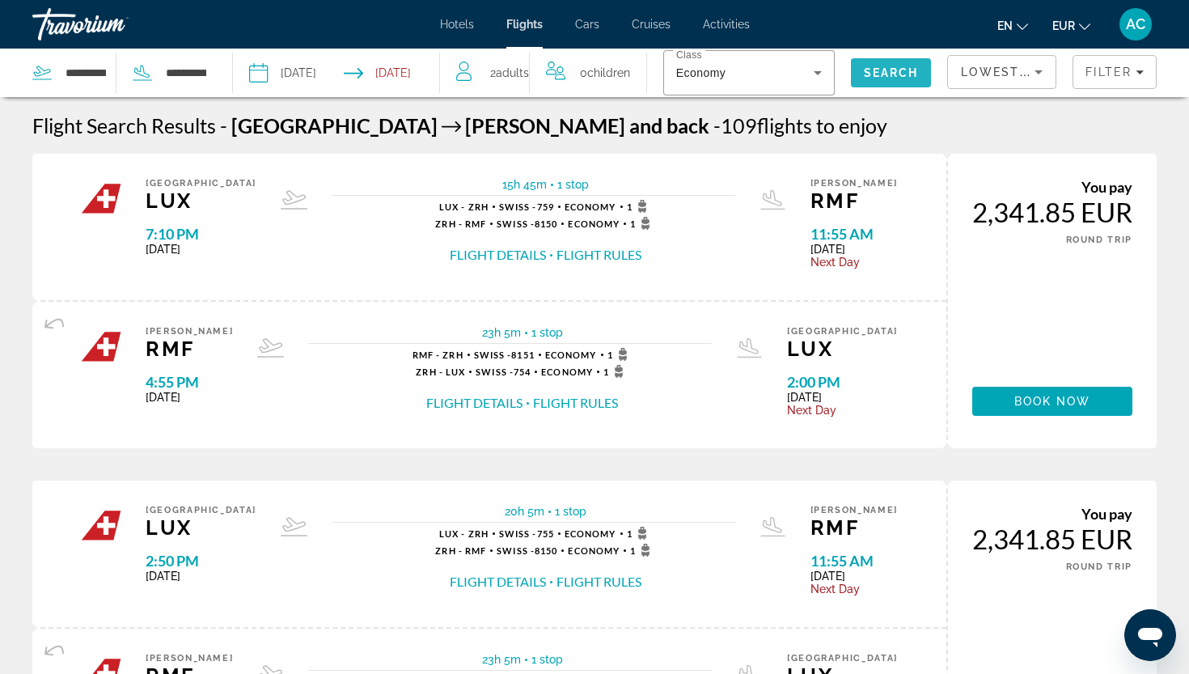
click at [870, 66] on span "Search" at bounding box center [891, 72] width 55 height 13
click at [328, 72] on input "**********" at bounding box center [296, 75] width 102 height 53
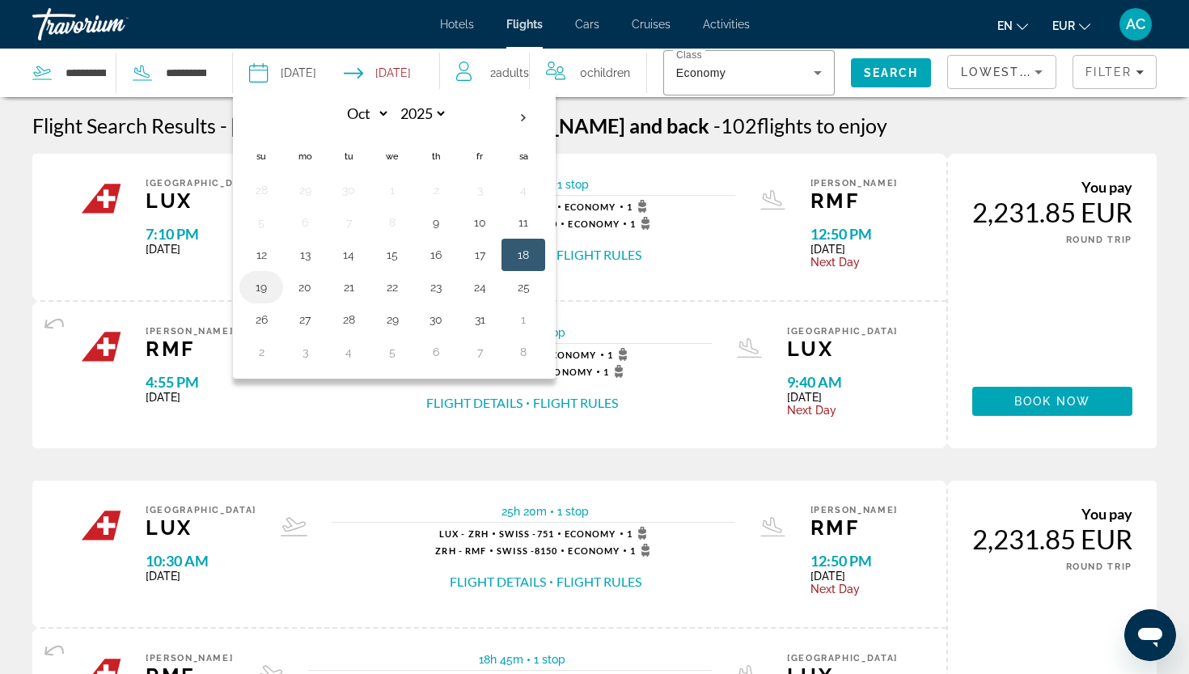
click at [258, 294] on button "19" at bounding box center [261, 287] width 26 height 23
type input "**********"
select select "*"
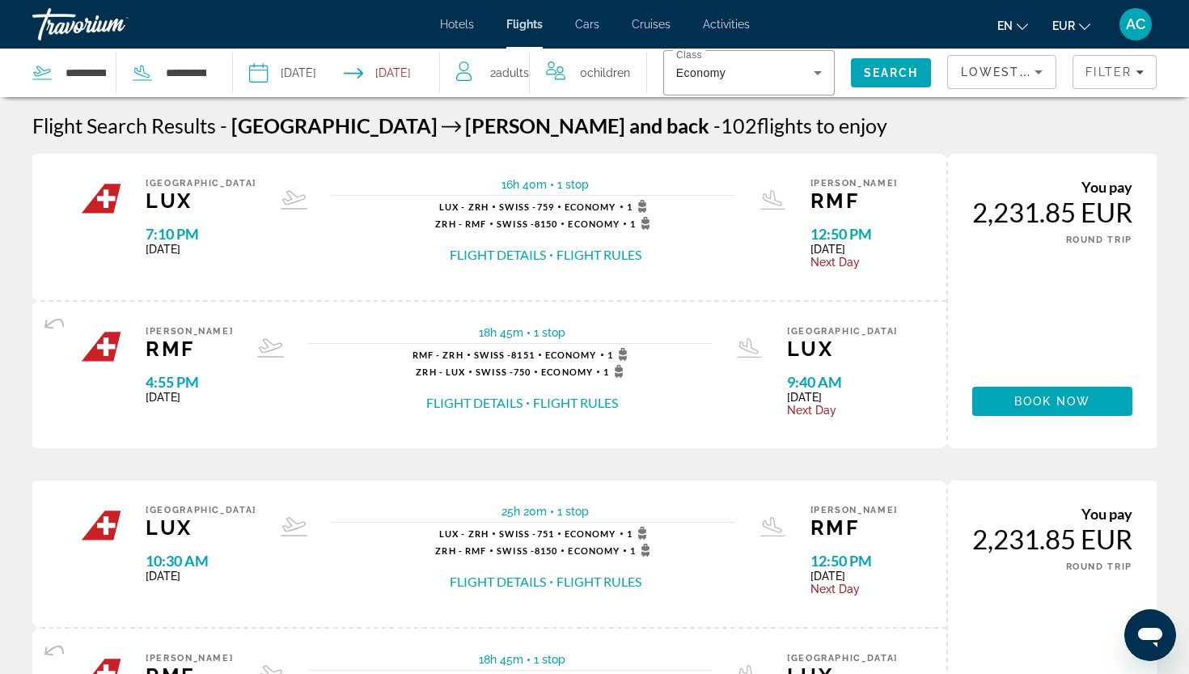
click at [391, 78] on input "Return date: Oct 28, 2025" at bounding box center [396, 75] width 102 height 53
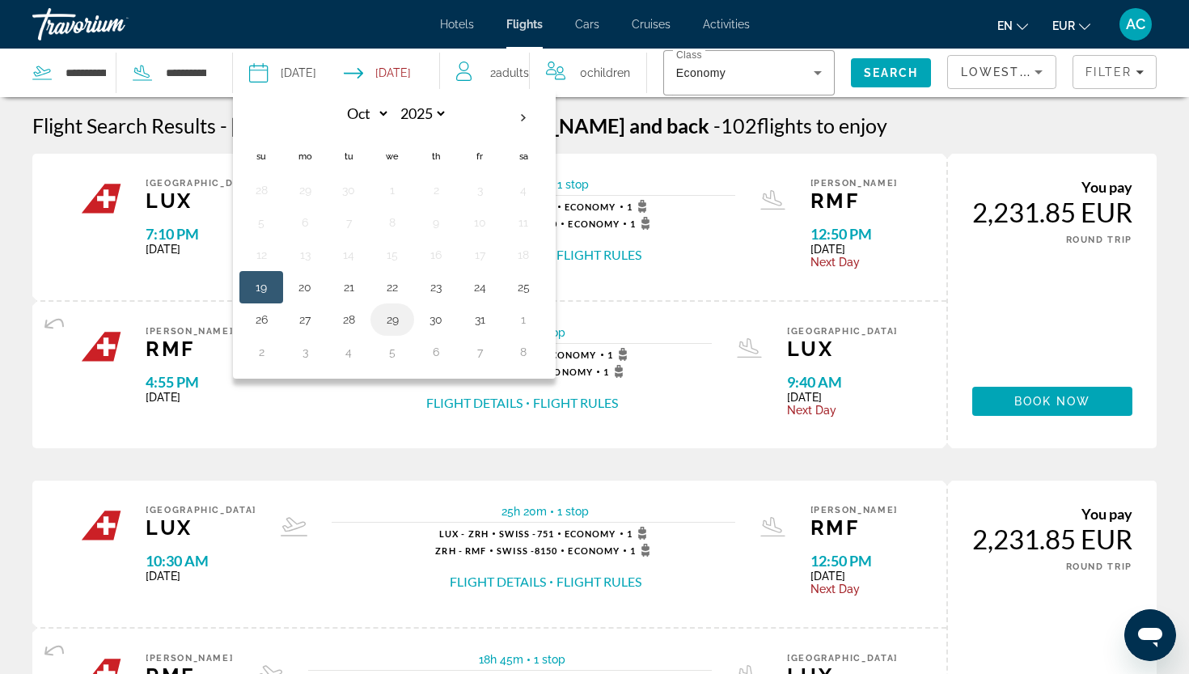
click at [391, 329] on button "29" at bounding box center [392, 319] width 26 height 23
type input "**********"
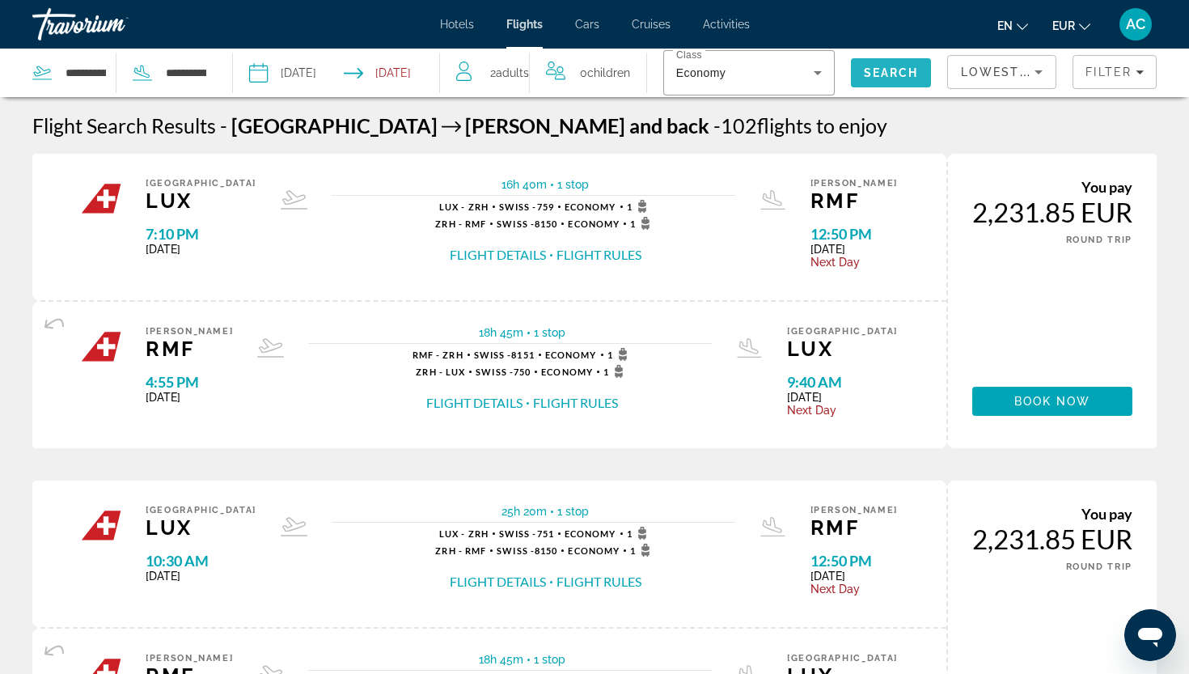
click at [927, 74] on span "Search" at bounding box center [891, 72] width 81 height 39
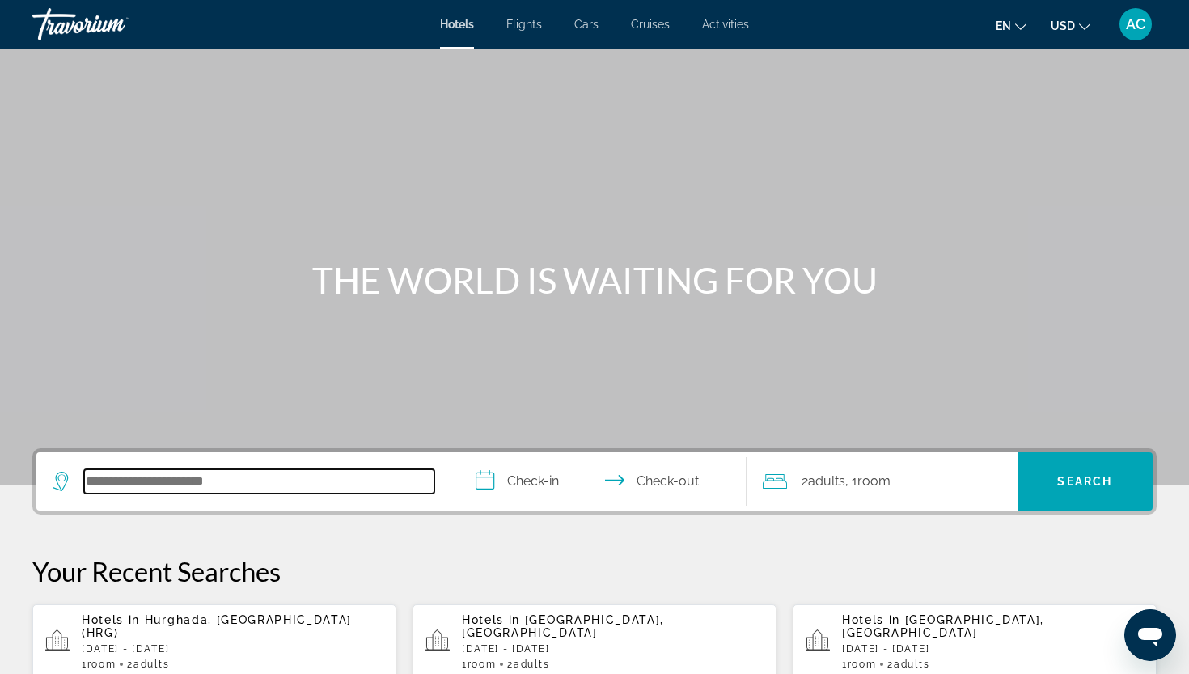
click at [188, 489] on input "Search hotel destination" at bounding box center [259, 481] width 350 height 24
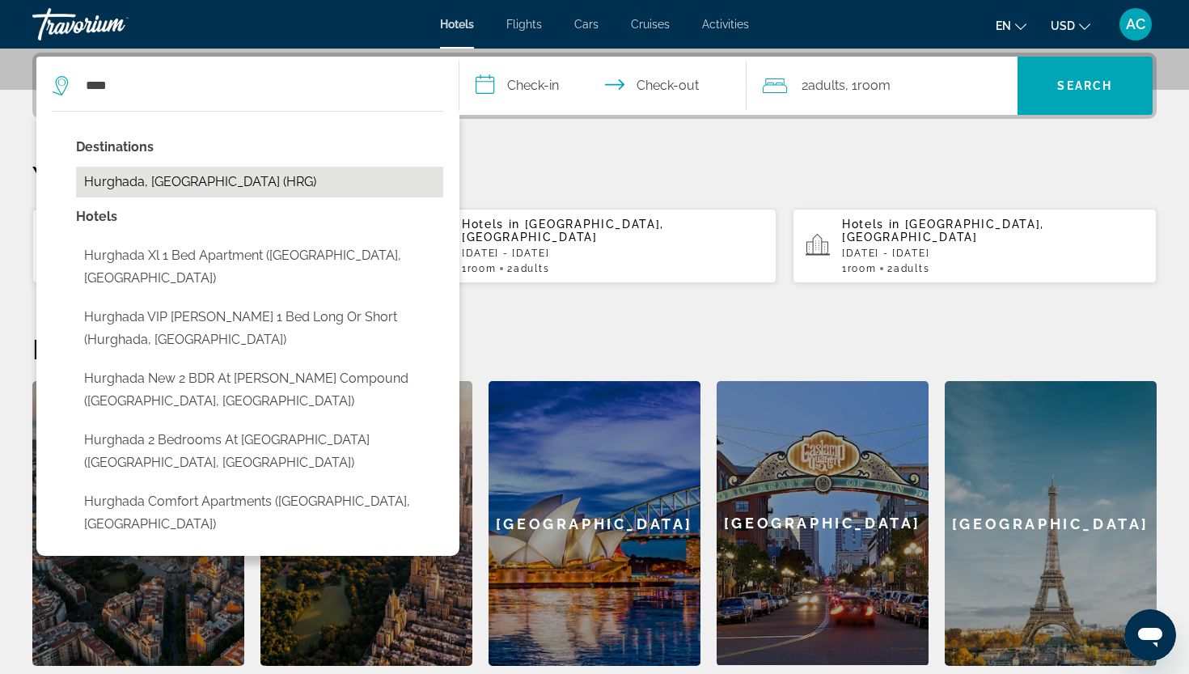
click at [187, 188] on button "Hurghada, [GEOGRAPHIC_DATA] (HRG)" at bounding box center [259, 182] width 367 height 31
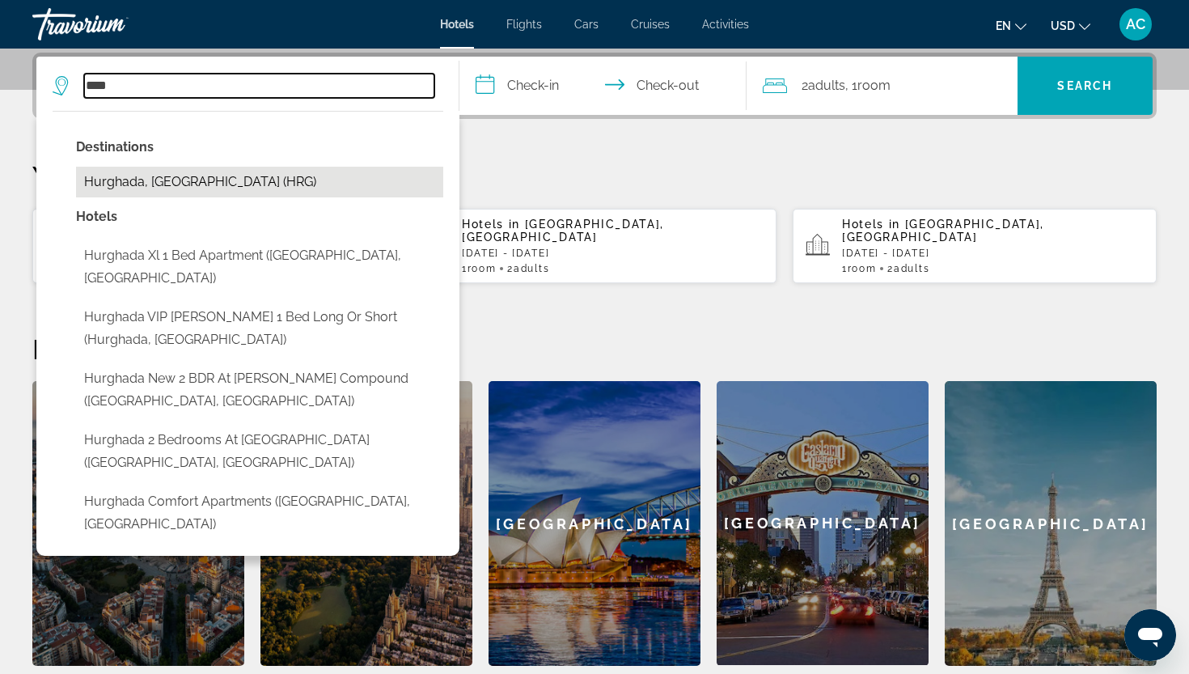
type input "**********"
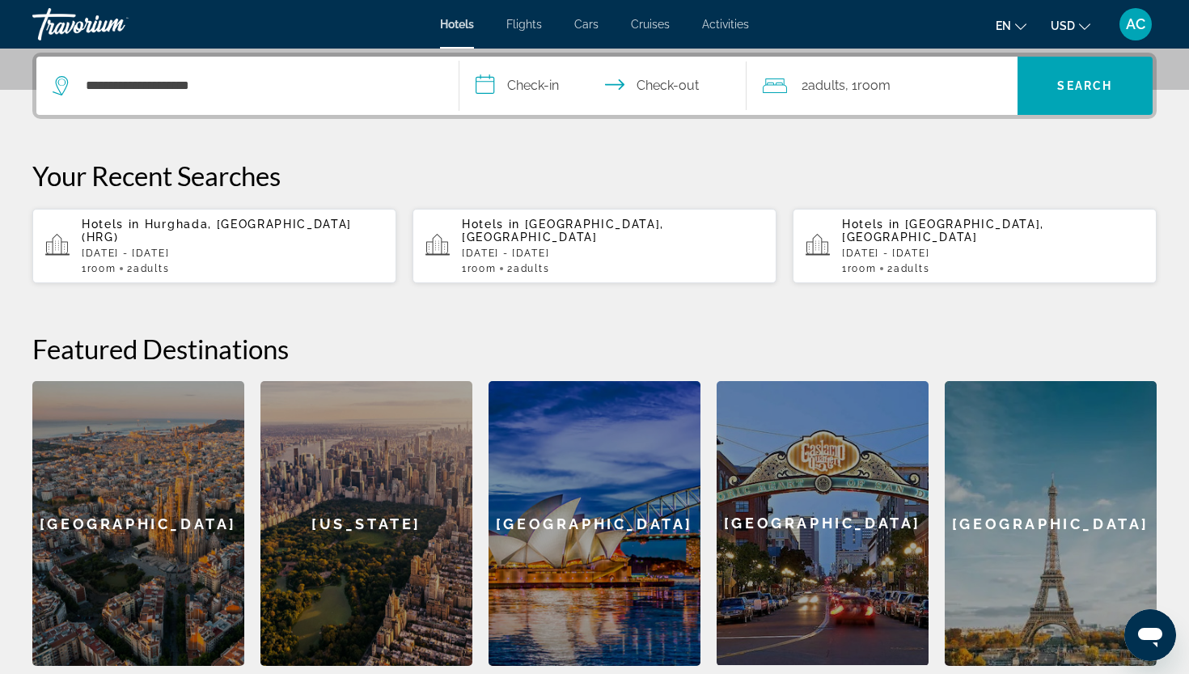
click at [495, 77] on input "**********" at bounding box center [606, 88] width 294 height 63
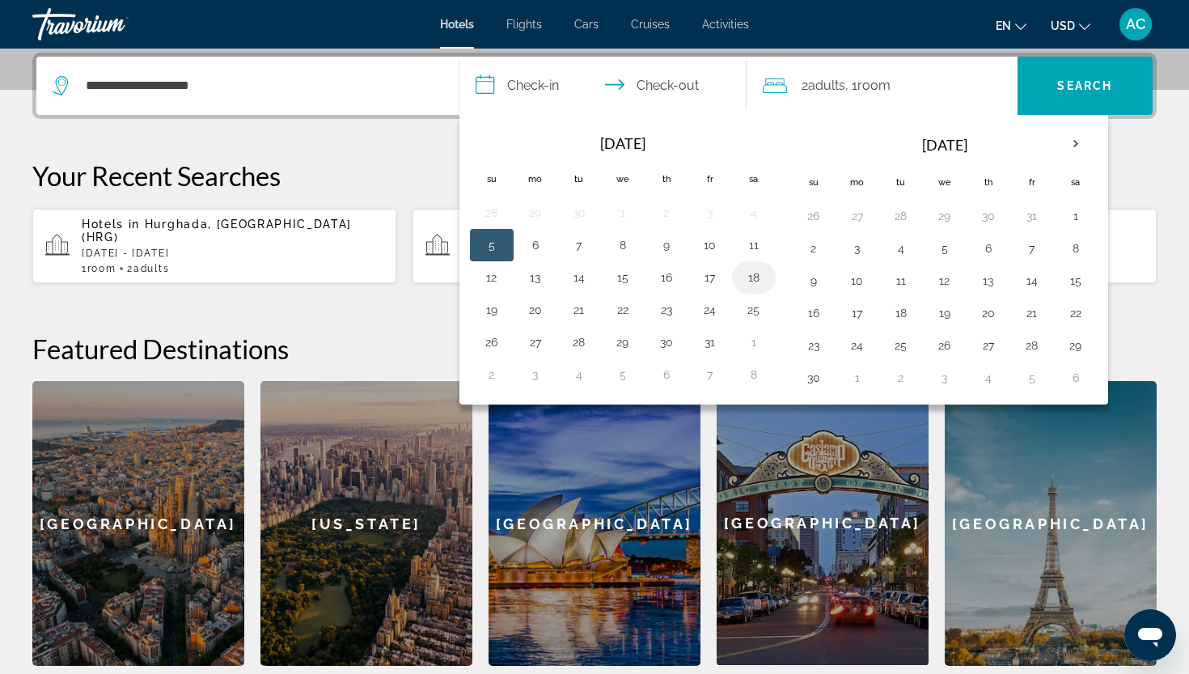
click at [742, 281] on button "18" at bounding box center [754, 277] width 26 height 23
click at [649, 76] on input "**********" at bounding box center [606, 88] width 294 height 63
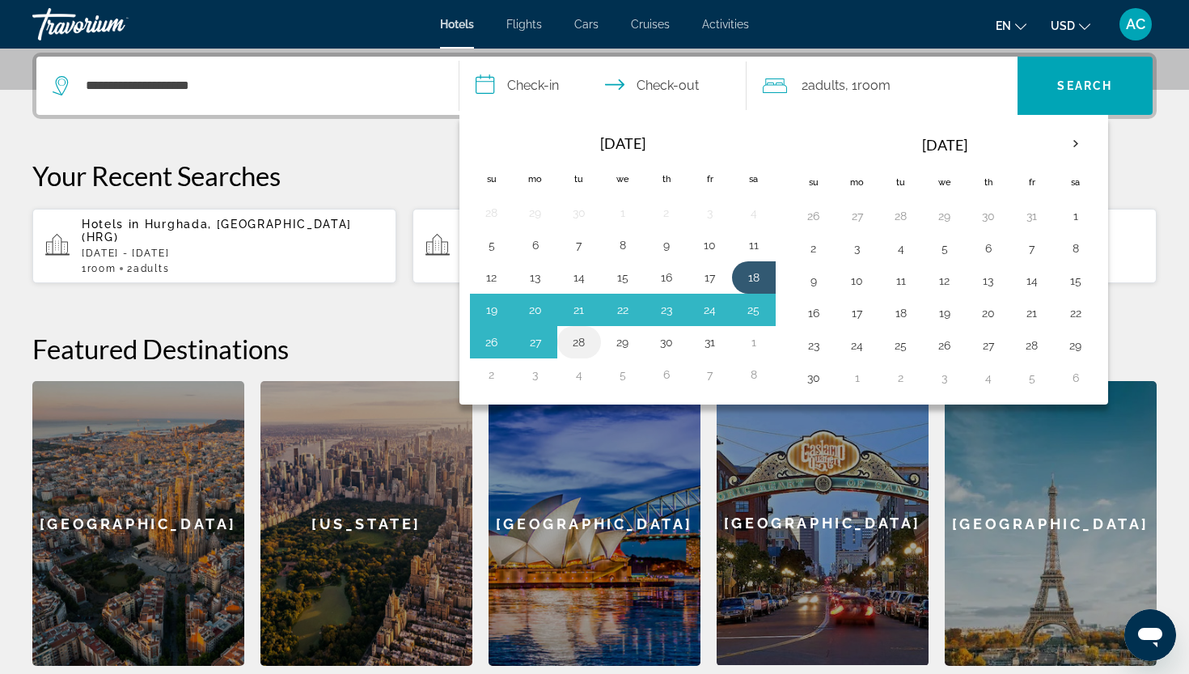
click at [586, 353] on button "28" at bounding box center [579, 342] width 26 height 23
type input "**********"
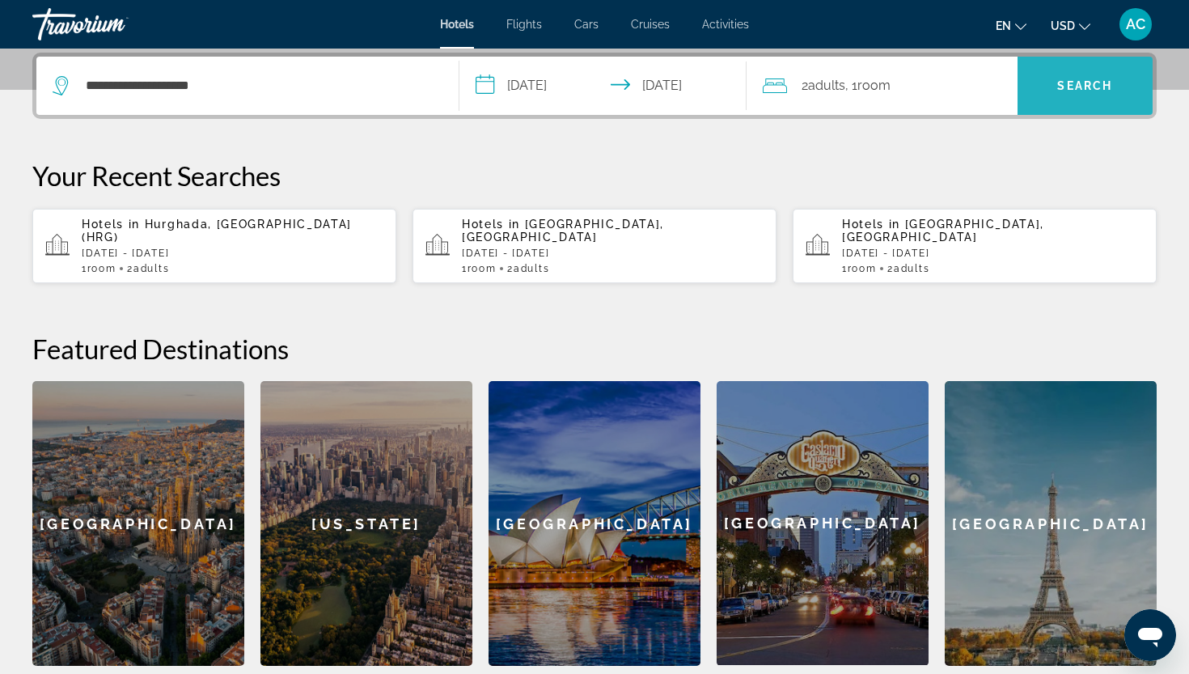
click at [1054, 82] on span "Search" at bounding box center [1085, 85] width 136 height 39
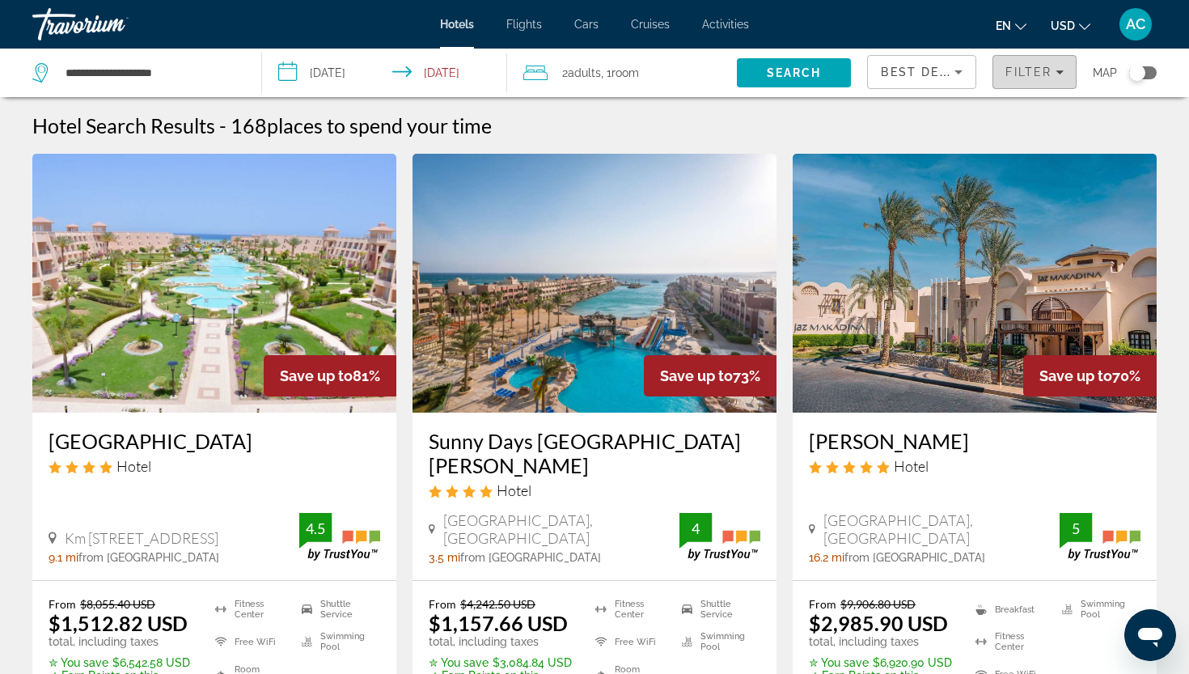
click at [1012, 72] on span "Filter" at bounding box center [1028, 72] width 46 height 13
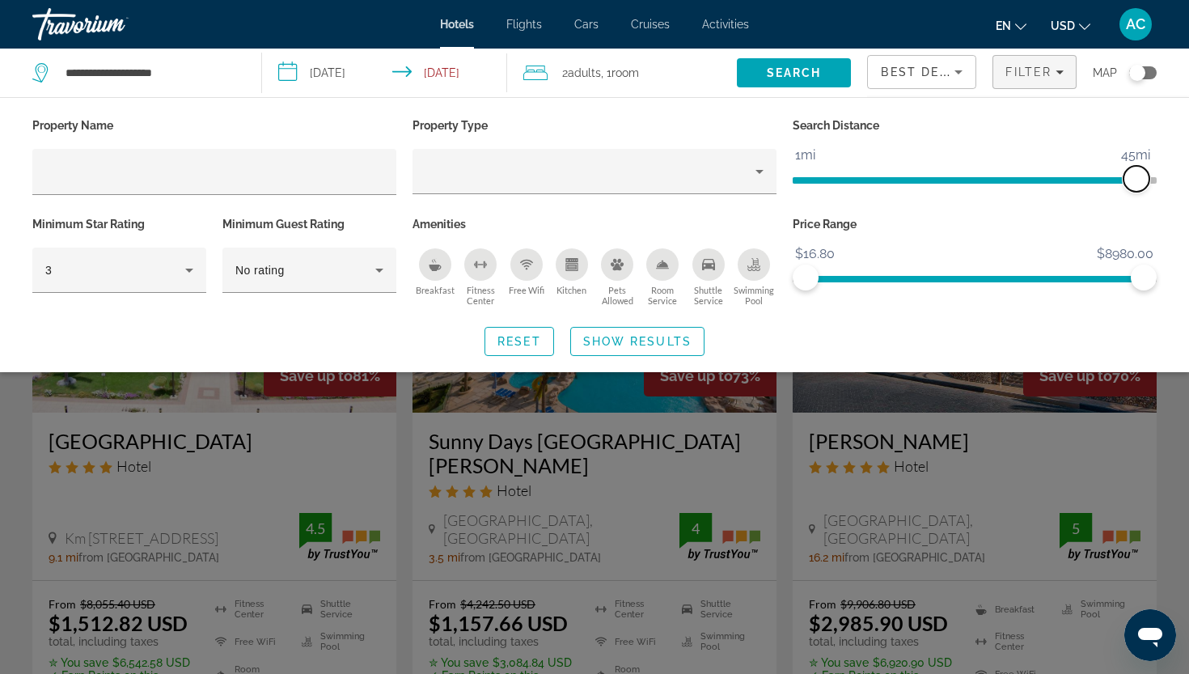
drag, startPoint x: 1029, startPoint y: 189, endPoint x: 1138, endPoint y: 188, distance: 108.4
click at [1138, 188] on span "ngx-slider" at bounding box center [1136, 179] width 26 height 26
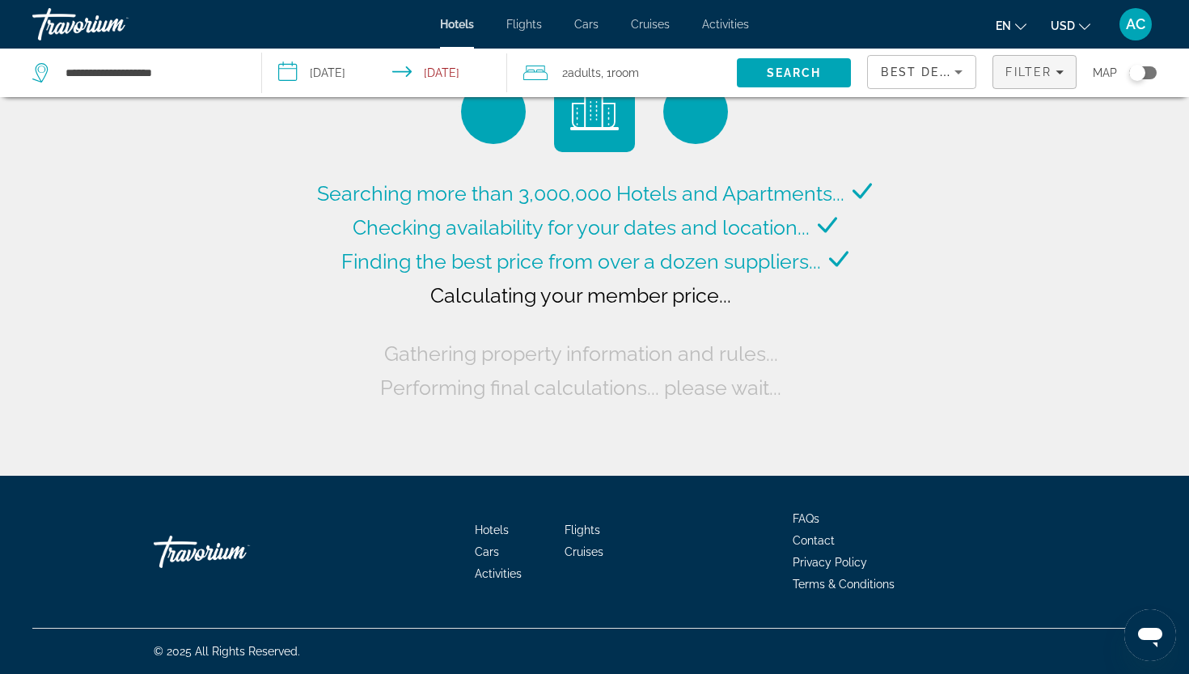
click at [1037, 82] on span "Filters" at bounding box center [1034, 72] width 82 height 39
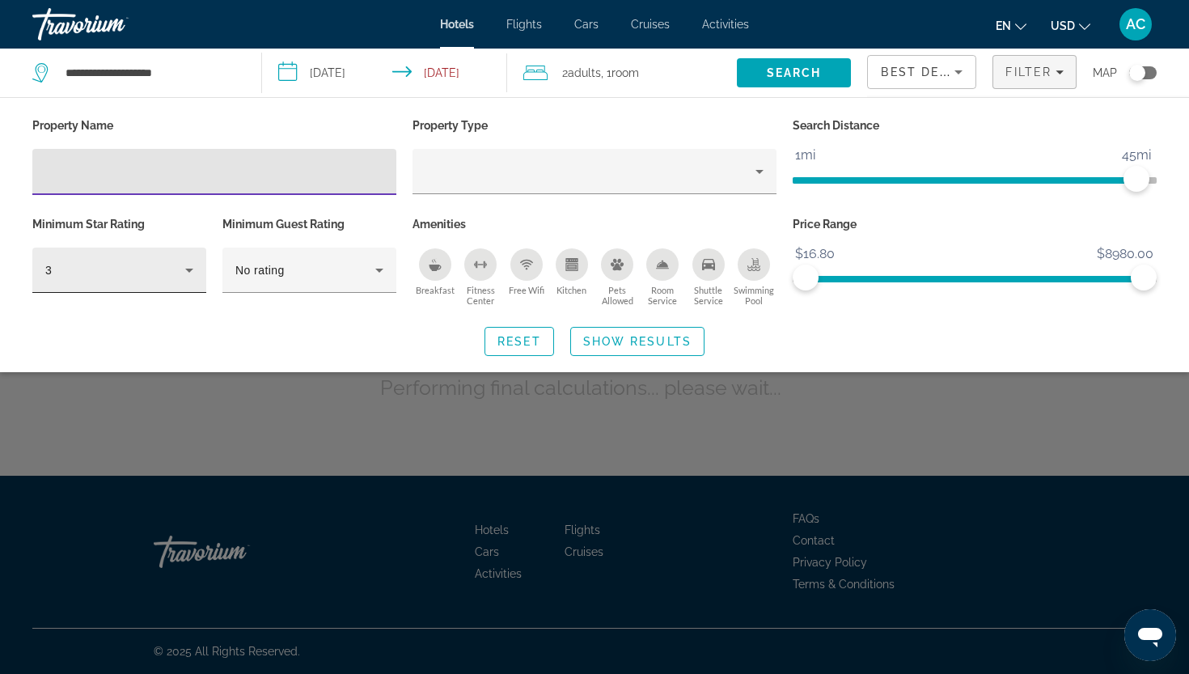
click at [160, 280] on div "3" at bounding box center [119, 269] width 148 height 45
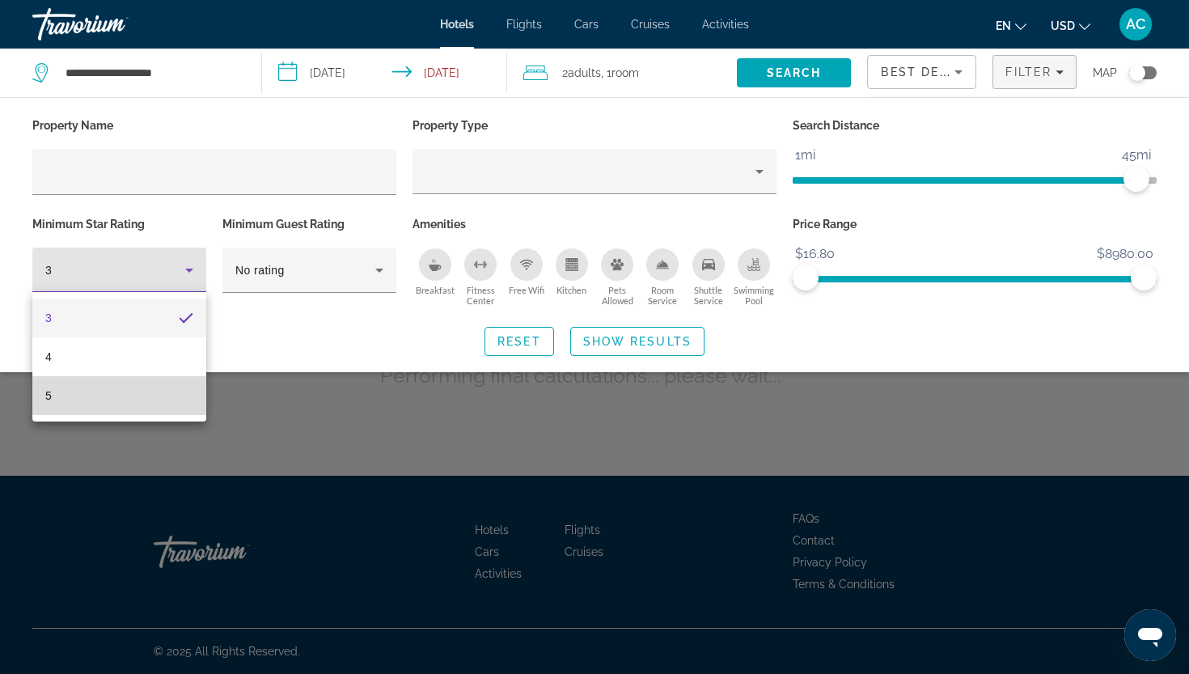
click at [172, 390] on mat-option "5" at bounding box center [119, 395] width 174 height 39
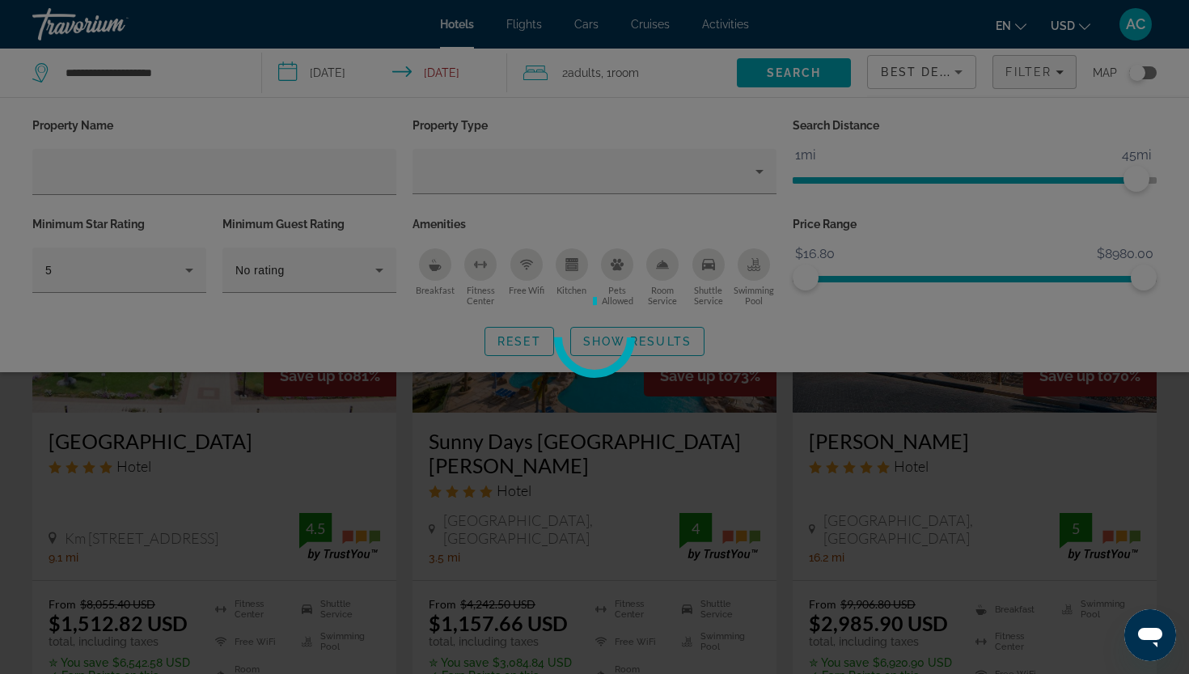
click at [274, 277] on div "**********" at bounding box center [594, 337] width 1189 height 674
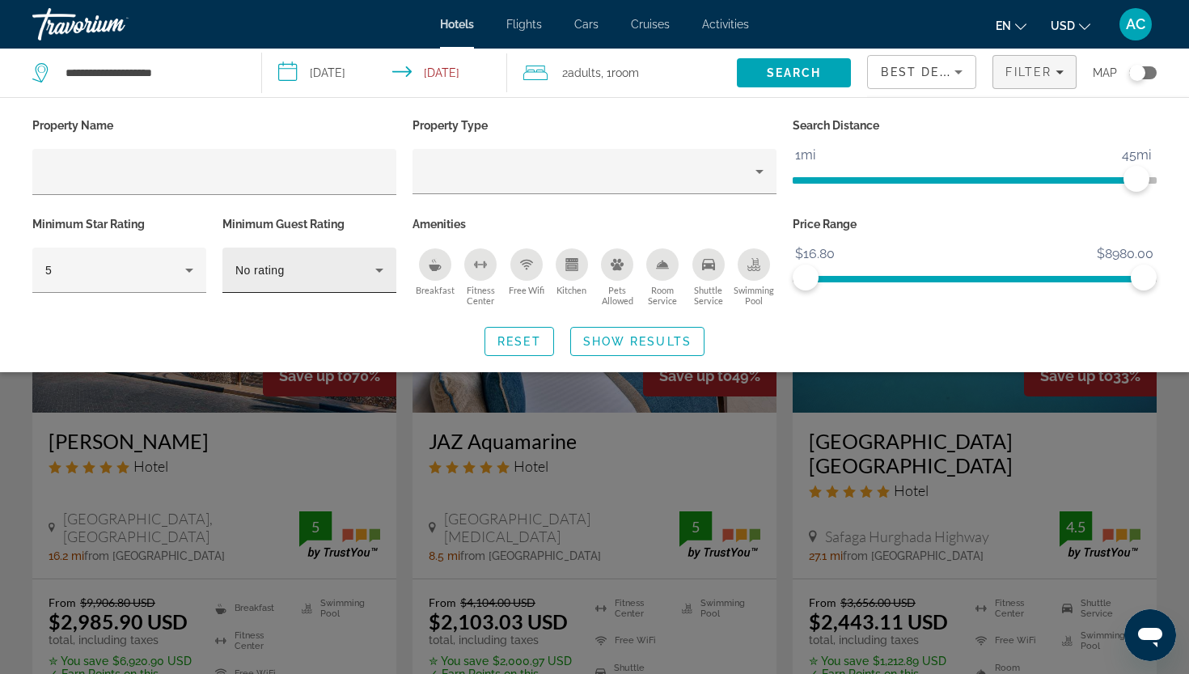
click at [286, 271] on div "No rating" at bounding box center [305, 269] width 140 height 19
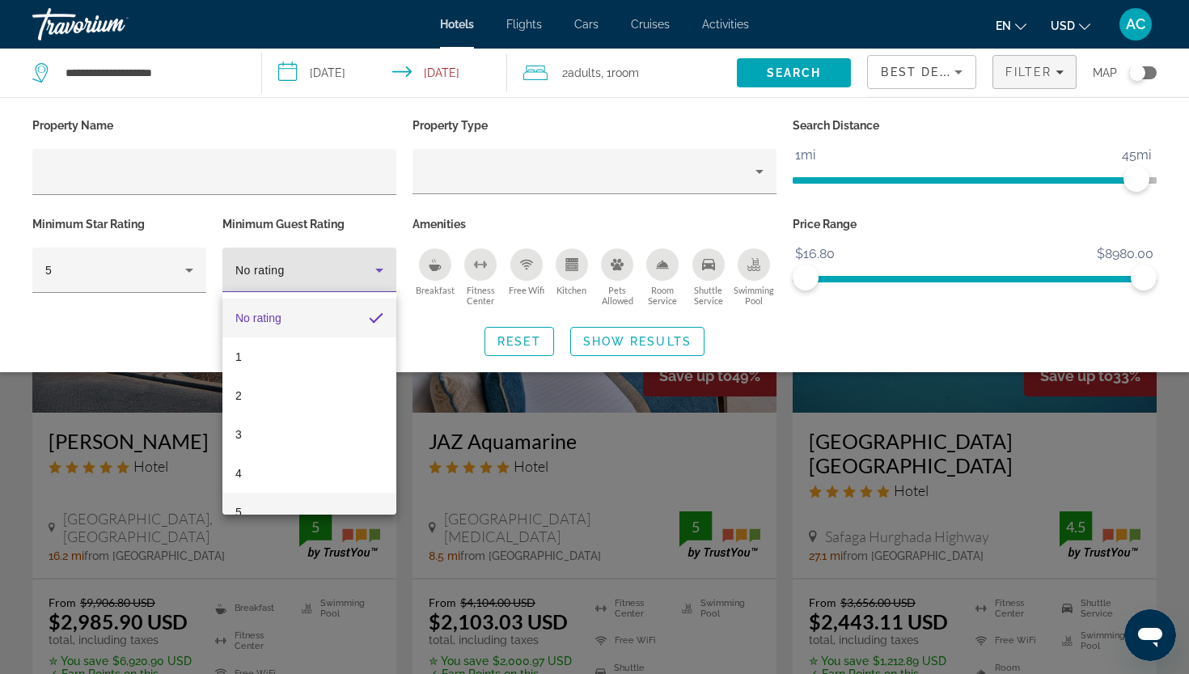
click at [271, 501] on mat-option "5" at bounding box center [309, 512] width 174 height 39
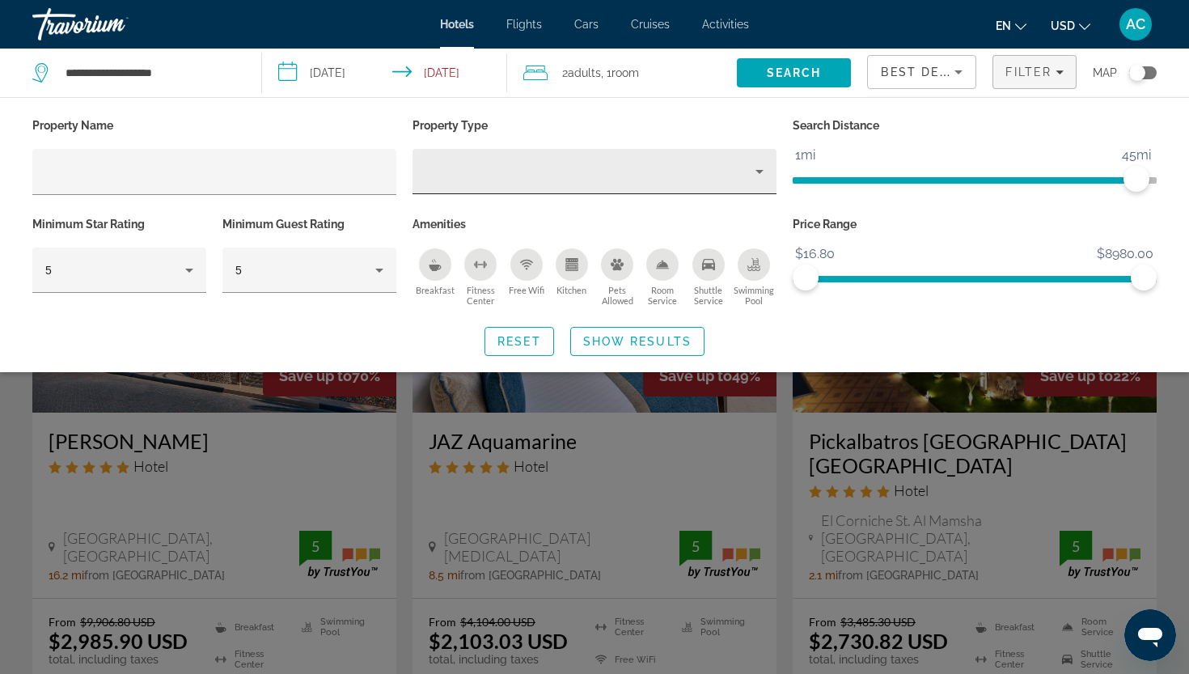
click at [485, 186] on div "Hotel Filters" at bounding box center [594, 171] width 338 height 45
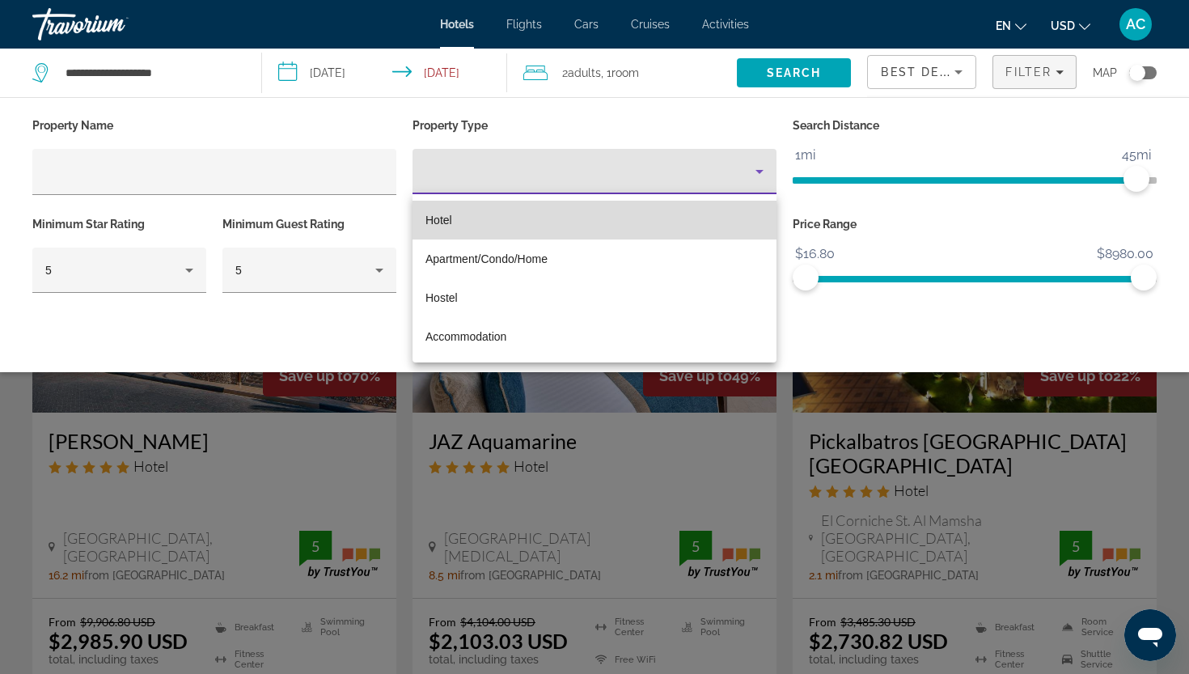
click at [475, 221] on mat-option "Hotel" at bounding box center [594, 220] width 364 height 39
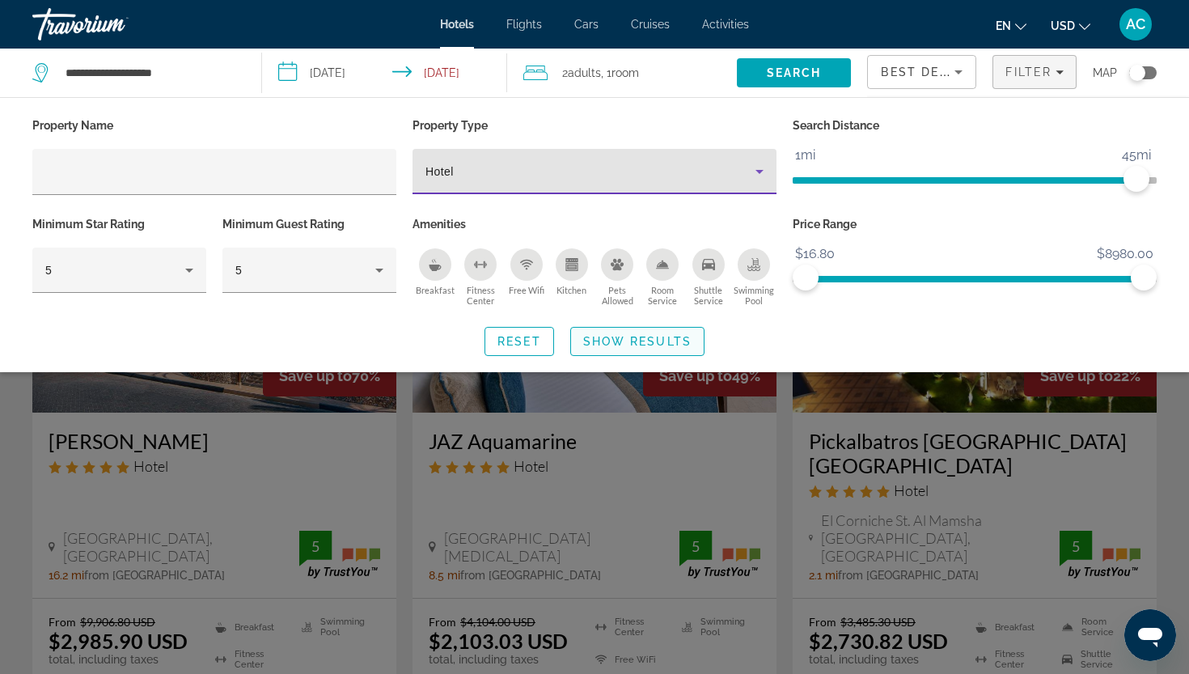
click at [612, 338] on span "Show Results" at bounding box center [637, 341] width 108 height 13
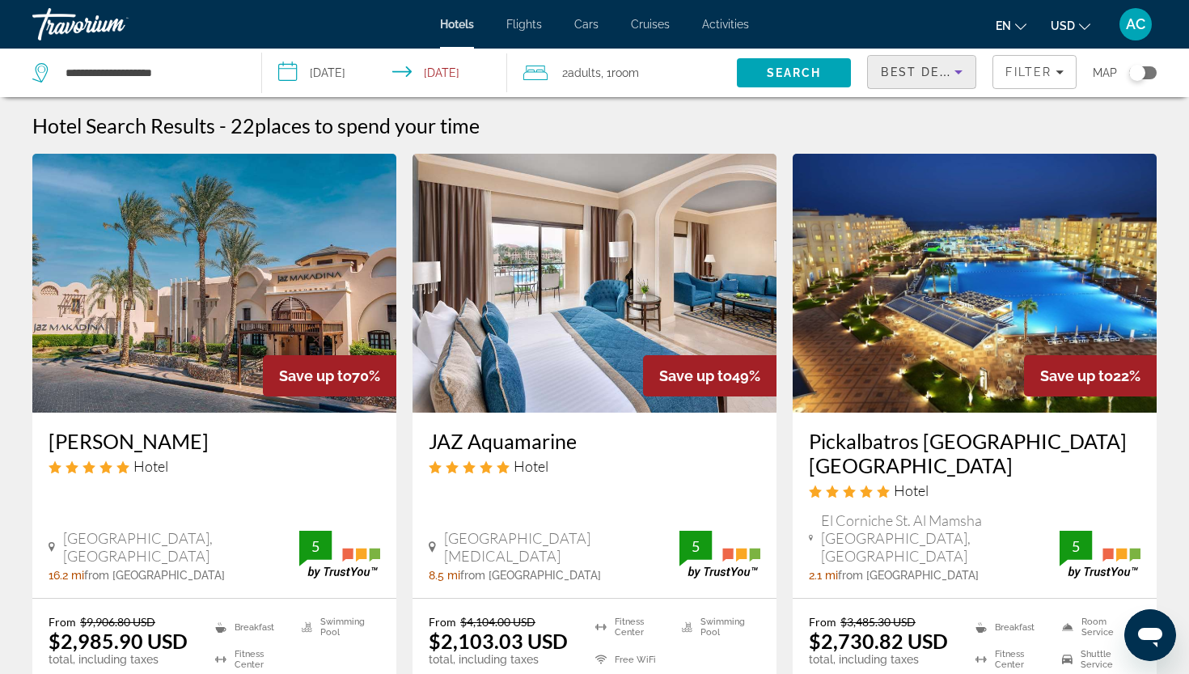
click at [949, 68] on icon "Sort by" at bounding box center [958, 71] width 19 height 19
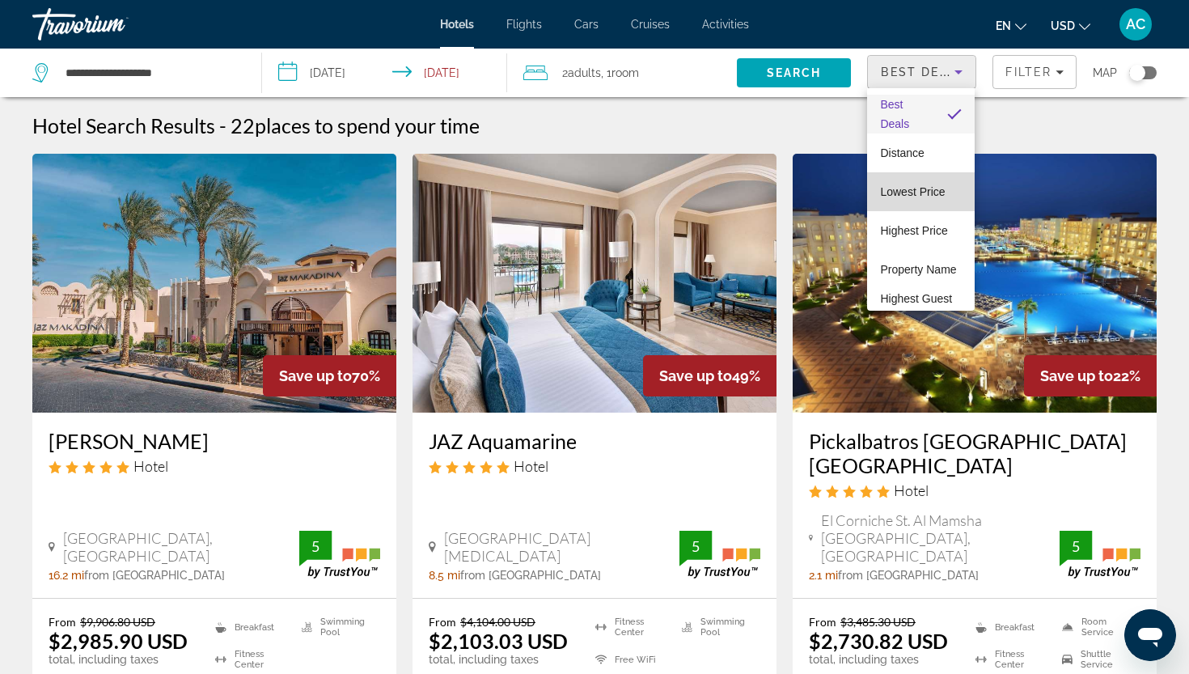
click at [901, 201] on span "Lowest Price" at bounding box center [912, 191] width 65 height 19
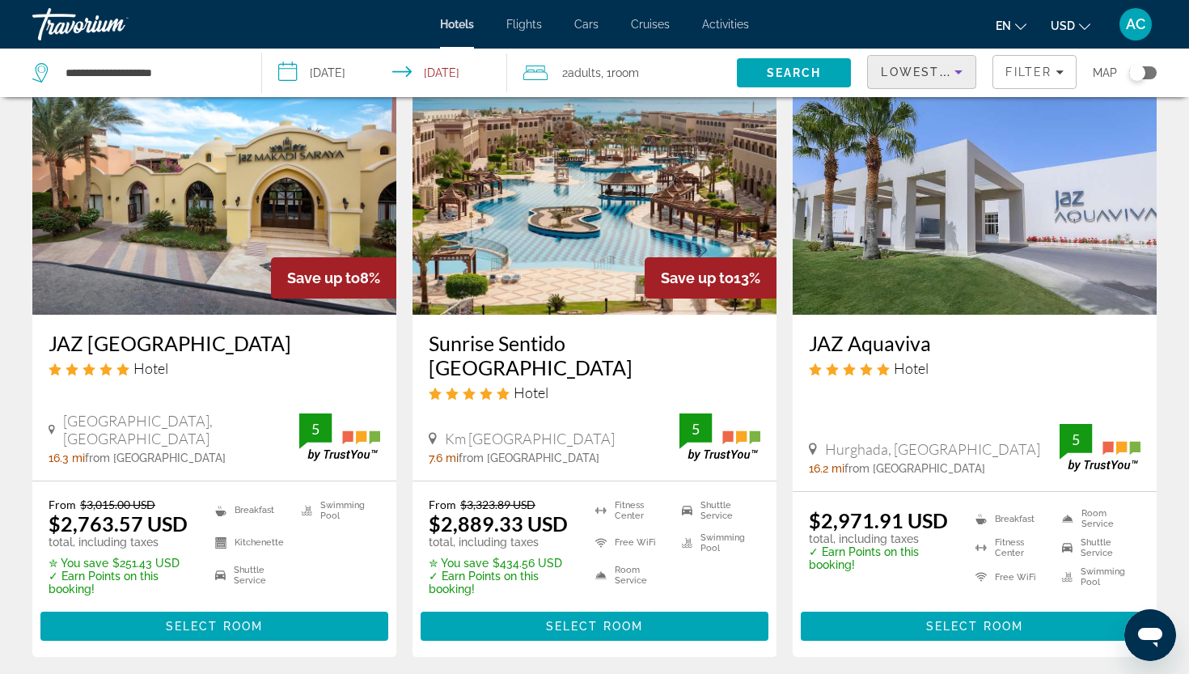
scroll to position [1371, 0]
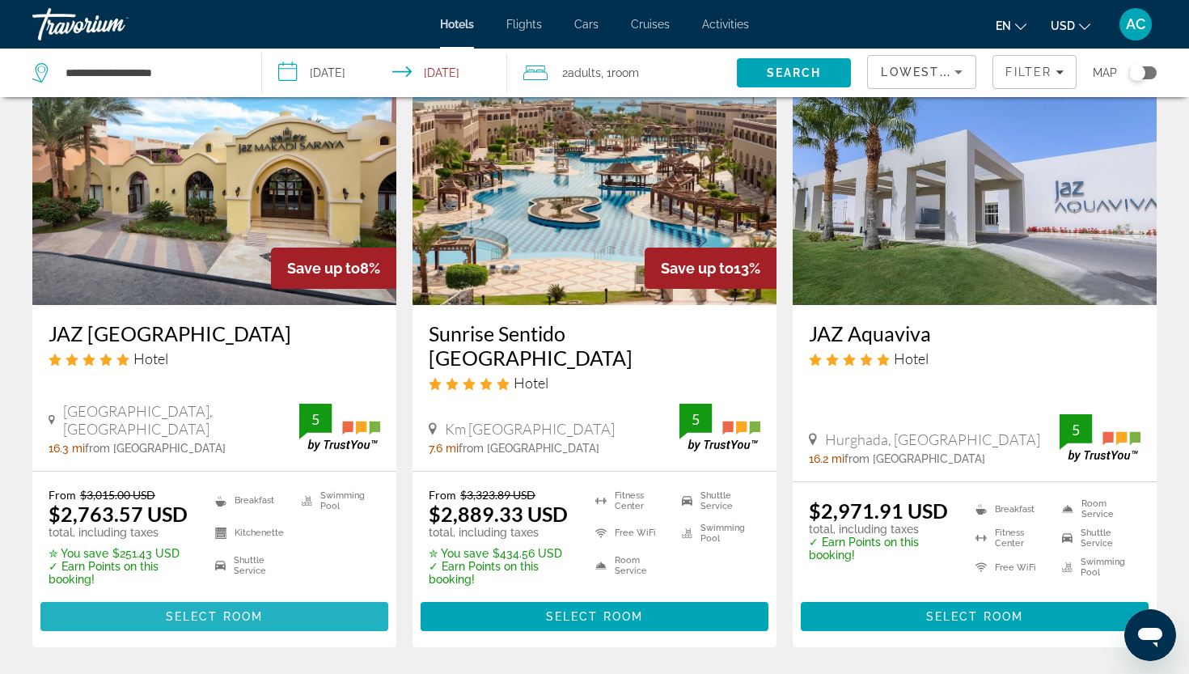
click at [239, 616] on span "Select Room" at bounding box center [214, 616] width 97 height 13
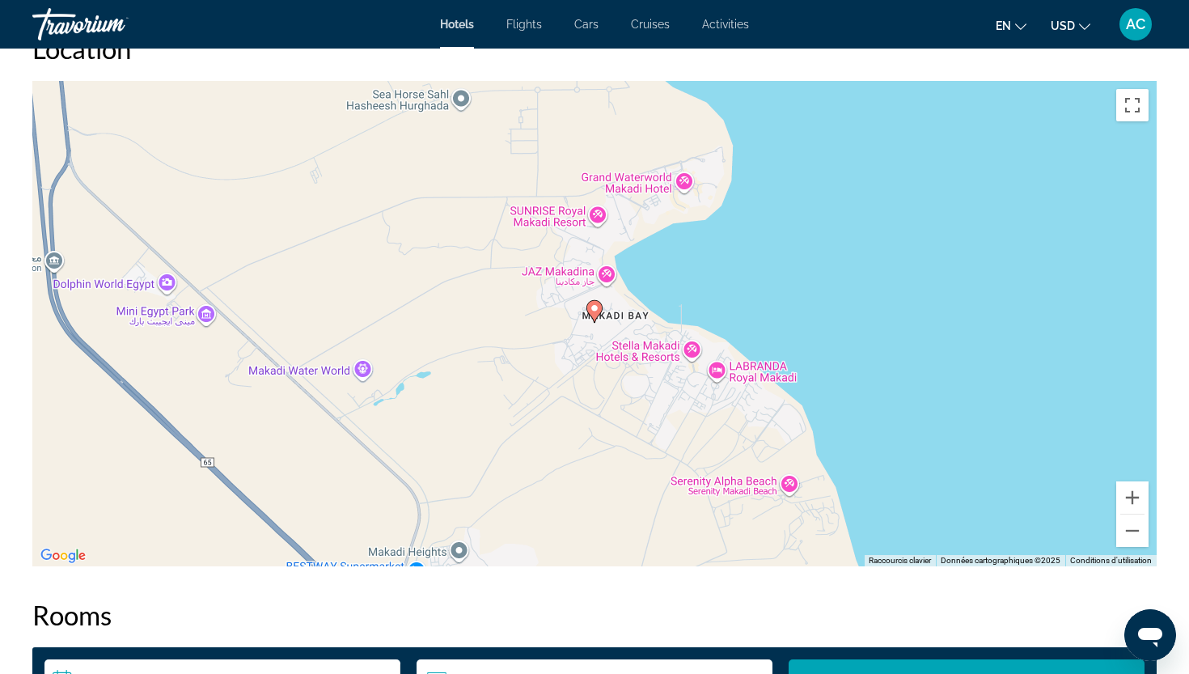
scroll to position [1585, 0]
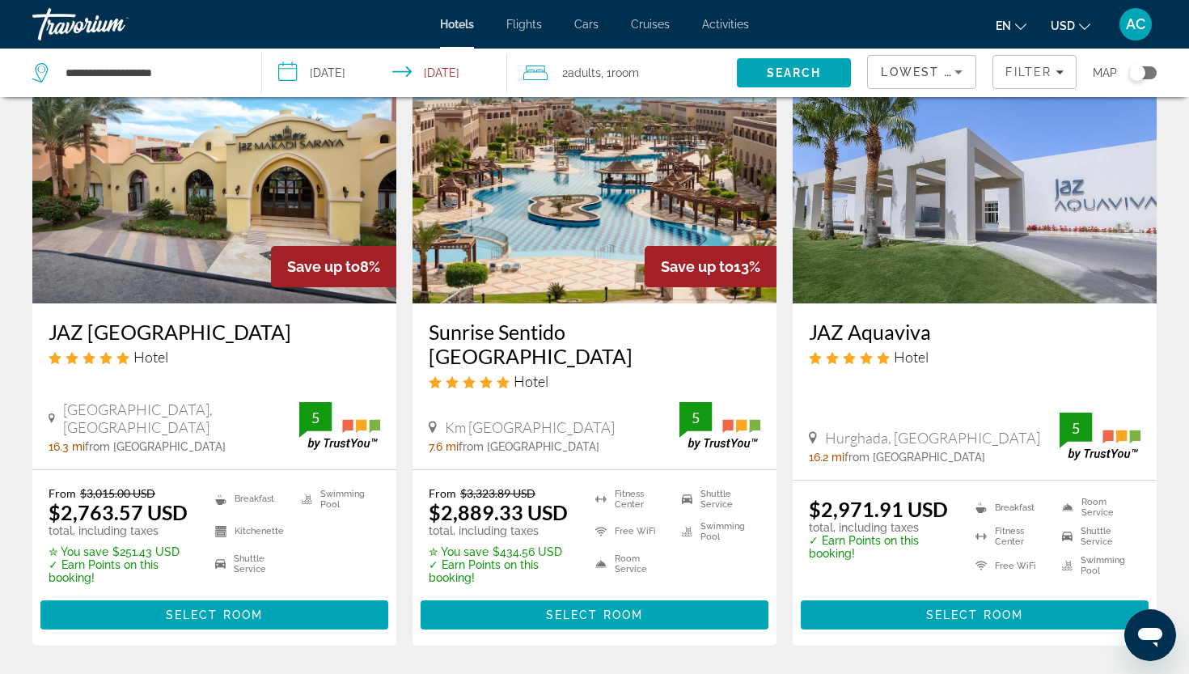
scroll to position [1419, 0]
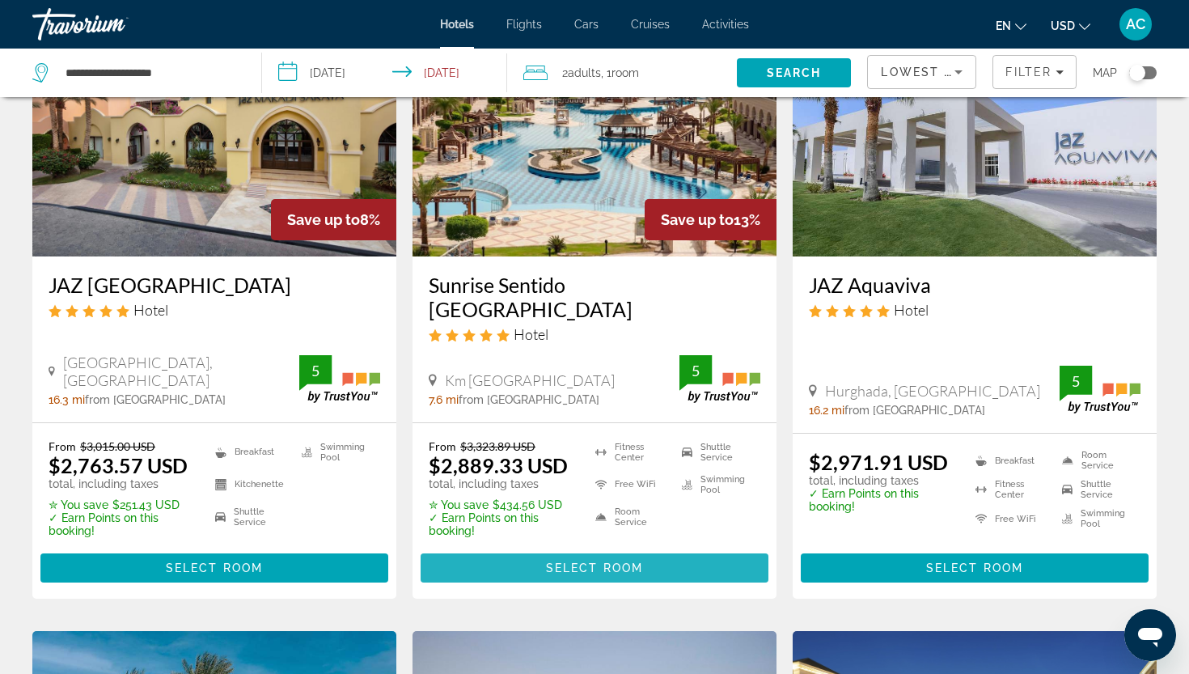
click at [598, 573] on span "Main content" at bounding box center [595, 567] width 348 height 39
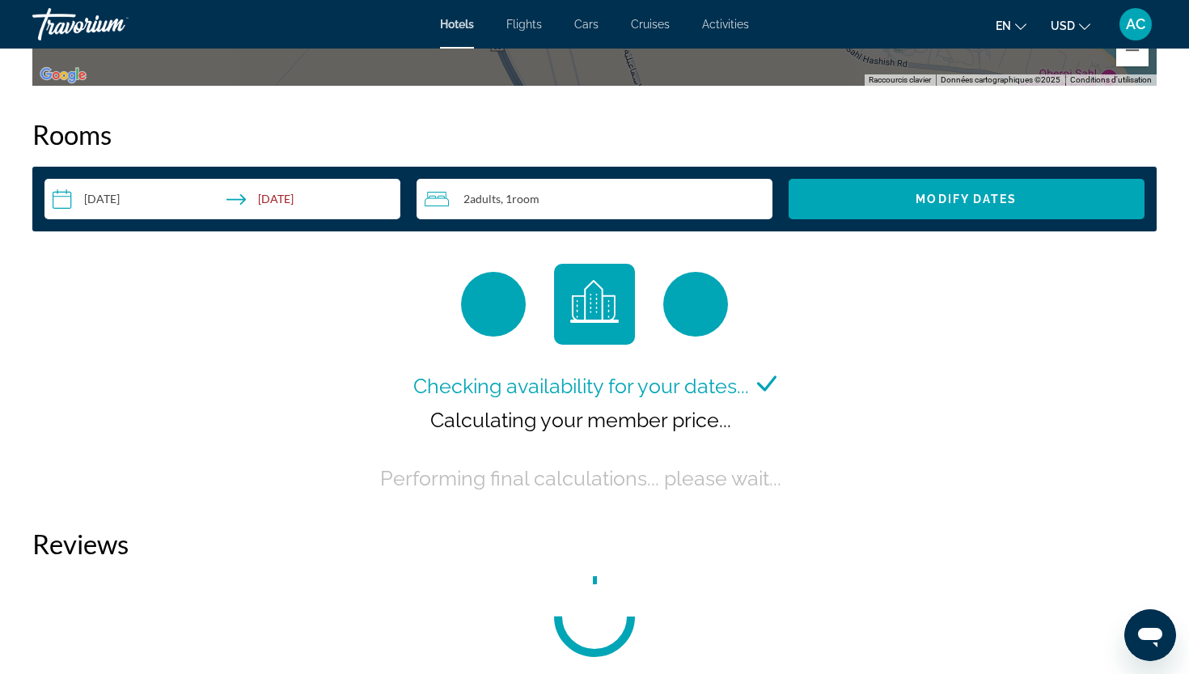
scroll to position [1982, 0]
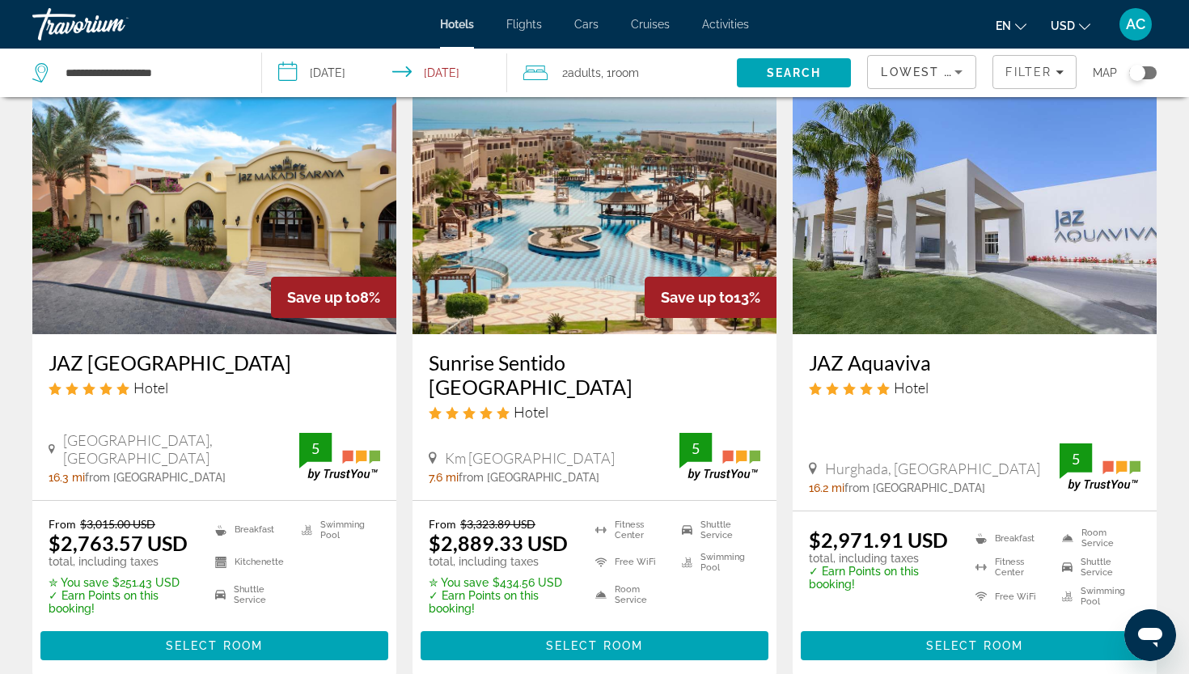
scroll to position [1347, 0]
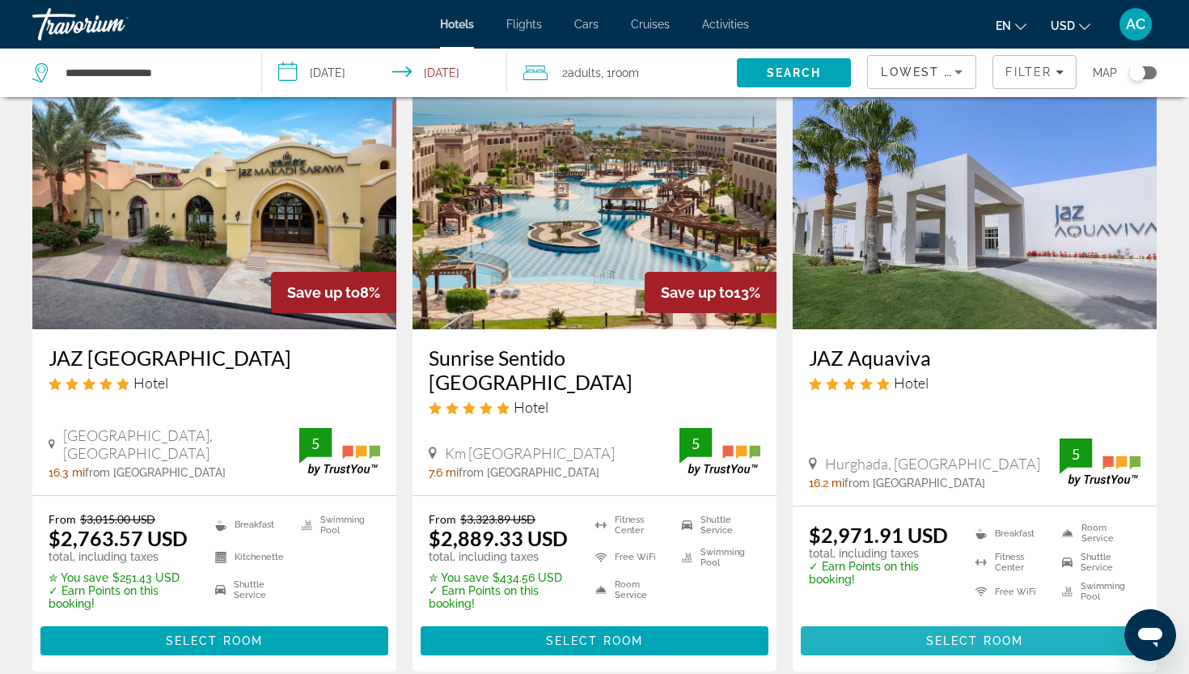
click at [866, 640] on span "Main content" at bounding box center [975, 640] width 348 height 39
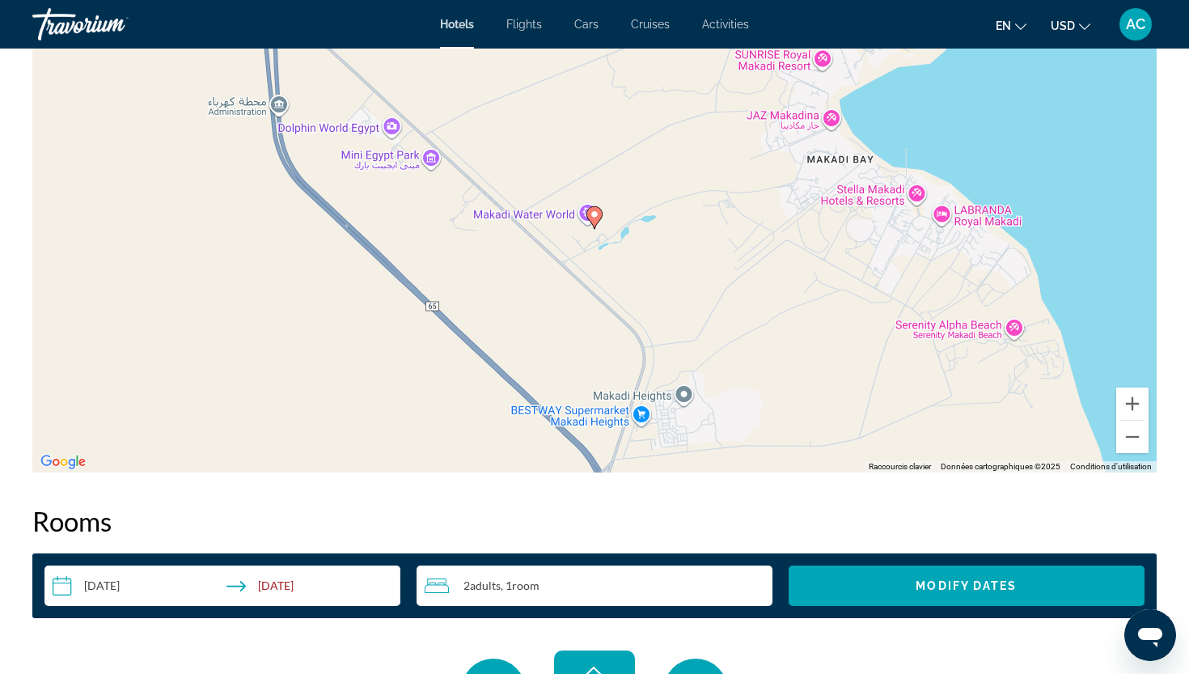
scroll to position [1638, 0]
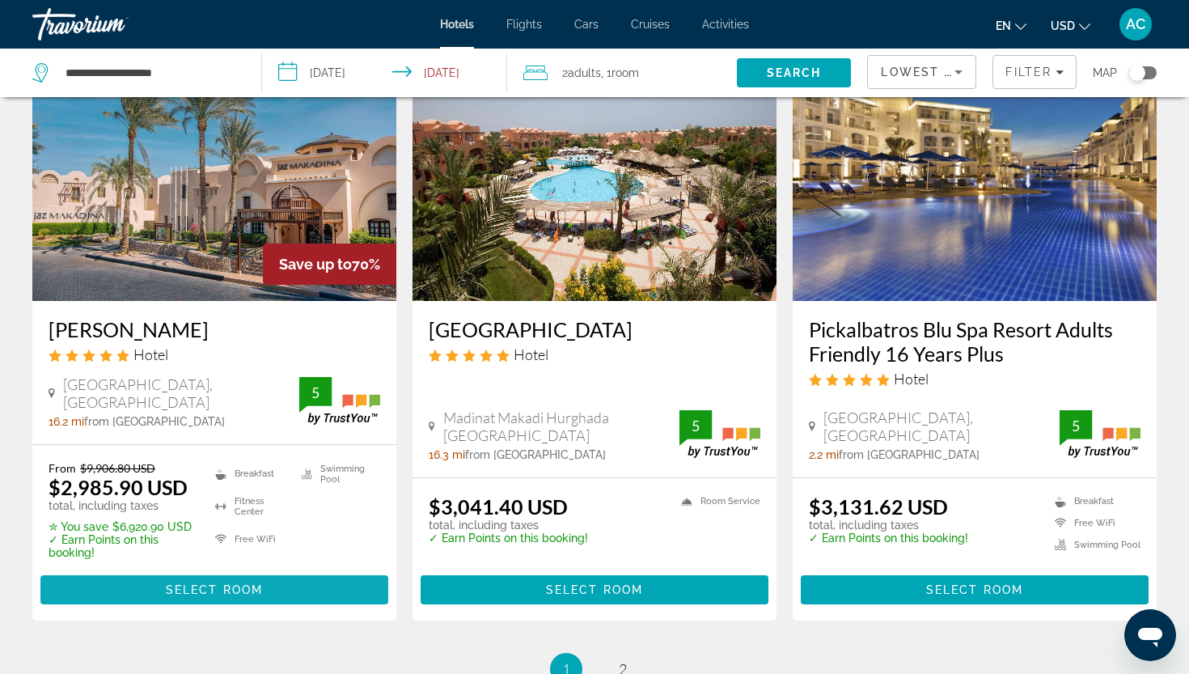
scroll to position [2009, 0]
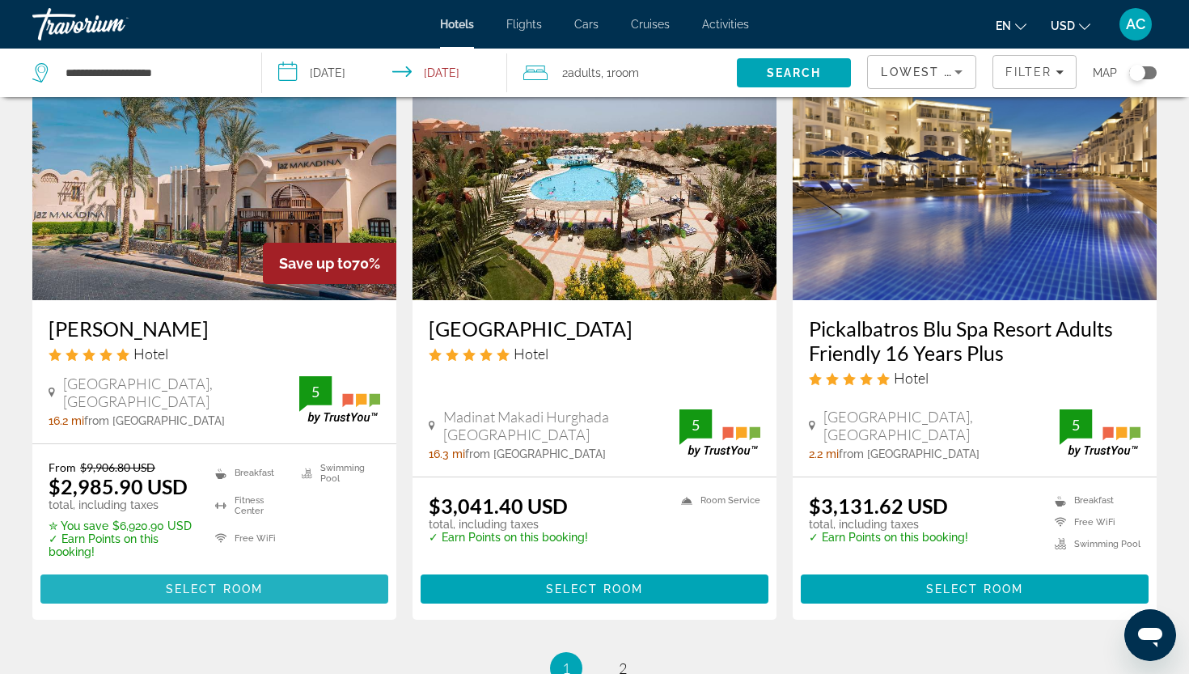
click at [252, 590] on span "Select Room" at bounding box center [214, 588] width 97 height 13
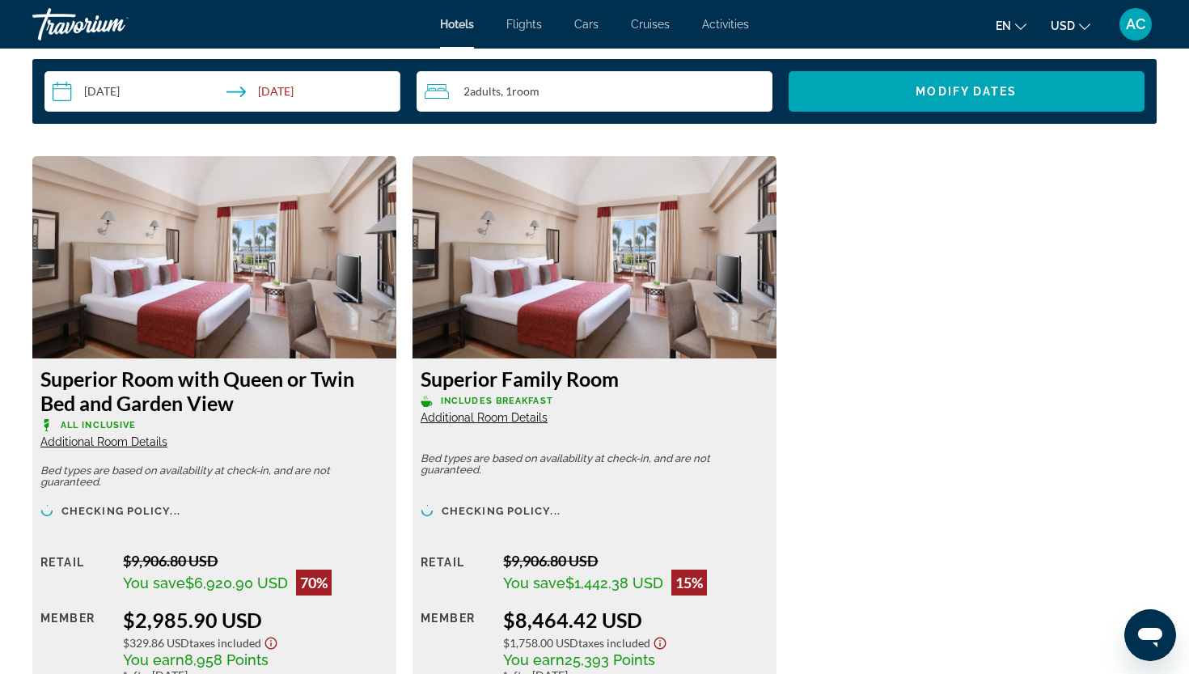
scroll to position [2123, 0]
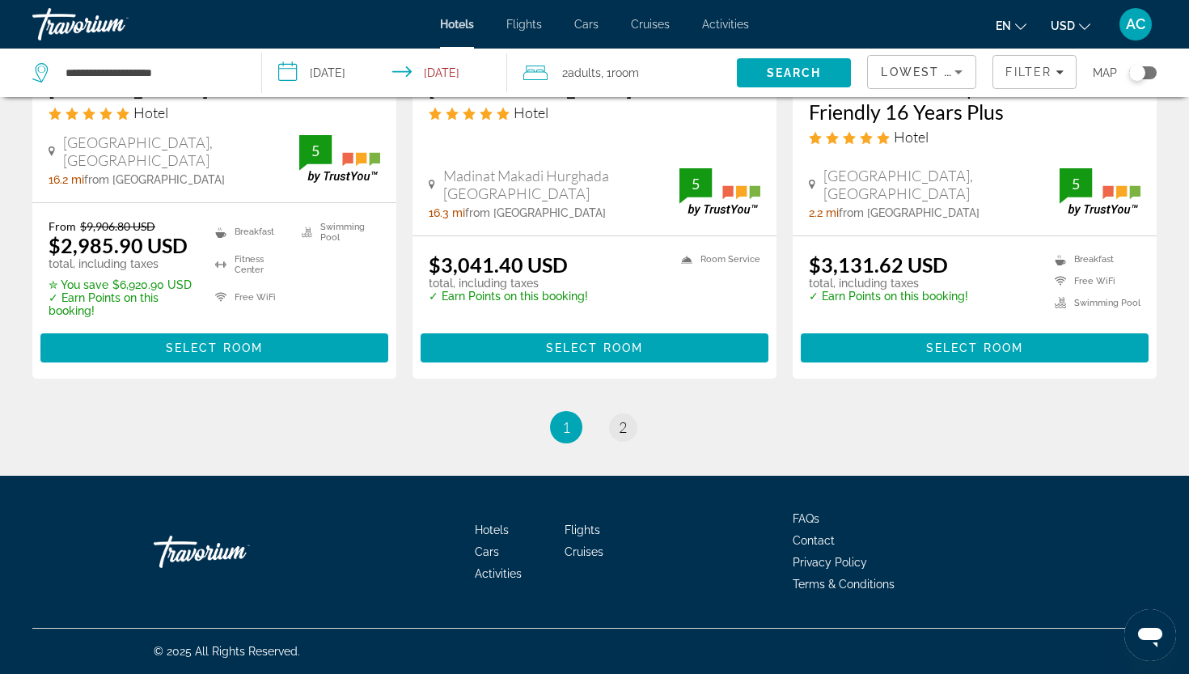
scroll to position [2249, 0]
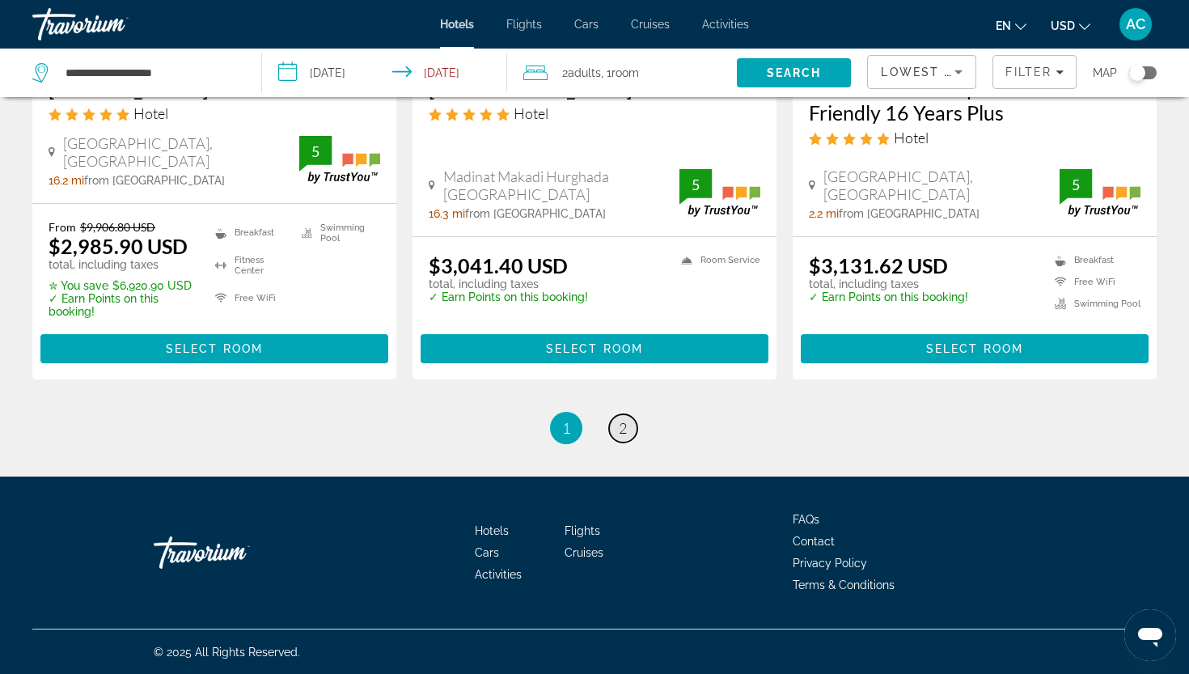
click at [621, 426] on span "2" at bounding box center [623, 428] width 8 height 18
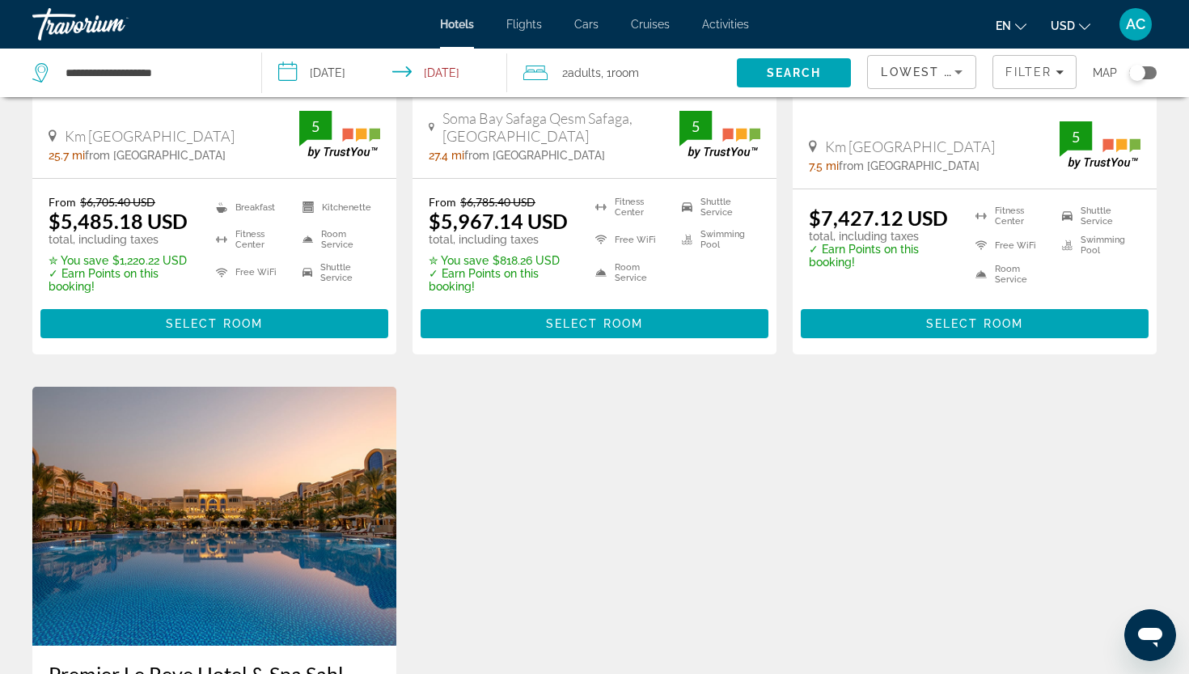
scroll to position [1716, 0]
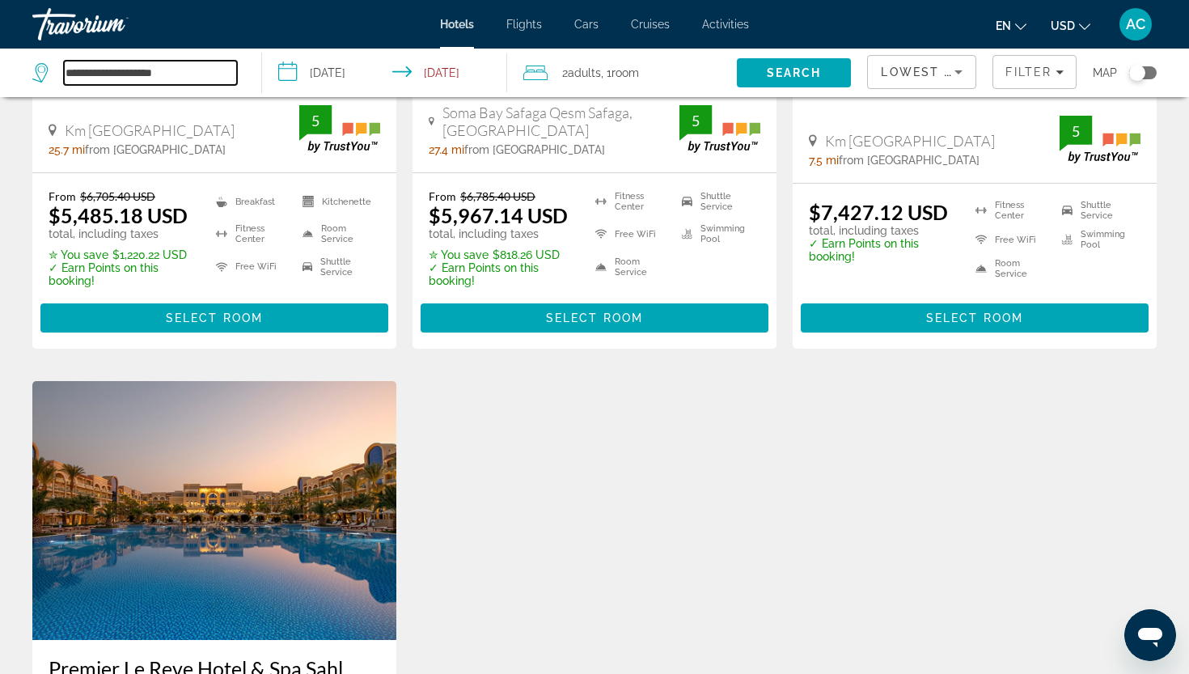
click at [207, 78] on input "**********" at bounding box center [150, 73] width 173 height 24
drag, startPoint x: 207, startPoint y: 78, endPoint x: 35, endPoint y: 72, distance: 172.3
click at [35, 72] on div "**********" at bounding box center [134, 73] width 205 height 24
type input "*"
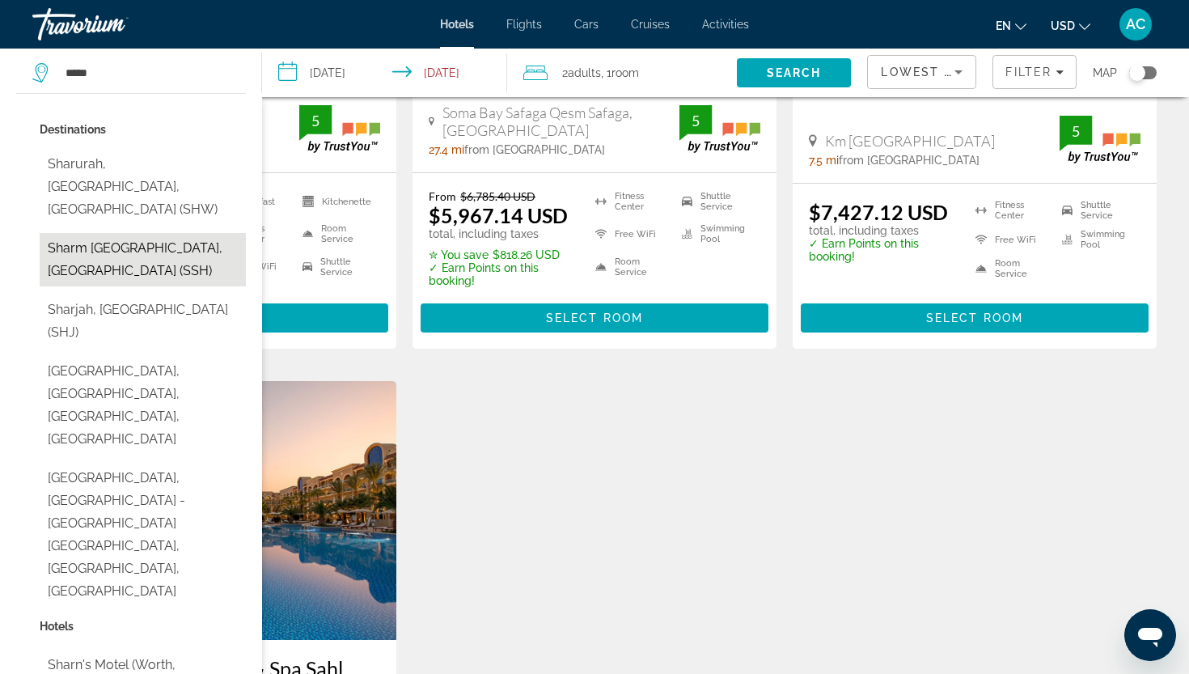
drag, startPoint x: 35, startPoint y: 72, endPoint x: 154, endPoint y: 226, distance: 195.4
click at [154, 233] on button "Sharm El Sheikh, Egypt (SSH)" at bounding box center [143, 259] width 206 height 53
type input "**********"
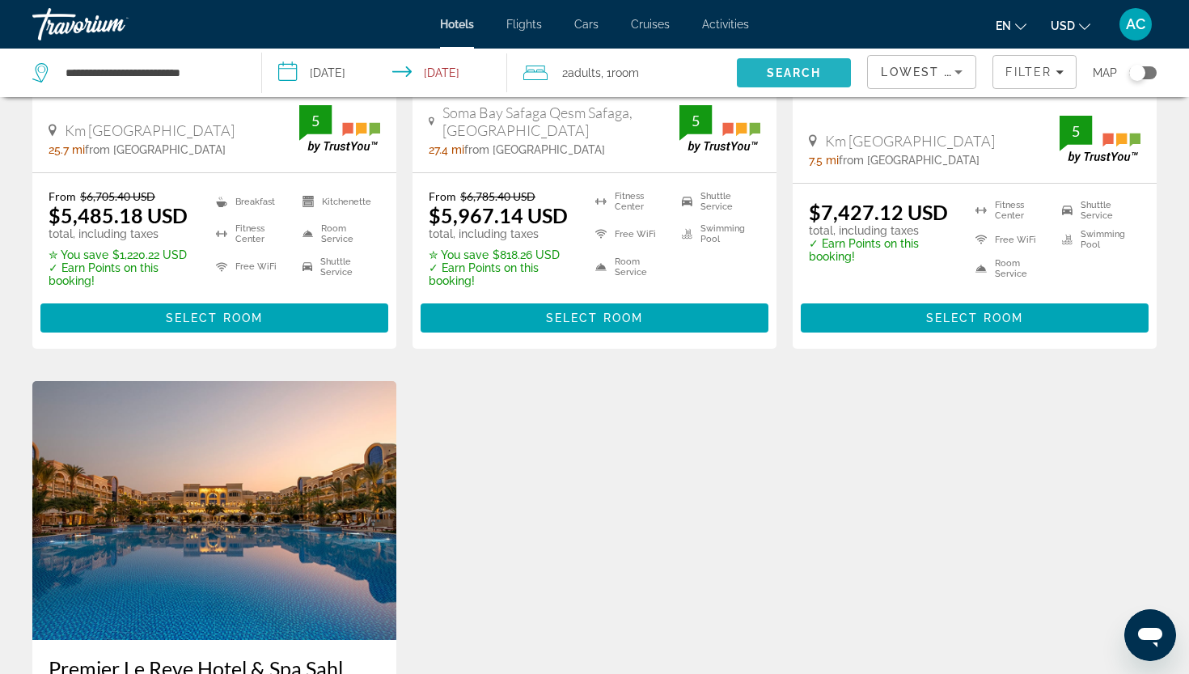
click at [769, 81] on span "Search" at bounding box center [794, 72] width 115 height 39
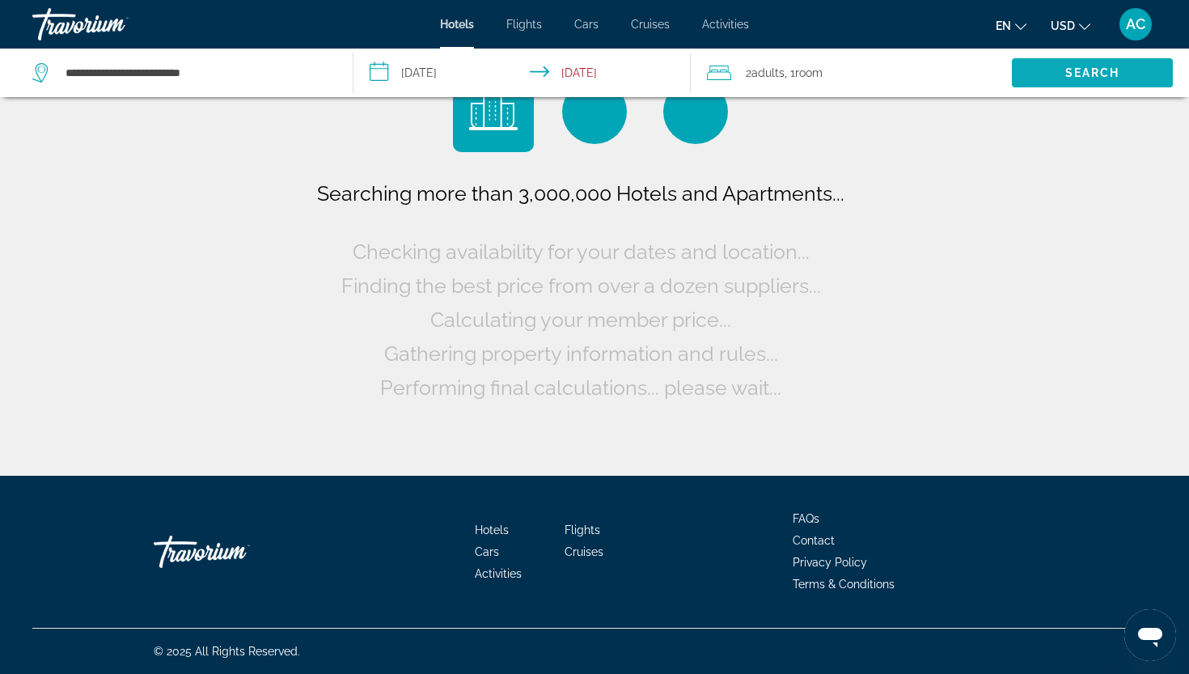
scroll to position [0, 0]
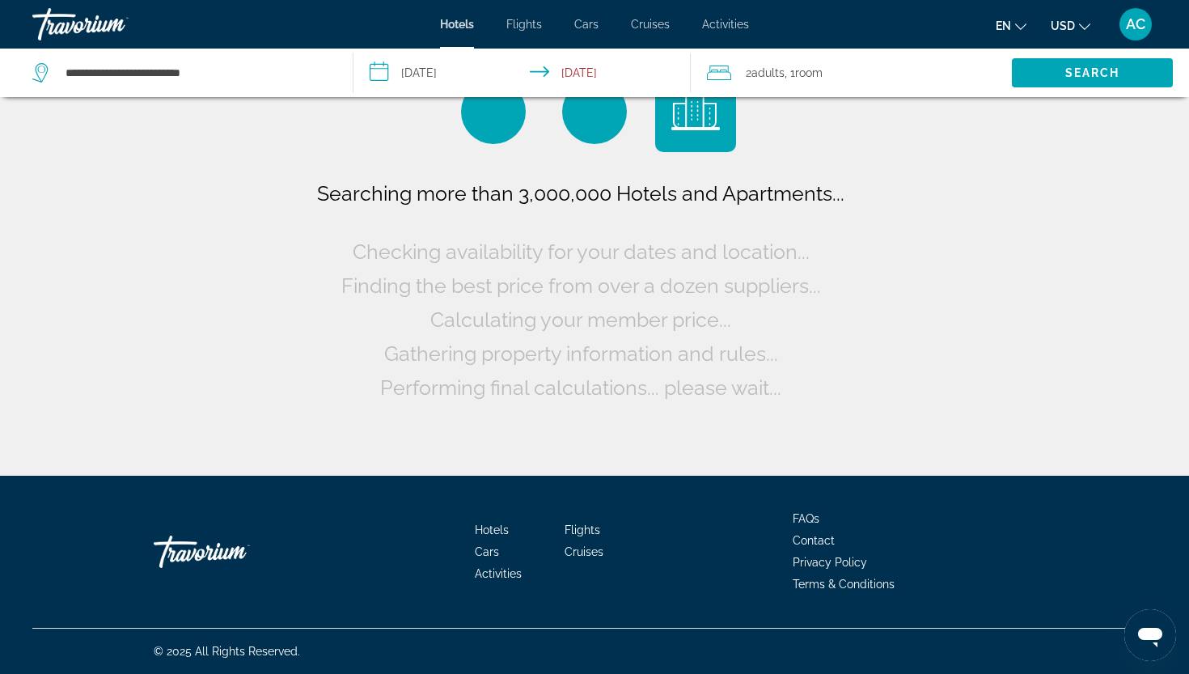
click at [1064, 23] on span "USD" at bounding box center [1063, 25] width 24 height 13
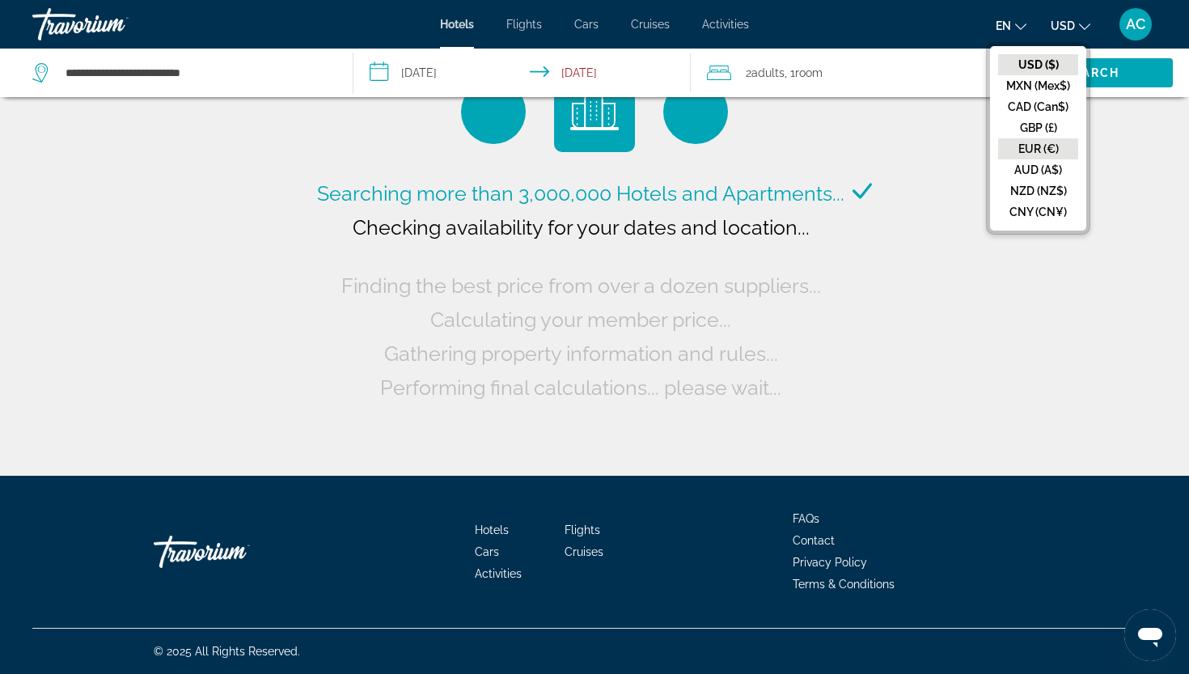
click at [1042, 147] on button "EUR (€)" at bounding box center [1038, 148] width 80 height 21
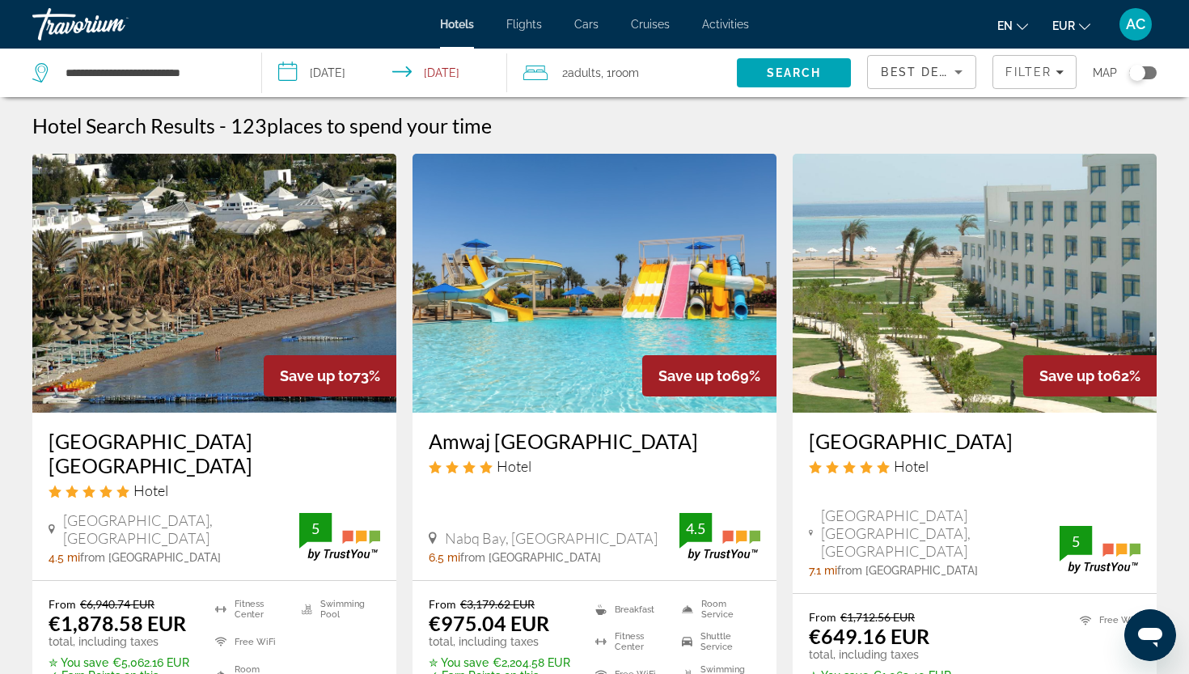
click at [907, 68] on span "Best Deals" at bounding box center [923, 72] width 84 height 13
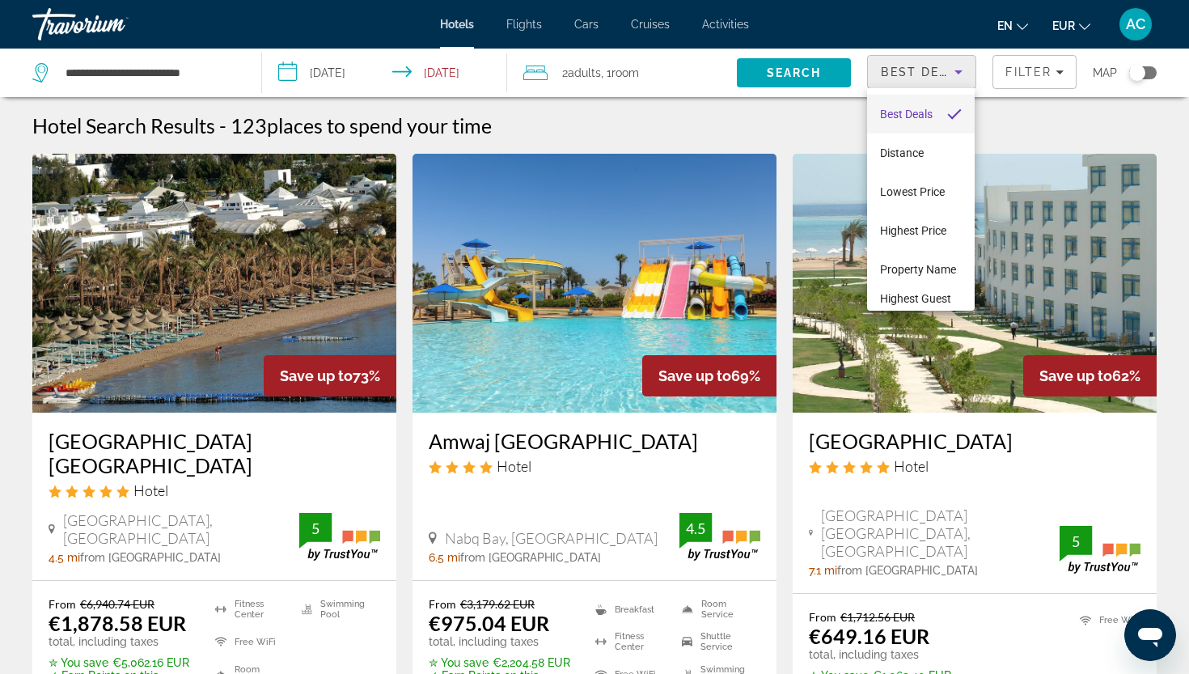
click at [1017, 73] on div at bounding box center [594, 337] width 1189 height 674
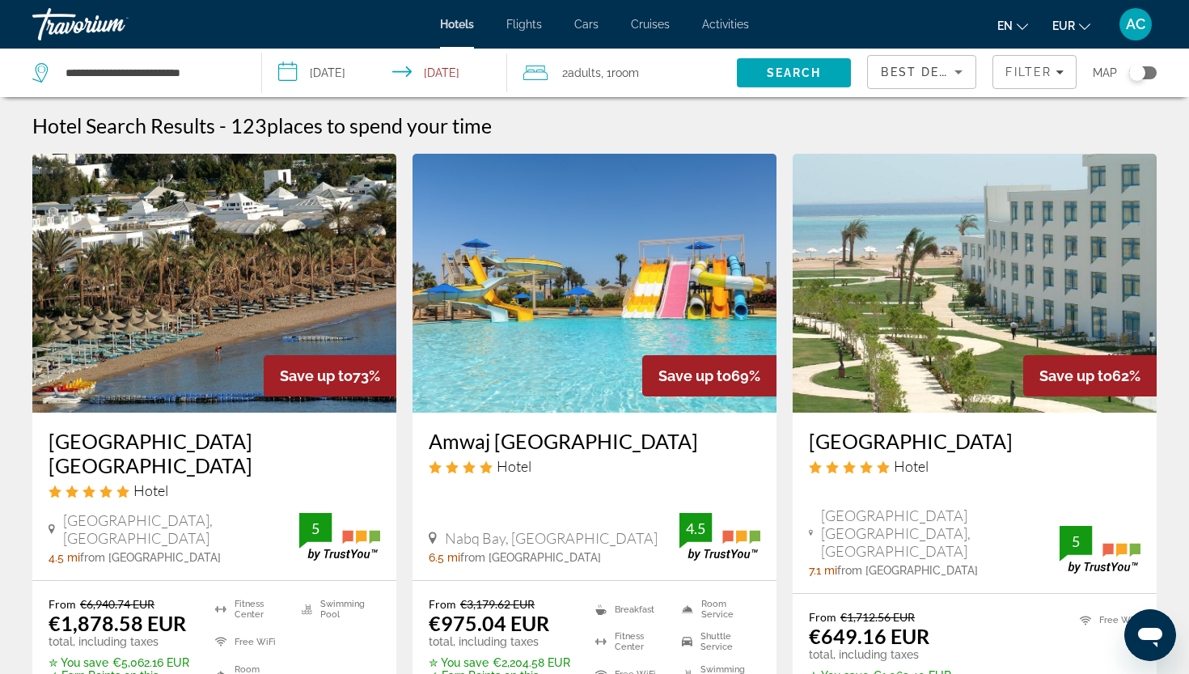
click at [1017, 73] on span "Filter" at bounding box center [1028, 72] width 46 height 13
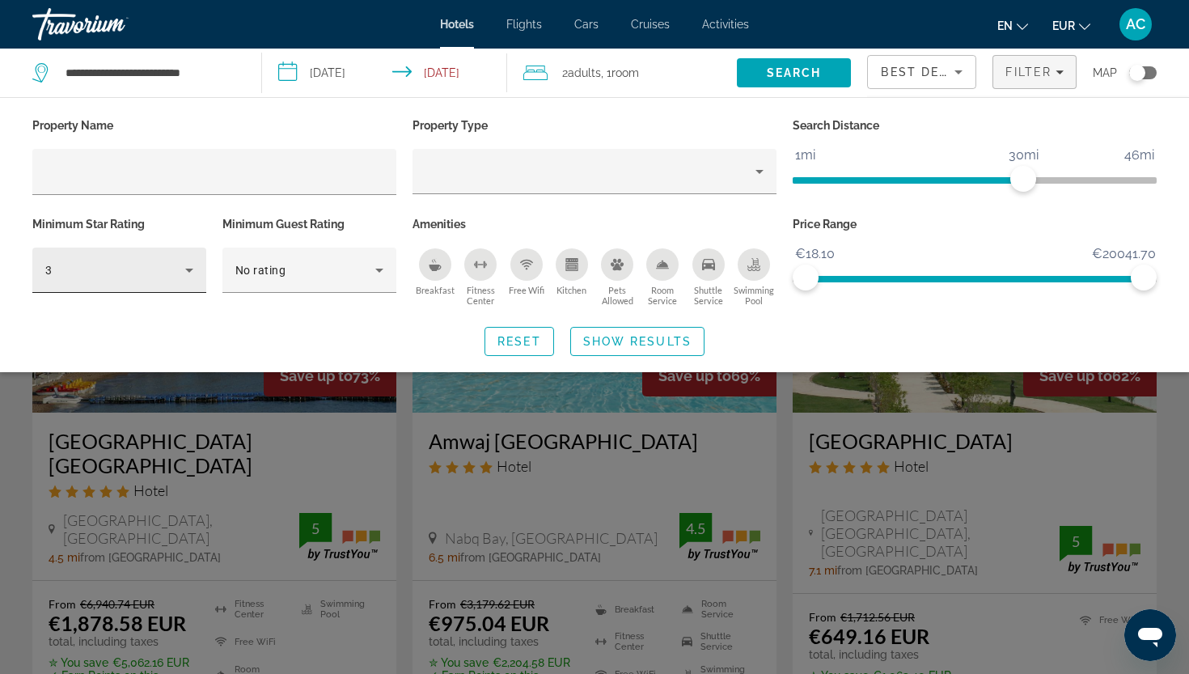
click at [144, 283] on div "3" at bounding box center [119, 269] width 148 height 45
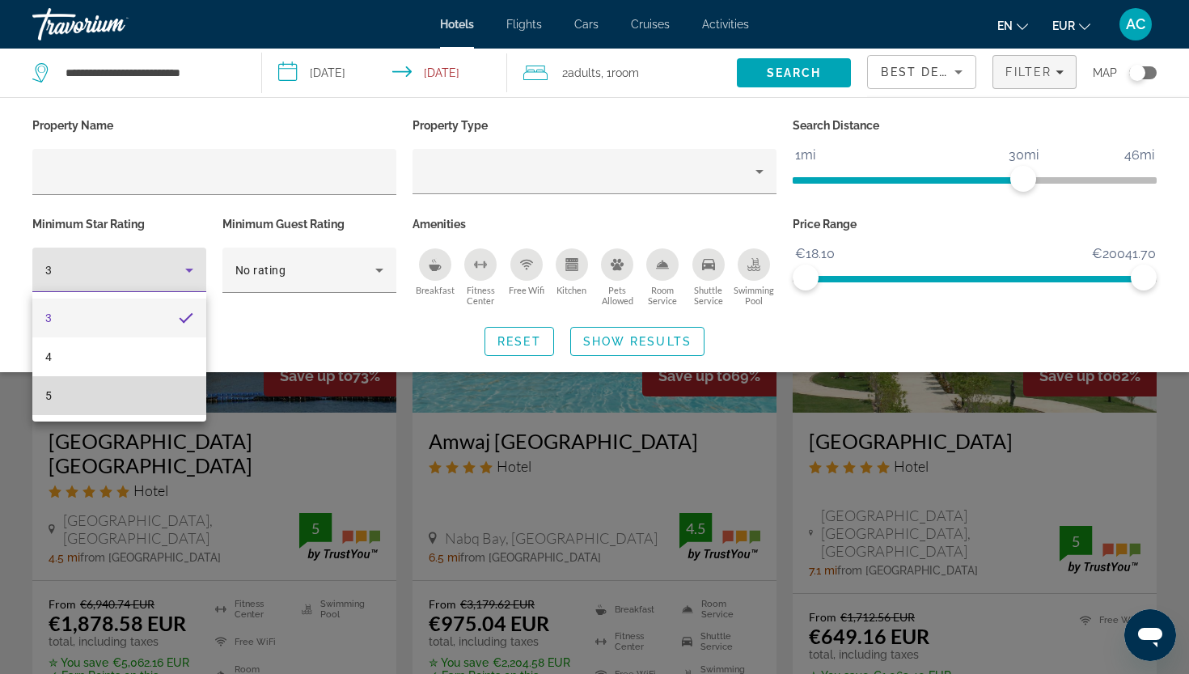
click at [150, 408] on mat-option "5" at bounding box center [119, 395] width 174 height 39
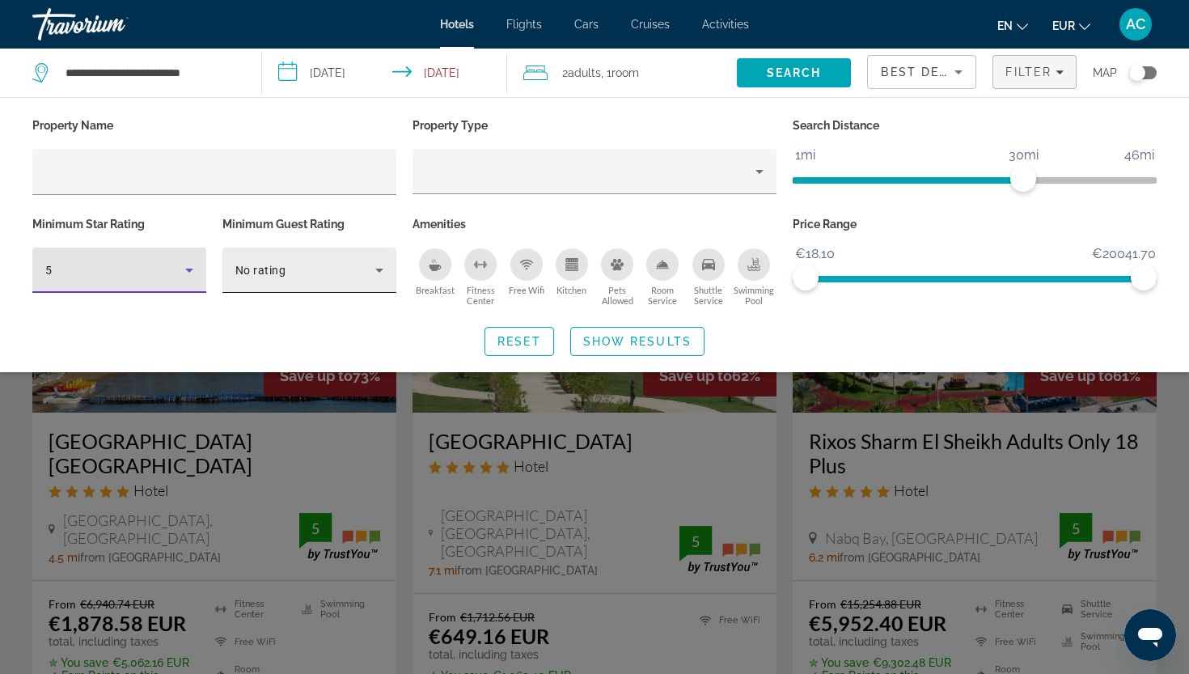
click at [273, 277] on div "No rating" at bounding box center [305, 269] width 140 height 19
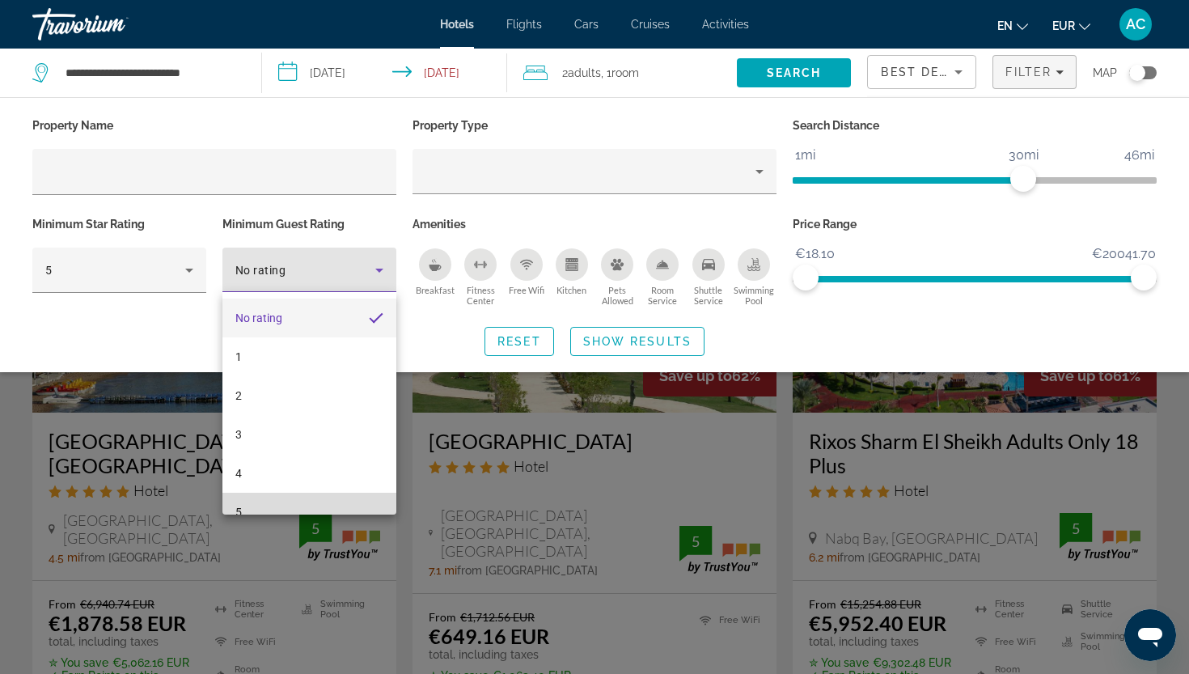
click at [267, 502] on mat-option "5" at bounding box center [309, 512] width 174 height 39
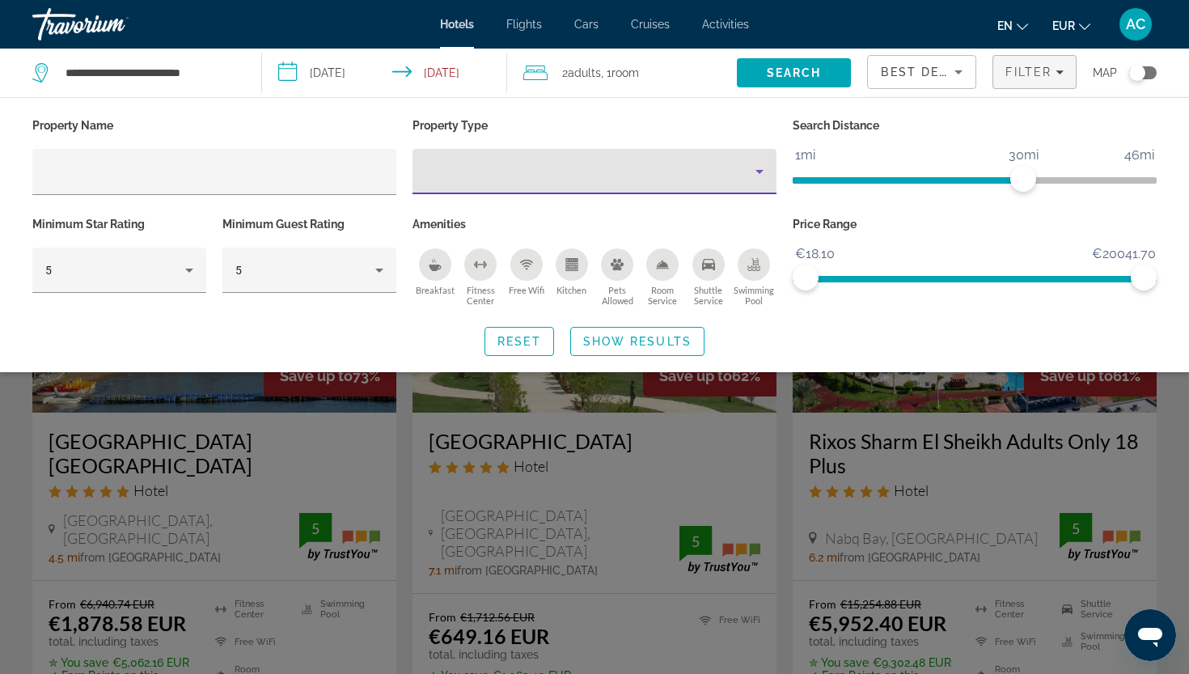
click at [620, 171] on div "Property type" at bounding box center [590, 171] width 330 height 19
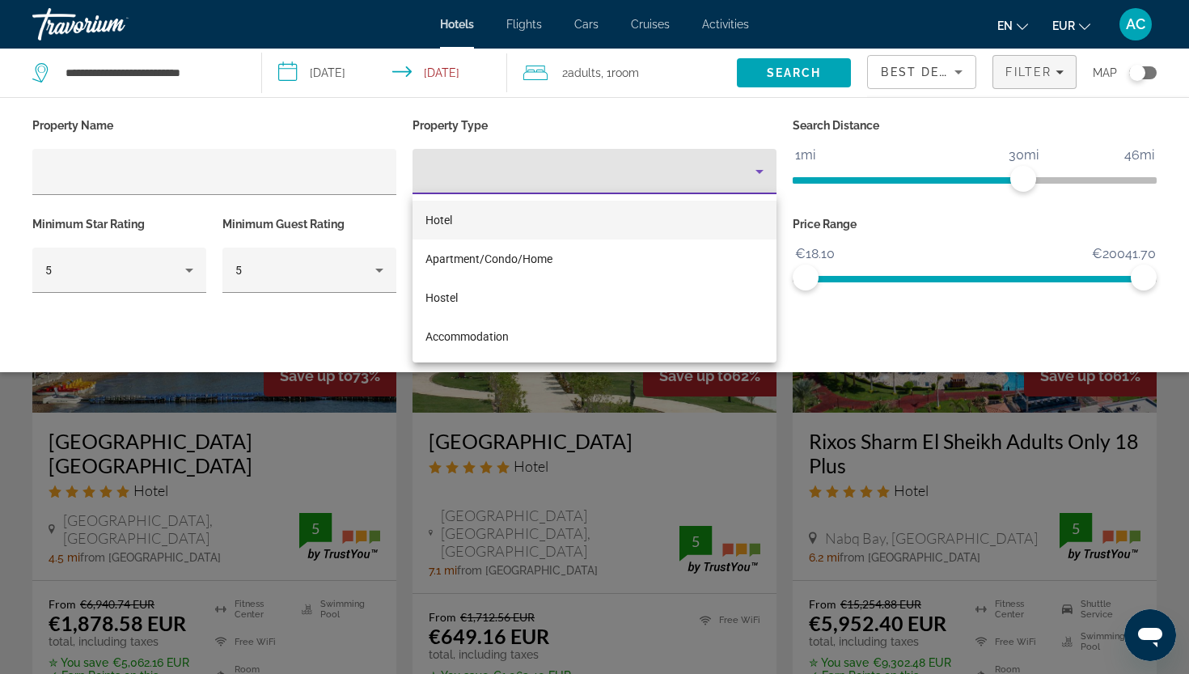
click at [542, 221] on mat-option "Hotel" at bounding box center [594, 220] width 364 height 39
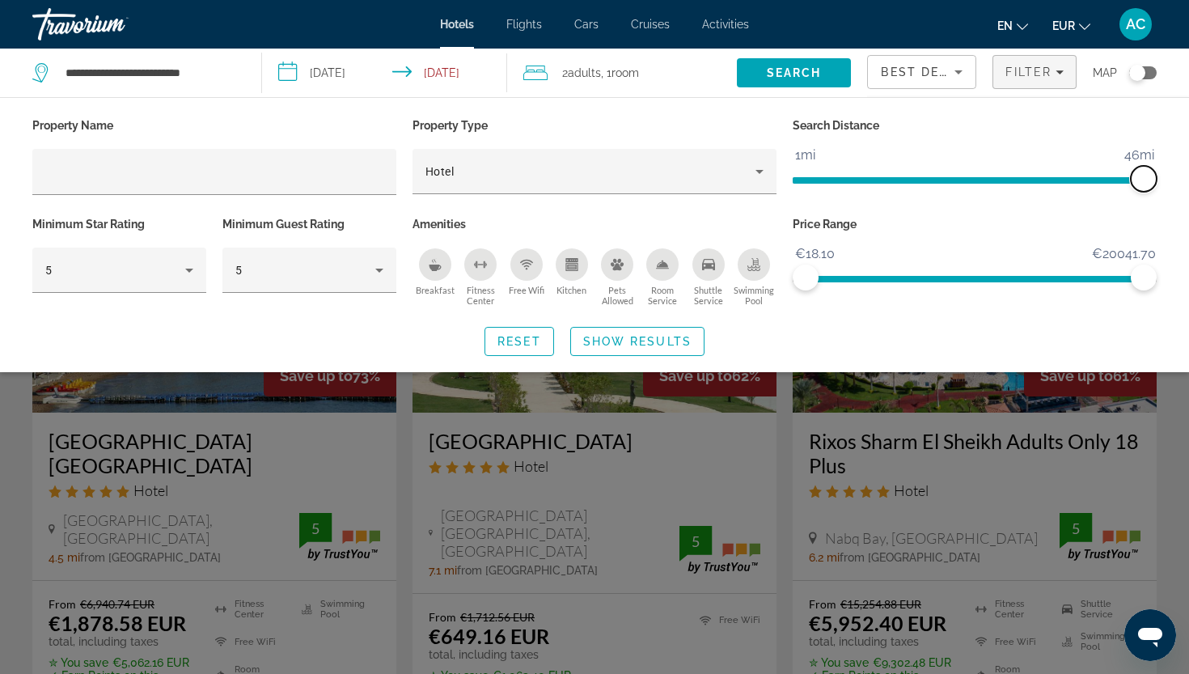
drag, startPoint x: 1019, startPoint y: 175, endPoint x: 1188, endPoint y: 167, distance: 169.2
click at [1188, 167] on div "Property Name Property Type Hotel Search Distance 1mi 46mi 46mi Minimum Star Ra…" at bounding box center [594, 235] width 1189 height 242
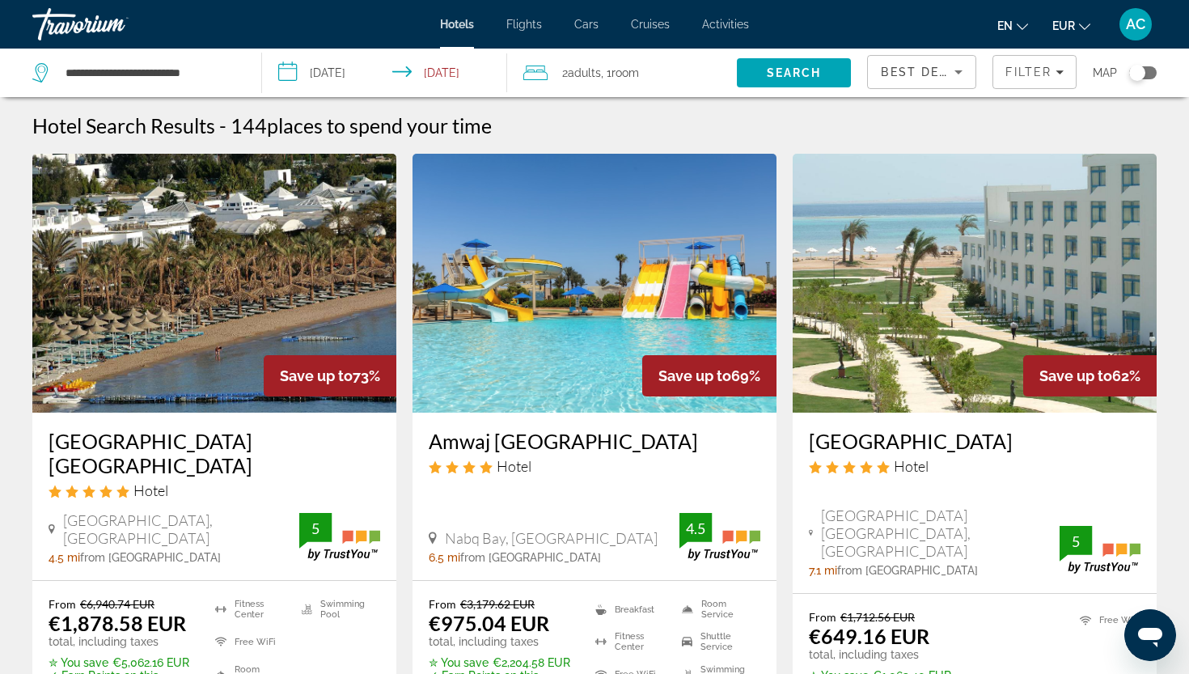
click at [936, 73] on span "Best Deals" at bounding box center [923, 72] width 84 height 13
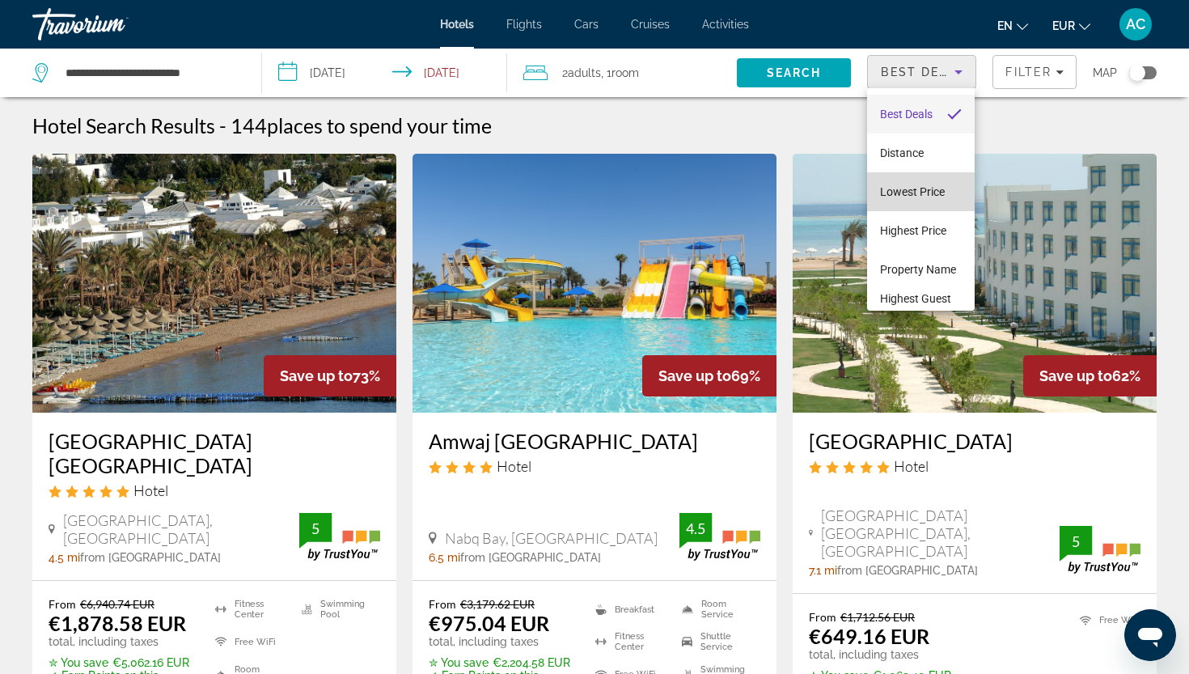
click at [927, 200] on span "Lowest Price" at bounding box center [912, 191] width 65 height 19
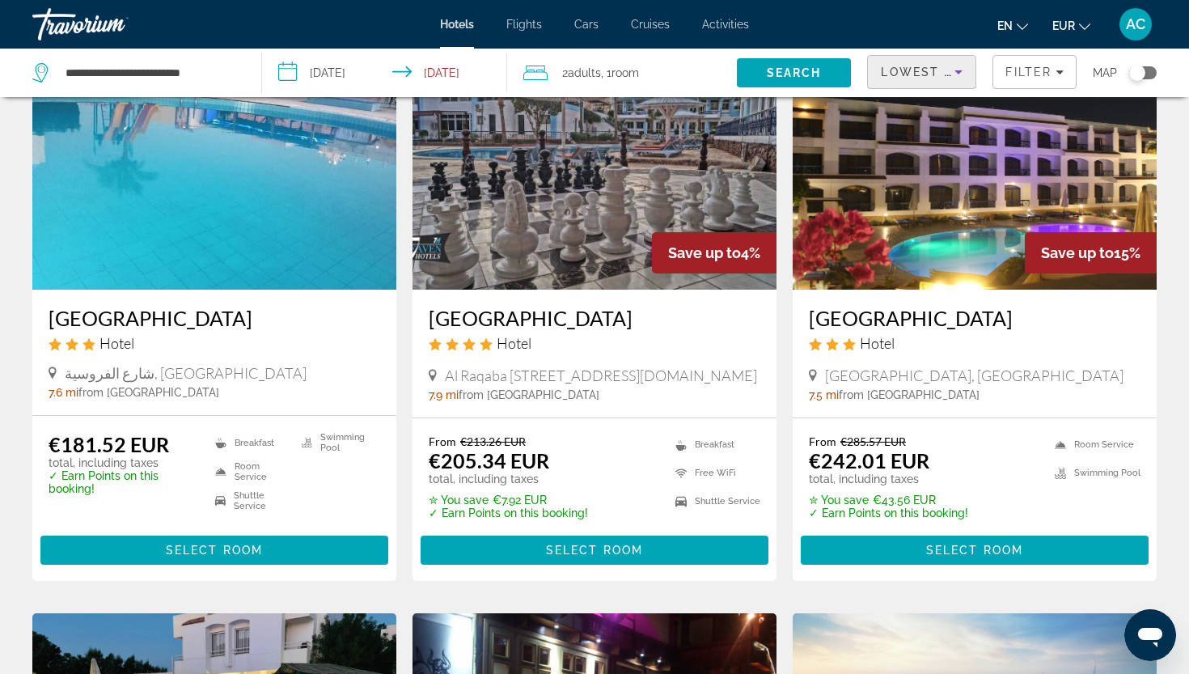
scroll to position [129, 0]
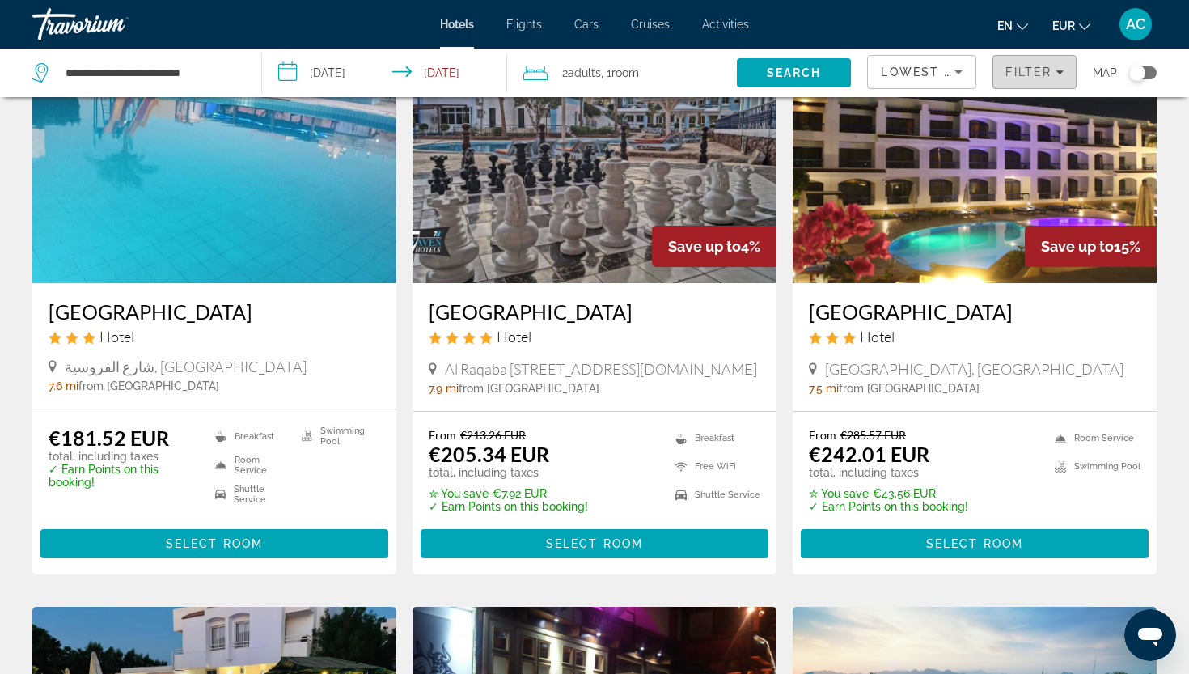
click at [1010, 79] on span "Filters" at bounding box center [1034, 72] width 82 height 39
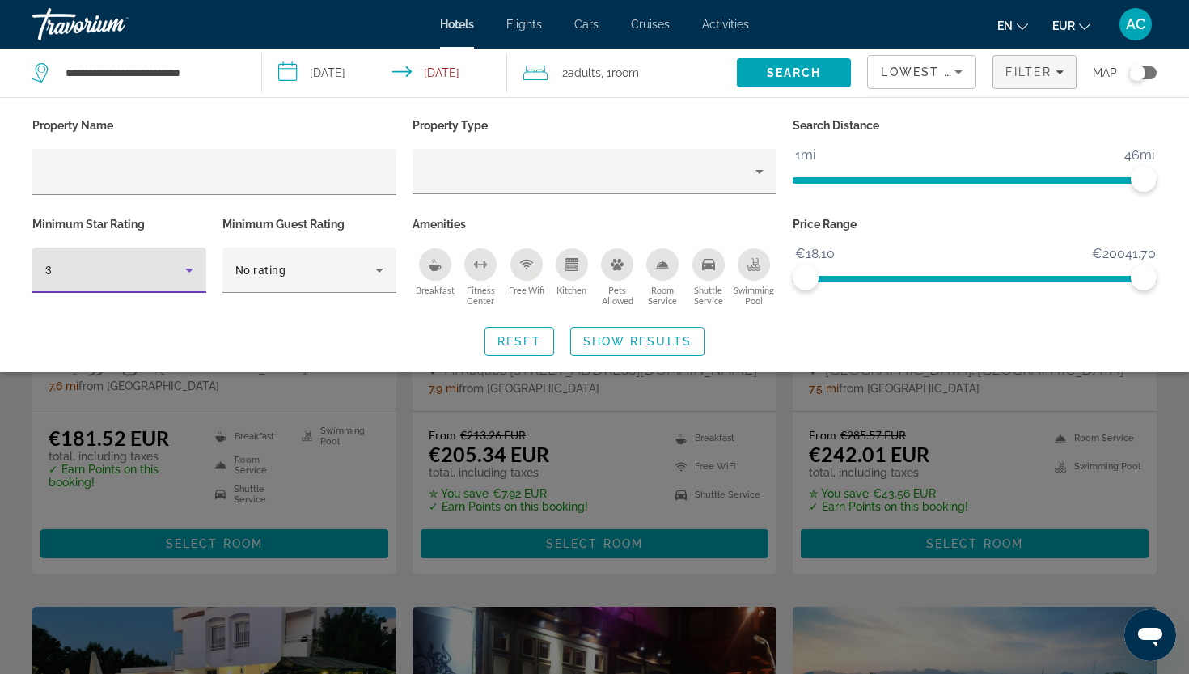
click at [156, 273] on div "3" at bounding box center [115, 269] width 140 height 19
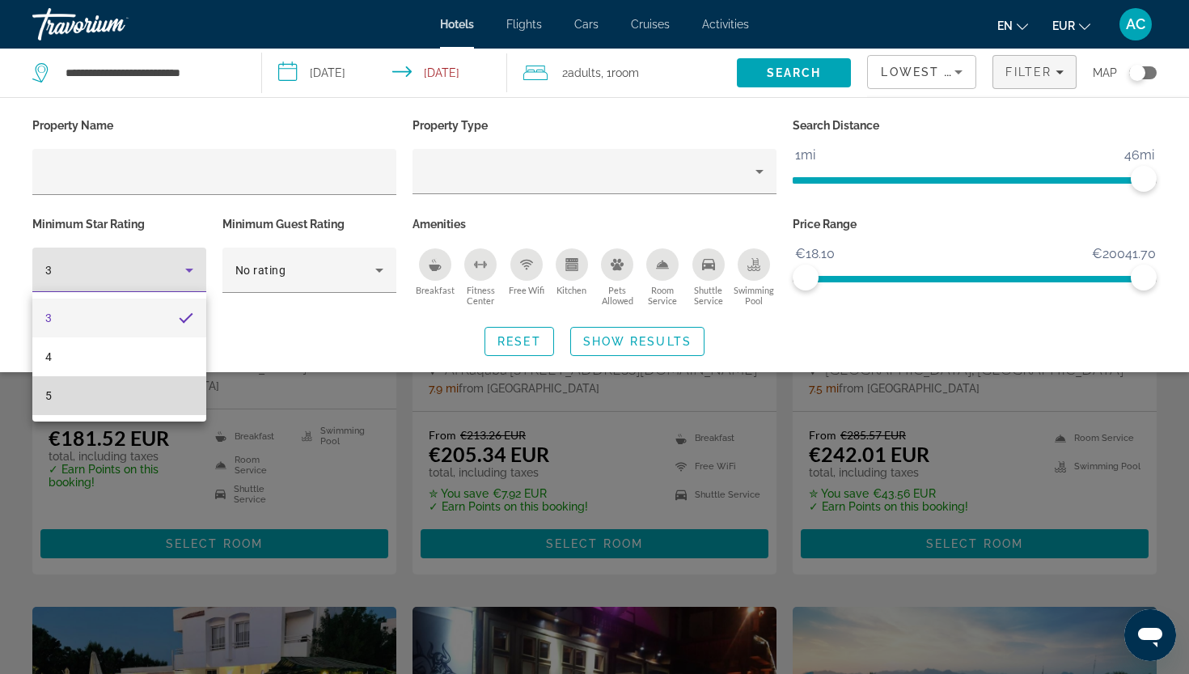
click at [140, 390] on mat-option "5" at bounding box center [119, 395] width 174 height 39
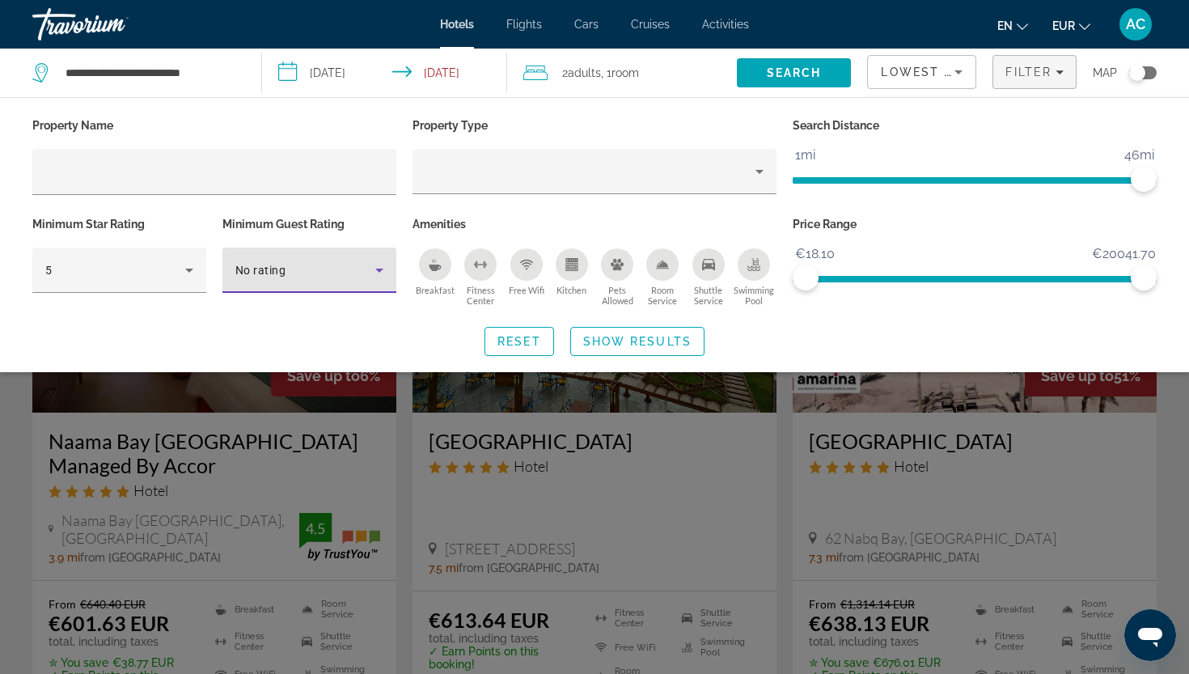
click at [270, 277] on div "No rating" at bounding box center [305, 269] width 140 height 19
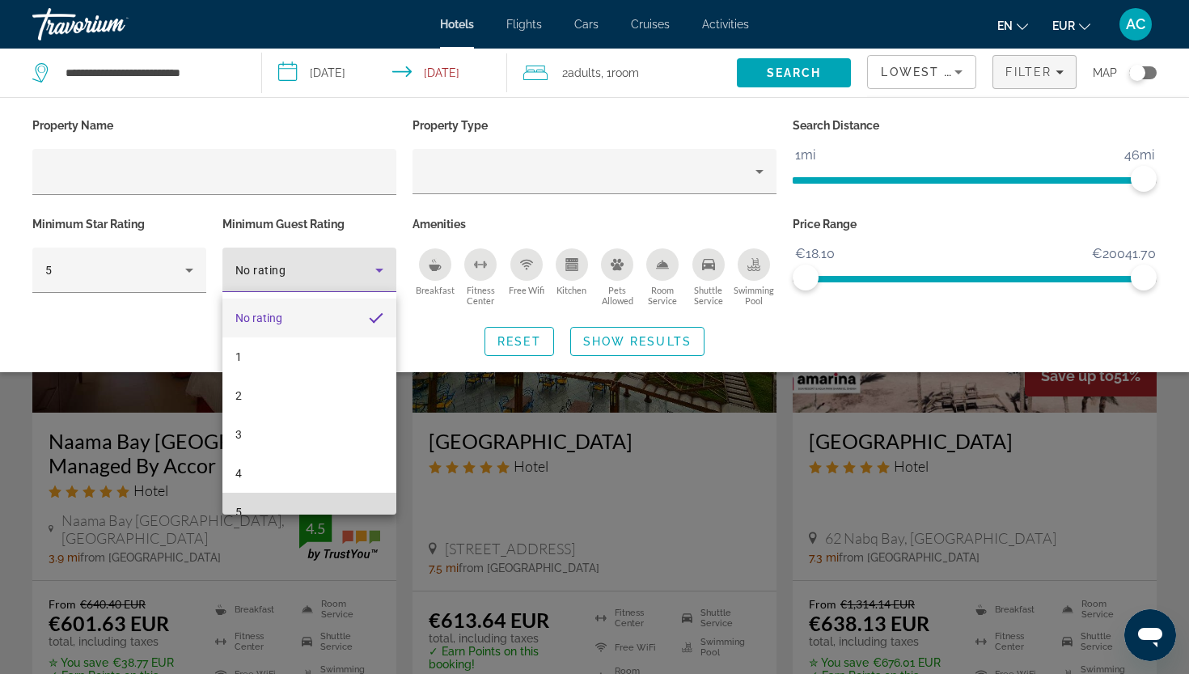
click at [259, 503] on mat-option "5" at bounding box center [309, 512] width 174 height 39
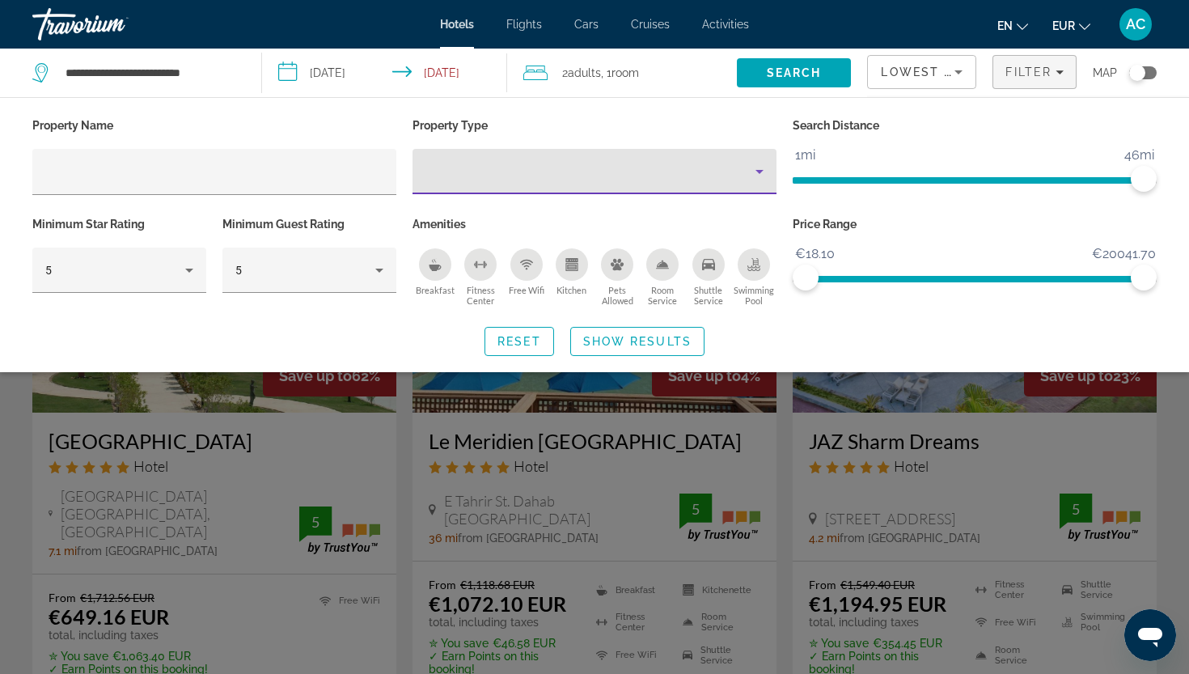
click at [599, 174] on div "Property type" at bounding box center [590, 171] width 330 height 19
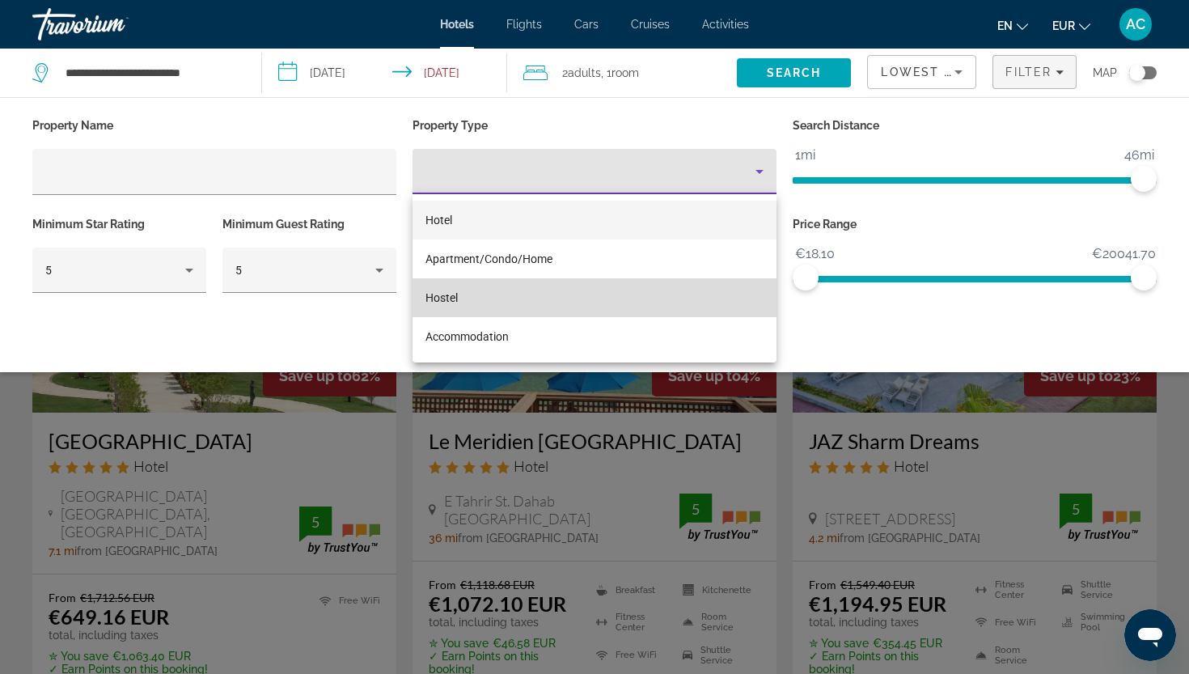
click at [555, 310] on mat-option "Hostel" at bounding box center [594, 297] width 364 height 39
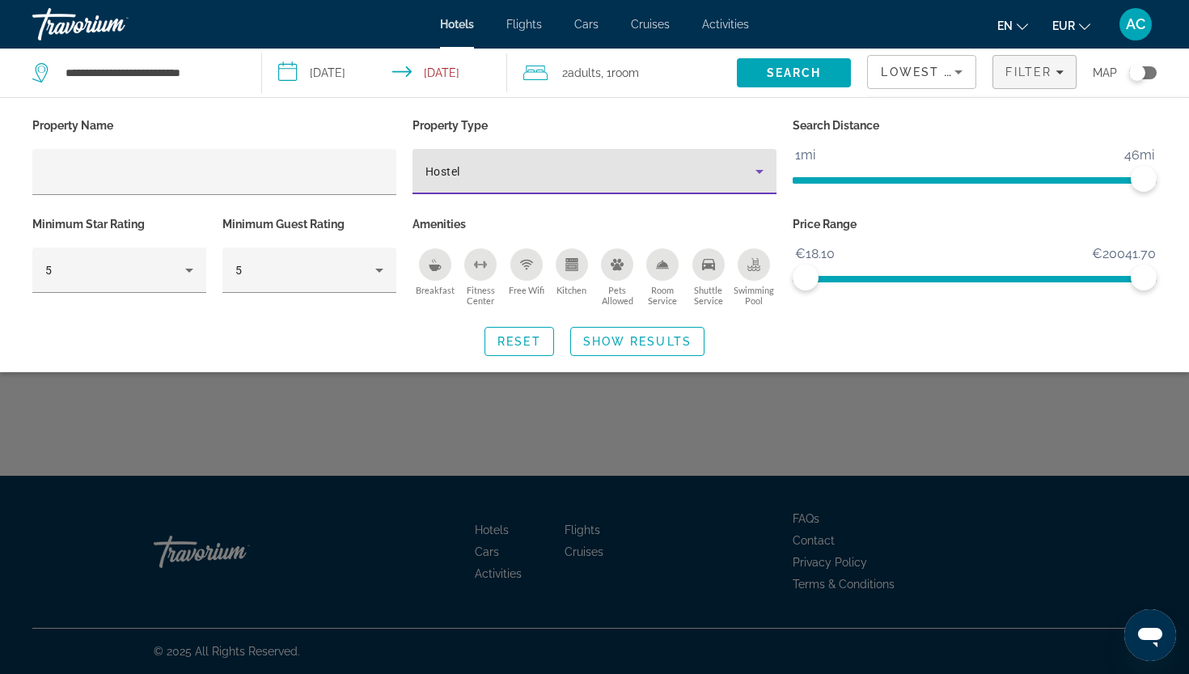
click at [613, 170] on div "Hostel" at bounding box center [590, 171] width 330 height 19
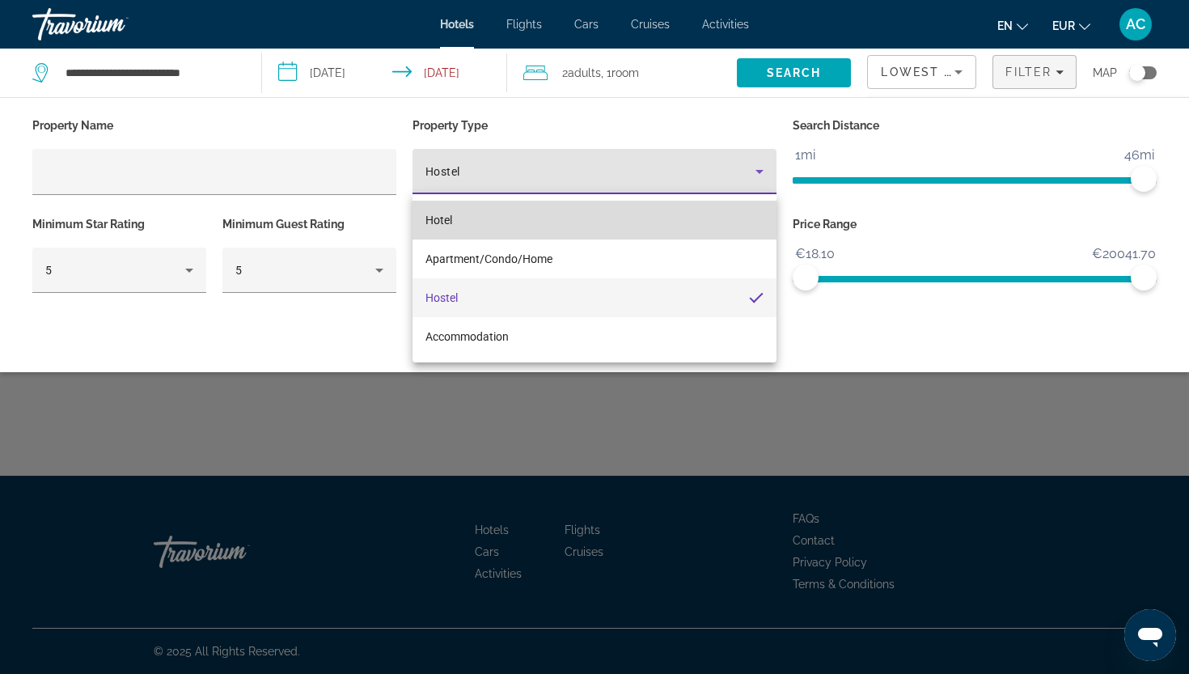
click at [593, 213] on mat-option "Hotel" at bounding box center [594, 220] width 364 height 39
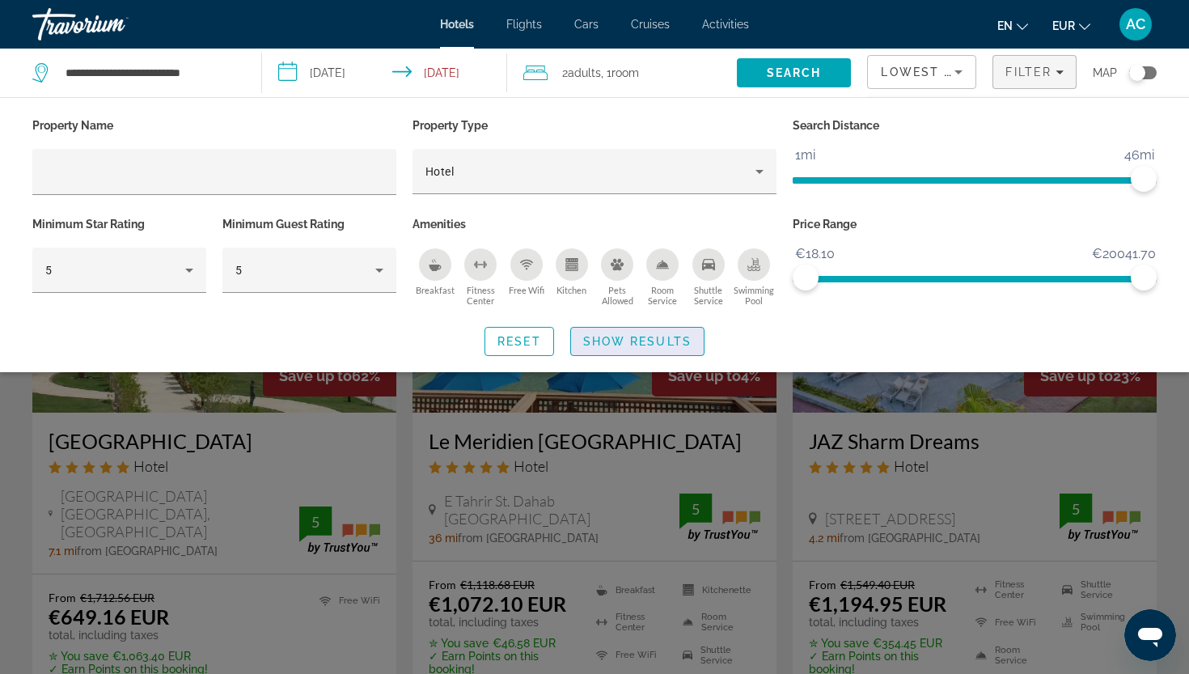
click at [632, 347] on span "Search widget" at bounding box center [637, 341] width 133 height 39
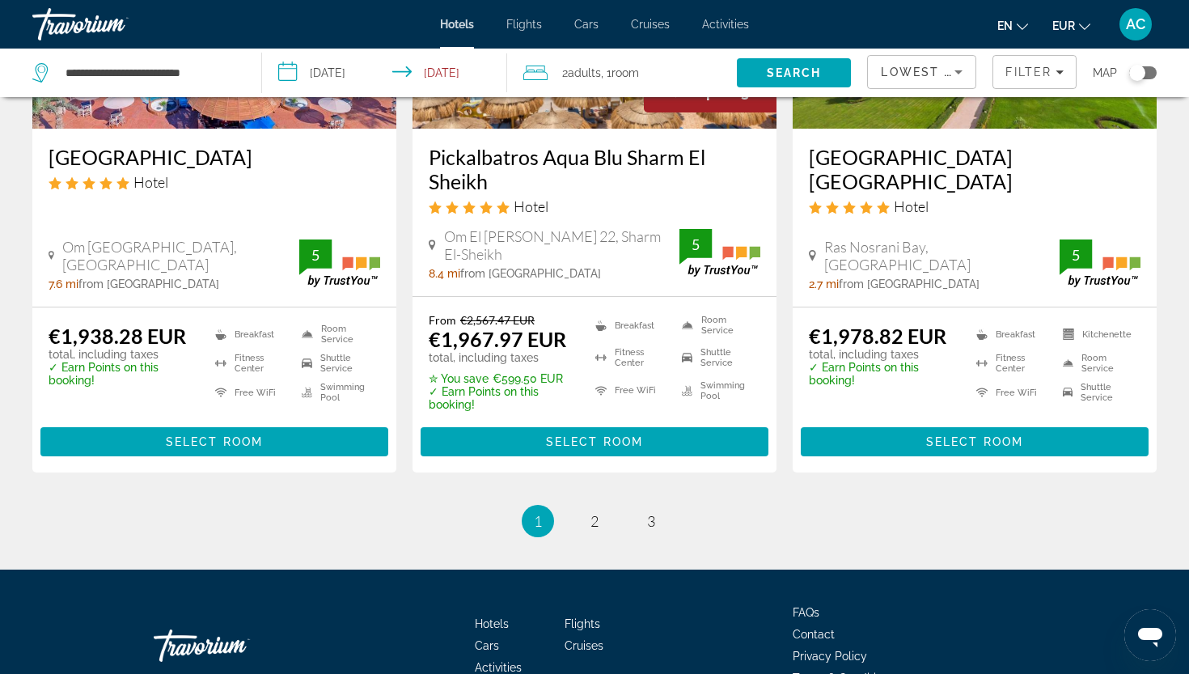
scroll to position [2158, 0]
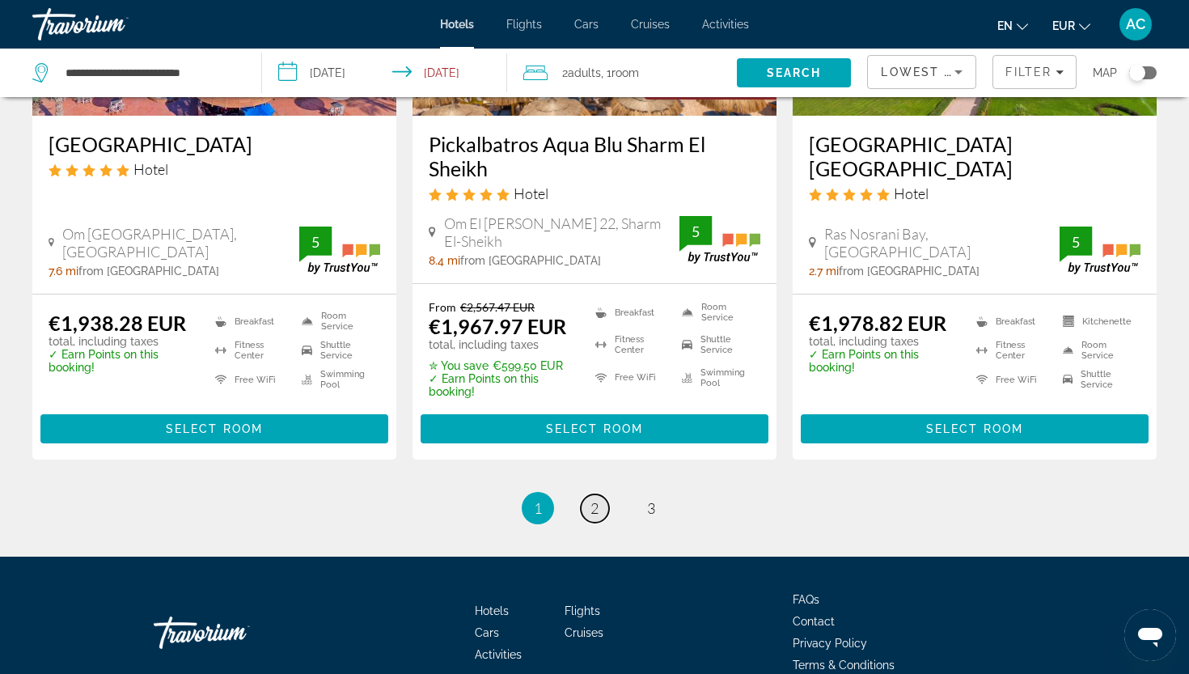
click at [597, 522] on link "page 2" at bounding box center [595, 508] width 28 height 28
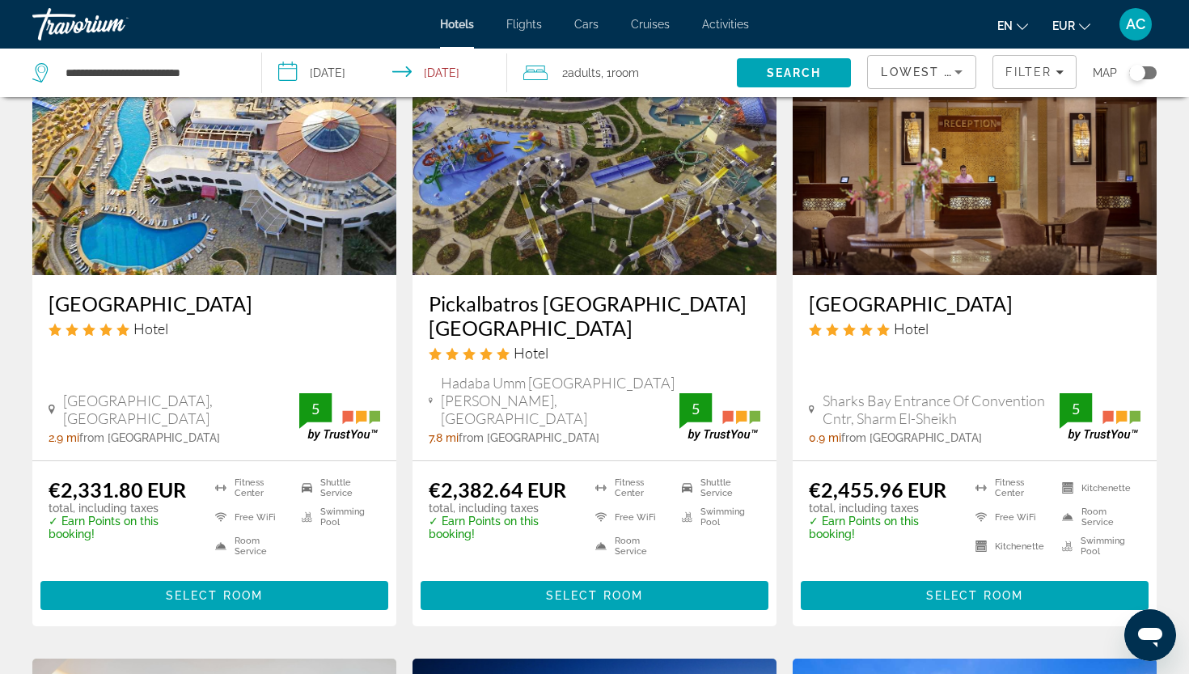
scroll to position [787, 0]
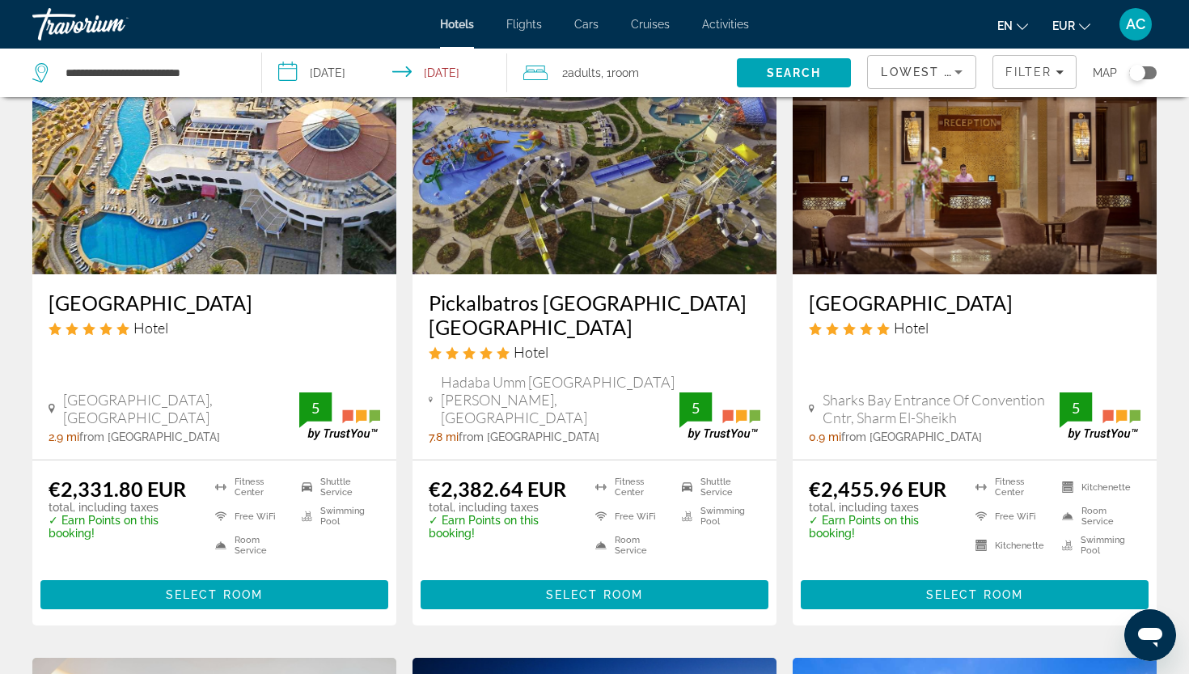
click at [904, 290] on h3 "Sunrise Arabian Beach Resort" at bounding box center [975, 302] width 332 height 24
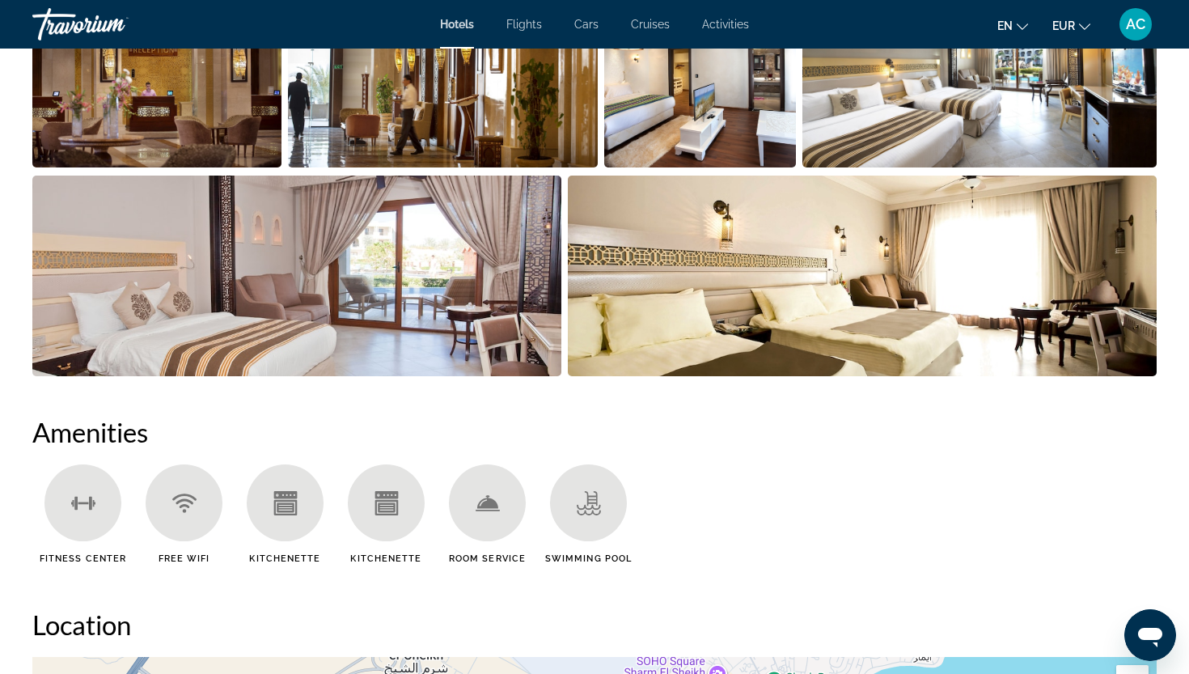
scroll to position [948, 0]
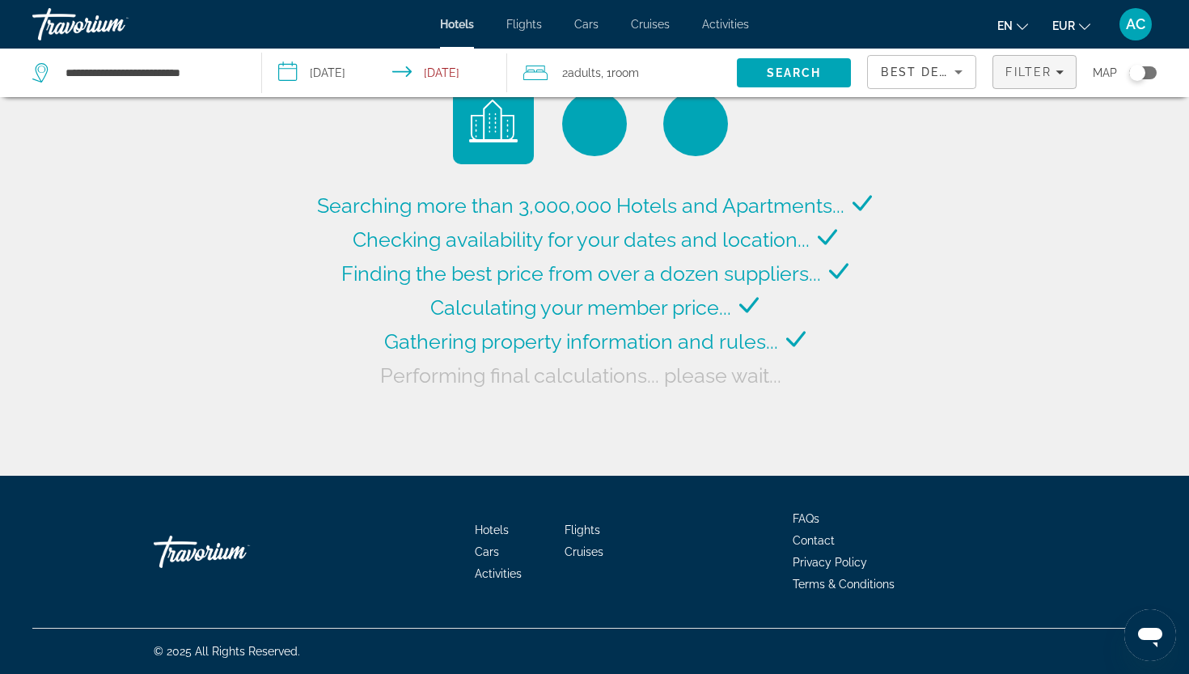
click at [1042, 82] on span "Filters" at bounding box center [1034, 72] width 82 height 39
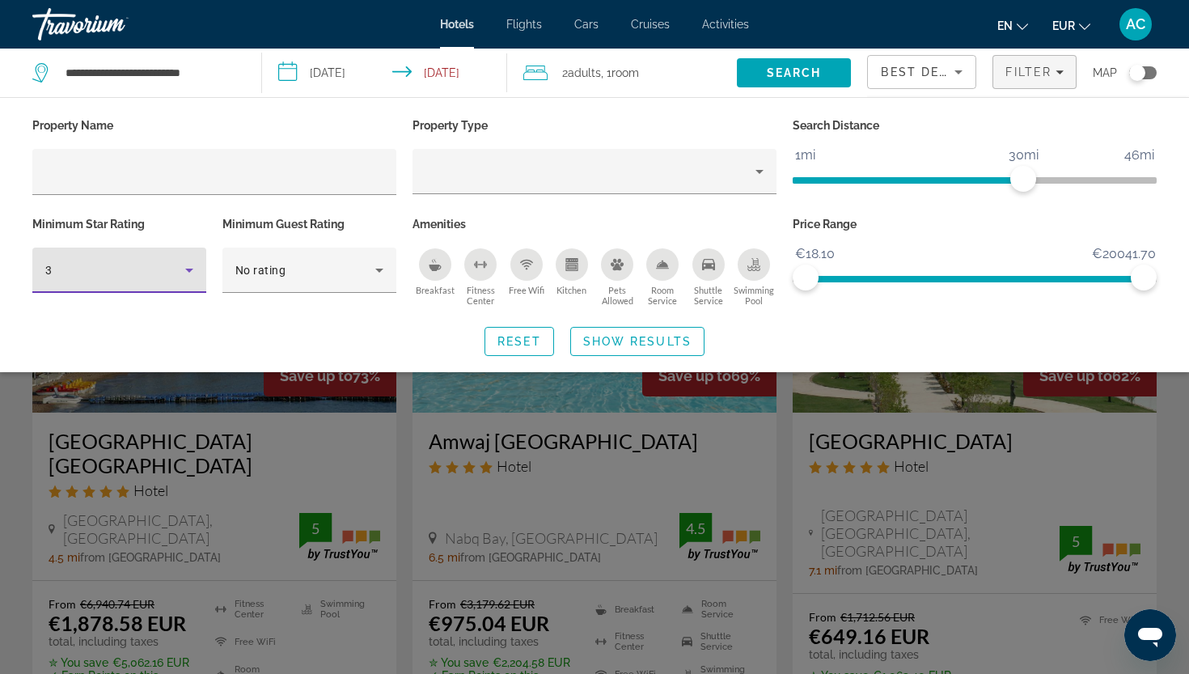
click at [186, 272] on icon "Hotel Filters" at bounding box center [189, 269] width 19 height 19
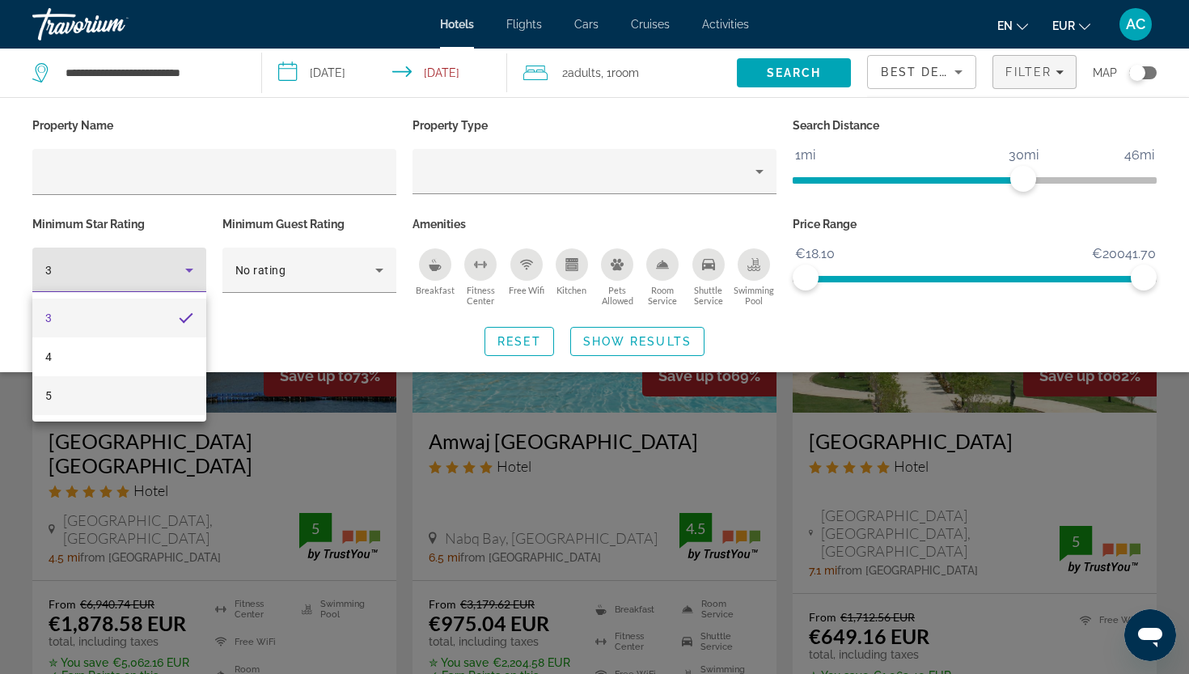
click at [181, 403] on mat-option "5" at bounding box center [119, 395] width 174 height 39
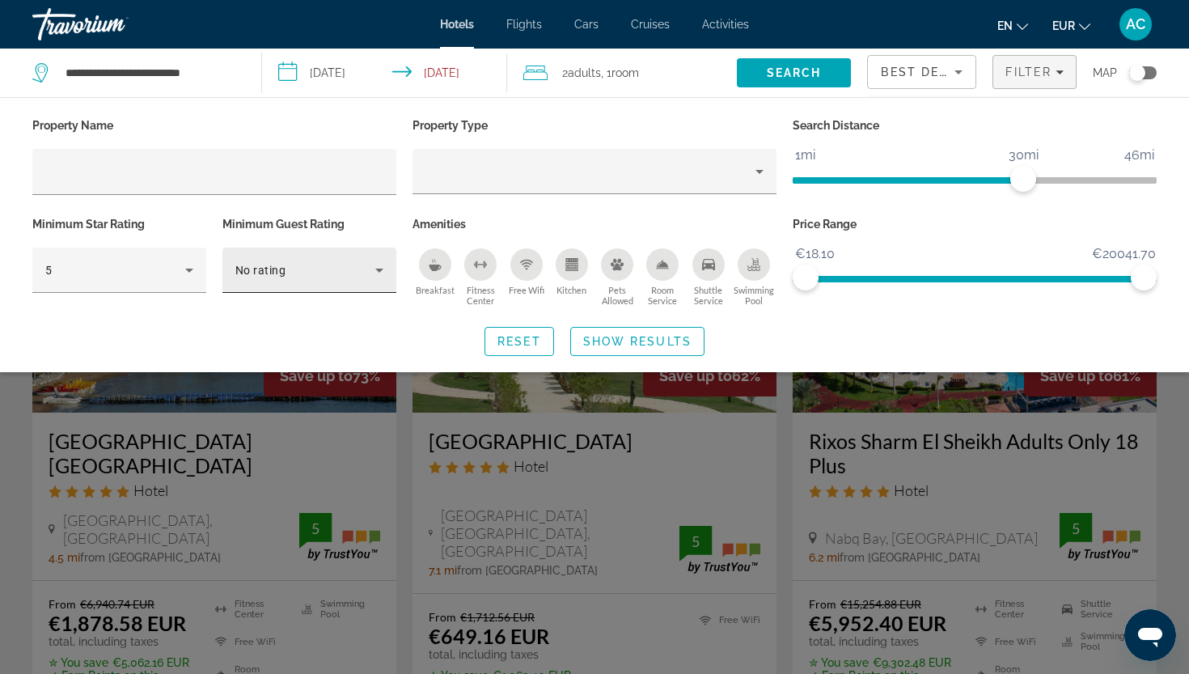
click at [316, 252] on div "No rating" at bounding box center [309, 269] width 148 height 45
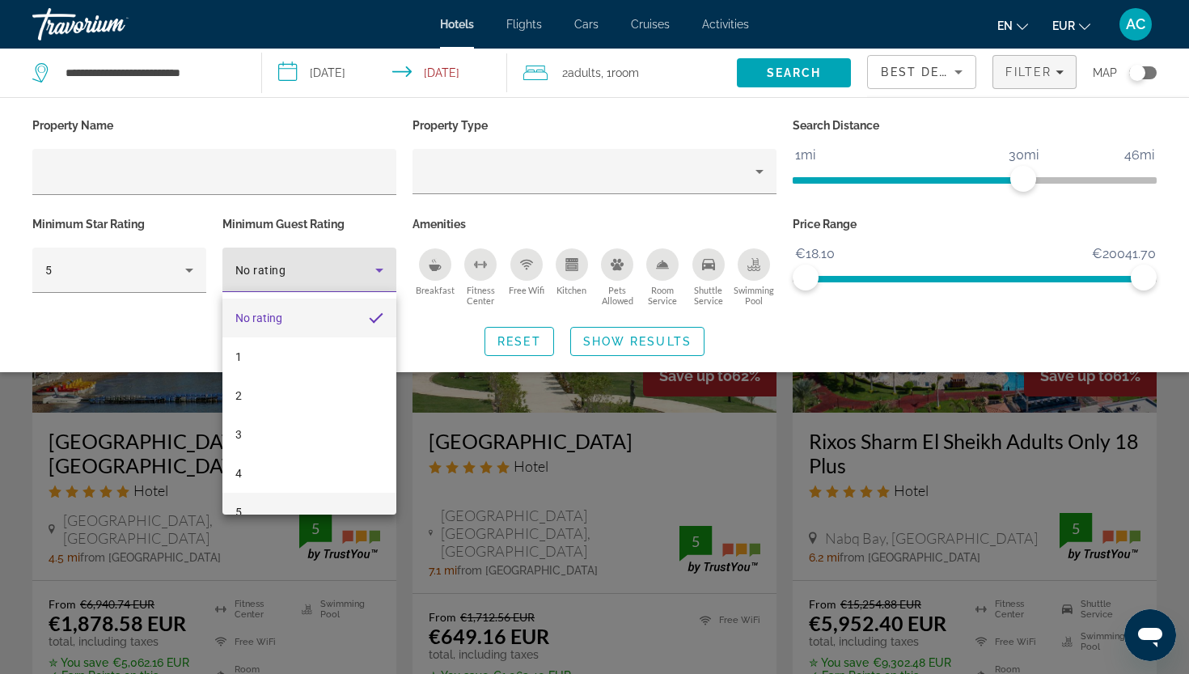
click at [297, 502] on mat-option "5" at bounding box center [309, 512] width 174 height 39
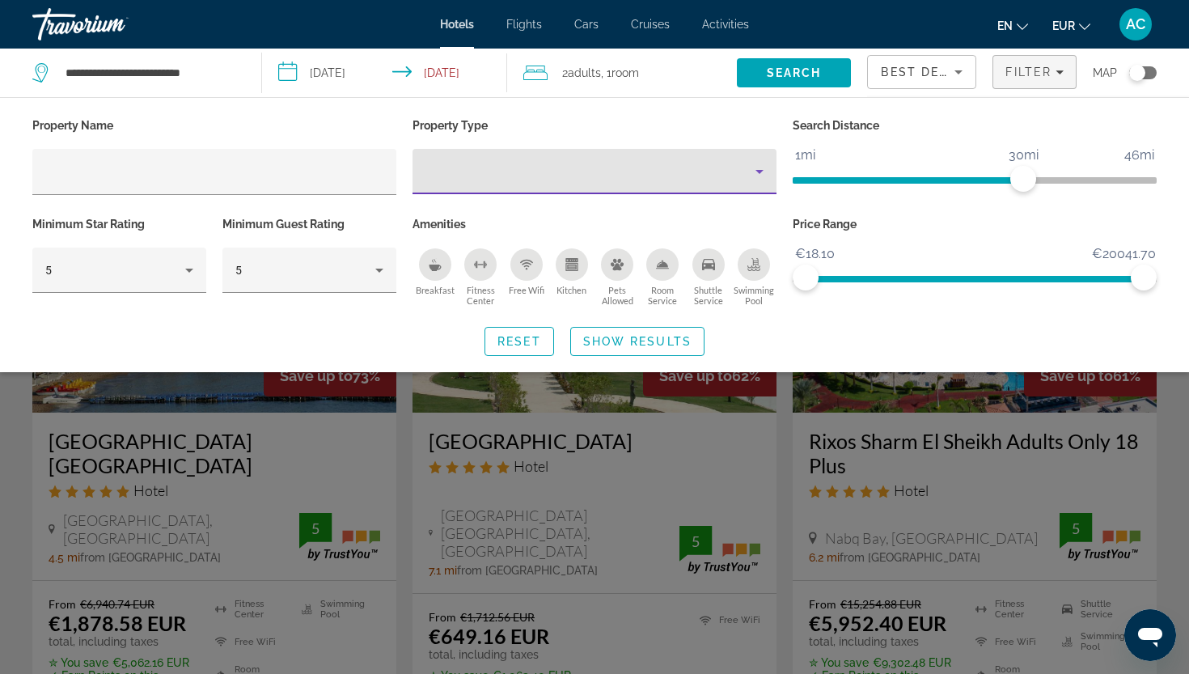
click at [563, 176] on div "Property type" at bounding box center [590, 171] width 330 height 19
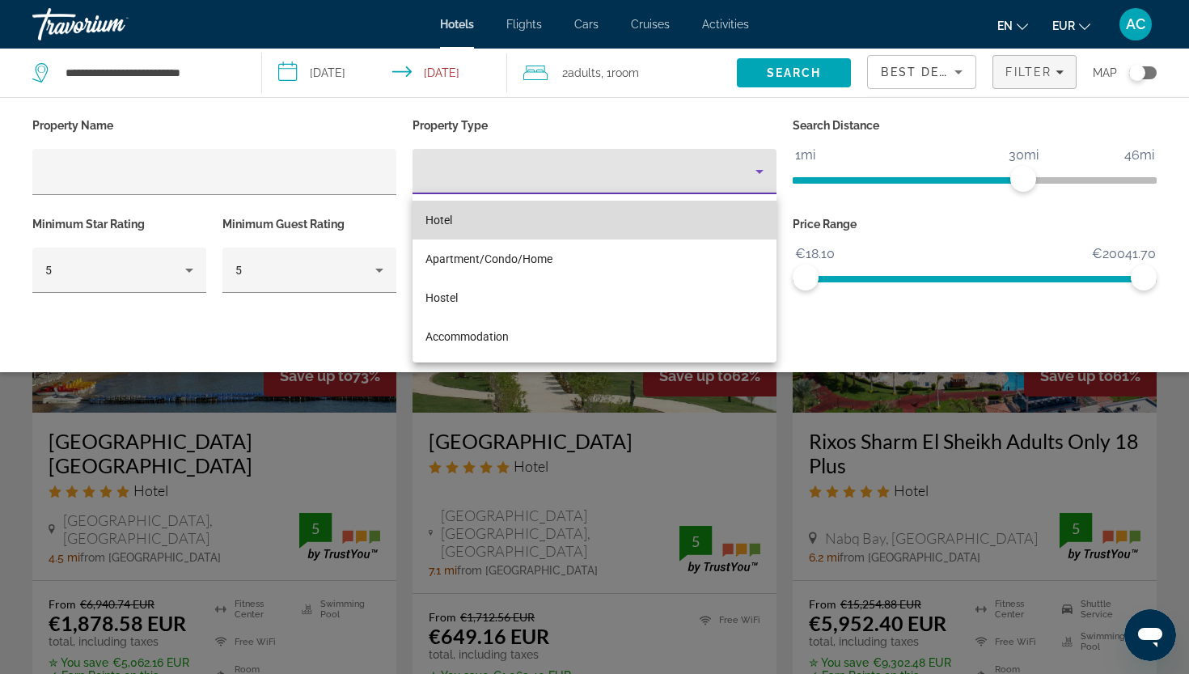
click at [555, 221] on mat-option "Hotel" at bounding box center [594, 220] width 364 height 39
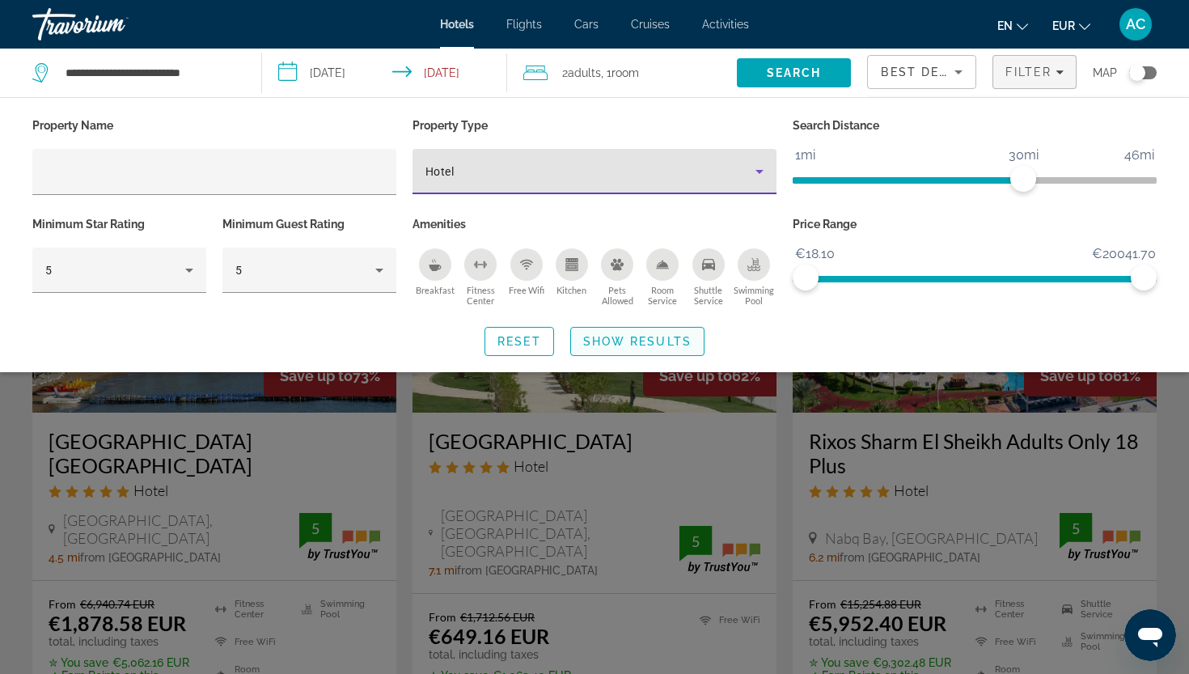
click at [590, 339] on span "Show Results" at bounding box center [637, 341] width 108 height 13
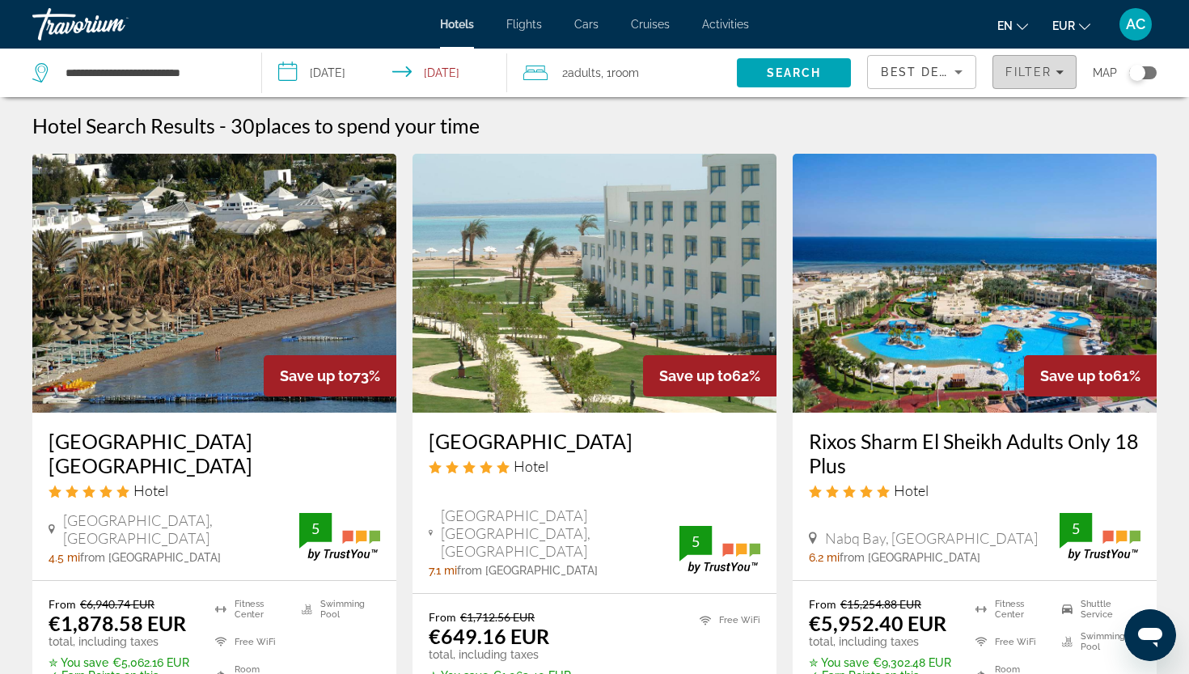
click at [1044, 70] on span "Filter" at bounding box center [1028, 72] width 46 height 13
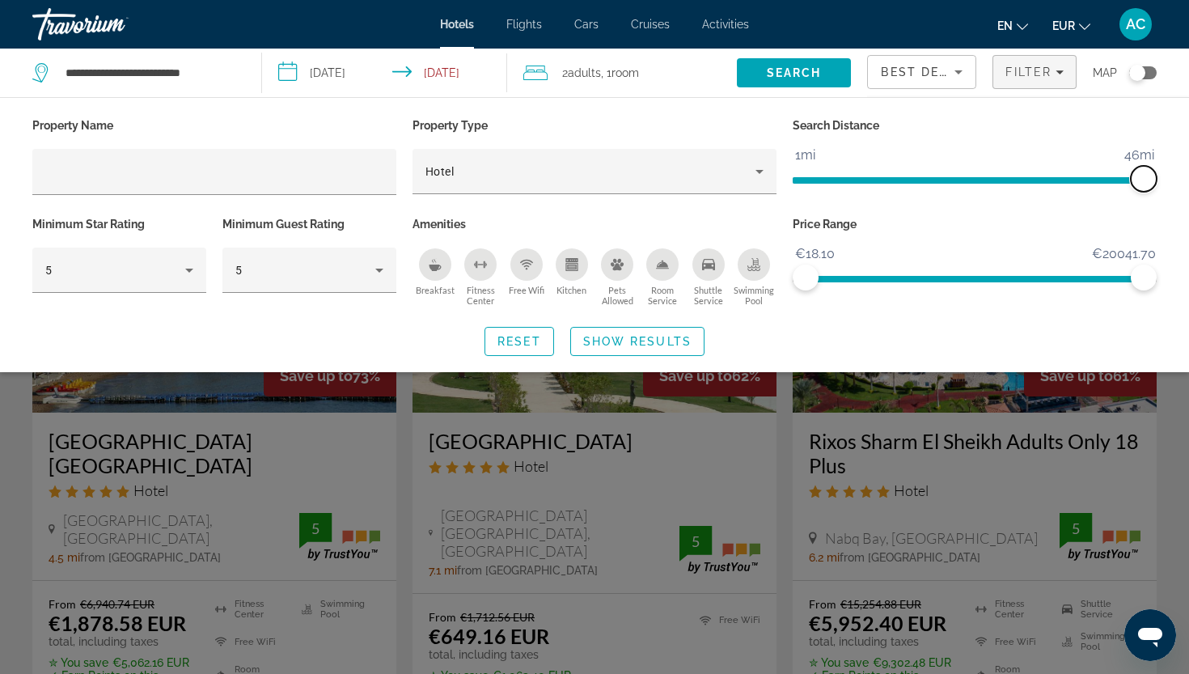
drag, startPoint x: 1021, startPoint y: 184, endPoint x: 1188, endPoint y: 192, distance: 166.8
click at [1188, 192] on div "Property Name Property Type Hotel Search Distance 1mi 46mi 46mi Minimum Star Ra…" at bounding box center [594, 235] width 1189 height 242
click at [624, 338] on span "Show Results" at bounding box center [637, 341] width 108 height 13
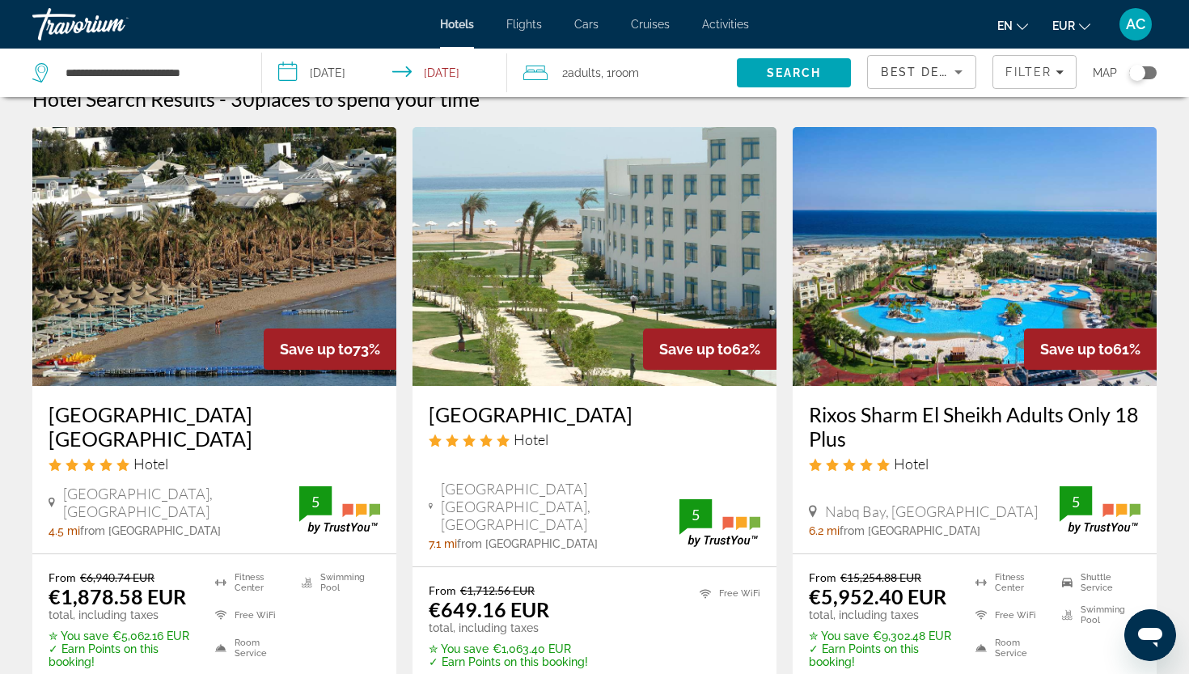
scroll to position [27, 0]
click at [1012, 74] on span "Filter" at bounding box center [1028, 72] width 46 height 13
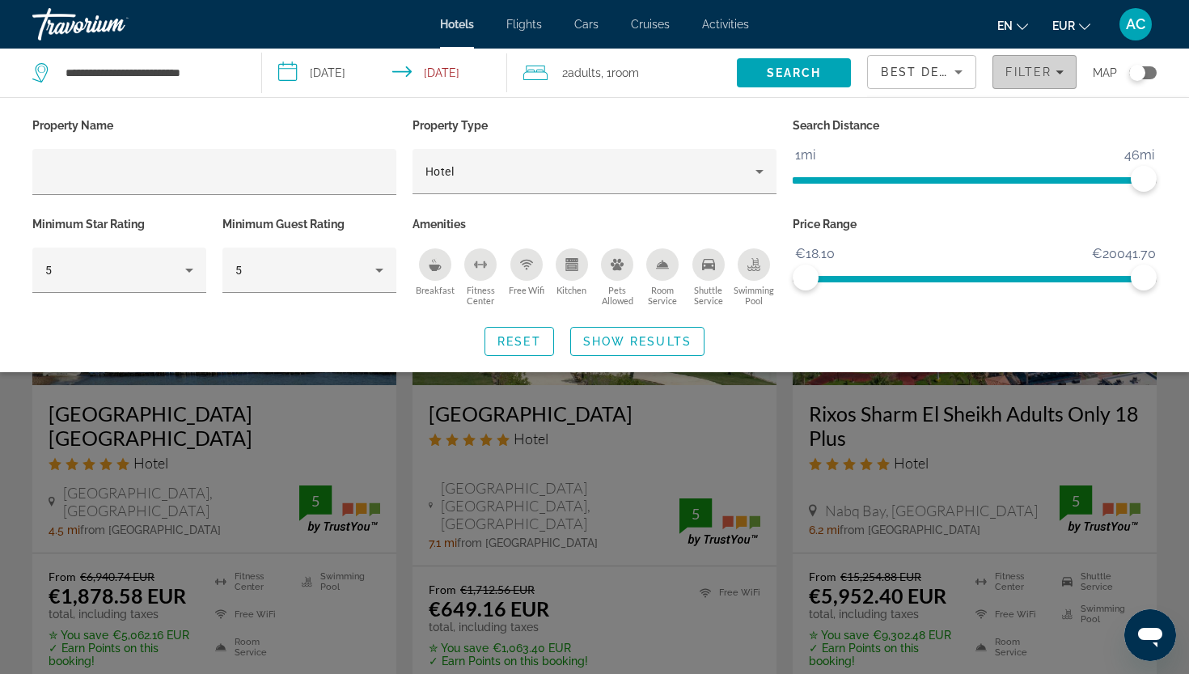
click at [1012, 74] on span "Filter" at bounding box center [1028, 72] width 46 height 13
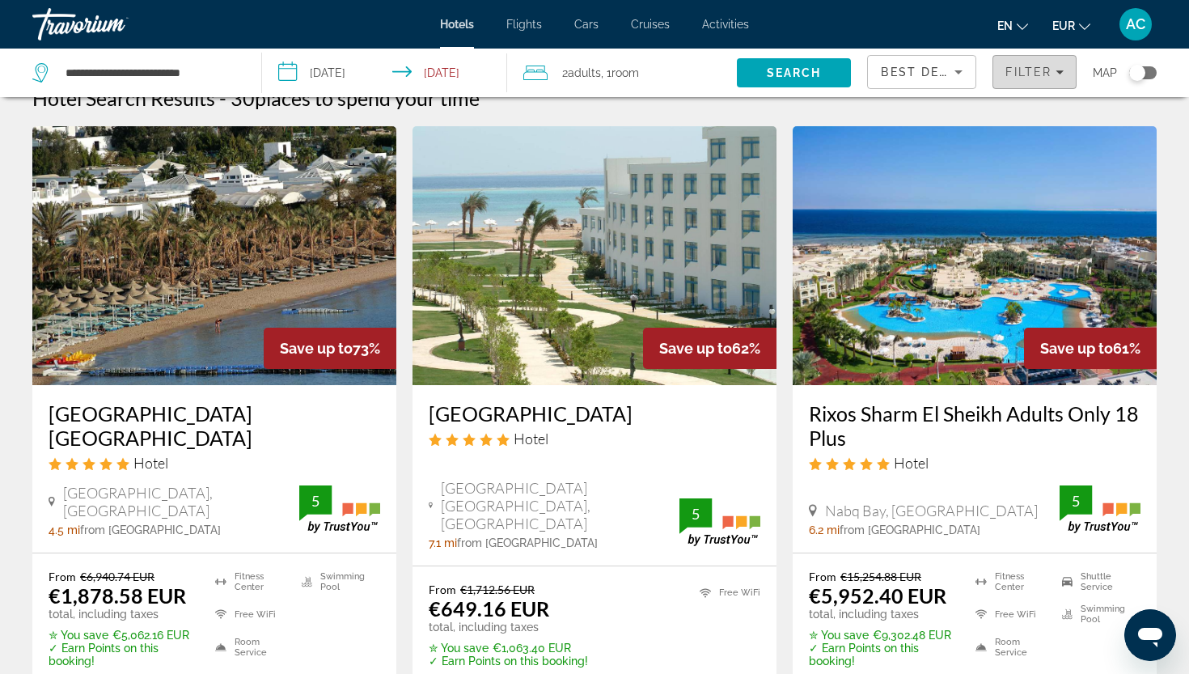
click at [1012, 71] on span "Filter" at bounding box center [1028, 72] width 46 height 13
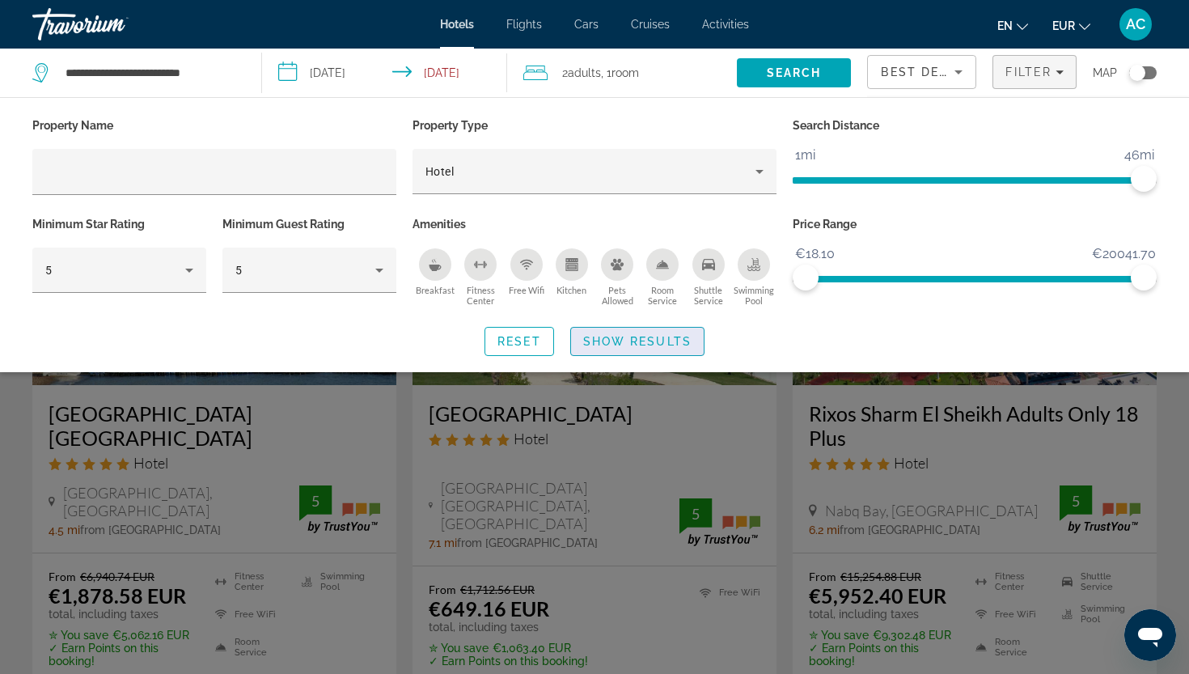
click at [662, 340] on span "Show Results" at bounding box center [637, 341] width 108 height 13
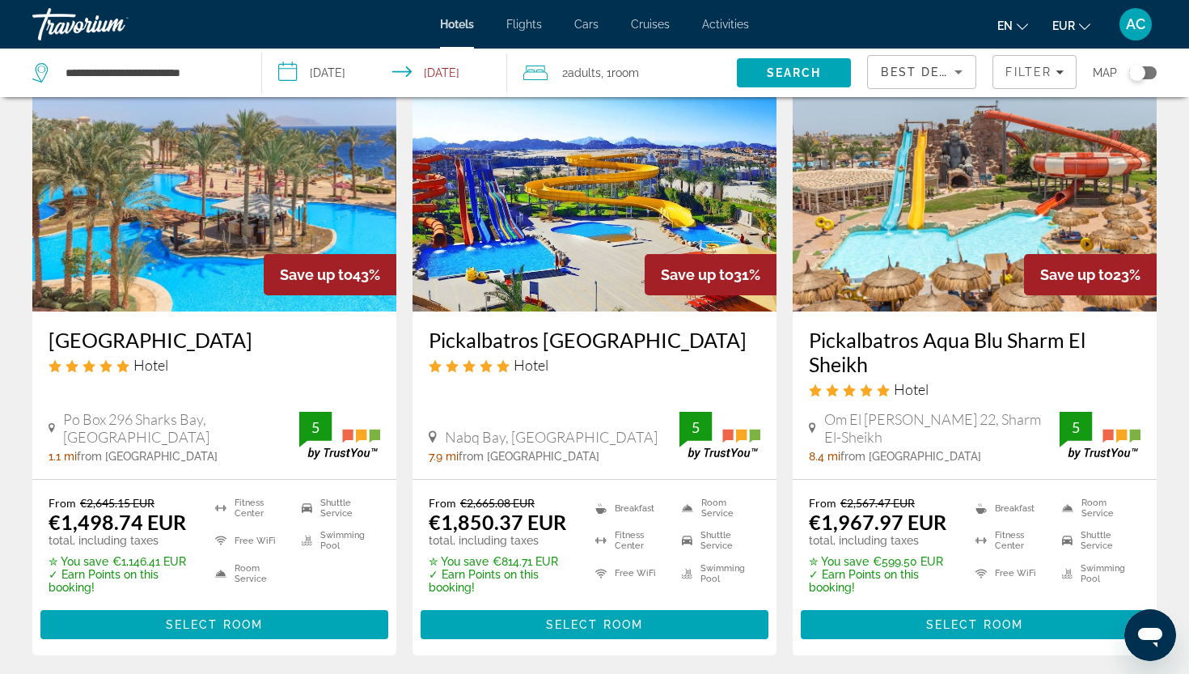
scroll to position [750, 0]
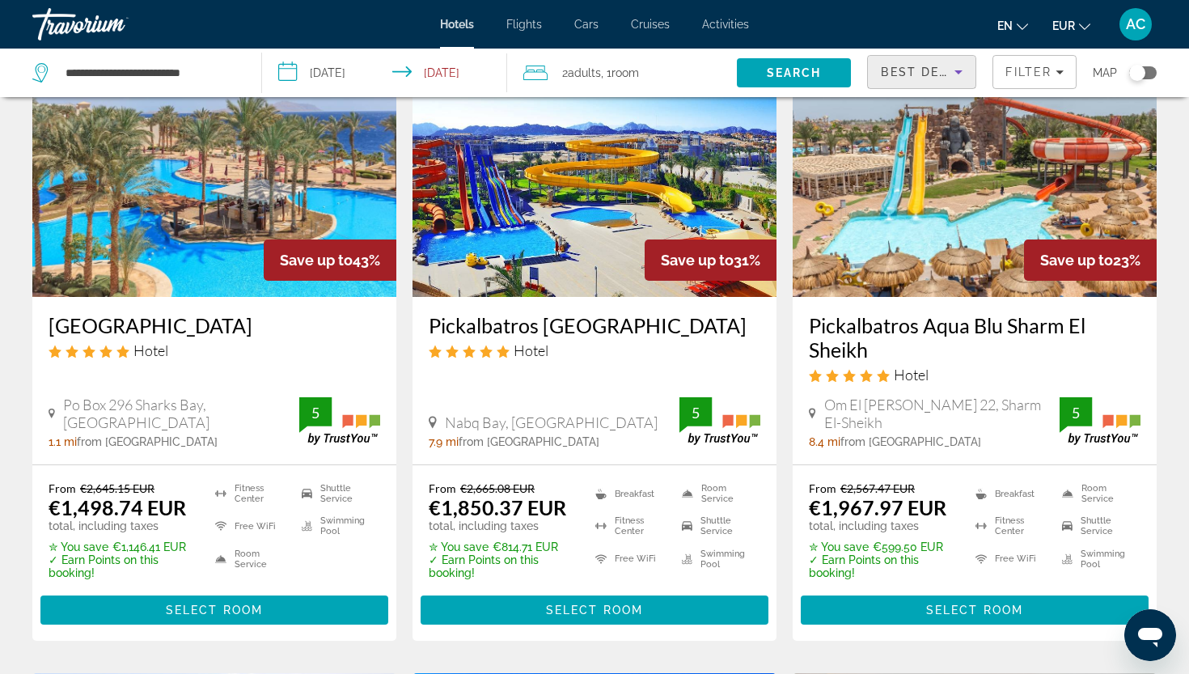
click at [900, 78] on div "Best Deals" at bounding box center [918, 71] width 74 height 19
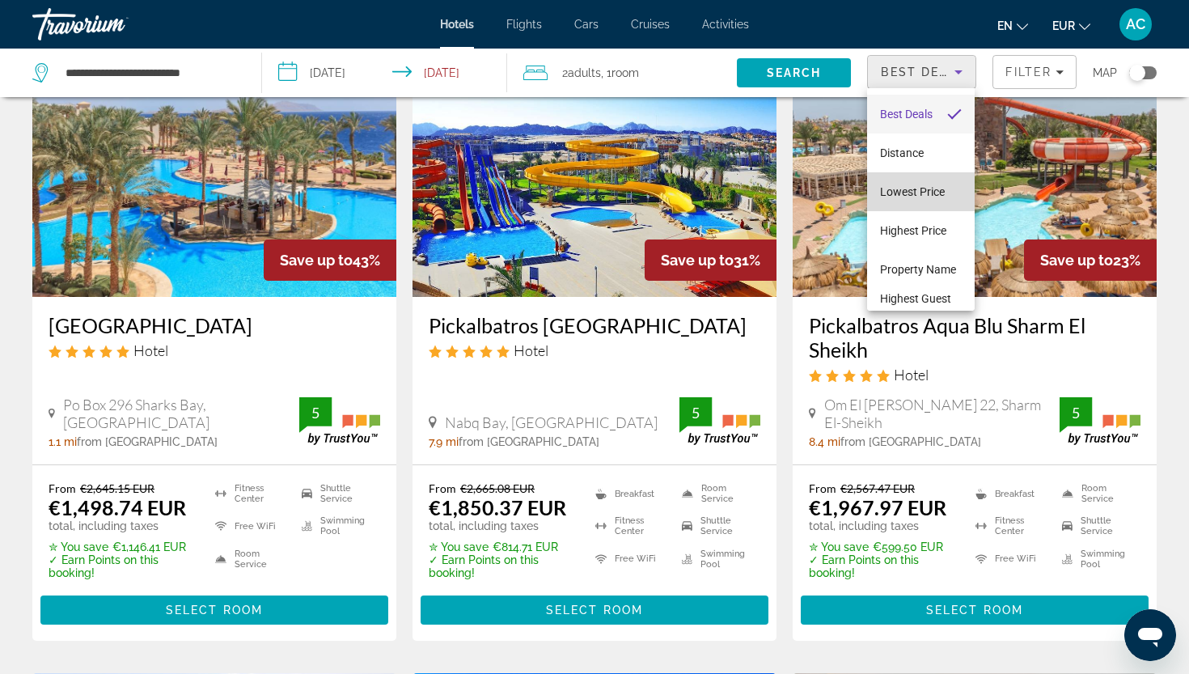
click at [891, 188] on span "Lowest Price" at bounding box center [912, 191] width 65 height 13
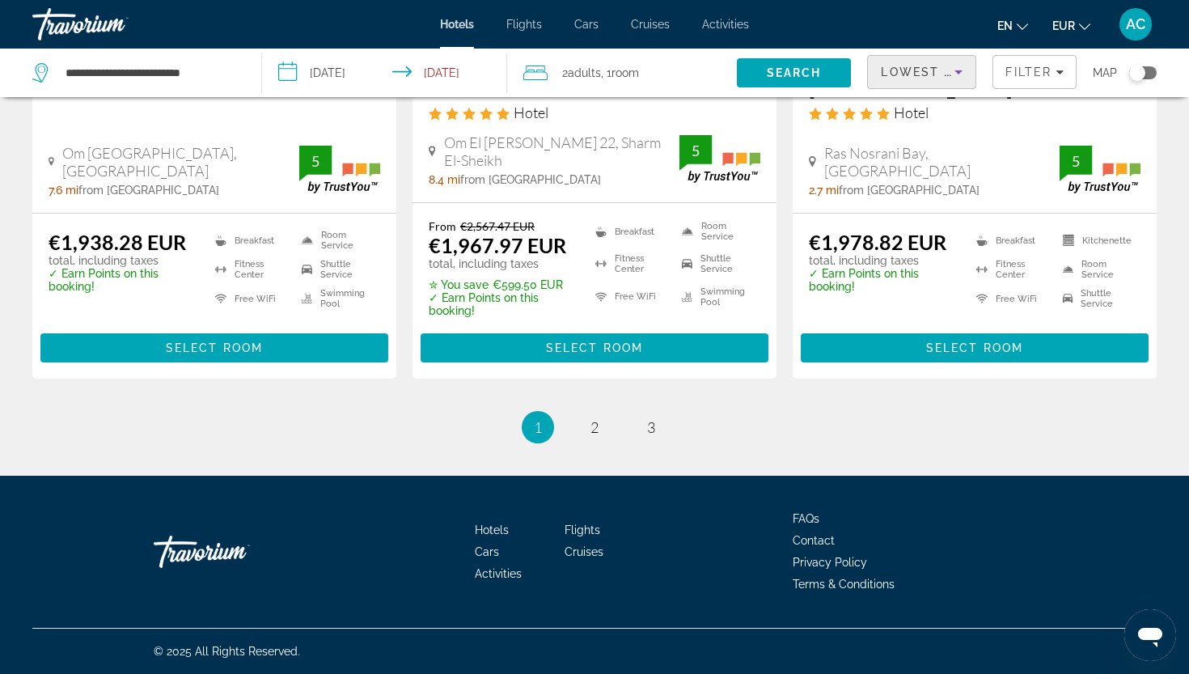
scroll to position [2243, 0]
click at [601, 432] on link "page 2" at bounding box center [595, 427] width 28 height 28
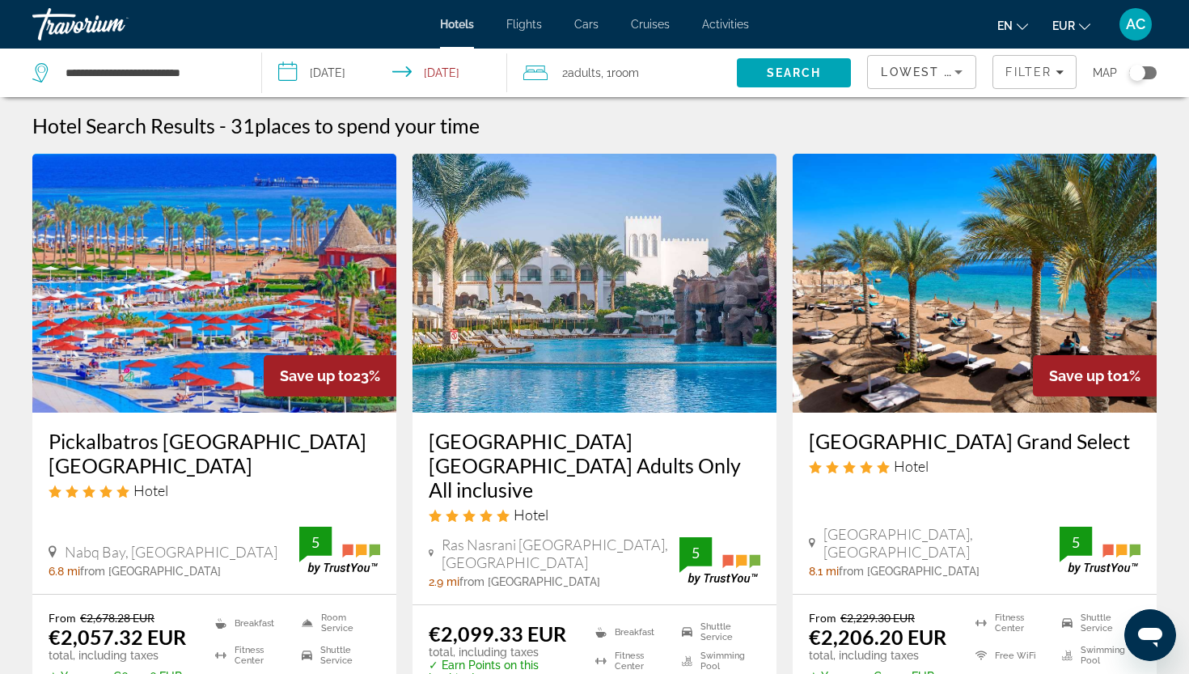
click at [571, 453] on h3 "Baron Palms Resort Sharm El Sheikh Adults Only All inclusive" at bounding box center [595, 465] width 332 height 73
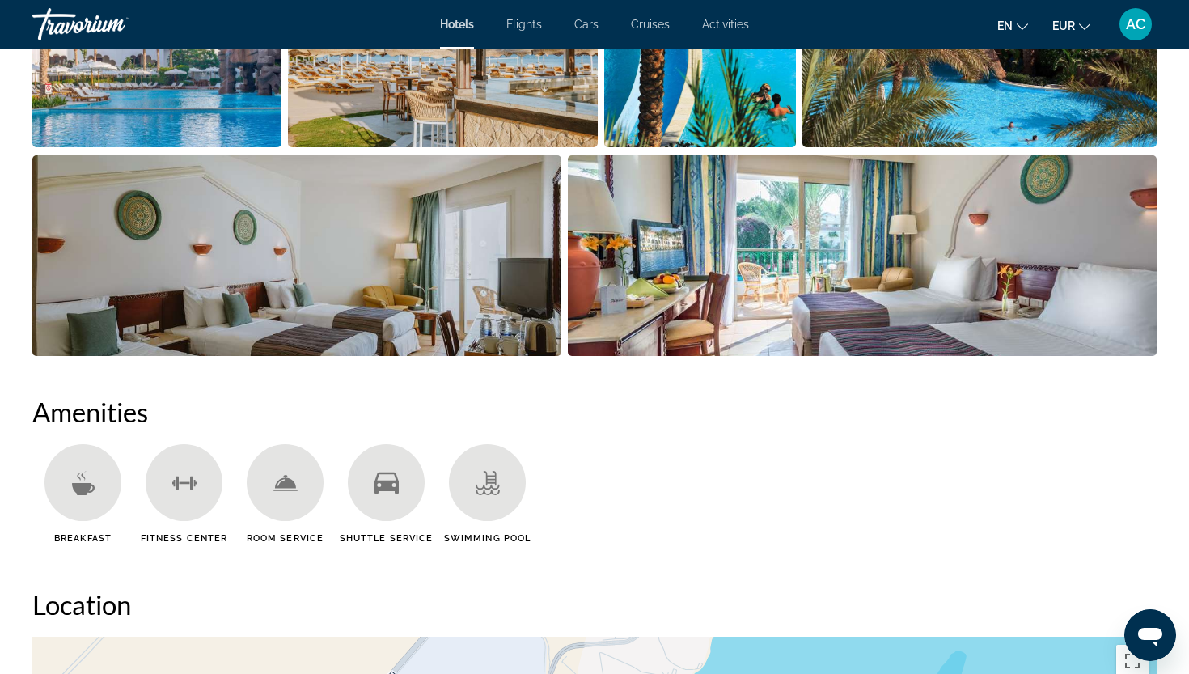
scroll to position [988, 0]
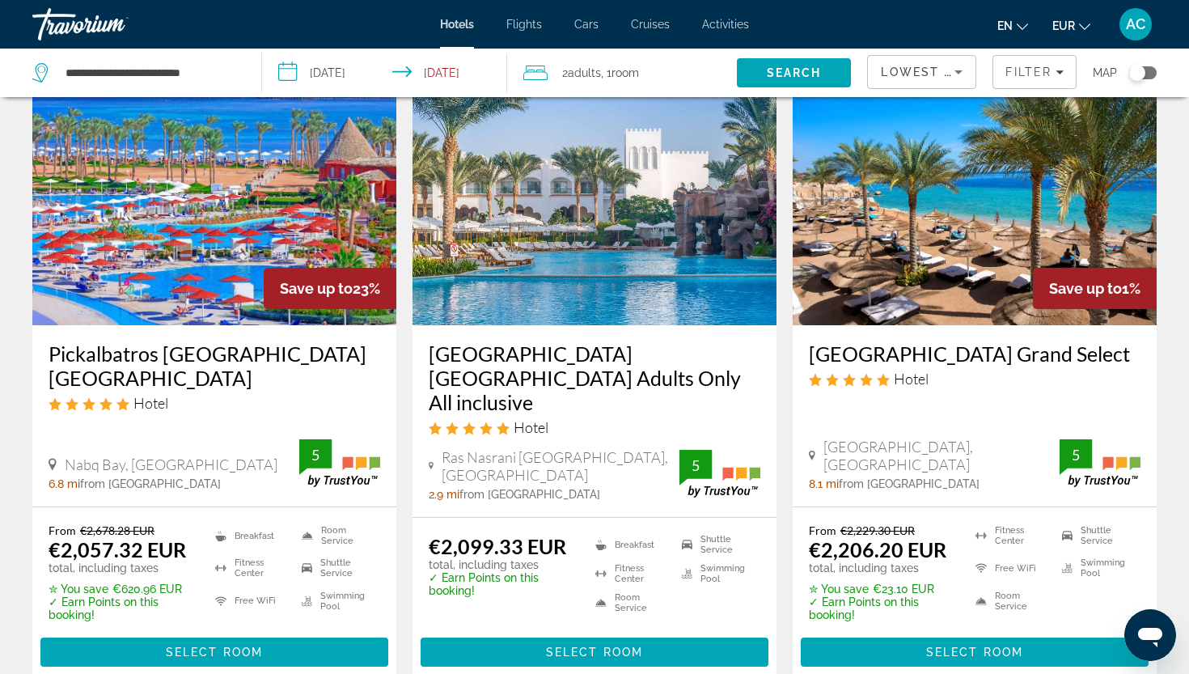
scroll to position [88, 0]
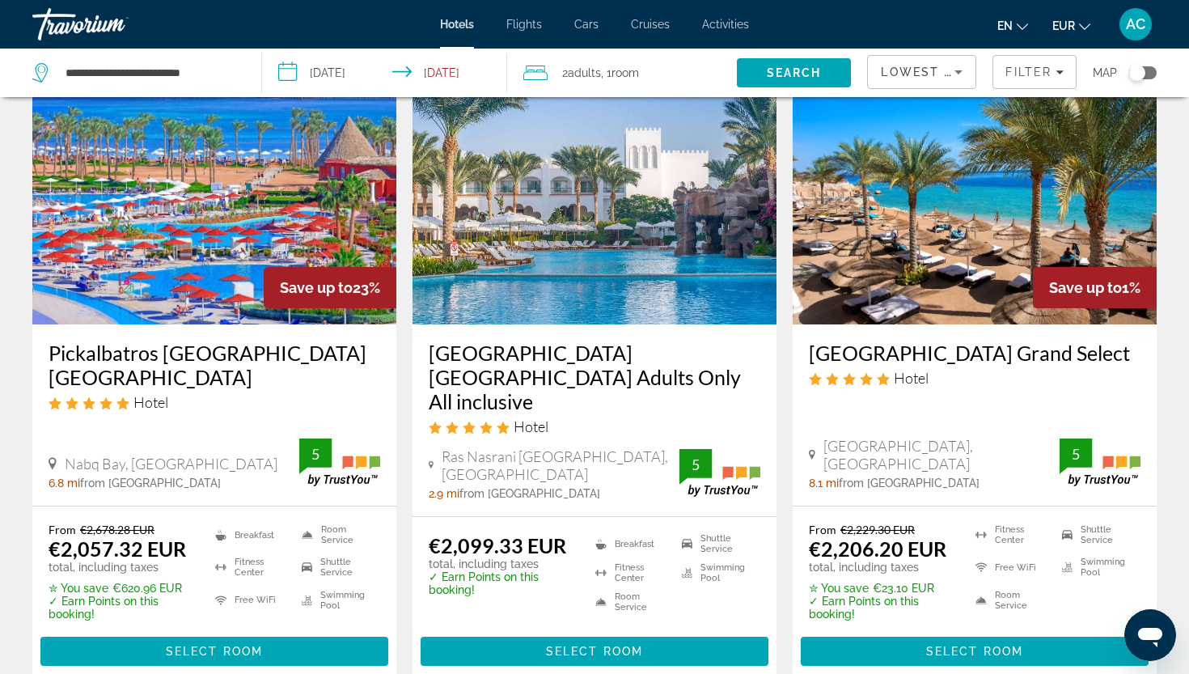
click at [920, 365] on h3 "SUNRISE Montemare Resort Grand Select" at bounding box center [975, 352] width 332 height 24
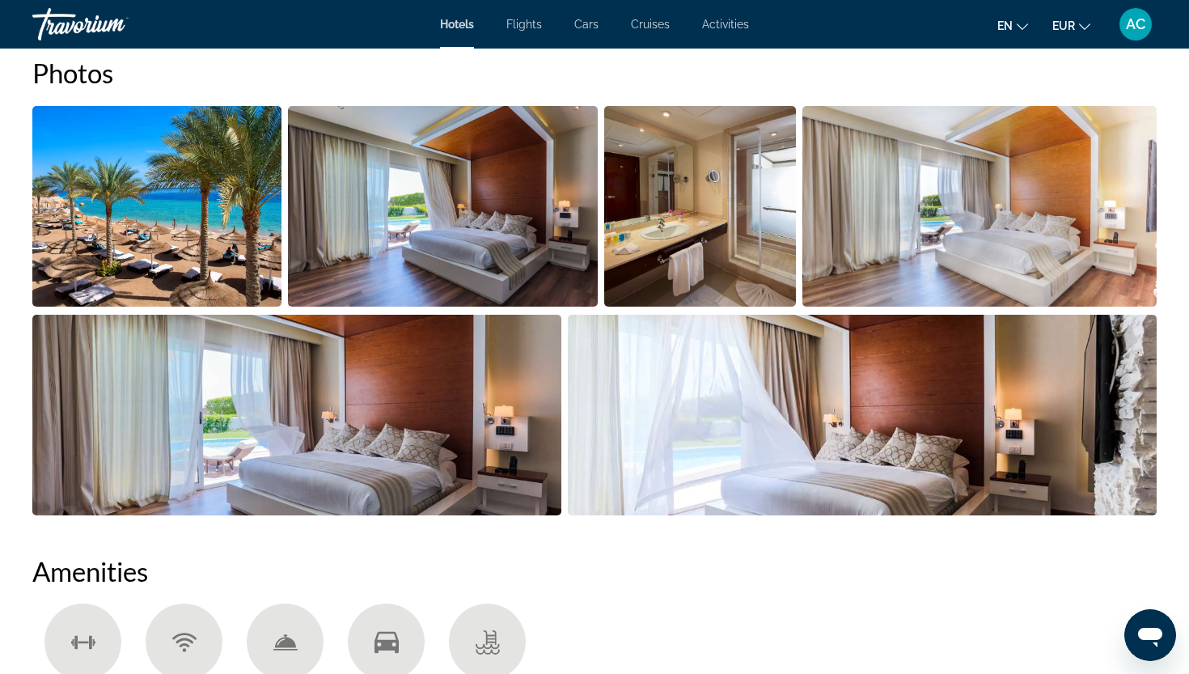
scroll to position [813, 0]
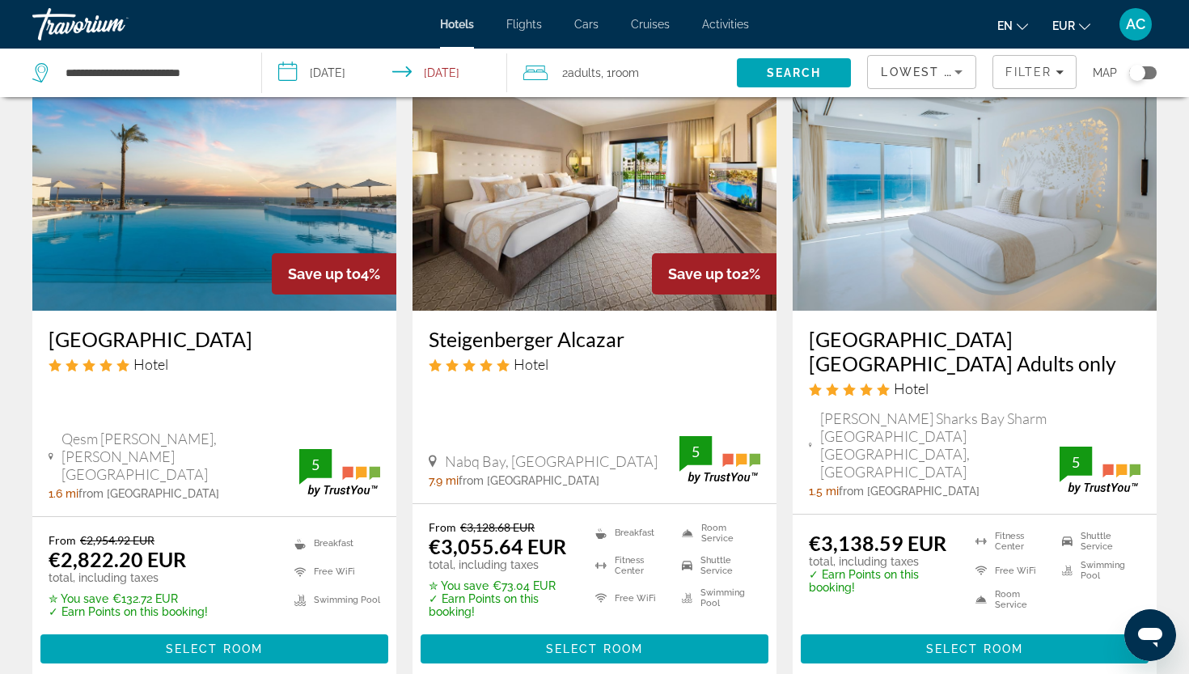
scroll to position [2057, 0]
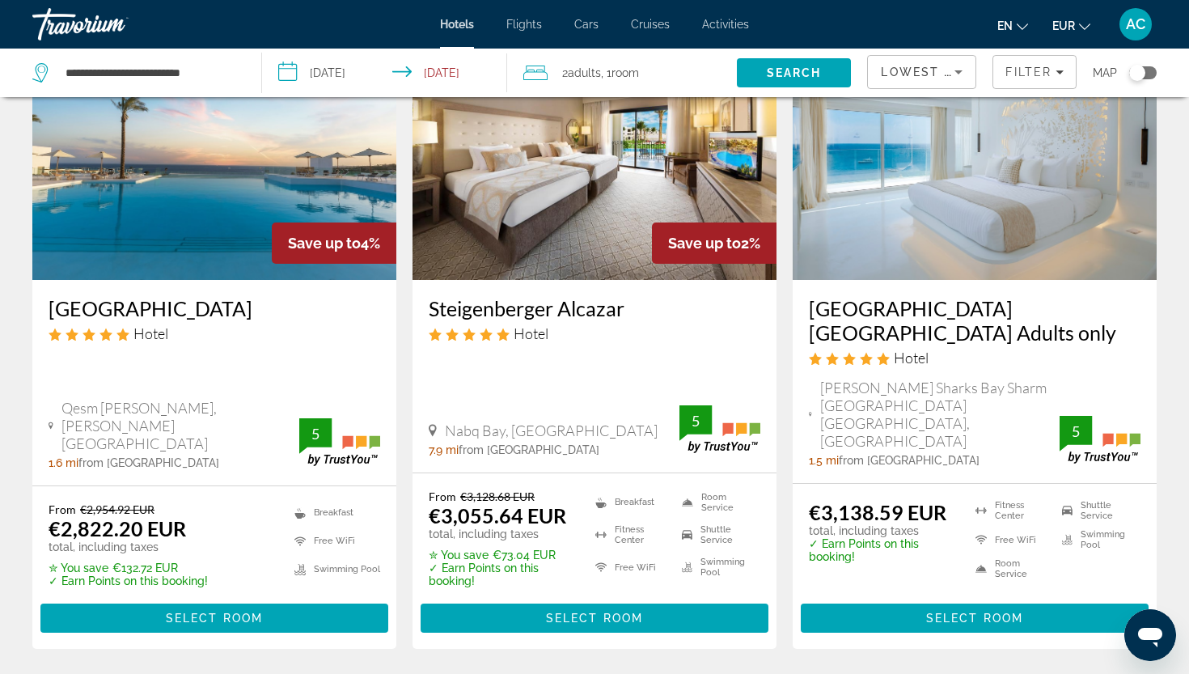
click at [875, 296] on h3 "Meraki Resort Sharm El Sheikh Adults only" at bounding box center [975, 320] width 332 height 49
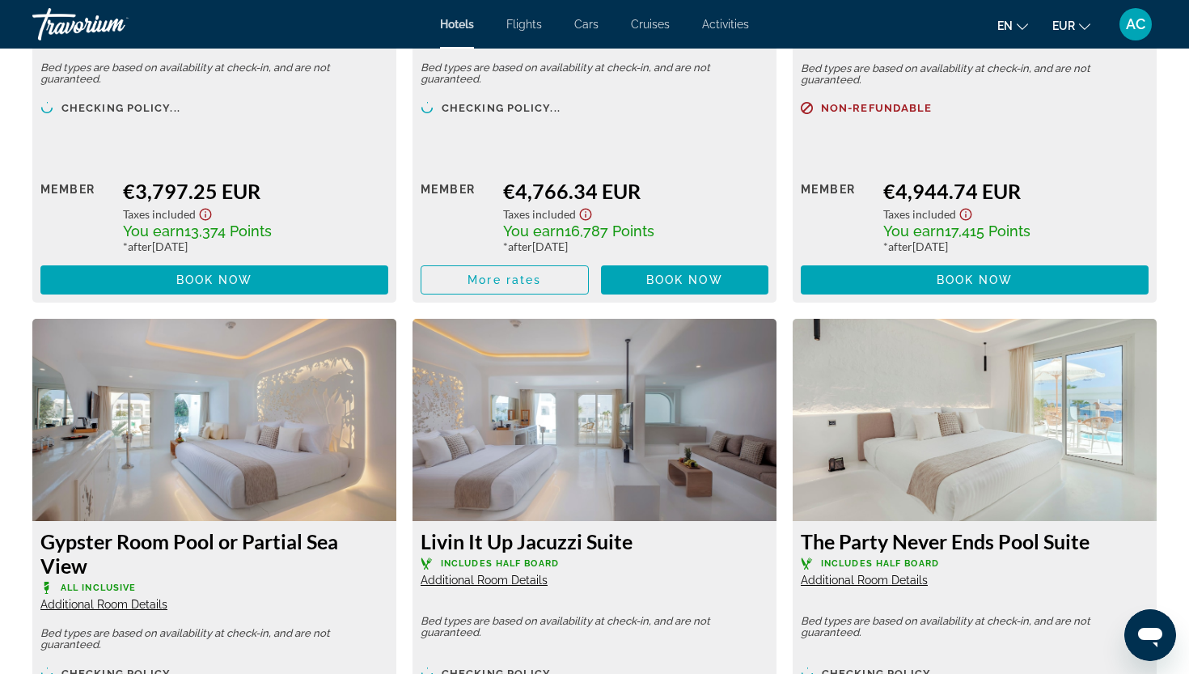
scroll to position [3048, 0]
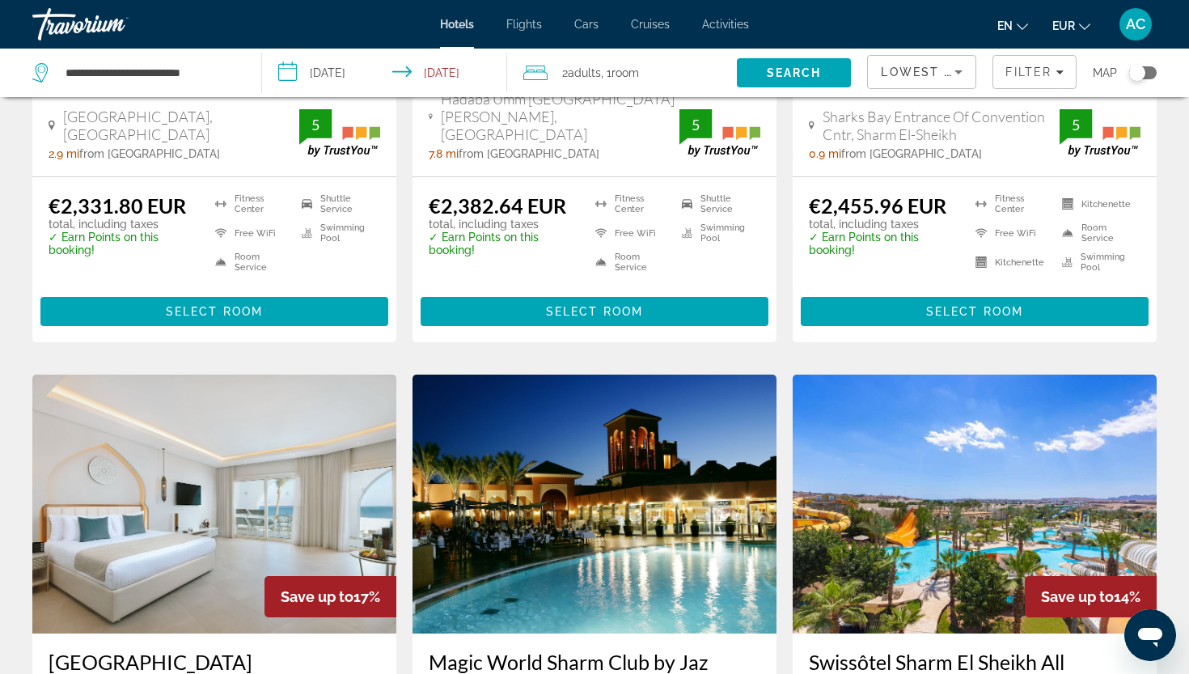
scroll to position [1067, 0]
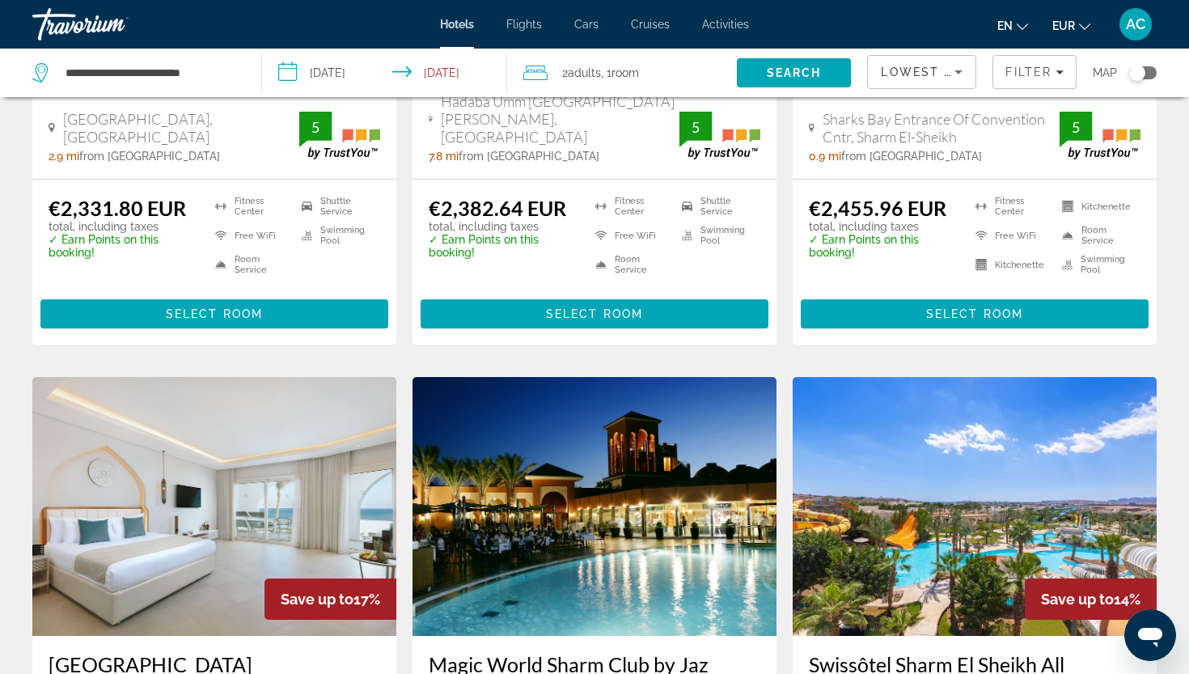
click at [516, 652] on h3 "Magic World Sharm Club by Jaz" at bounding box center [595, 664] width 332 height 24
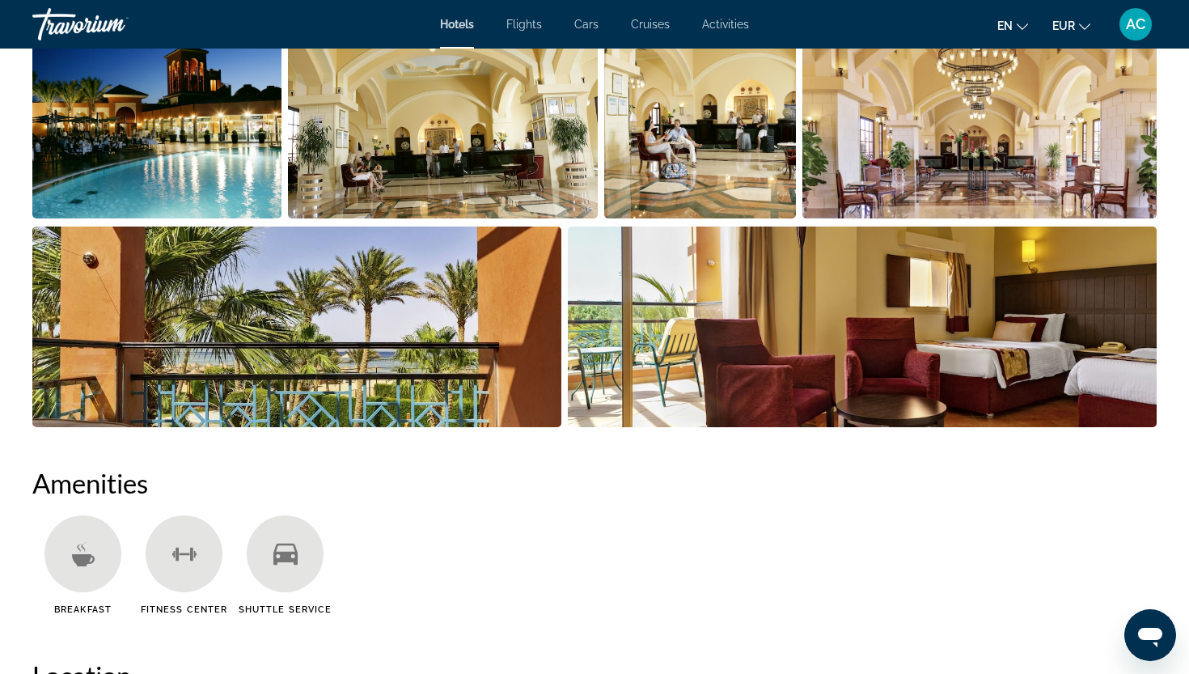
scroll to position [1115, 0]
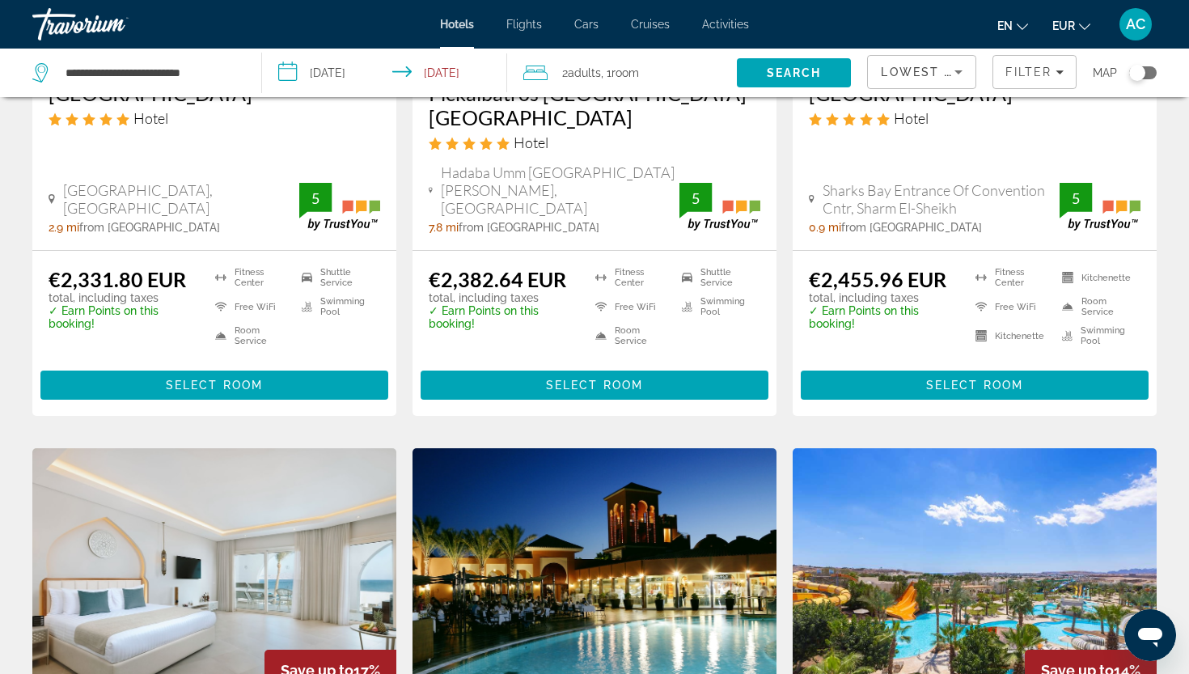
scroll to position [998, 0]
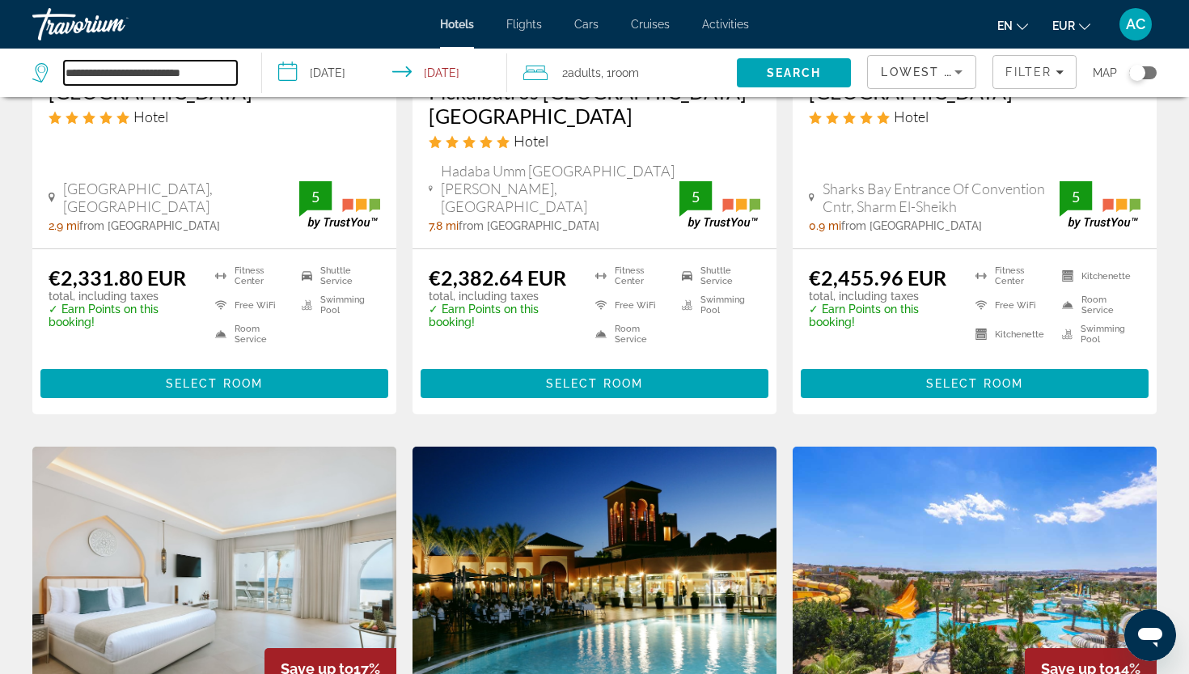
click at [171, 70] on input "**********" at bounding box center [150, 73] width 173 height 24
click at [218, 71] on input "**********" at bounding box center [150, 73] width 173 height 24
click at [78, 74] on input "**********" at bounding box center [150, 73] width 173 height 24
click at [219, 73] on input "**********" at bounding box center [150, 73] width 173 height 24
type input "*"
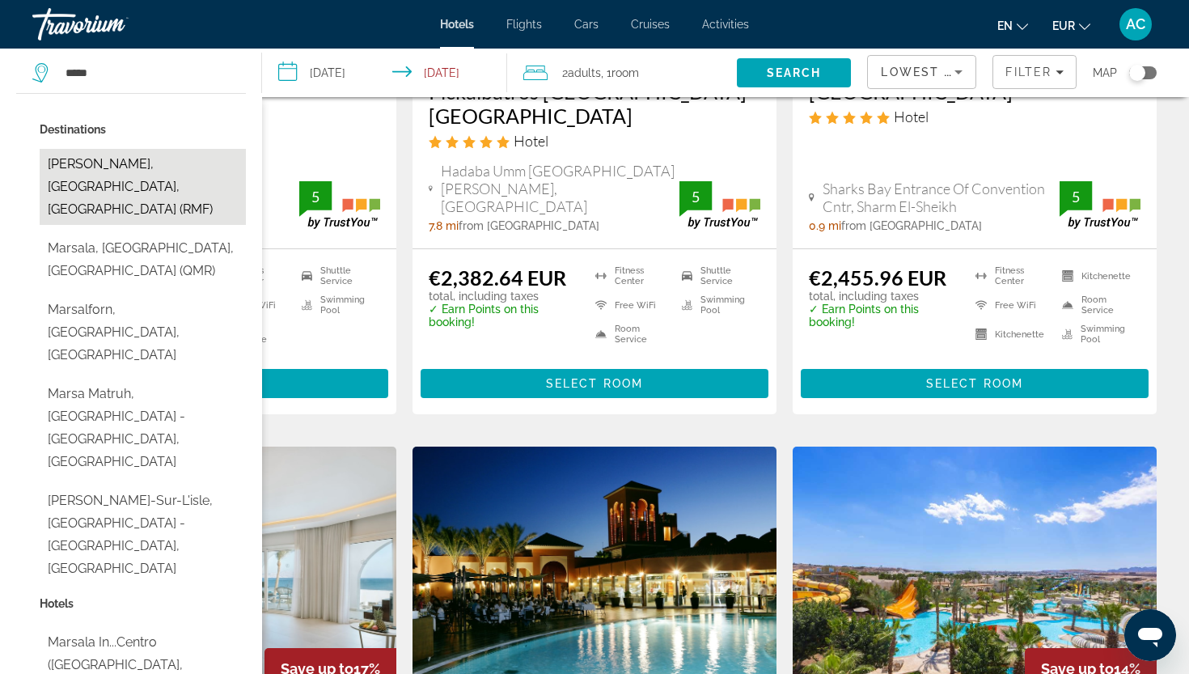
click at [83, 177] on button "Marsa Alam, Red Sea Coast, Egypt (RMF)" at bounding box center [143, 187] width 206 height 76
type input "**********"
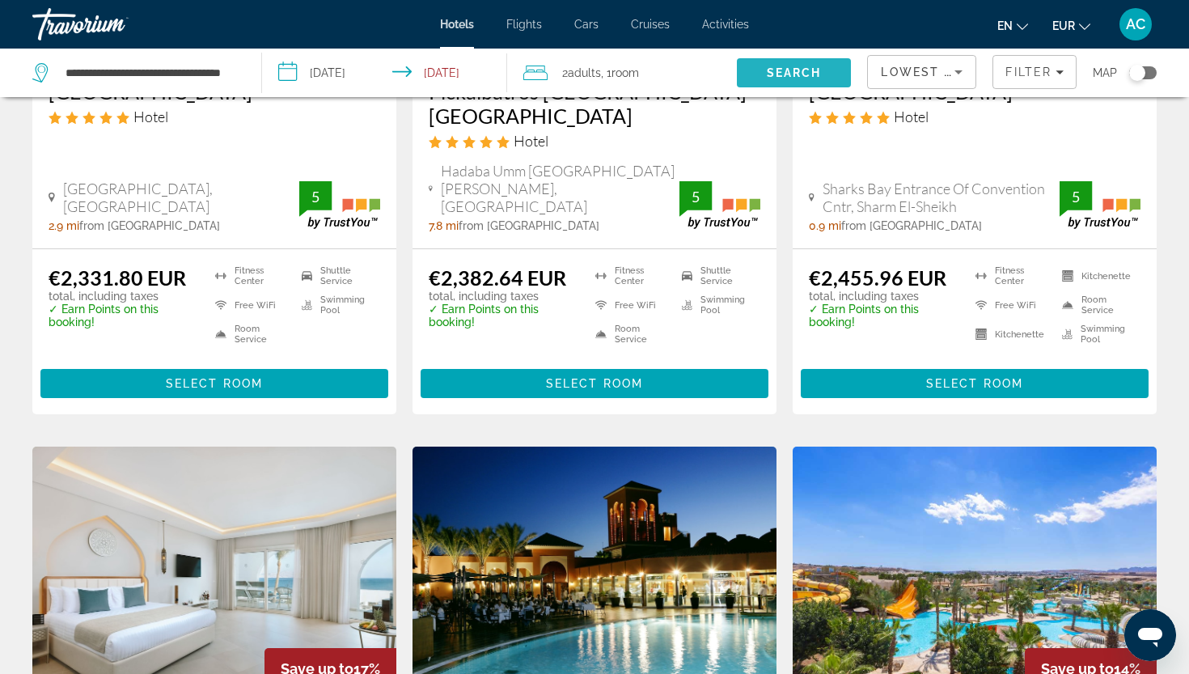
click at [819, 71] on span "Search" at bounding box center [794, 72] width 55 height 13
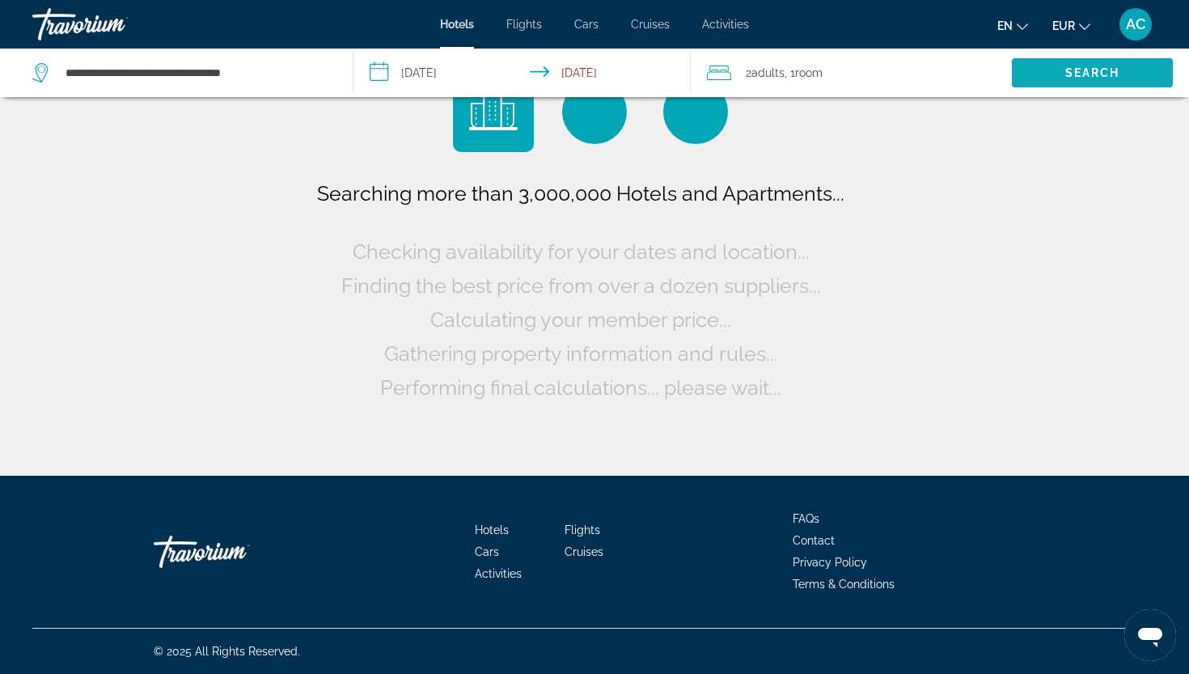
scroll to position [0, 0]
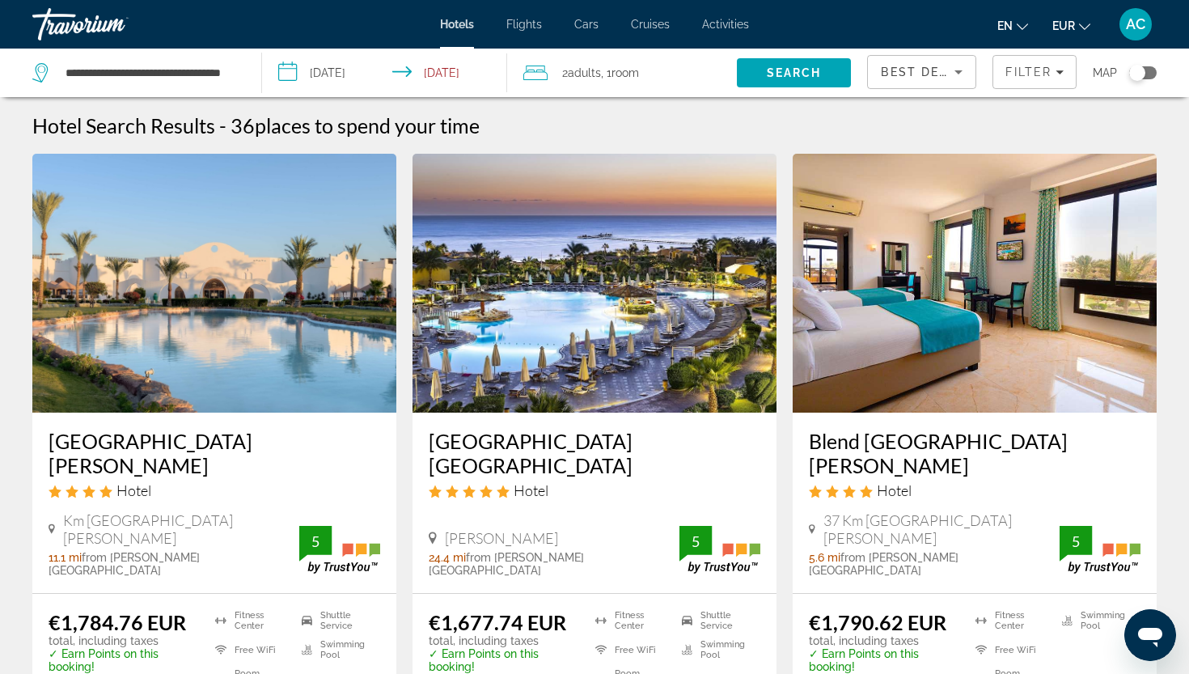
click at [252, 444] on h3 "Hilton Marsa Alam Nubian Resort" at bounding box center [215, 453] width 332 height 49
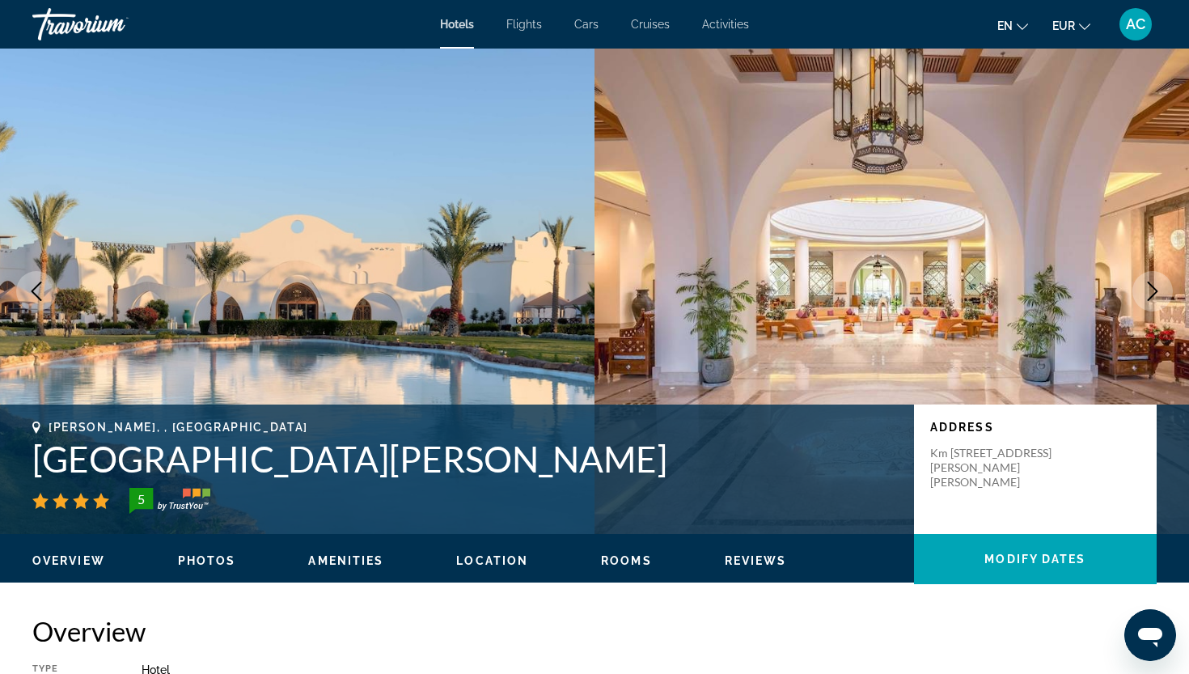
click at [1144, 295] on icon "Next image" at bounding box center [1152, 290] width 19 height 19
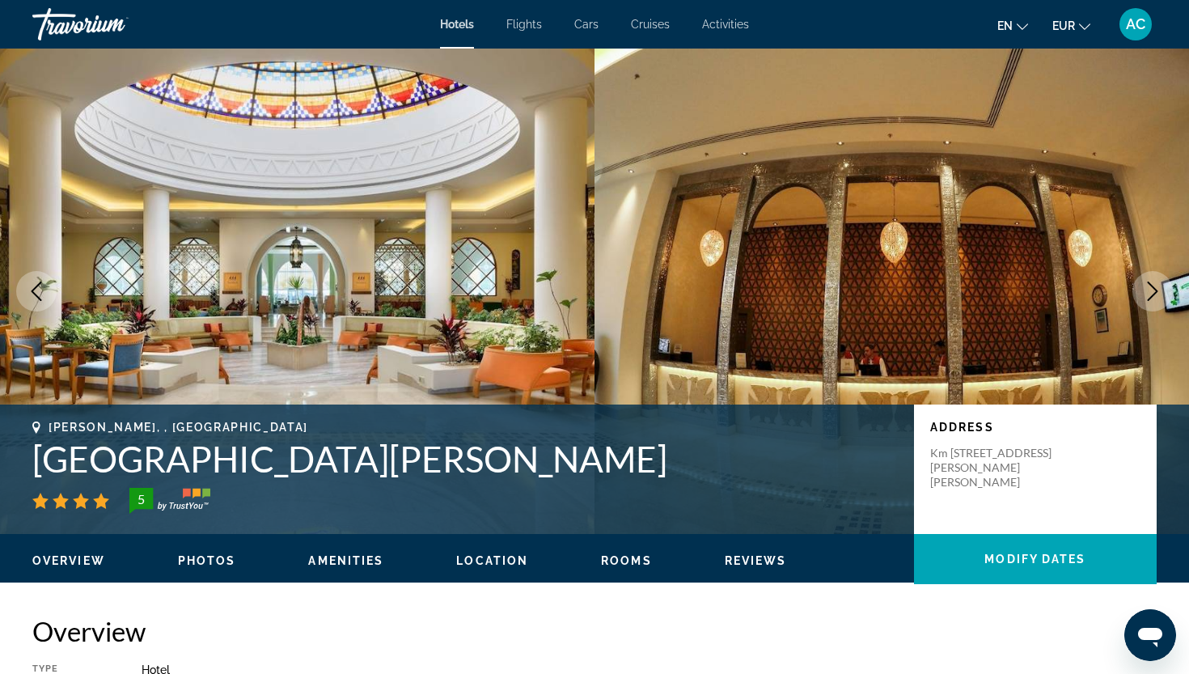
click at [1144, 295] on icon "Next image" at bounding box center [1152, 290] width 19 height 19
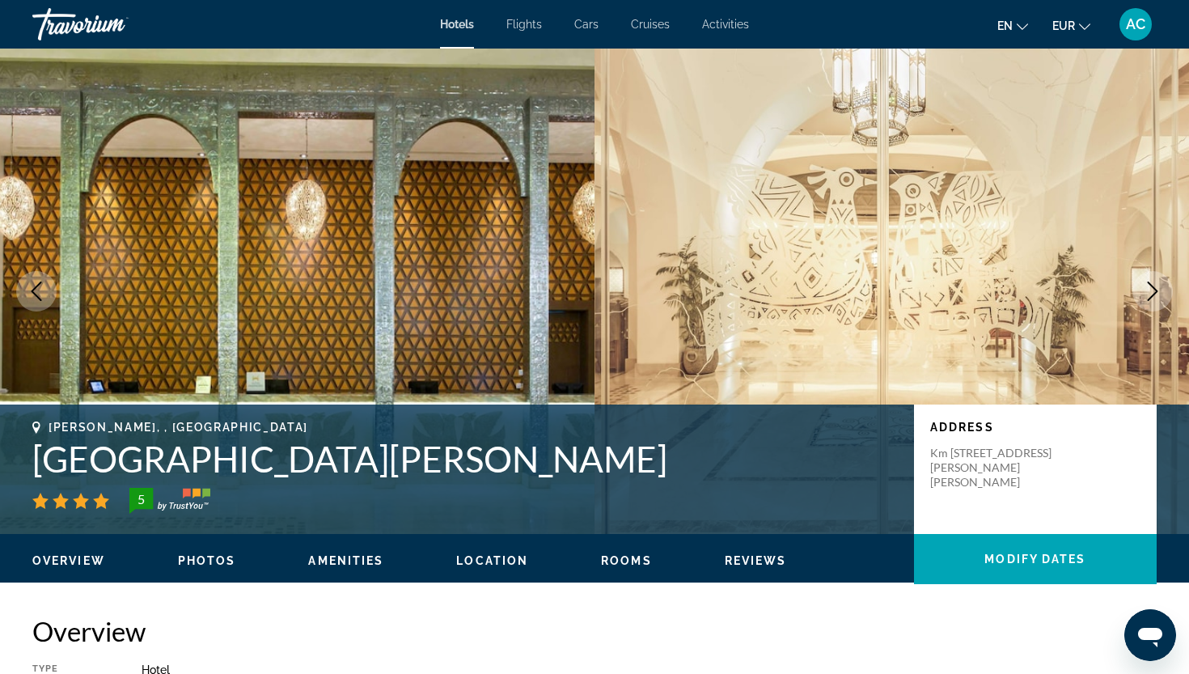
click at [1144, 295] on icon "Next image" at bounding box center [1152, 290] width 19 height 19
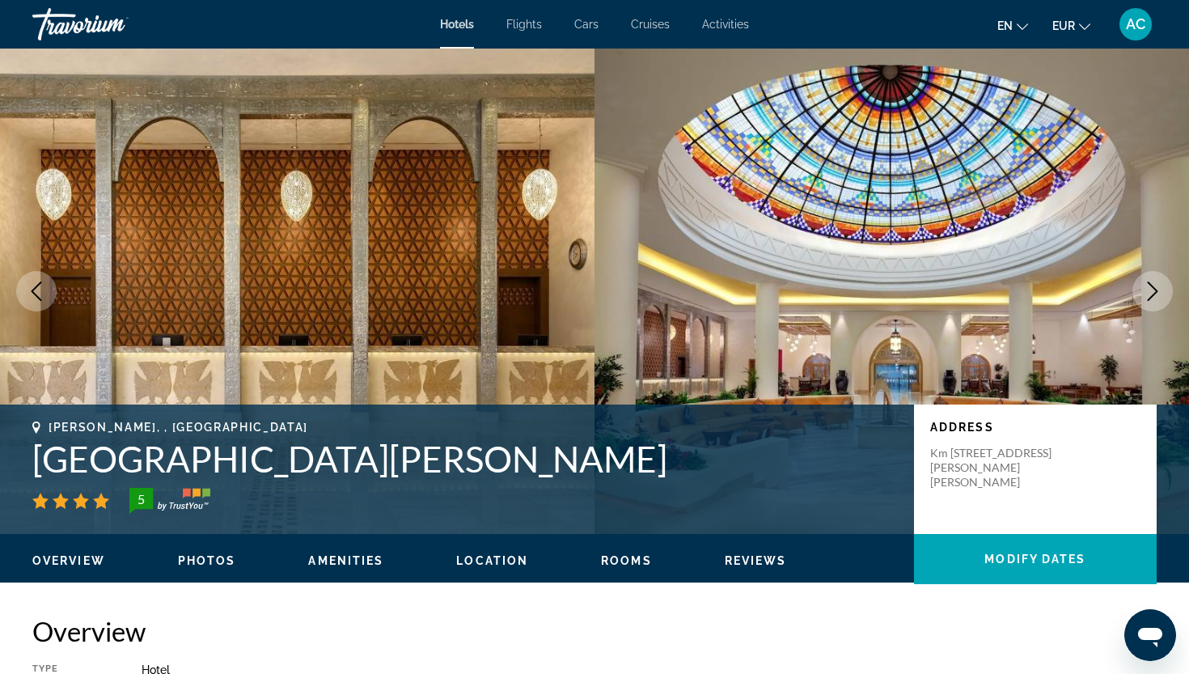
click at [1144, 295] on icon "Next image" at bounding box center [1152, 290] width 19 height 19
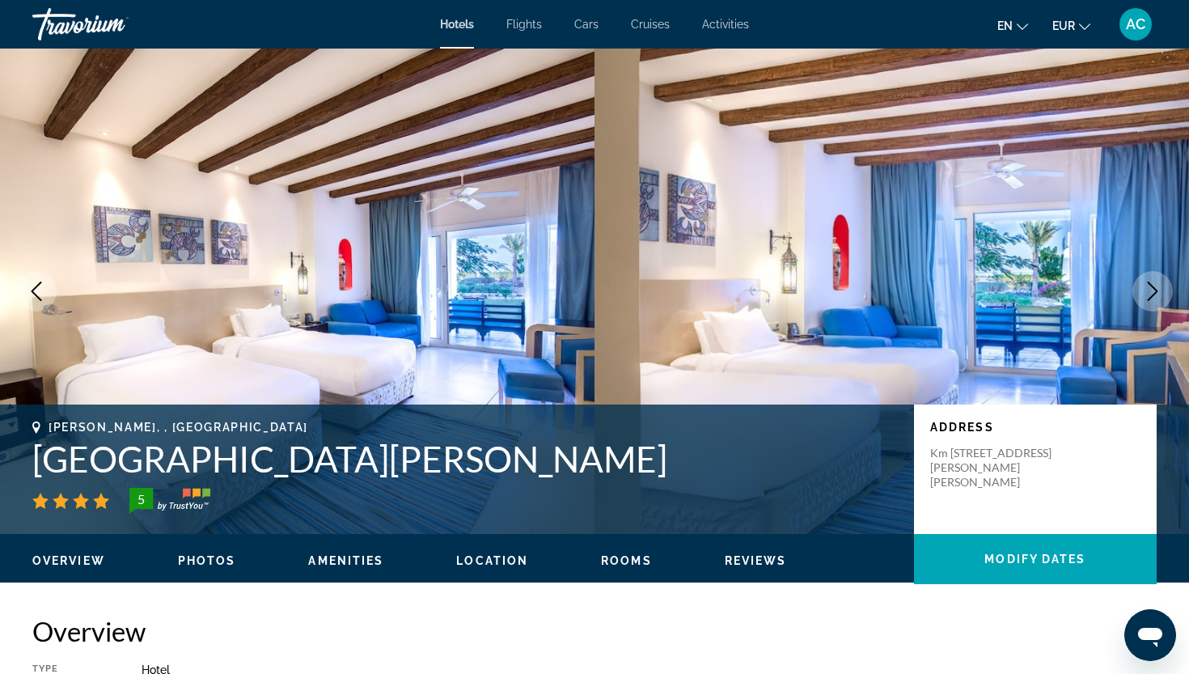
click at [1144, 295] on icon "Next image" at bounding box center [1152, 290] width 19 height 19
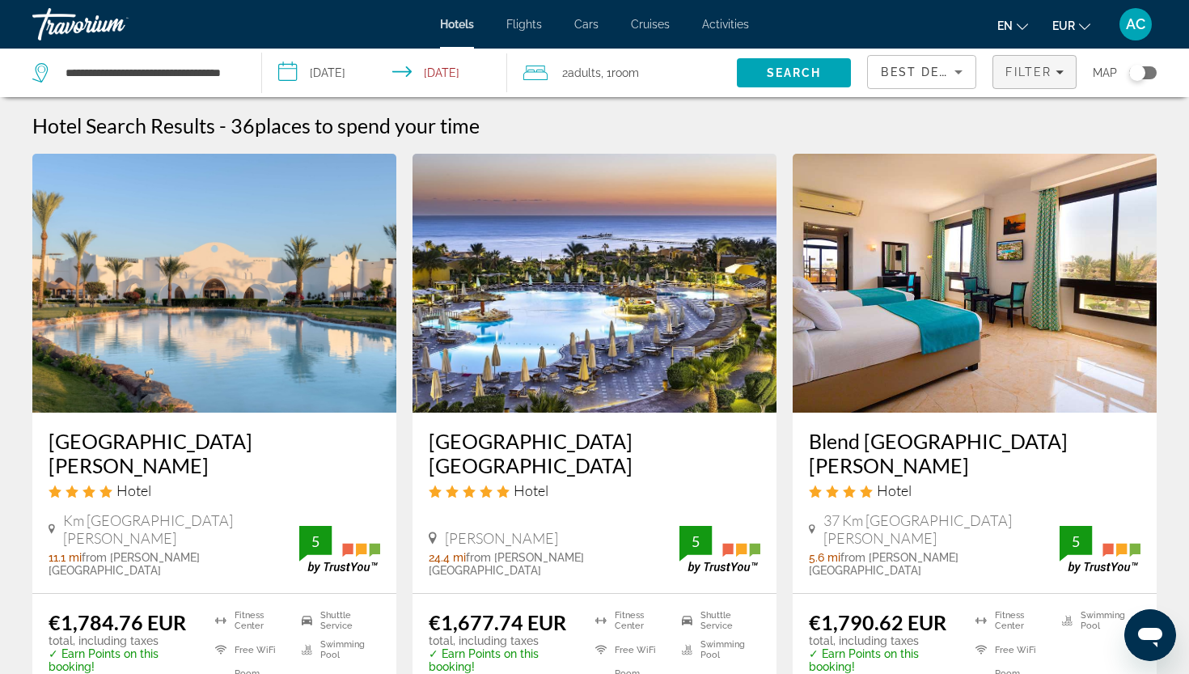
click at [1012, 82] on span "Filters" at bounding box center [1034, 72] width 82 height 39
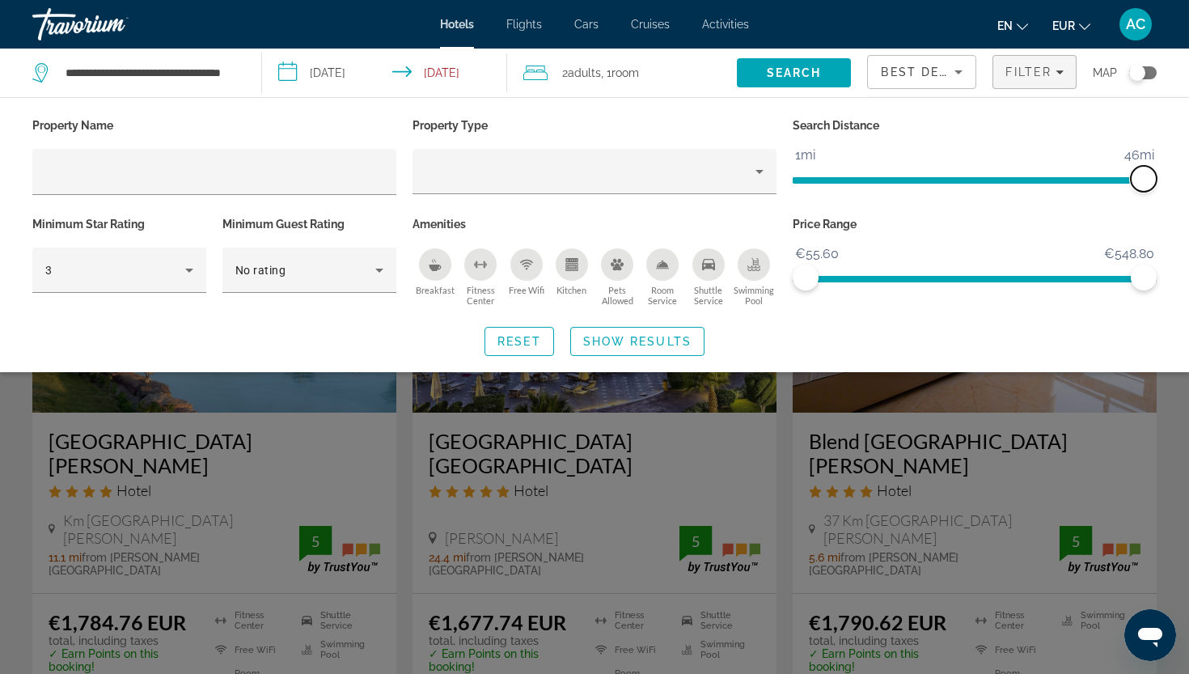
drag, startPoint x: 1029, startPoint y: 176, endPoint x: 1188, endPoint y: 169, distance: 159.5
click at [1188, 169] on div "Property Name Property Type Search Distance 1mi 46mi 46mi Minimum Star Rating 3…" at bounding box center [594, 235] width 1189 height 242
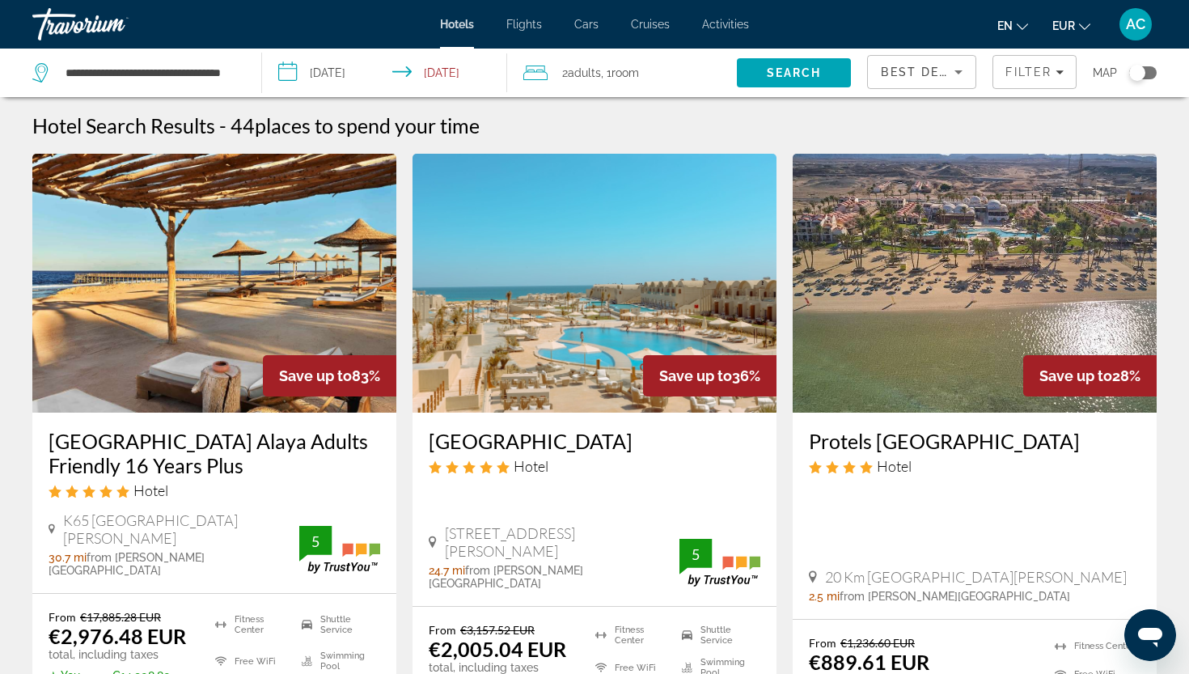
click at [491, 446] on h3 "Sunrise Anjum Resort" at bounding box center [595, 441] width 332 height 24
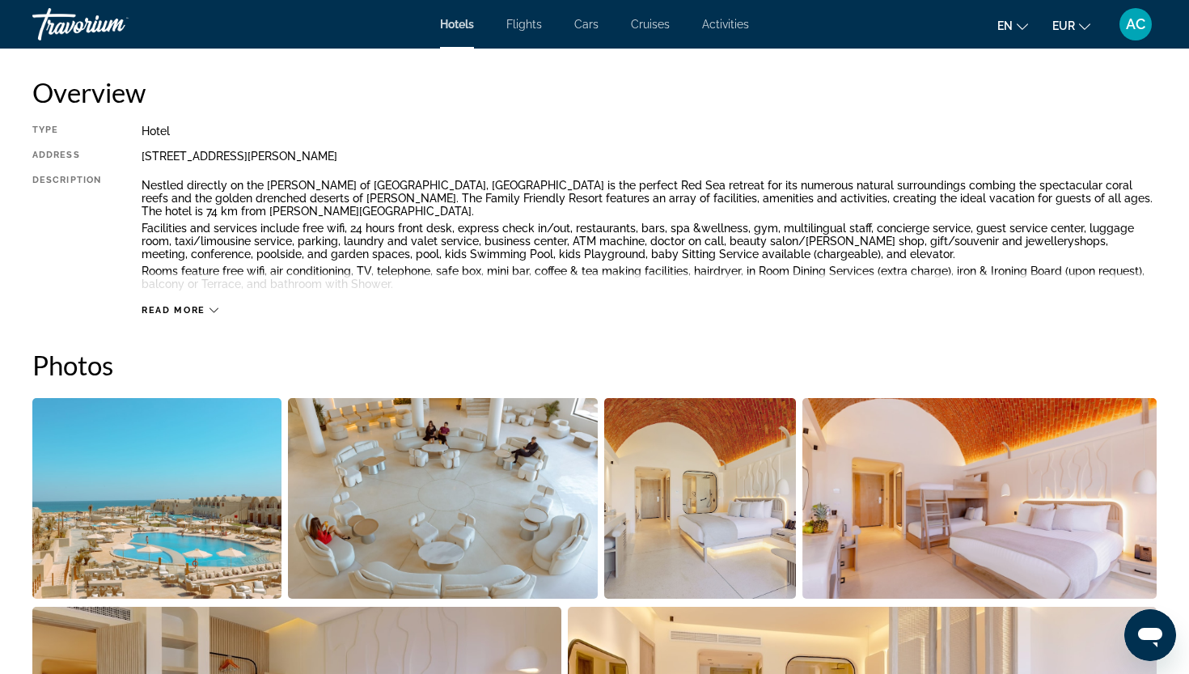
scroll to position [559, 0]
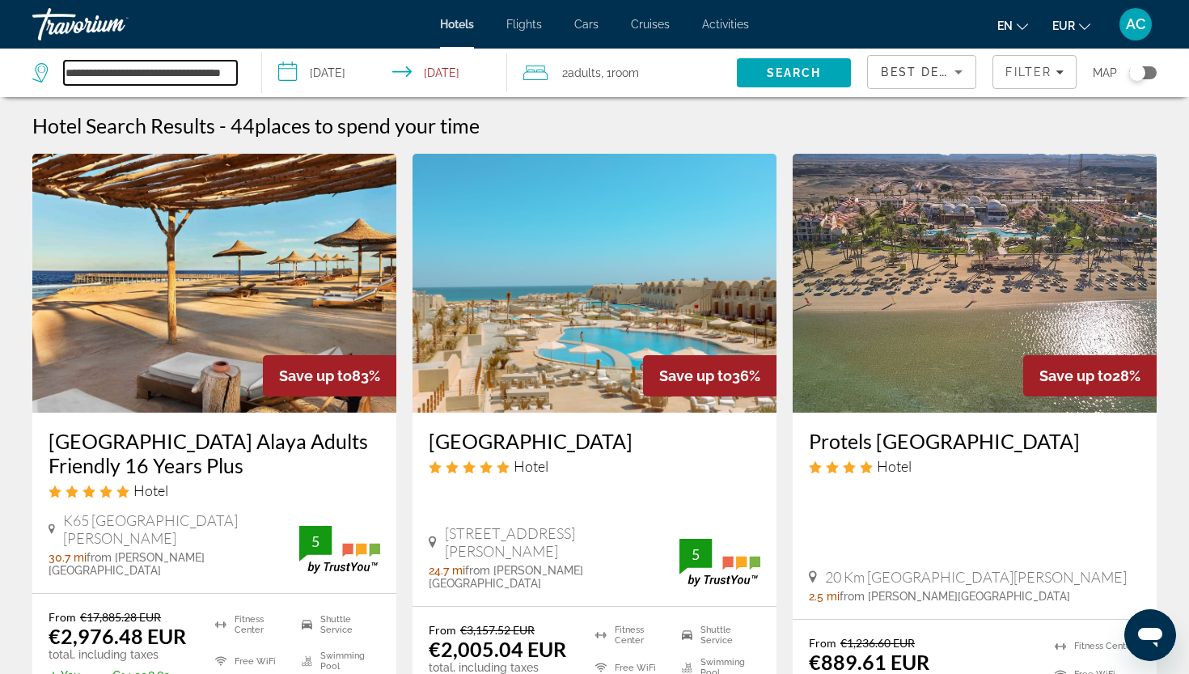
click at [206, 68] on input "**********" at bounding box center [150, 73] width 173 height 24
drag, startPoint x: 67, startPoint y: 69, endPoint x: 256, endPoint y: 93, distance: 190.8
click at [256, 93] on app-destination-search "**********" at bounding box center [131, 73] width 262 height 49
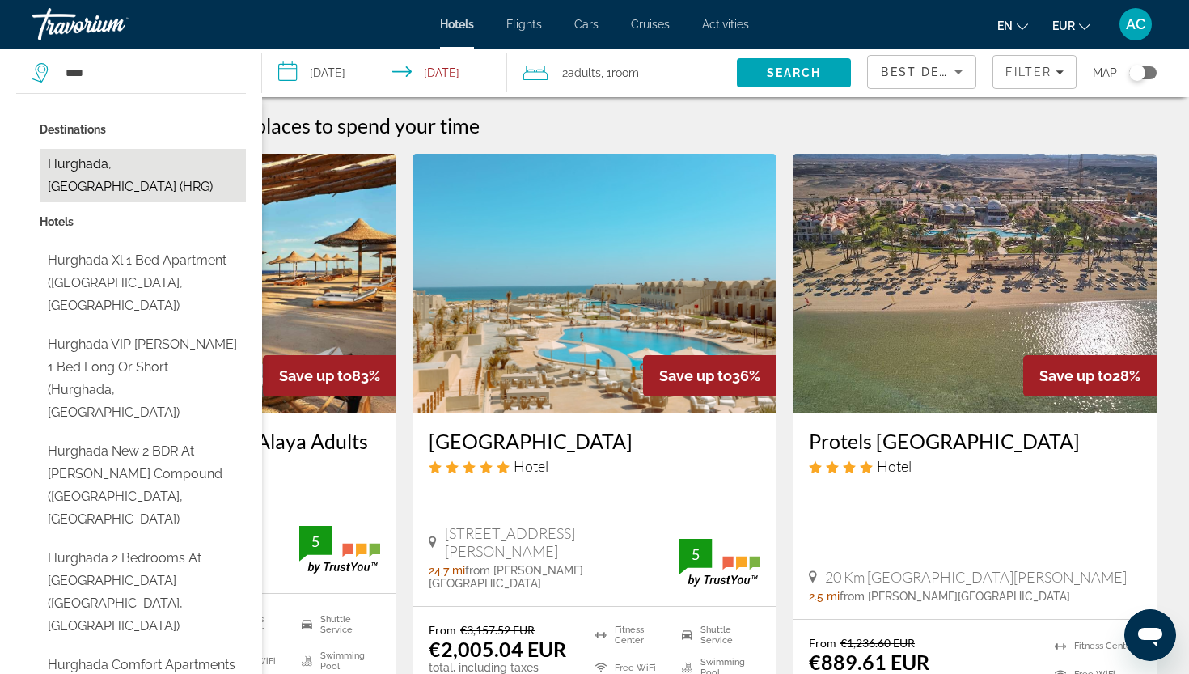
drag, startPoint x: 256, startPoint y: 93, endPoint x: 163, endPoint y: 164, distance: 117.7
click at [163, 164] on button "Hurghada, [GEOGRAPHIC_DATA] (HRG)" at bounding box center [143, 175] width 206 height 53
type input "**********"
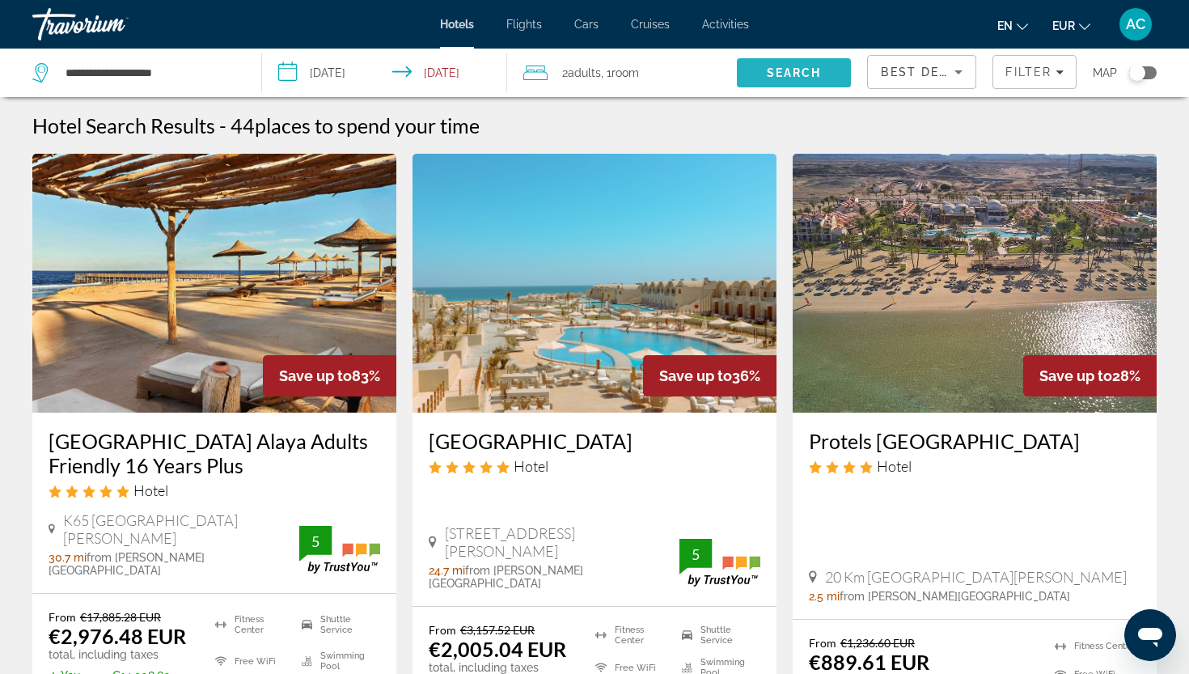
click at [786, 73] on span "Search" at bounding box center [794, 72] width 55 height 13
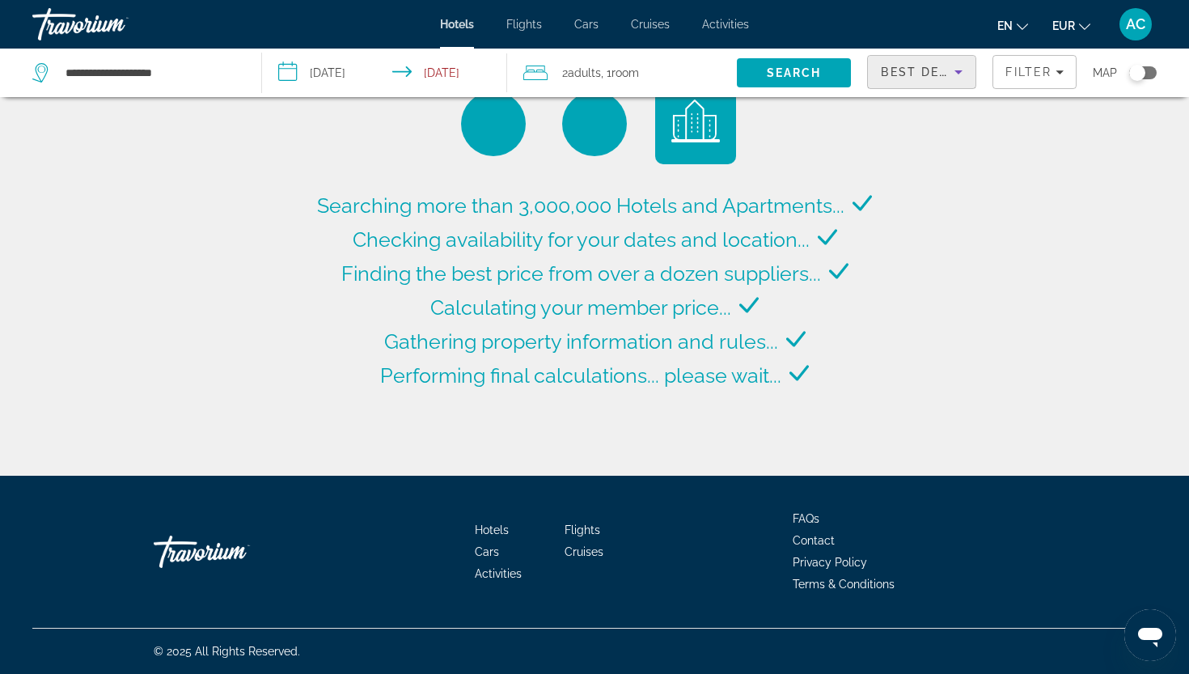
click at [911, 81] on div "Best Deals" at bounding box center [918, 71] width 74 height 19
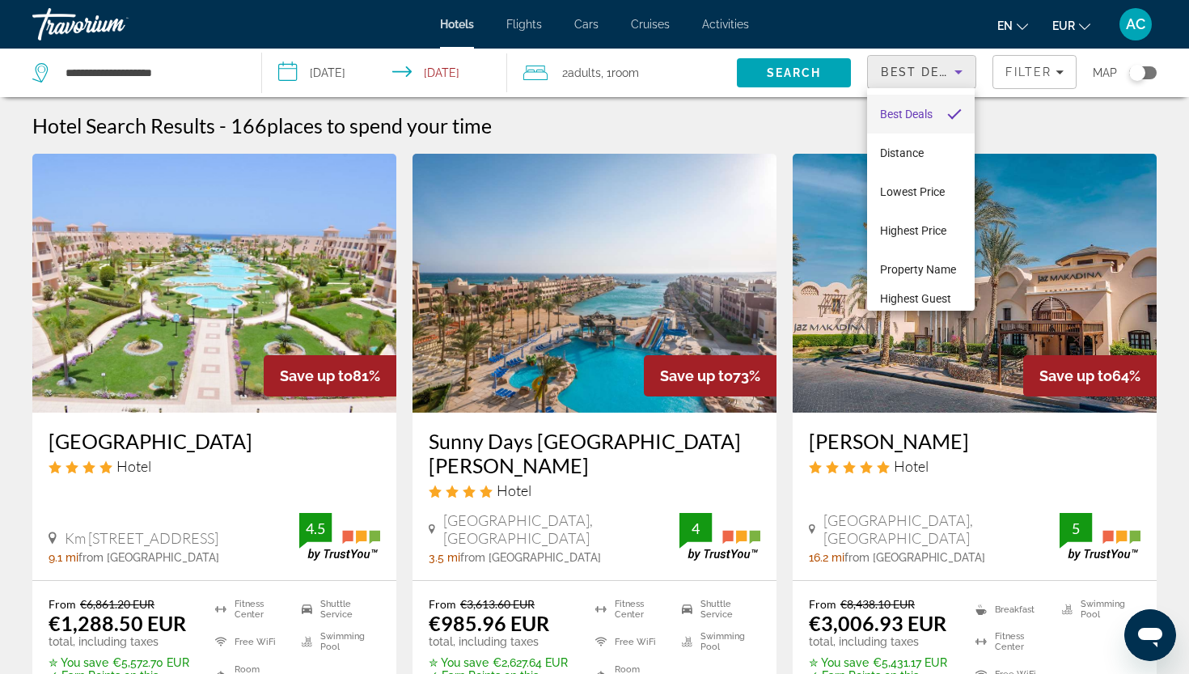
click at [1013, 74] on div at bounding box center [594, 337] width 1189 height 674
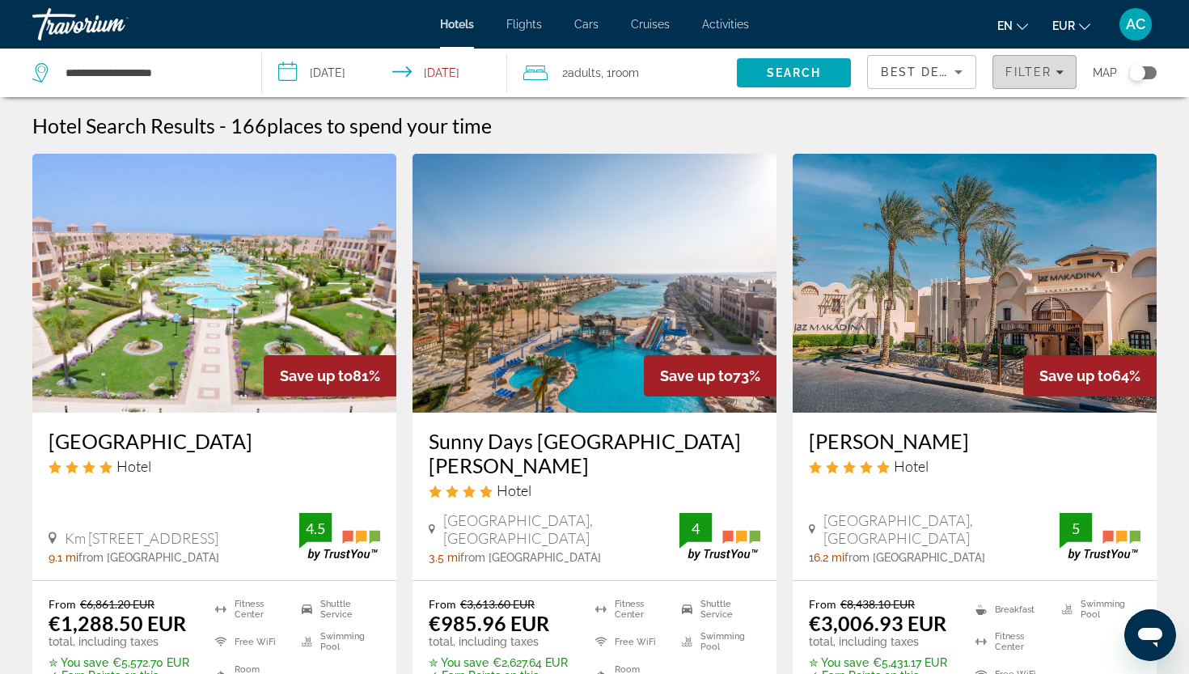
click at [1013, 74] on span "Filter" at bounding box center [1028, 72] width 46 height 13
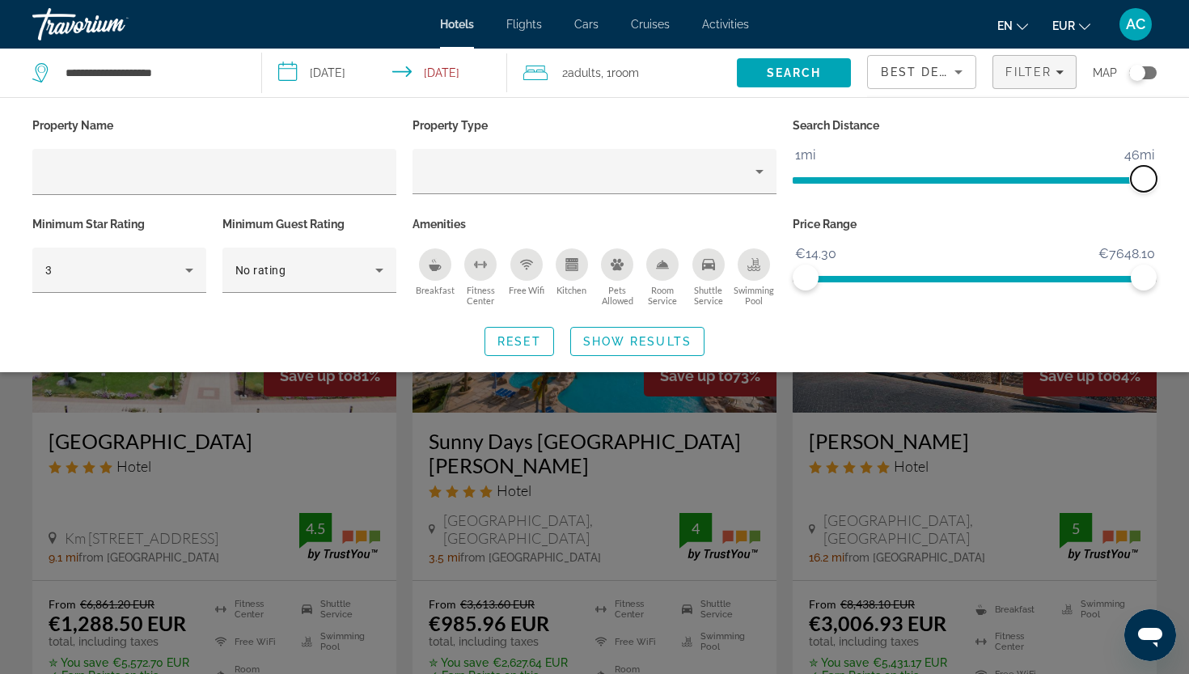
drag, startPoint x: 1028, startPoint y: 179, endPoint x: 1164, endPoint y: 181, distance: 135.9
click at [1164, 181] on div "Search Distance 1mi 46mi 46mi" at bounding box center [974, 163] width 380 height 99
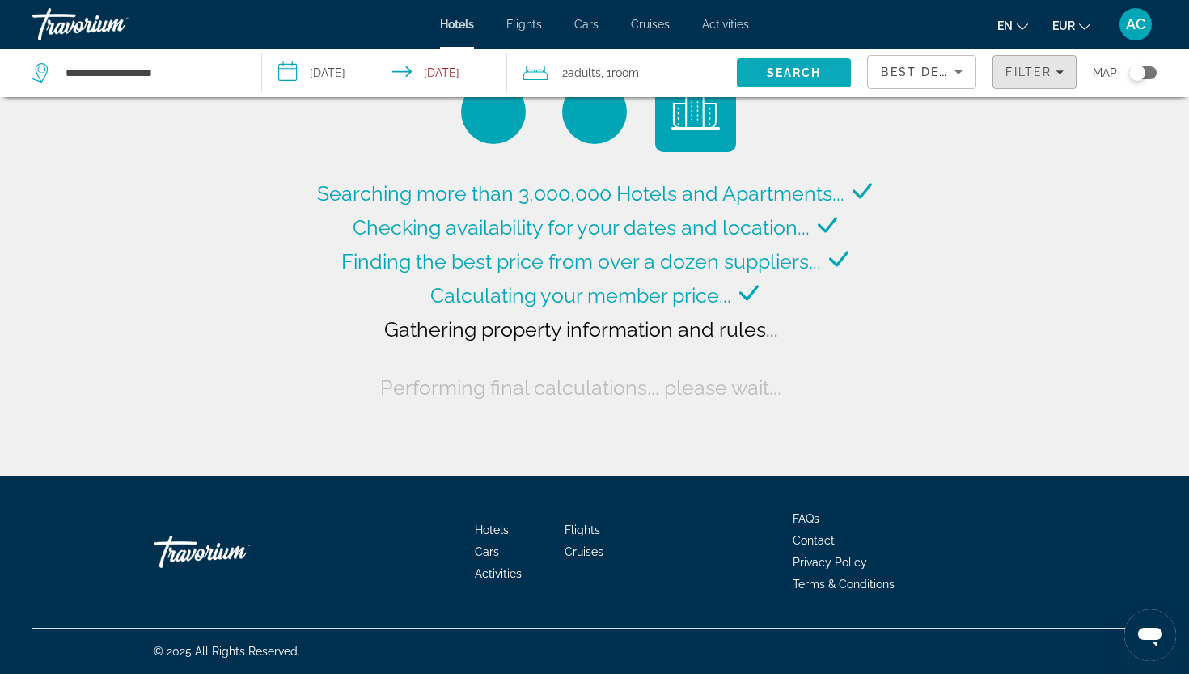
click at [1023, 75] on span "Filter" at bounding box center [1028, 72] width 46 height 13
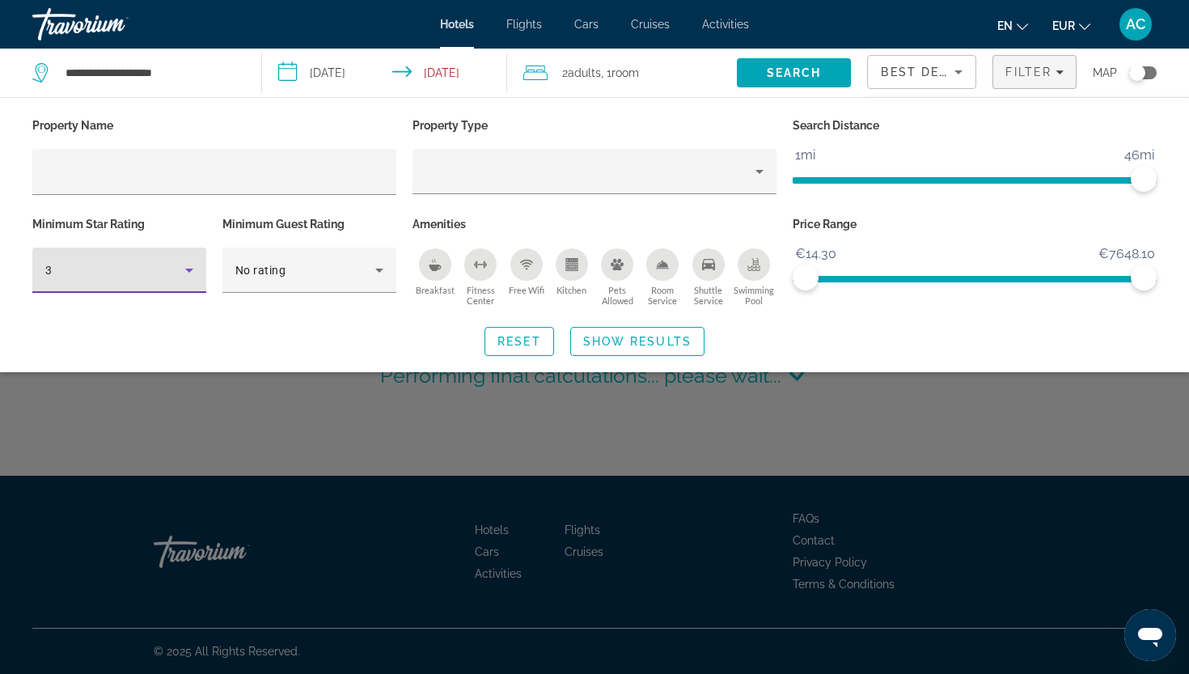
click at [173, 274] on div "3" at bounding box center [115, 269] width 140 height 19
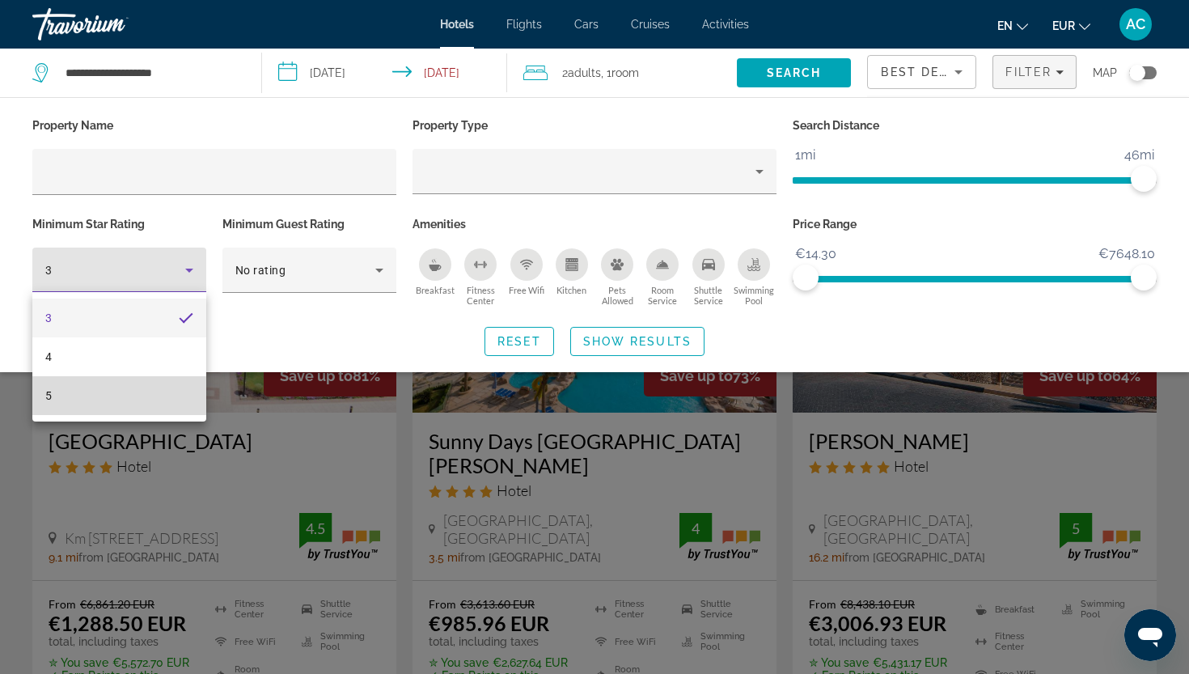
click at [148, 399] on mat-option "5" at bounding box center [119, 395] width 174 height 39
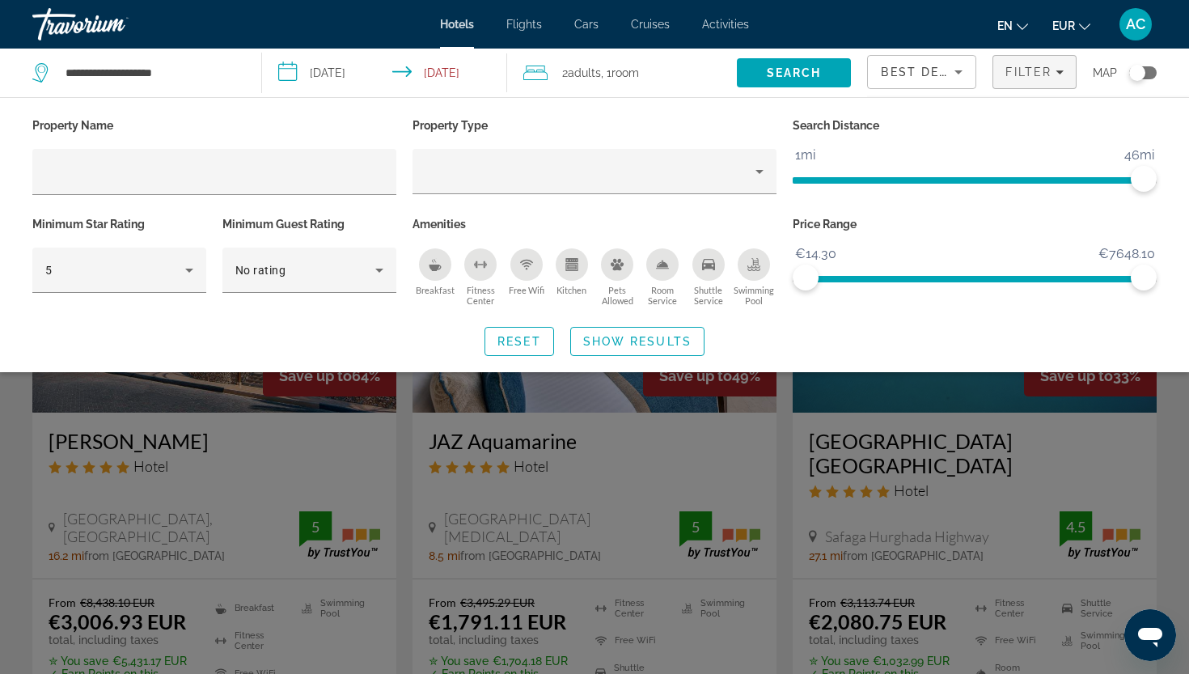
drag, startPoint x: 602, startPoint y: 336, endPoint x: 617, endPoint y: 148, distance: 189.1
click at [617, 148] on div "Property Name Property Type Search Distance 1mi 46mi 46mi Minimum Star Rating 5…" at bounding box center [594, 235] width 1189 height 242
click at [617, 148] on div "Property Type" at bounding box center [594, 163] width 380 height 99
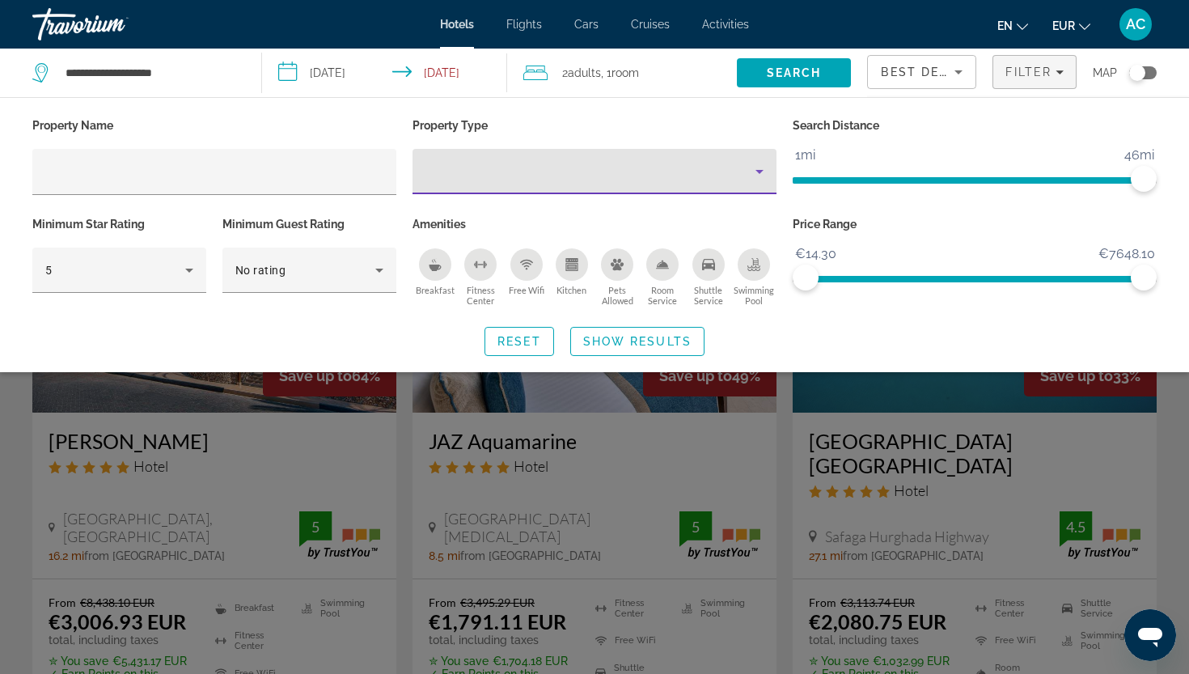
click at [617, 170] on div "Property type" at bounding box center [590, 171] width 330 height 19
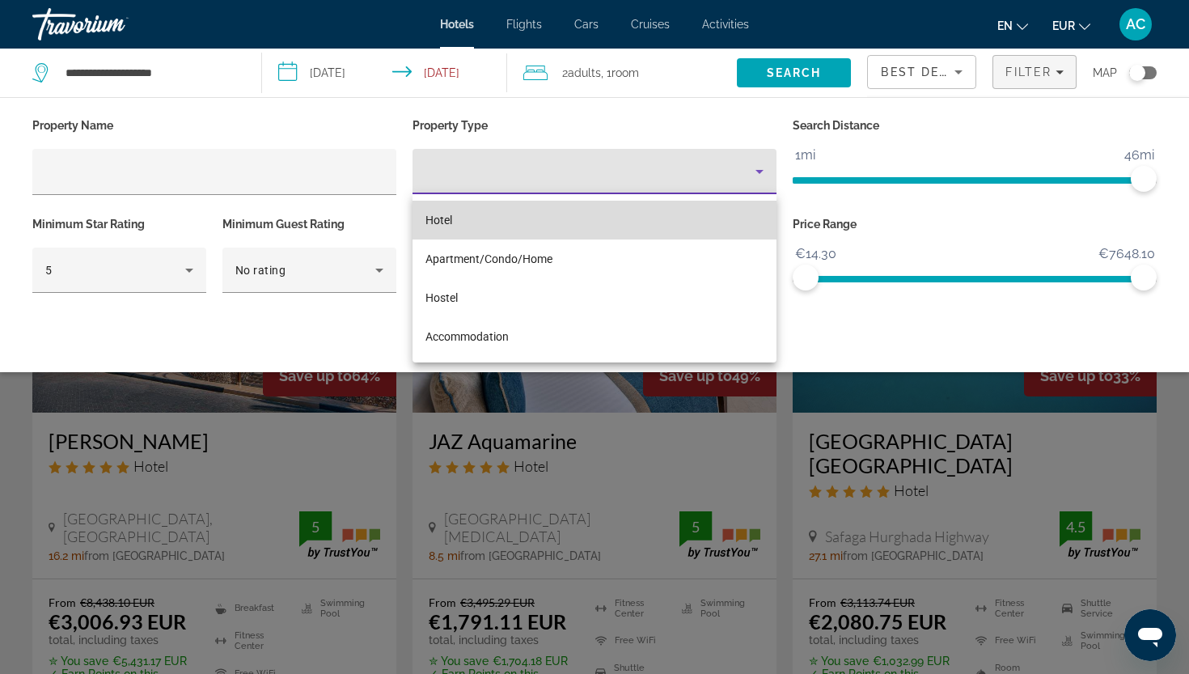
click at [595, 211] on mat-option "Hotel" at bounding box center [594, 220] width 364 height 39
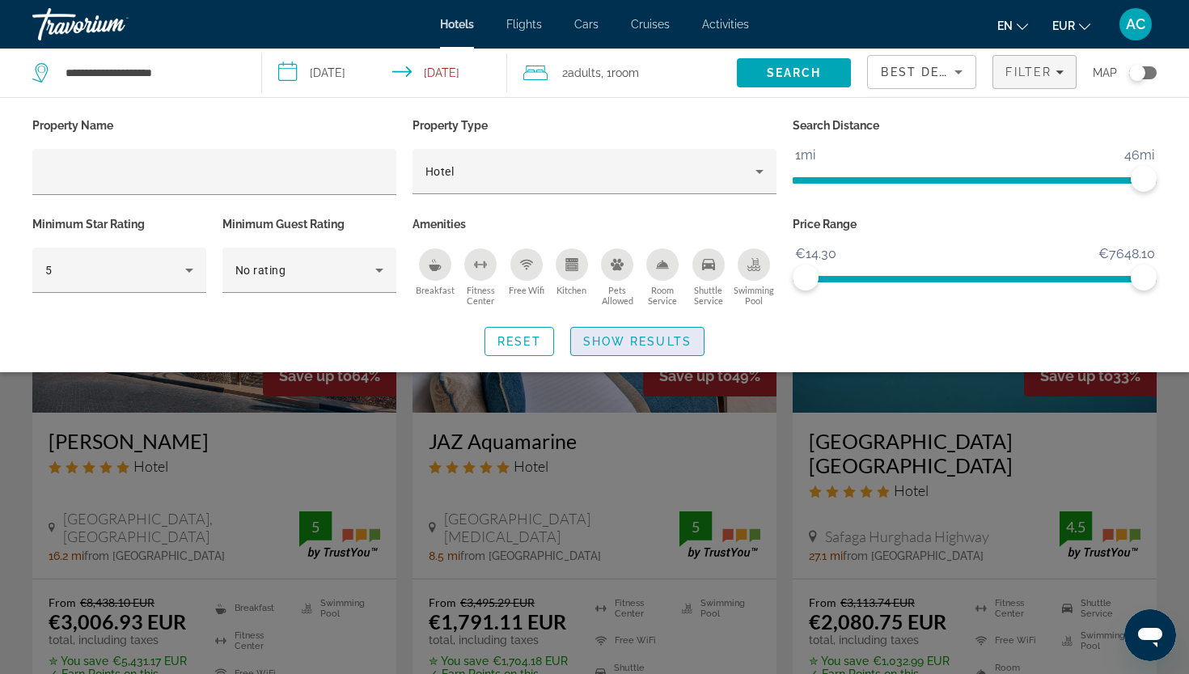
click at [618, 340] on span "Show Results" at bounding box center [637, 341] width 108 height 13
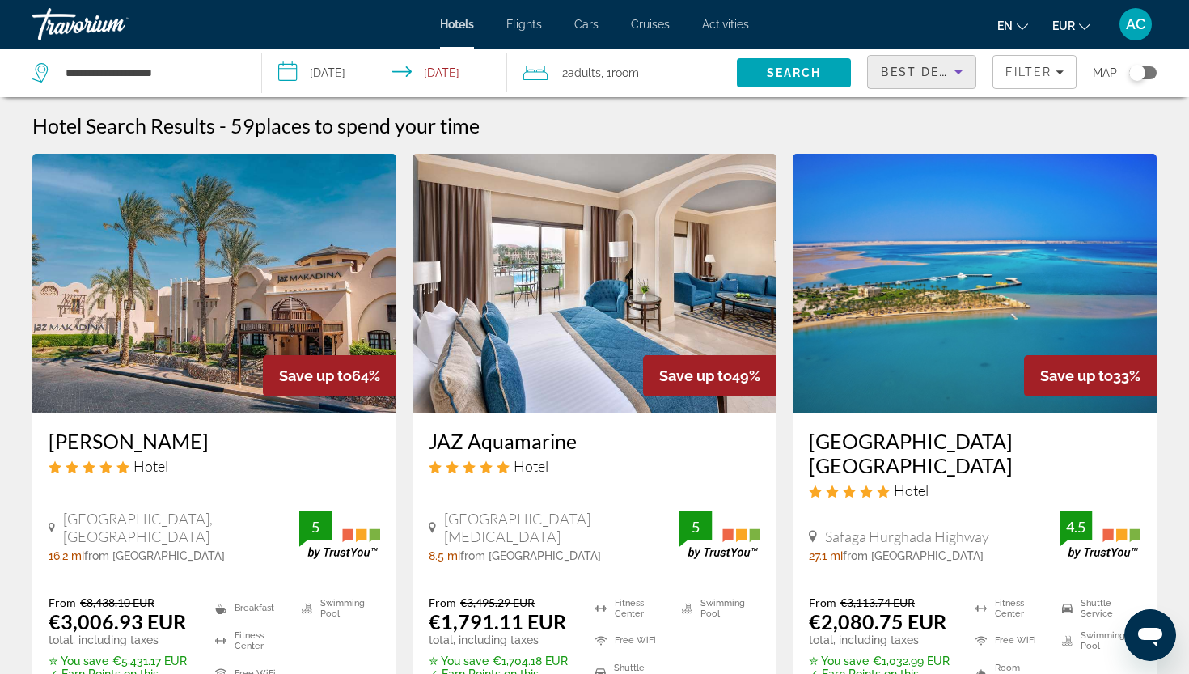
click at [932, 66] on span "Best Deals" at bounding box center [923, 72] width 84 height 13
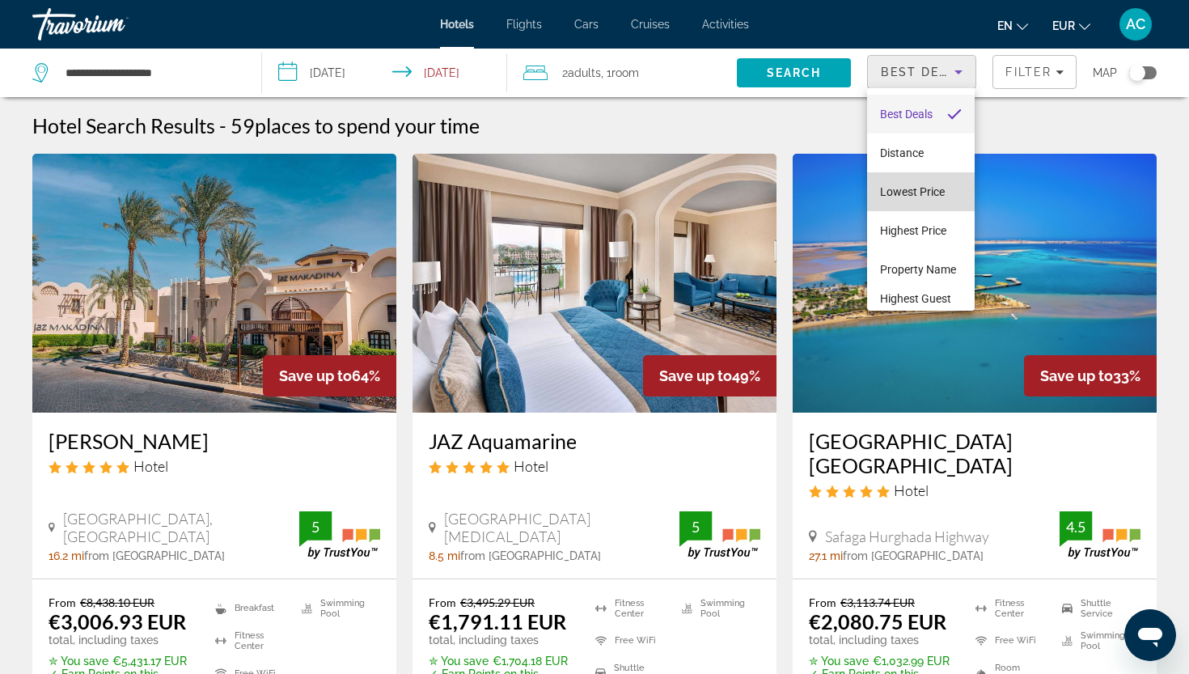
click at [913, 186] on span "Lowest Price" at bounding box center [912, 191] width 65 height 13
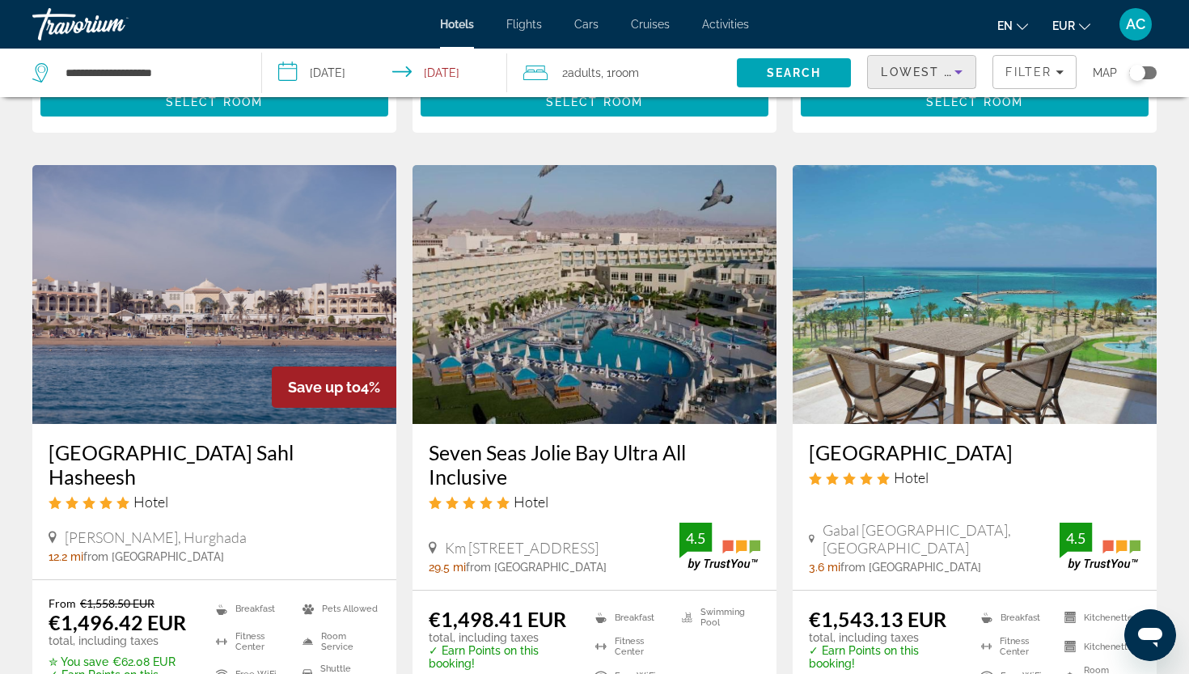
scroll to position [1883, 0]
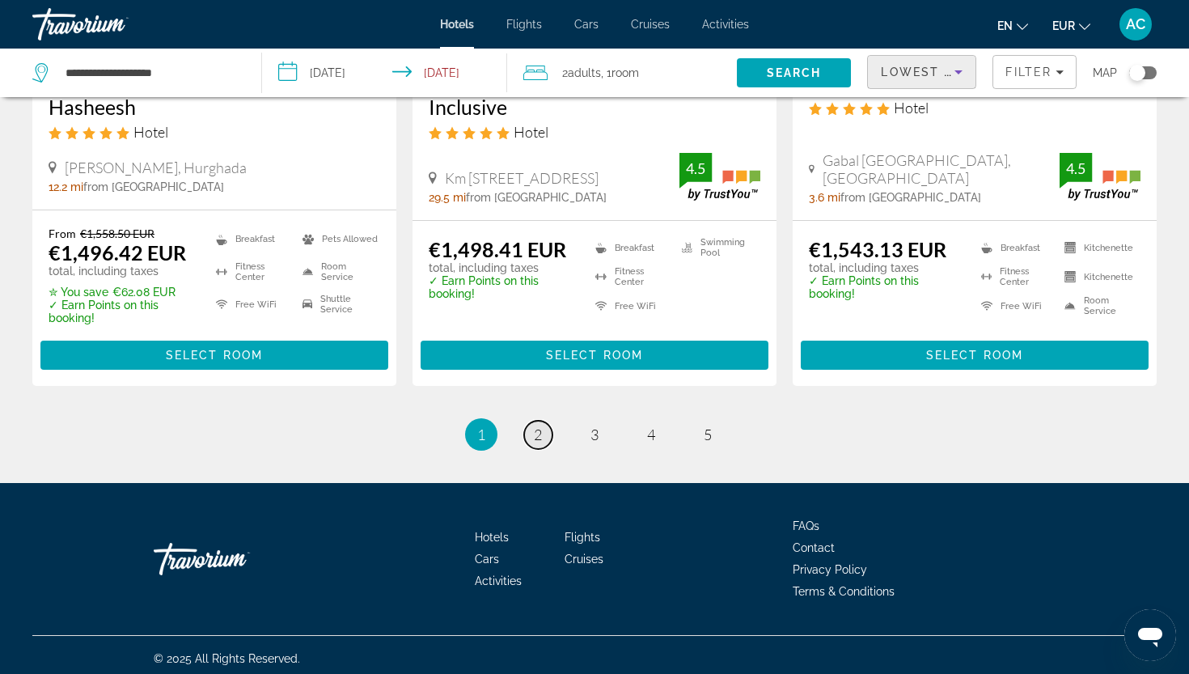
click at [541, 434] on span "2" at bounding box center [538, 434] width 8 height 18
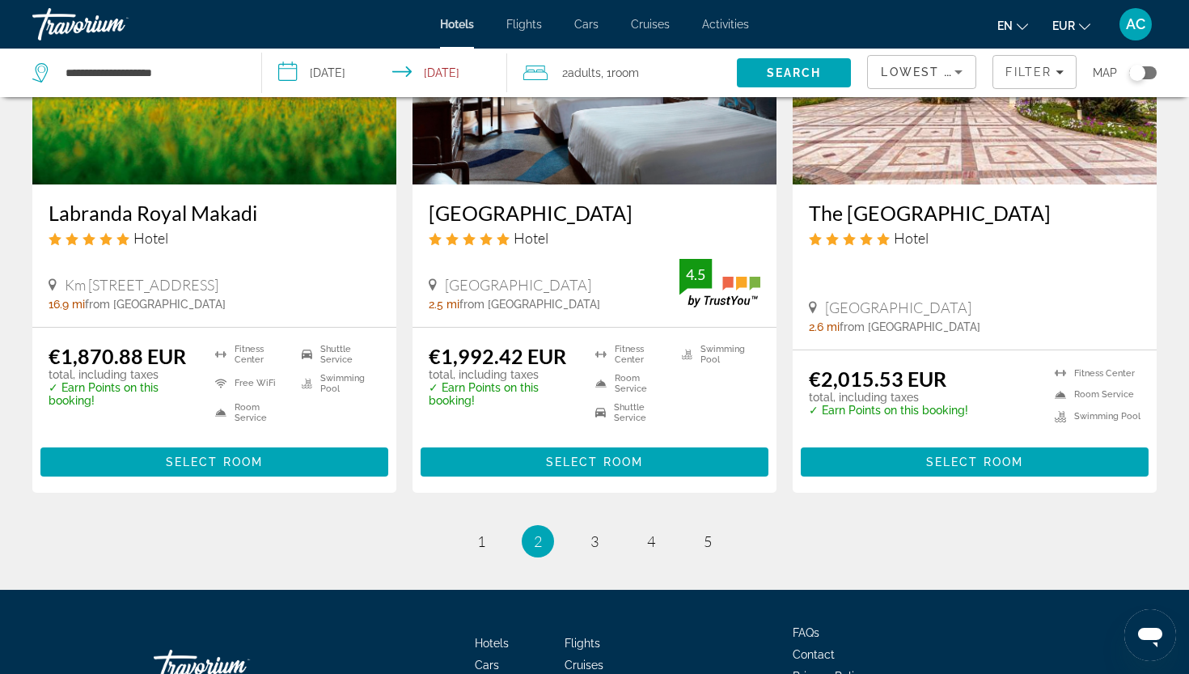
scroll to position [2101, 0]
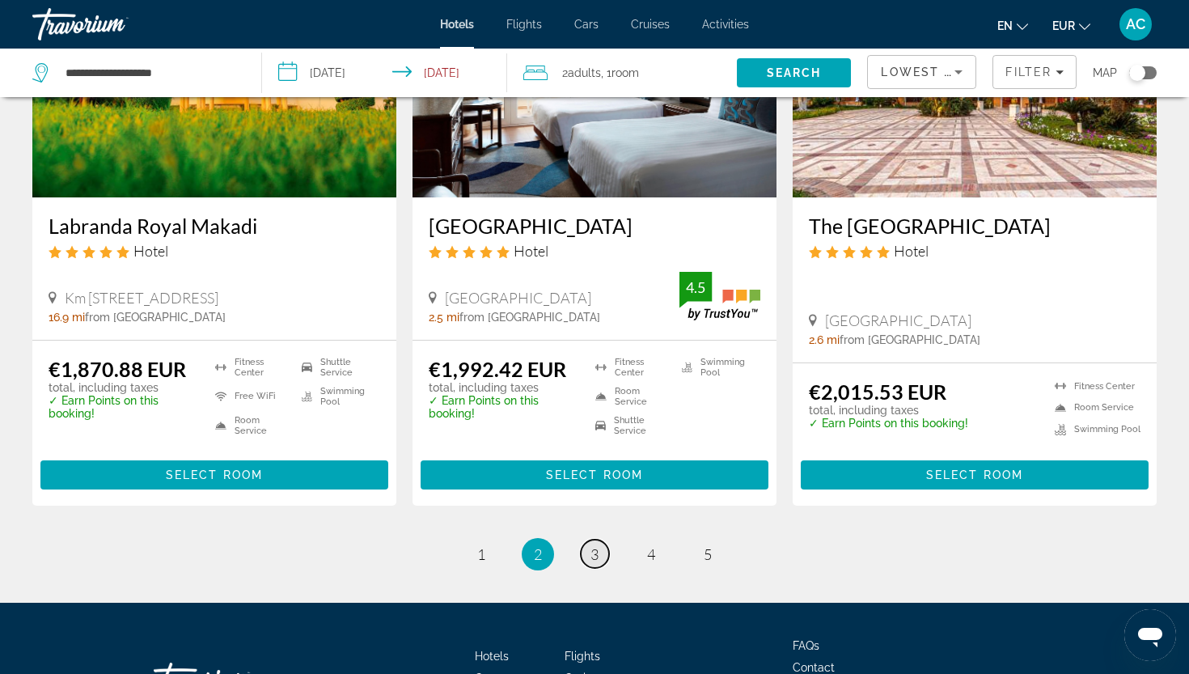
click at [594, 563] on span "3" at bounding box center [594, 554] width 8 height 18
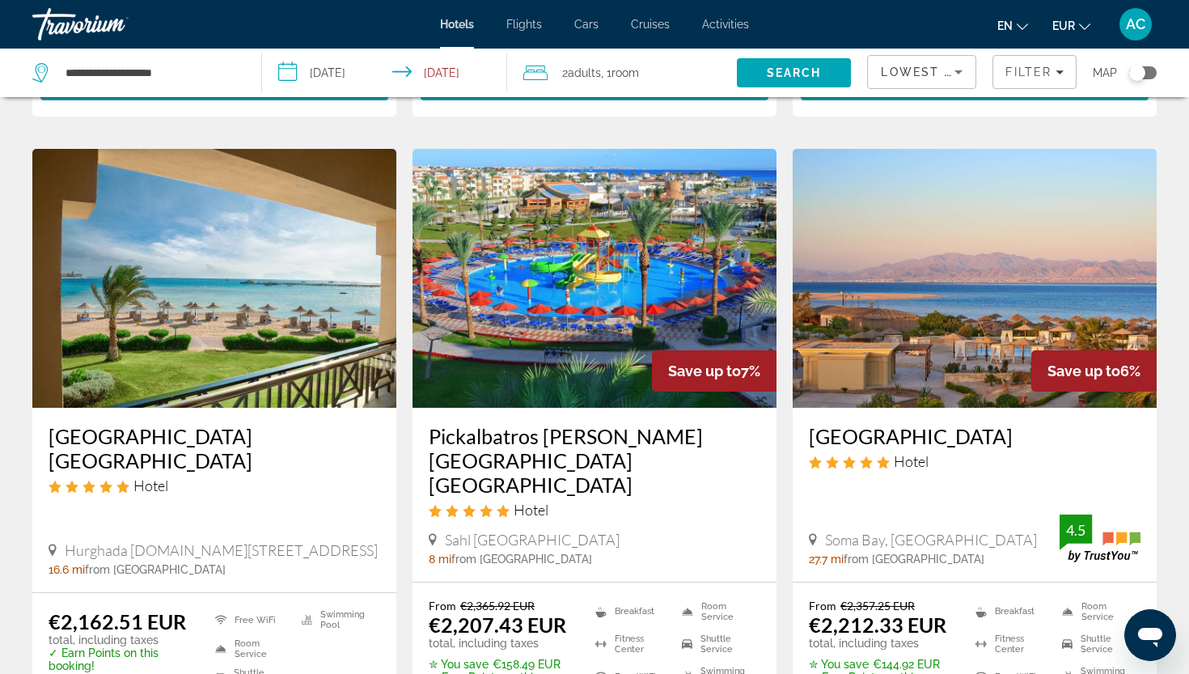
scroll to position [638, 0]
click at [880, 424] on h3 "Sheraton Soma Bay Resort" at bounding box center [975, 436] width 332 height 24
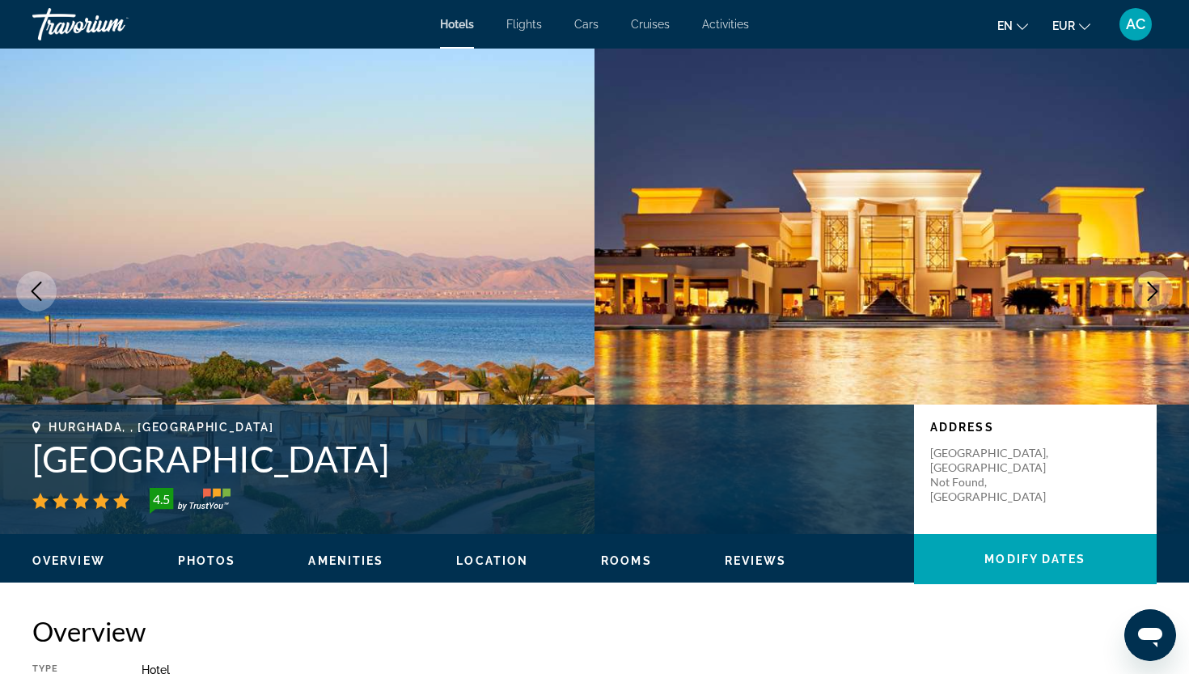
click at [1154, 290] on icon "Next image" at bounding box center [1152, 290] width 19 height 19
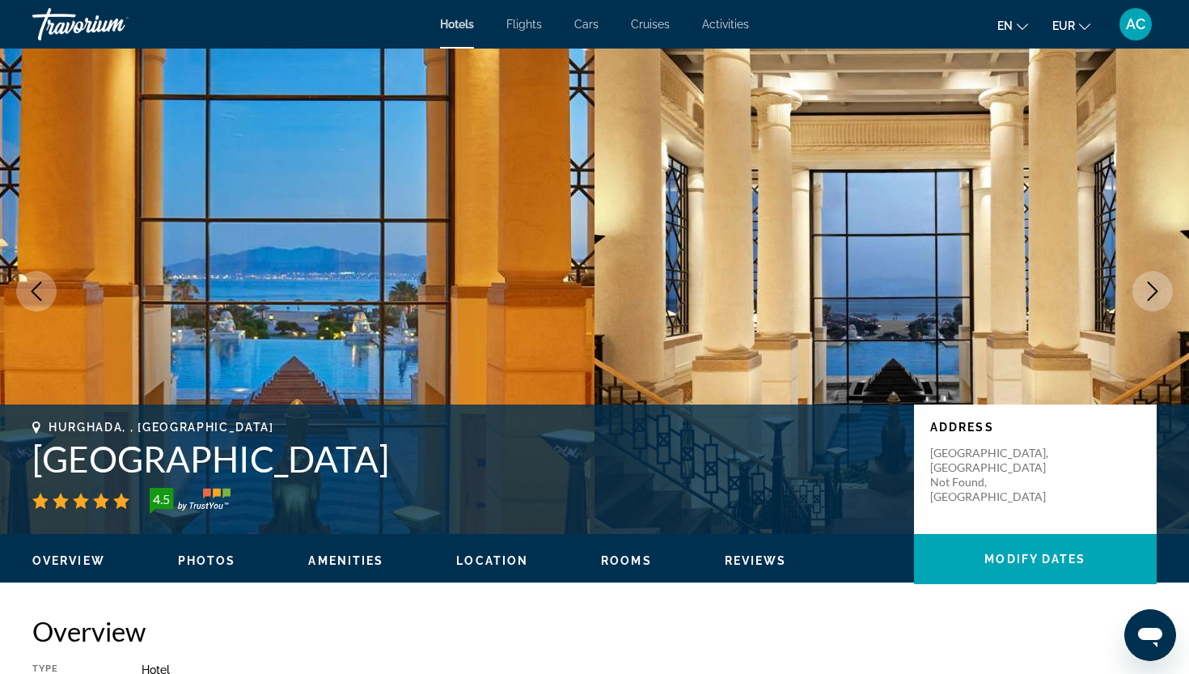
click at [1154, 290] on icon "Next image" at bounding box center [1152, 290] width 19 height 19
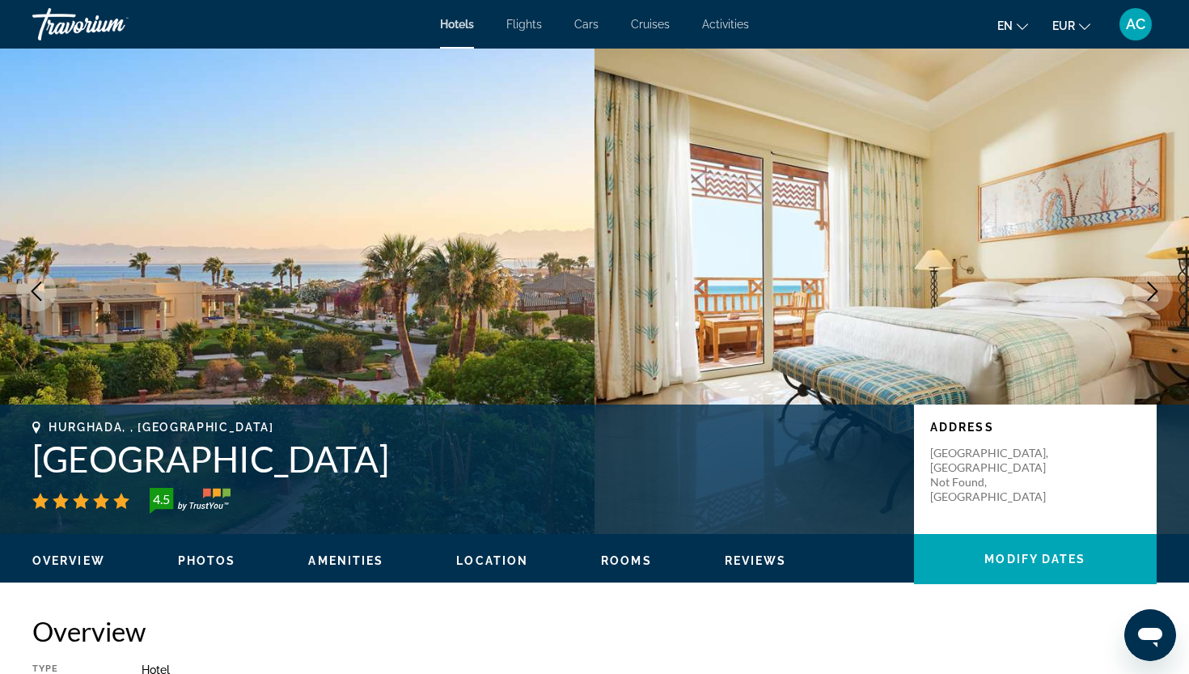
click at [1154, 290] on icon "Next image" at bounding box center [1152, 290] width 19 height 19
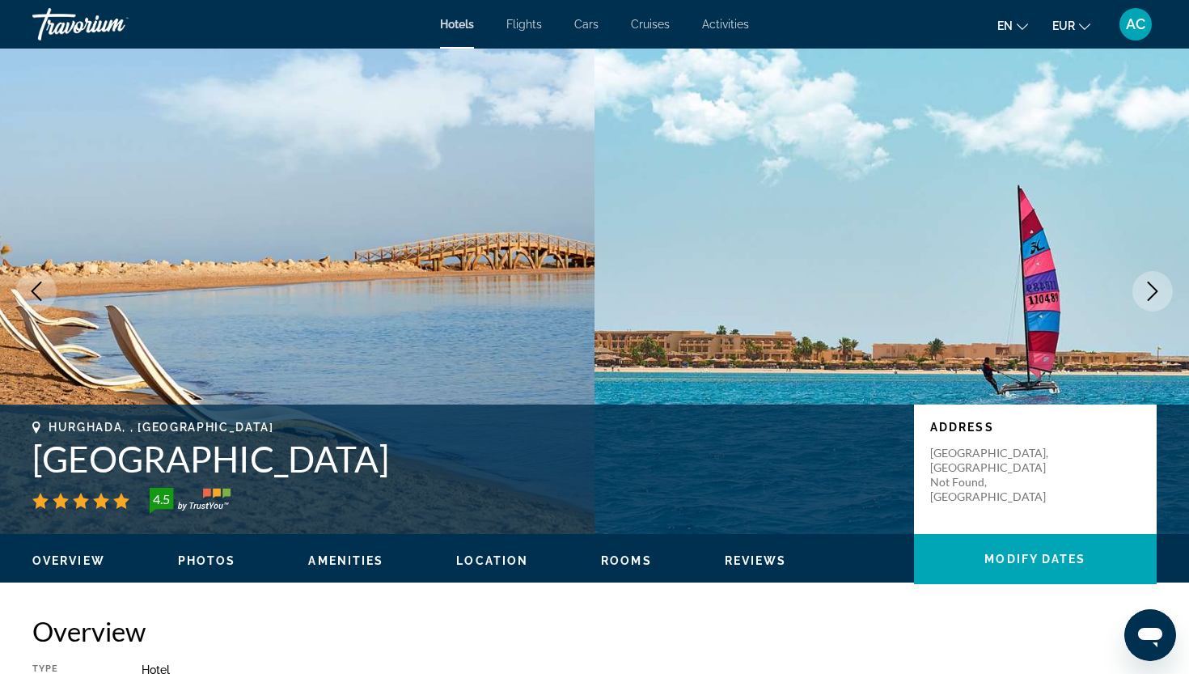
click at [1154, 290] on icon "Next image" at bounding box center [1152, 290] width 19 height 19
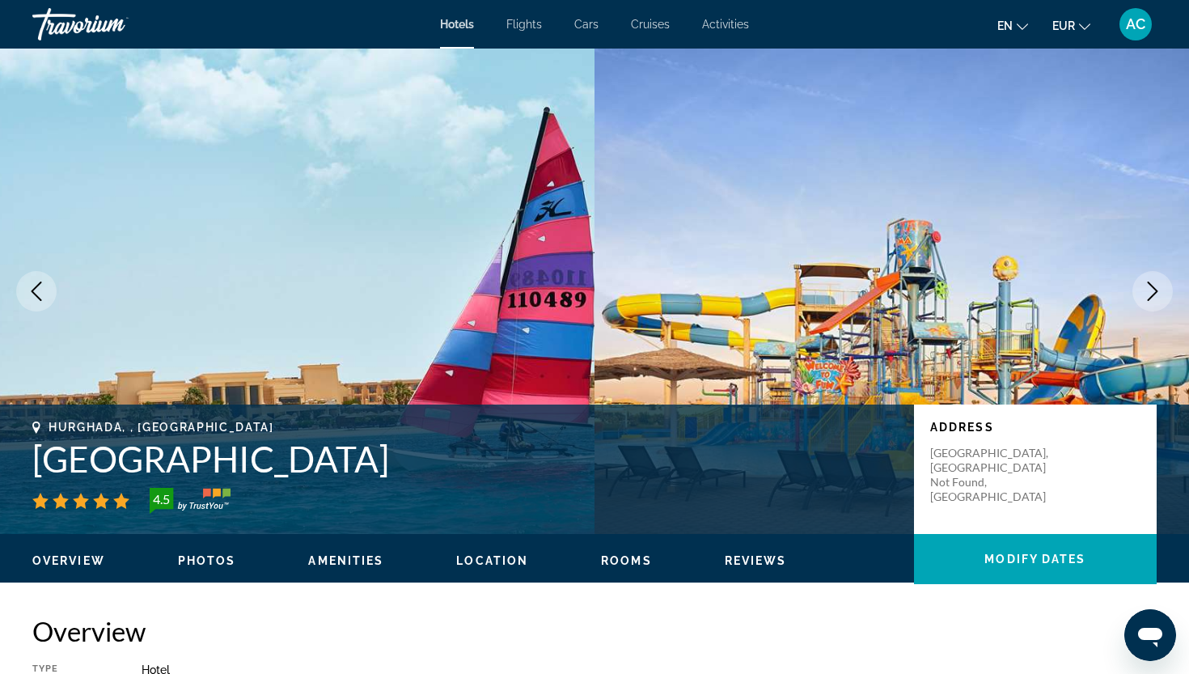
click at [1154, 290] on icon "Next image" at bounding box center [1152, 290] width 19 height 19
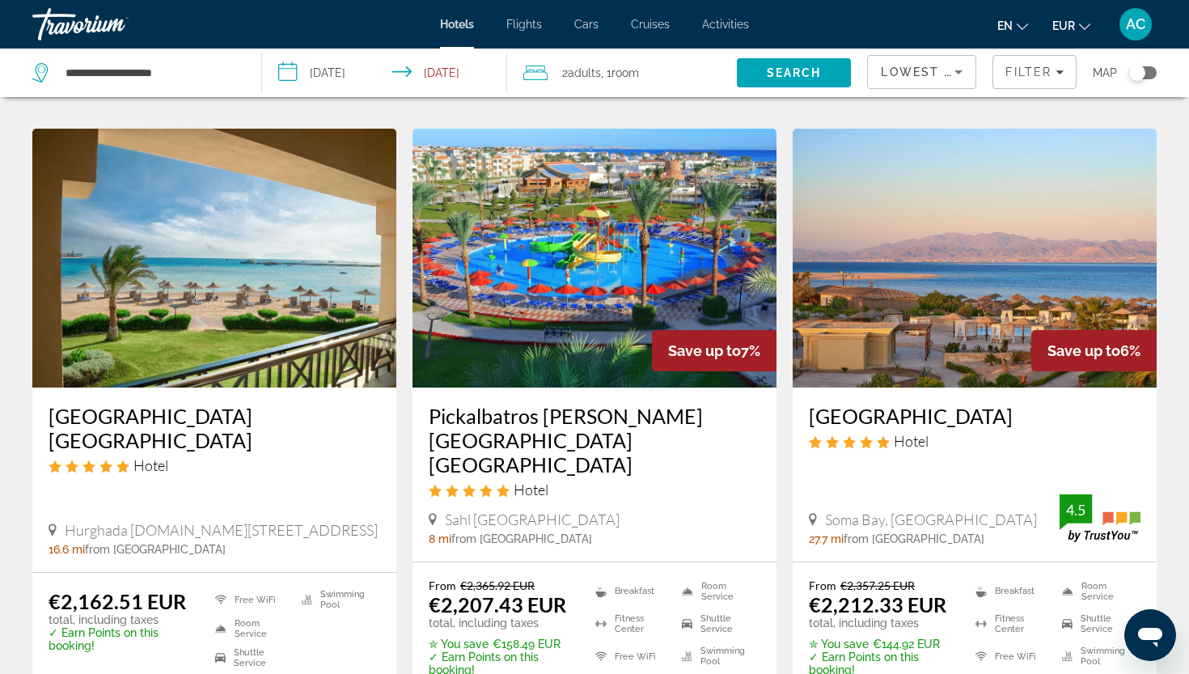
scroll to position [645, 0]
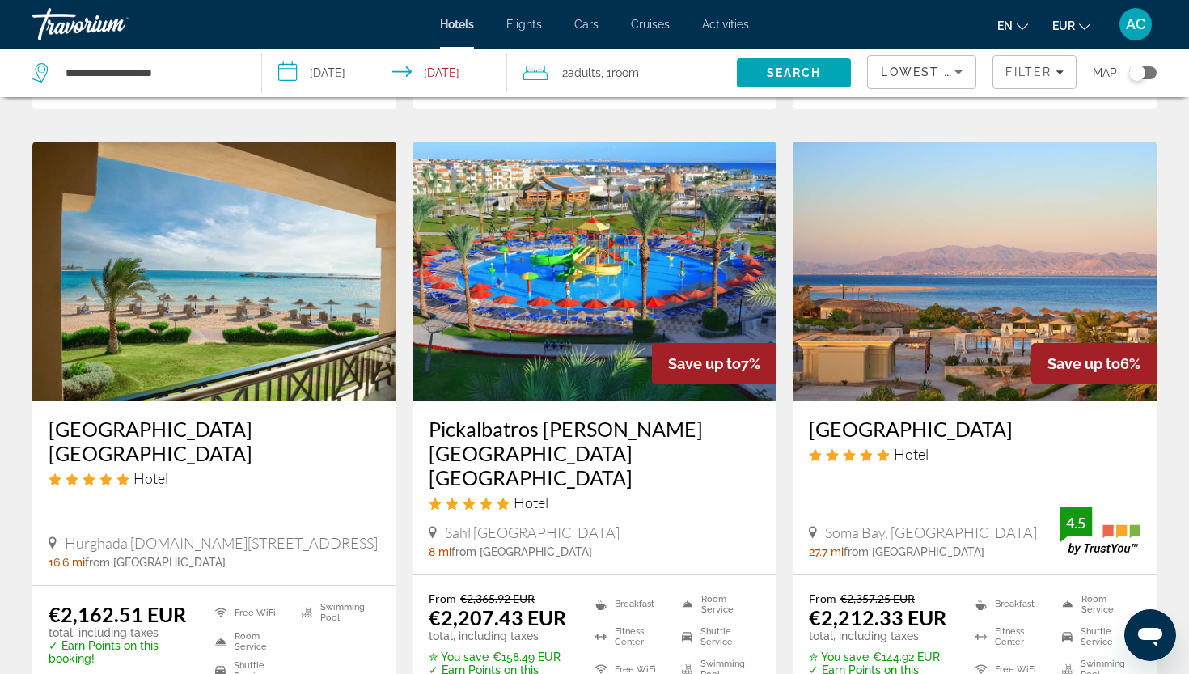
click at [250, 416] on h3 "Cleopatra Luxury resort Makadi Bay" at bounding box center [215, 440] width 332 height 49
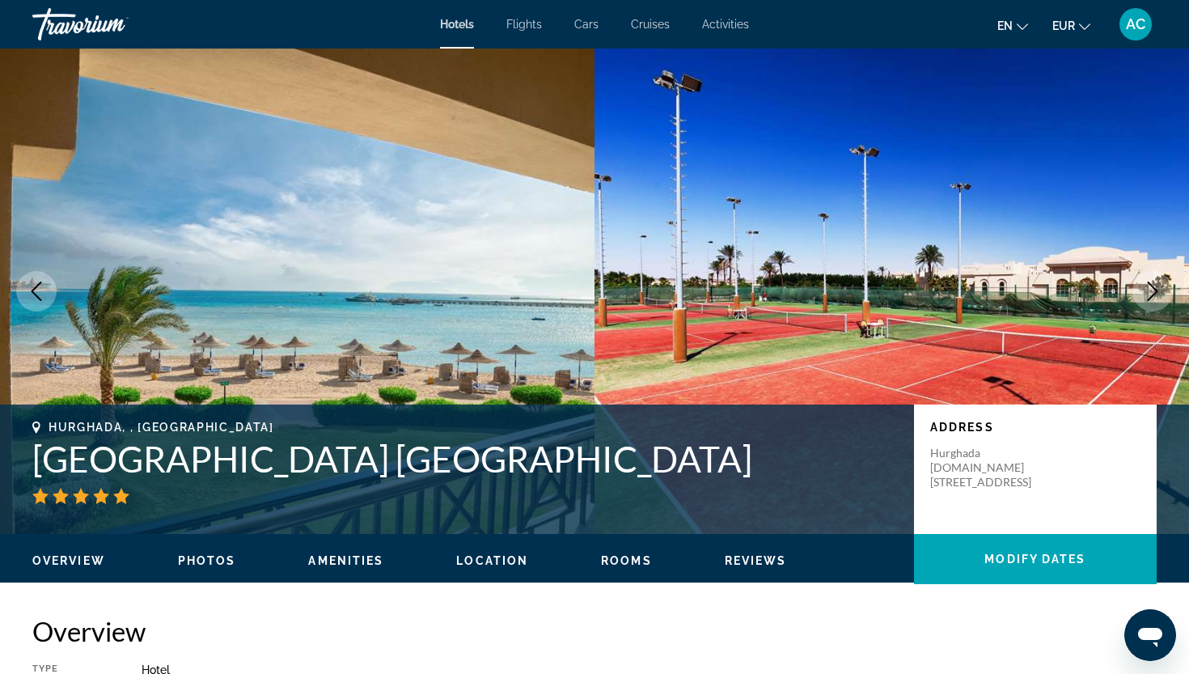
click at [1150, 302] on button "Next image" at bounding box center [1152, 291] width 40 height 40
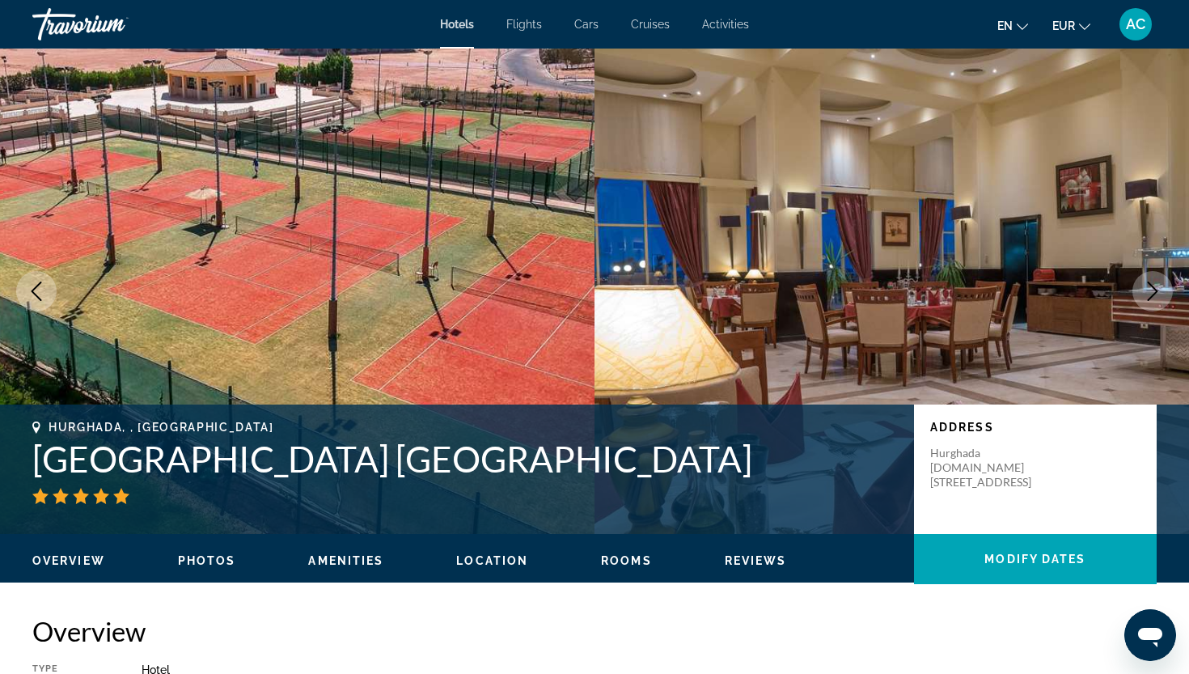
click at [1150, 302] on button "Next image" at bounding box center [1152, 291] width 40 height 40
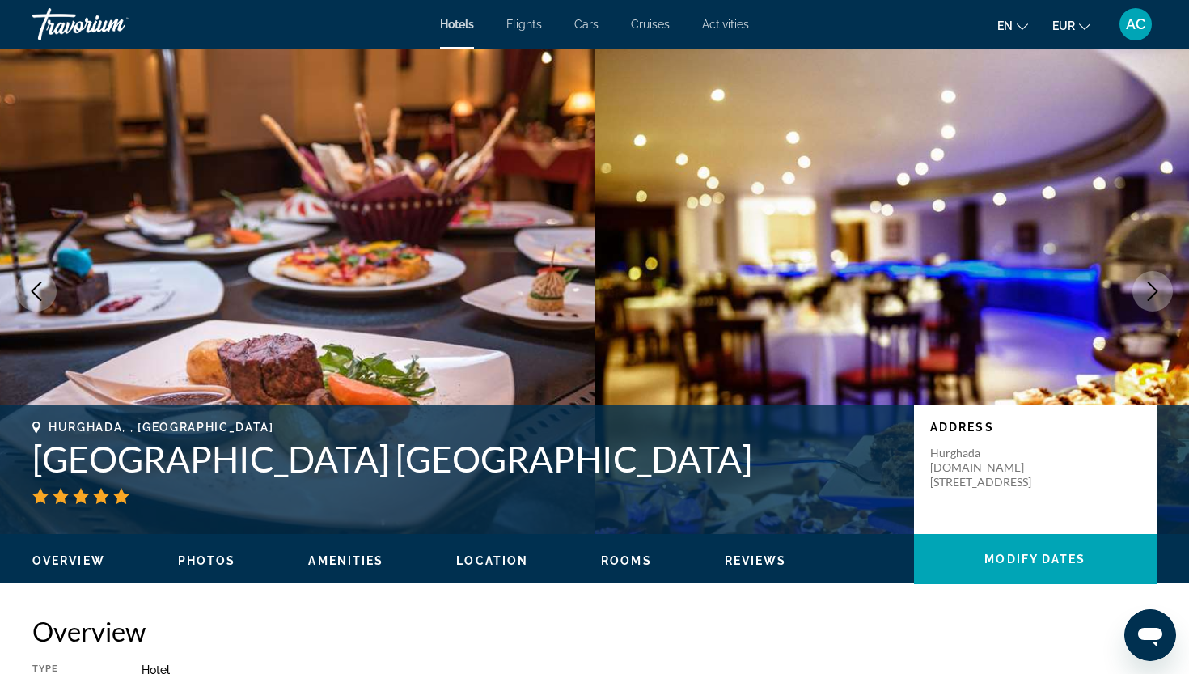
click at [1150, 302] on button "Next image" at bounding box center [1152, 291] width 40 height 40
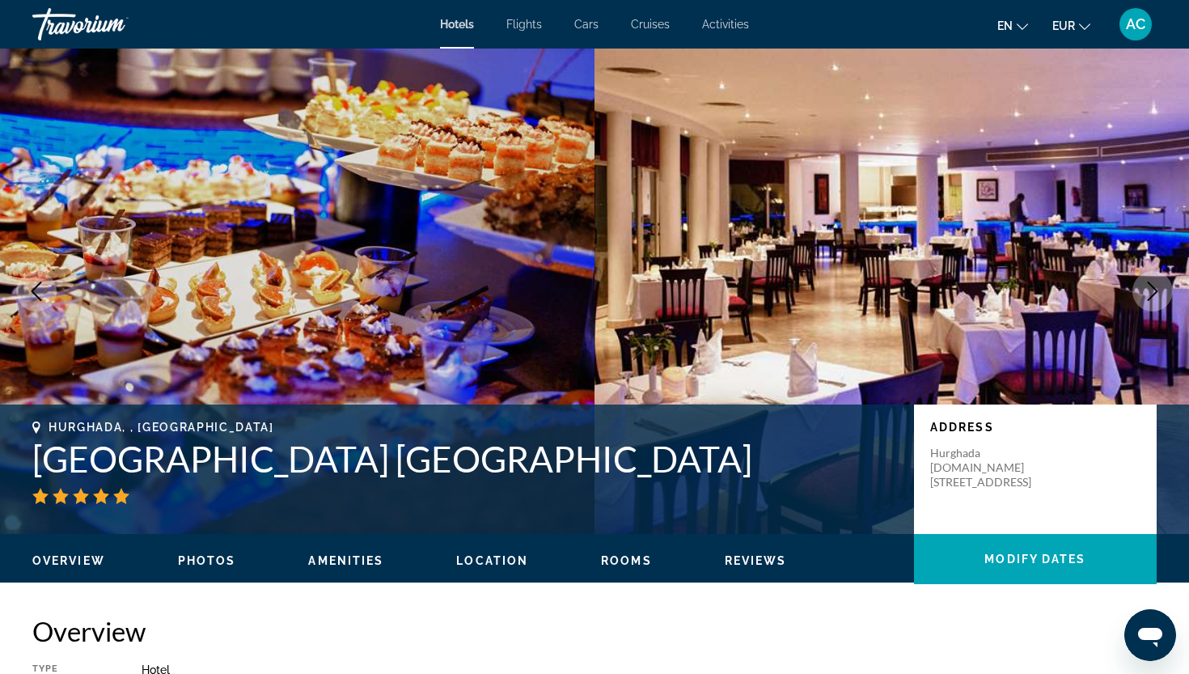
click at [1150, 302] on button "Next image" at bounding box center [1152, 291] width 40 height 40
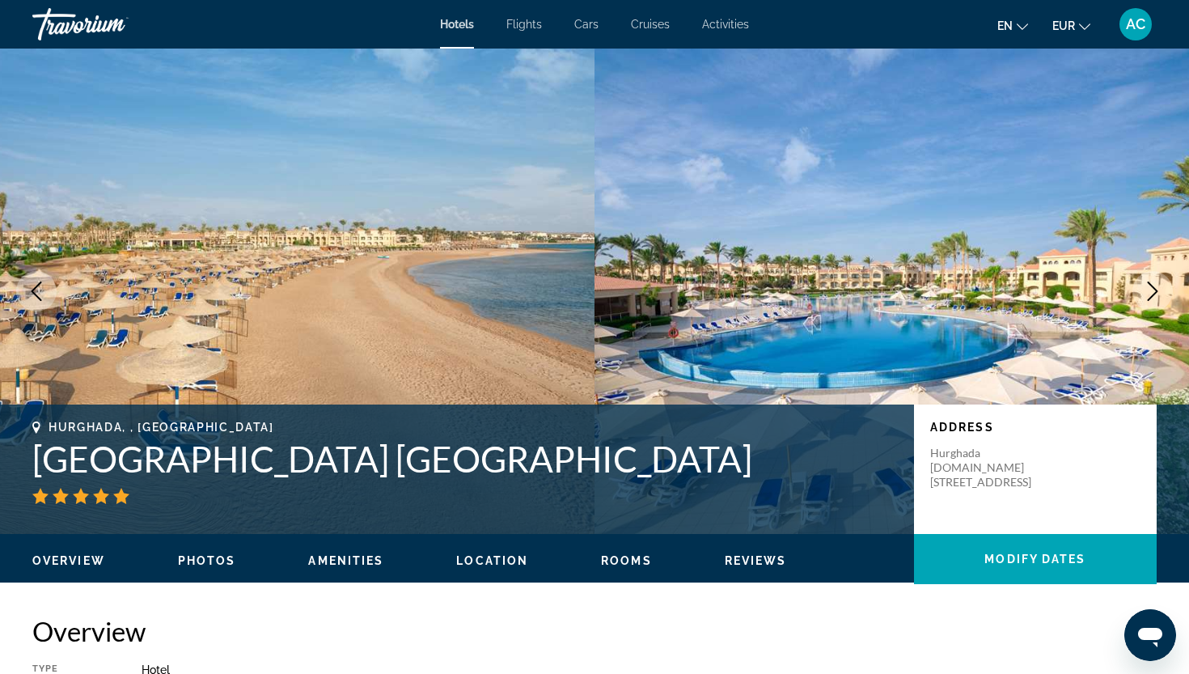
click at [1150, 302] on button "Next image" at bounding box center [1152, 291] width 40 height 40
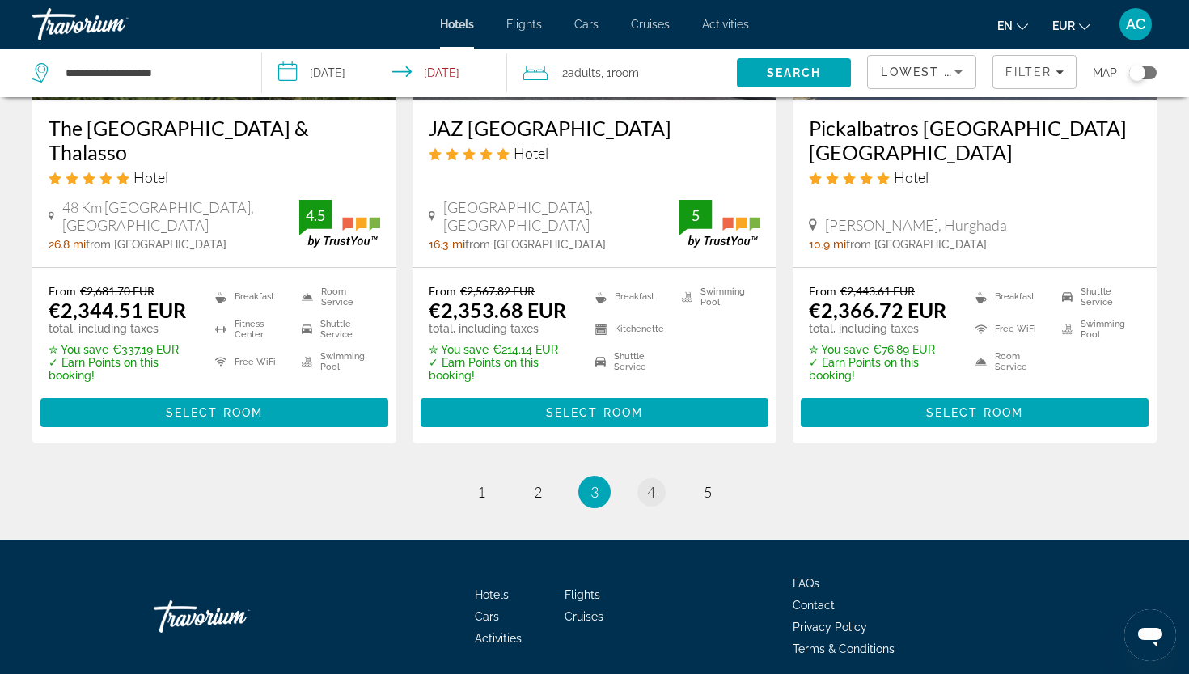
scroll to position [2239, 0]
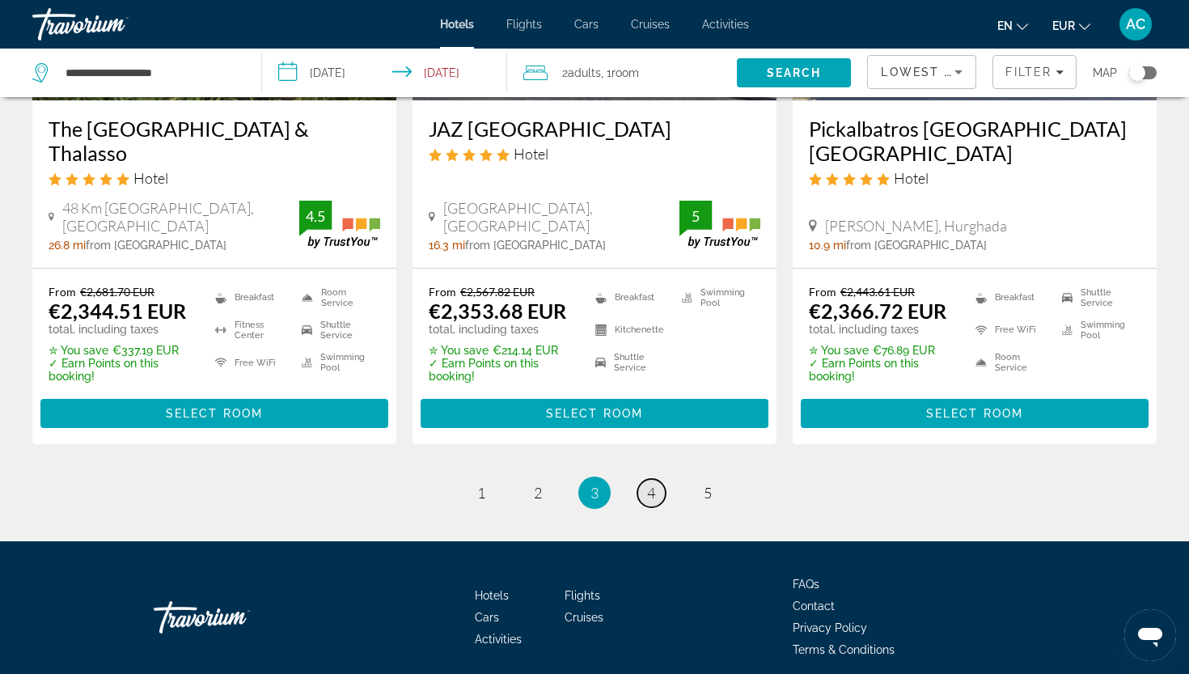
click at [644, 479] on link "page 4" at bounding box center [651, 493] width 28 height 28
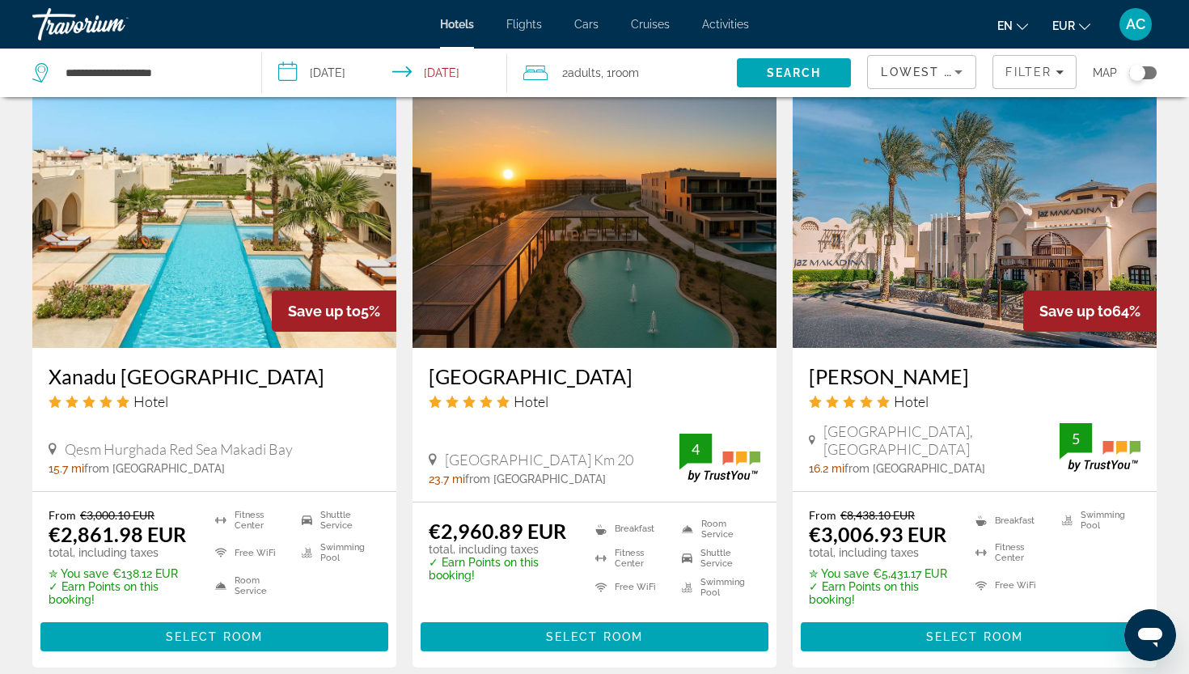
scroll to position [1334, 0]
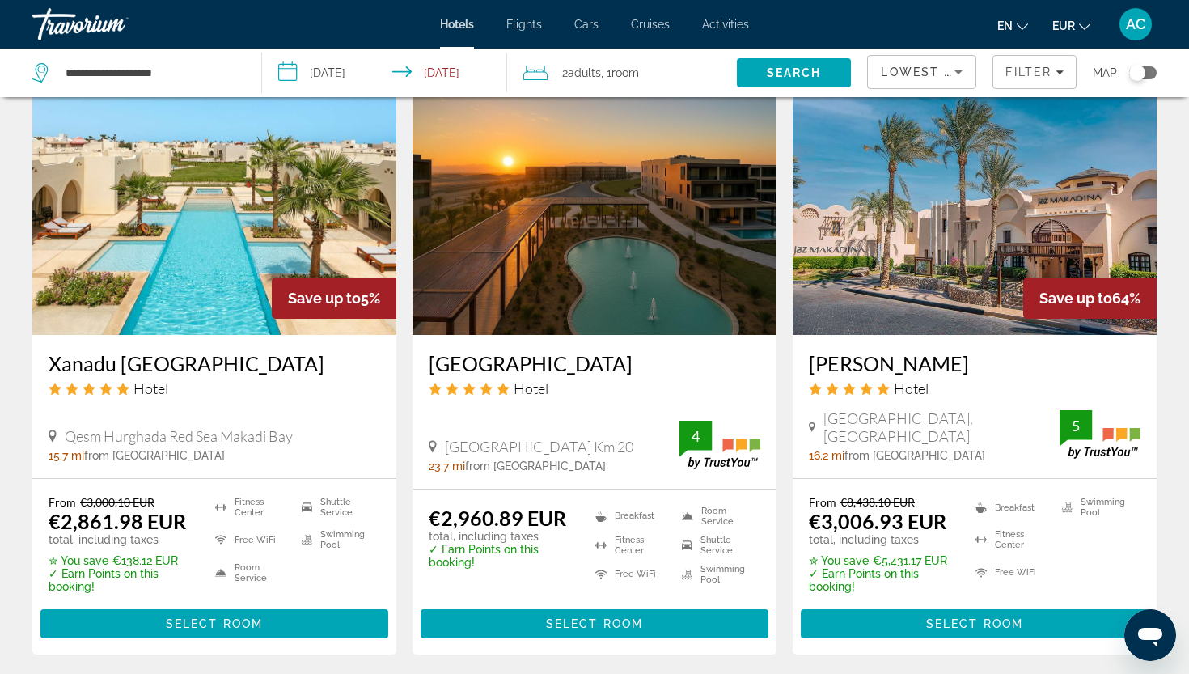
click at [175, 351] on h3 "Xanadu Makadi Bay" at bounding box center [215, 363] width 332 height 24
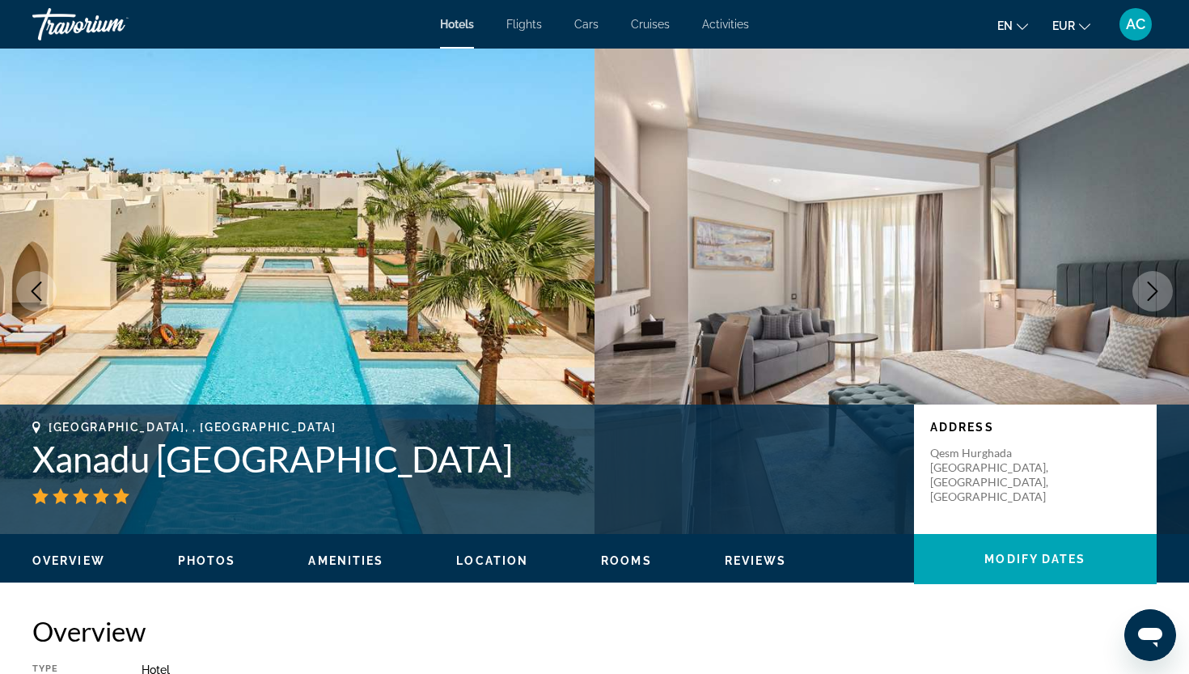
click at [1144, 300] on icon "Next image" at bounding box center [1152, 290] width 19 height 19
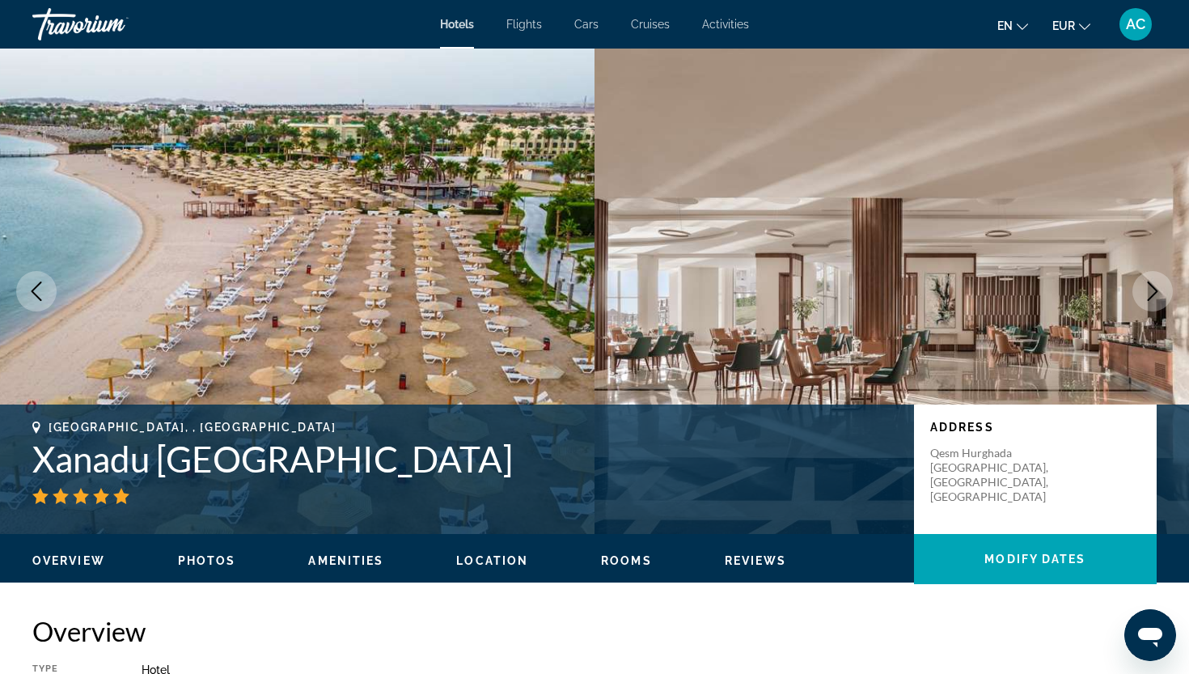
click at [1144, 300] on icon "Next image" at bounding box center [1152, 290] width 19 height 19
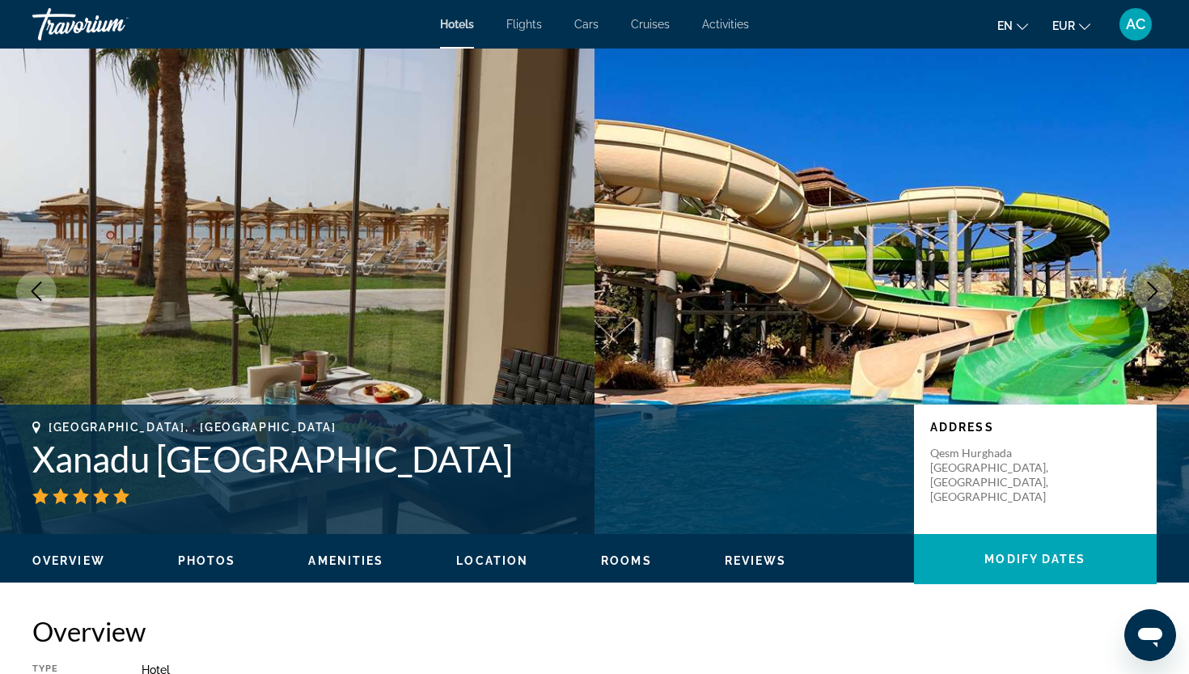
click at [1144, 300] on icon "Next image" at bounding box center [1152, 290] width 19 height 19
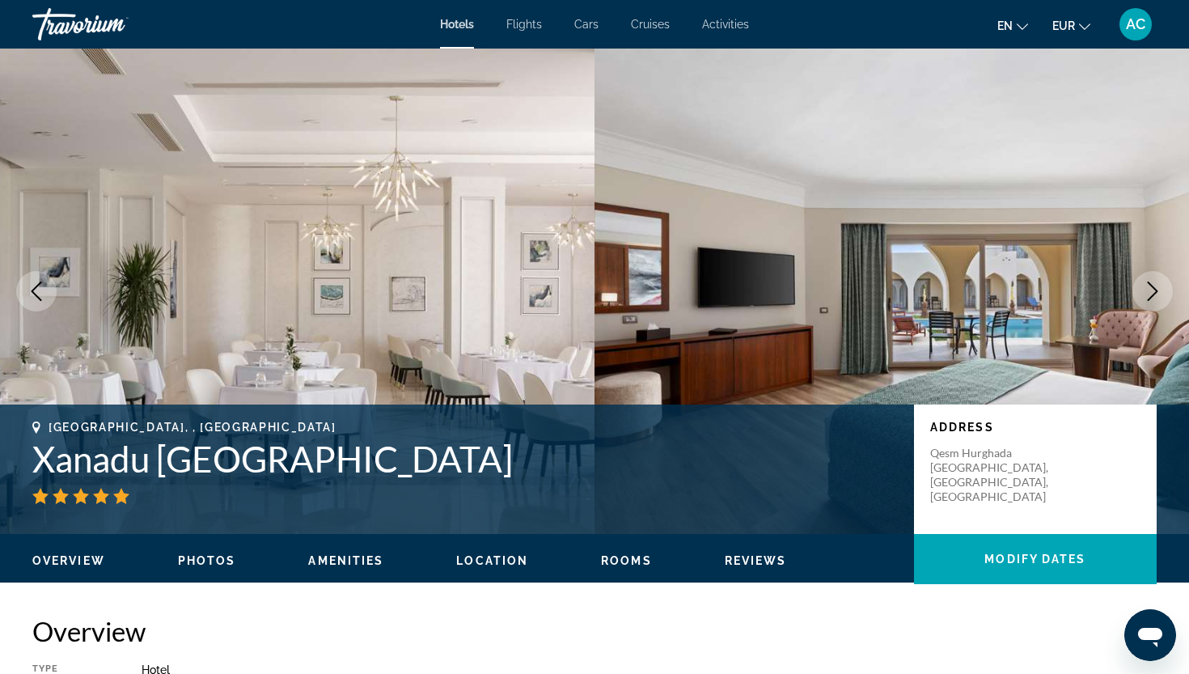
click at [1144, 300] on icon "Next image" at bounding box center [1152, 290] width 19 height 19
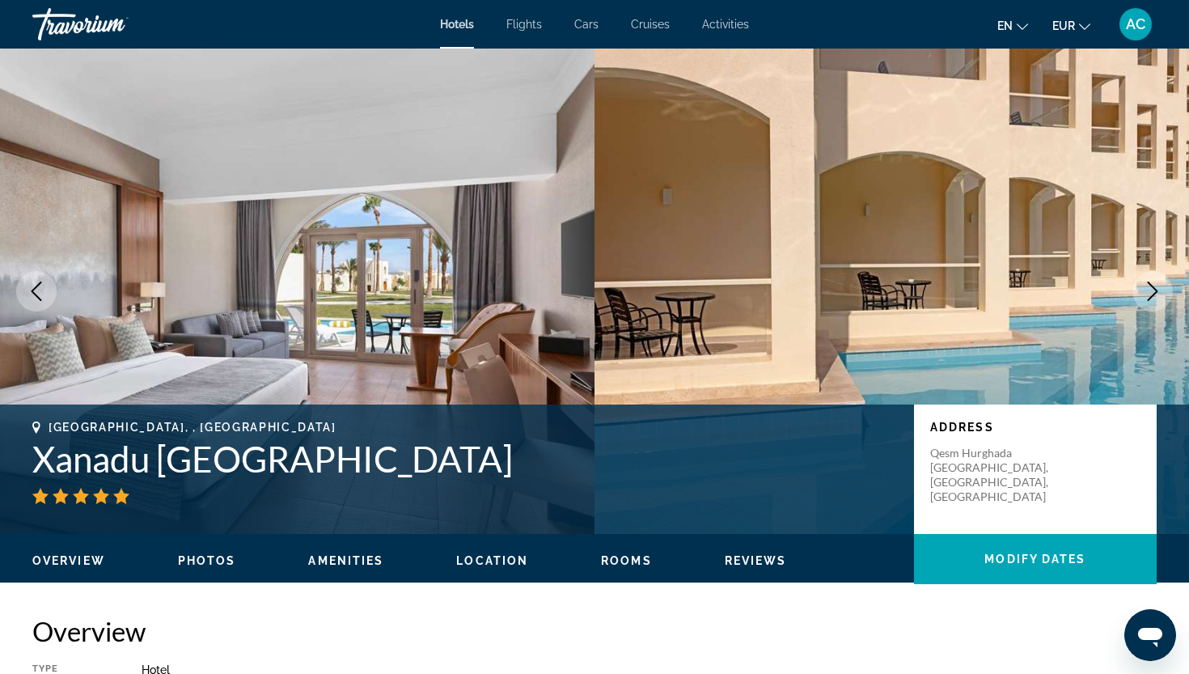
click at [1144, 300] on icon "Next image" at bounding box center [1152, 290] width 19 height 19
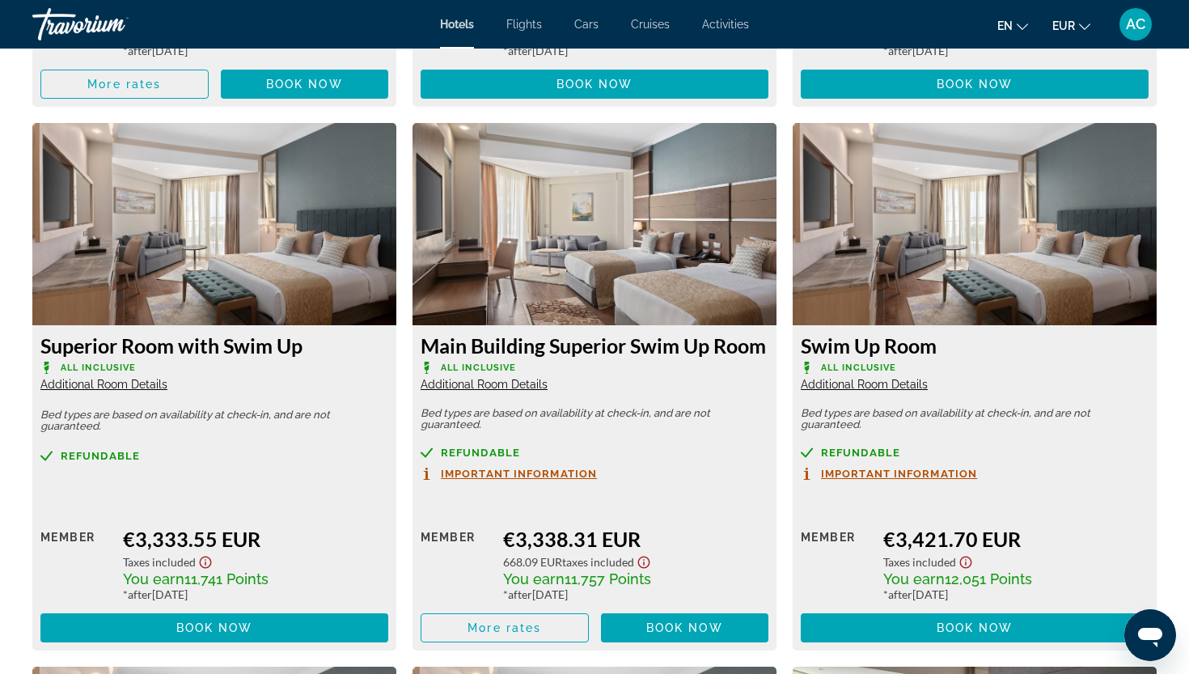
scroll to position [3865, 0]
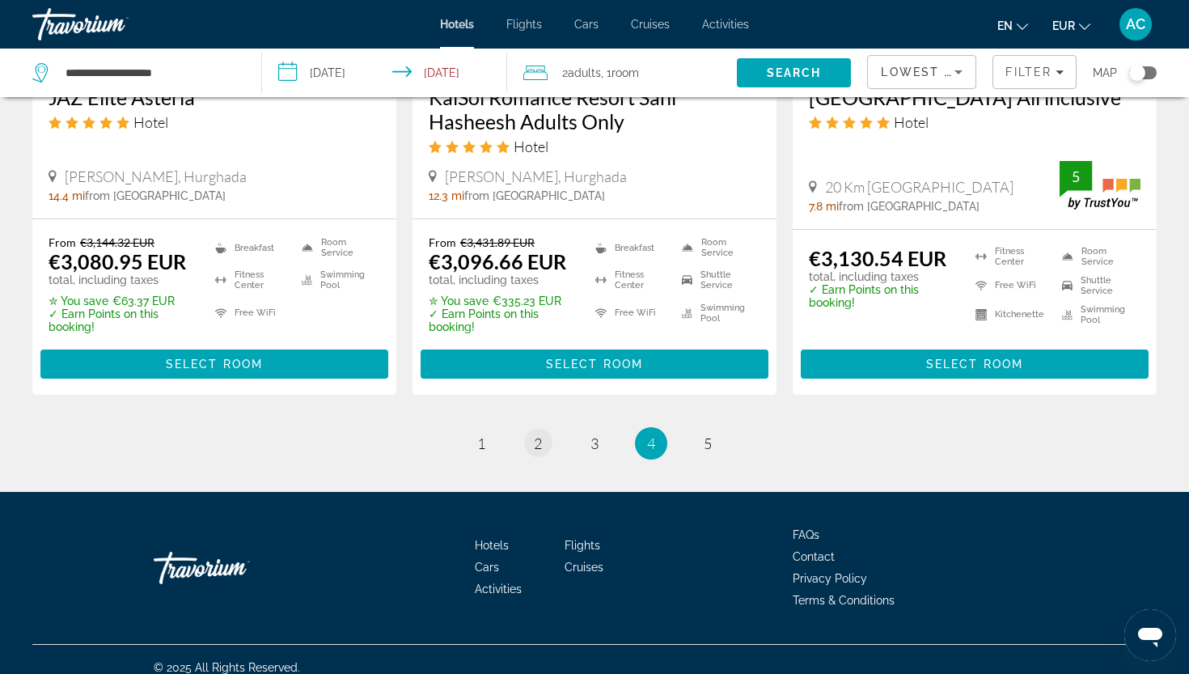
scroll to position [2210, 0]
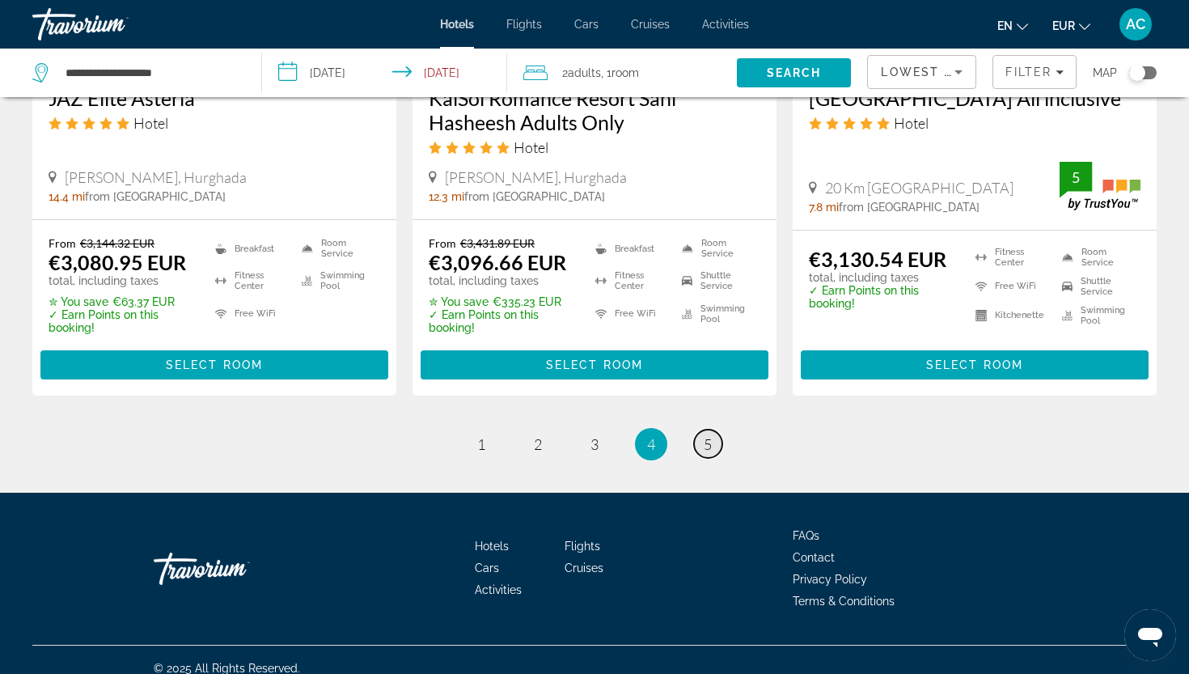
click at [712, 435] on span "5" at bounding box center [708, 444] width 8 height 18
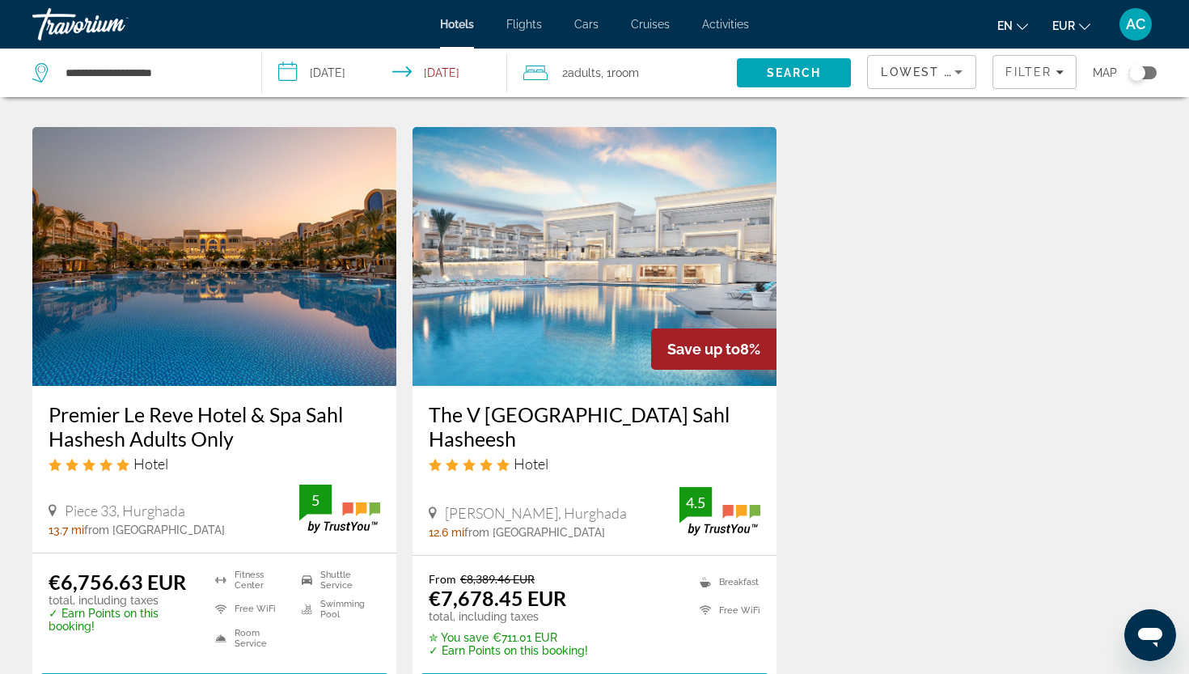
scroll to position [1972, 0]
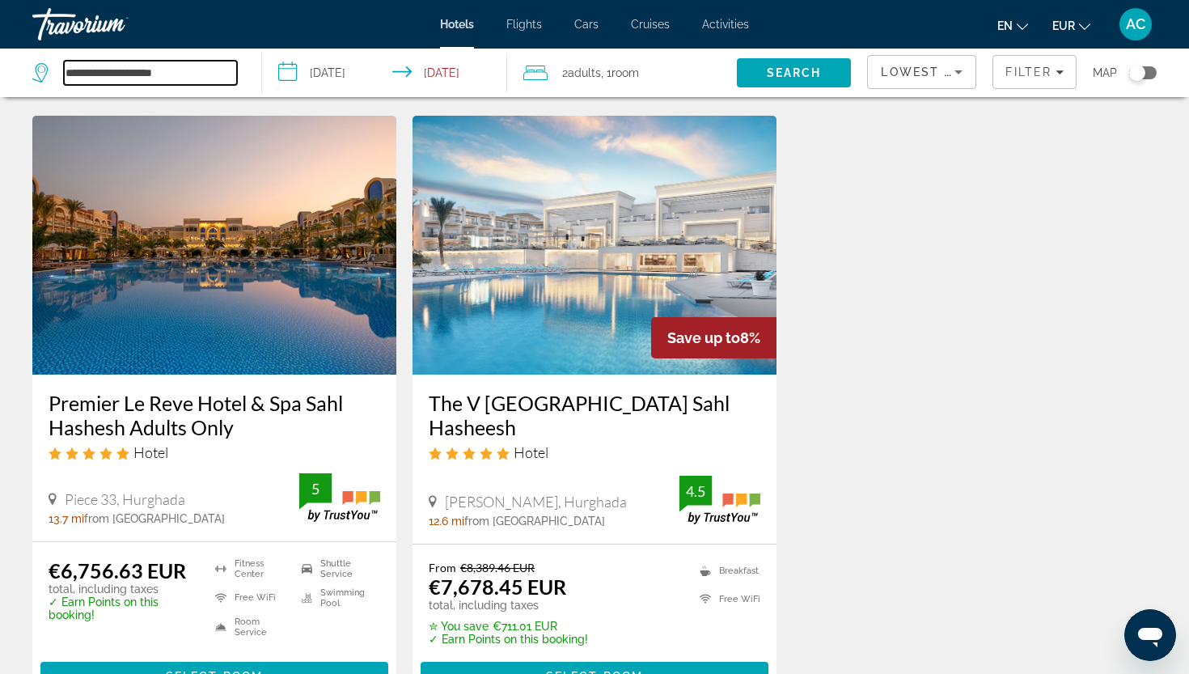
click at [160, 72] on input "**********" at bounding box center [150, 73] width 173 height 24
drag, startPoint x: 210, startPoint y: 74, endPoint x: 33, endPoint y: 77, distance: 177.1
click at [33, 77] on div "**********" at bounding box center [134, 73] width 205 height 24
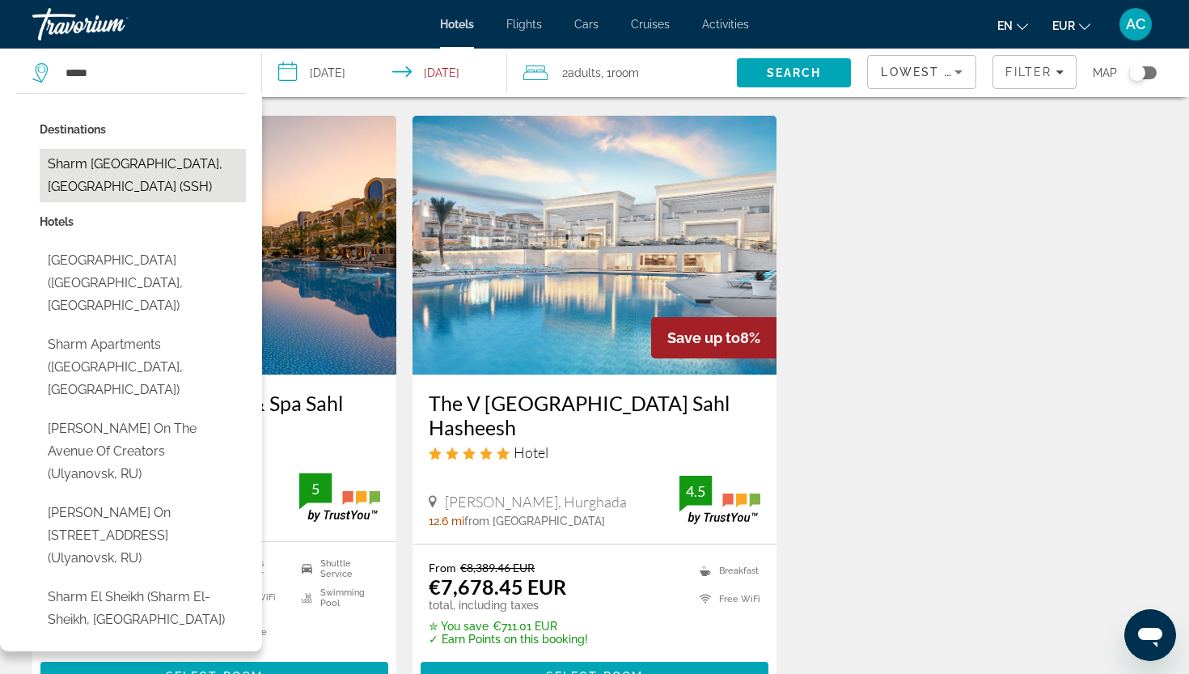
click at [100, 173] on button "Sharm El Sheikh, Egypt (SSH)" at bounding box center [143, 175] width 206 height 53
type input "**********"
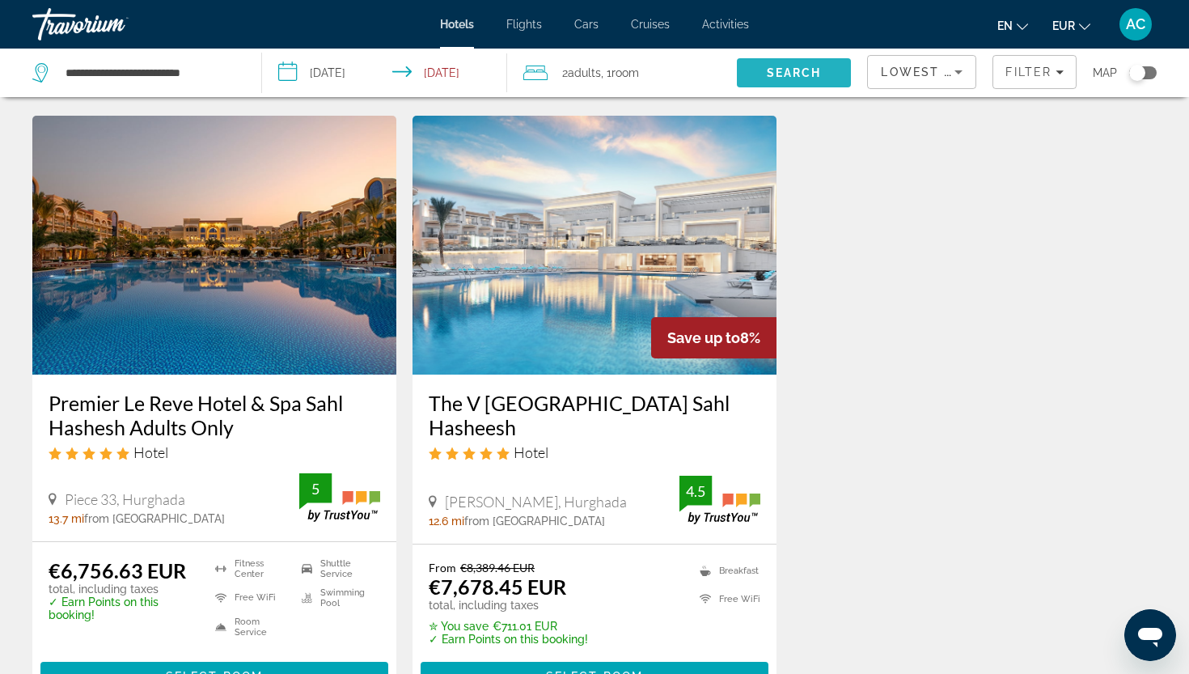
click at [767, 82] on span "Search" at bounding box center [794, 72] width 115 height 39
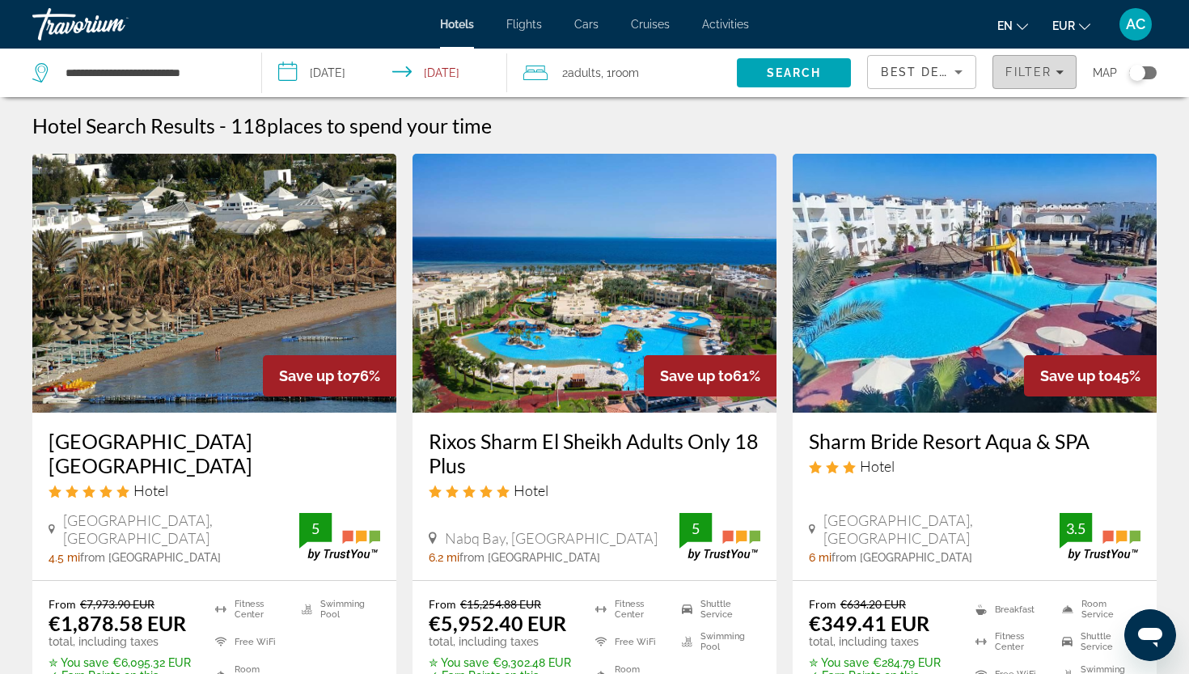
click at [1005, 78] on span "Filter" at bounding box center [1028, 72] width 46 height 13
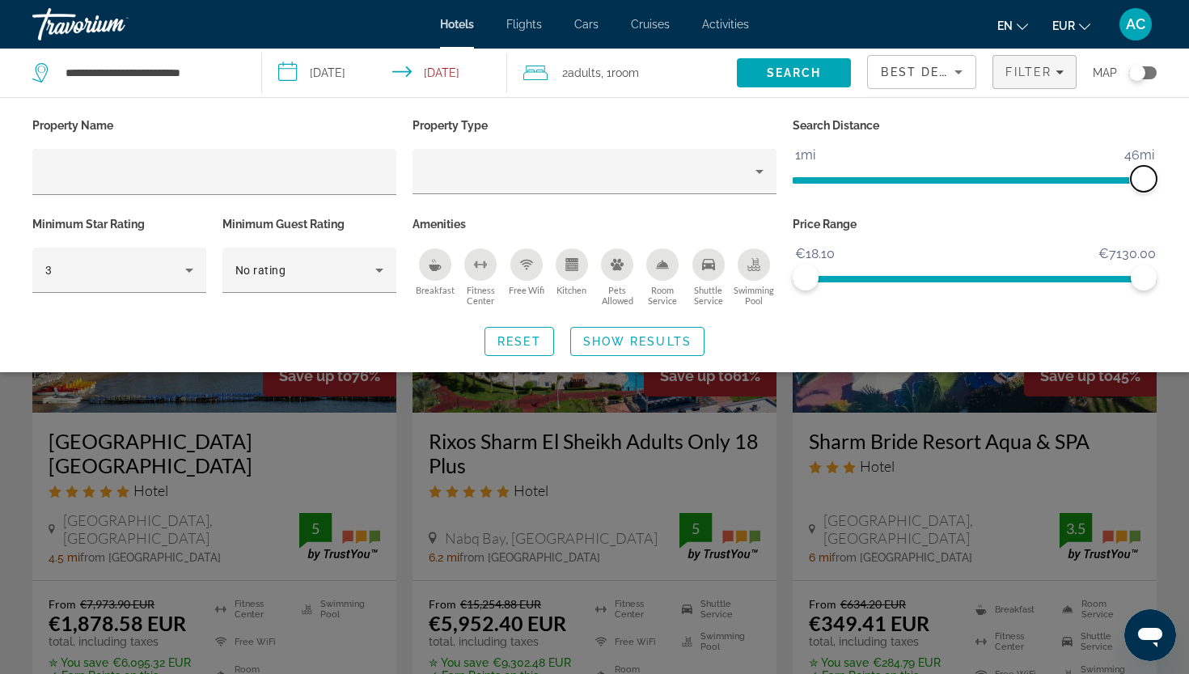
drag, startPoint x: 1021, startPoint y: 184, endPoint x: 1152, endPoint y: 169, distance: 131.9
click at [1152, 169] on span "ngx-slider" at bounding box center [1144, 179] width 26 height 26
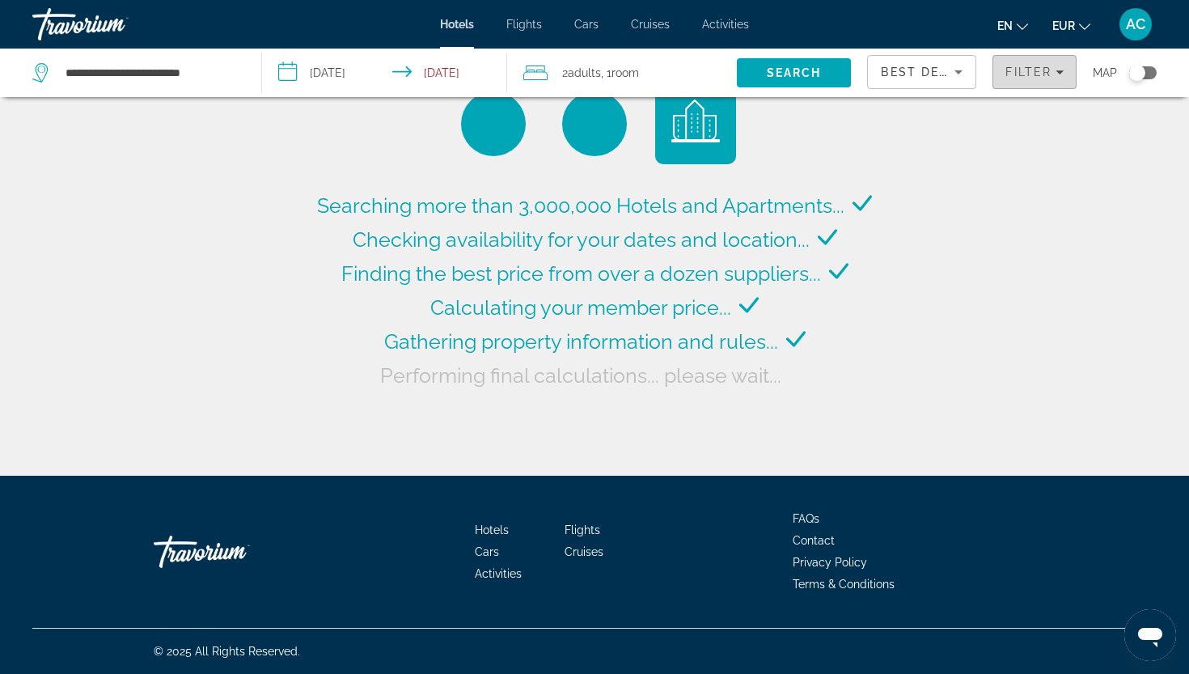
click at [993, 62] on span "Filters" at bounding box center [1034, 72] width 82 height 39
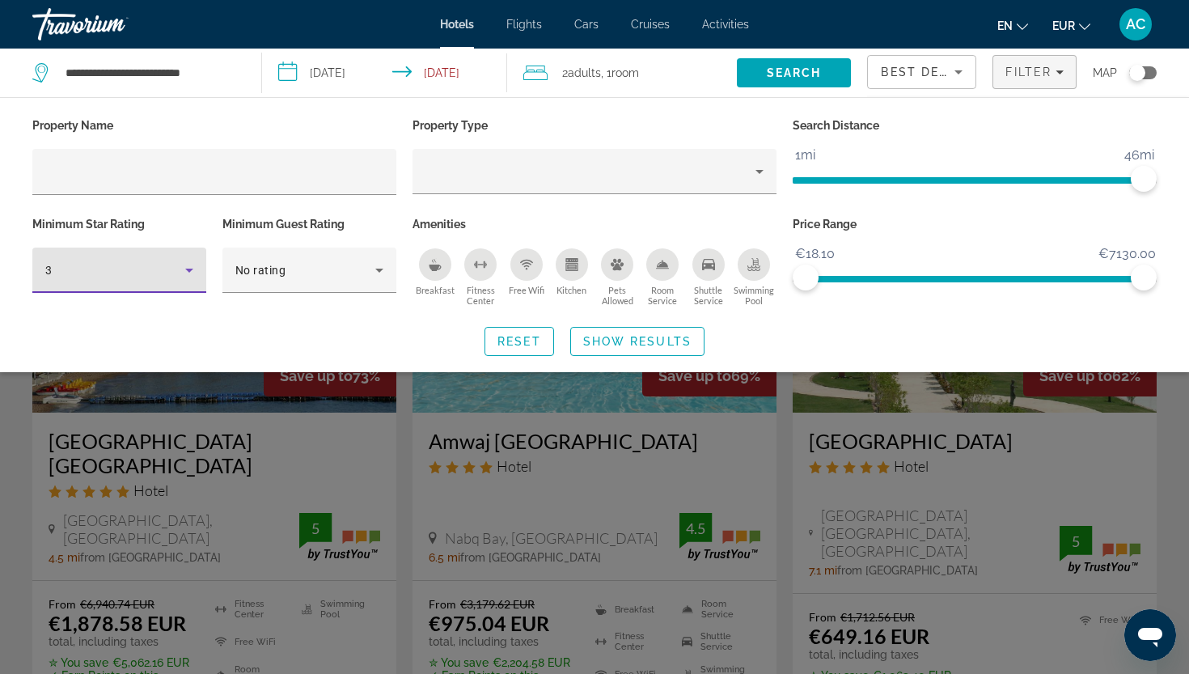
click at [160, 276] on div "3" at bounding box center [115, 269] width 140 height 19
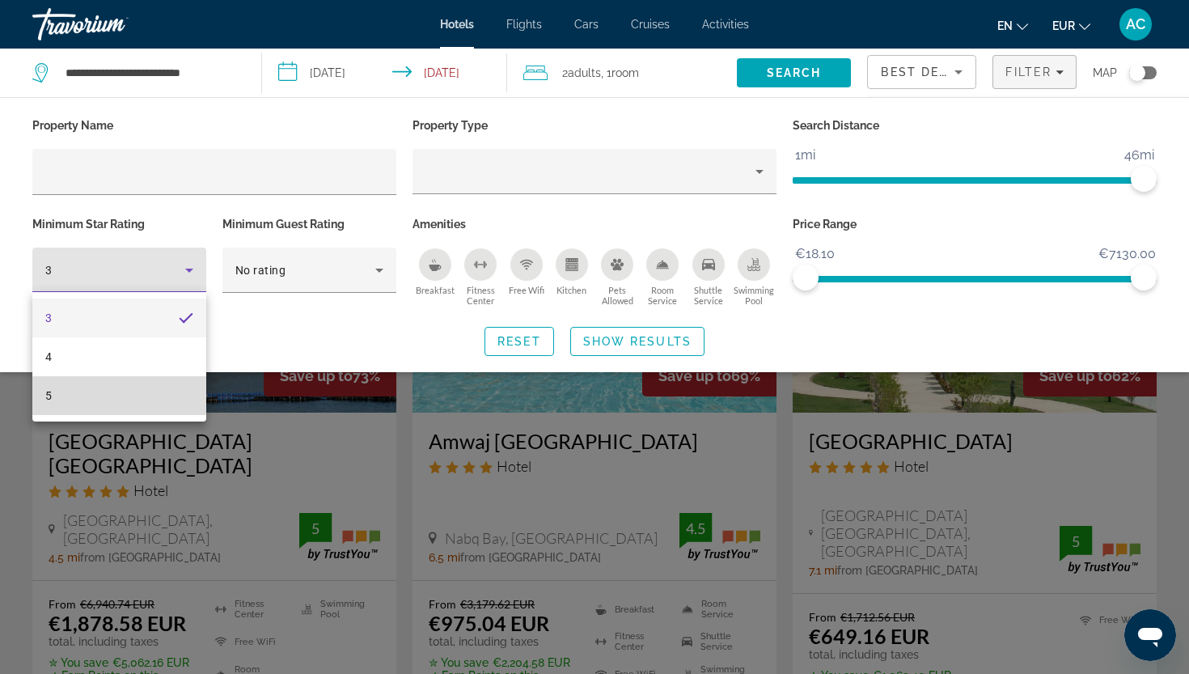
click at [150, 408] on mat-option "5" at bounding box center [119, 395] width 174 height 39
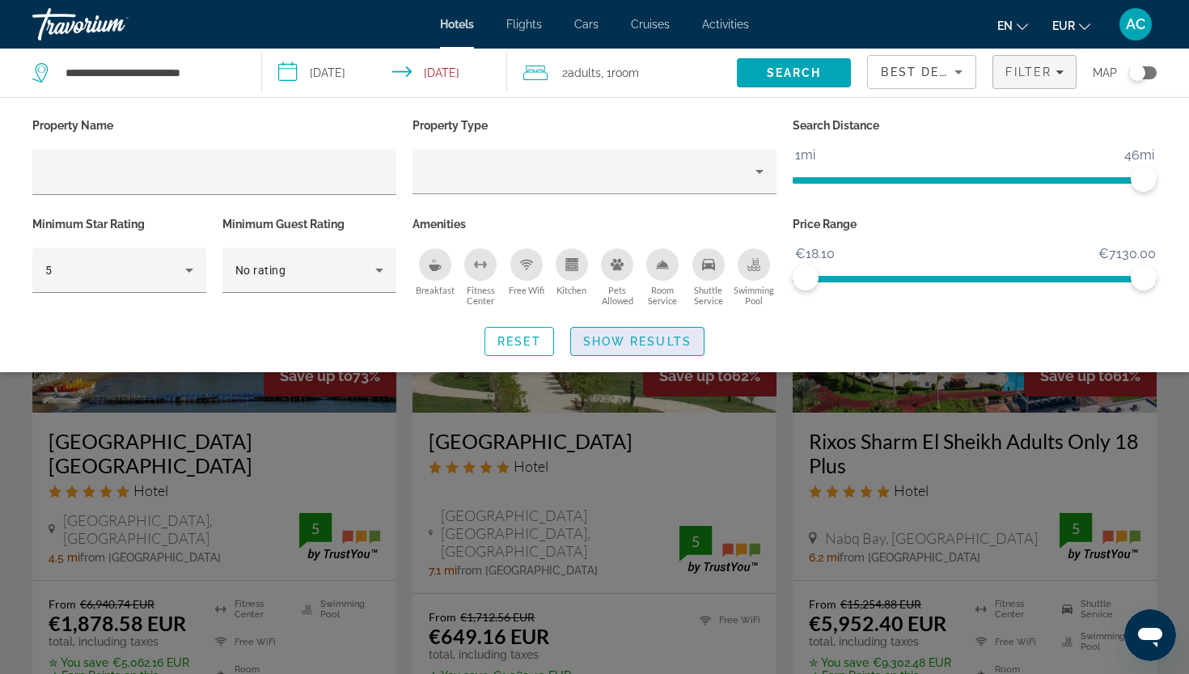
click at [615, 336] on span "Show Results" at bounding box center [637, 341] width 108 height 13
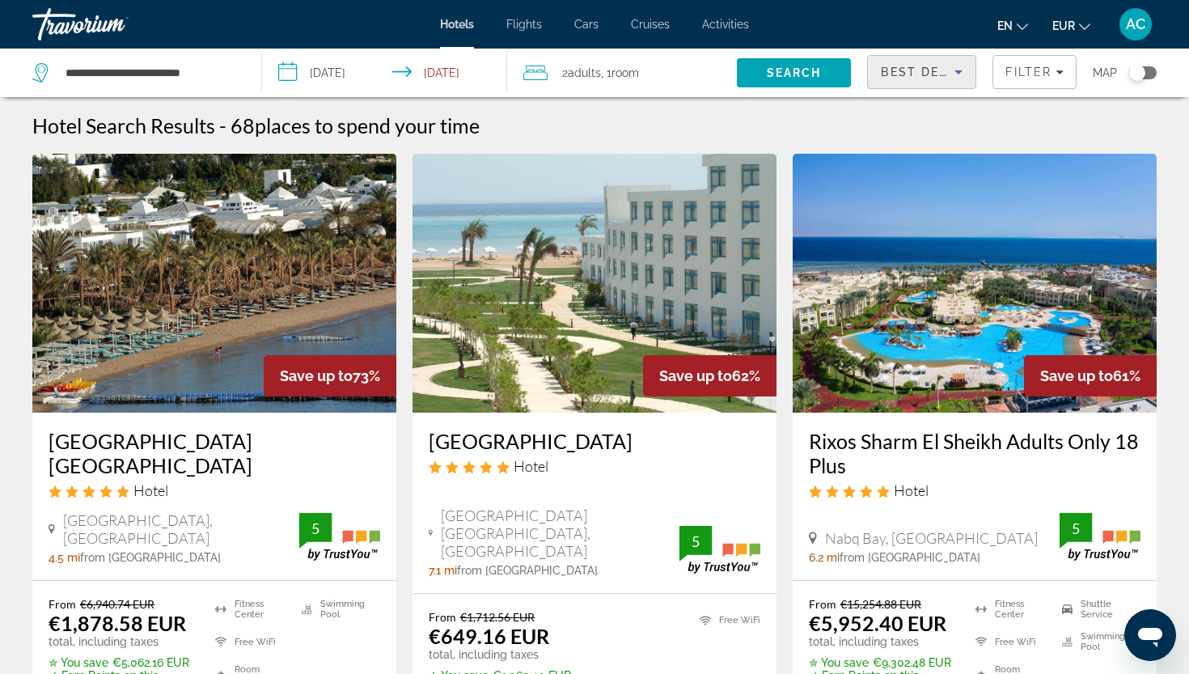
click at [952, 72] on icon "Sort by" at bounding box center [958, 71] width 19 height 19
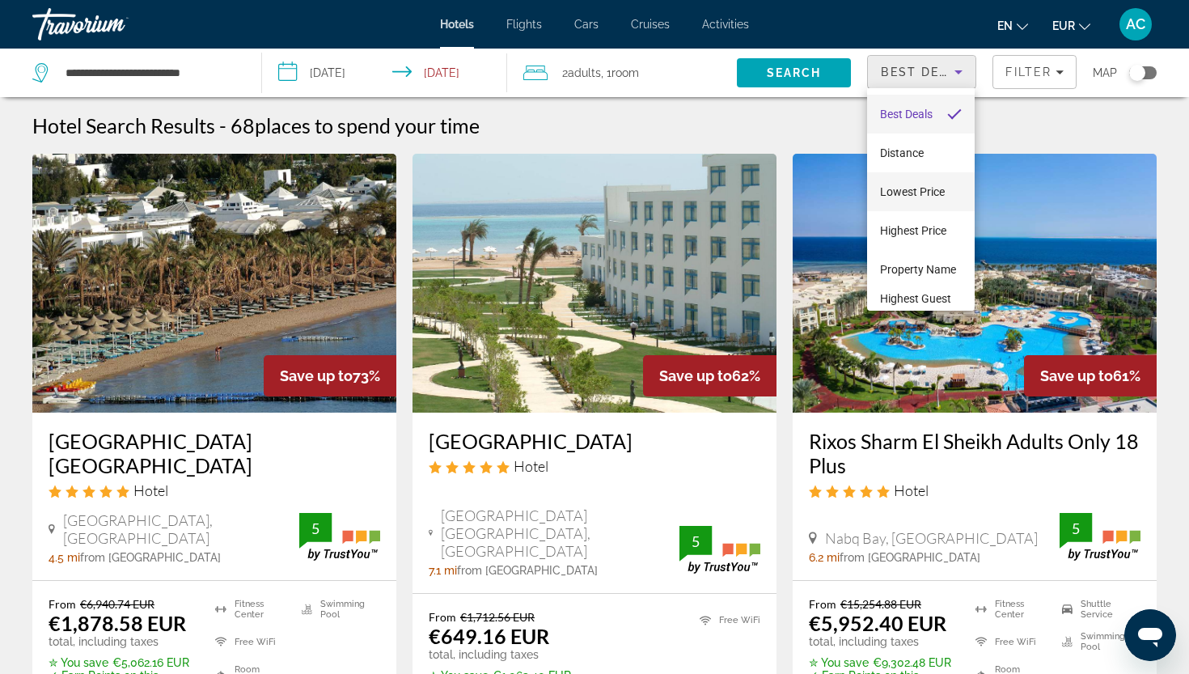
click at [909, 188] on span "Lowest Price" at bounding box center [912, 191] width 65 height 13
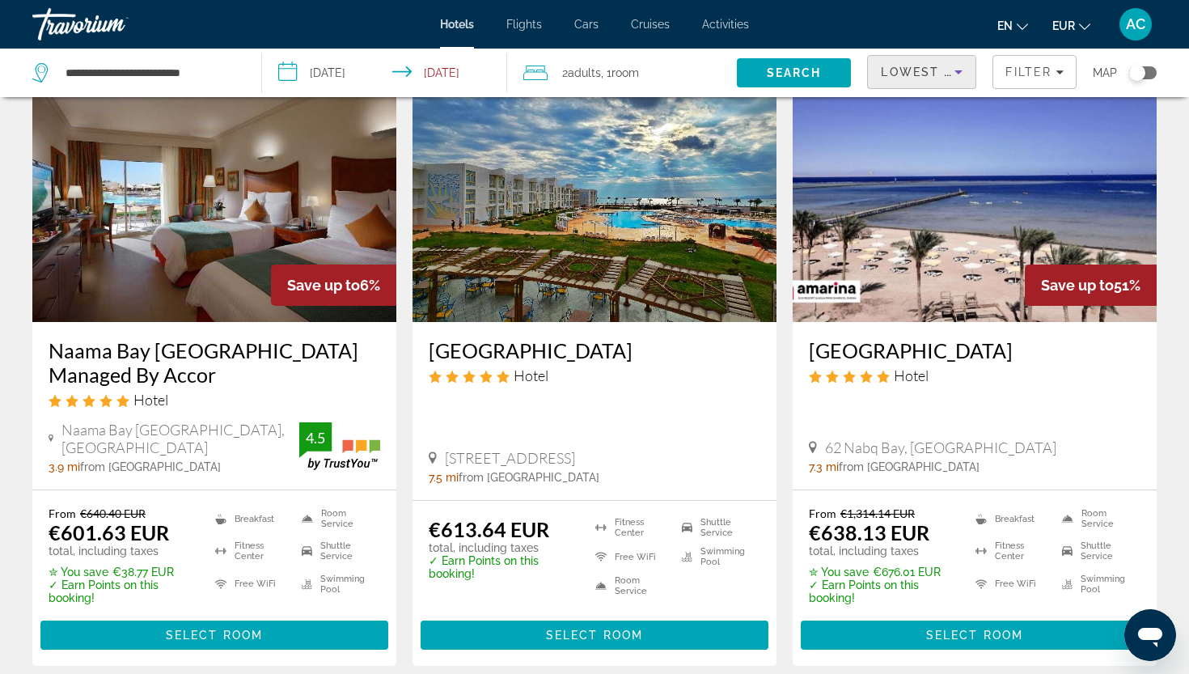
scroll to position [88, 0]
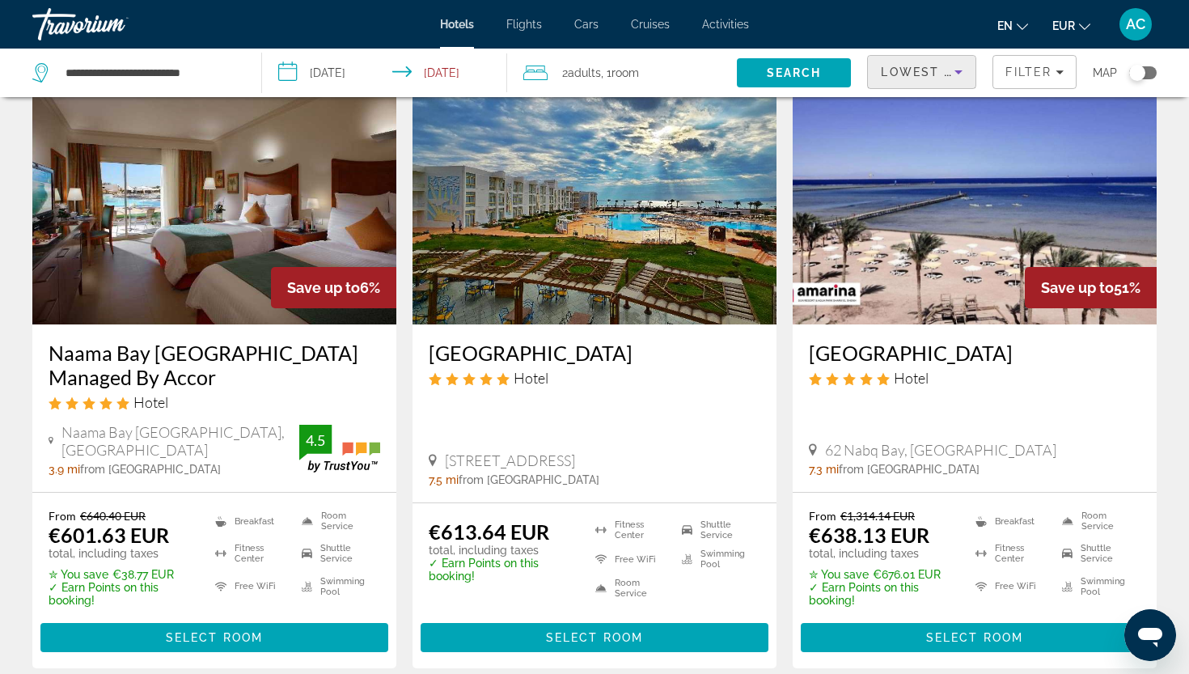
click at [201, 361] on h3 "Naama Bay Promenade Beach Resort Managed By Accor" at bounding box center [215, 364] width 332 height 49
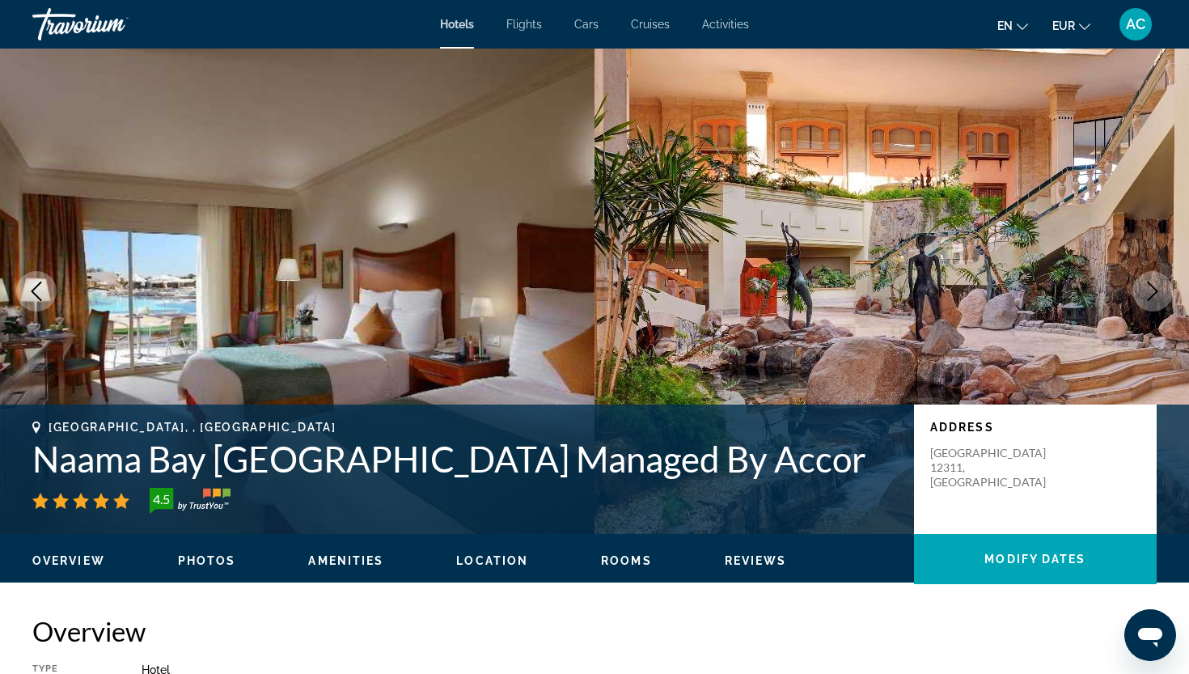
click at [1141, 286] on button "Next image" at bounding box center [1152, 291] width 40 height 40
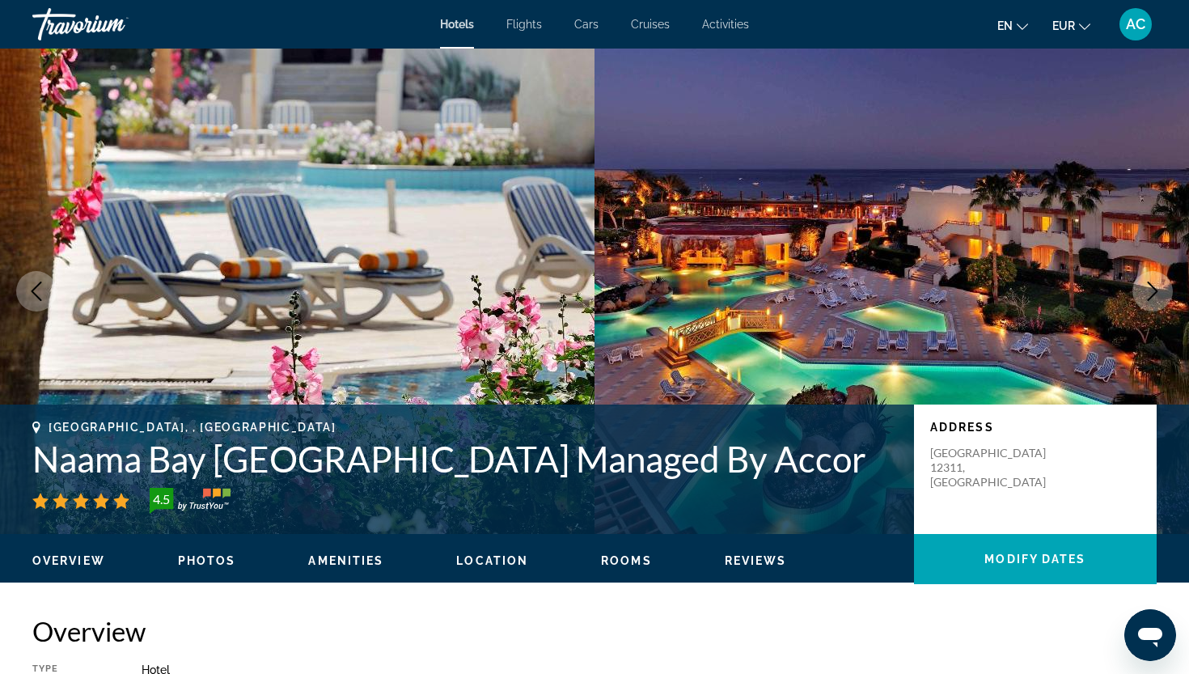
click at [1141, 286] on button "Next image" at bounding box center [1152, 291] width 40 height 40
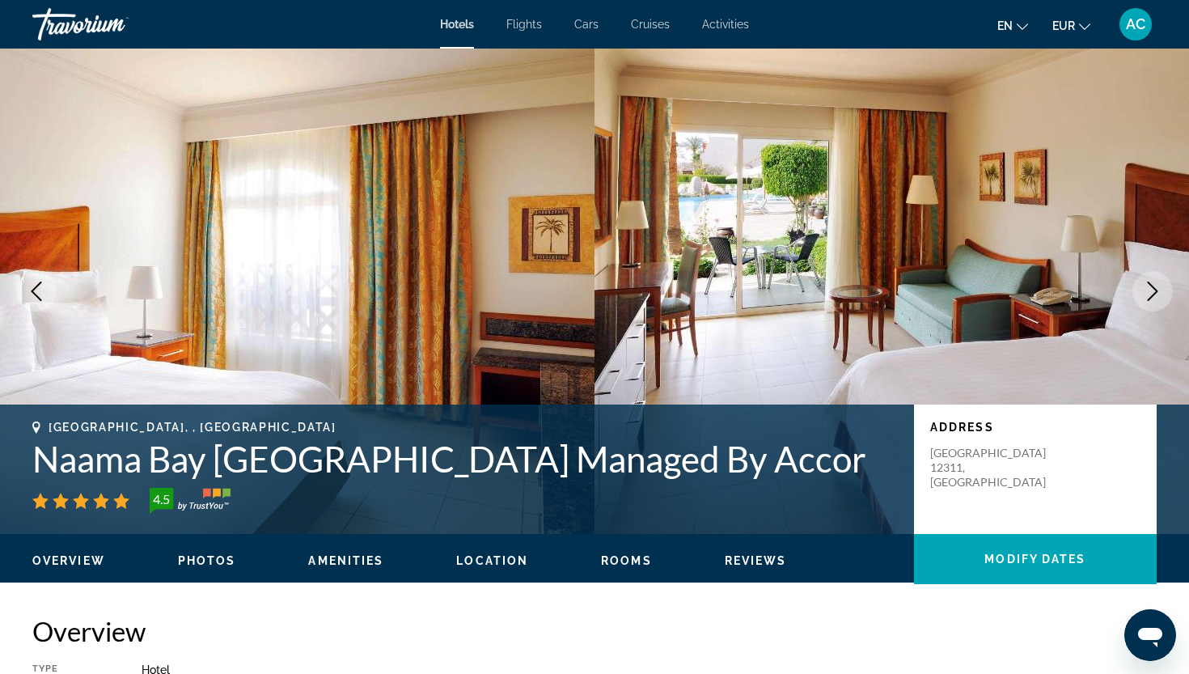
click at [1141, 286] on button "Next image" at bounding box center [1152, 291] width 40 height 40
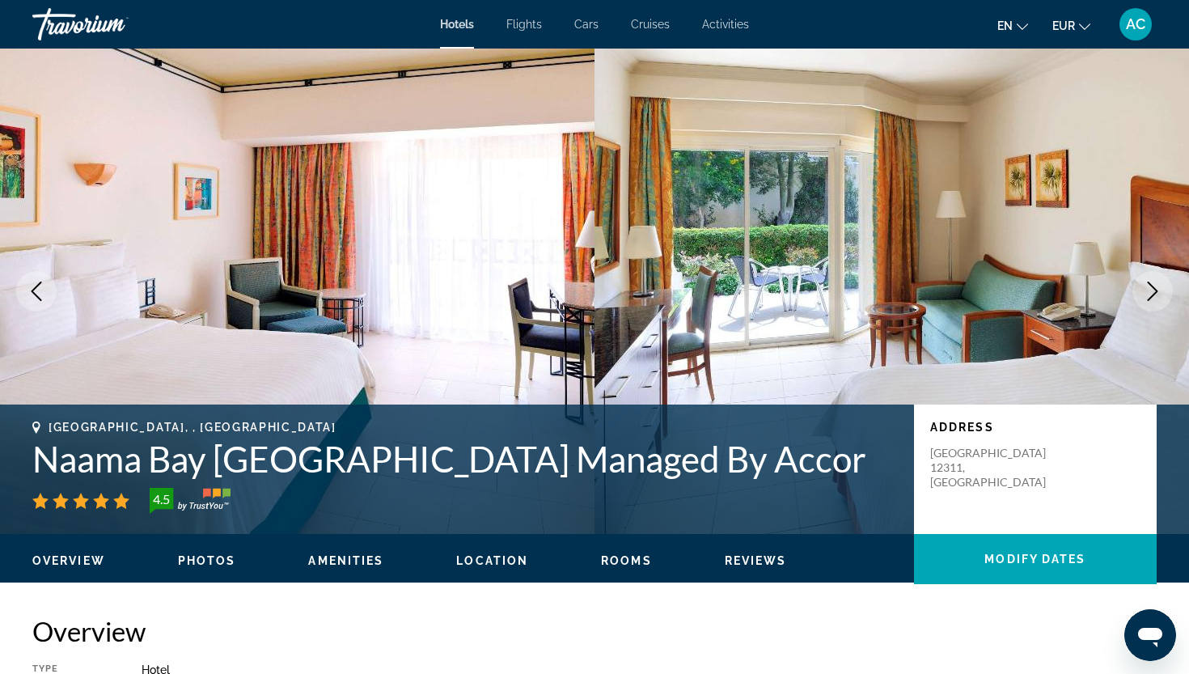
click at [1141, 286] on button "Next image" at bounding box center [1152, 291] width 40 height 40
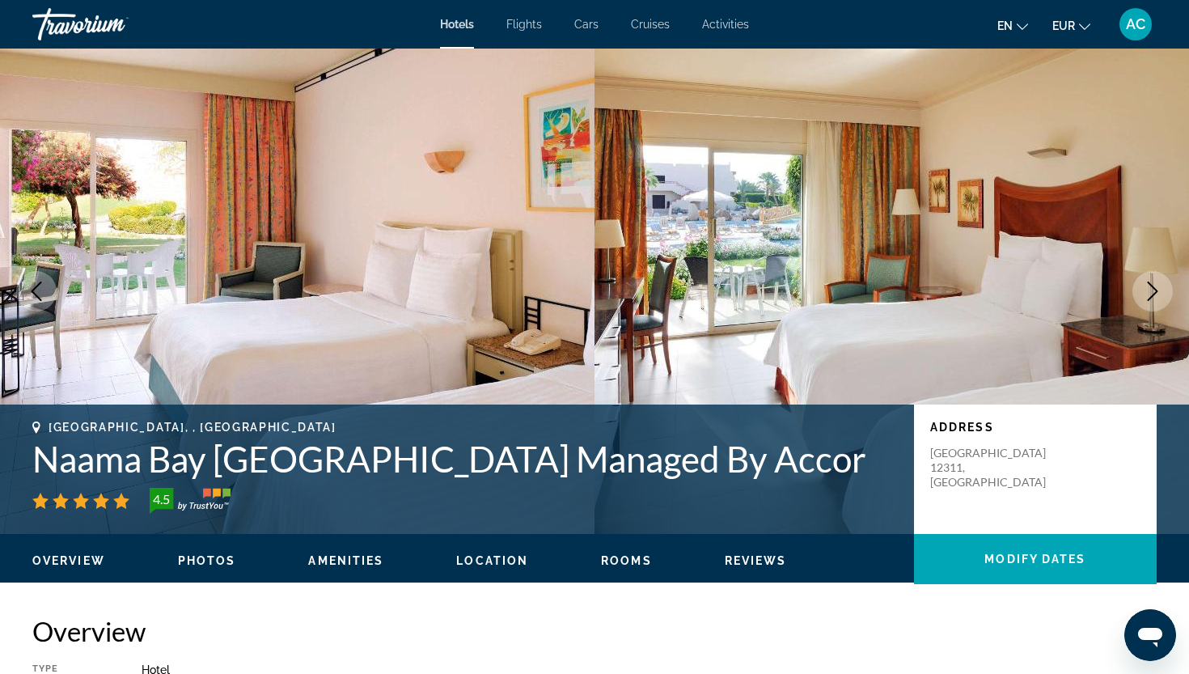
click at [1141, 286] on button "Next image" at bounding box center [1152, 291] width 40 height 40
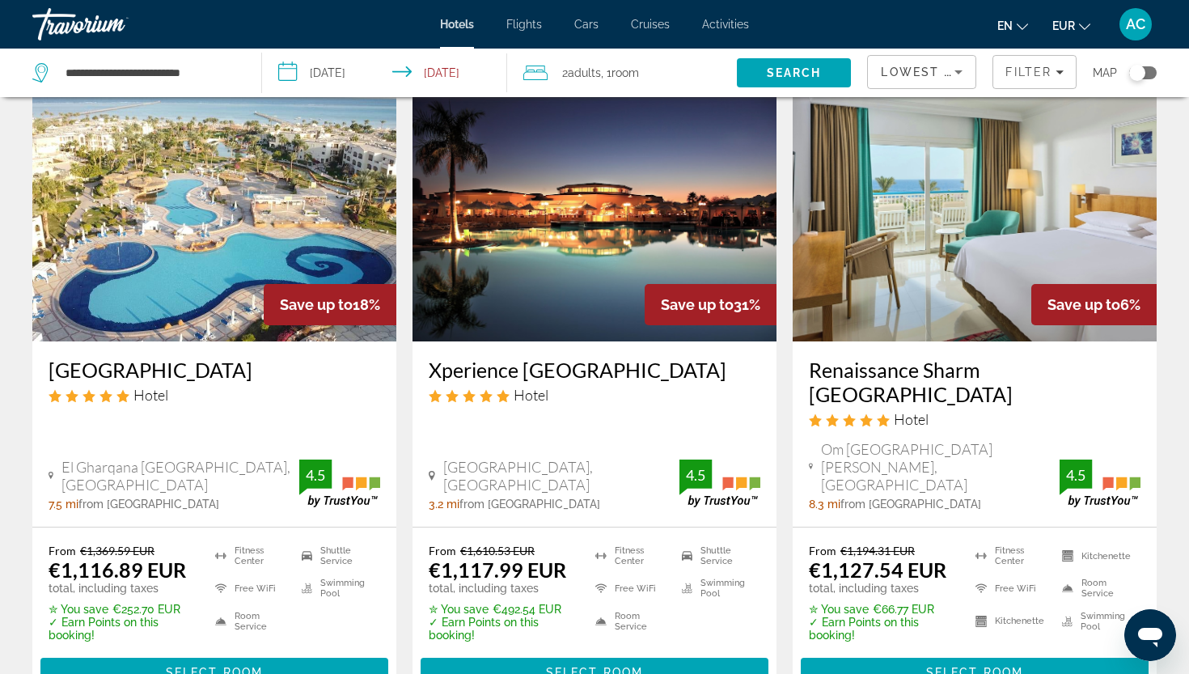
scroll to position [1934, 0]
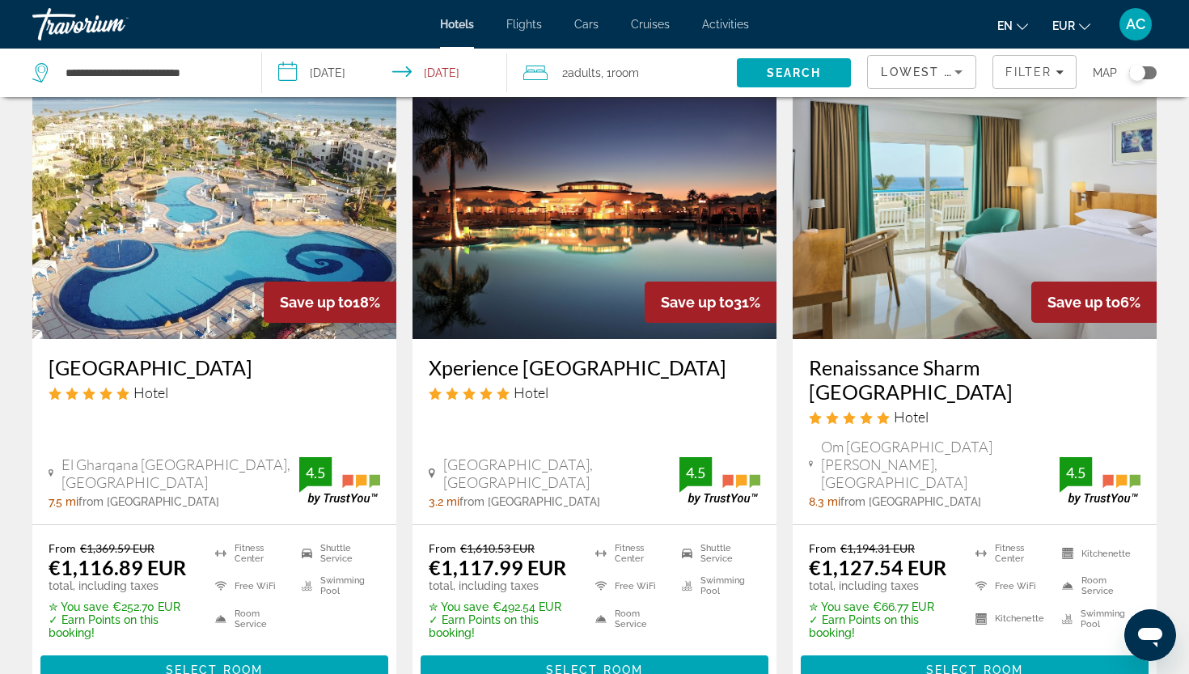
click at [535, 355] on h3 "Xperience Kiroseiz Parkland" at bounding box center [595, 367] width 332 height 24
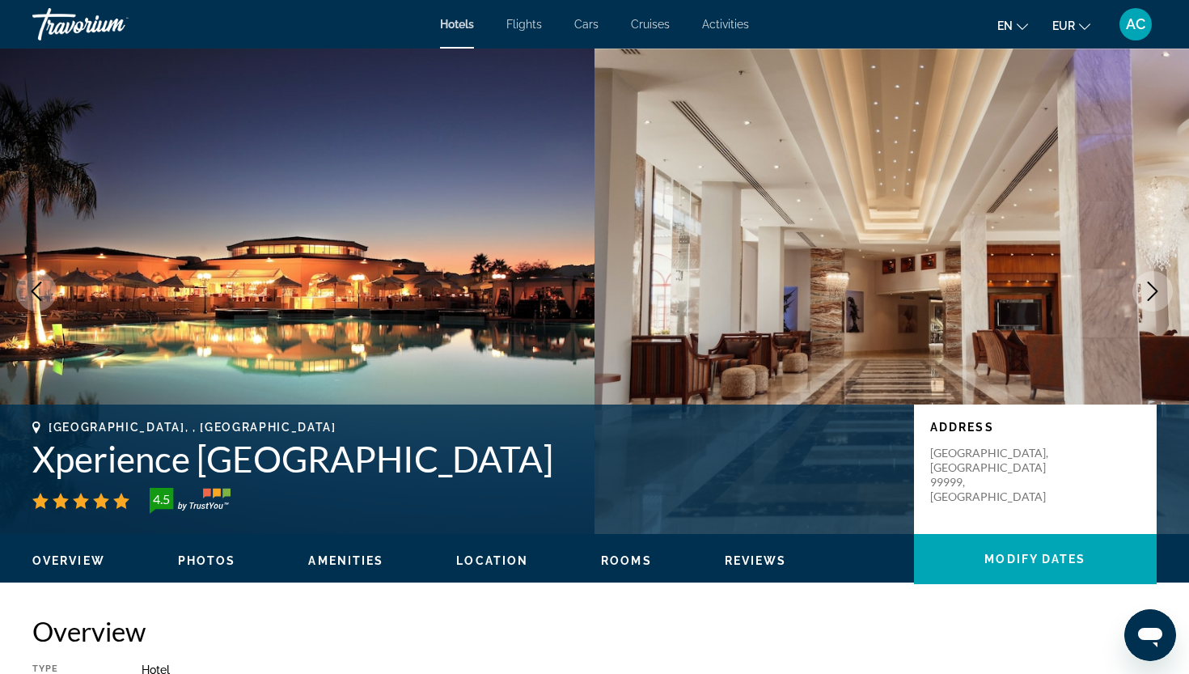
click at [1145, 285] on icon "Next image" at bounding box center [1152, 290] width 19 height 19
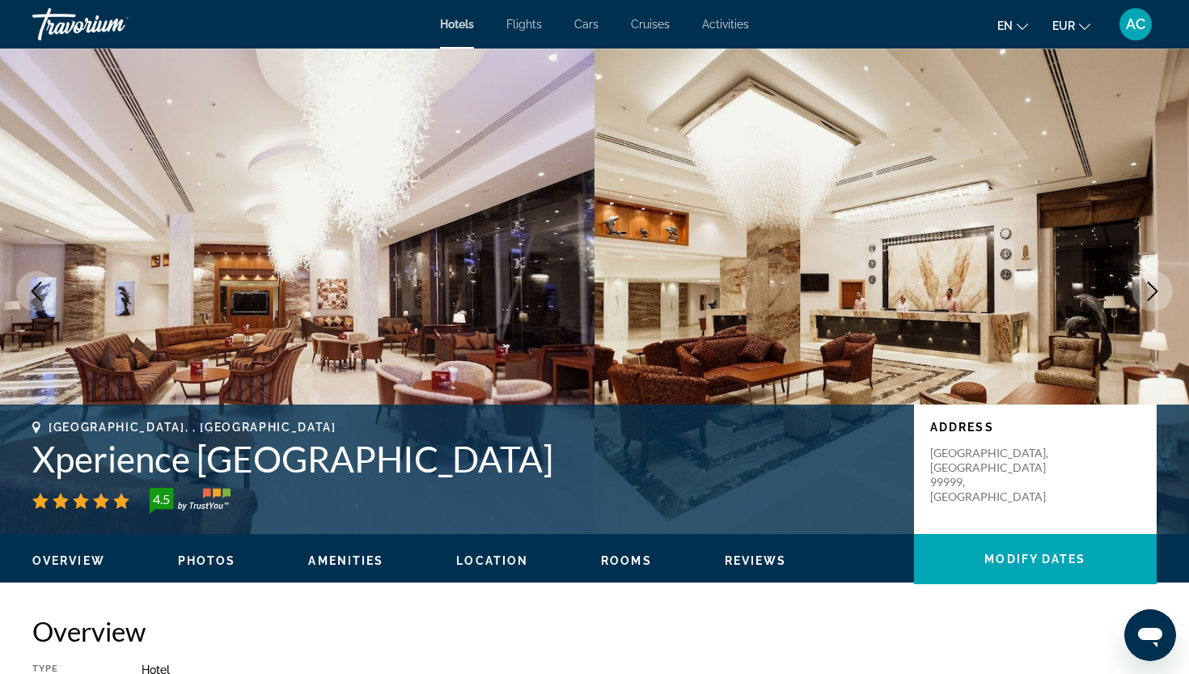
click at [1145, 285] on icon "Next image" at bounding box center [1152, 290] width 19 height 19
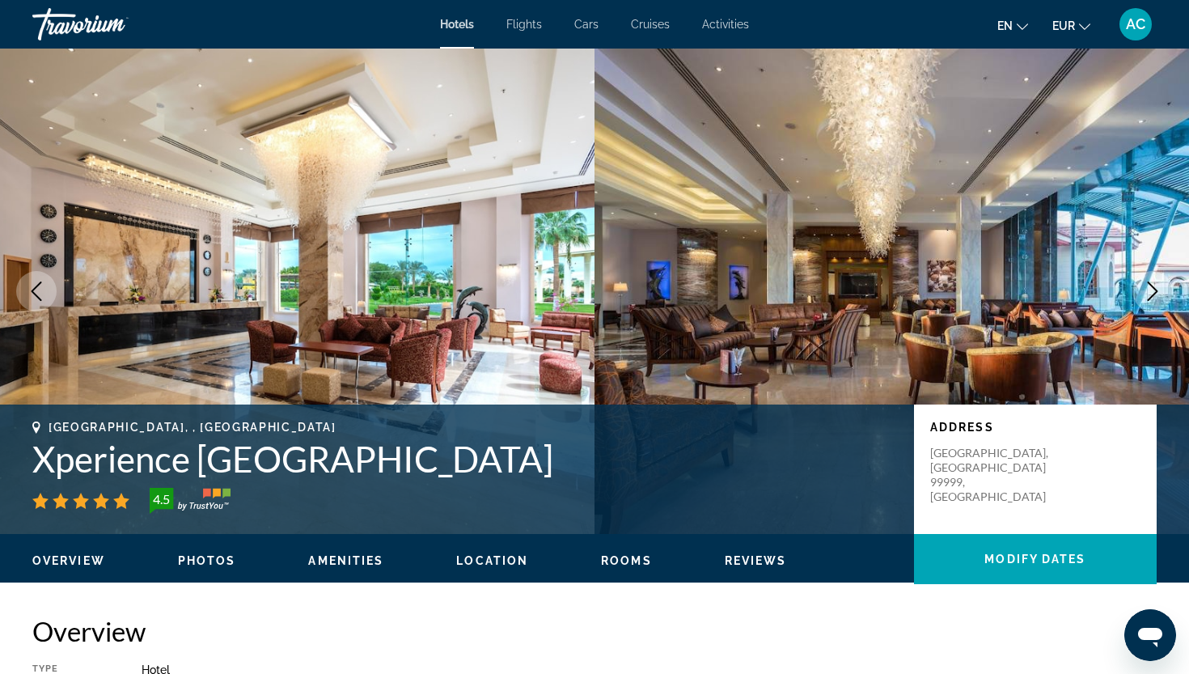
click at [1145, 285] on icon "Next image" at bounding box center [1152, 290] width 19 height 19
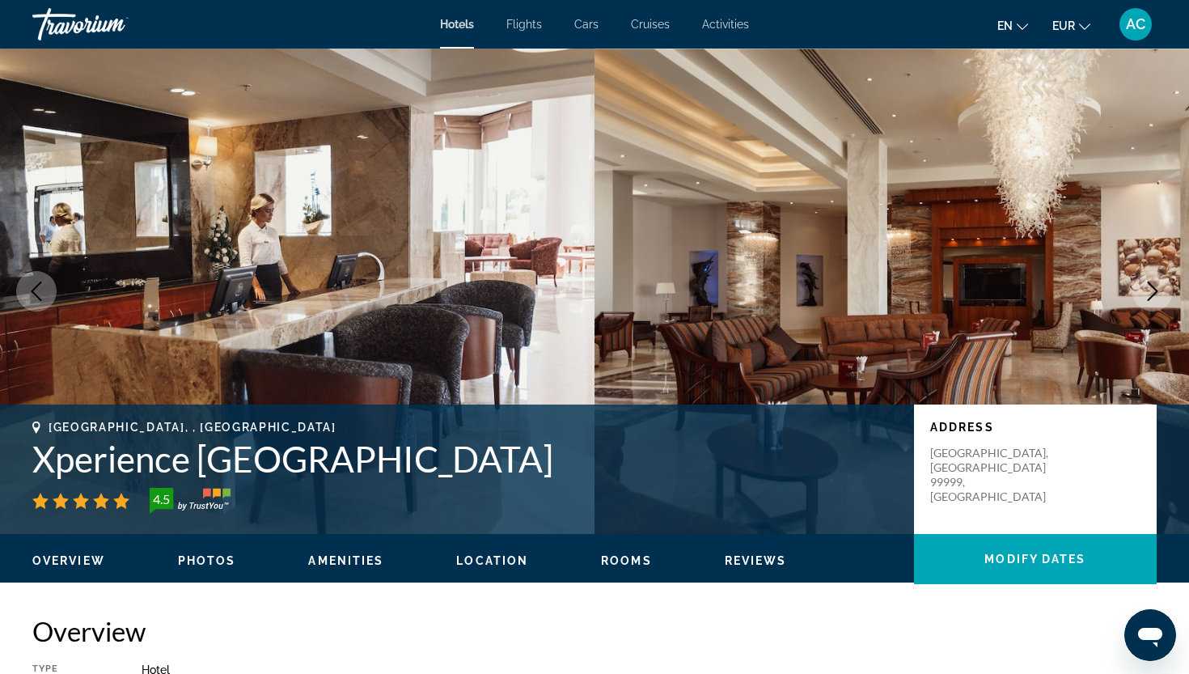
click at [1145, 285] on icon "Next image" at bounding box center [1152, 290] width 19 height 19
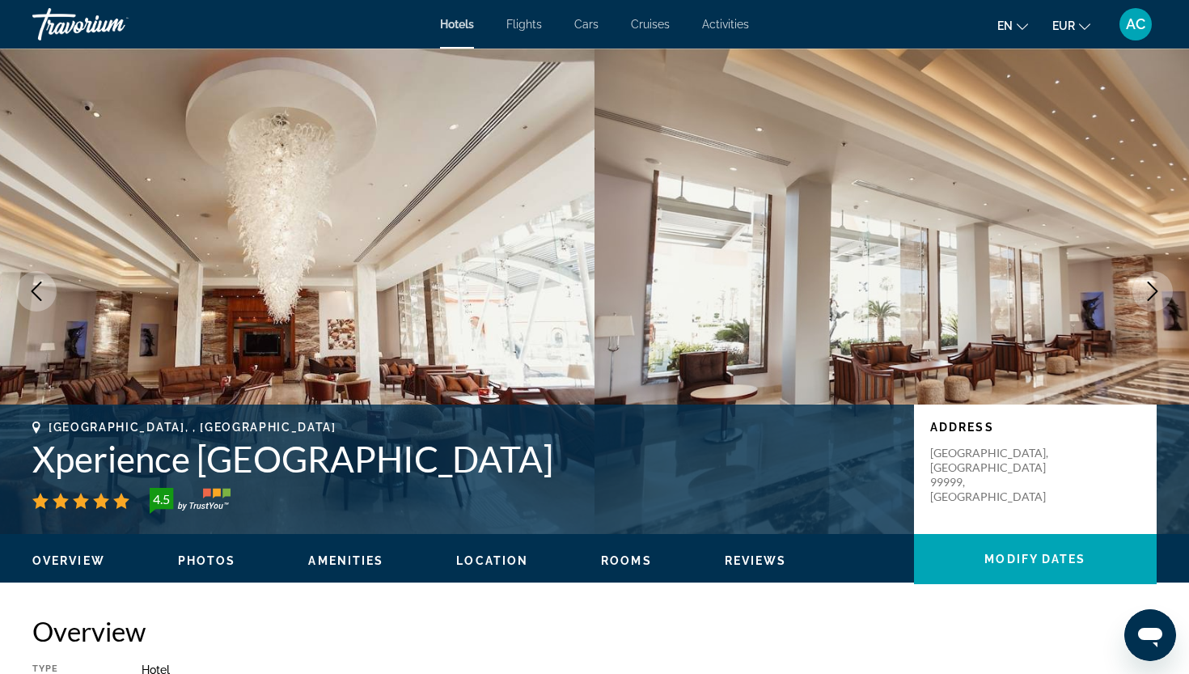
click at [1145, 285] on icon "Next image" at bounding box center [1152, 290] width 19 height 19
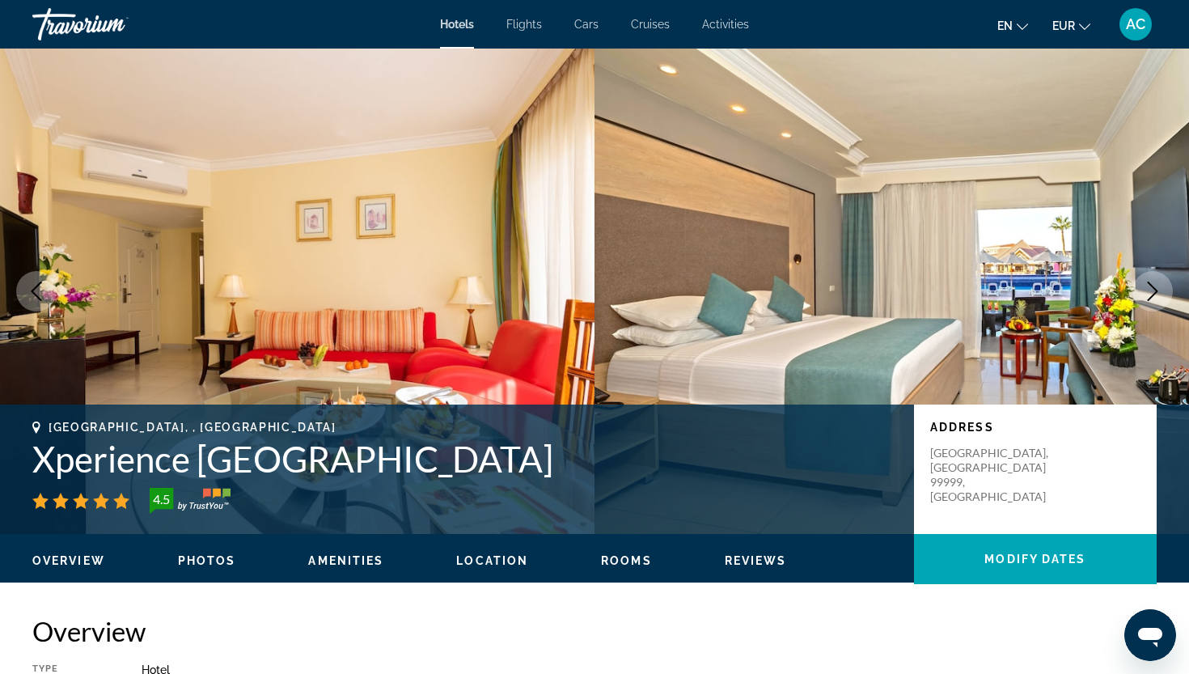
click at [1145, 285] on icon "Next image" at bounding box center [1152, 290] width 19 height 19
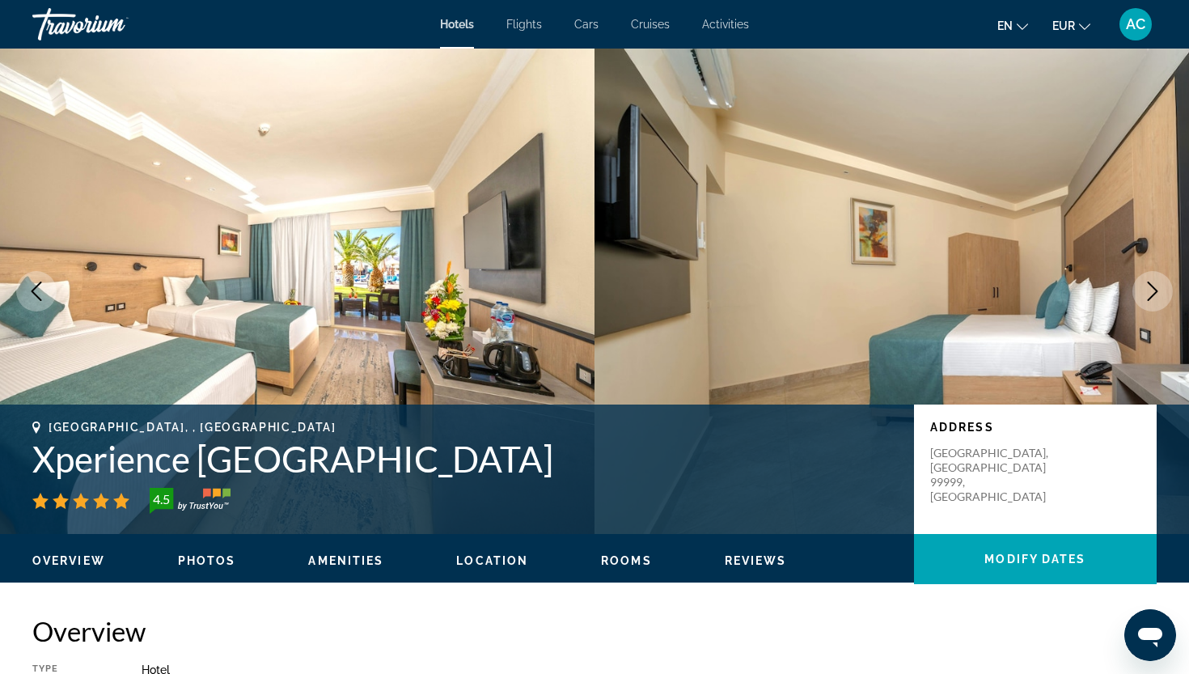
click at [1145, 285] on icon "Next image" at bounding box center [1152, 290] width 19 height 19
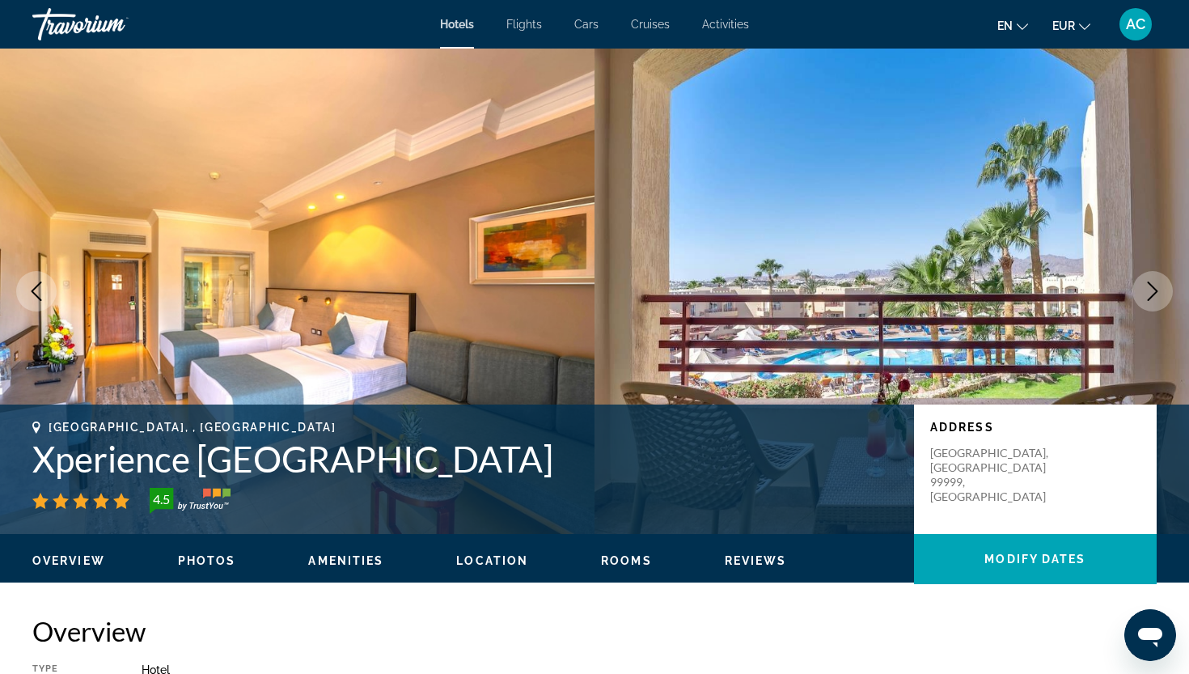
click at [1149, 285] on icon "Next image" at bounding box center [1152, 290] width 19 height 19
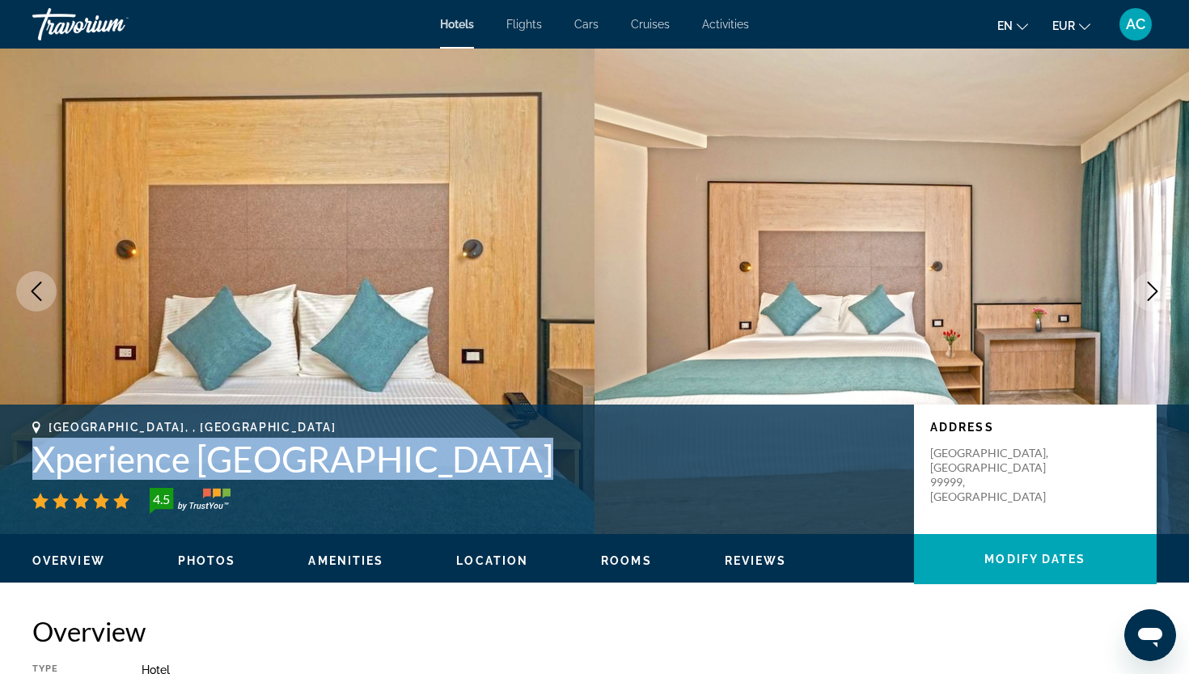
drag, startPoint x: 483, startPoint y: 461, endPoint x: 36, endPoint y: 464, distance: 446.4
click at [36, 464] on h1 "Xperience Kiroseiz Parkland" at bounding box center [464, 459] width 865 height 42
copy h1 "Xperience Kiroseiz Parkland"
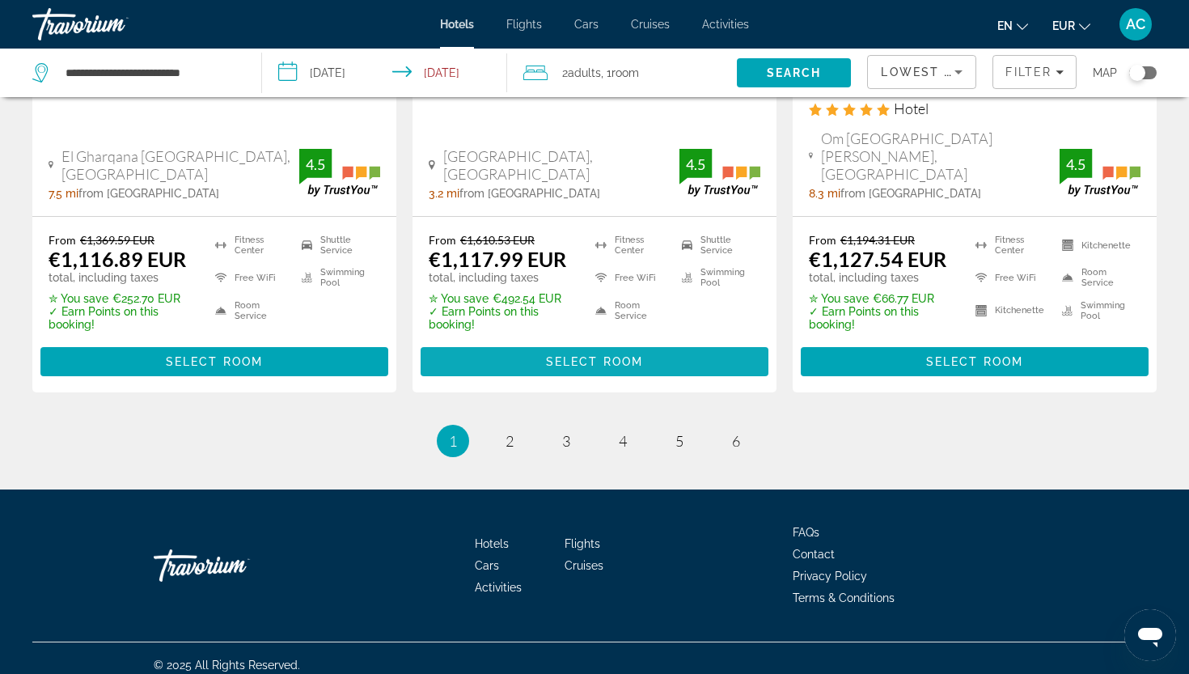
scroll to position [2242, 0]
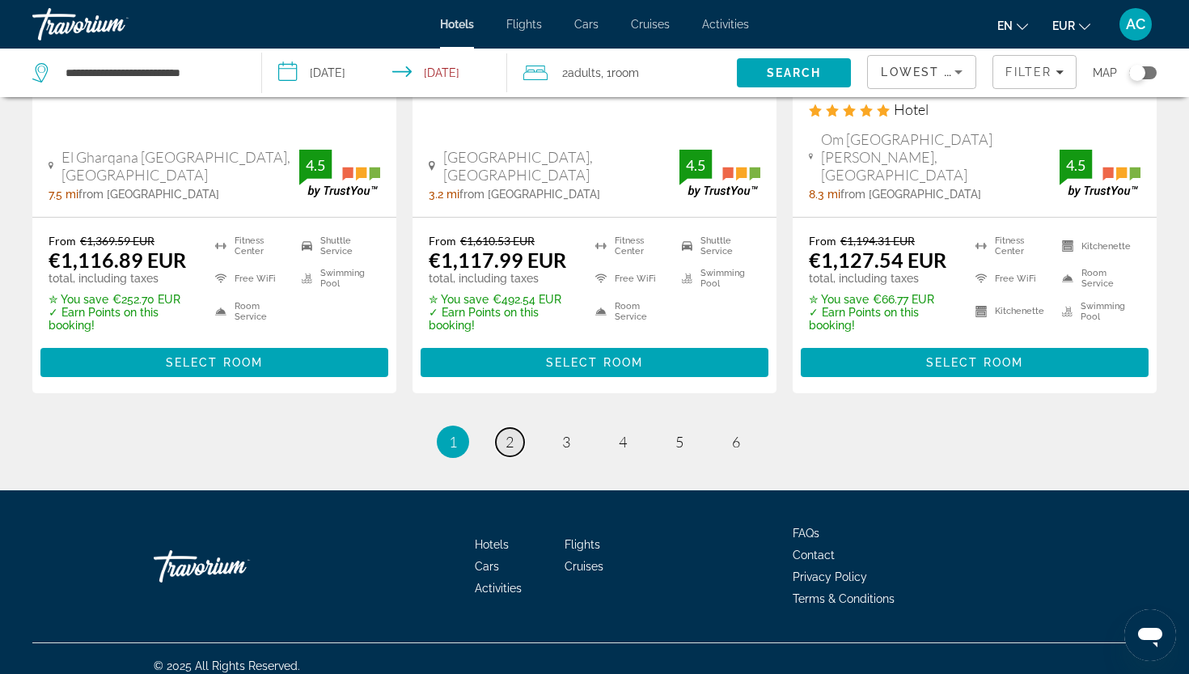
click at [505, 433] on span "2" at bounding box center [509, 442] width 8 height 18
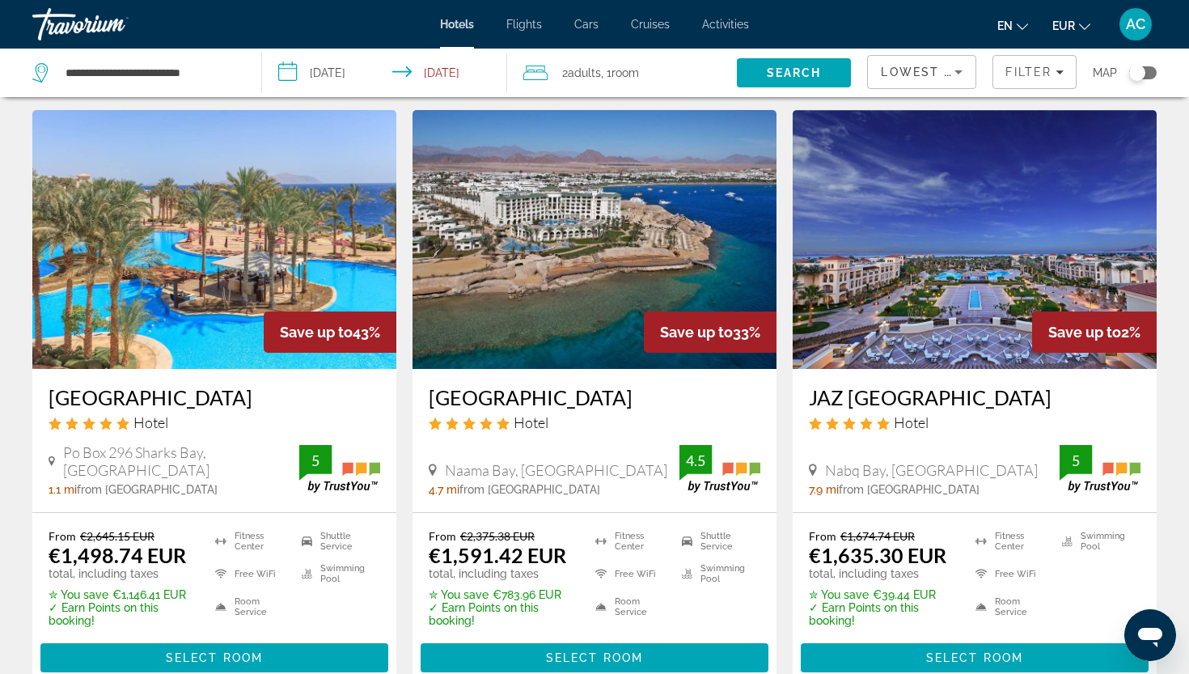
scroll to position [1275, 0]
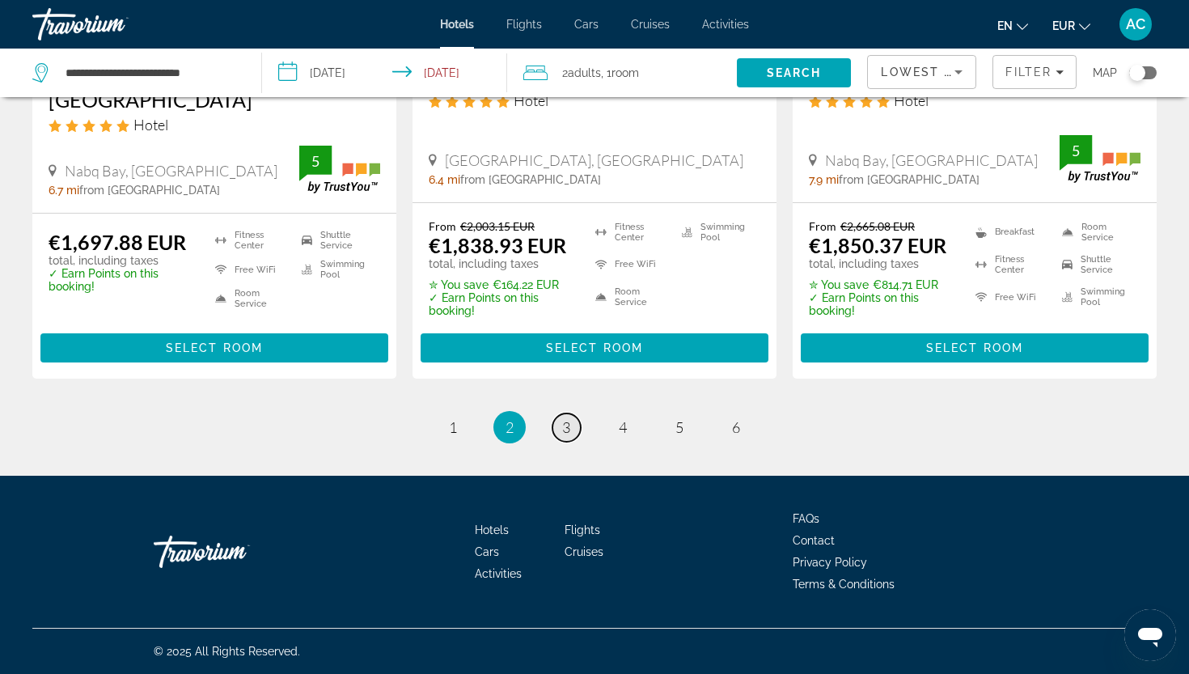
click at [560, 426] on link "page 3" at bounding box center [566, 427] width 28 height 28
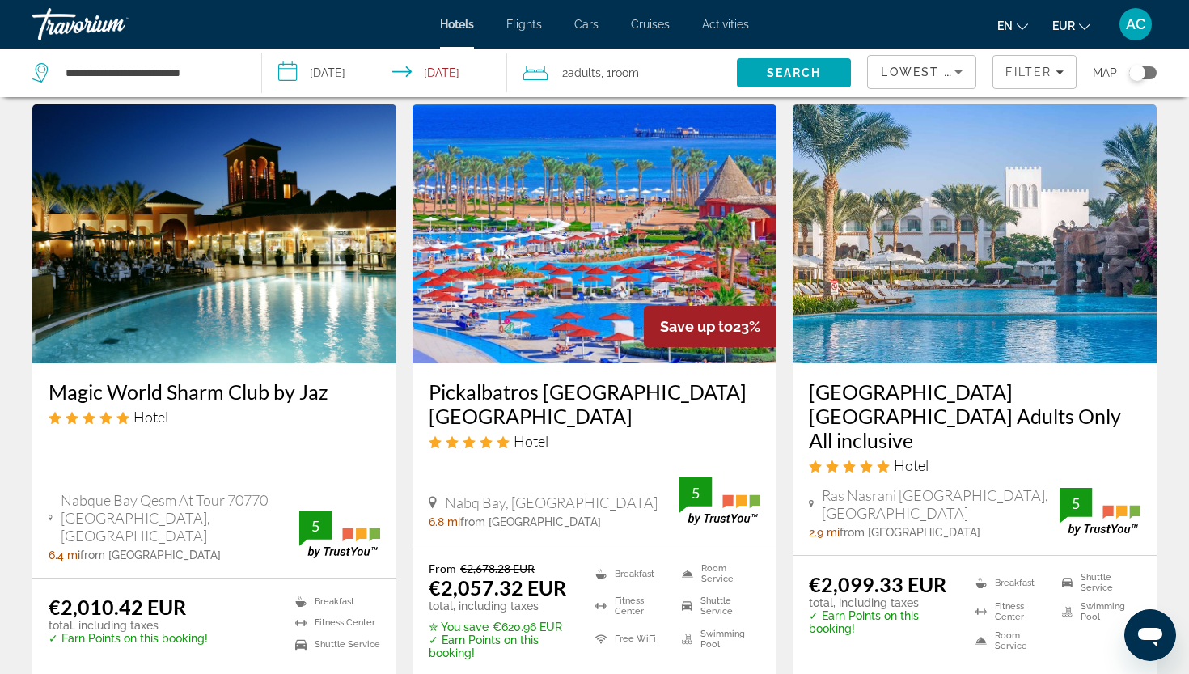
scroll to position [1317, 0]
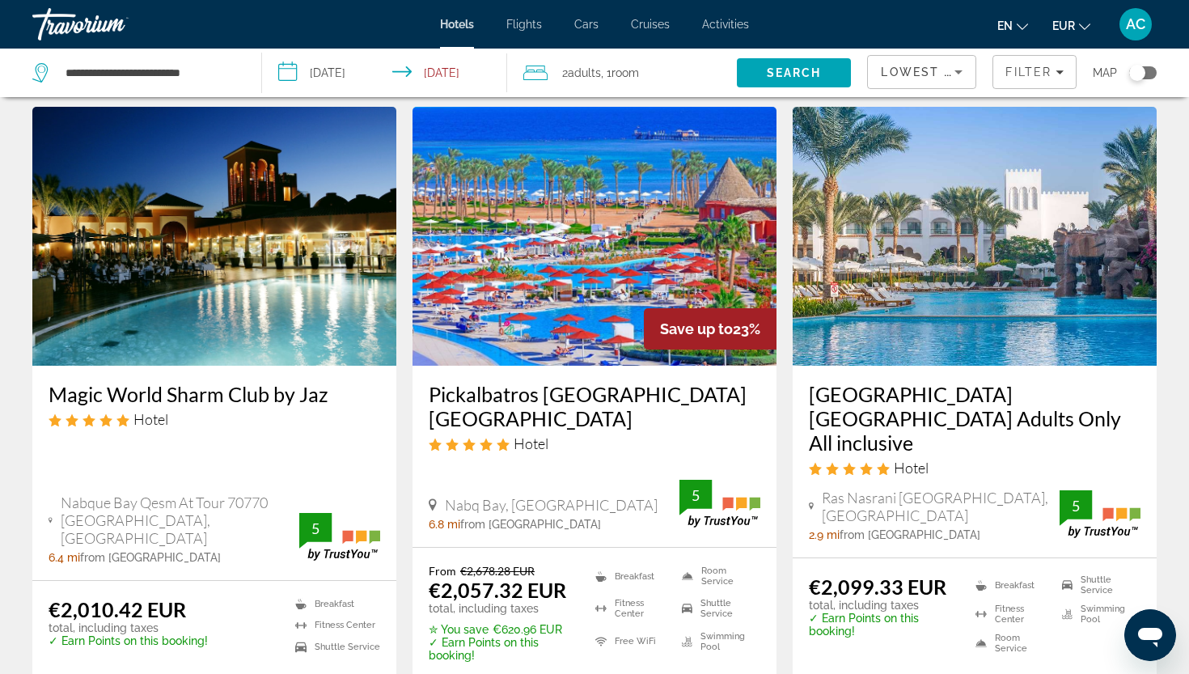
click at [892, 402] on h3 "Baron Palms Resort Sharm El Sheikh Adults Only All inclusive" at bounding box center [975, 418] width 332 height 73
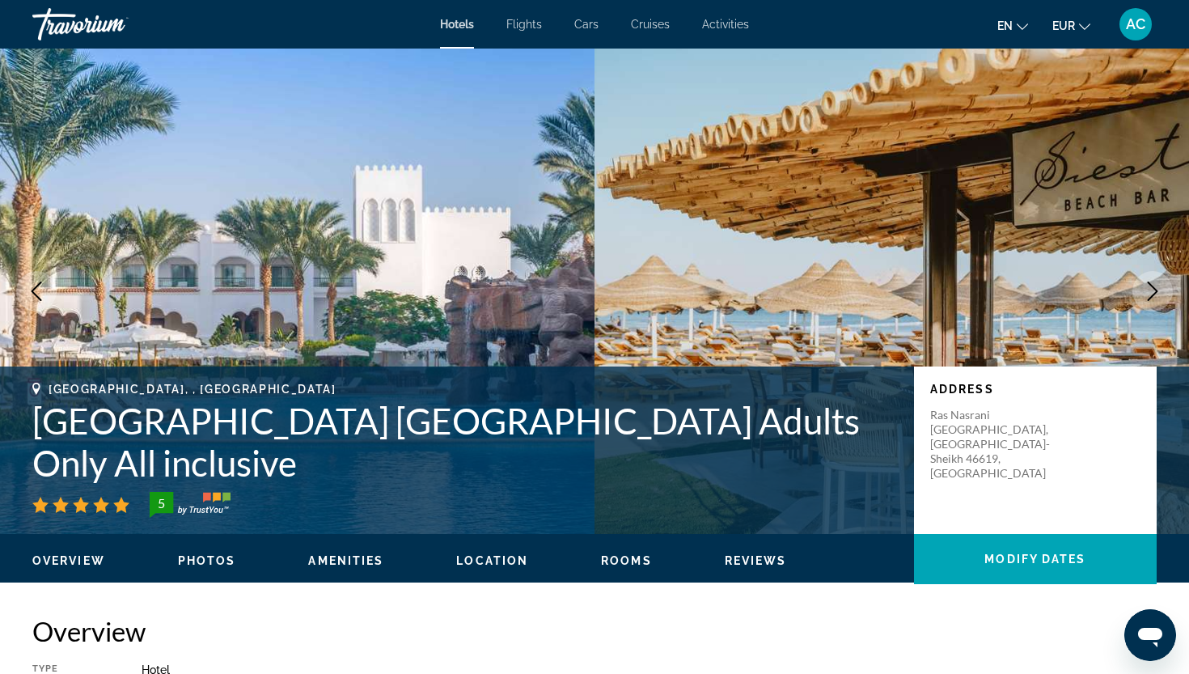
click at [1046, 298] on img "Main content" at bounding box center [891, 291] width 594 height 485
click at [1160, 285] on icon "Next image" at bounding box center [1152, 290] width 19 height 19
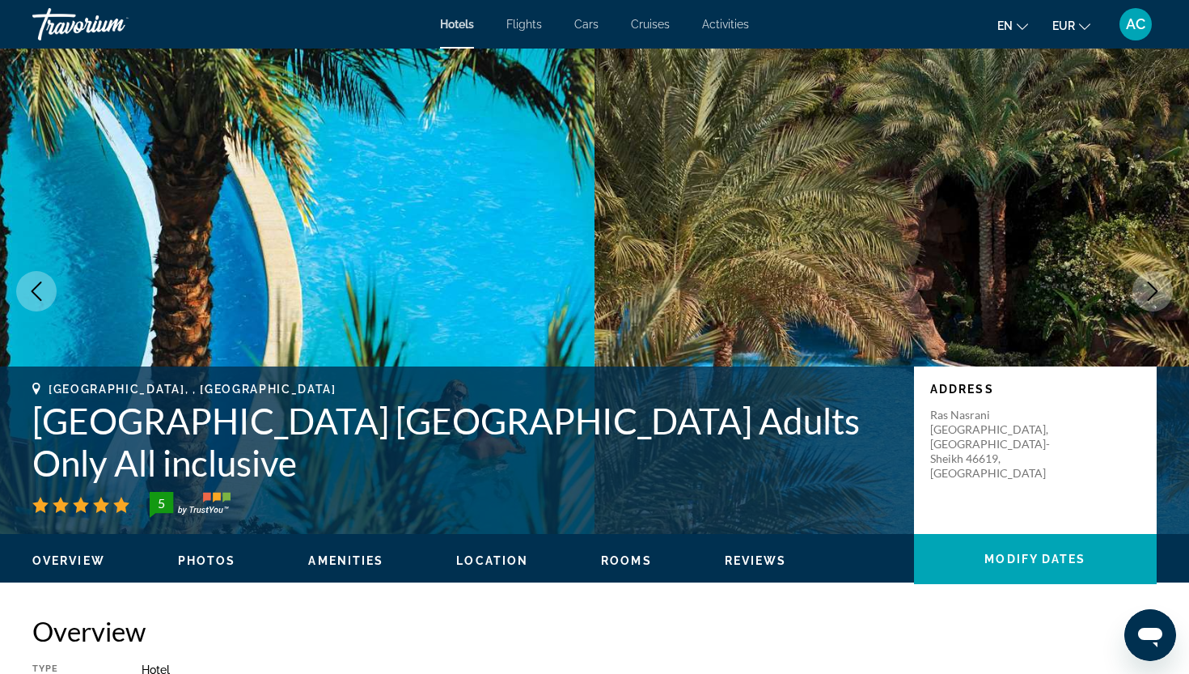
click at [1160, 285] on icon "Next image" at bounding box center [1152, 290] width 19 height 19
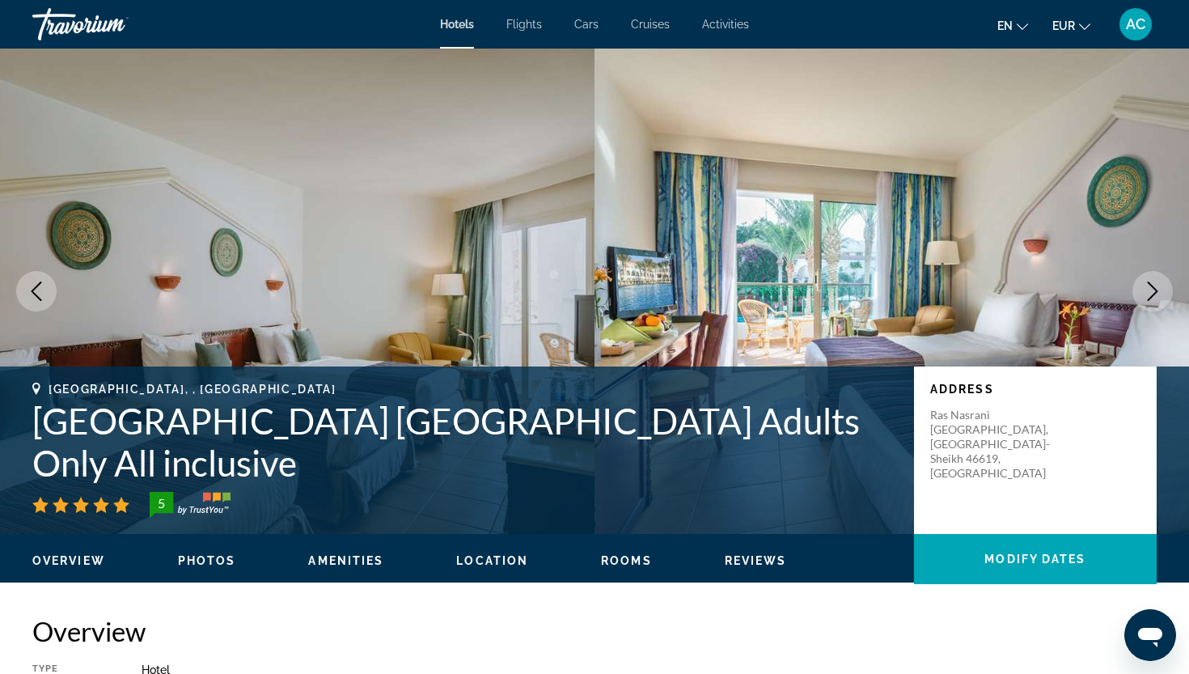
click at [1160, 285] on icon "Next image" at bounding box center [1152, 290] width 19 height 19
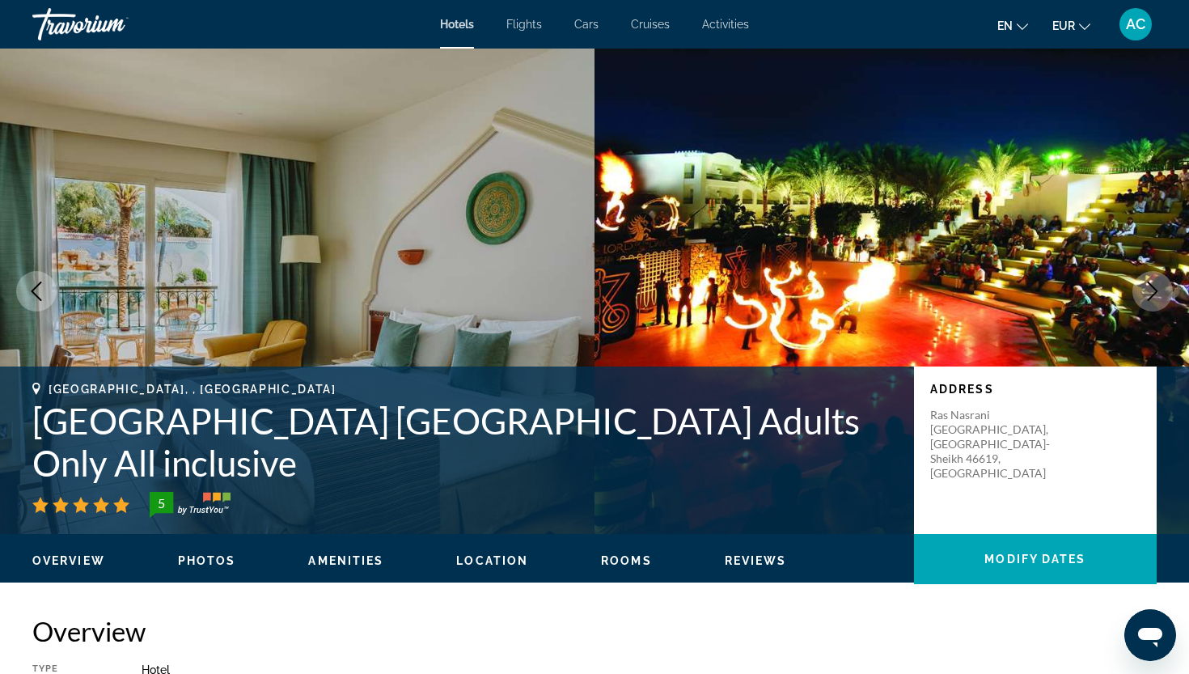
click at [1160, 285] on icon "Next image" at bounding box center [1152, 290] width 19 height 19
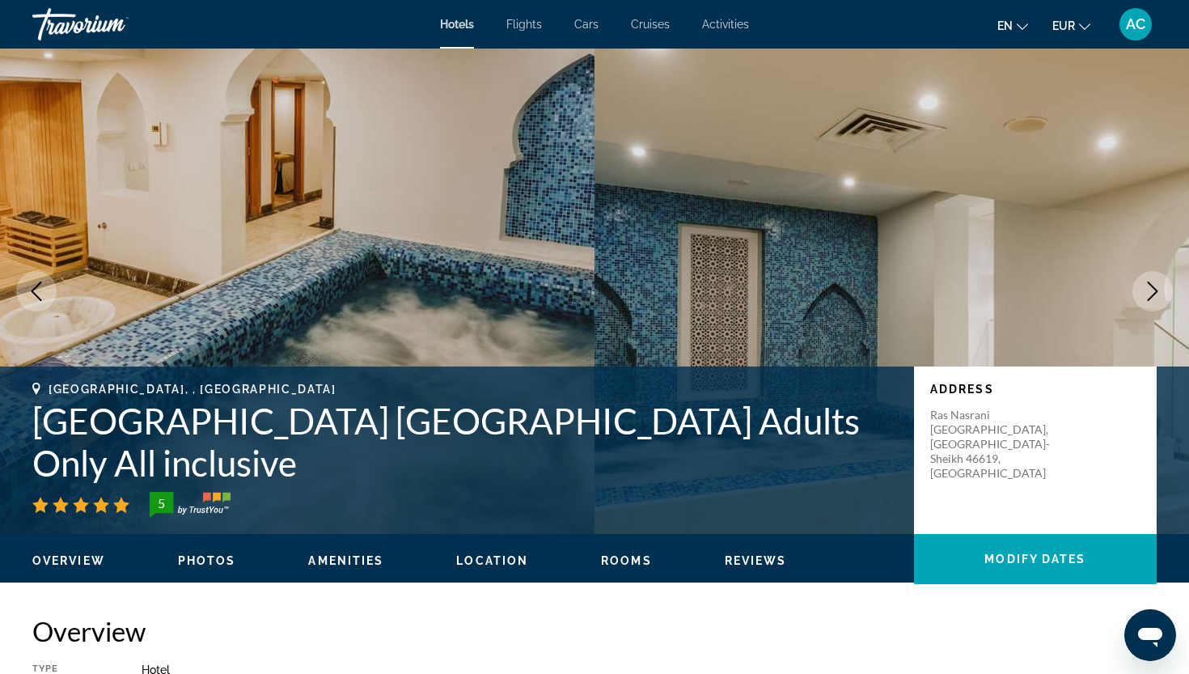
click at [1160, 285] on icon "Next image" at bounding box center [1152, 290] width 19 height 19
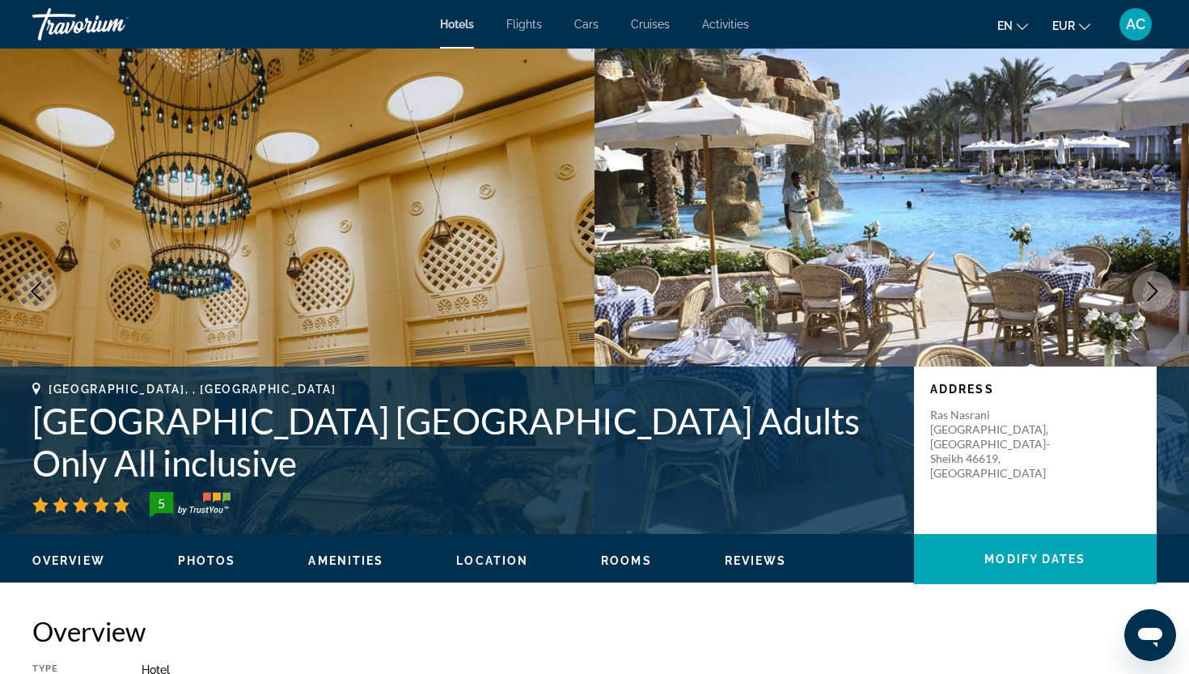
click at [1160, 285] on icon "Next image" at bounding box center [1152, 290] width 19 height 19
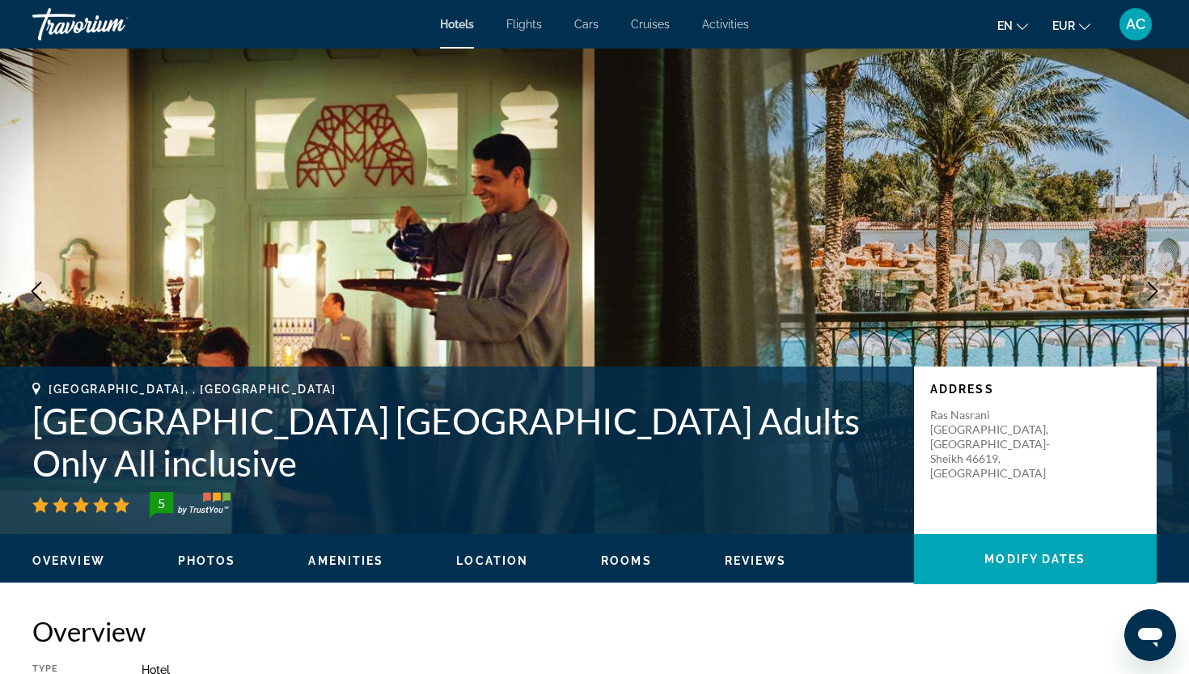
click at [1160, 285] on icon "Next image" at bounding box center [1152, 290] width 19 height 19
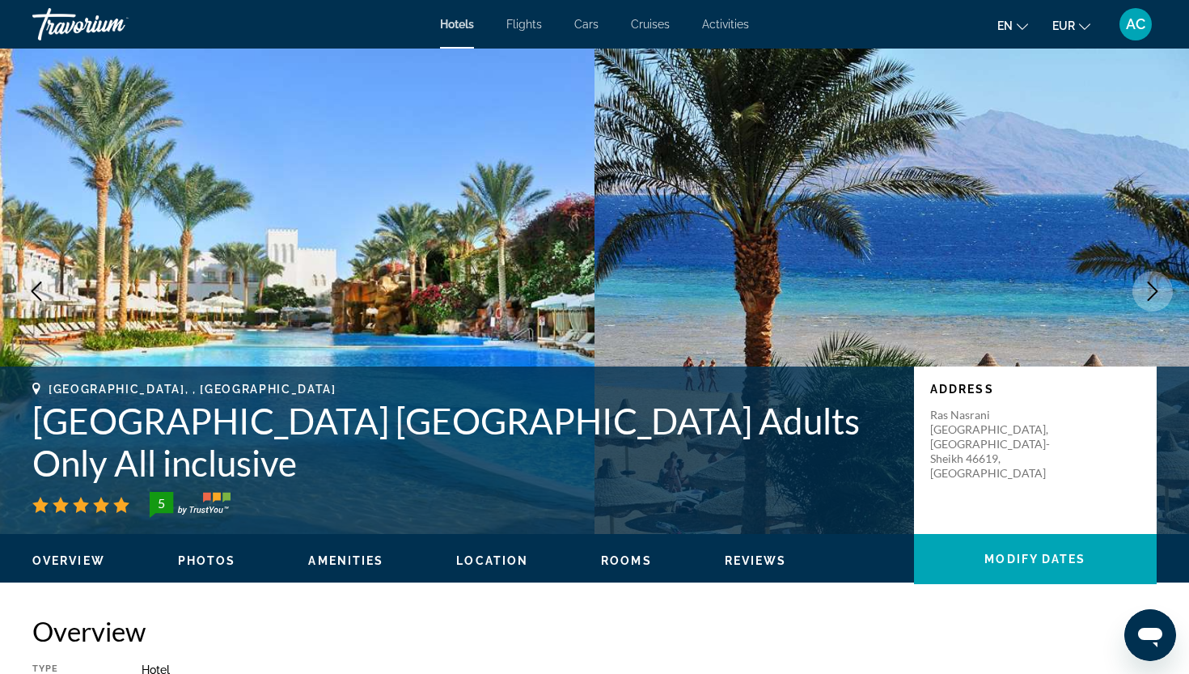
click at [1160, 285] on icon "Next image" at bounding box center [1152, 290] width 19 height 19
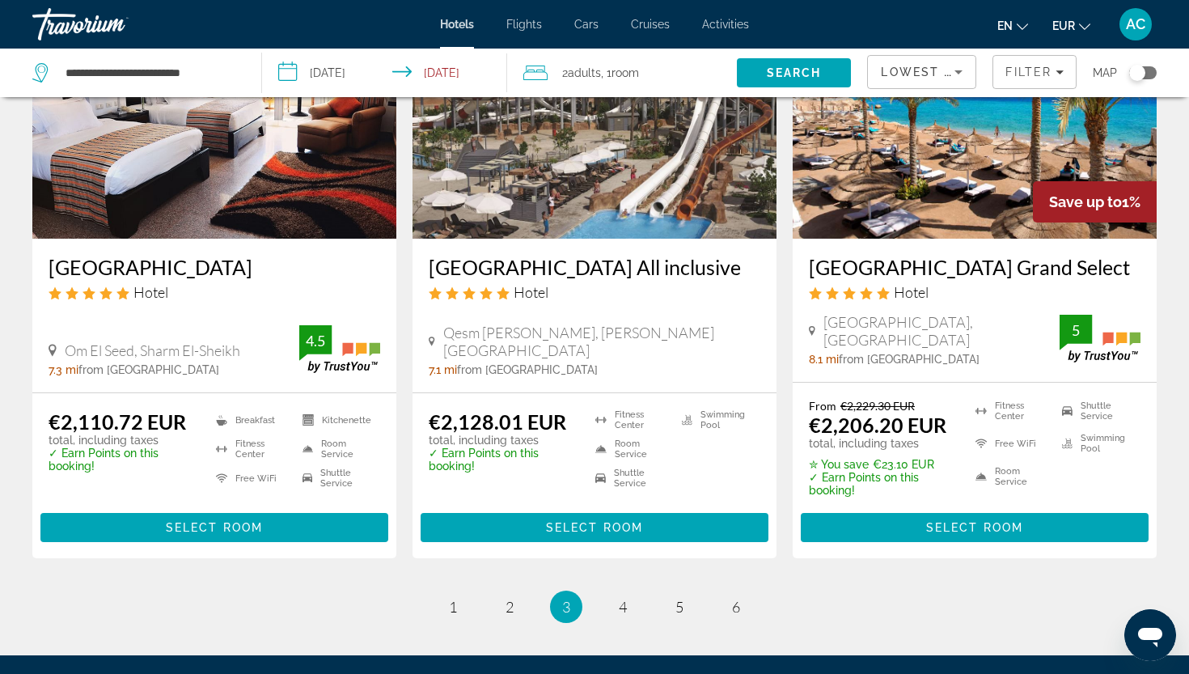
scroll to position [2094, 0]
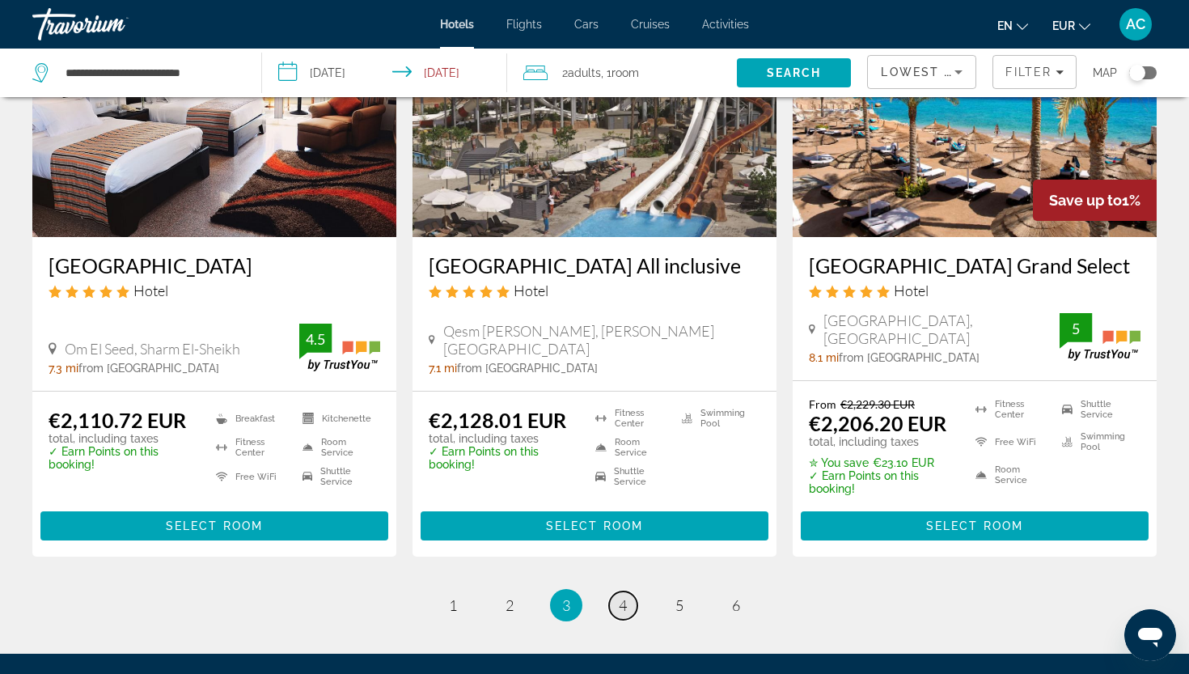
click at [624, 614] on span "4" at bounding box center [623, 605] width 8 height 18
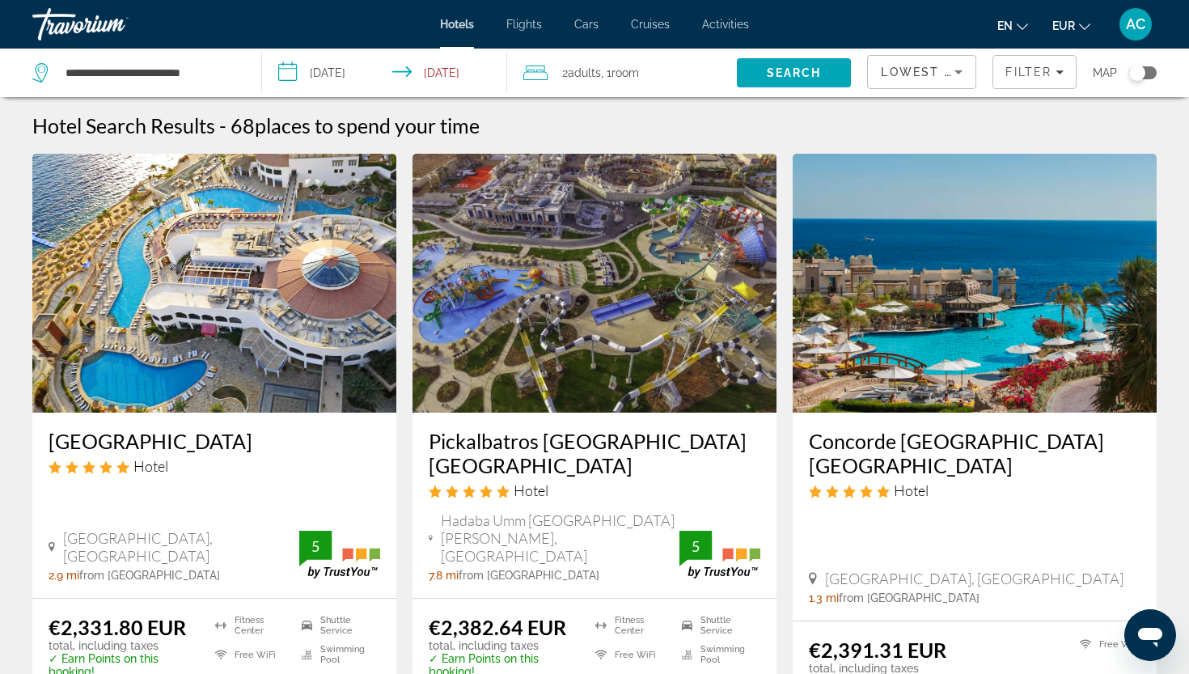
click at [853, 440] on h3 "Concorde El Salam Hotel Sharm El Sheikh" at bounding box center [975, 453] width 332 height 49
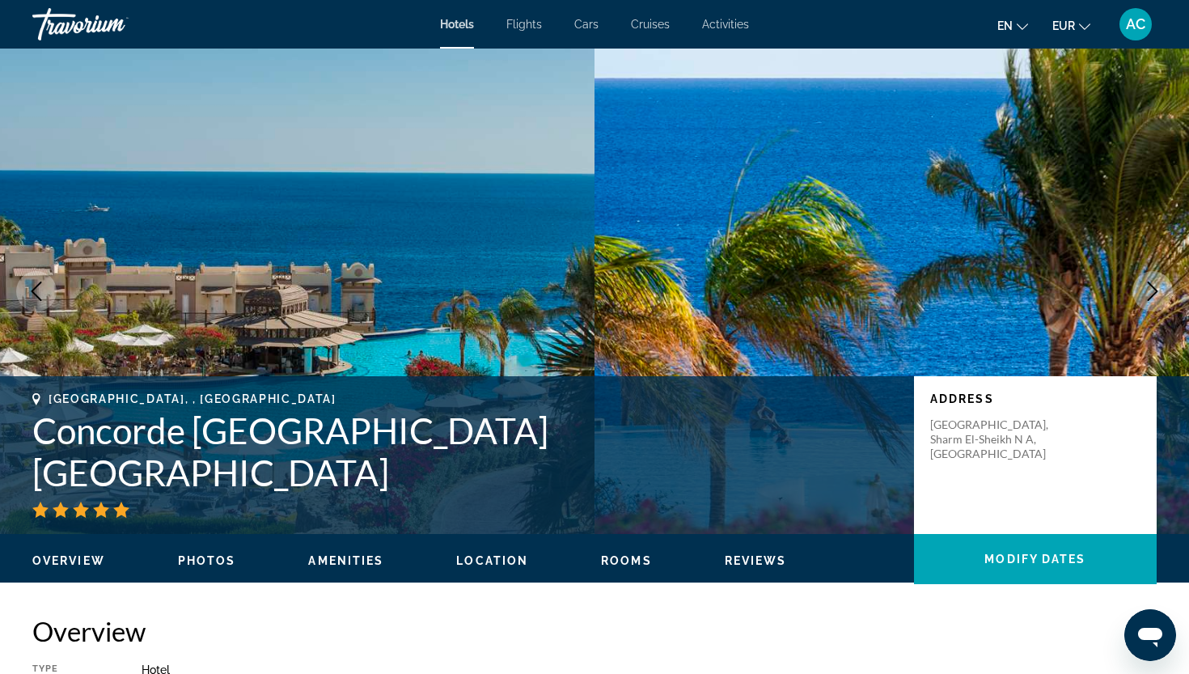
click at [1148, 287] on icon "Next image" at bounding box center [1152, 290] width 19 height 19
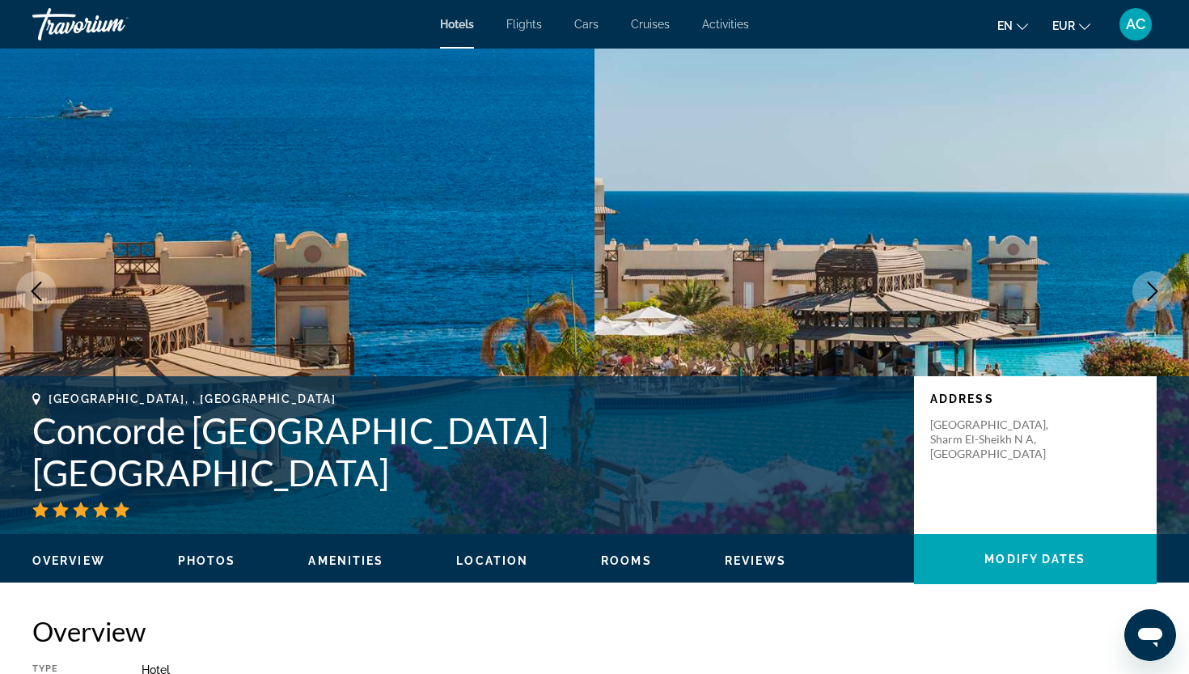
click at [1148, 287] on icon "Next image" at bounding box center [1152, 290] width 19 height 19
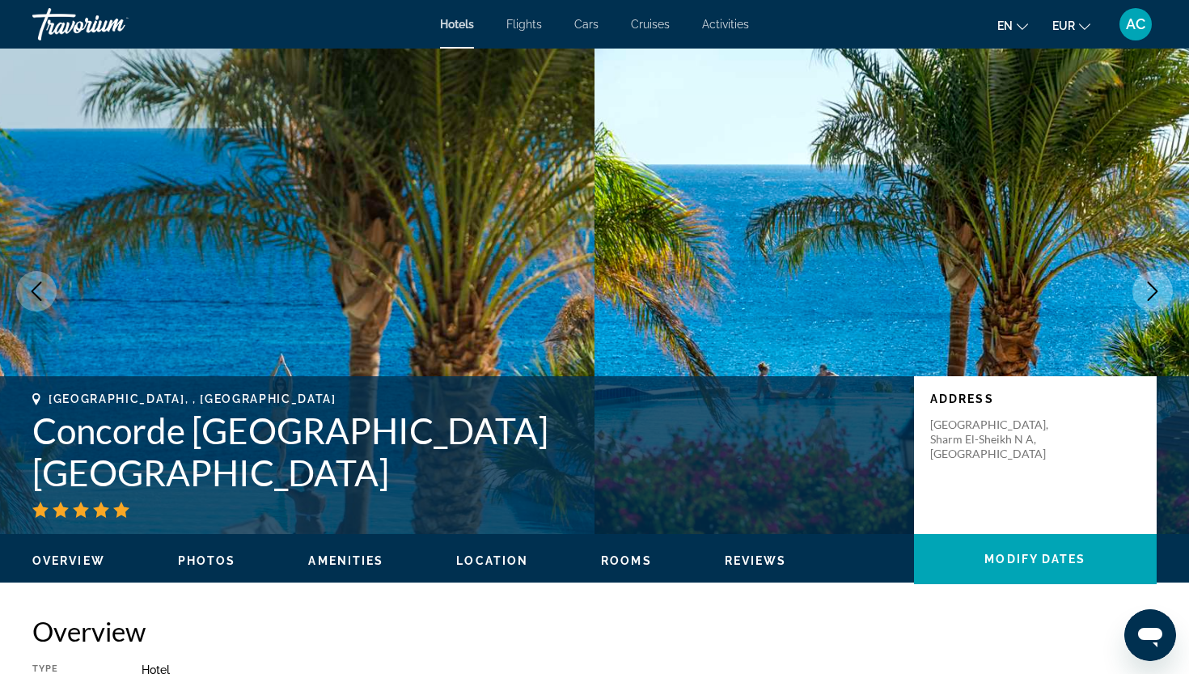
click at [1148, 287] on icon "Next image" at bounding box center [1152, 290] width 19 height 19
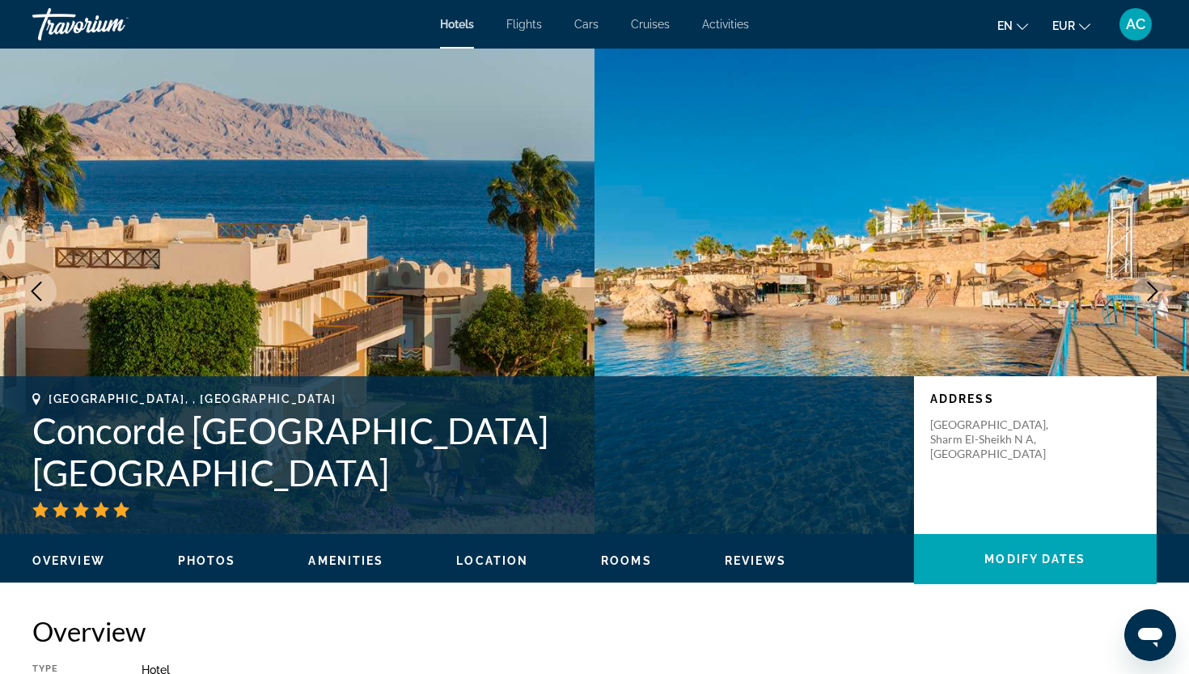
click at [1148, 287] on icon "Next image" at bounding box center [1152, 290] width 19 height 19
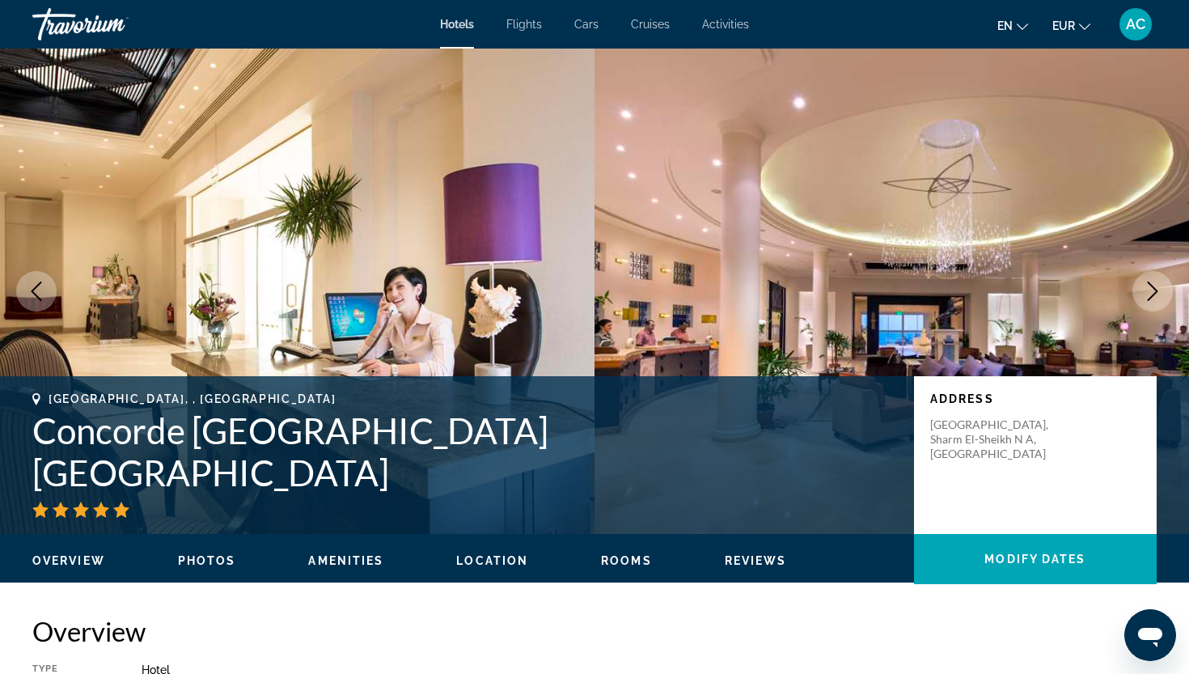
click at [1148, 287] on icon "Next image" at bounding box center [1152, 290] width 19 height 19
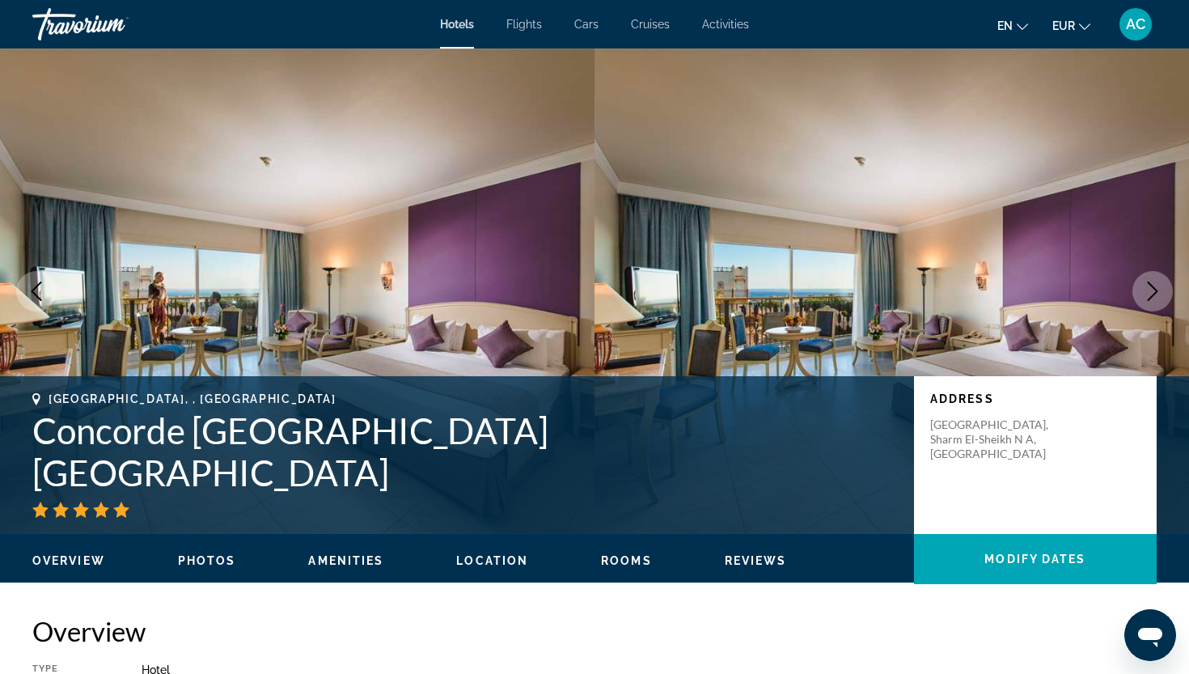
click at [1148, 287] on icon "Next image" at bounding box center [1152, 290] width 19 height 19
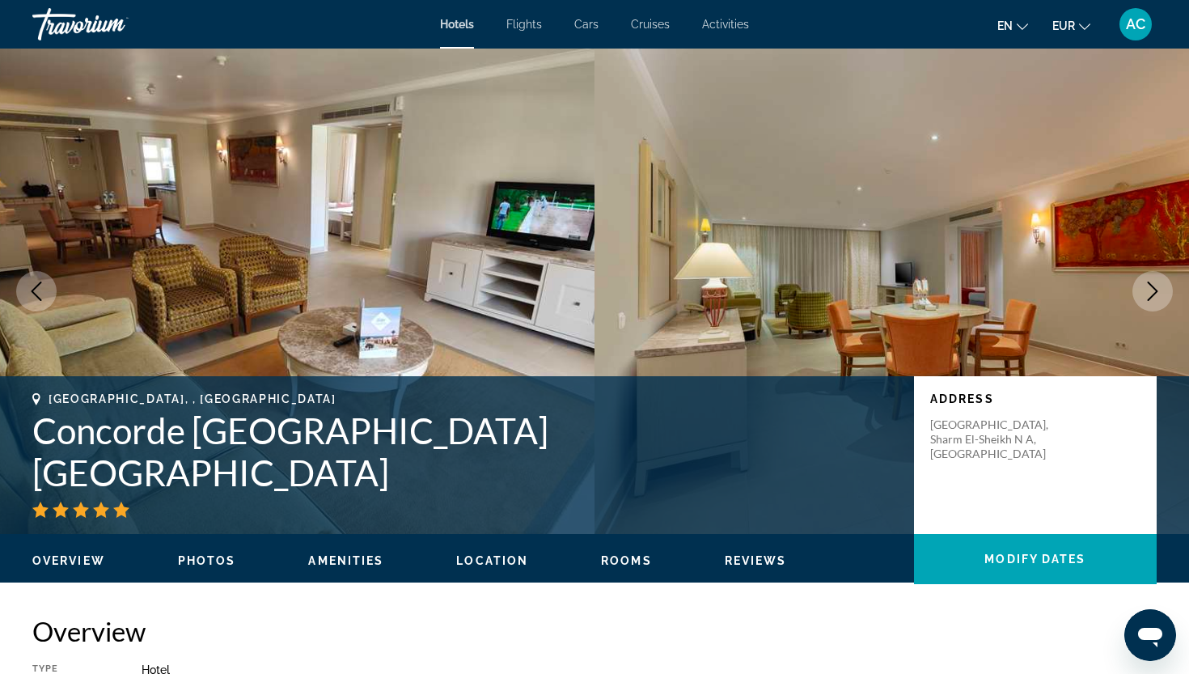
click at [1148, 287] on icon "Next image" at bounding box center [1152, 290] width 19 height 19
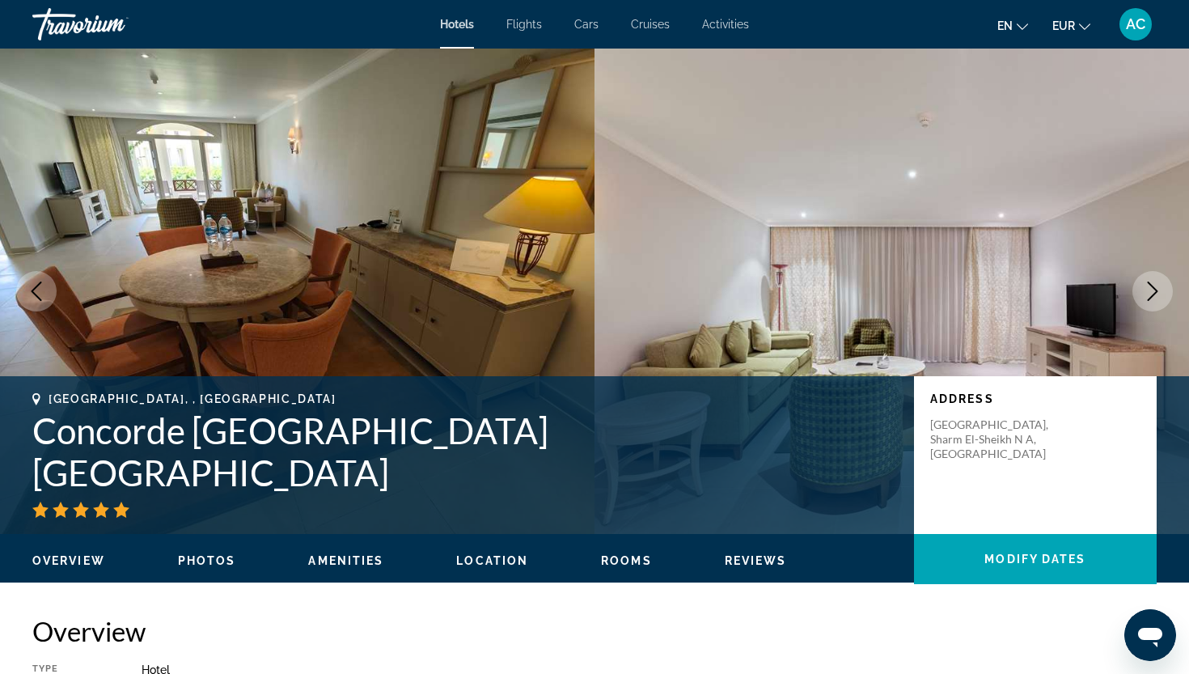
click at [1148, 287] on icon "Next image" at bounding box center [1152, 290] width 19 height 19
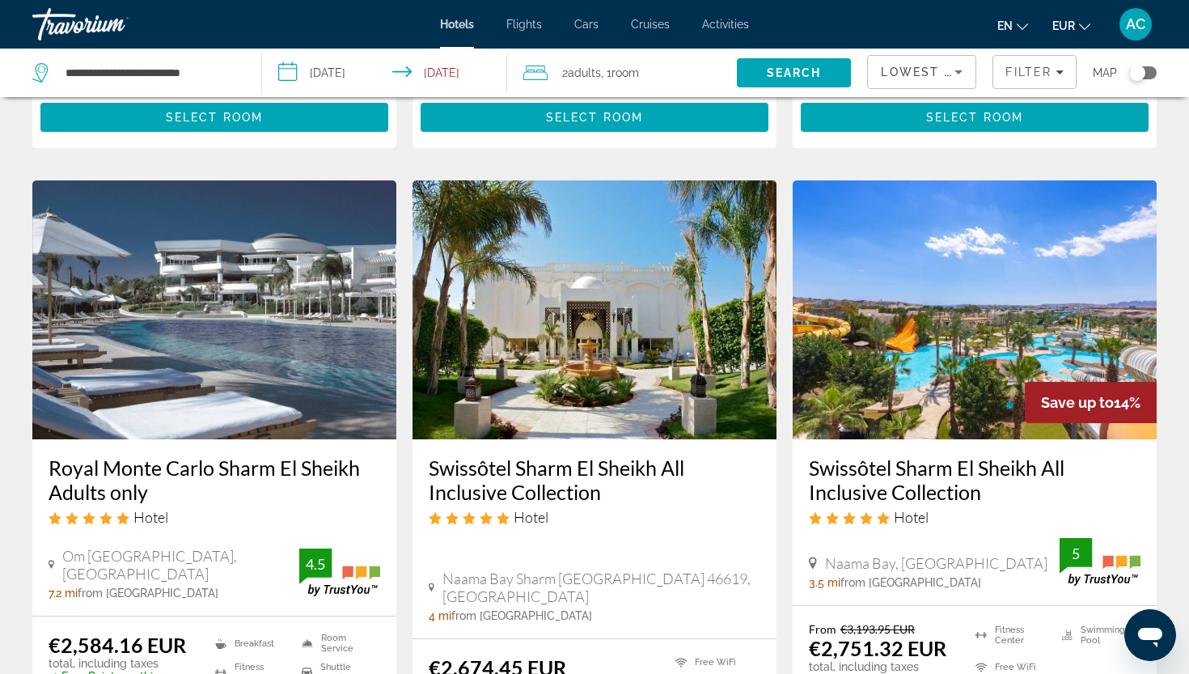
scroll to position [1881, 0]
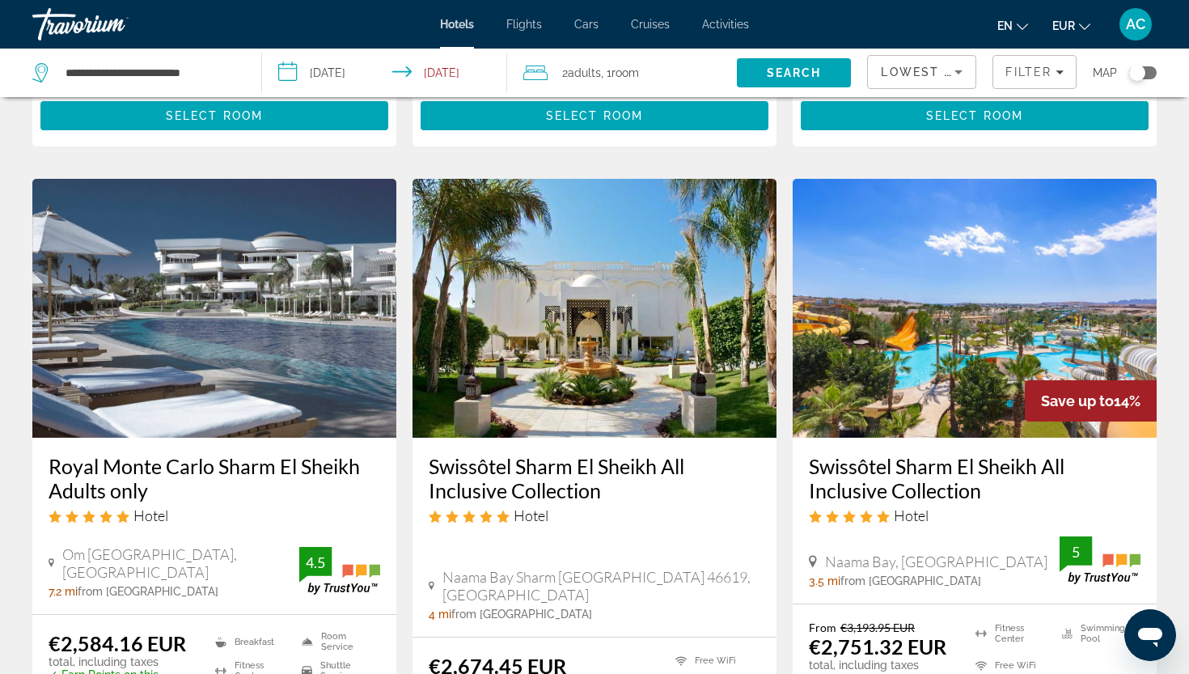
click at [579, 454] on h3 "Swissôtel Sharm El Sheikh All Inclusive Collection" at bounding box center [595, 478] width 332 height 49
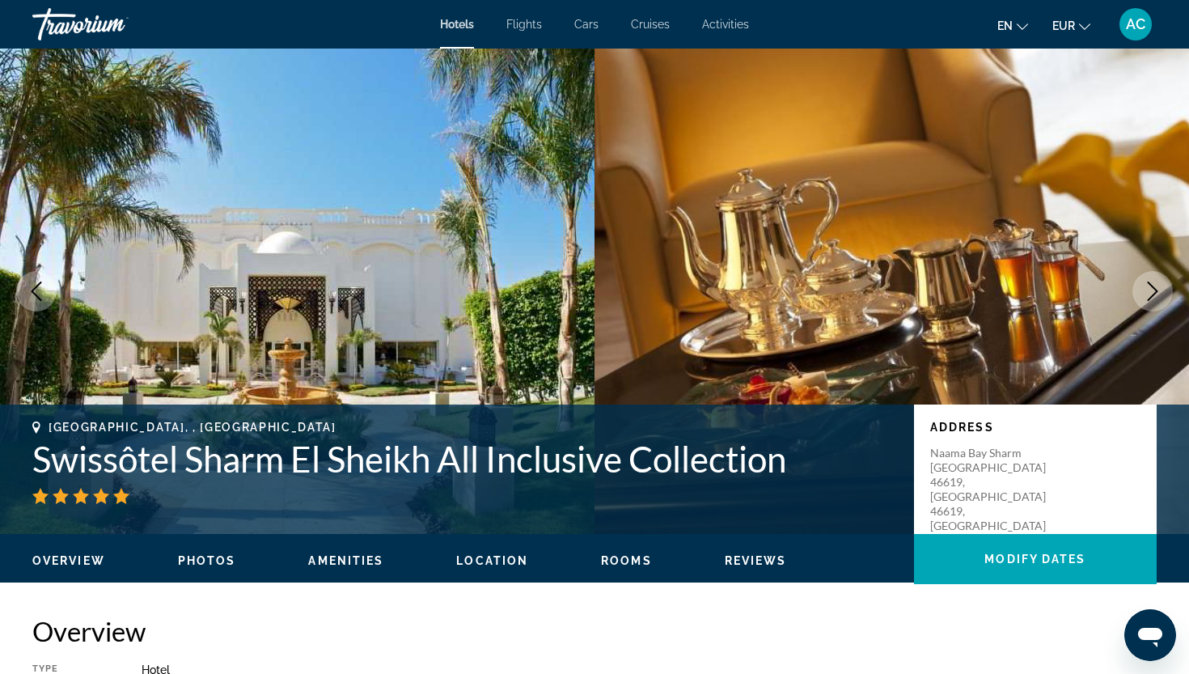
click at [1160, 292] on icon "Next image" at bounding box center [1152, 290] width 19 height 19
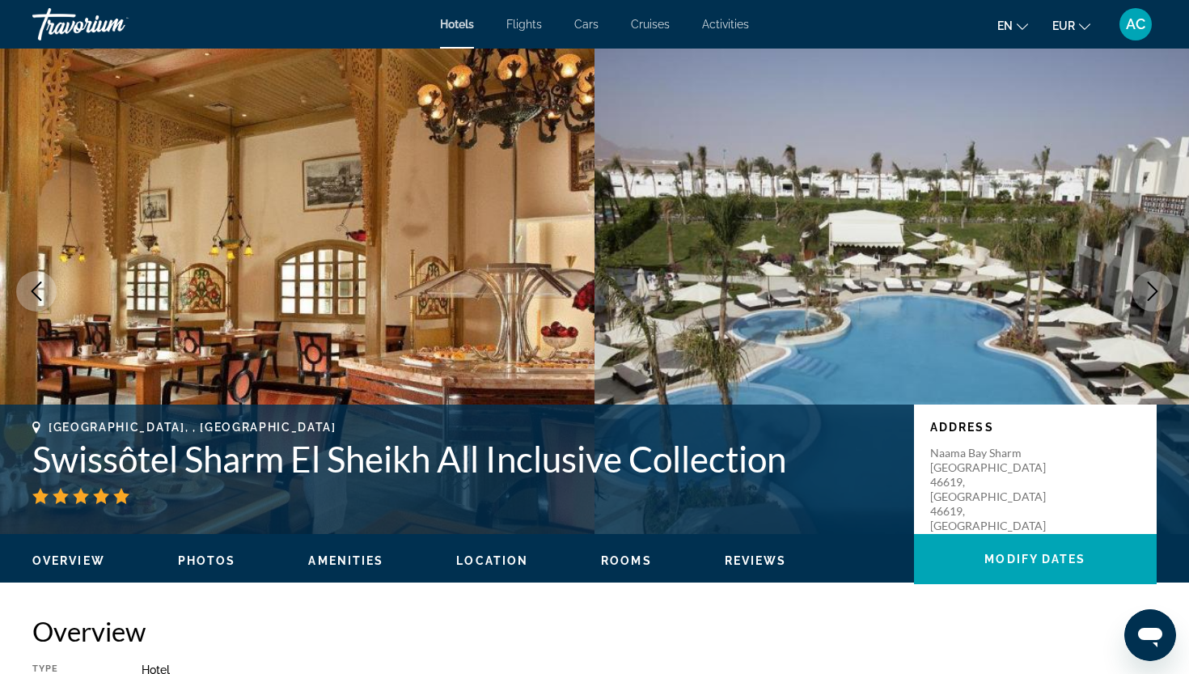
click at [1160, 292] on icon "Next image" at bounding box center [1152, 290] width 19 height 19
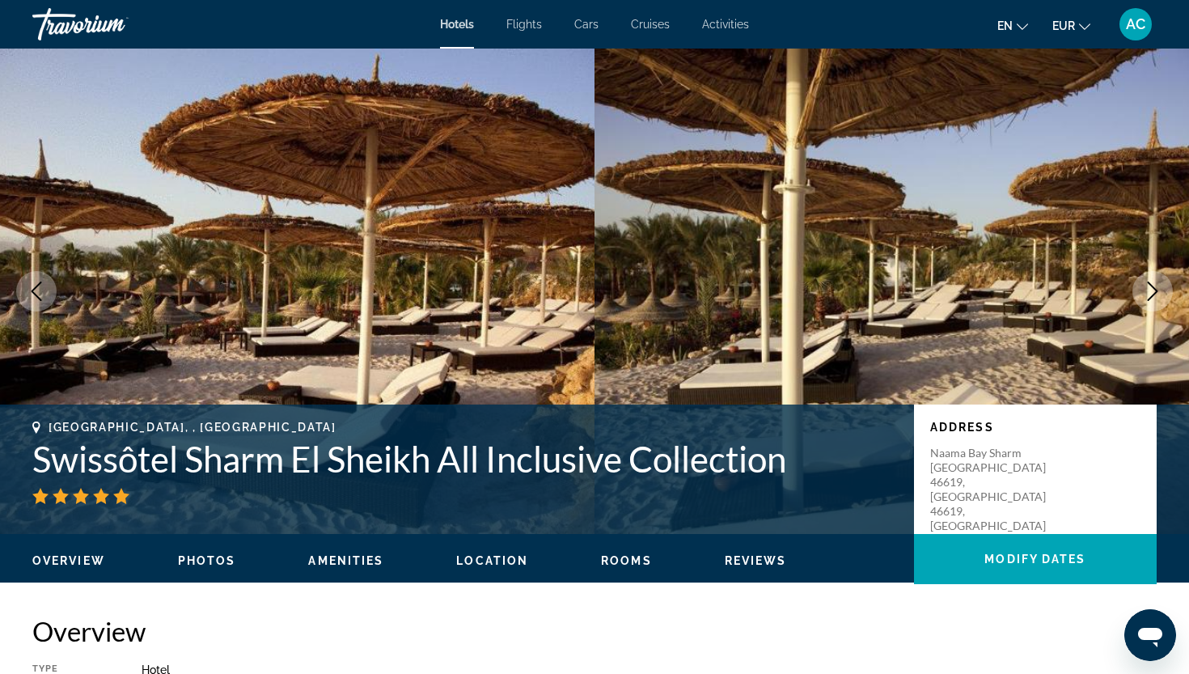
click at [1160, 292] on icon "Next image" at bounding box center [1152, 290] width 19 height 19
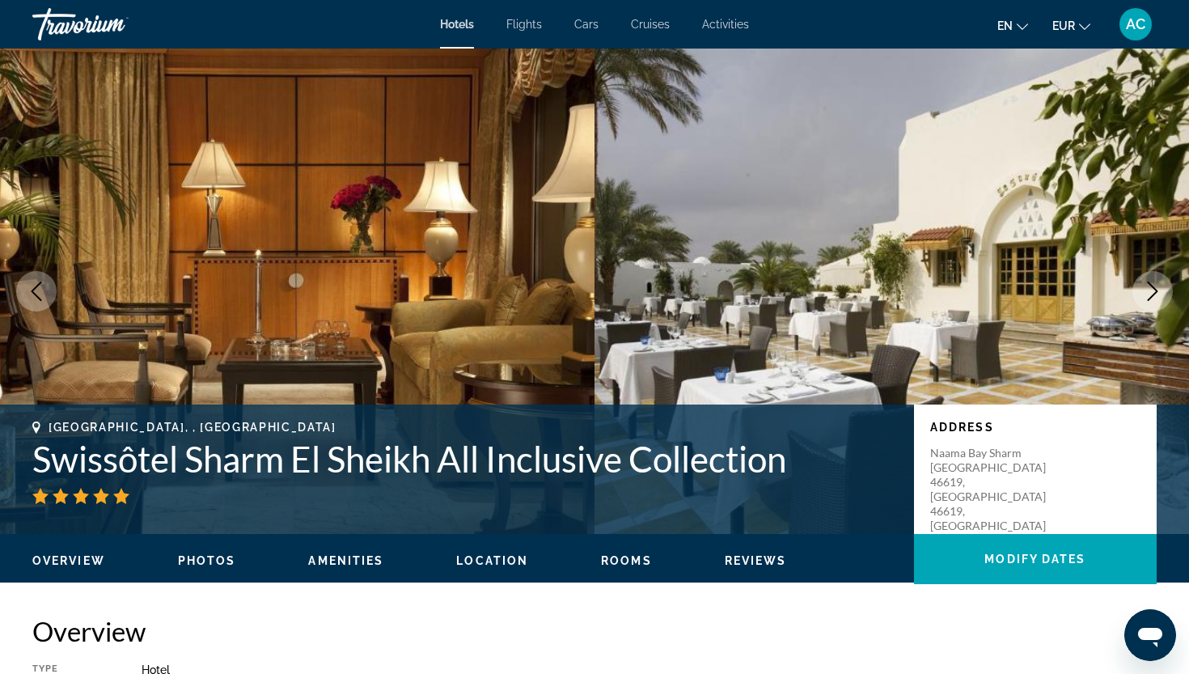
click at [1160, 292] on icon "Next image" at bounding box center [1152, 290] width 19 height 19
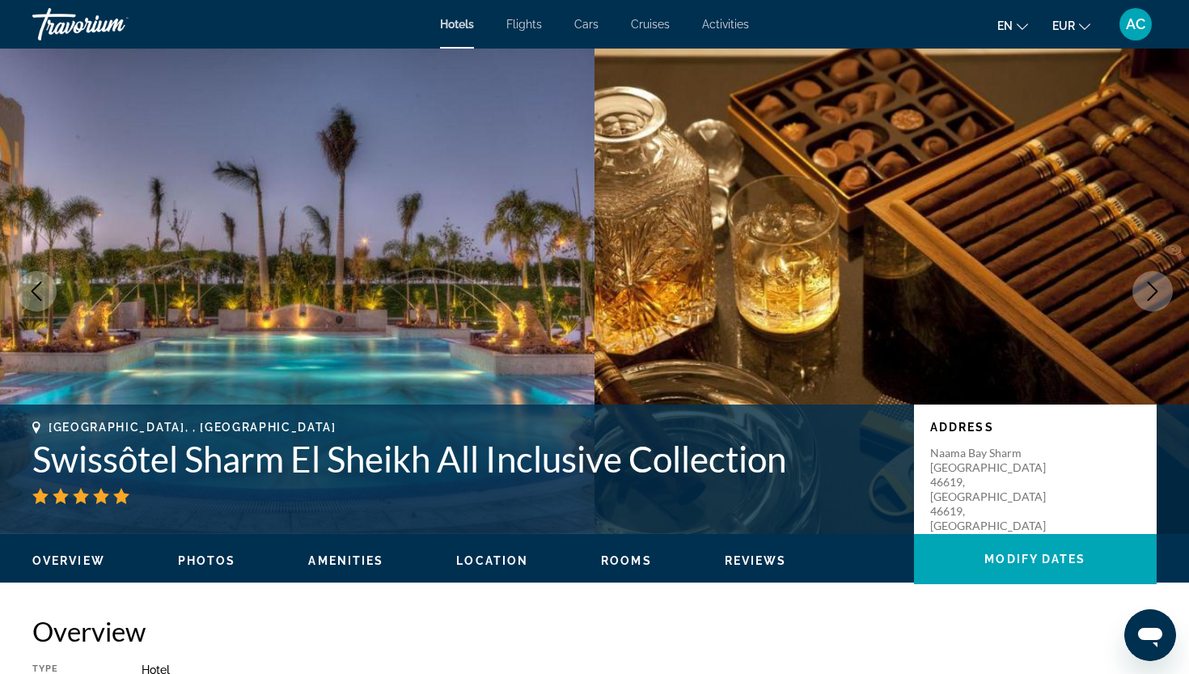
click at [1160, 292] on icon "Next image" at bounding box center [1152, 290] width 19 height 19
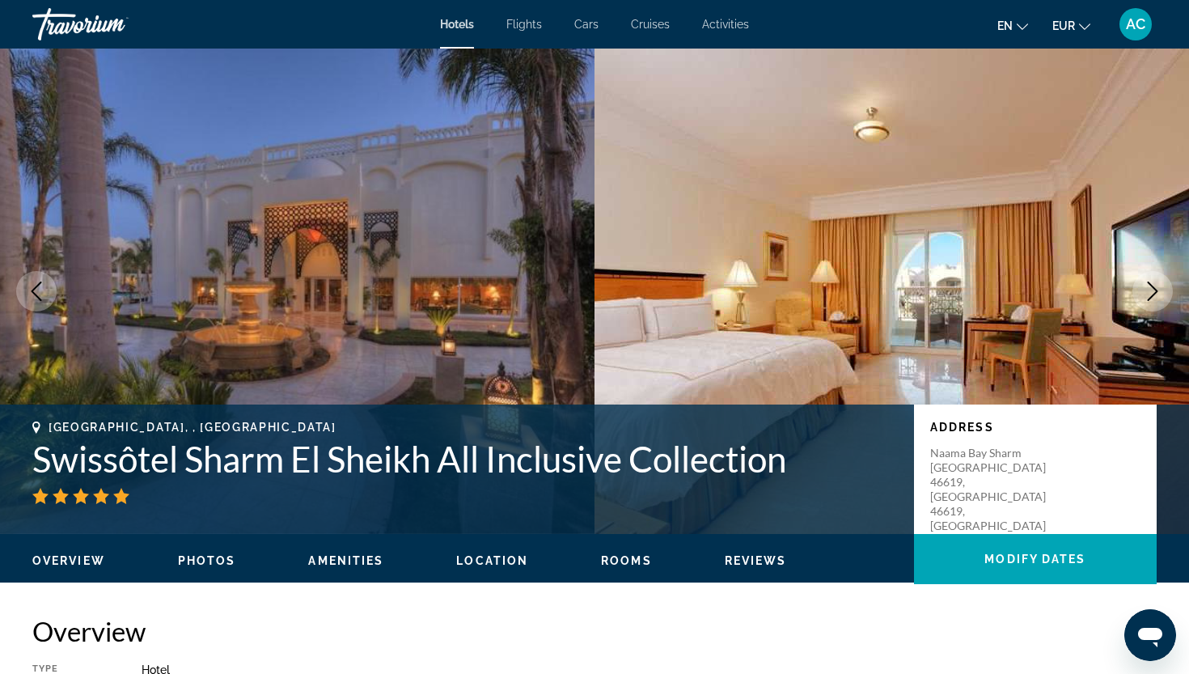
click at [1160, 292] on icon "Next image" at bounding box center [1152, 290] width 19 height 19
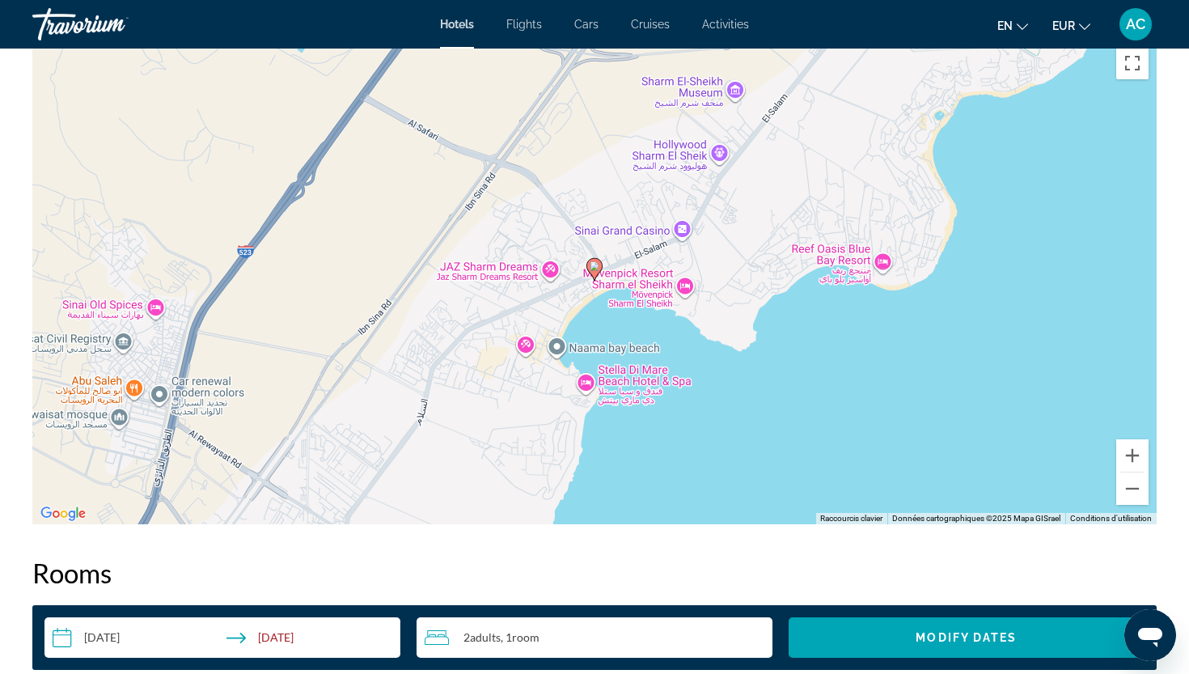
scroll to position [1571, 0]
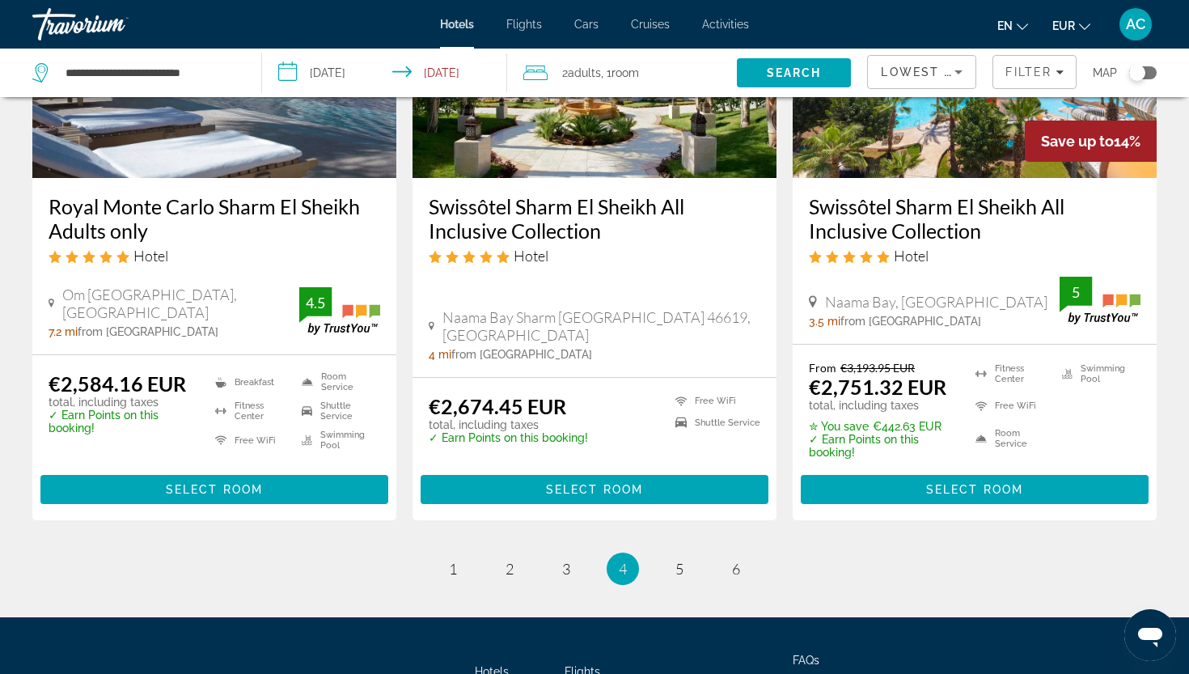
scroll to position [2151, 0]
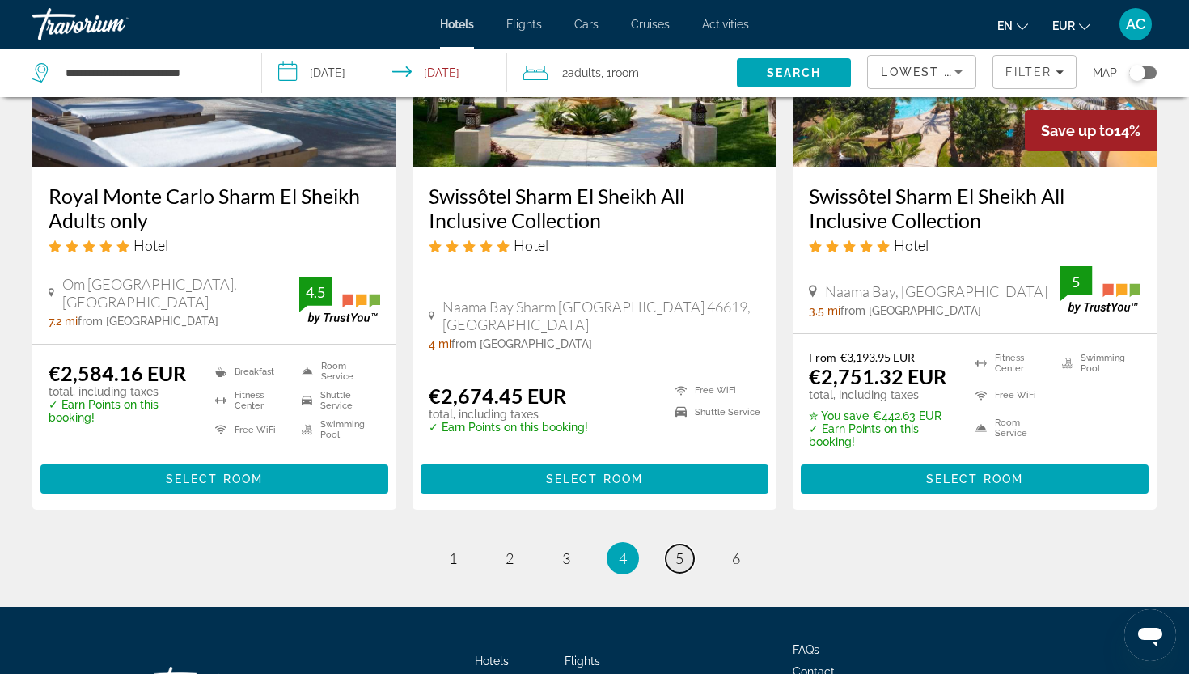
click at [682, 549] on span "5" at bounding box center [679, 558] width 8 height 18
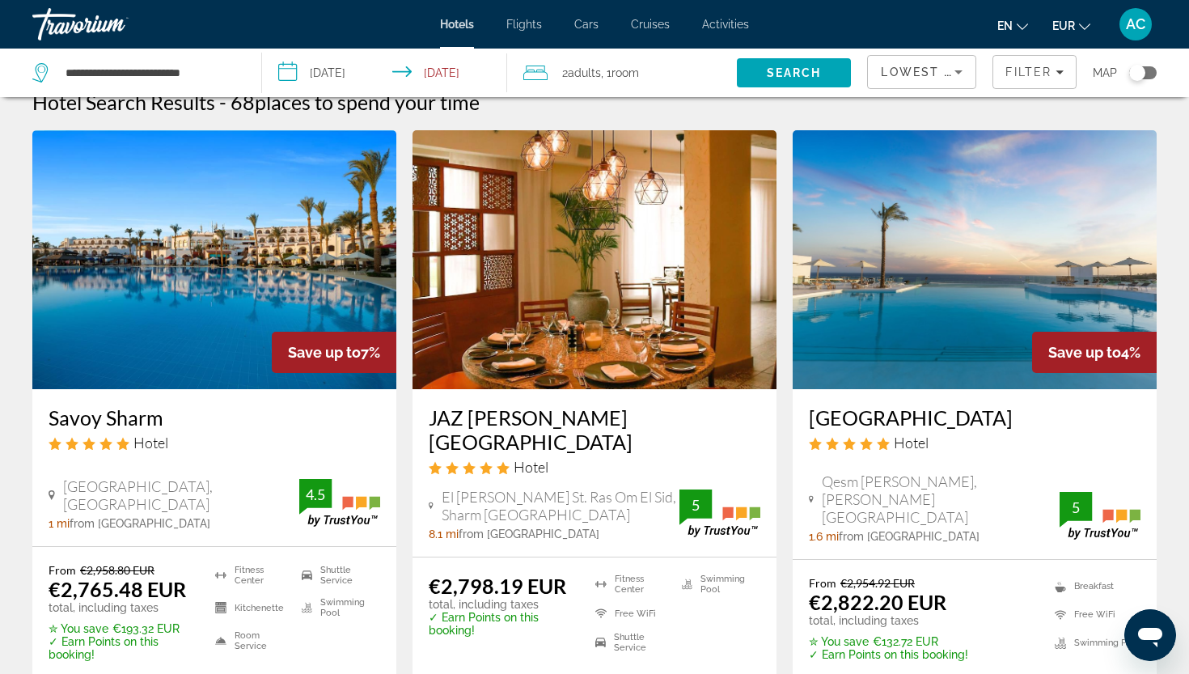
scroll to position [53, 0]
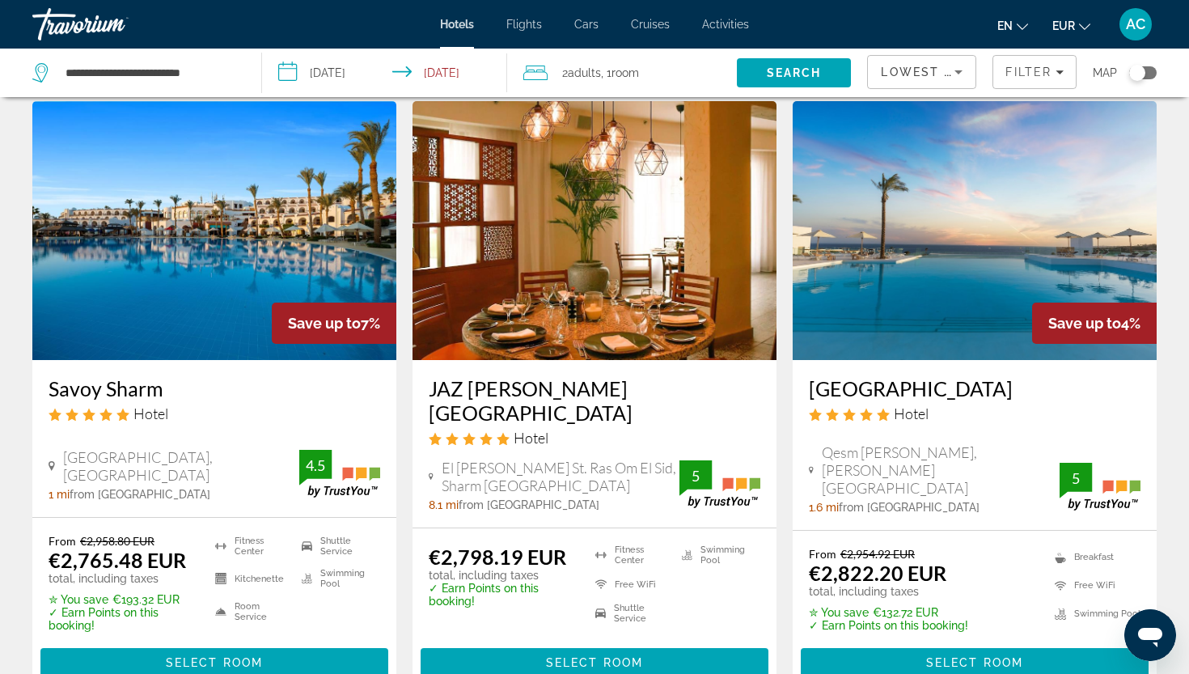
click at [872, 395] on h3 "White Hills Resort" at bounding box center [975, 388] width 332 height 24
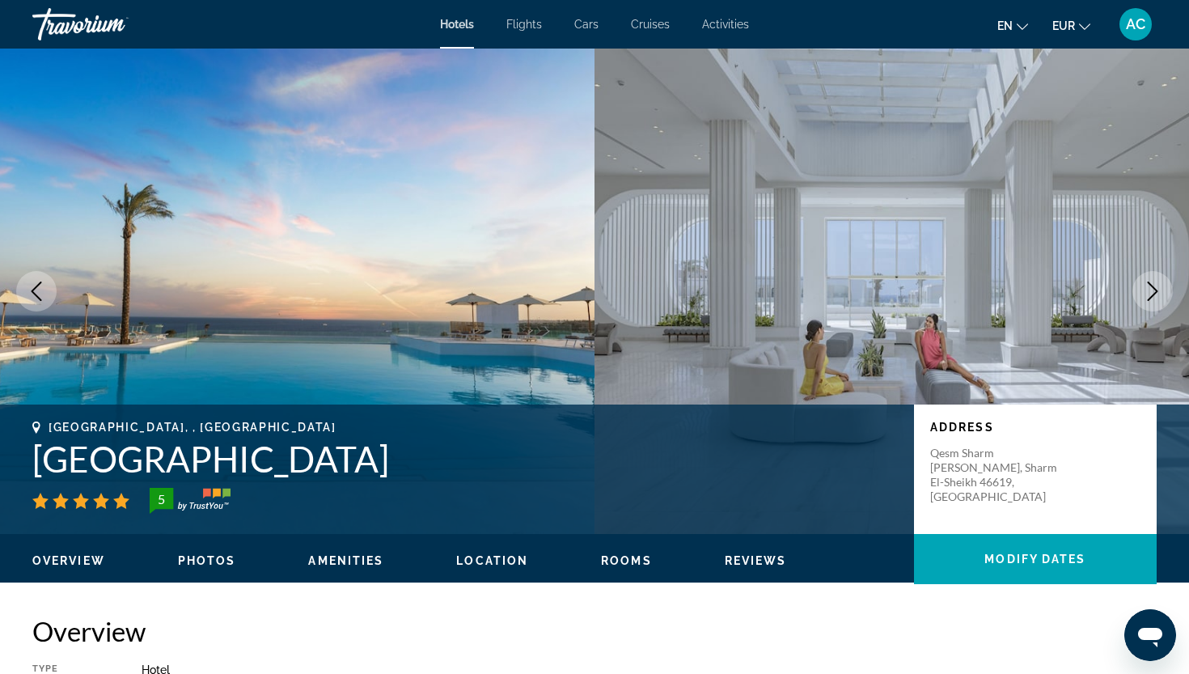
click at [662, 27] on span "Cruises" at bounding box center [650, 24] width 39 height 13
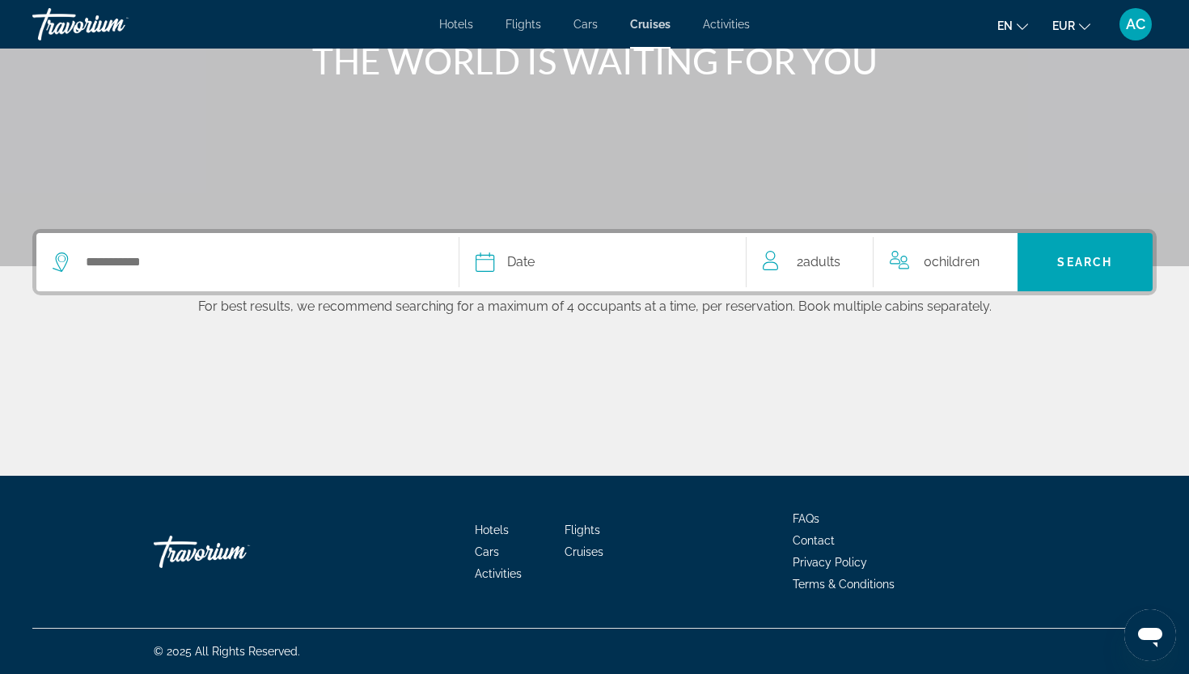
scroll to position [219, 0]
click at [374, 276] on div "Search widget" at bounding box center [248, 262] width 390 height 58
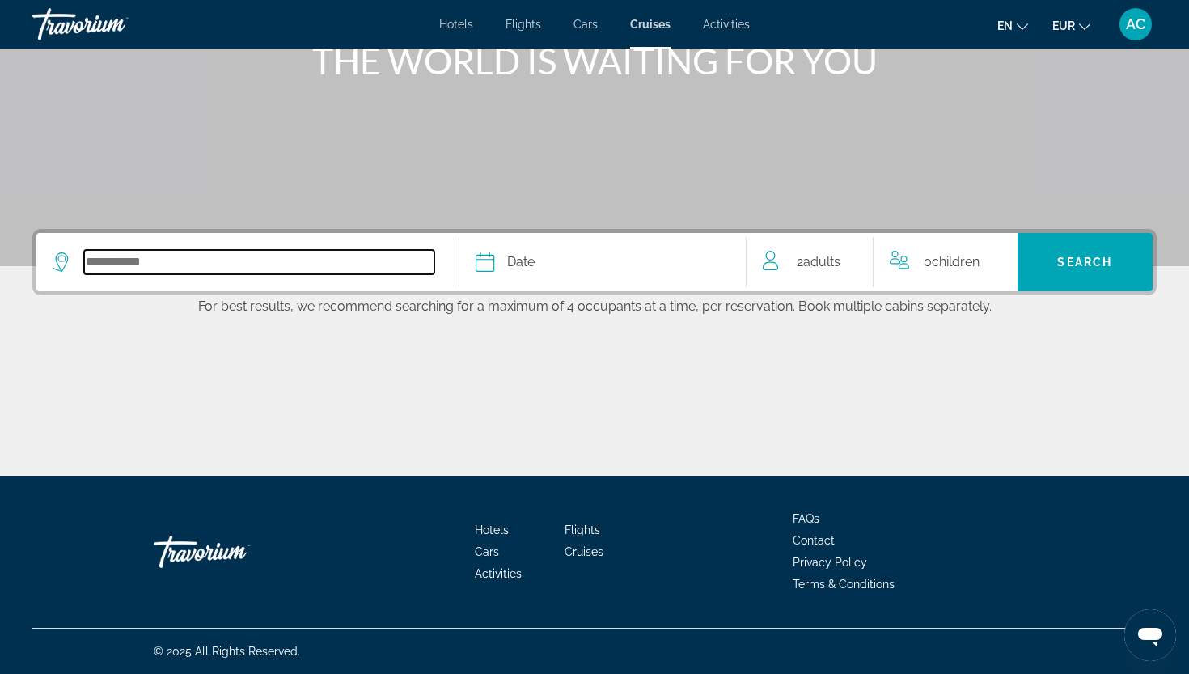
click at [166, 268] on input "Select cruise destination" at bounding box center [259, 262] width 350 height 24
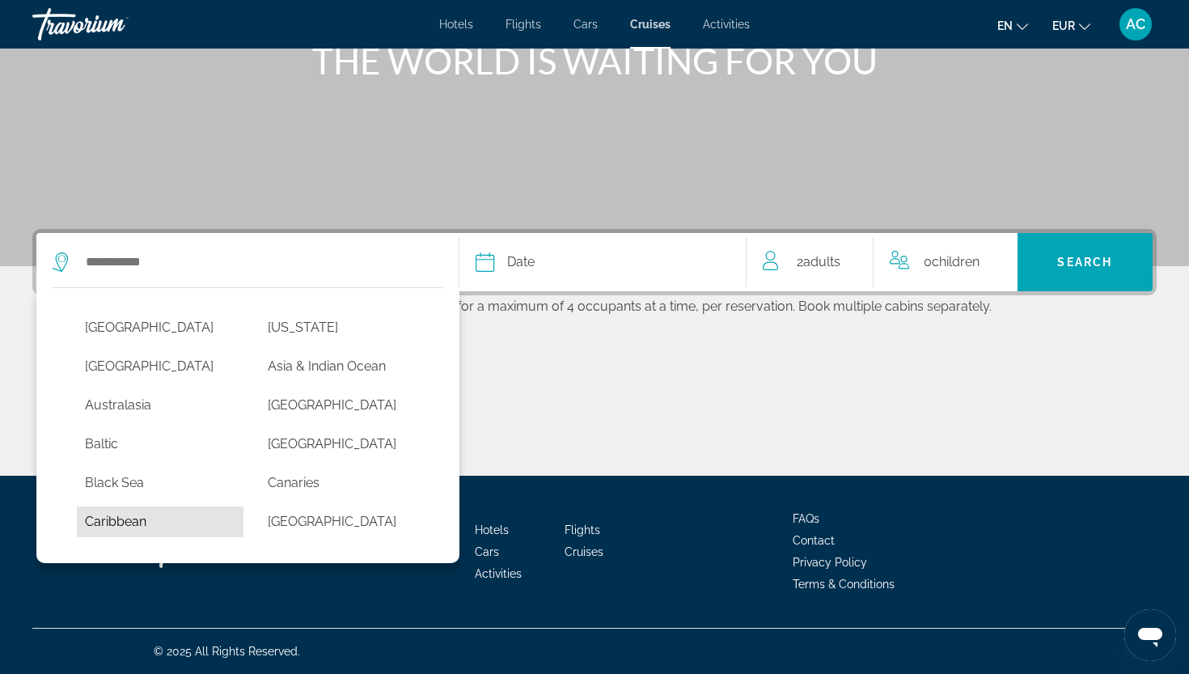
click at [153, 516] on button "Caribbean" at bounding box center [160, 521] width 167 height 31
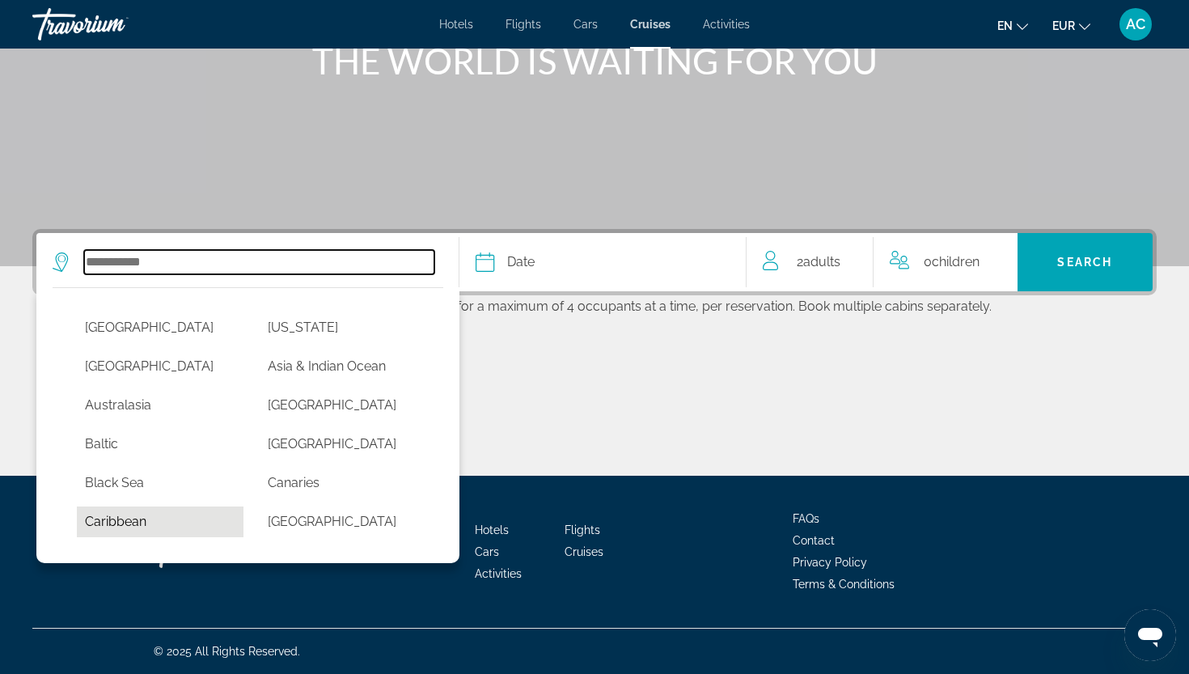
type input "*********"
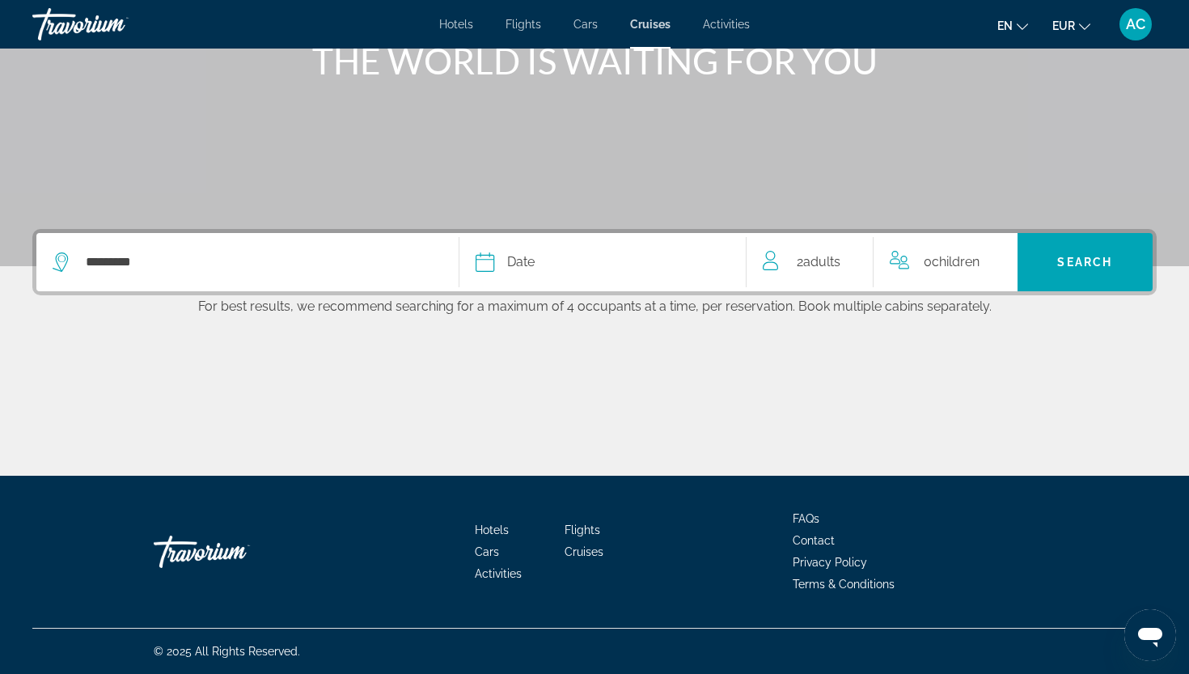
click at [515, 263] on span "Date" at bounding box center [520, 262] width 27 height 23
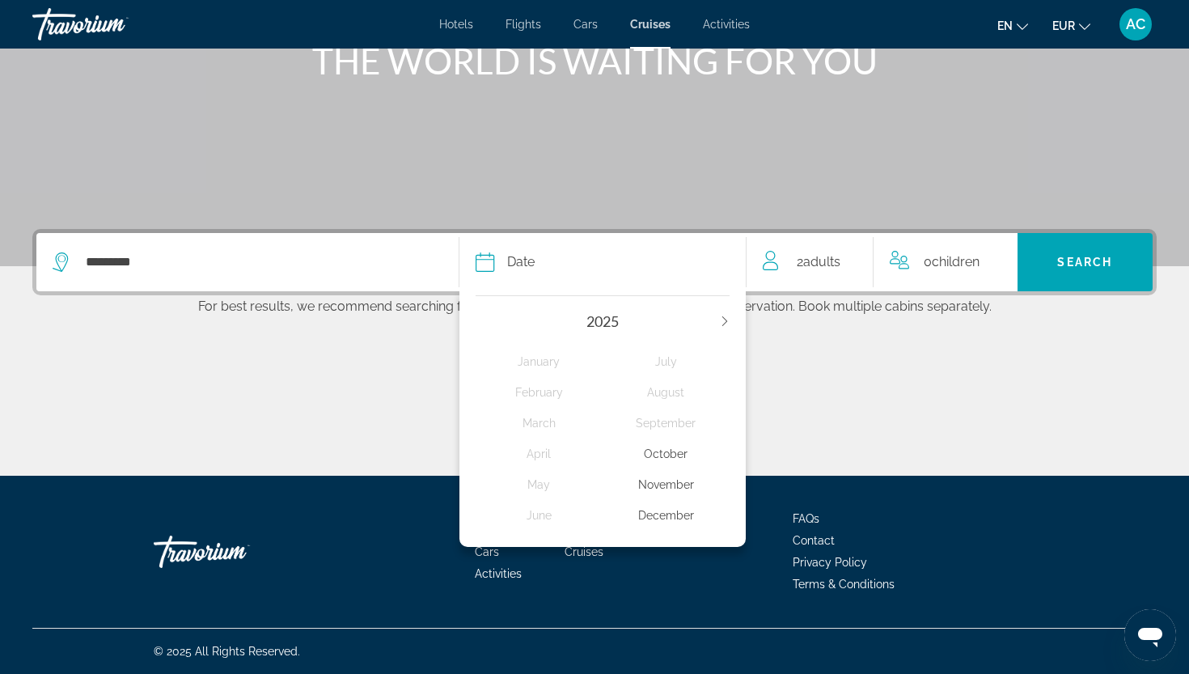
click at [714, 322] on div "2025" at bounding box center [603, 321] width 254 height 18
click at [720, 321] on icon "Next year" at bounding box center [725, 321] width 10 height 10
click at [525, 429] on div "March" at bounding box center [539, 422] width 127 height 29
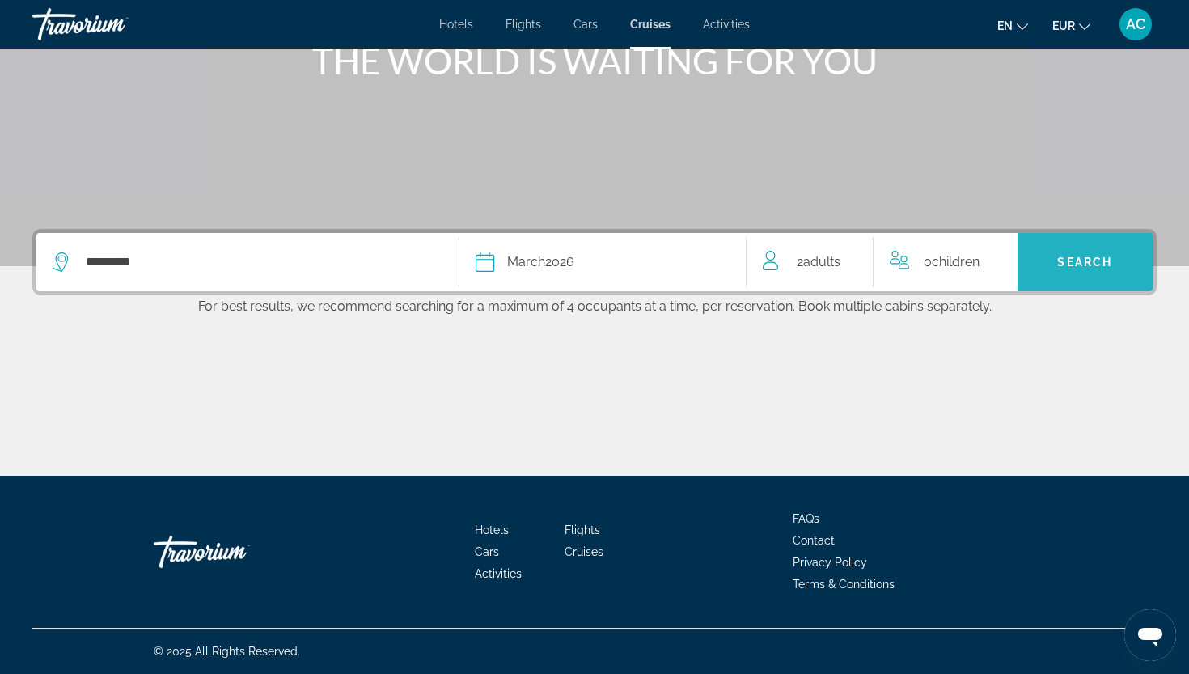
click at [1085, 249] on span "Search" at bounding box center [1085, 262] width 136 height 39
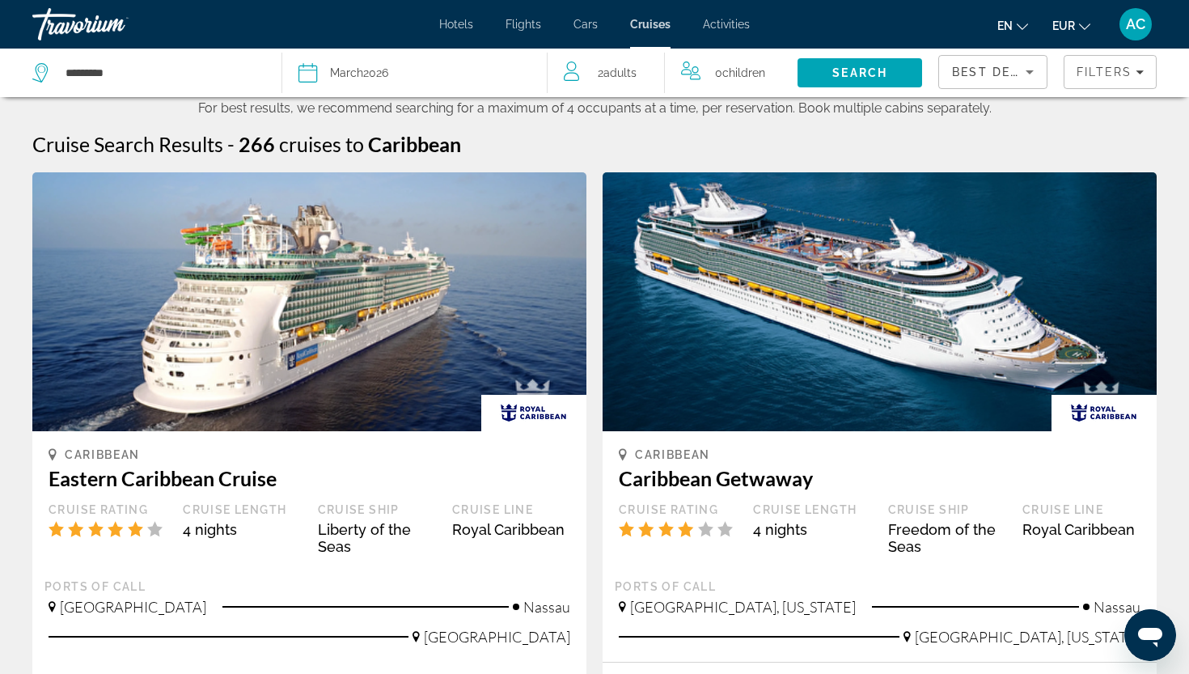
click at [967, 71] on span "Best Deals" at bounding box center [994, 72] width 84 height 13
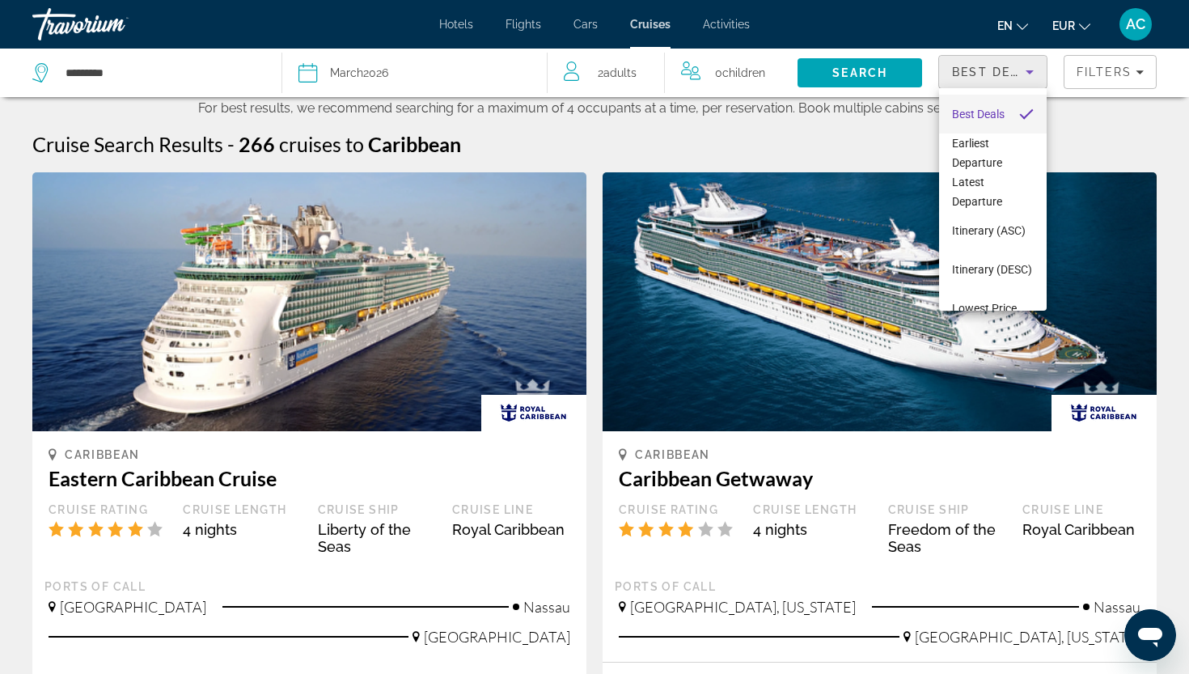
click at [1077, 73] on div at bounding box center [594, 337] width 1189 height 674
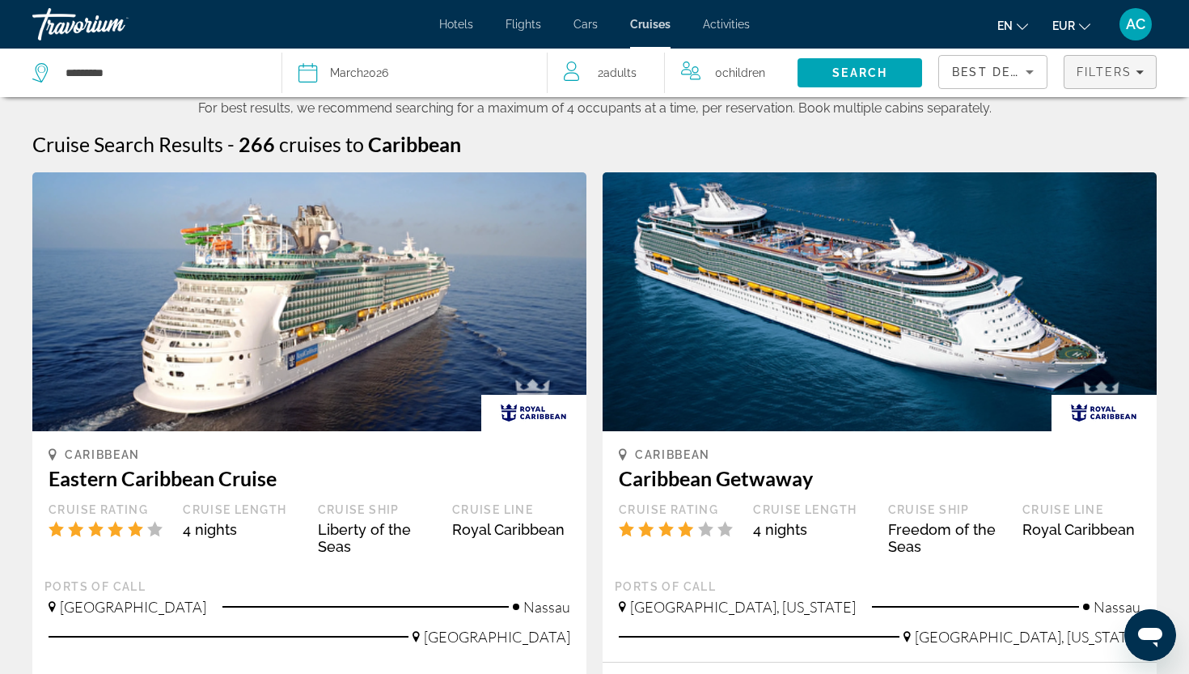
click at [1077, 73] on span "Filters" at bounding box center [1103, 72] width 55 height 13
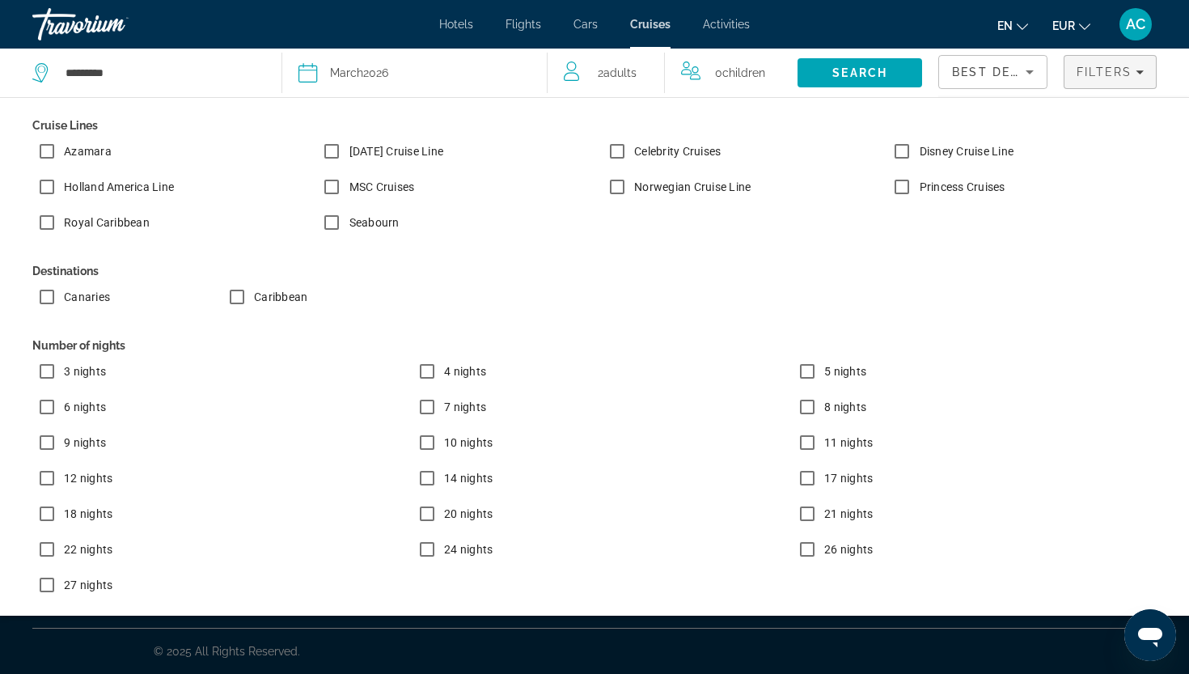
click at [89, 521] on label "18 nights" at bounding box center [87, 513] width 52 height 16
click at [84, 479] on span "12 nights" at bounding box center [88, 477] width 49 height 13
click at [842, 70] on span "Search" at bounding box center [859, 72] width 55 height 13
click at [840, 78] on span "Search" at bounding box center [859, 72] width 55 height 13
click at [1085, 75] on span "Filters" at bounding box center [1103, 72] width 55 height 13
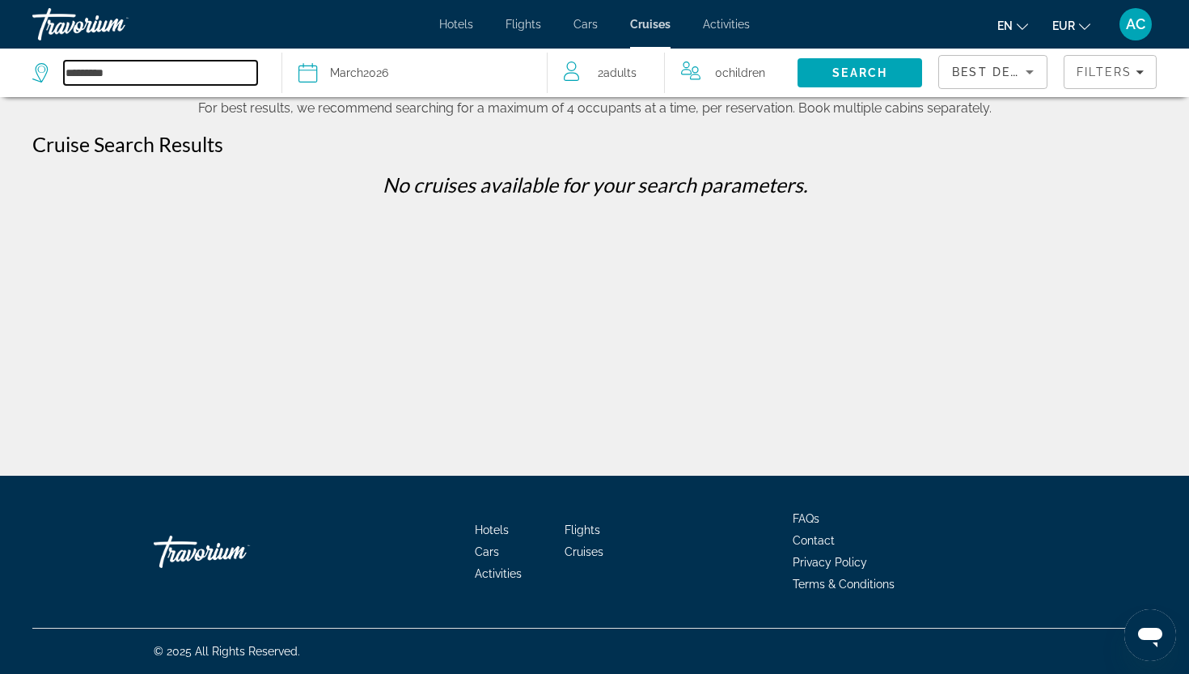
click at [177, 76] on input "*********" at bounding box center [160, 73] width 193 height 24
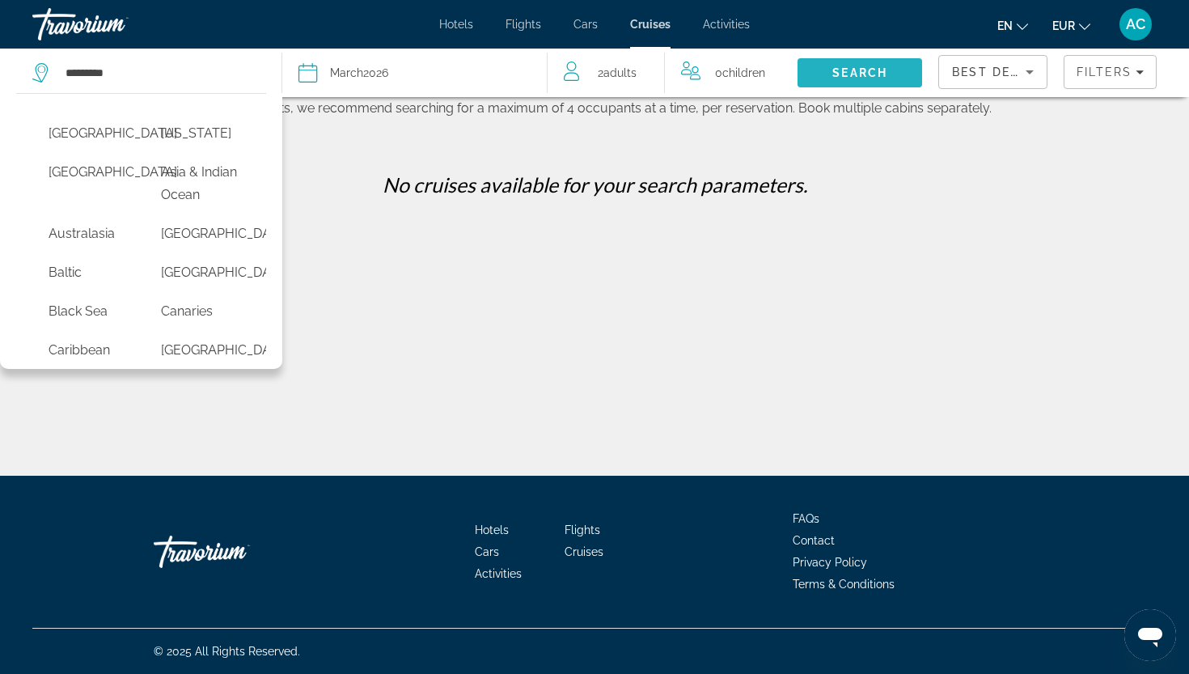
click at [830, 74] on span "Search" at bounding box center [859, 72] width 125 height 39
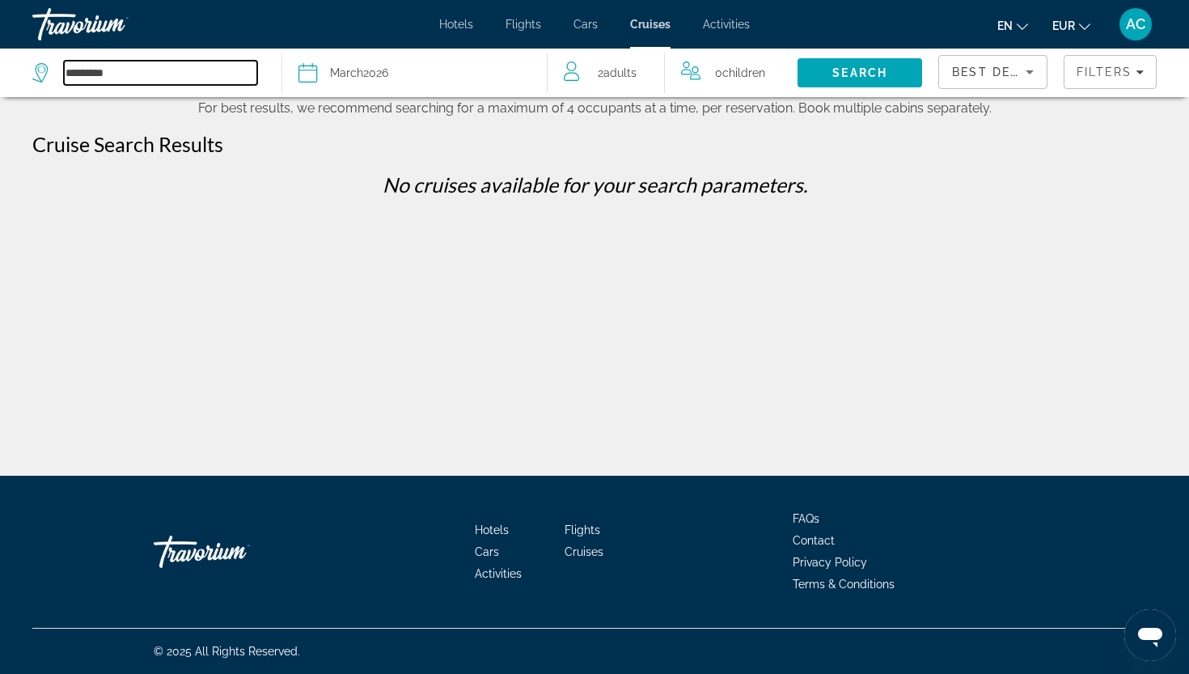
click at [154, 76] on input "*********" at bounding box center [160, 73] width 193 height 24
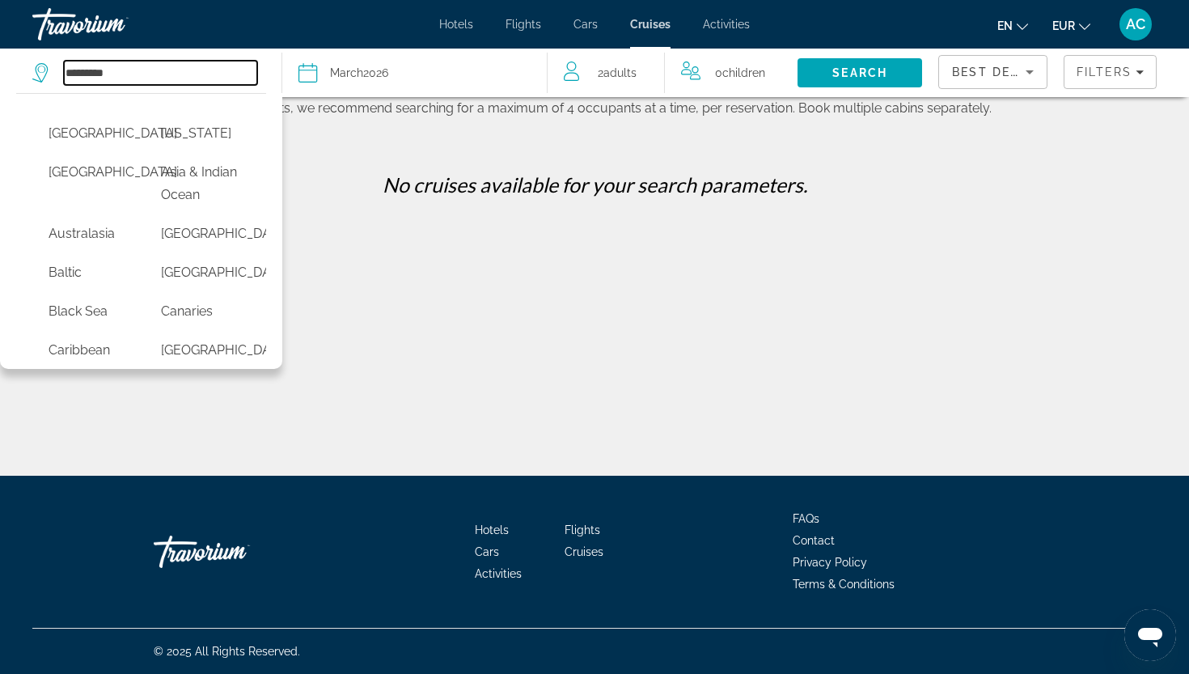
click at [180, 73] on input "*********" at bounding box center [160, 73] width 193 height 24
click at [649, 18] on span "Cruises" at bounding box center [650, 24] width 40 height 13
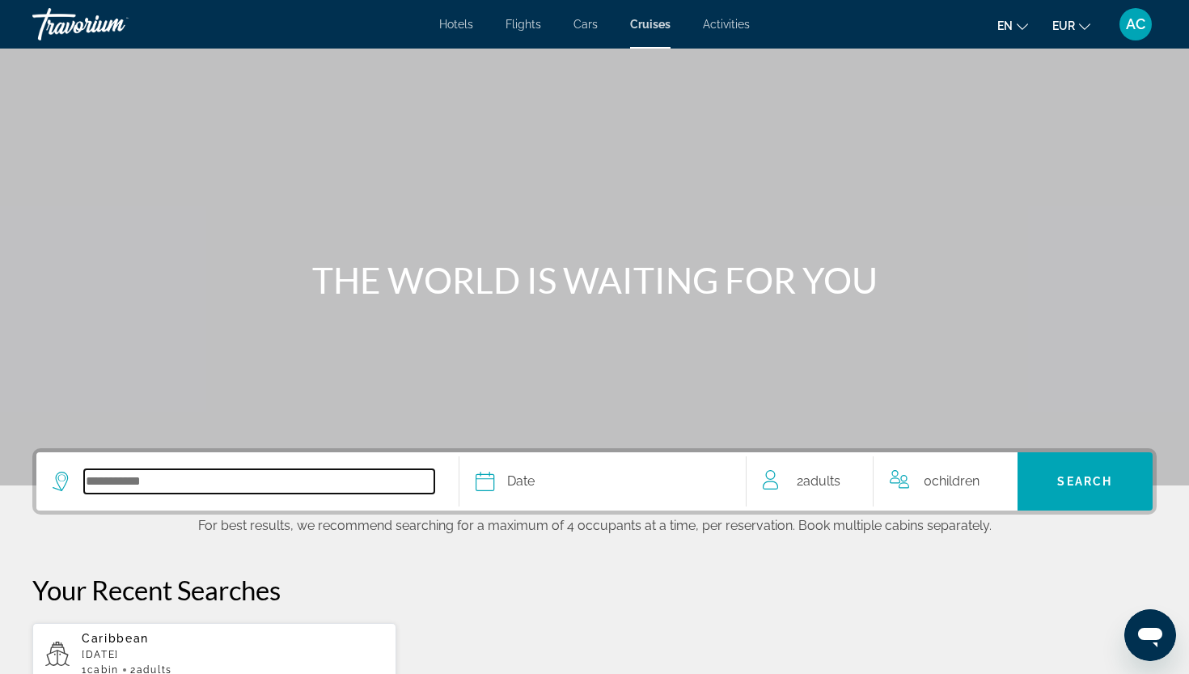
click at [270, 479] on input "Select cruise destination" at bounding box center [259, 481] width 350 height 24
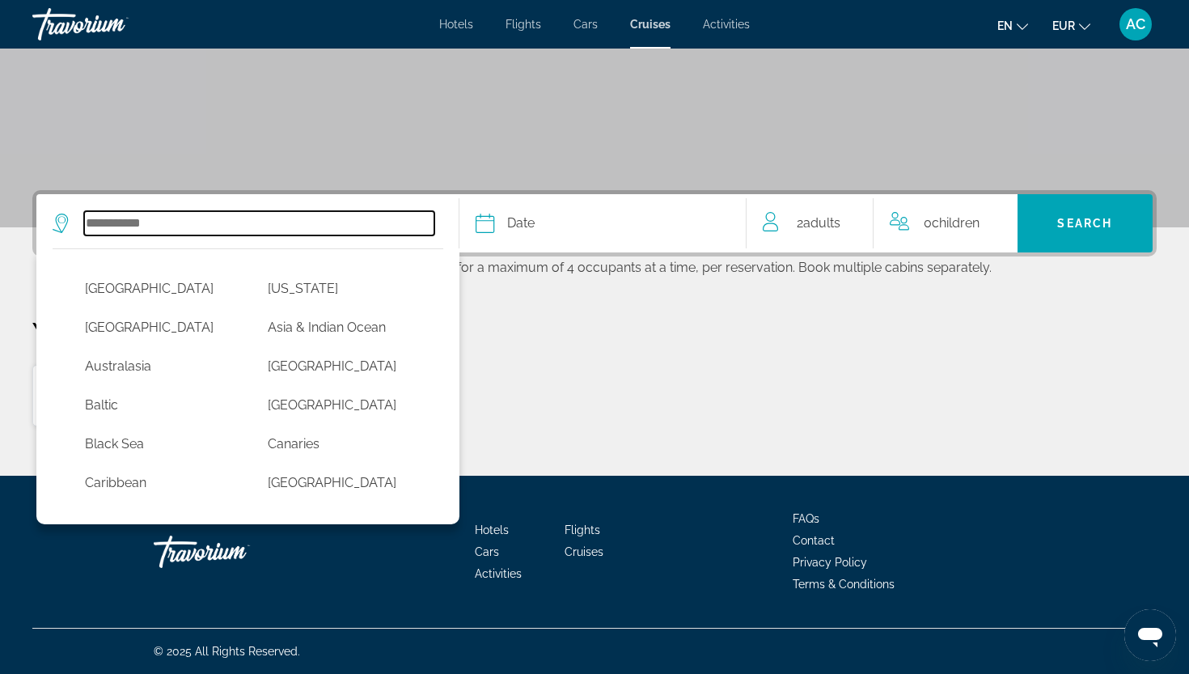
click at [235, 222] on input "Select cruise destination" at bounding box center [259, 223] width 350 height 24
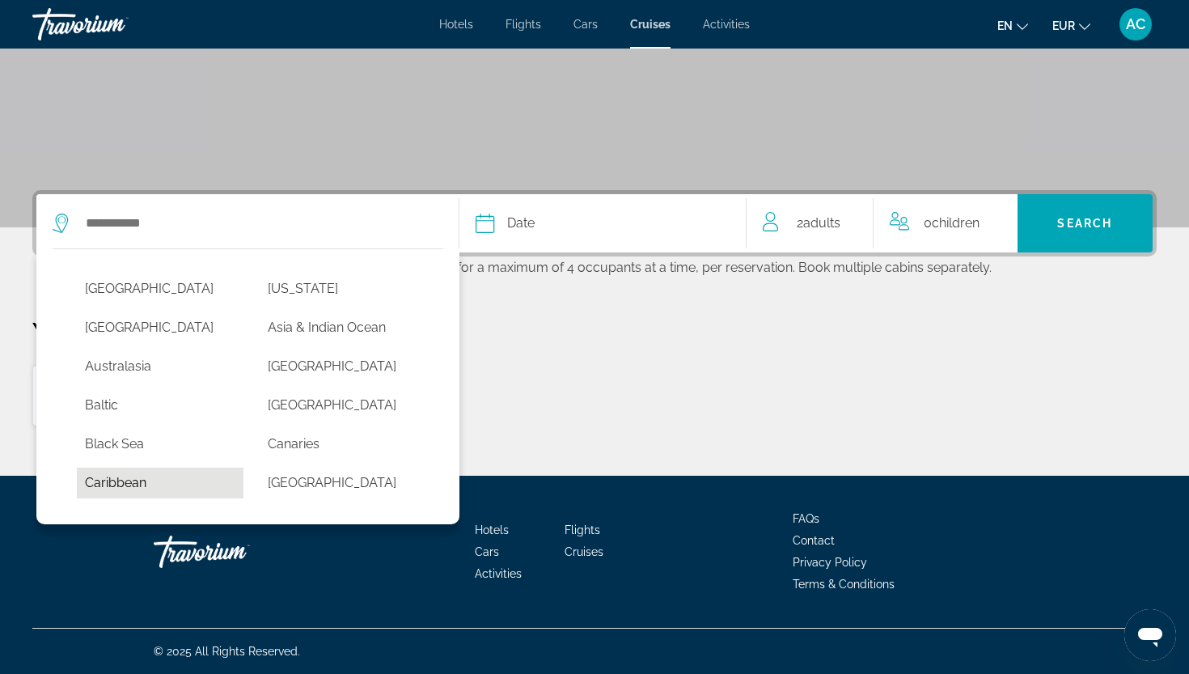
click at [126, 484] on button "Caribbean" at bounding box center [160, 482] width 167 height 31
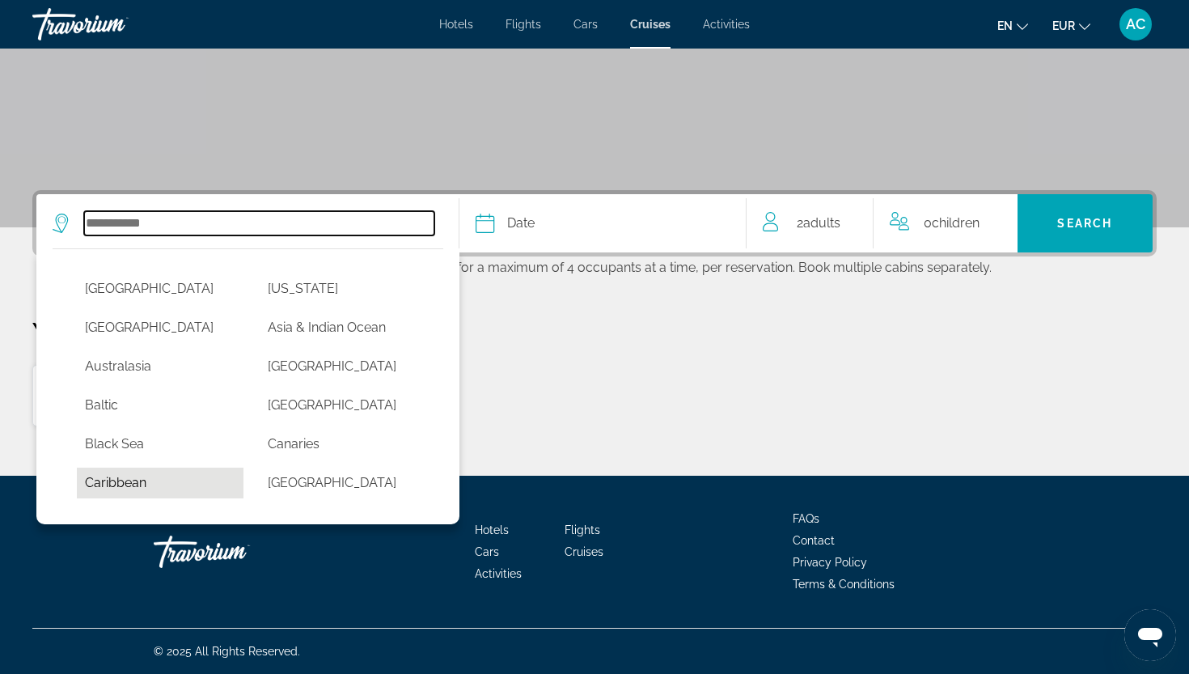
type input "*********"
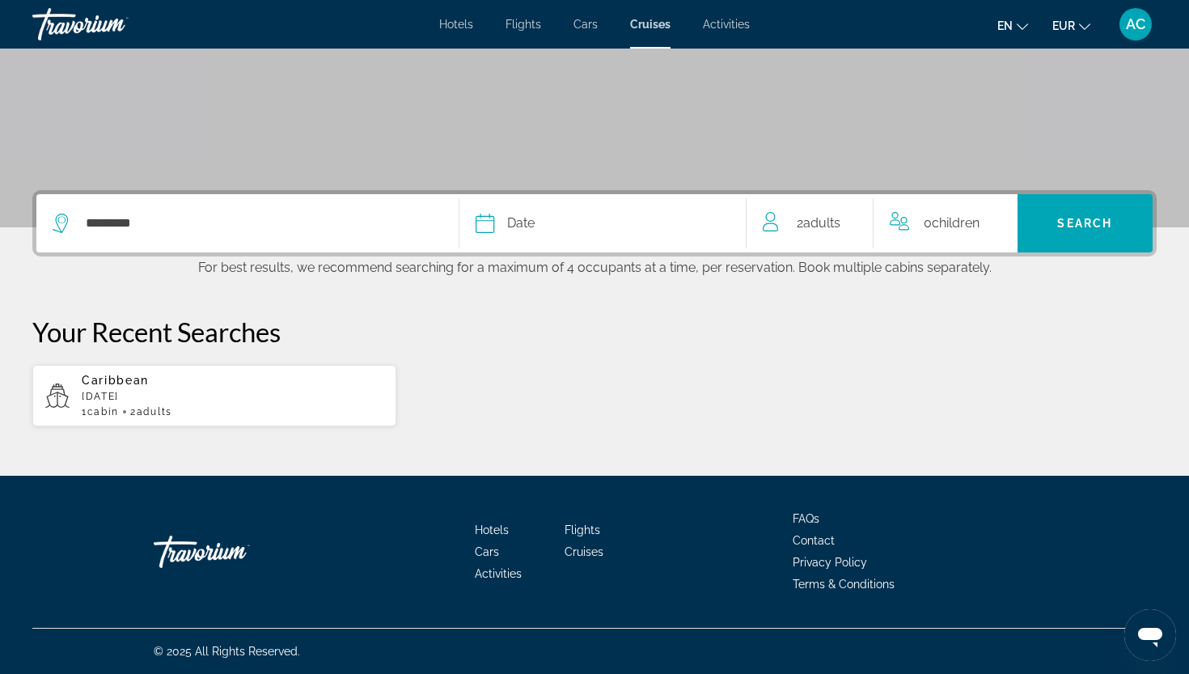
click at [539, 223] on div "Date" at bounding box center [603, 223] width 254 height 23
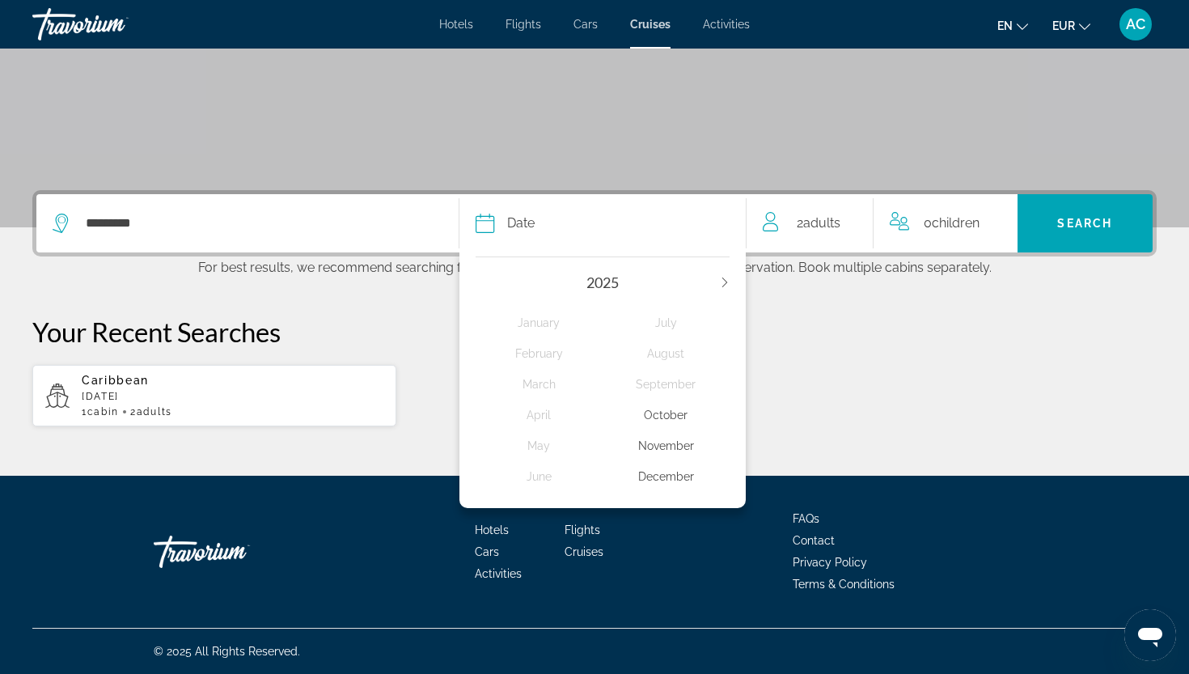
click at [729, 281] on icon "Next year" at bounding box center [725, 282] width 10 height 10
click at [528, 385] on div "March" at bounding box center [539, 384] width 127 height 29
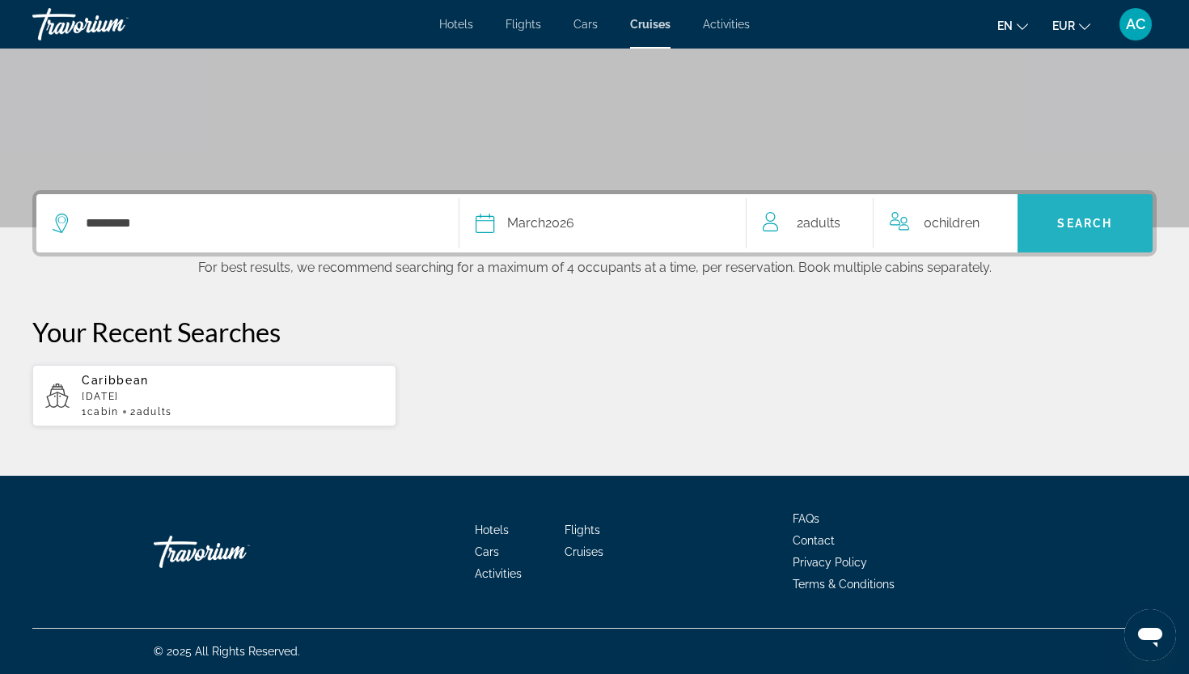
click at [1085, 209] on span "Search" at bounding box center [1085, 223] width 136 height 39
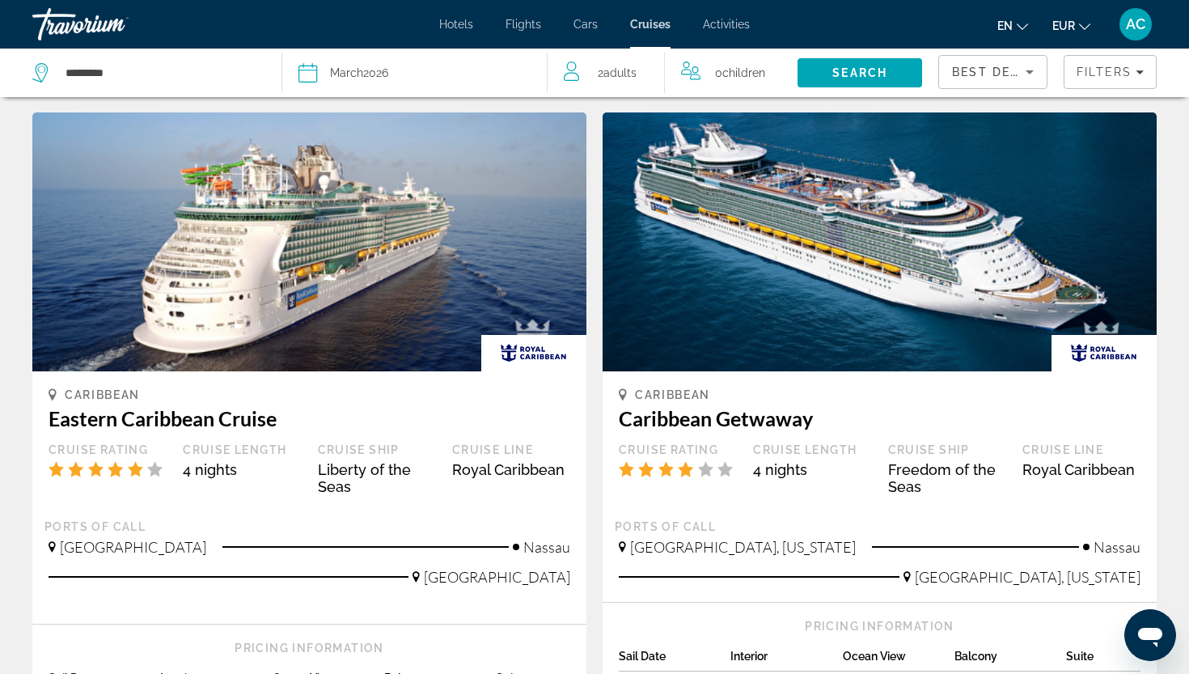
scroll to position [69, 0]
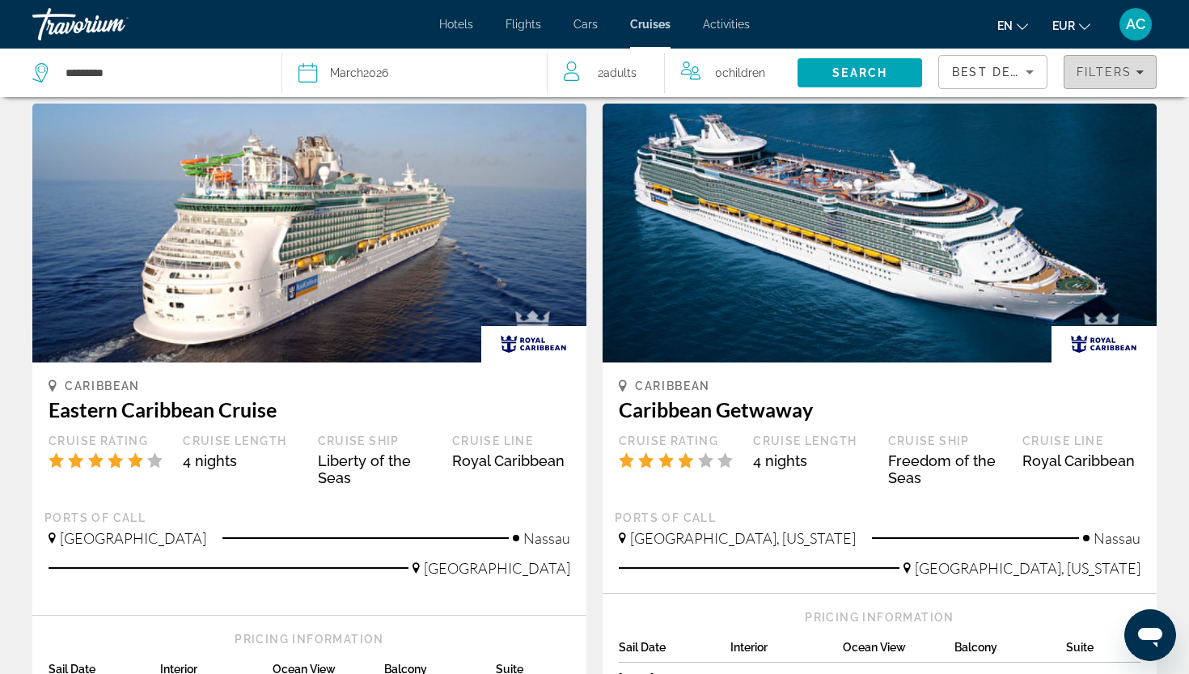
click at [1087, 83] on span "Filters" at bounding box center [1109, 72] width 91 height 39
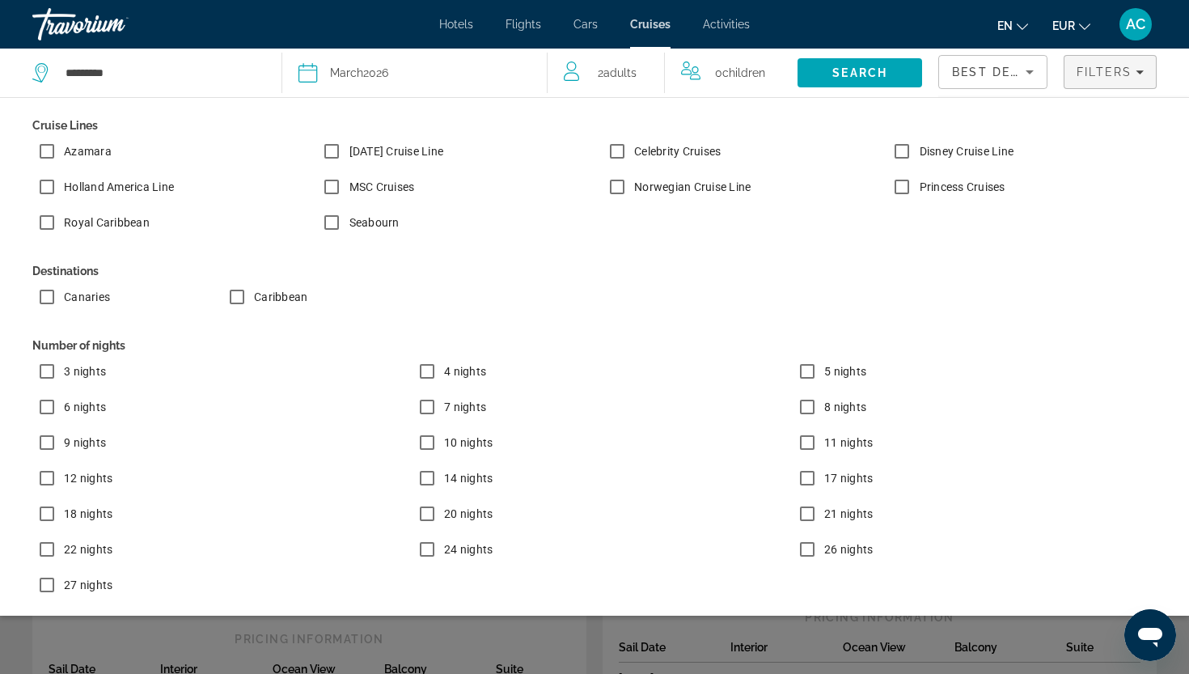
click at [100, 217] on label "Royal Caribbean" at bounding box center [105, 222] width 89 height 16
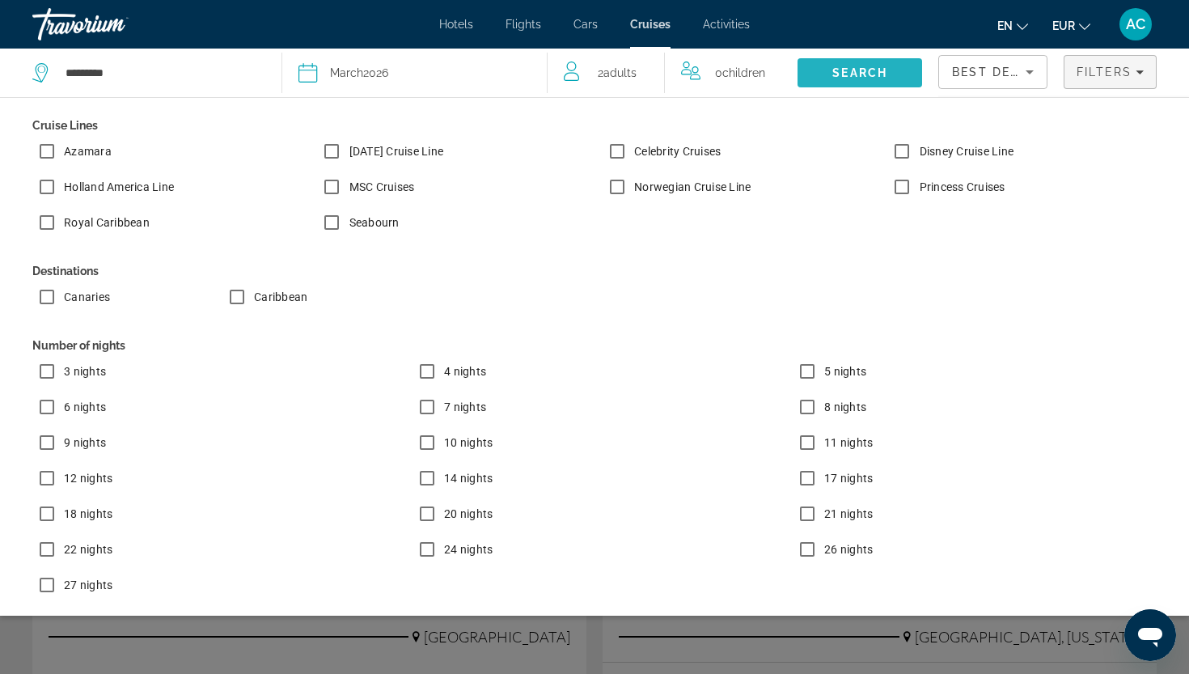
click at [856, 70] on span "Search" at bounding box center [859, 72] width 55 height 13
click at [845, 65] on span "Search" at bounding box center [859, 72] width 125 height 39
click at [1099, 68] on span "Filters" at bounding box center [1103, 72] width 55 height 13
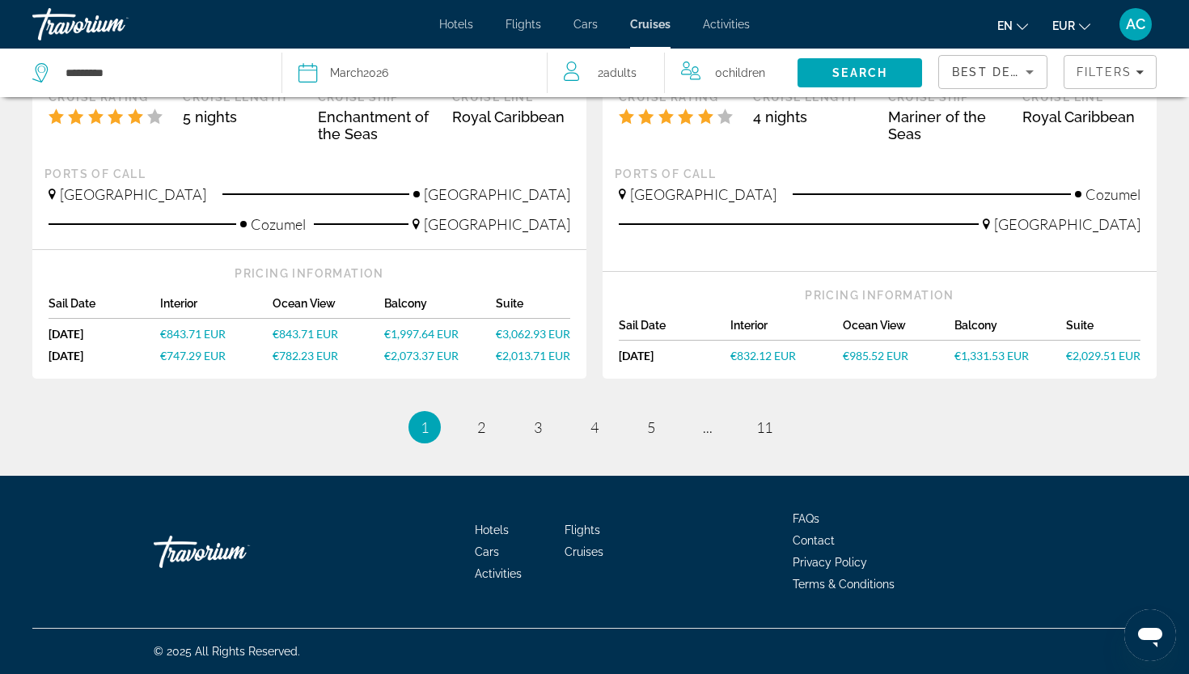
scroll to position [1737, 0]
click at [480, 433] on span "2" at bounding box center [481, 427] width 8 height 18
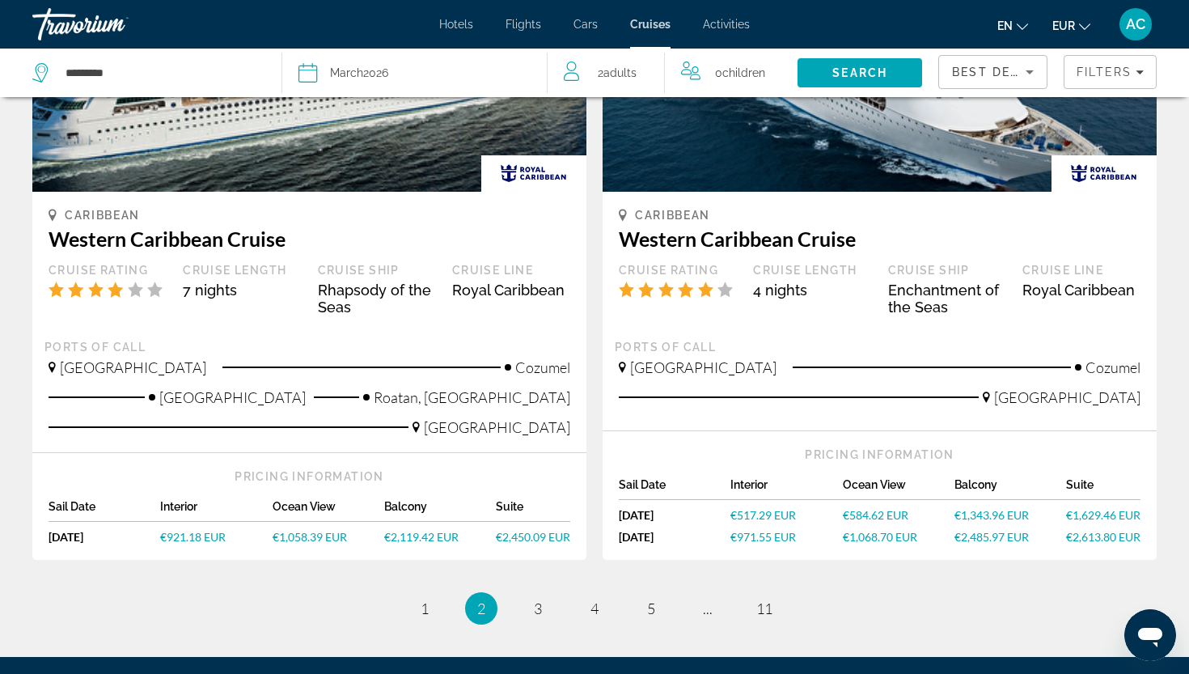
scroll to position [108, 0]
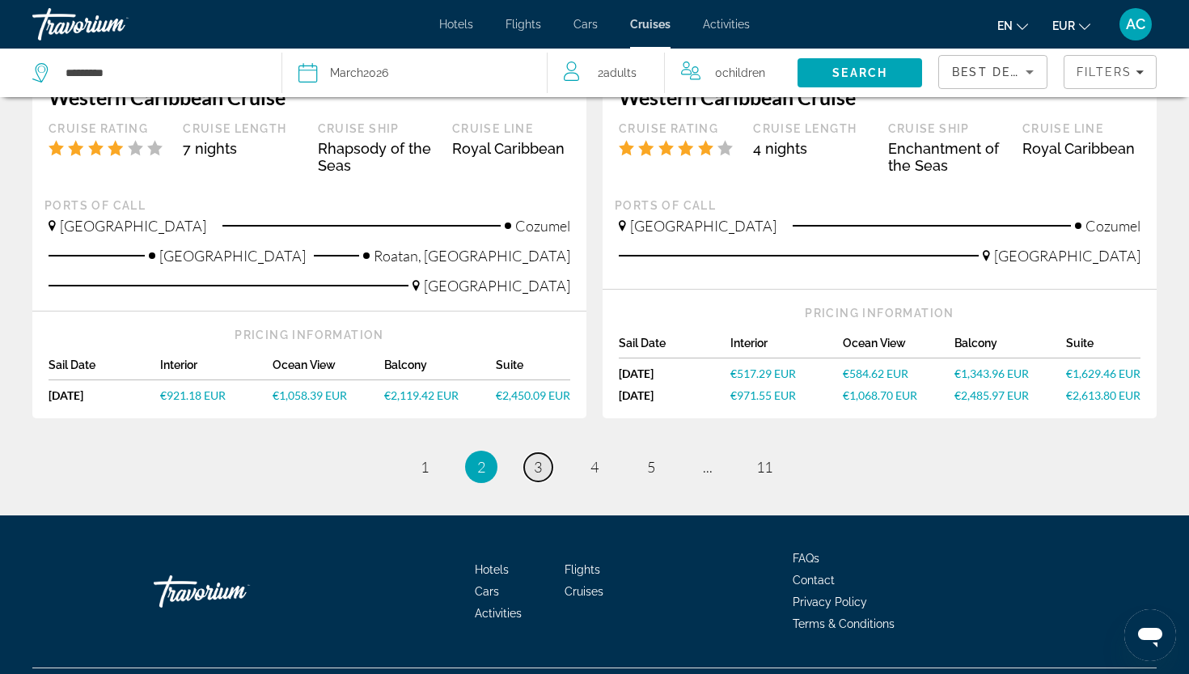
click at [542, 467] on span "3" at bounding box center [538, 467] width 8 height 18
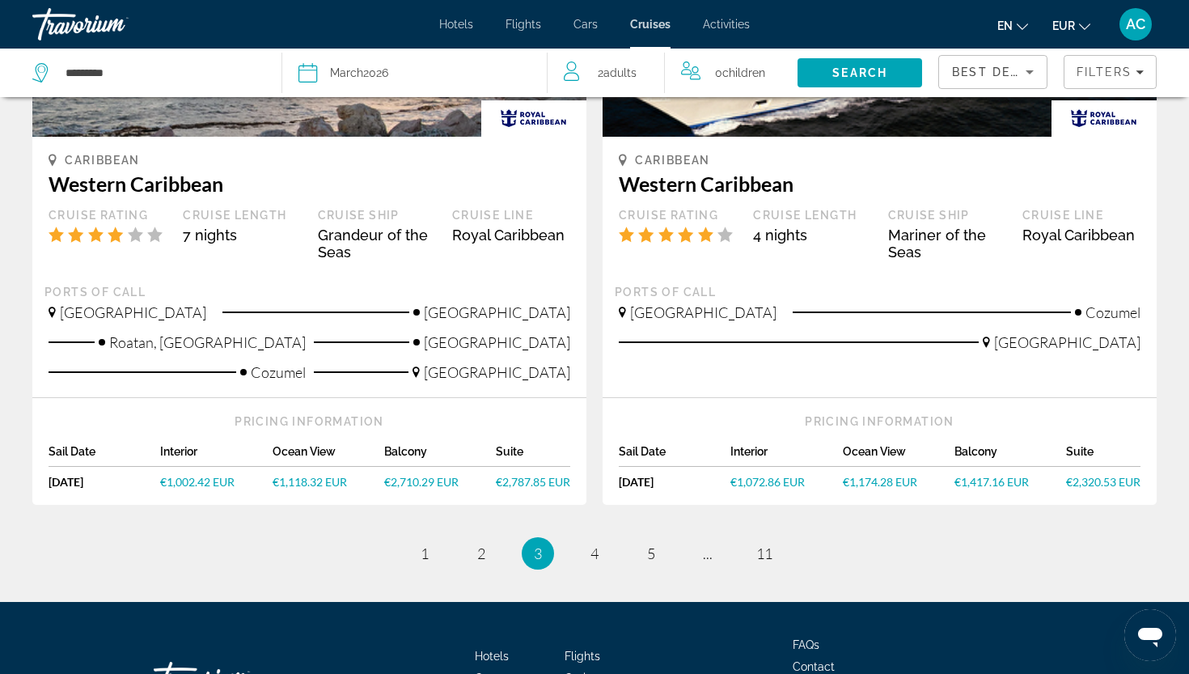
scroll to position [1678, 0]
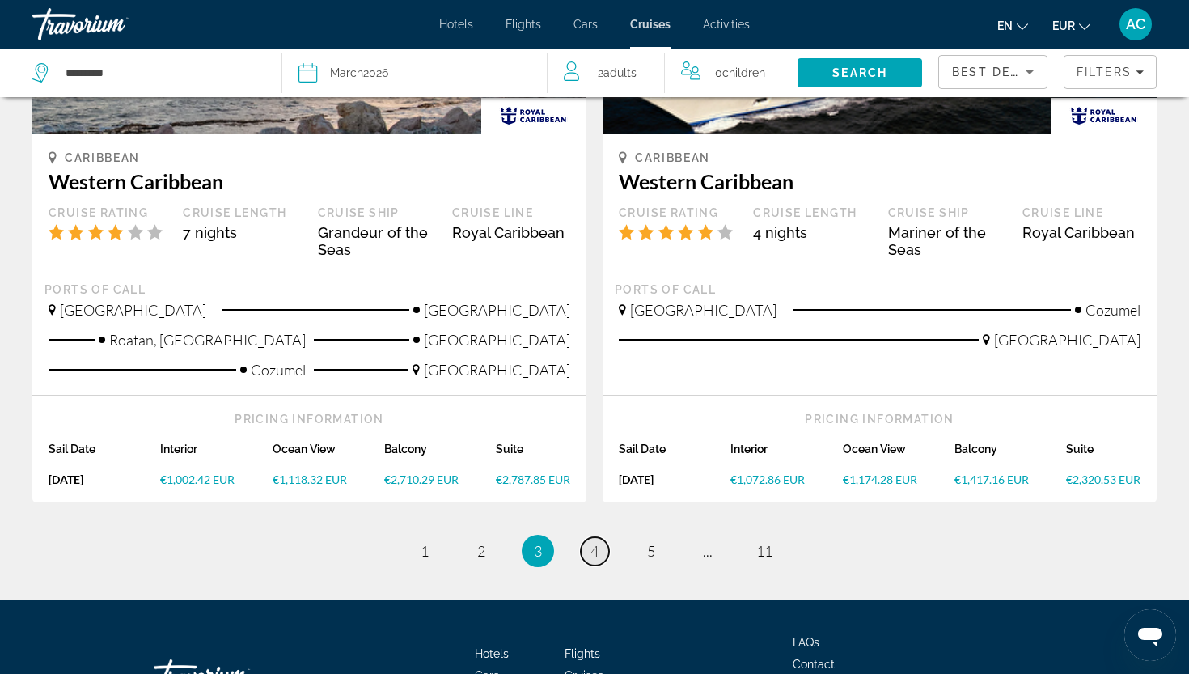
click at [599, 537] on link "page 4" at bounding box center [595, 551] width 28 height 28
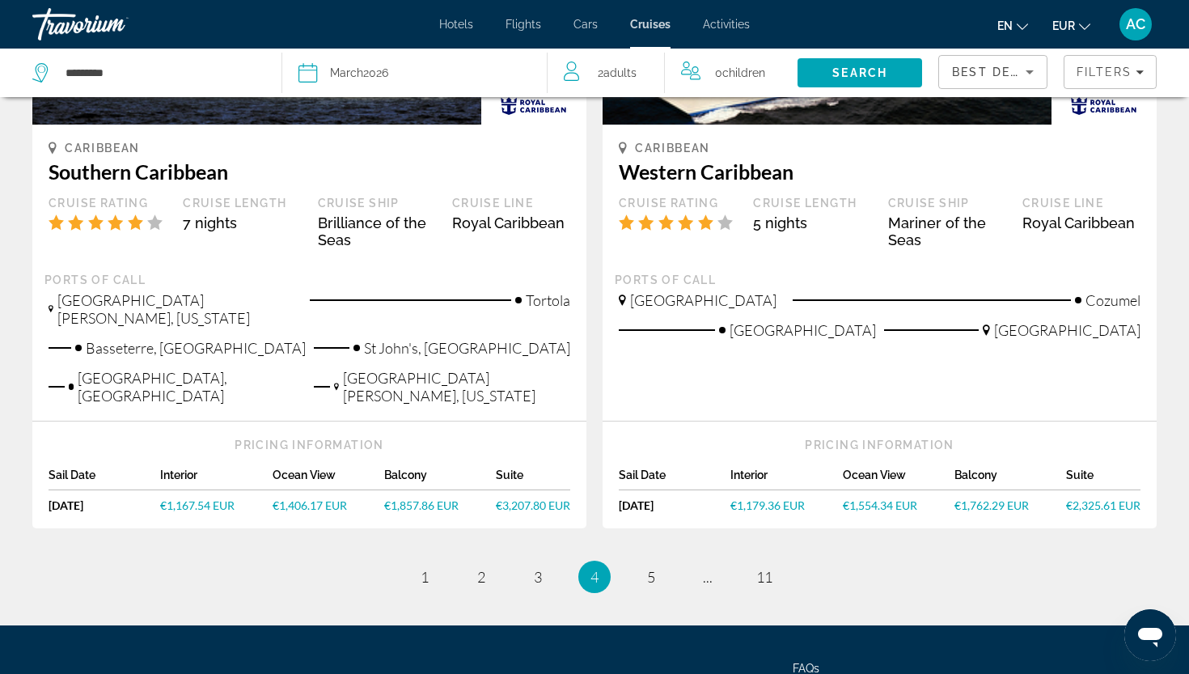
scroll to position [1598, 0]
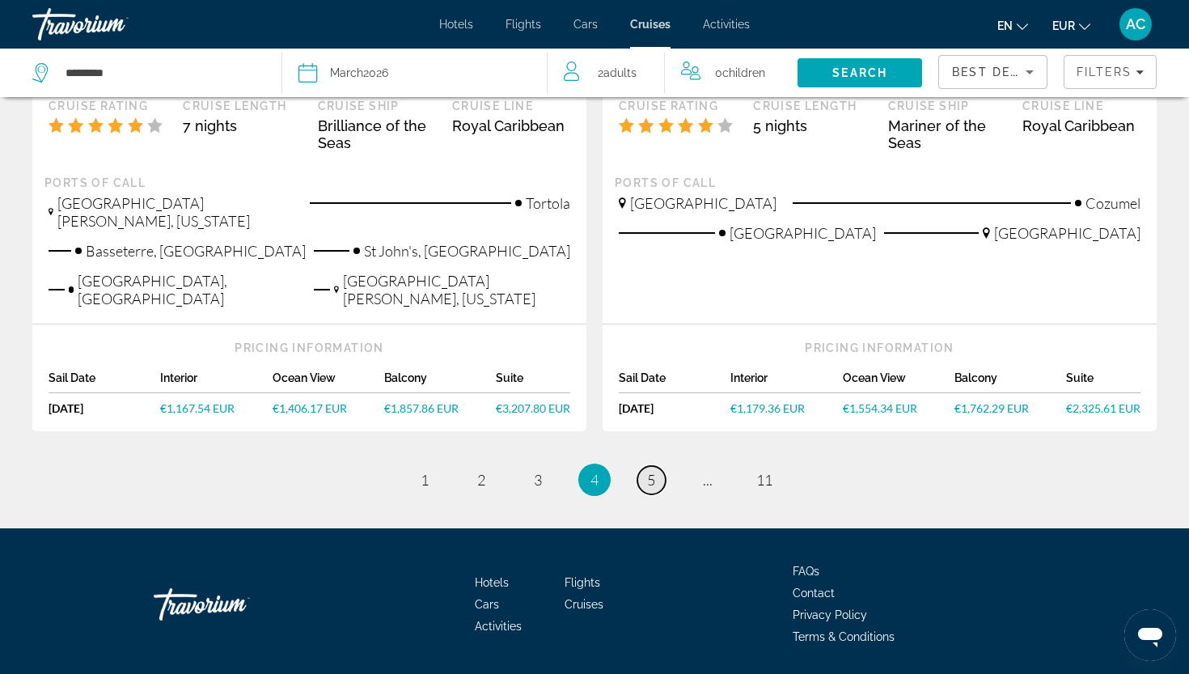
click at [655, 466] on link "page 5" at bounding box center [651, 480] width 28 height 28
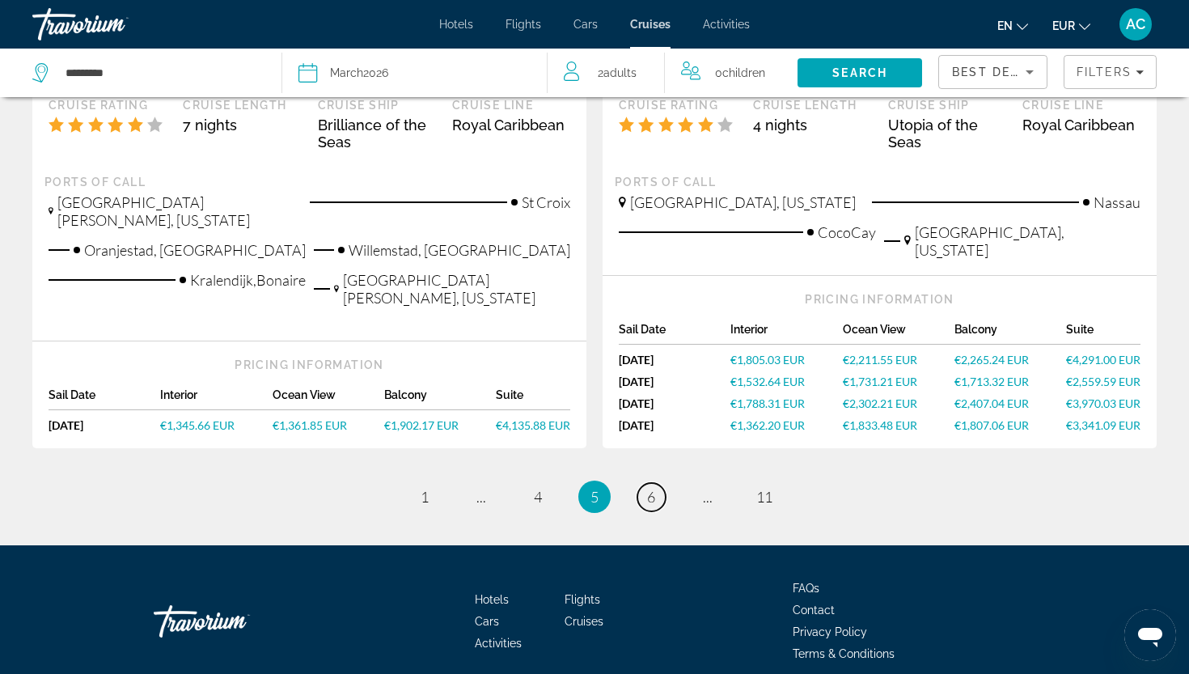
scroll to position [1797, 0]
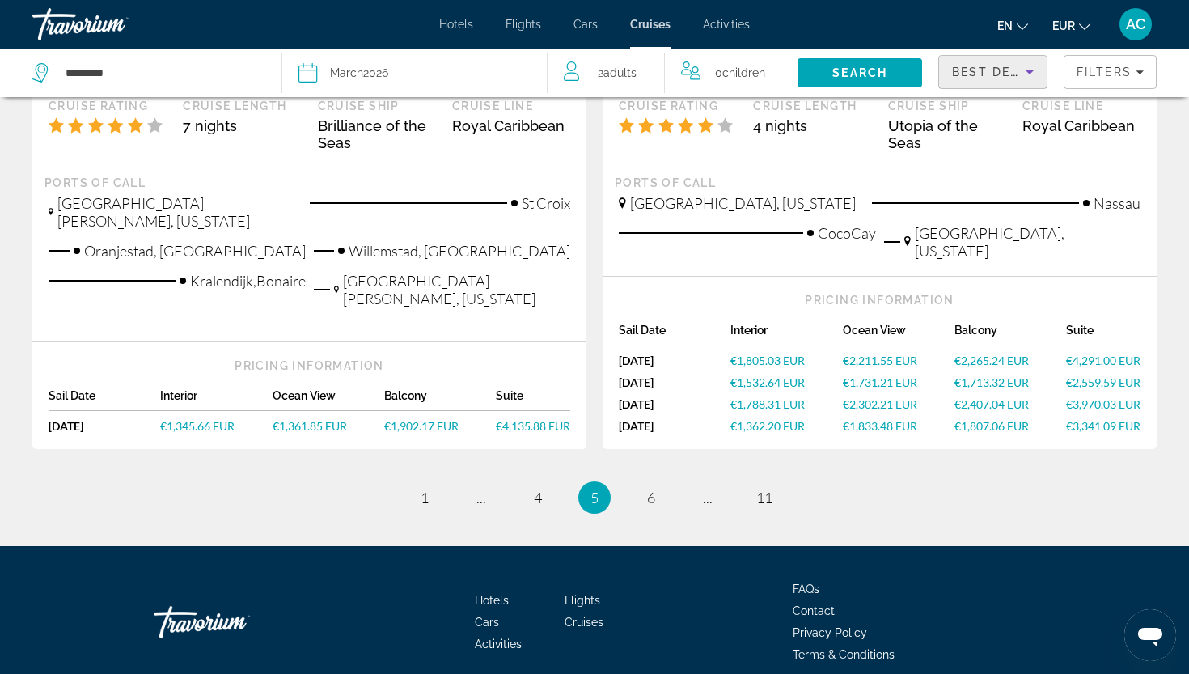
click at [989, 78] on span "Best Deals" at bounding box center [994, 72] width 84 height 13
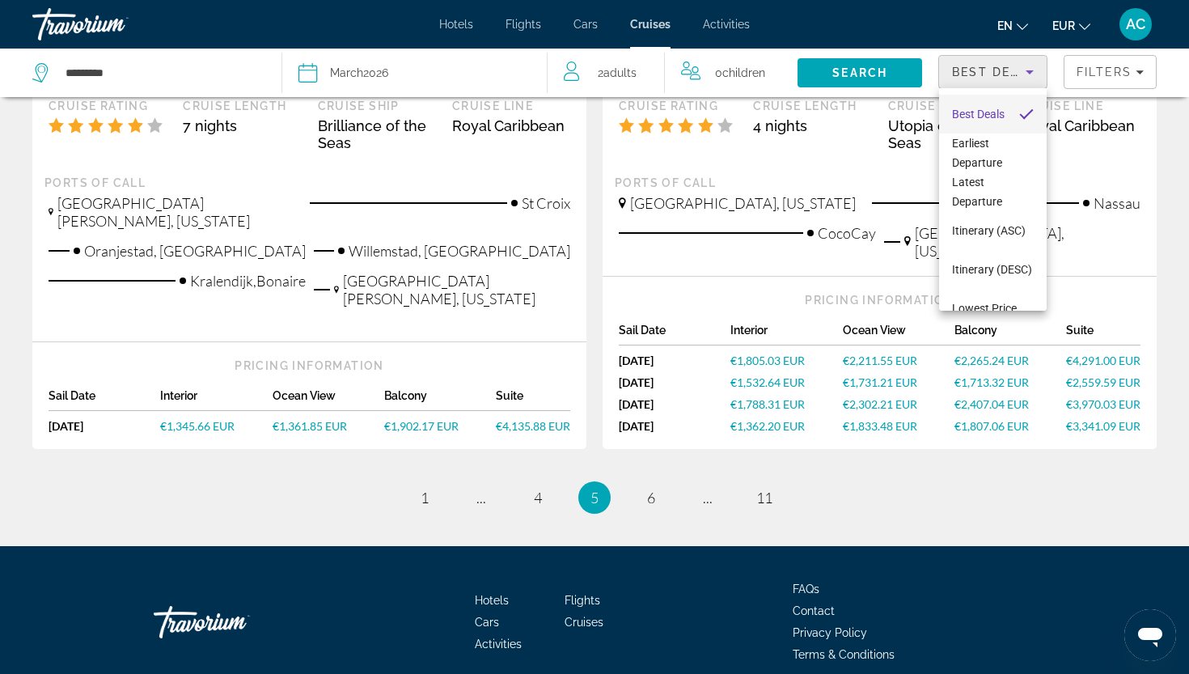
click at [989, 78] on div at bounding box center [594, 337] width 1189 height 674
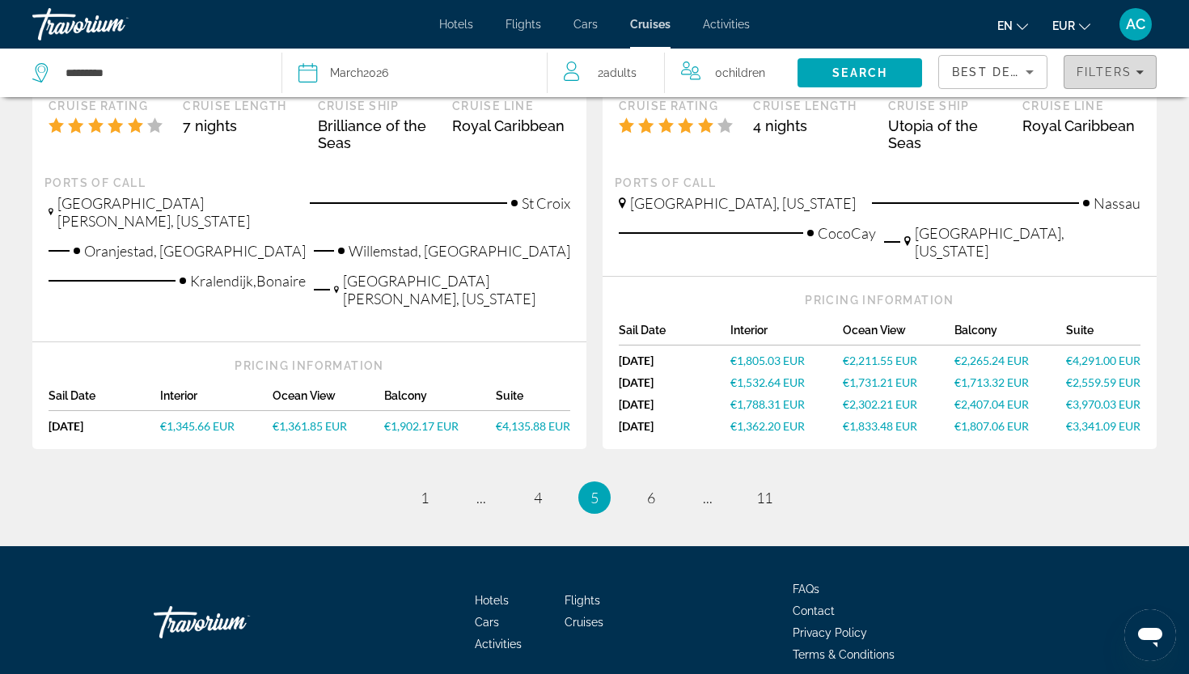
click at [1102, 71] on span "Filters" at bounding box center [1103, 72] width 55 height 13
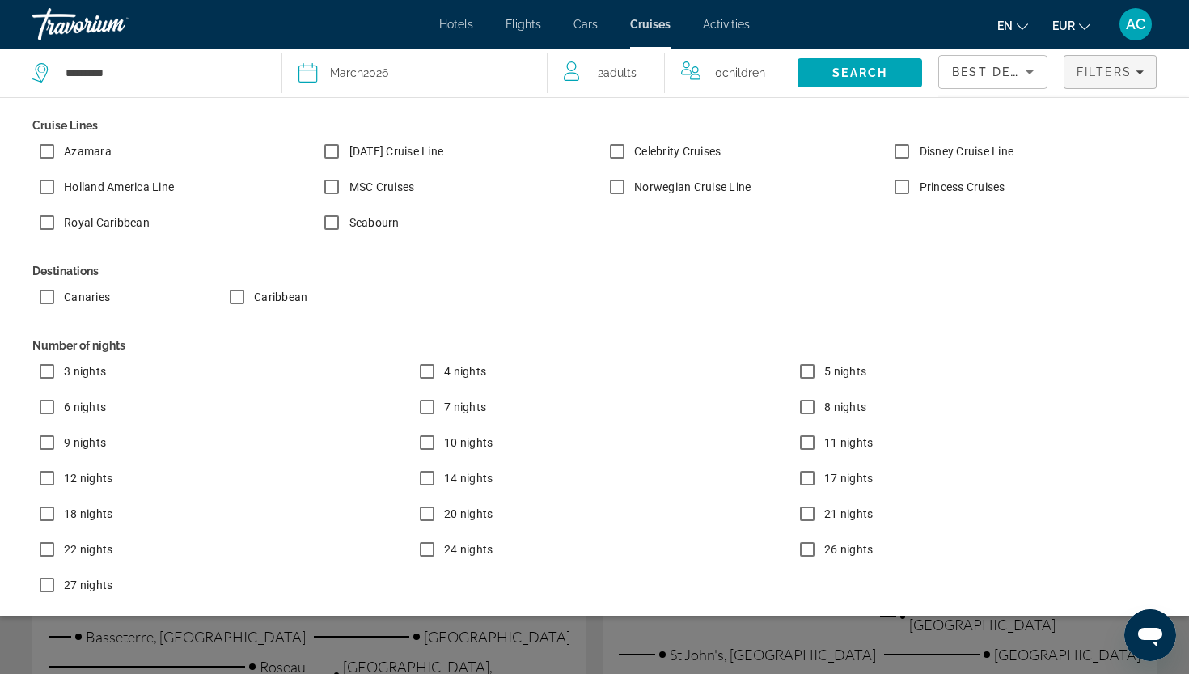
click at [441, 442] on label "10 nights" at bounding box center [467, 442] width 52 height 16
click at [1081, 75] on span "Filters" at bounding box center [1103, 72] width 55 height 13
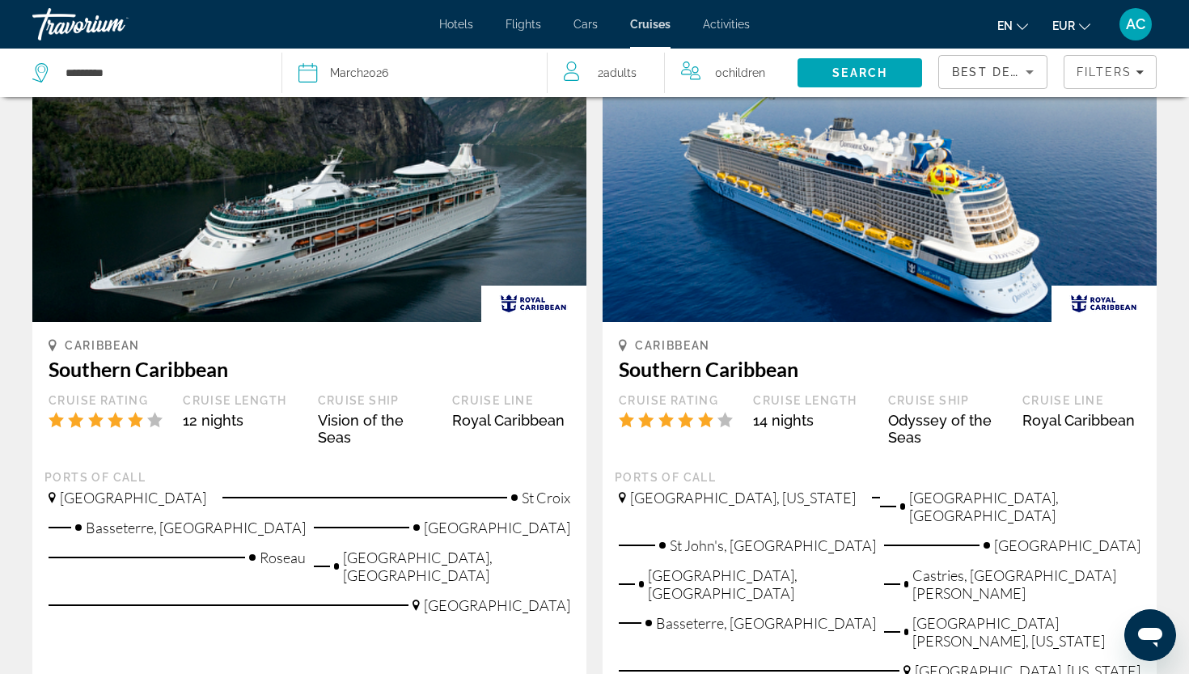
scroll to position [82, 0]
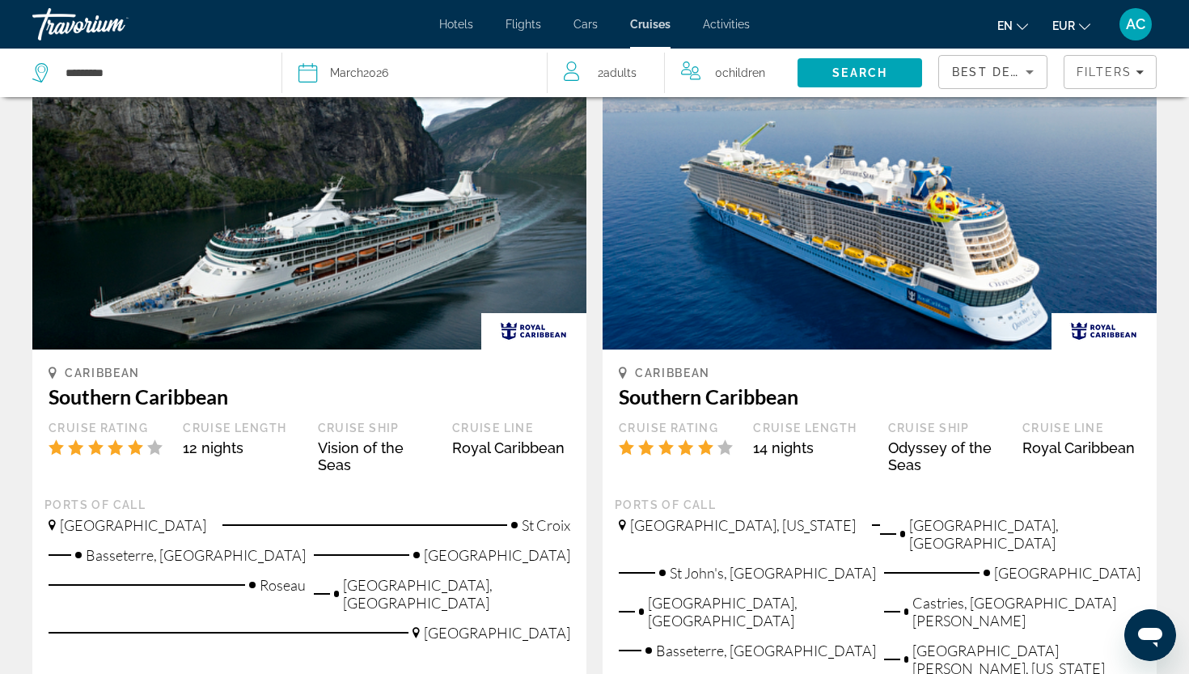
click at [750, 287] on img "Main content" at bounding box center [879, 220] width 554 height 259
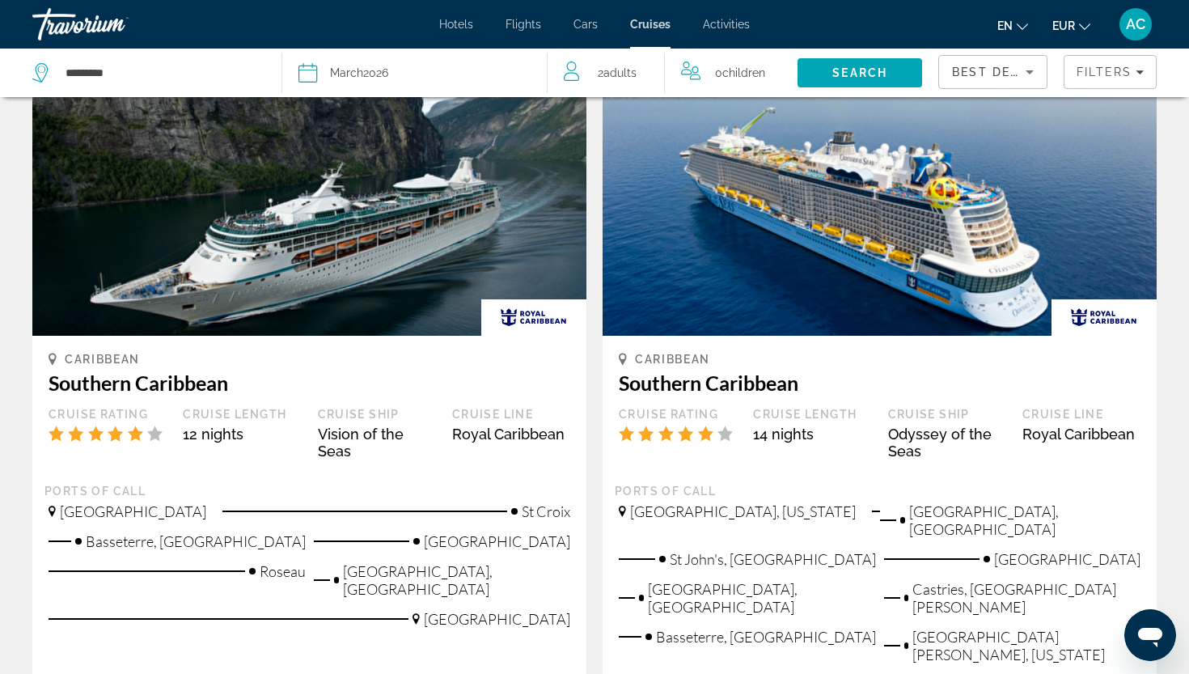
scroll to position [104, 0]
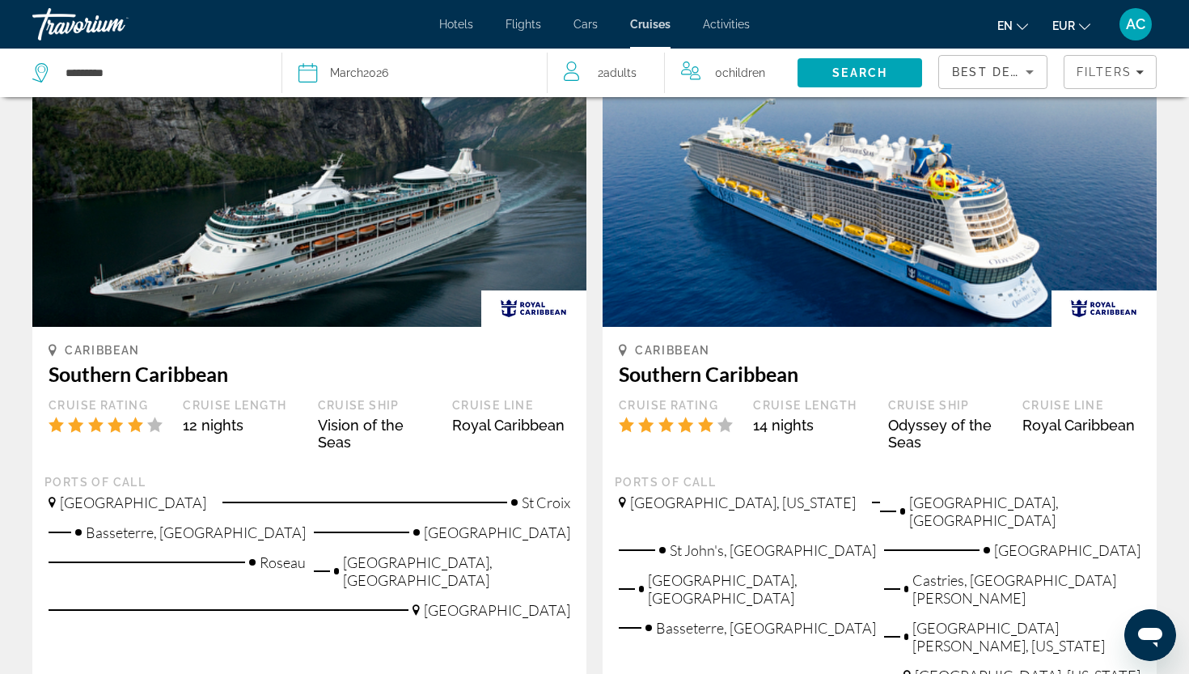
click at [858, 431] on div "14 nights" at bounding box center [812, 424] width 118 height 17
click at [647, 354] on span "Caribbean" at bounding box center [672, 350] width 75 height 13
click at [1089, 308] on img "Main content" at bounding box center [1103, 308] width 105 height 36
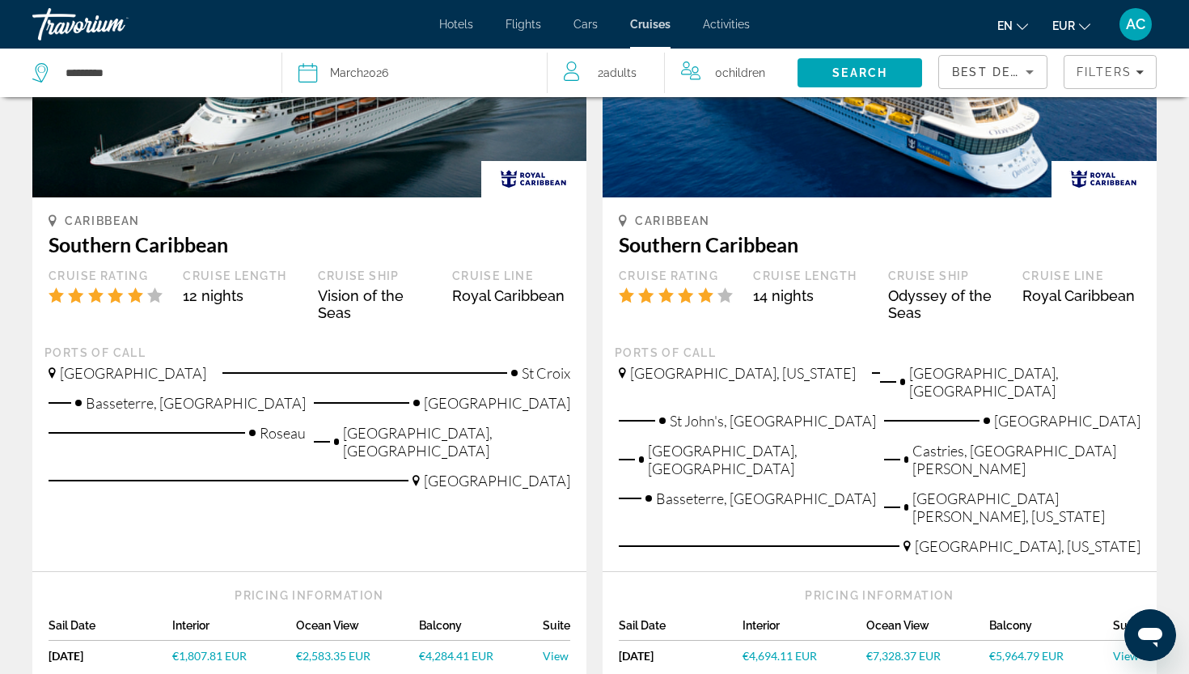
scroll to position [303, 0]
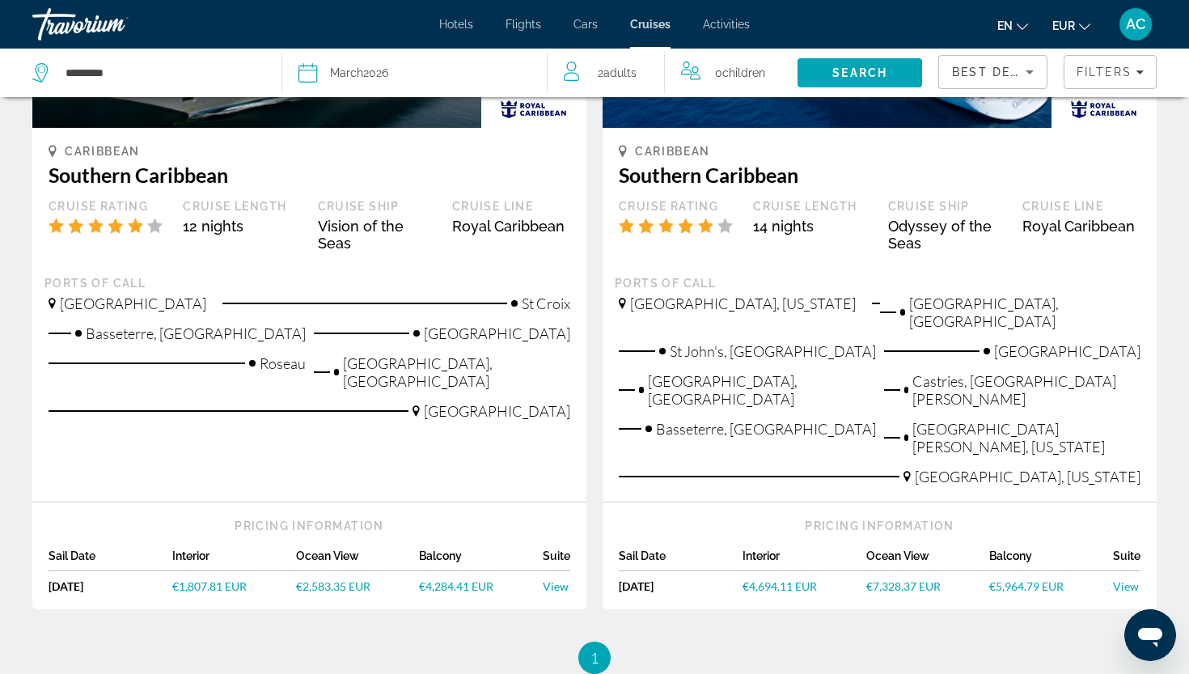
click at [859, 518] on div "Pricing Information" at bounding box center [880, 525] width 522 height 15
click at [788, 579] on span "€4,694.11 EUR" at bounding box center [779, 586] width 74 height 14
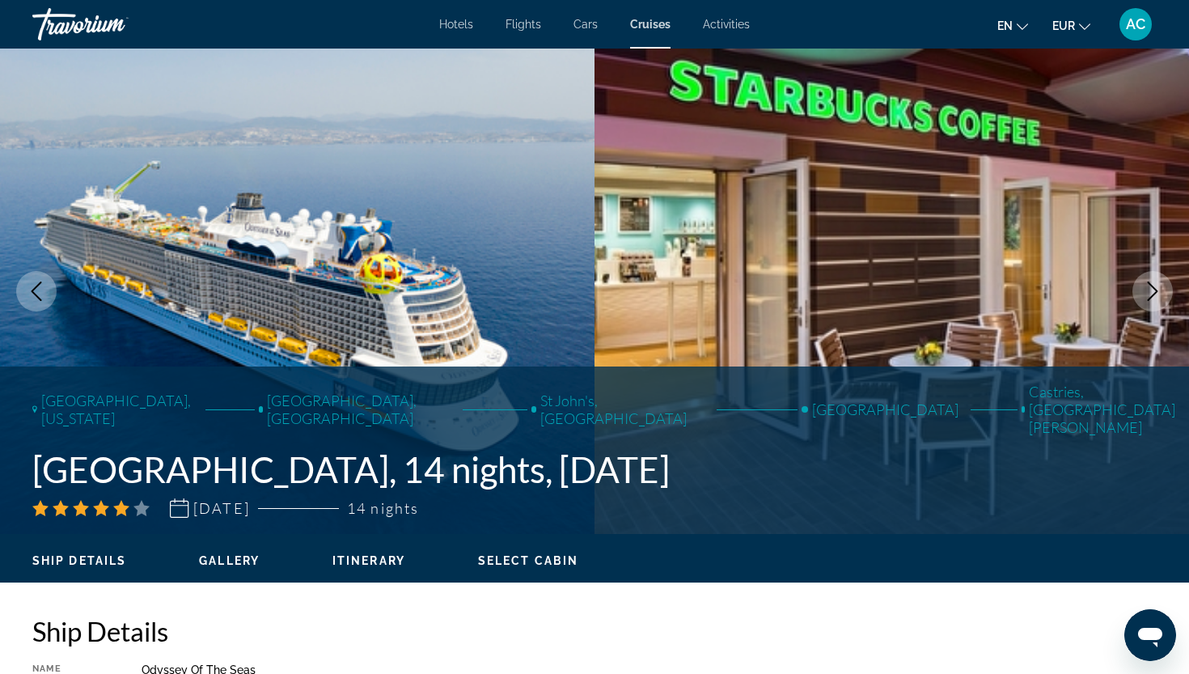
click at [1165, 299] on button "Next image" at bounding box center [1152, 291] width 40 height 40
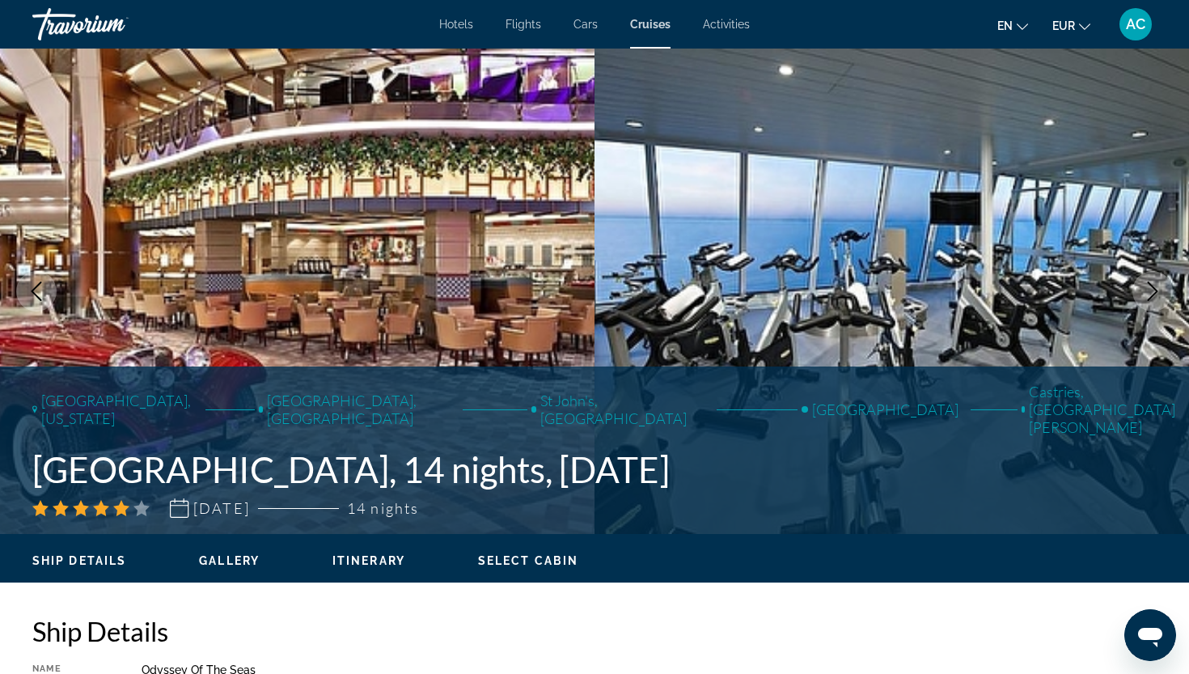
click at [1165, 299] on button "Next image" at bounding box center [1152, 291] width 40 height 40
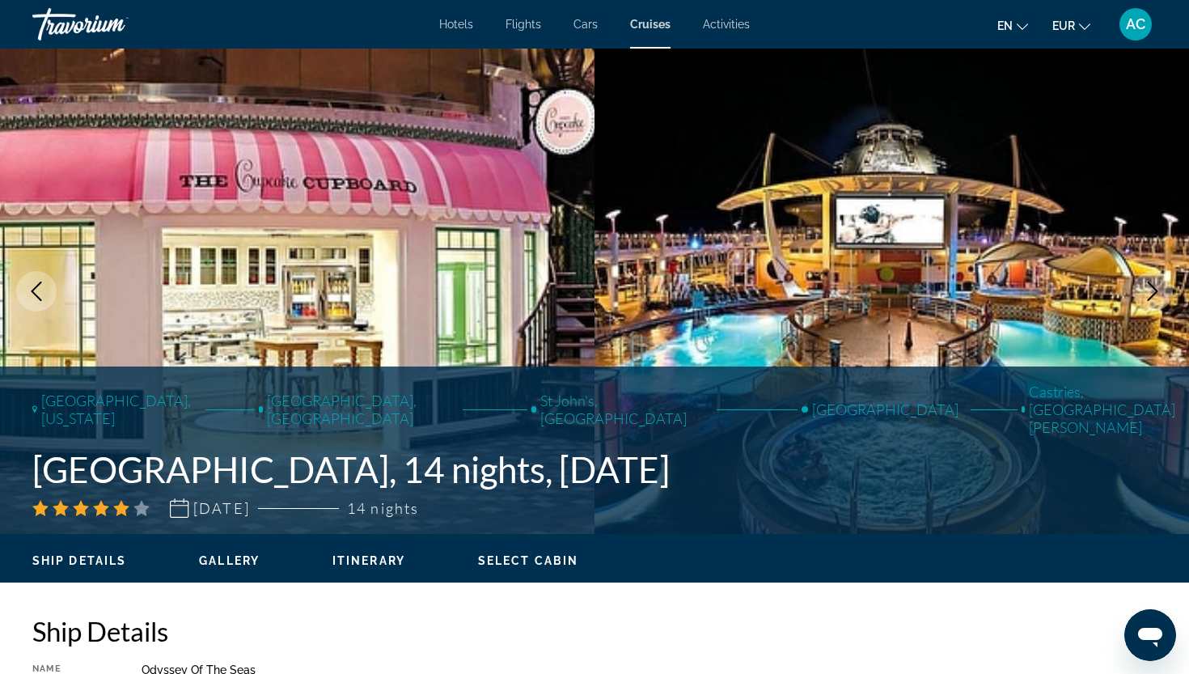
click at [1165, 299] on button "Next image" at bounding box center [1152, 291] width 40 height 40
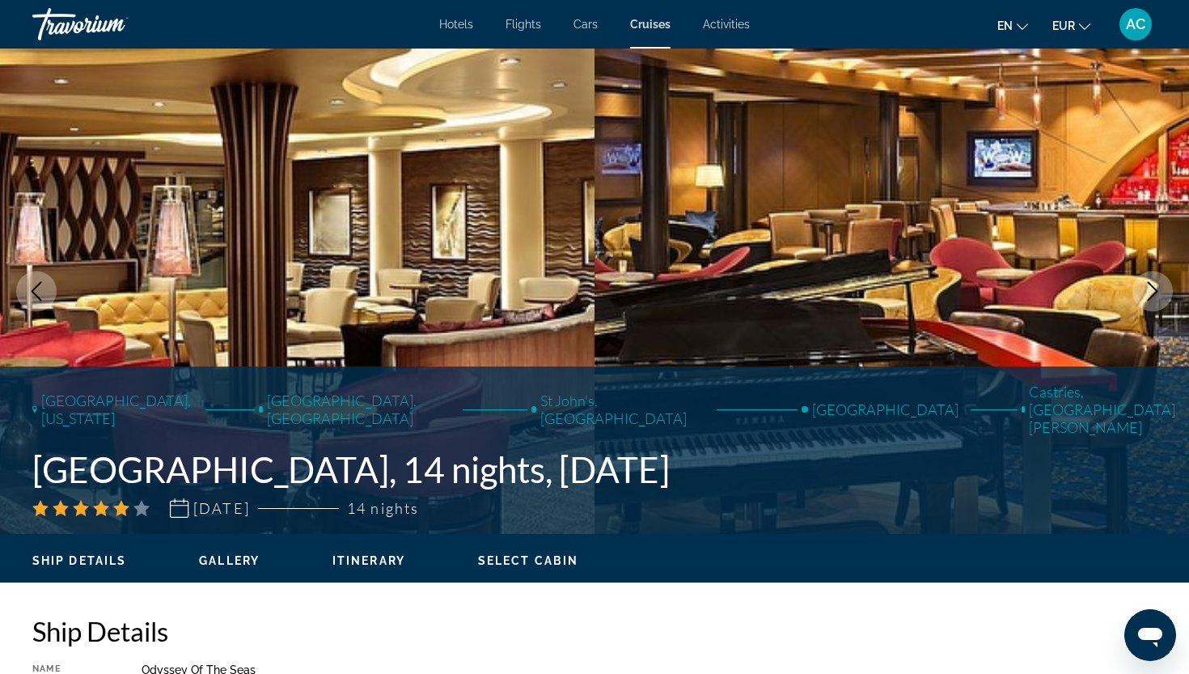
click at [1165, 299] on button "Next image" at bounding box center [1152, 291] width 40 height 40
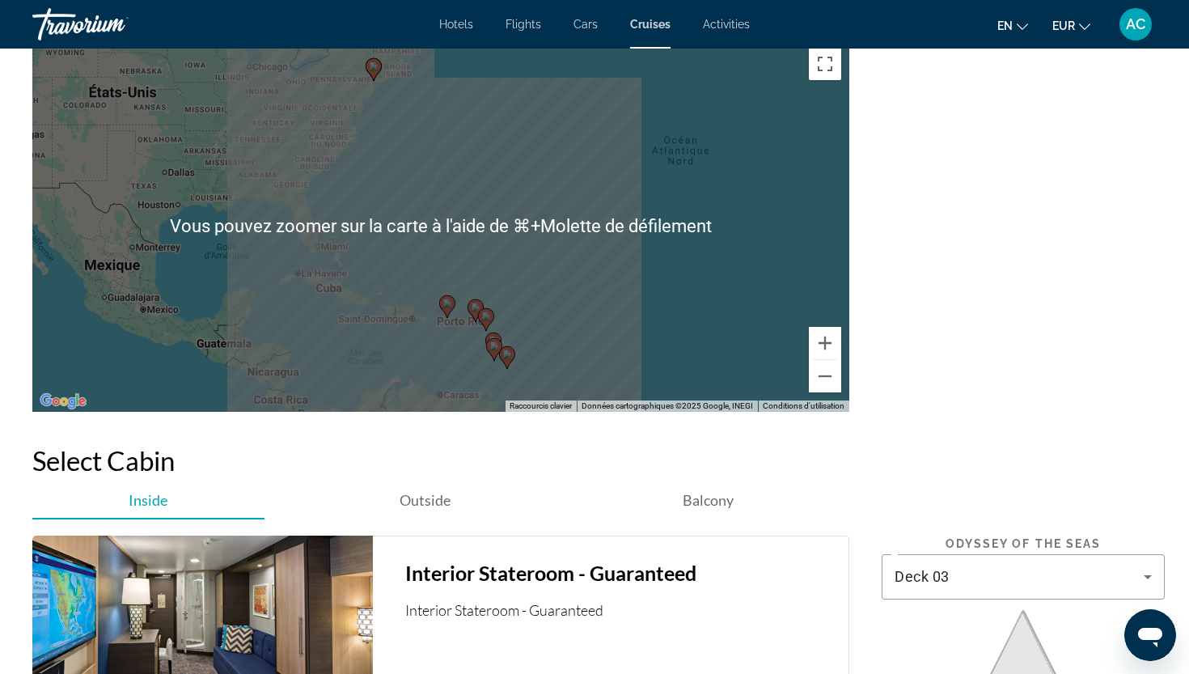
scroll to position [2450, 0]
